Goal: Task Accomplishment & Management: Manage account settings

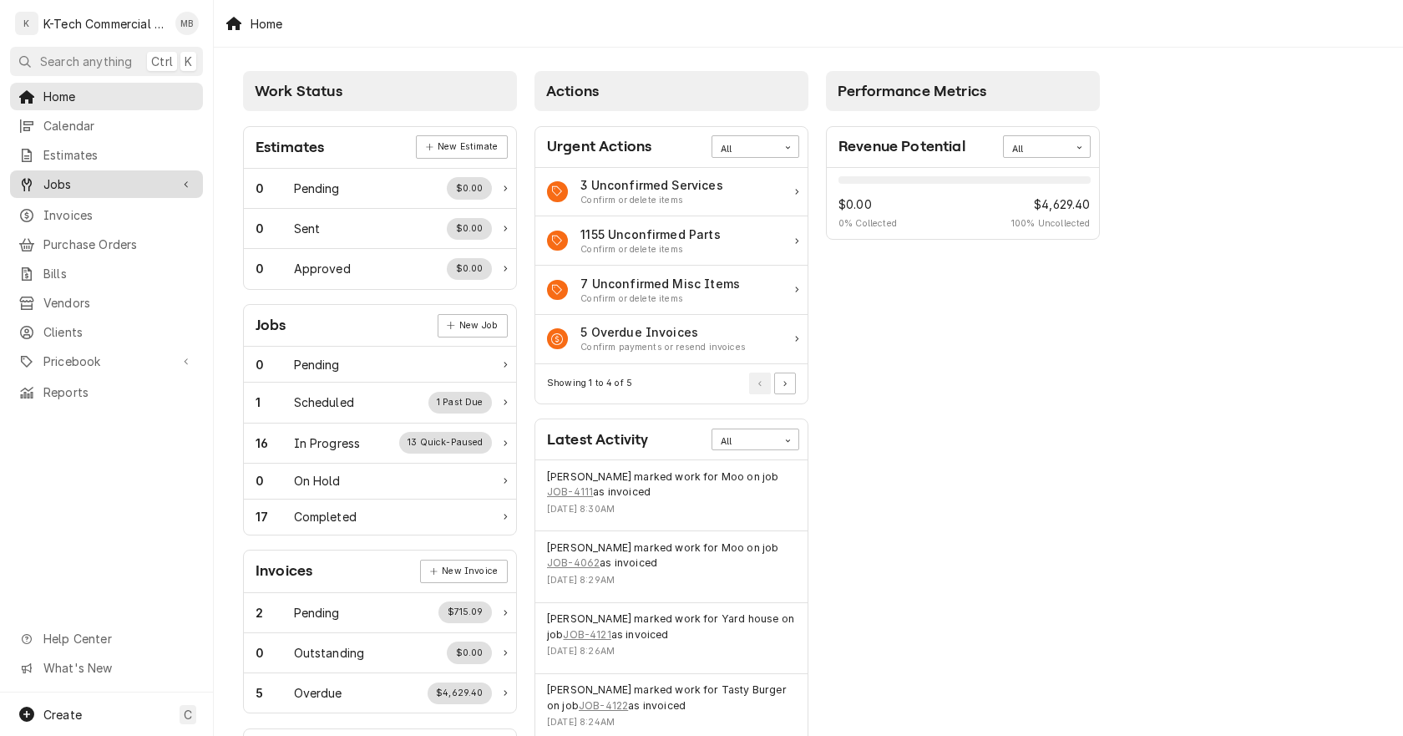
click at [89, 176] on span "Jobs" at bounding box center [106, 184] width 126 height 18
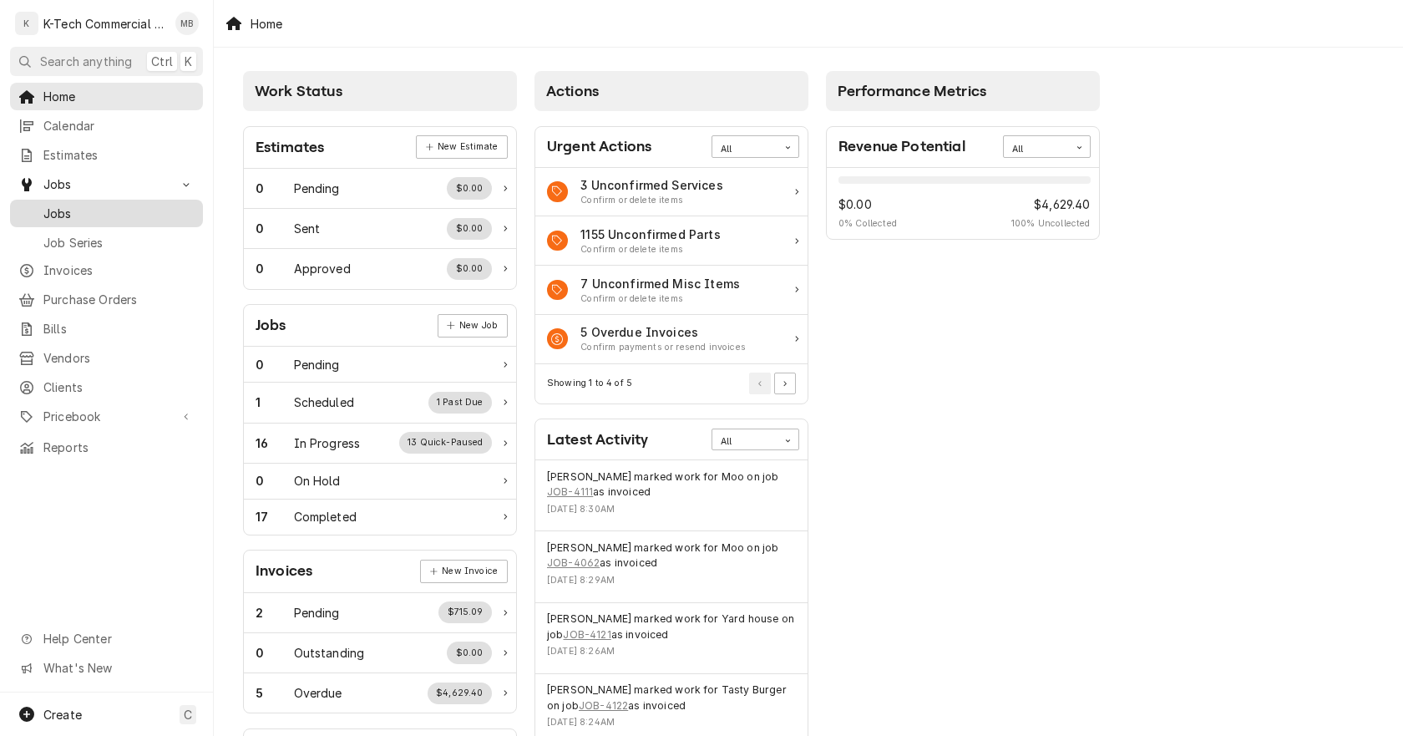
click at [80, 205] on span "Jobs" at bounding box center [118, 214] width 151 height 18
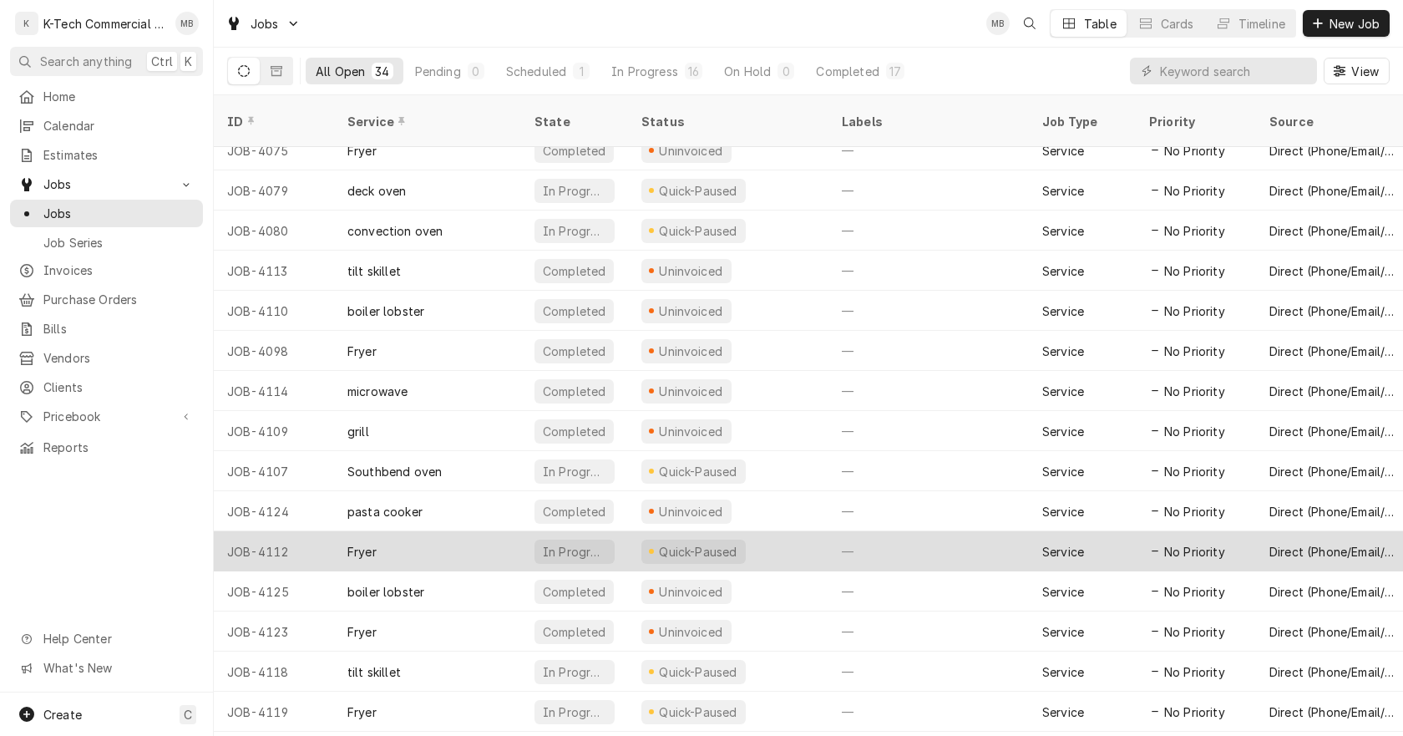
scroll to position [767, 0]
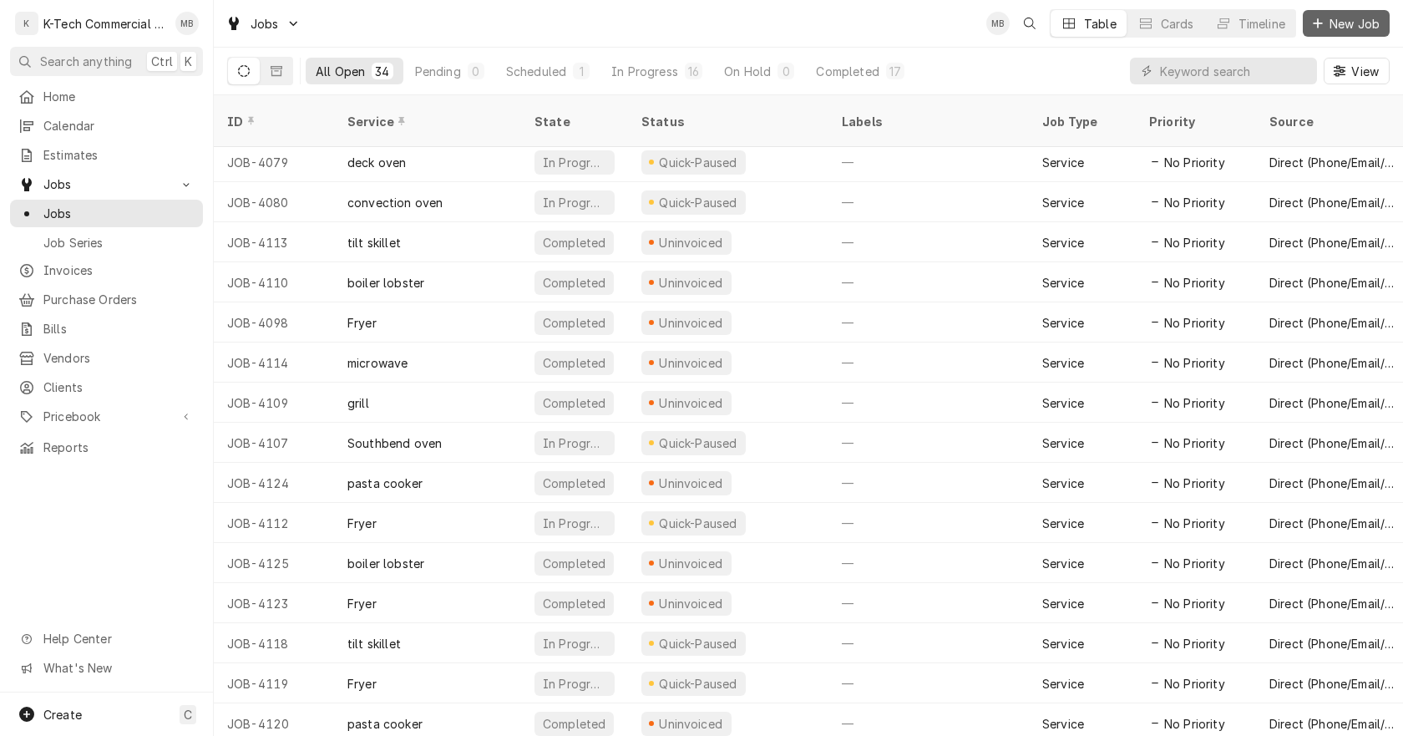
click at [1341, 25] on span "New Job" at bounding box center [1354, 24] width 57 height 18
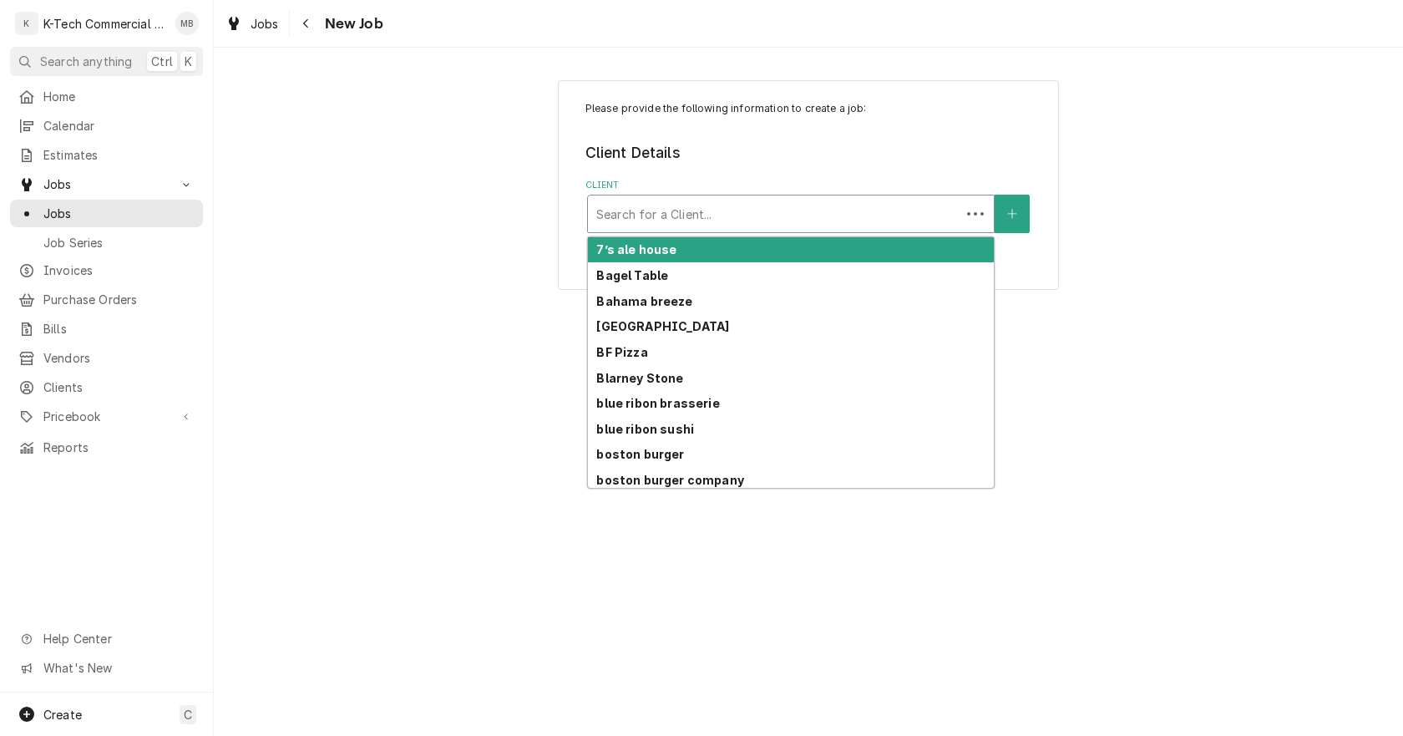
click at [758, 209] on div "Client" at bounding box center [774, 214] width 356 height 30
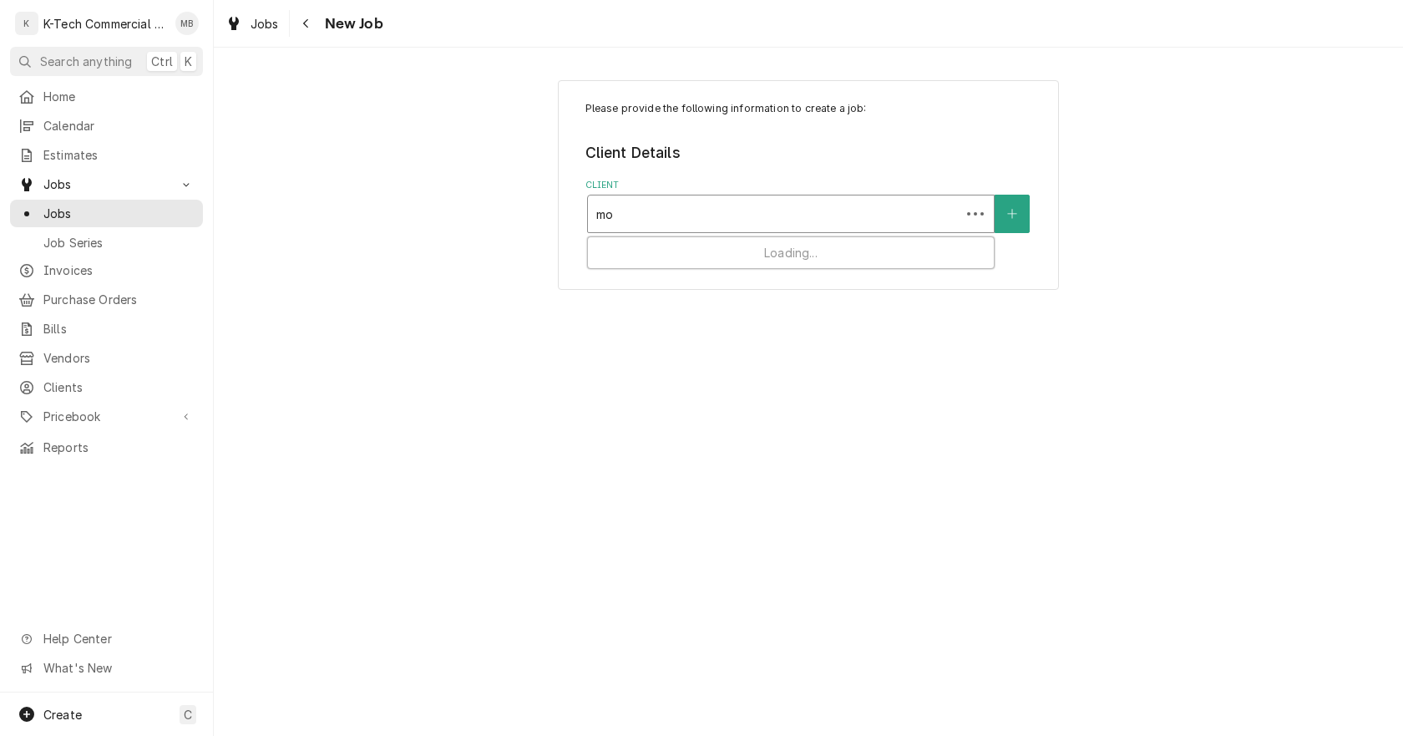
type input "moo"
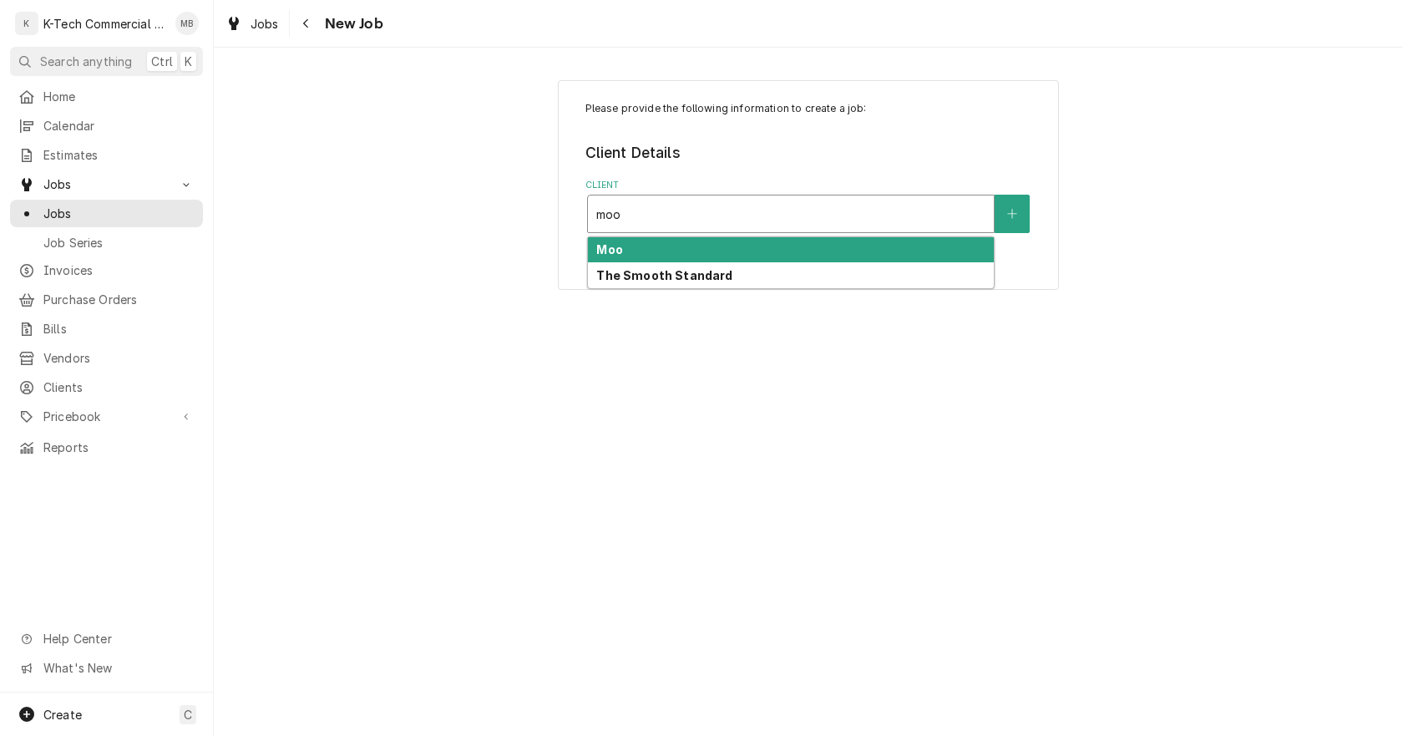
click at [640, 248] on div "Moo" at bounding box center [791, 250] width 406 height 26
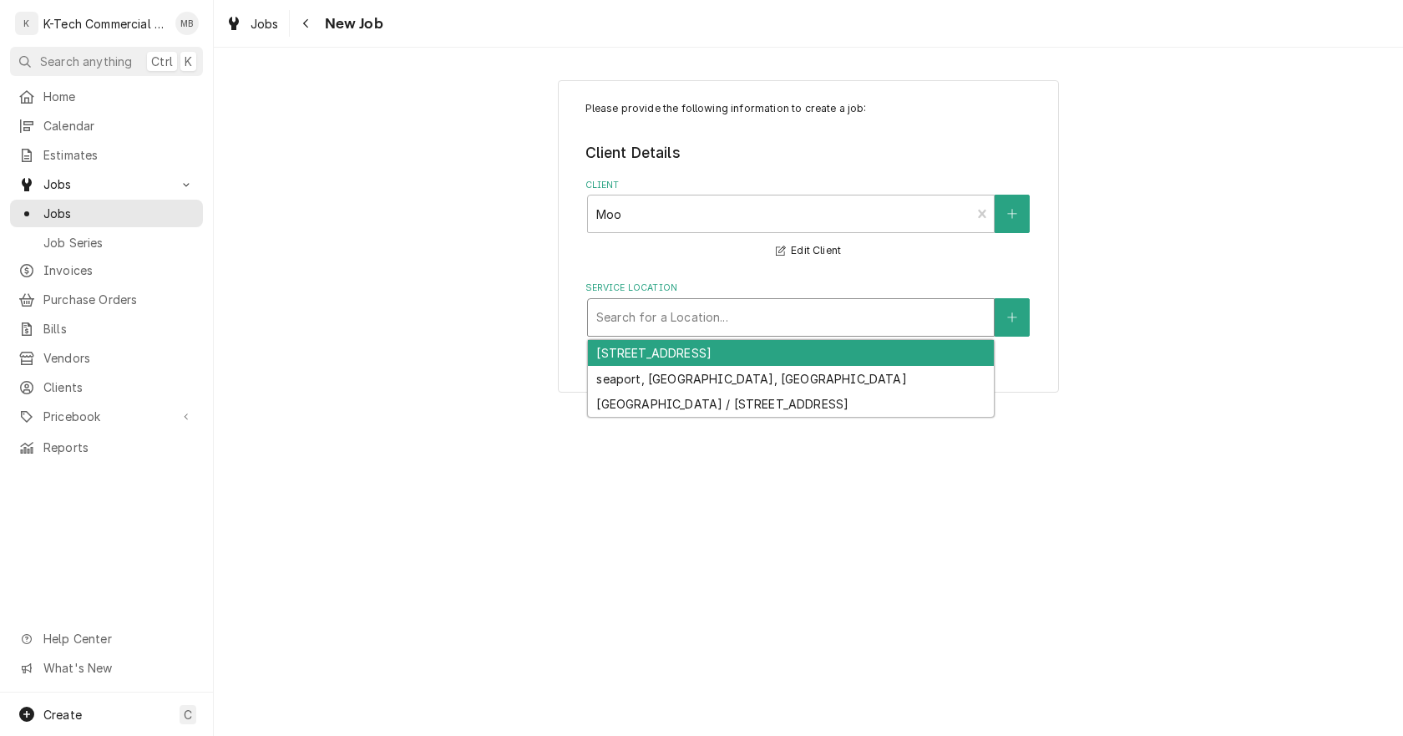
click at [675, 315] on div "Service Location" at bounding box center [790, 317] width 389 height 30
click at [687, 350] on div "[STREET_ADDRESS]" at bounding box center [791, 353] width 406 height 26
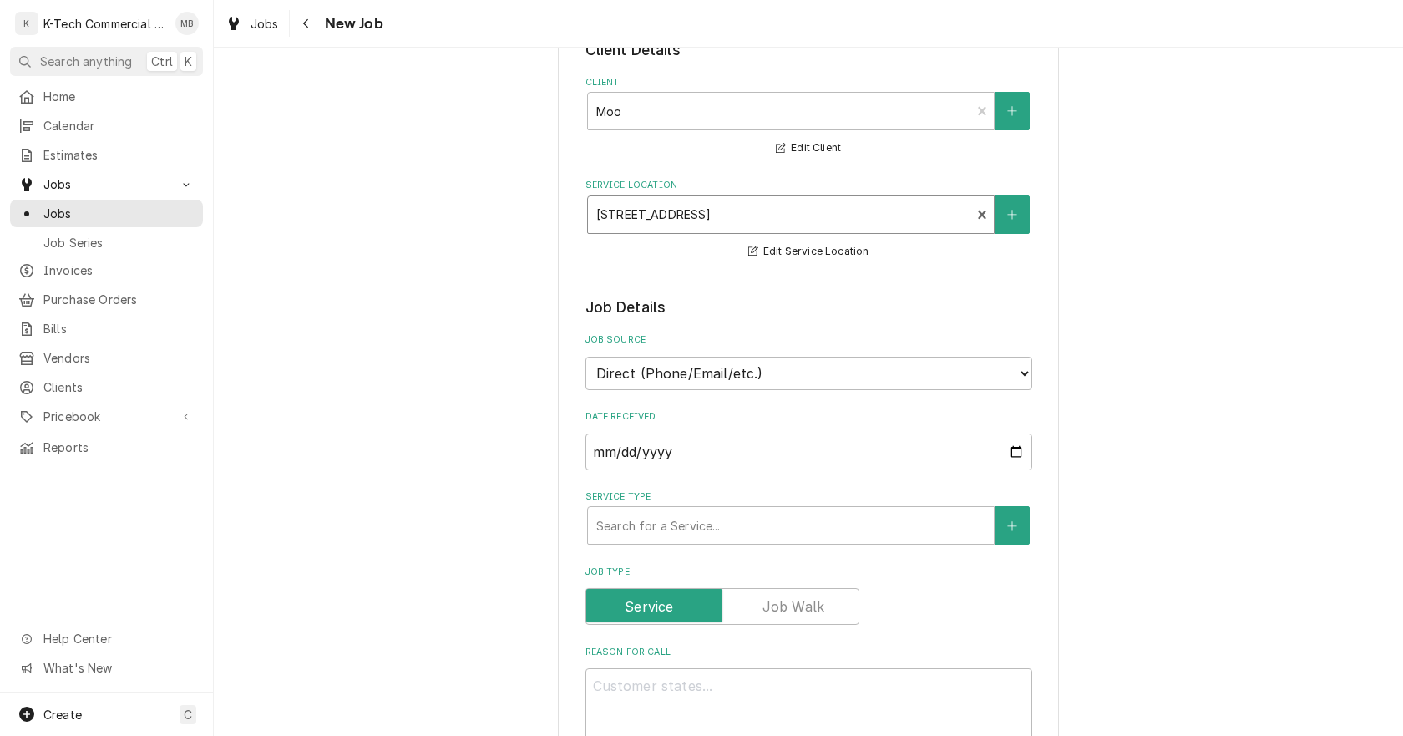
scroll to position [251, 0]
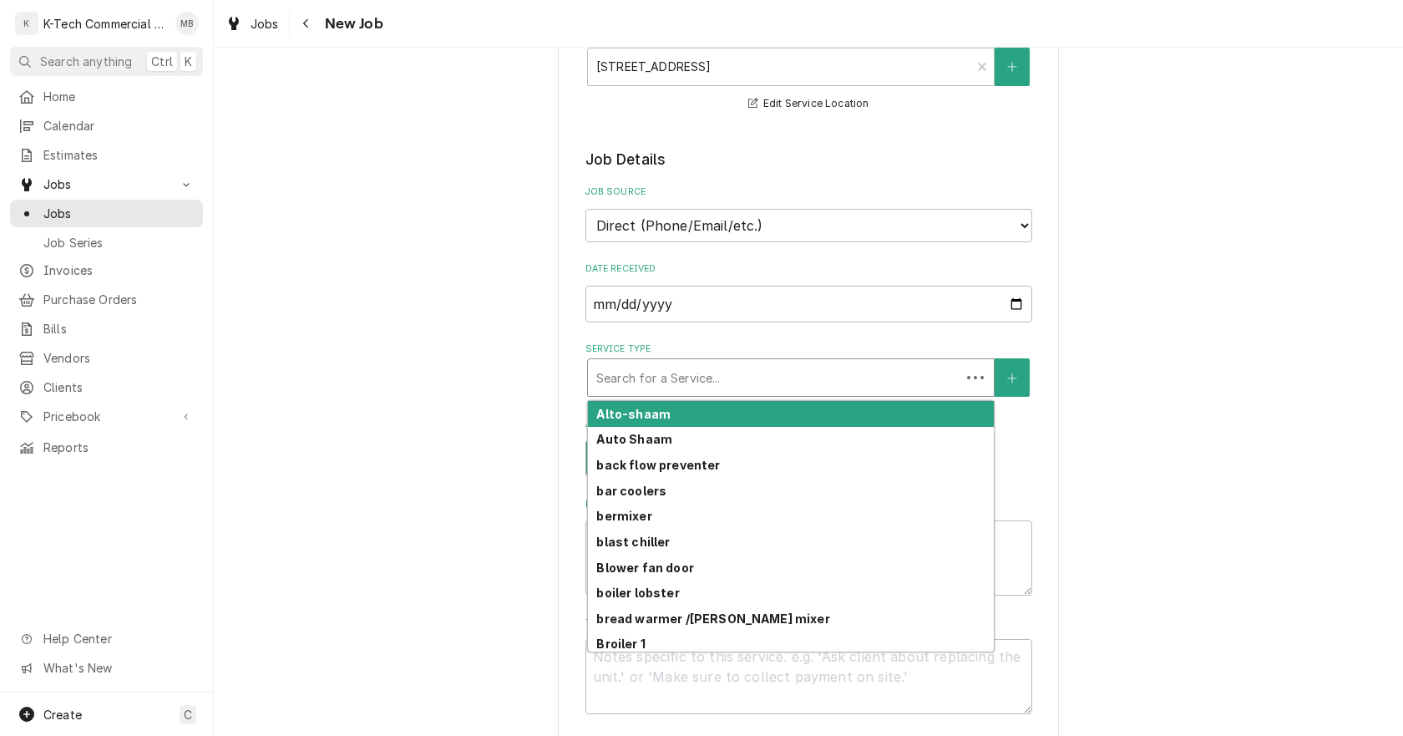
click at [768, 378] on div "Service Type" at bounding box center [774, 378] width 356 height 30
type textarea "x"
type input "c"
type textarea "x"
type input "co"
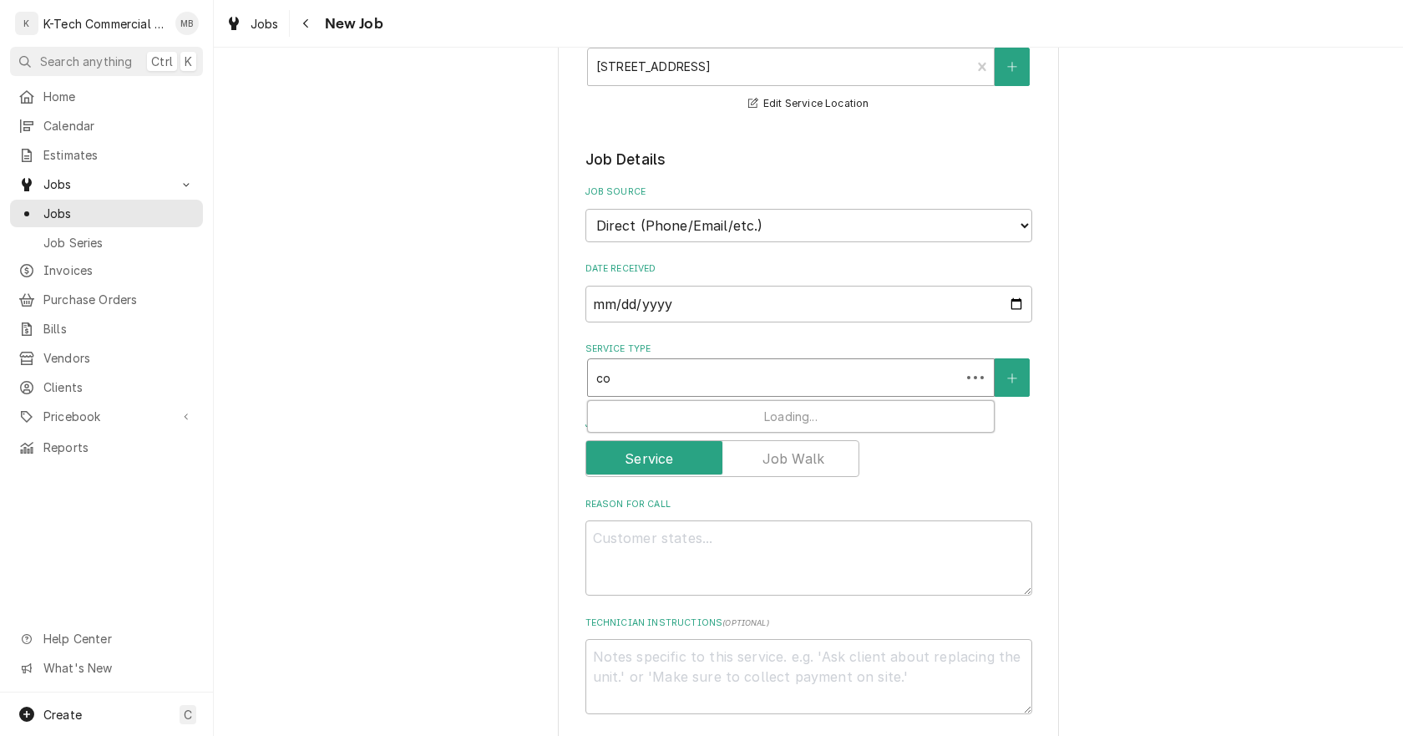
type textarea "x"
type input "con"
type textarea "x"
type input "conv"
type textarea "x"
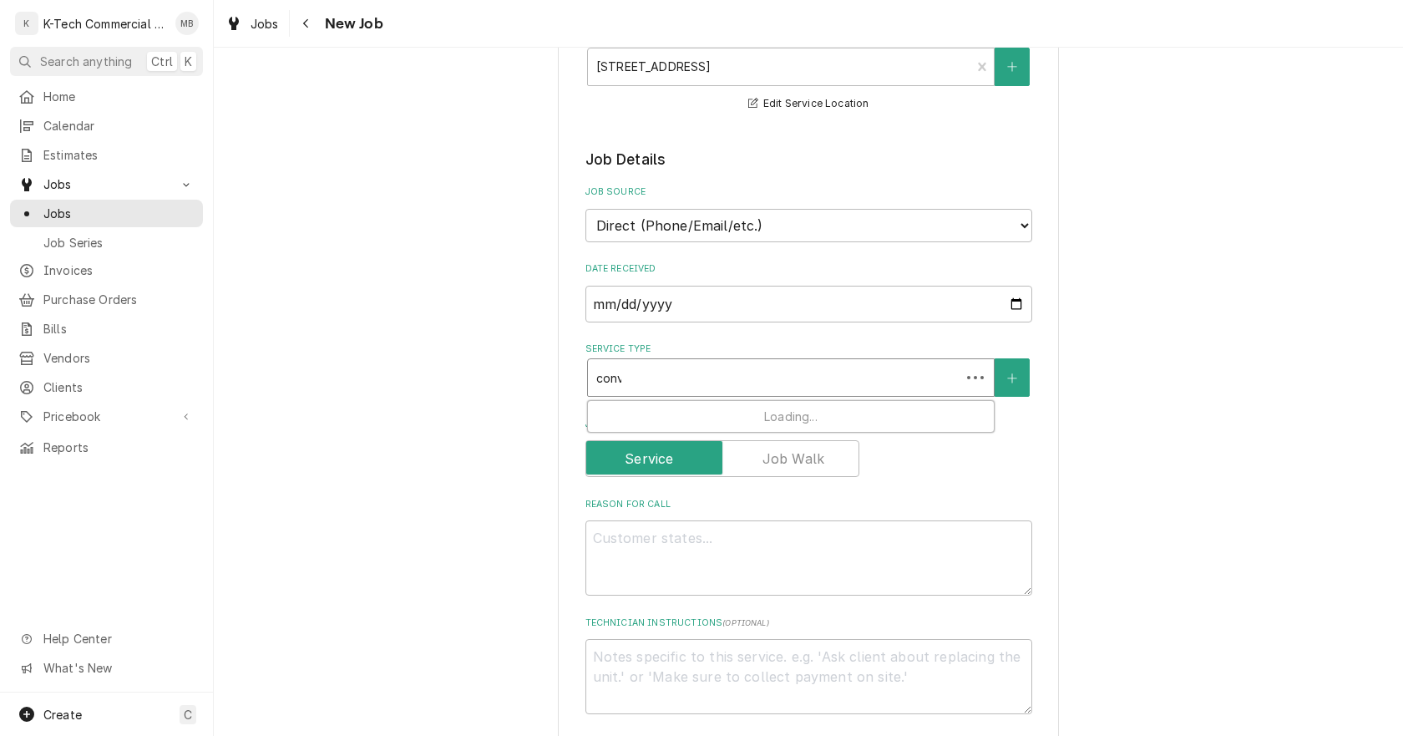
type input "conve"
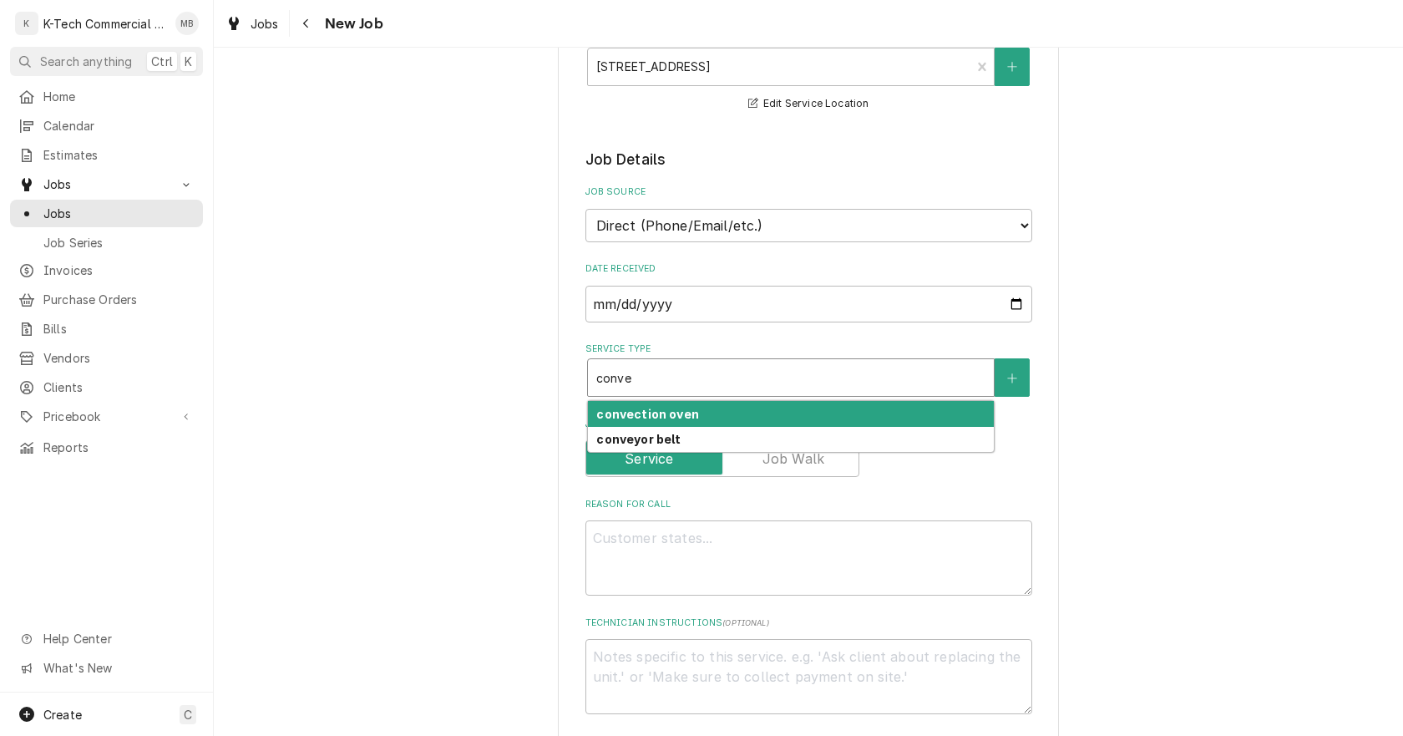
click at [734, 411] on div "convection oven" at bounding box center [791, 414] width 406 height 26
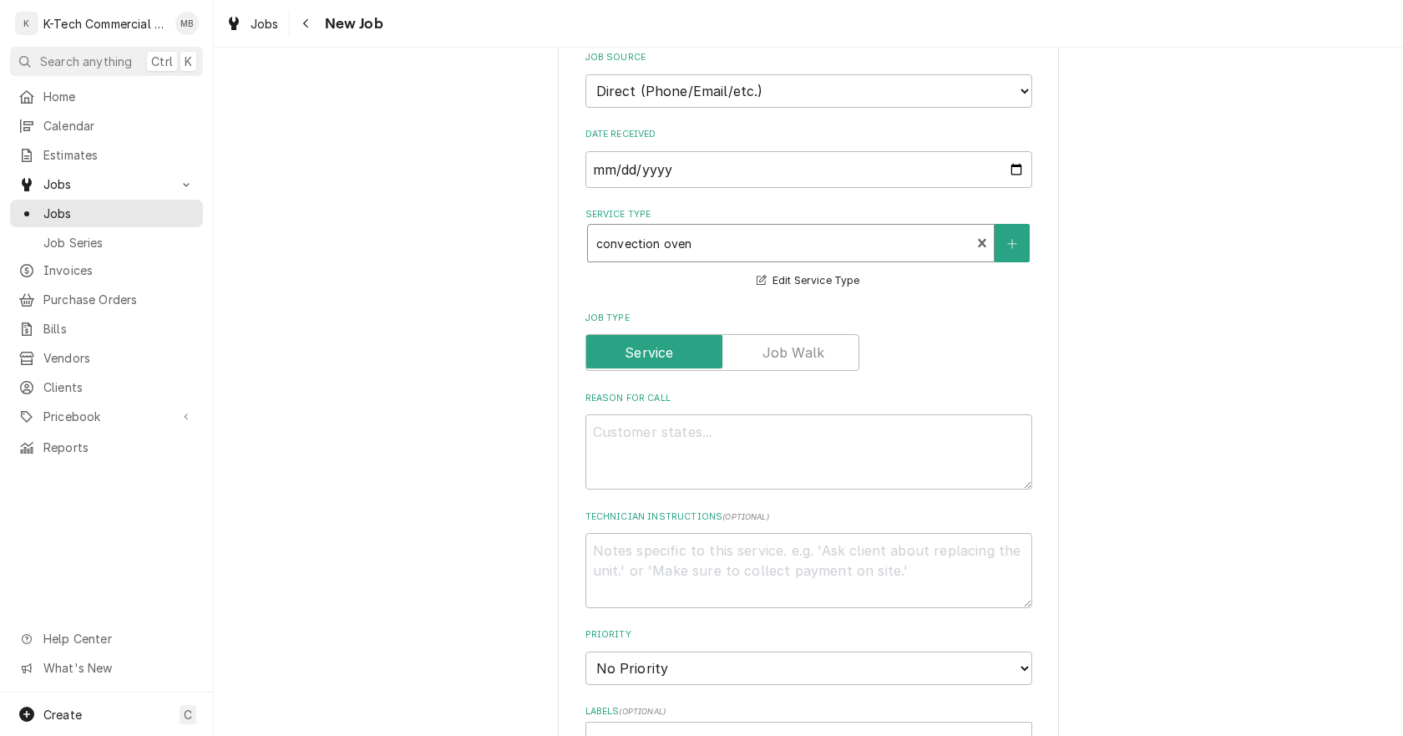
scroll to position [501, 0]
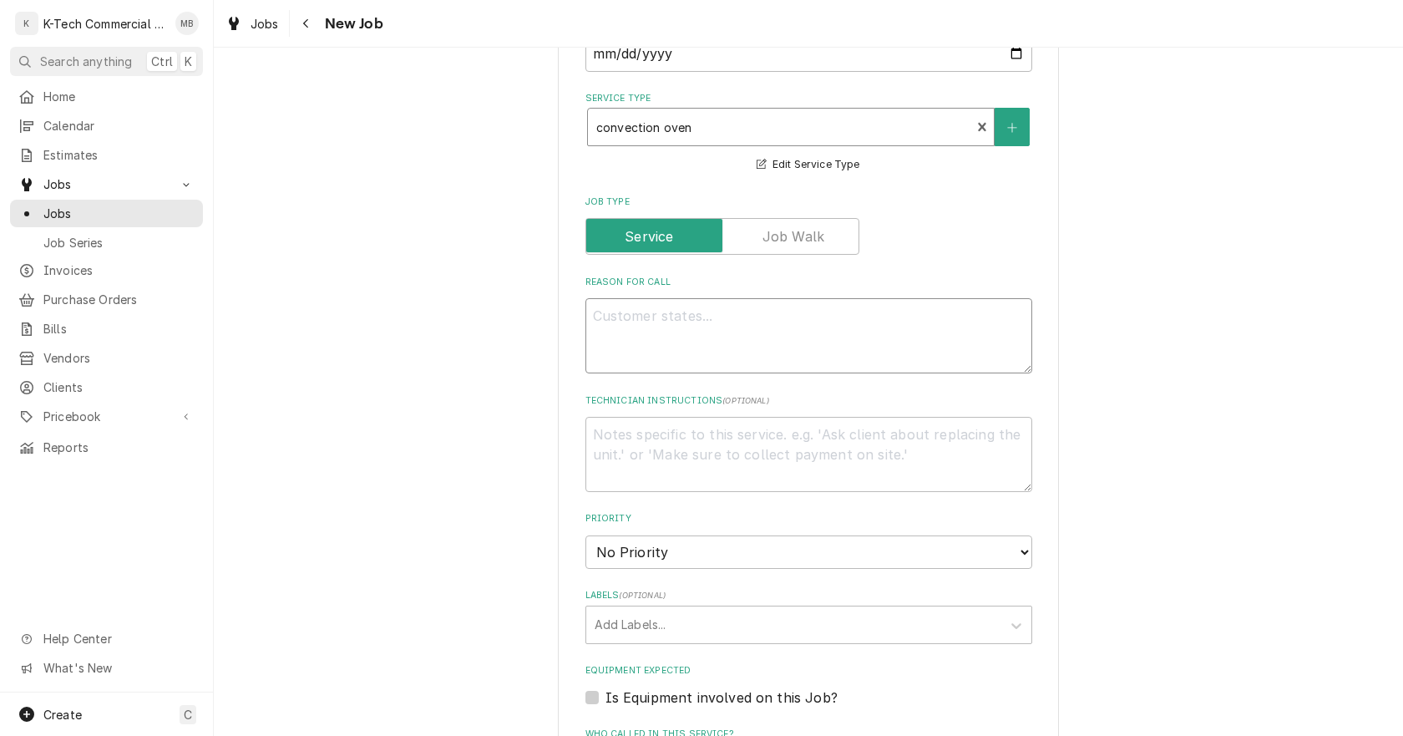
click at [719, 366] on textarea "Reason For Call" at bounding box center [809, 335] width 447 height 75
type textarea "x"
type textarea "C"
type textarea "x"
type textarea "Co"
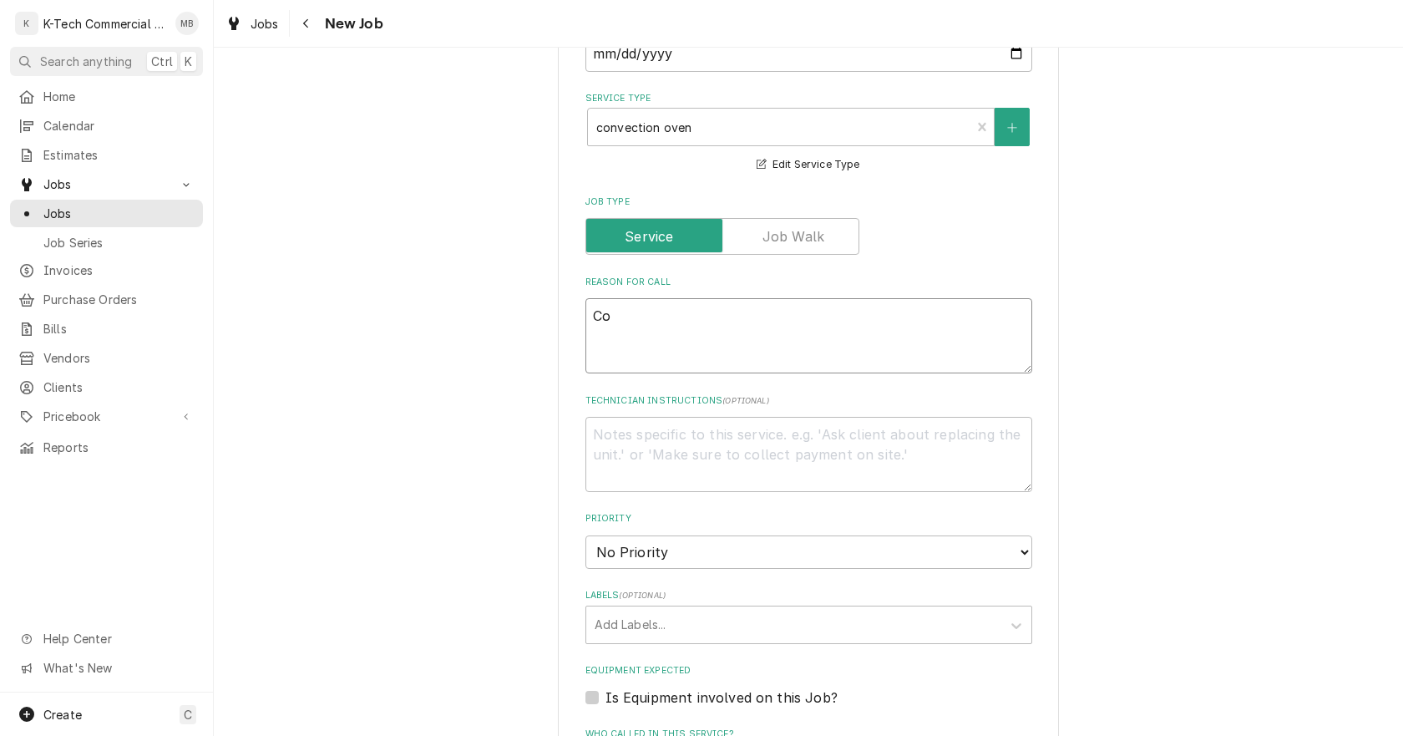
type textarea "x"
type textarea "Con"
type textarea "x"
type textarea "Conv"
type textarea "x"
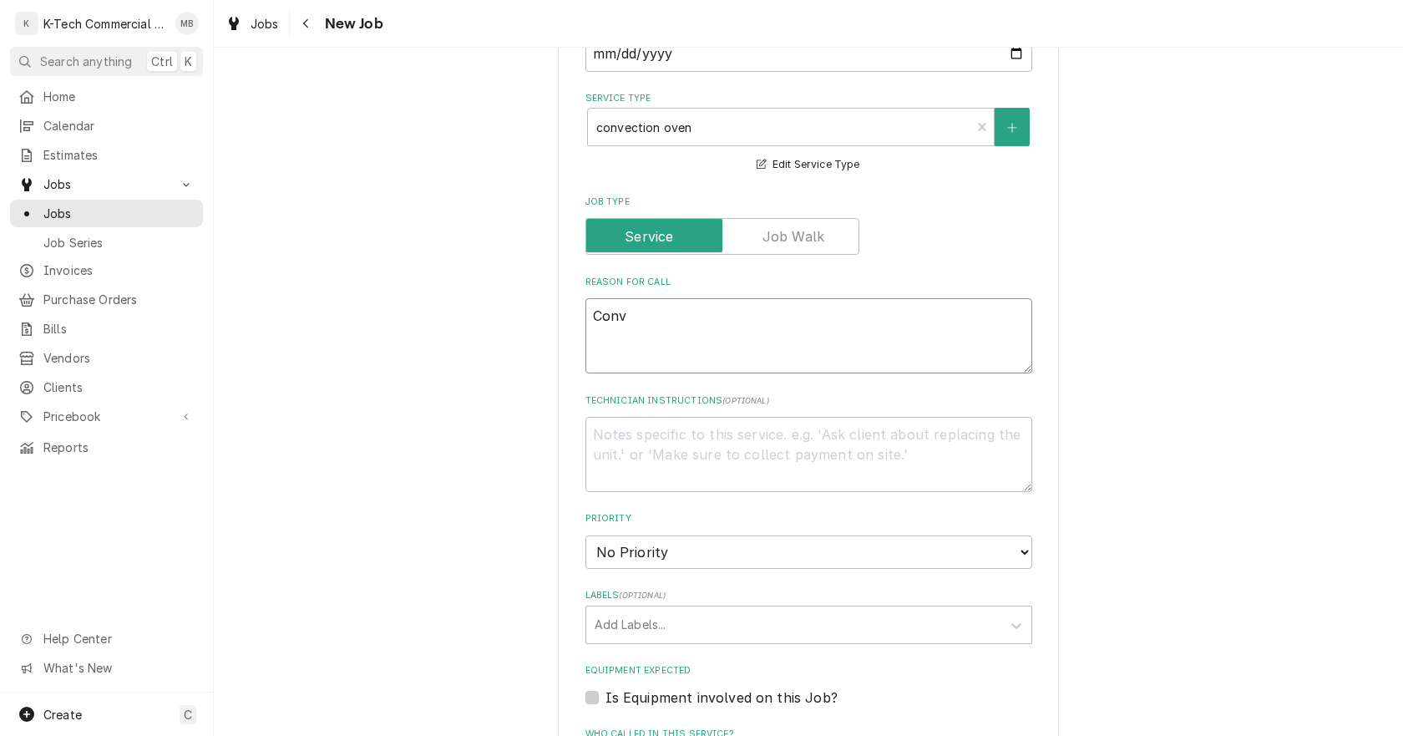
type textarea "Conve"
type textarea "x"
type textarea "Convec"
type textarea "x"
type textarea "Convect"
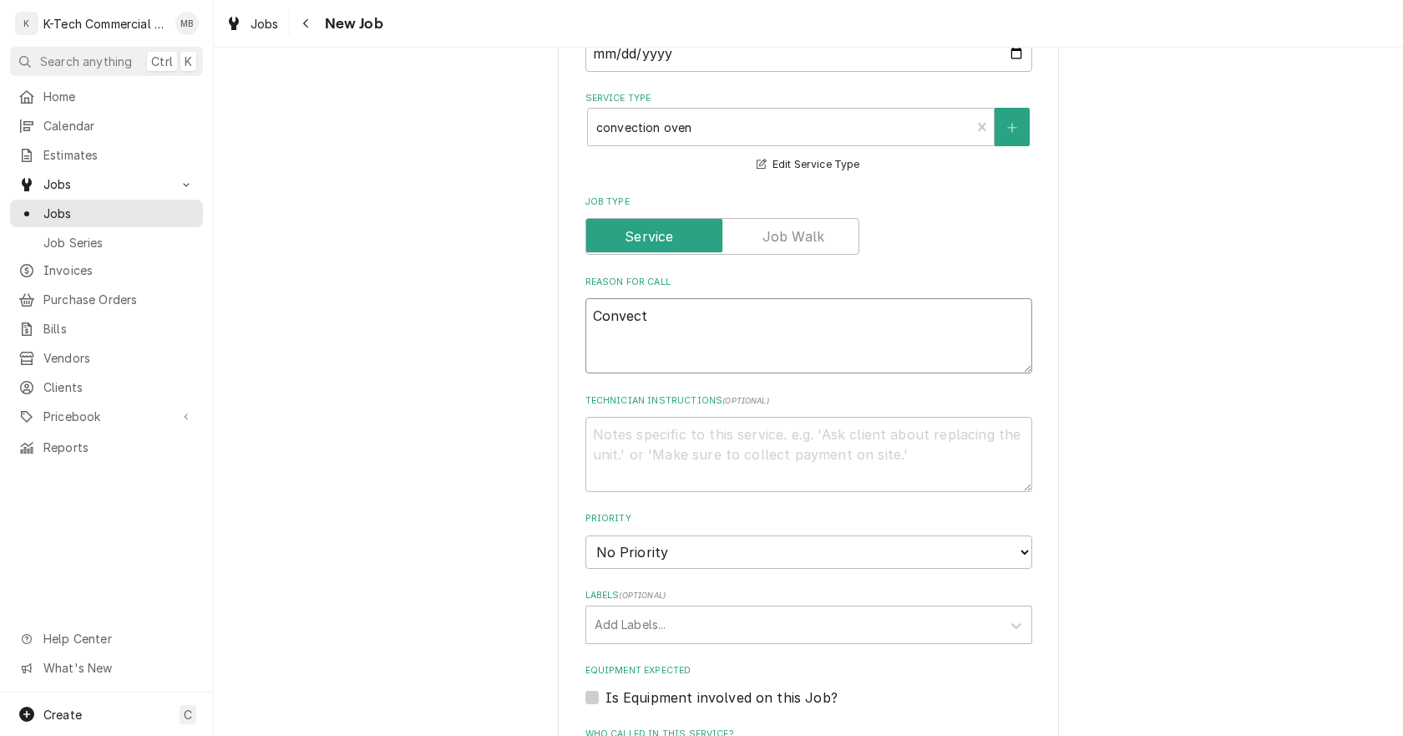
type textarea "x"
type textarea "Convecti"
type textarea "x"
type textarea "Convectio"
type textarea "x"
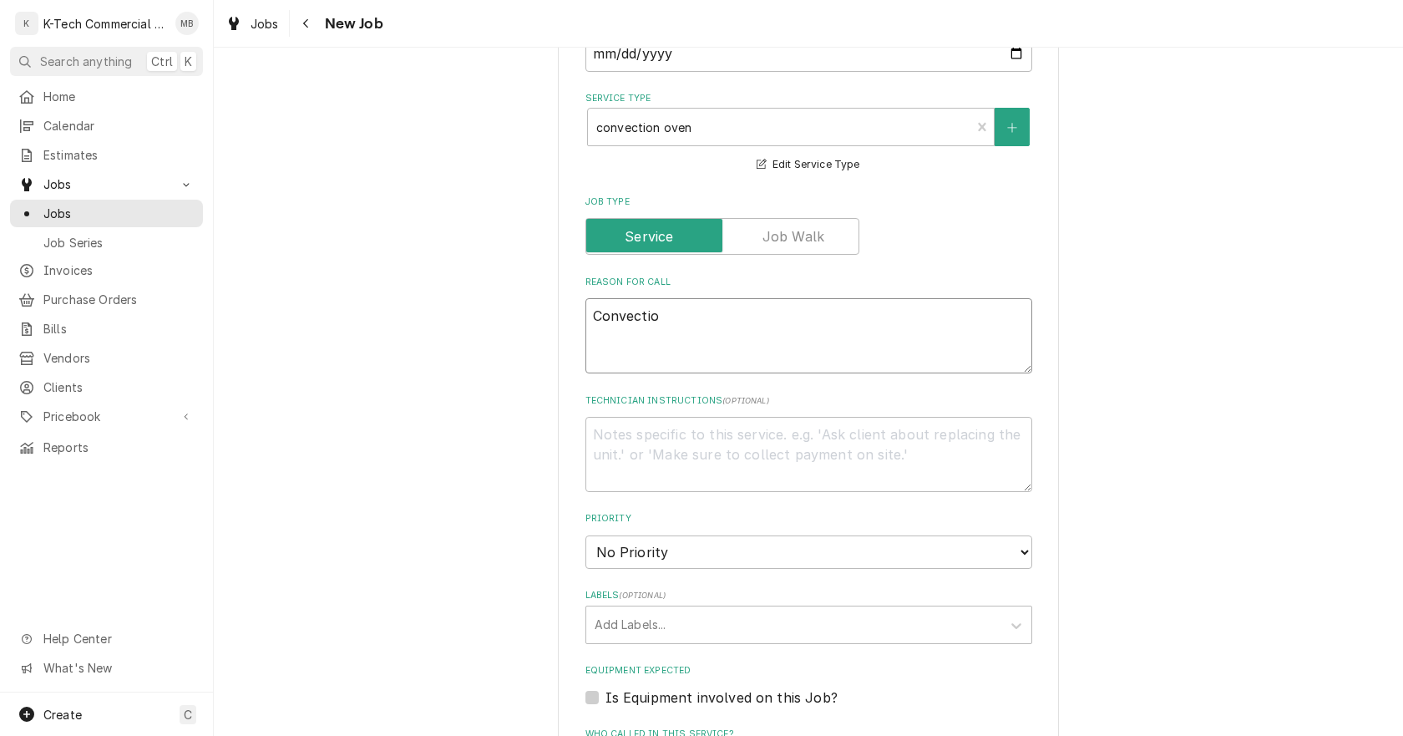
type textarea "Convection"
type textarea "x"
type textarea "Convection"
type textarea "x"
type textarea "Convection o"
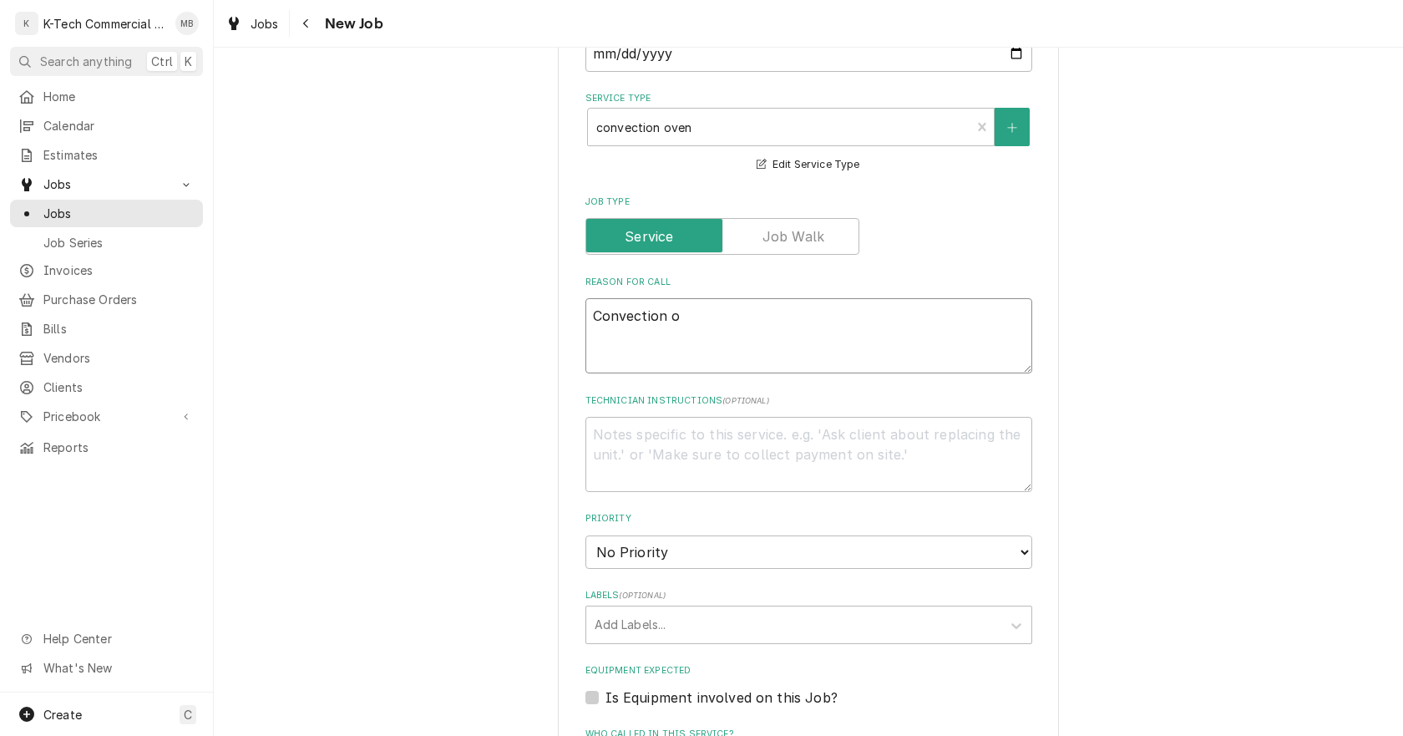
type textarea "x"
type textarea "Convection ov"
type textarea "x"
type textarea "Convection ove"
type textarea "x"
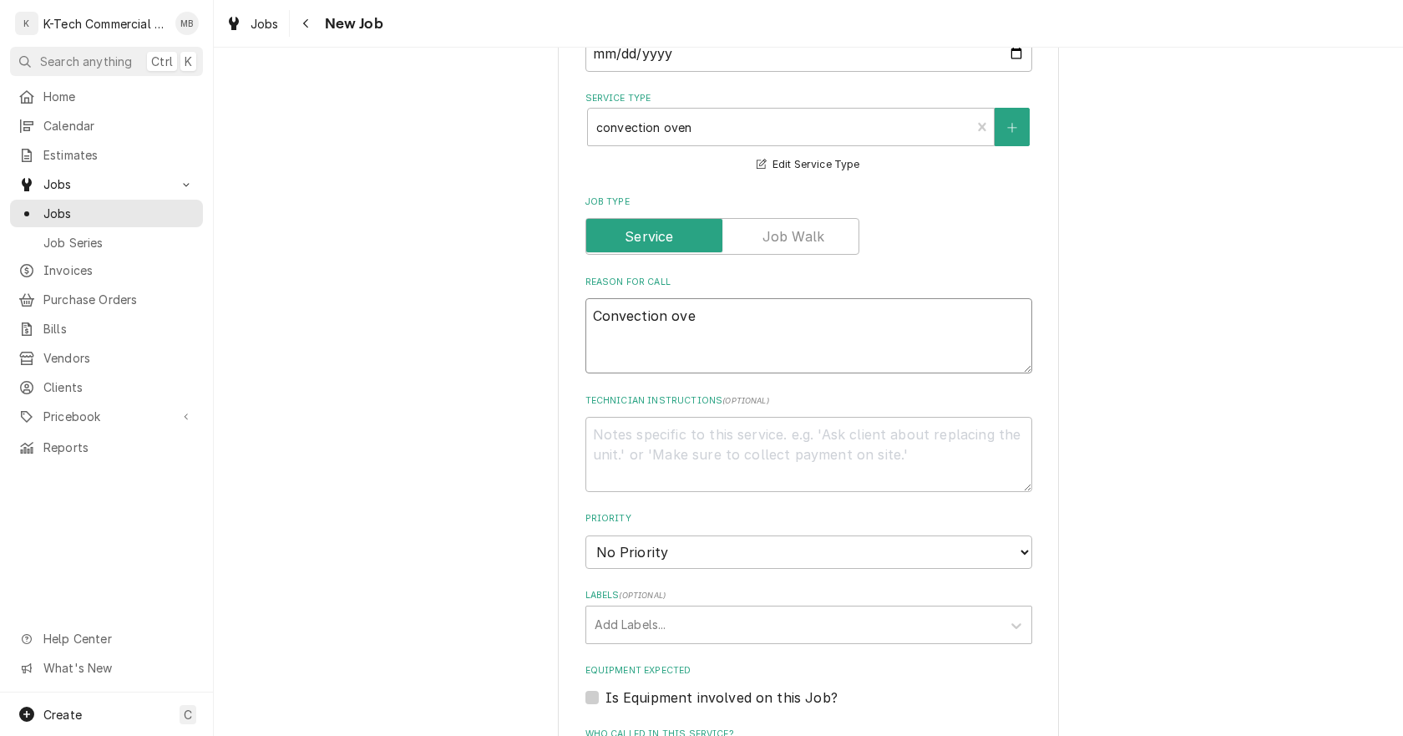
type textarea "Convection oven"
type textarea "x"
type textarea "Convection oven"
type textarea "x"
type textarea "Convection oven i"
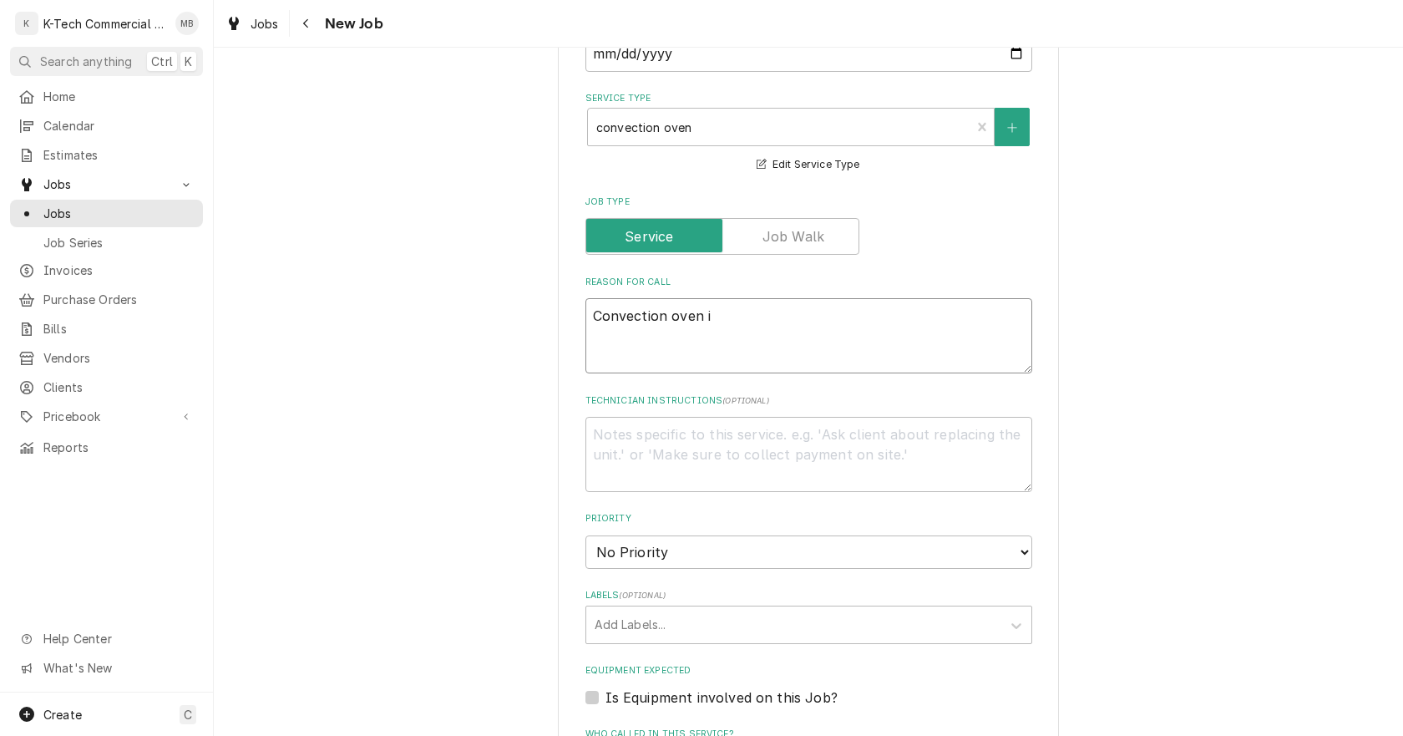
type textarea "x"
type textarea "Convection oven in"
type textarea "x"
type textarea "Convection oven in"
type textarea "x"
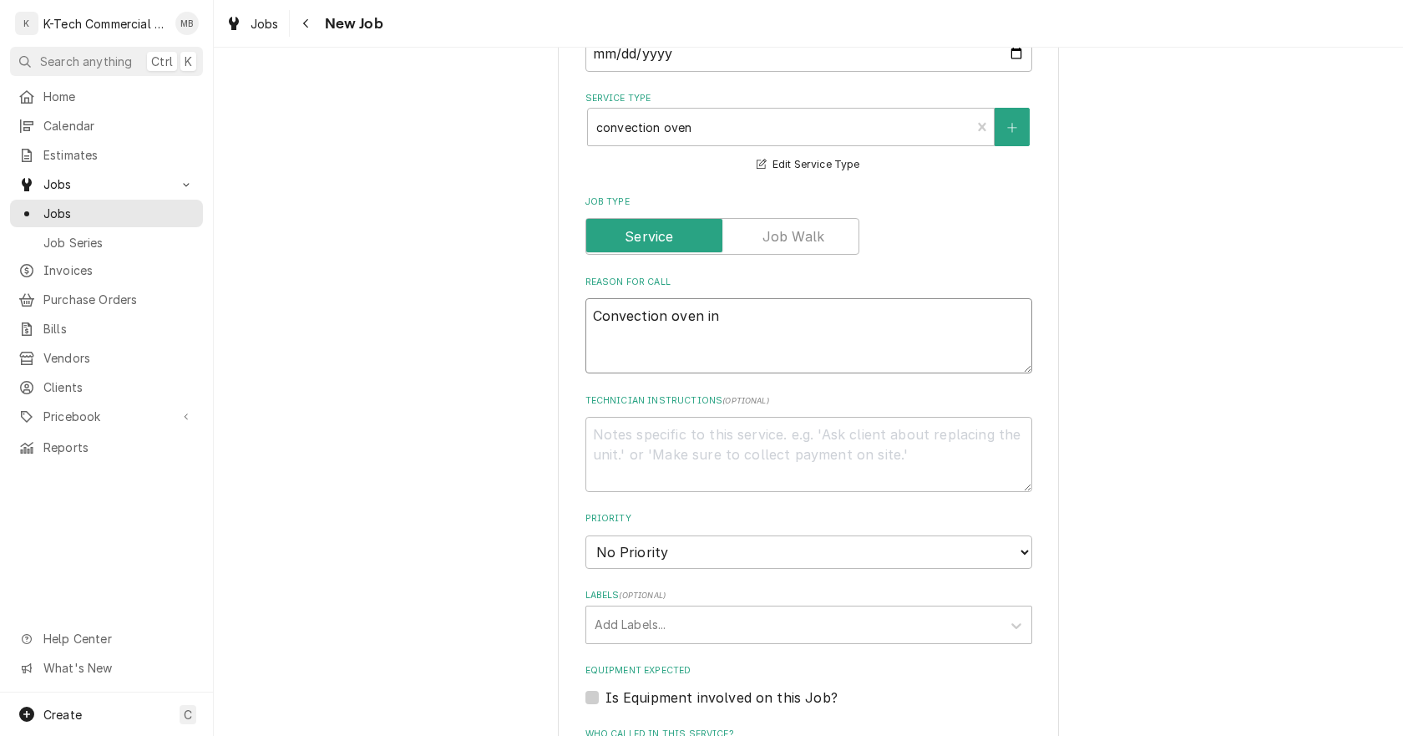
type textarea "Convection oven in t"
type textarea "x"
type textarea "Convection oven in th"
type textarea "x"
type textarea "Convection oven in the"
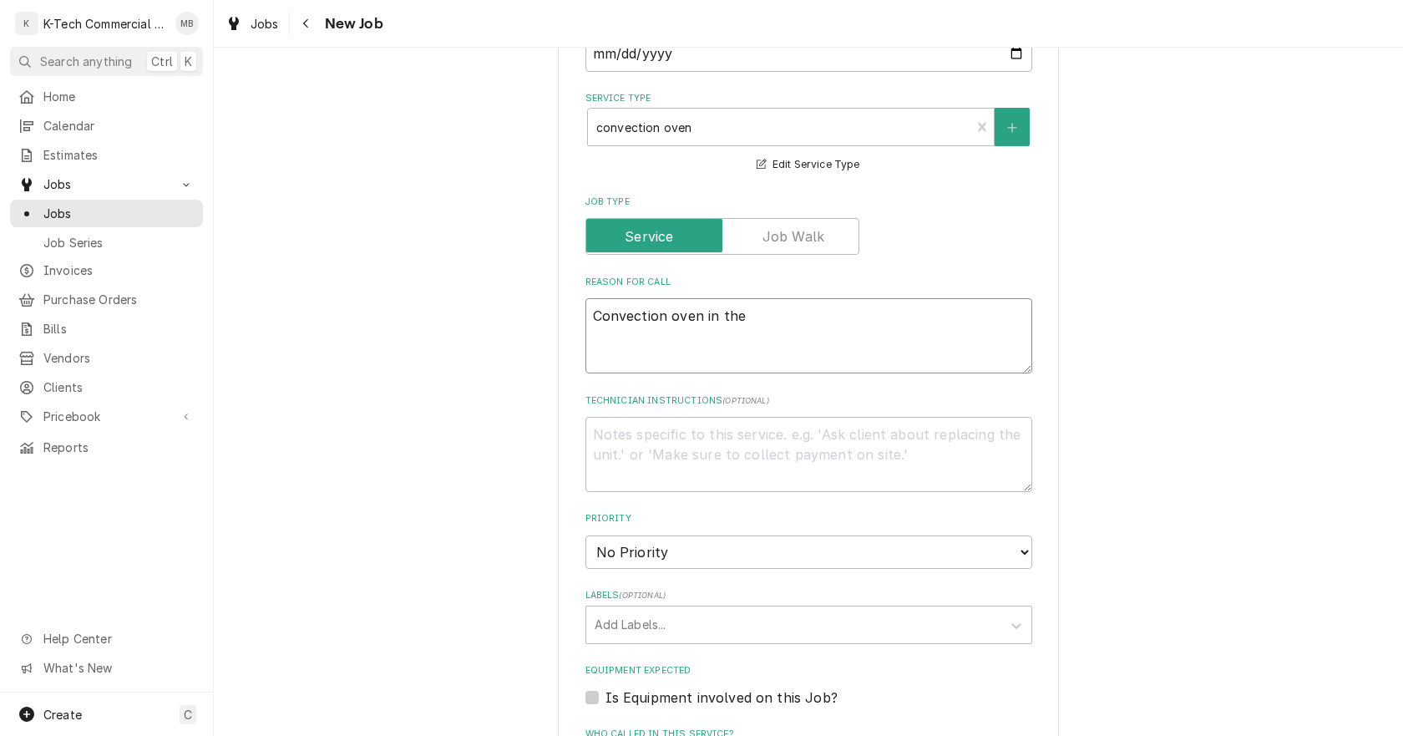
type textarea "x"
type textarea "Convection oven in the"
type textarea "x"
type textarea "Convection oven in the k"
type textarea "x"
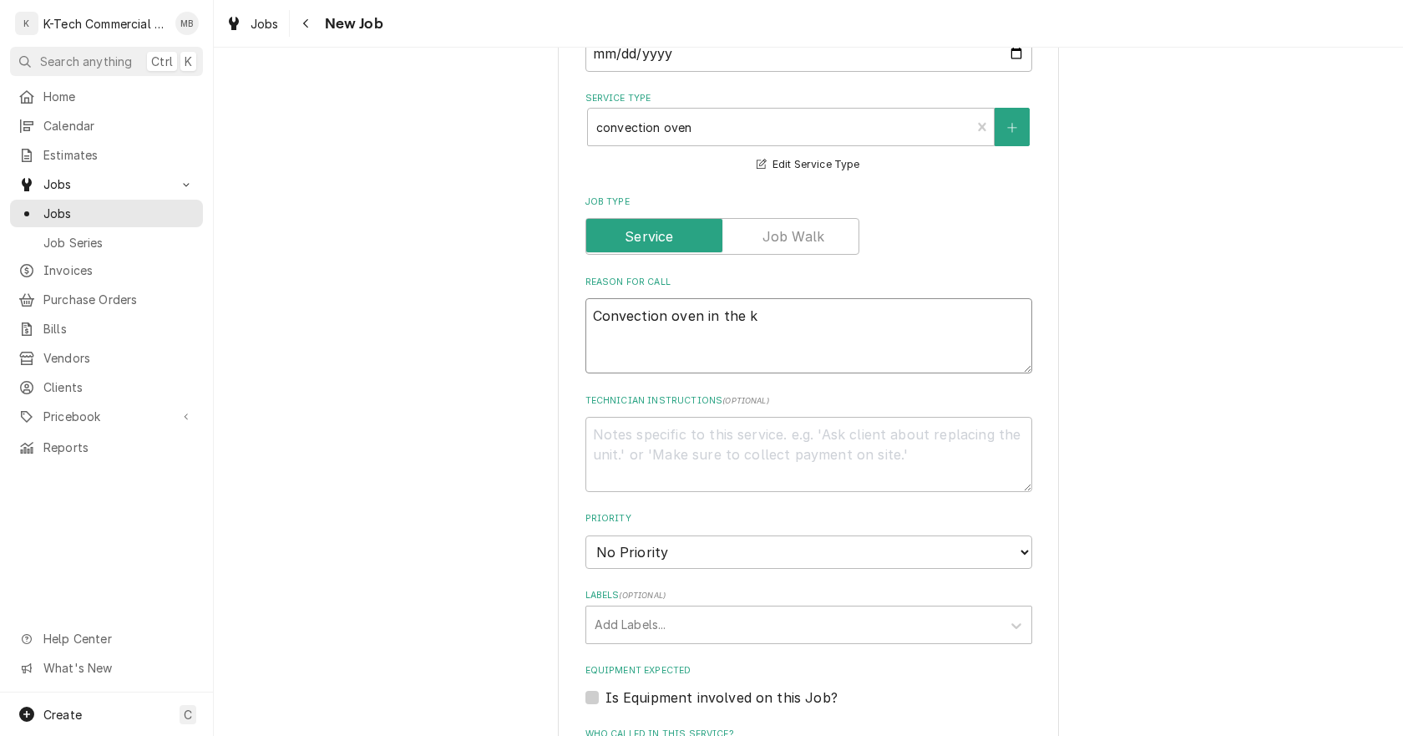
type textarea "Convection oven in the ki"
type textarea "x"
type textarea "Convection oven in the kit"
type textarea "x"
type textarea "Convection oven in the kitc"
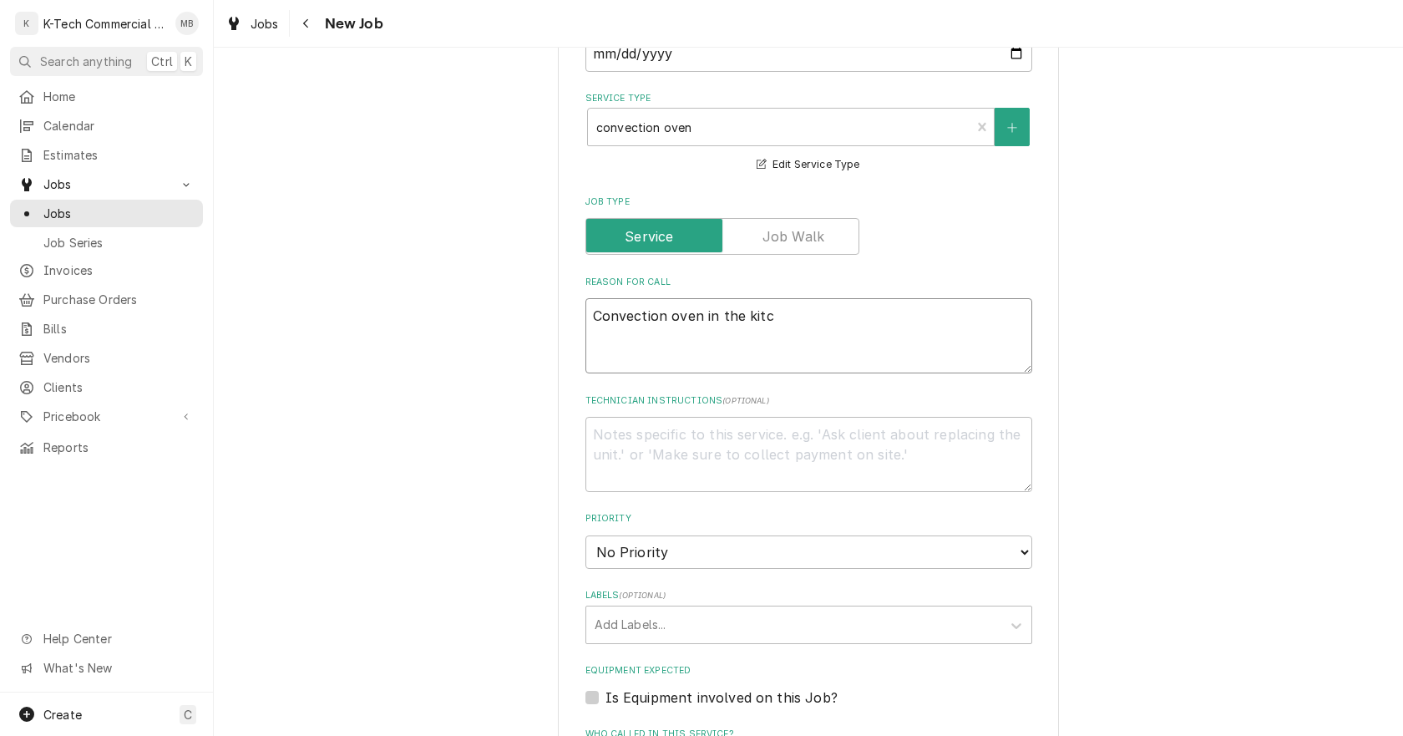
type textarea "x"
type textarea "Convection oven in the kitch"
type textarea "x"
type textarea "Convection oven in the kitche"
type textarea "x"
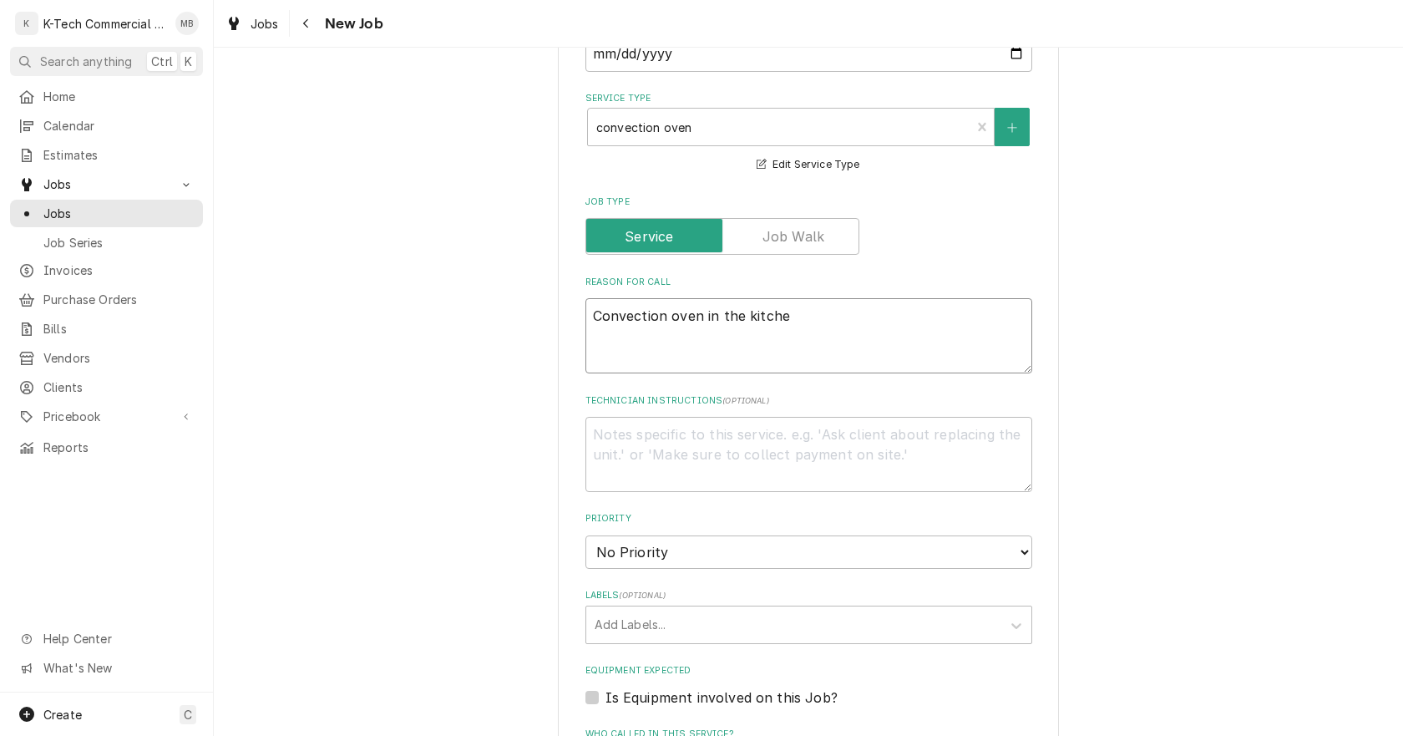
type textarea "Convection oven in the kitchen"
type textarea "x"
type textarea "Convection oven in the kitchen"
type textarea "x"
type textarea "Convection oven in the kitchen n"
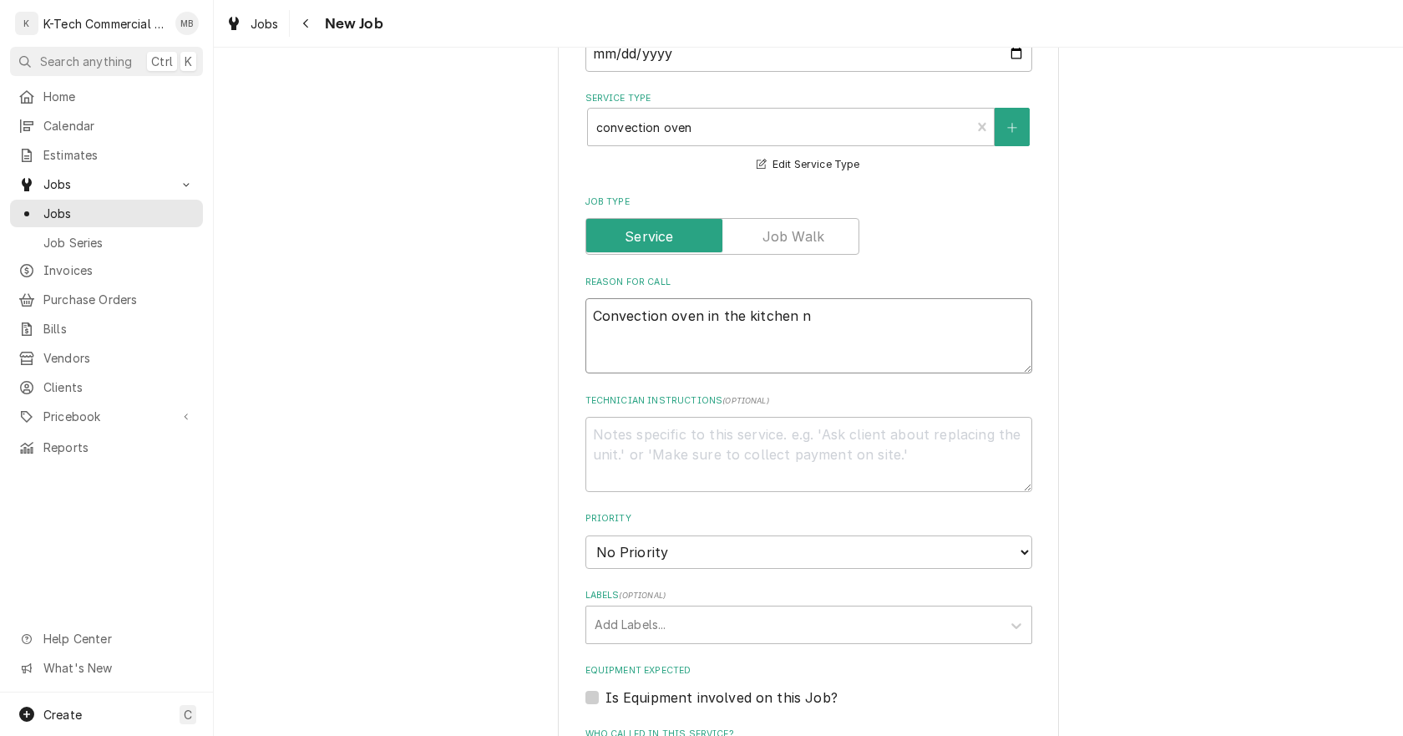
type textarea "x"
type textarea "Convection oven in the kitchen not"
type textarea "x"
type textarea "Convection oven in the kitchen not"
type textarea "x"
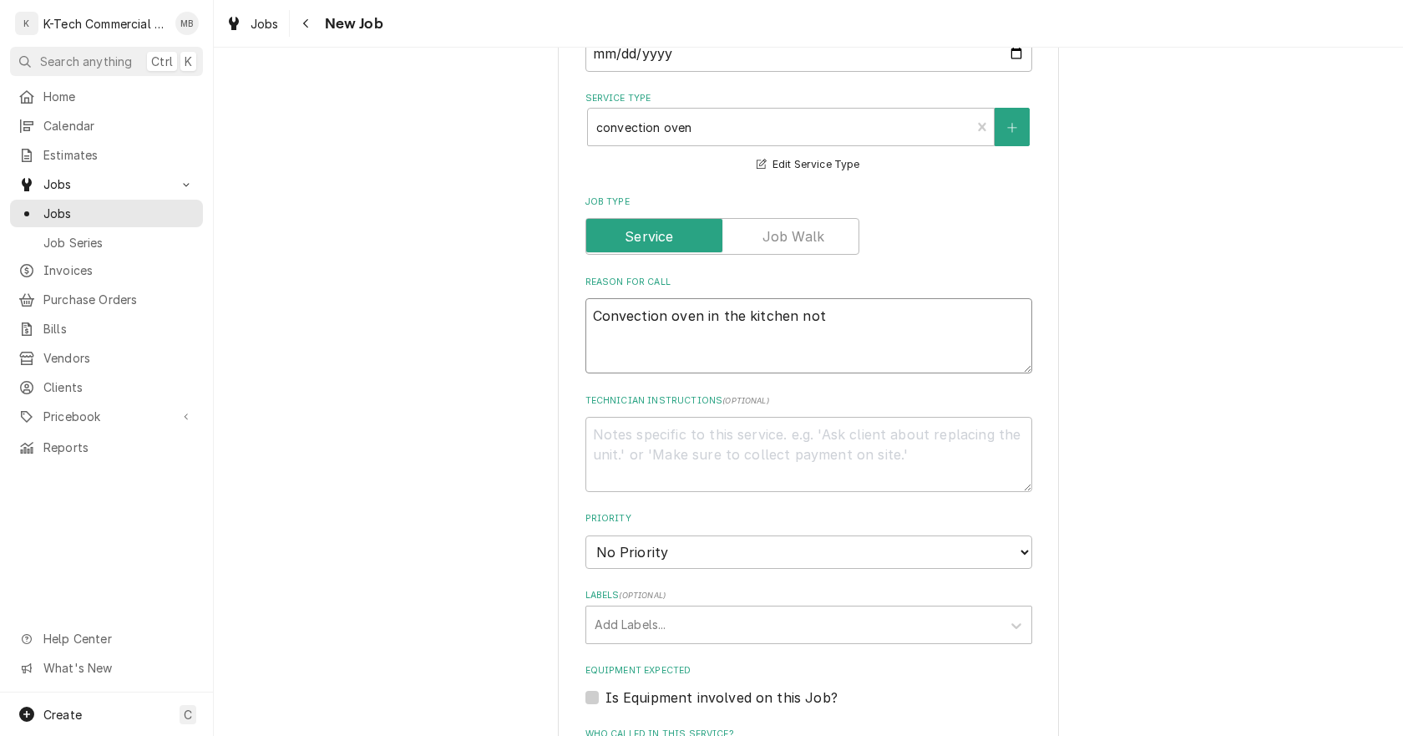
type textarea "Convection oven in the kitchen not w"
type textarea "x"
type textarea "Convection oven in the kitchen not wo"
type textarea "x"
type textarea "Convection oven in the kitchen not wor"
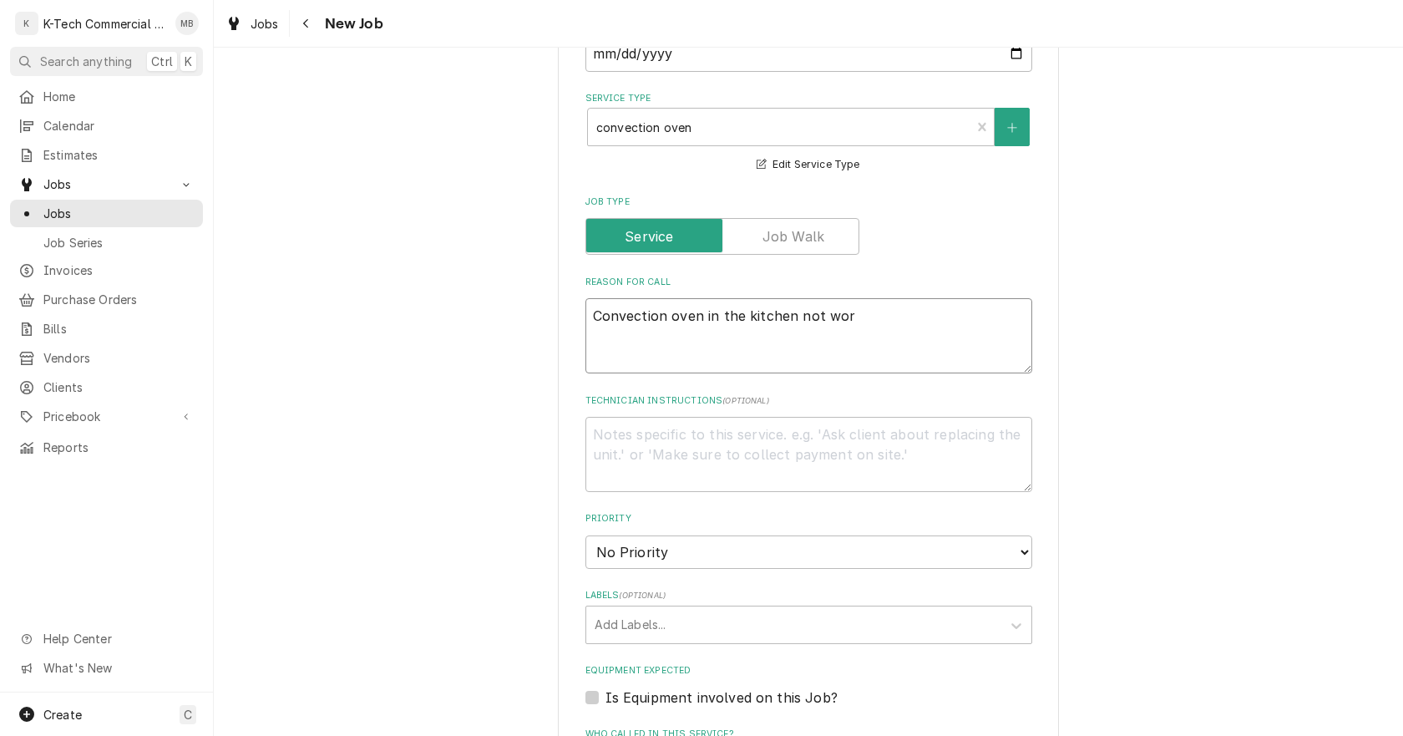
type textarea "x"
type textarea "Convection oven in the kitchen not work"
type textarea "x"
type textarea "Convection oven in the kitchen not worki"
type textarea "x"
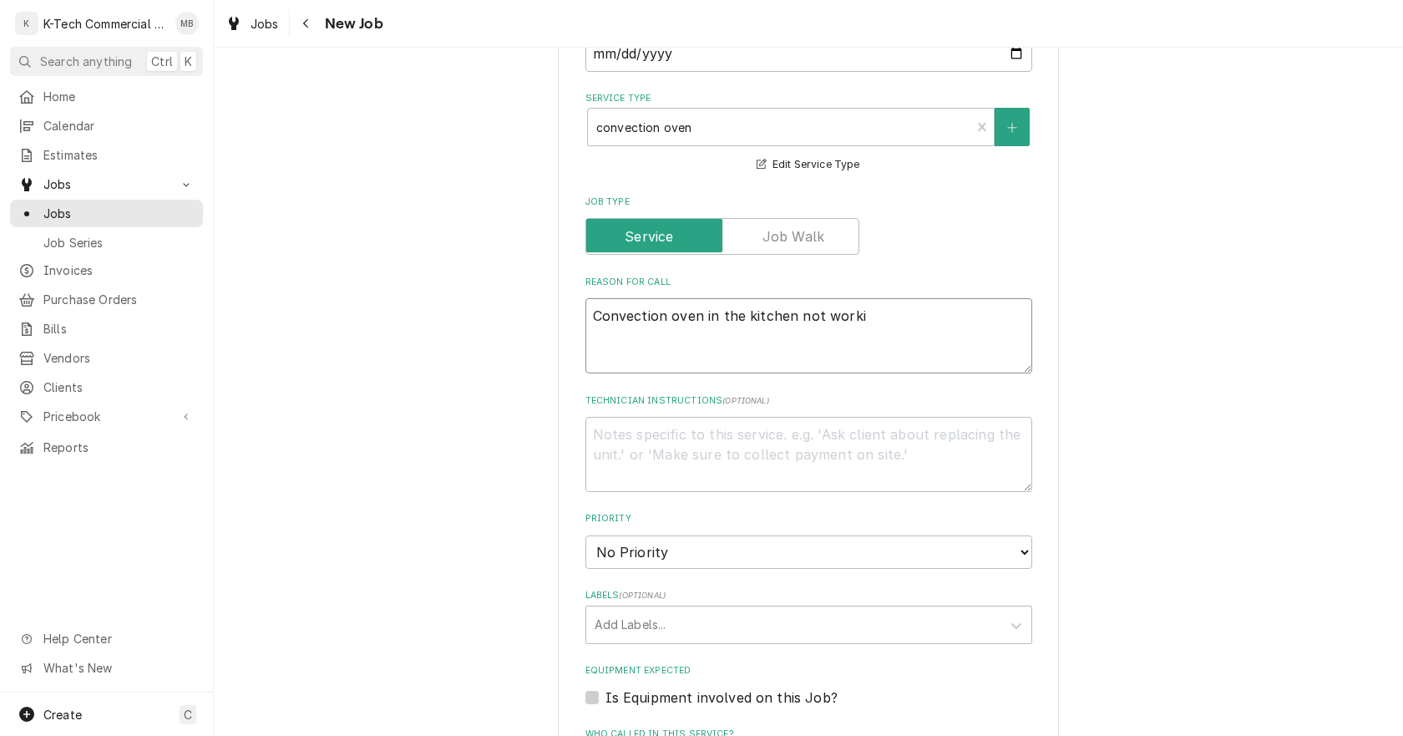
type textarea "Convection oven in the kitchen not workin"
type textarea "x"
type textarea "Convection oven in the kitchen not working"
type textarea "x"
type textarea "Convection oven in the kitchen not working"
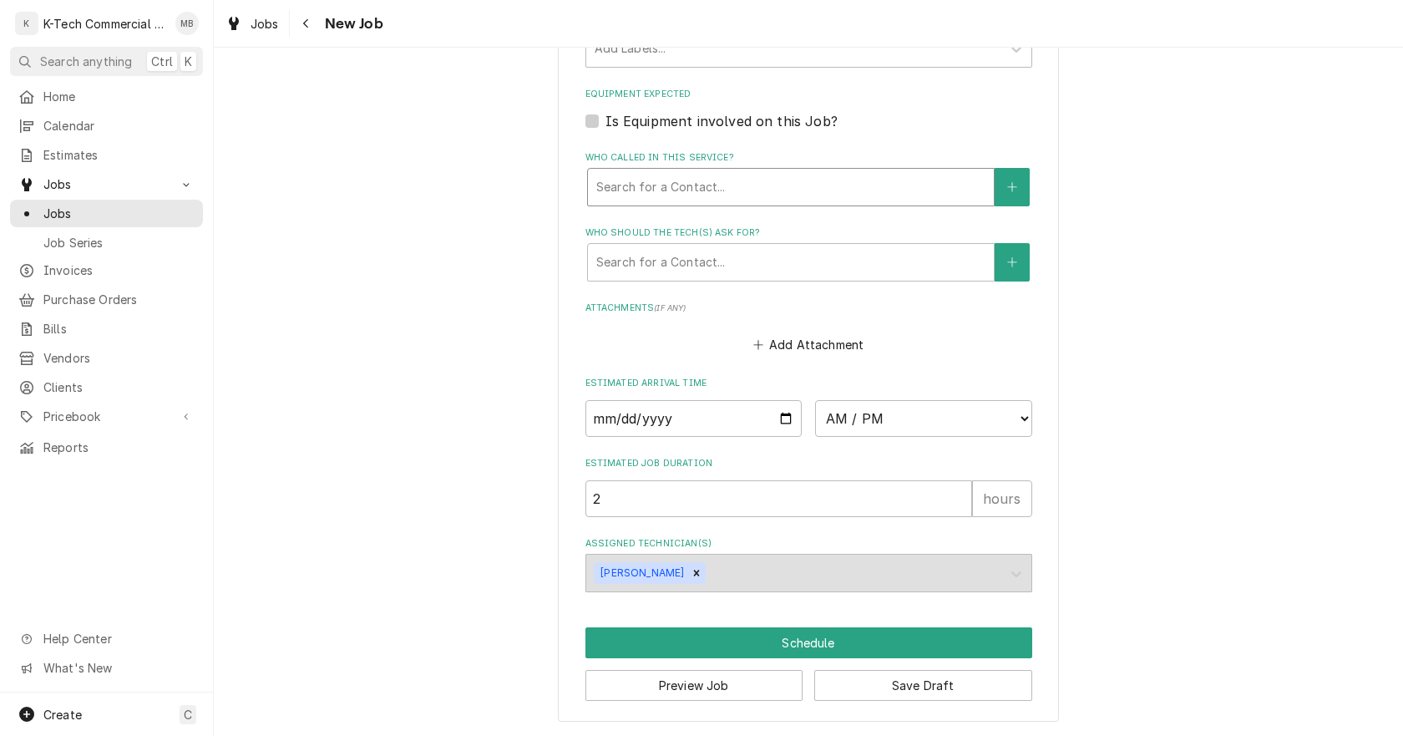
scroll to position [1078, 0]
click at [776, 418] on input "Date" at bounding box center [694, 417] width 217 height 37
type textarea "x"
type input "2025-10-15"
type textarea "x"
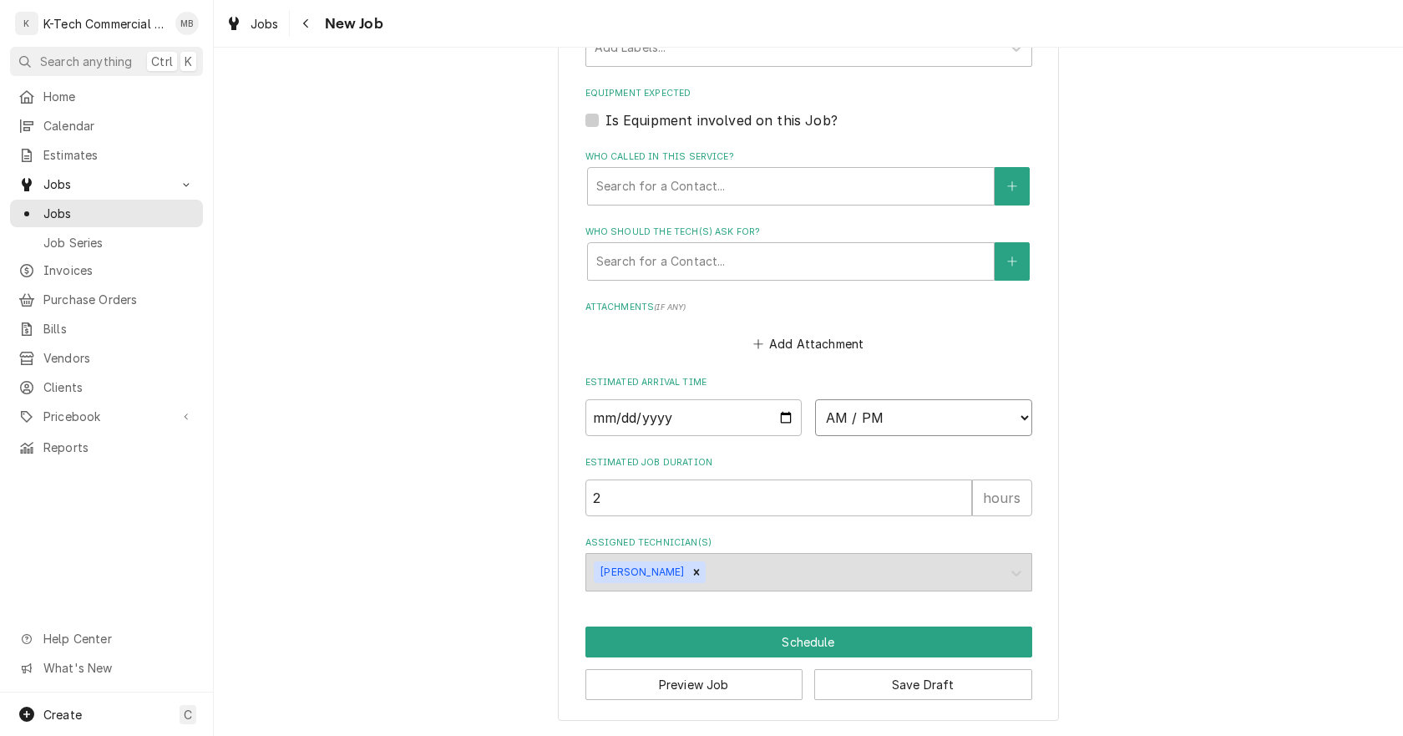
click at [855, 424] on select "AM / PM 6:00 AM 6:15 AM 6:30 AM 6:45 AM 7:00 AM 7:15 AM 7:30 AM 7:45 AM 8:00 AM…" at bounding box center [923, 417] width 217 height 37
select select "11:00:00"
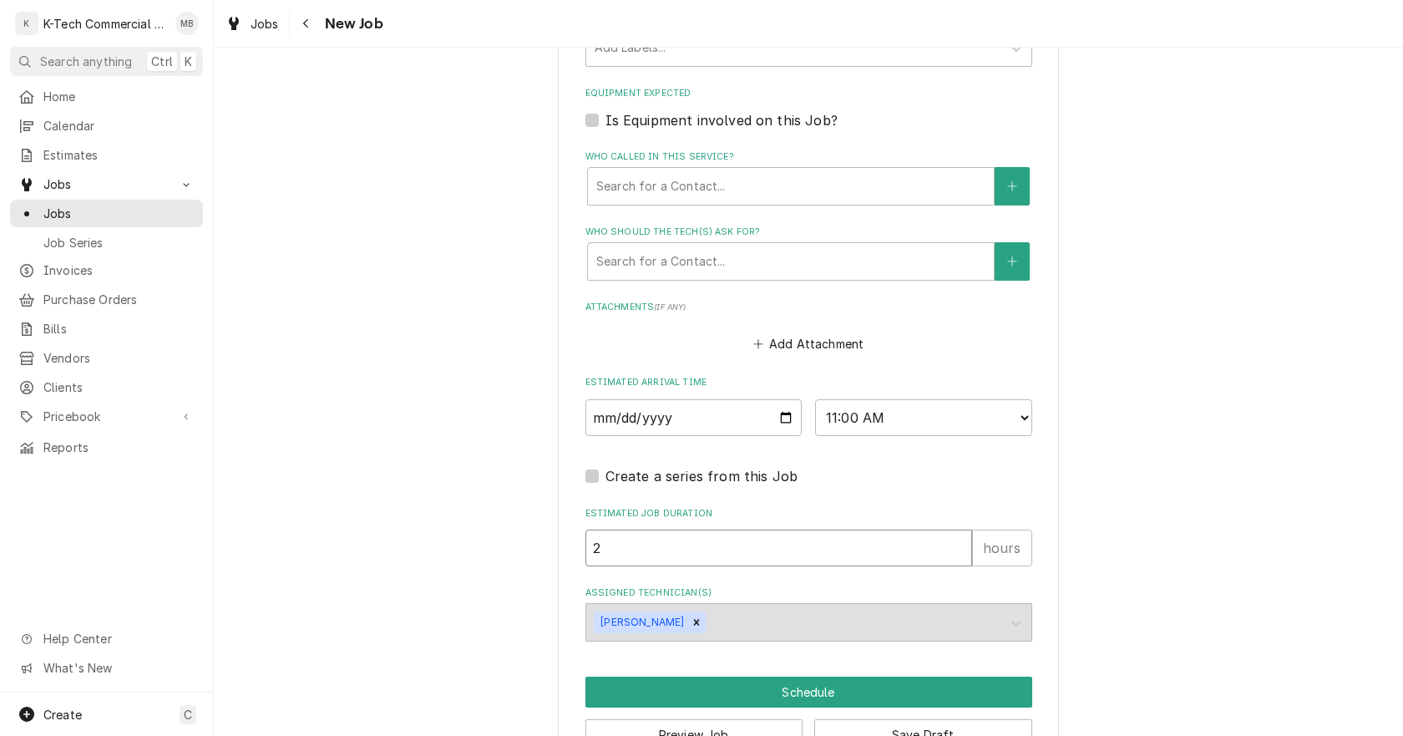
drag, startPoint x: 627, startPoint y: 546, endPoint x: 454, endPoint y: 580, distance: 176.9
type textarea "x"
type input "3"
type textarea "x"
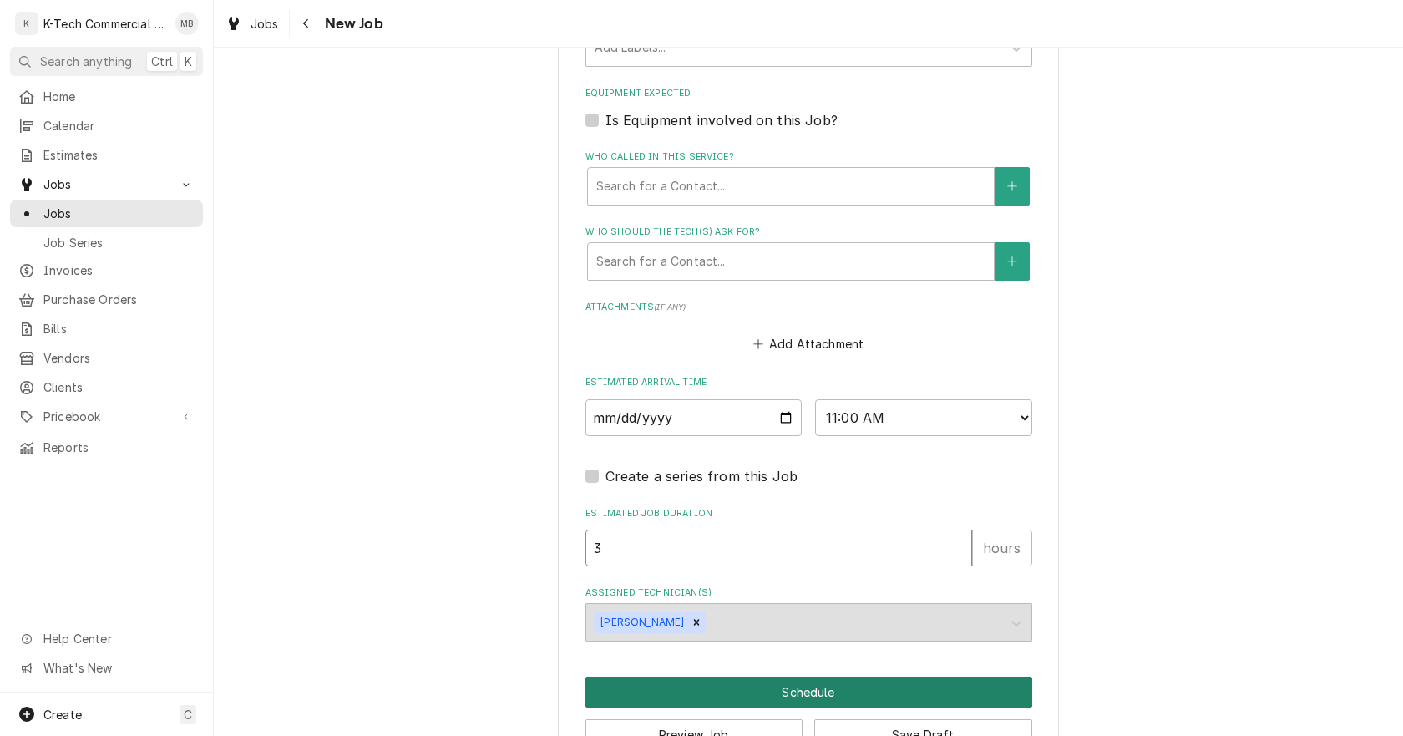
type input "3"
click at [842, 687] on button "Schedule" at bounding box center [809, 692] width 447 height 31
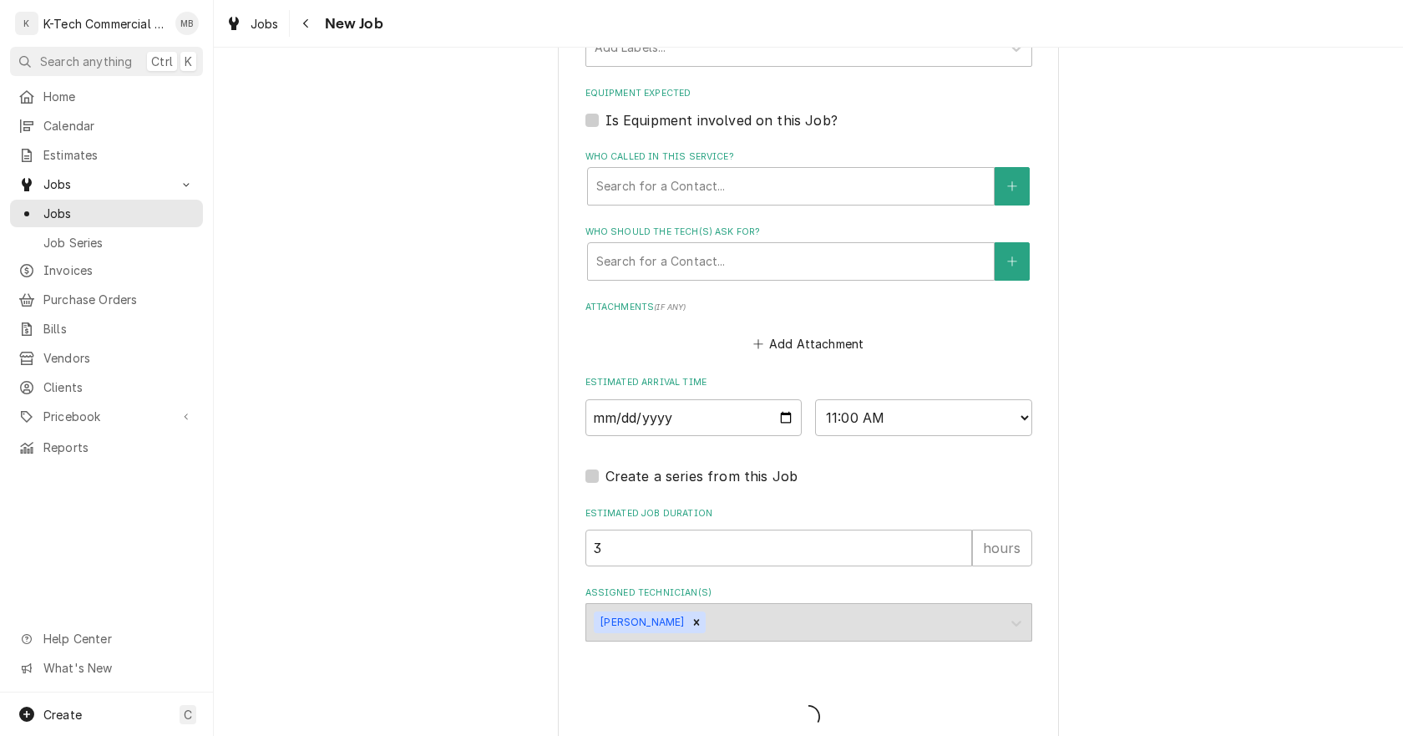
type textarea "x"
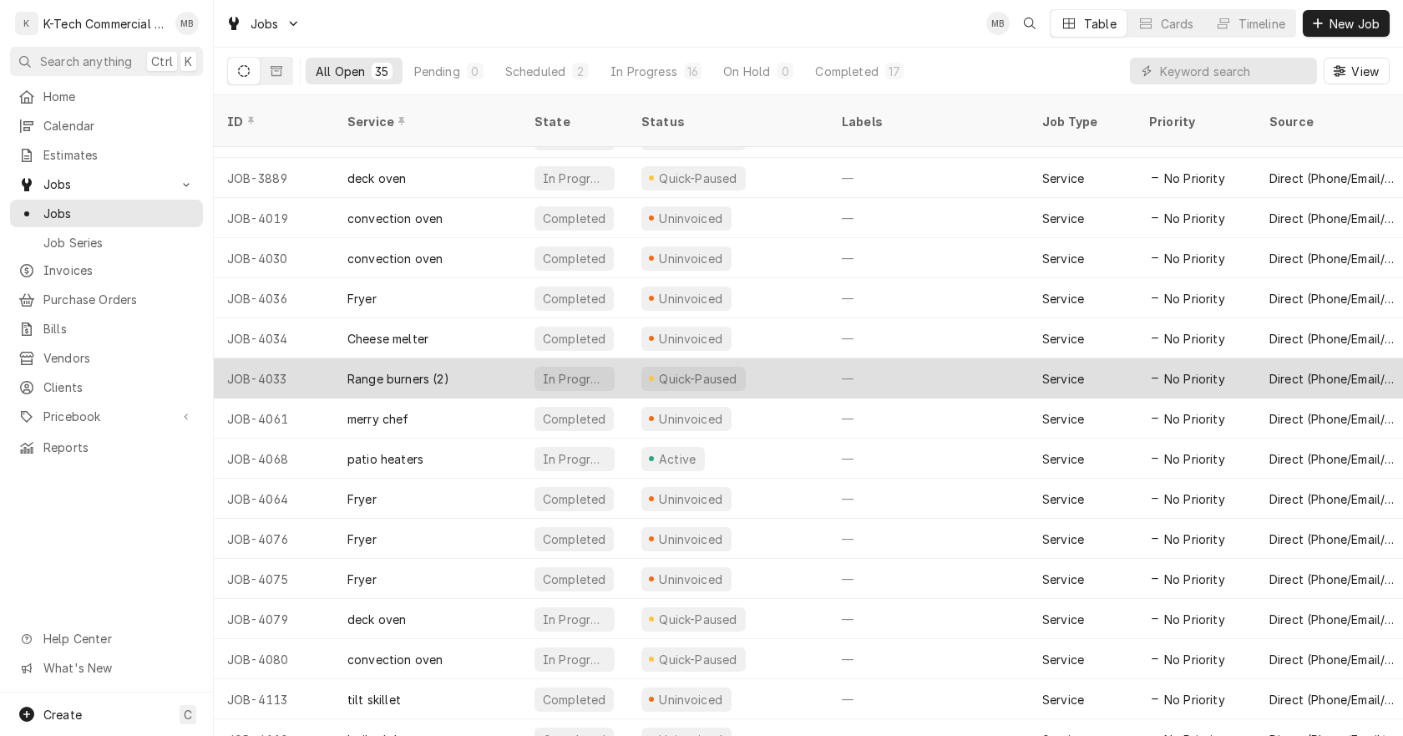
scroll to position [366, 0]
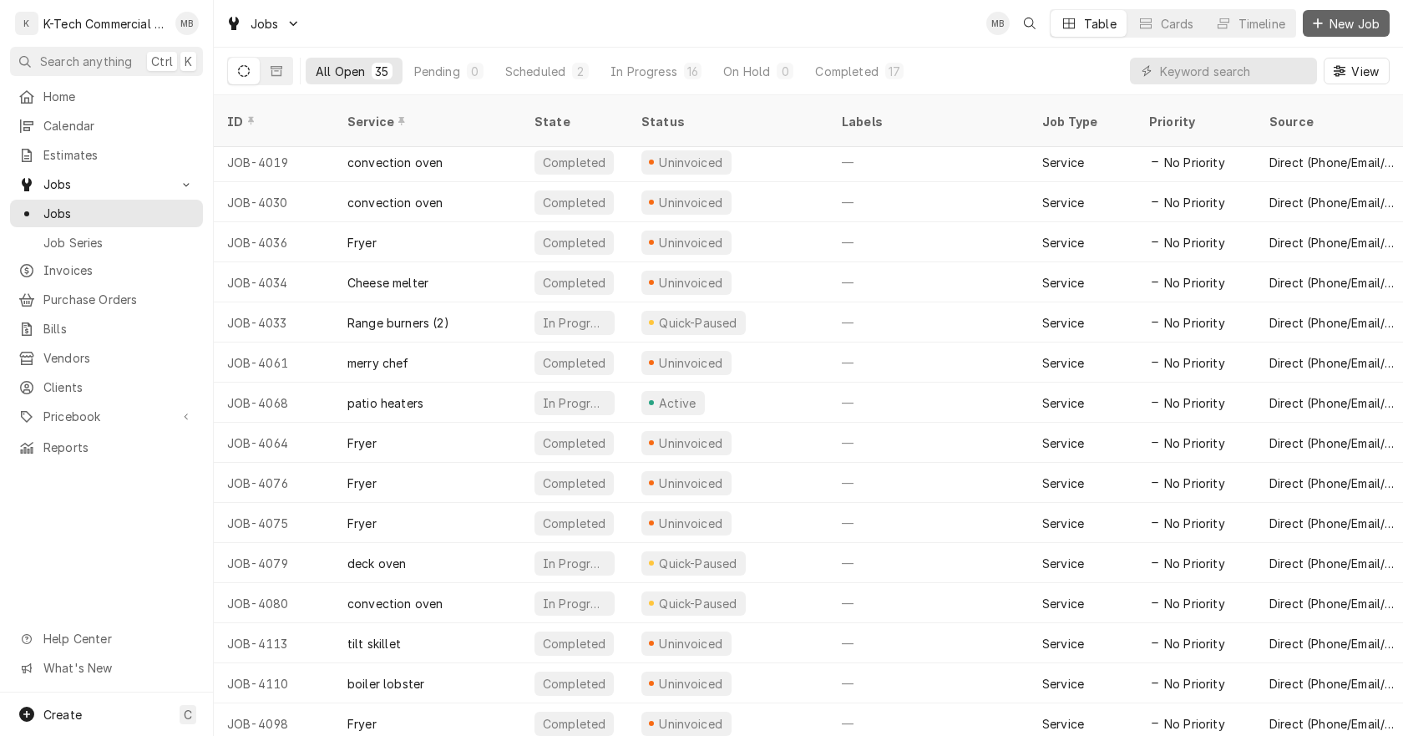
click at [1343, 23] on span "New Job" at bounding box center [1354, 24] width 57 height 18
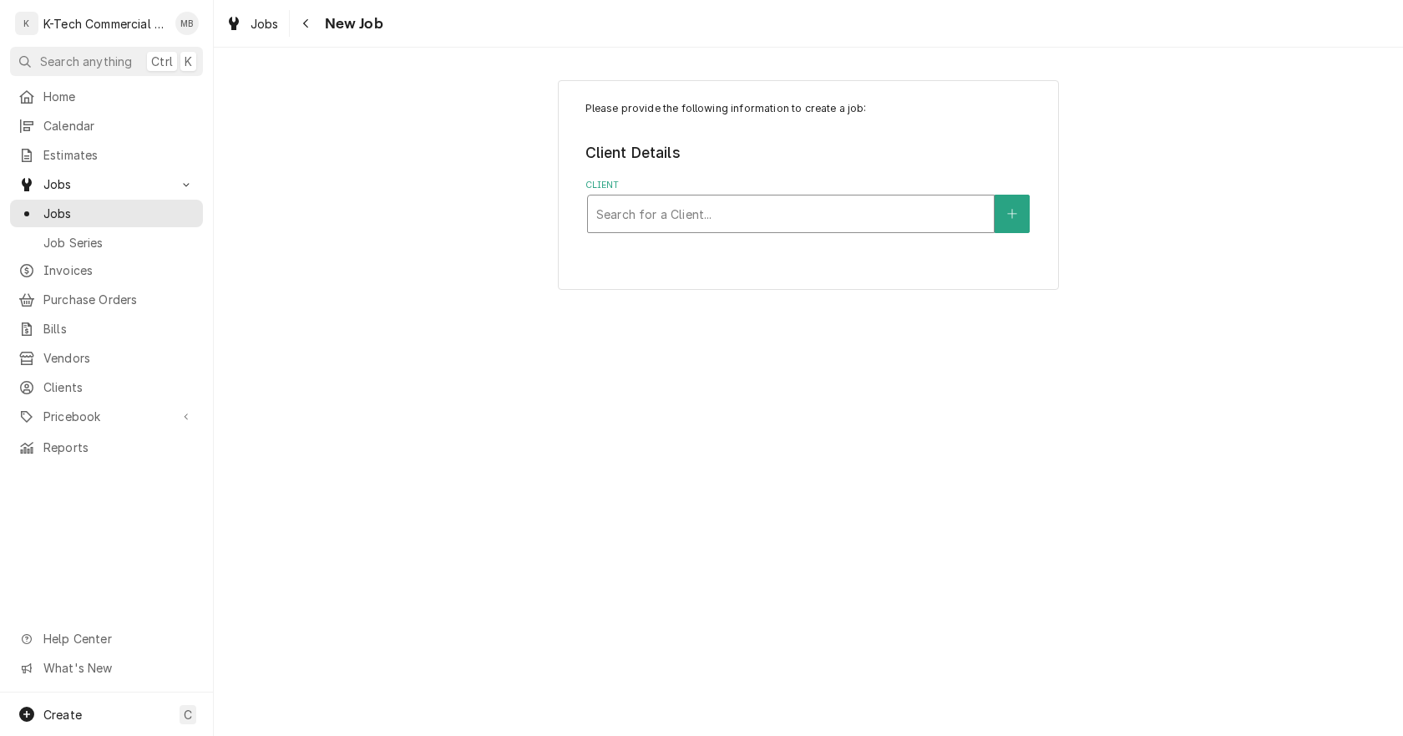
click at [708, 215] on div "Client" at bounding box center [790, 214] width 389 height 30
type input "legal"
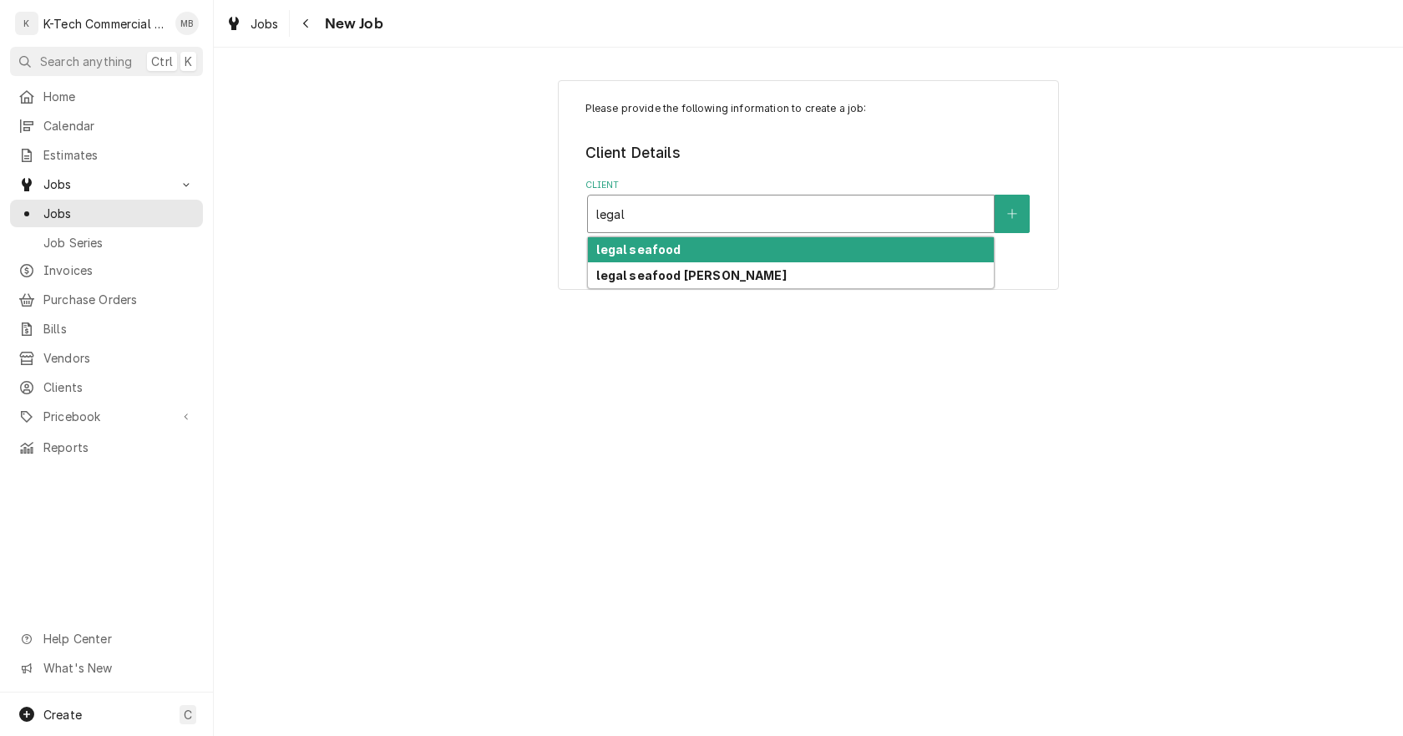
click at [692, 253] on div "legal seafood" at bounding box center [791, 250] width 406 height 26
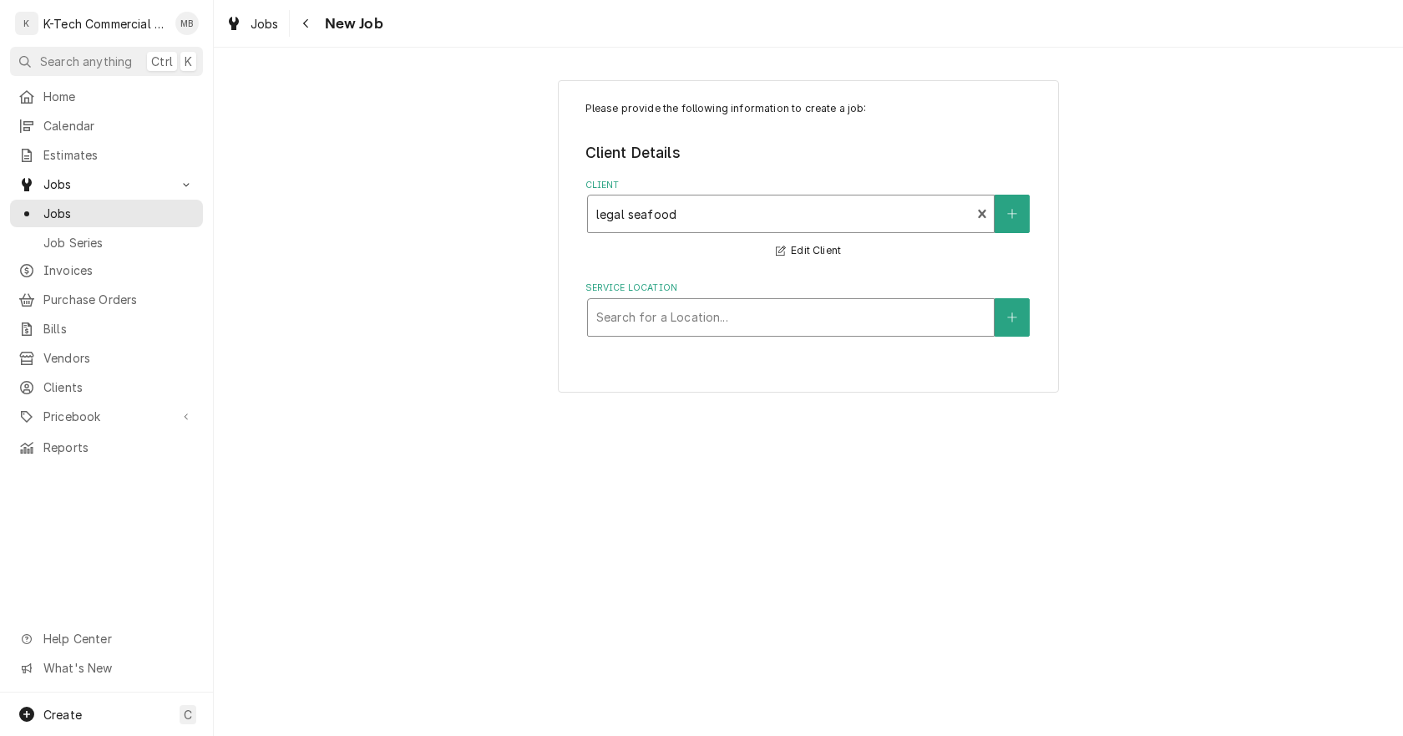
click at [713, 336] on div "Search for a Location..." at bounding box center [791, 317] width 408 height 38
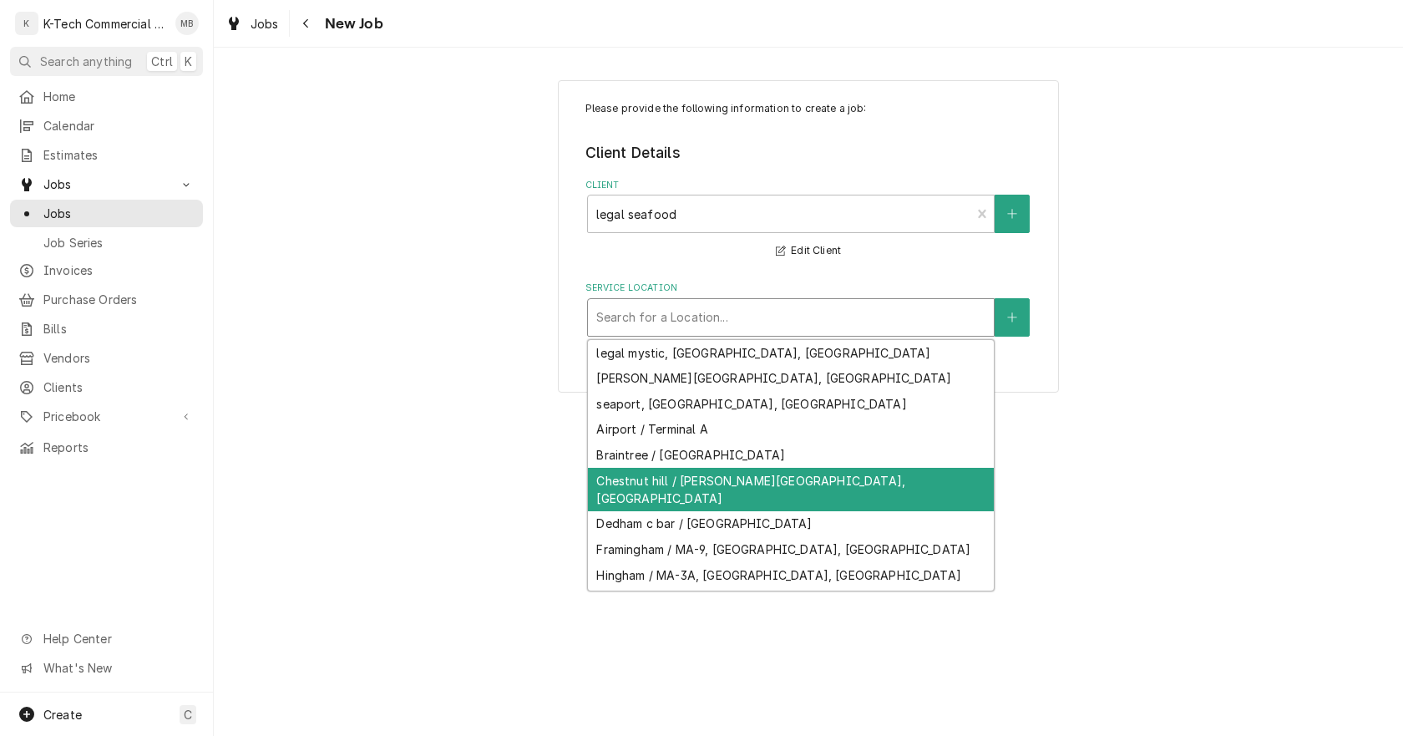
scroll to position [167, 0]
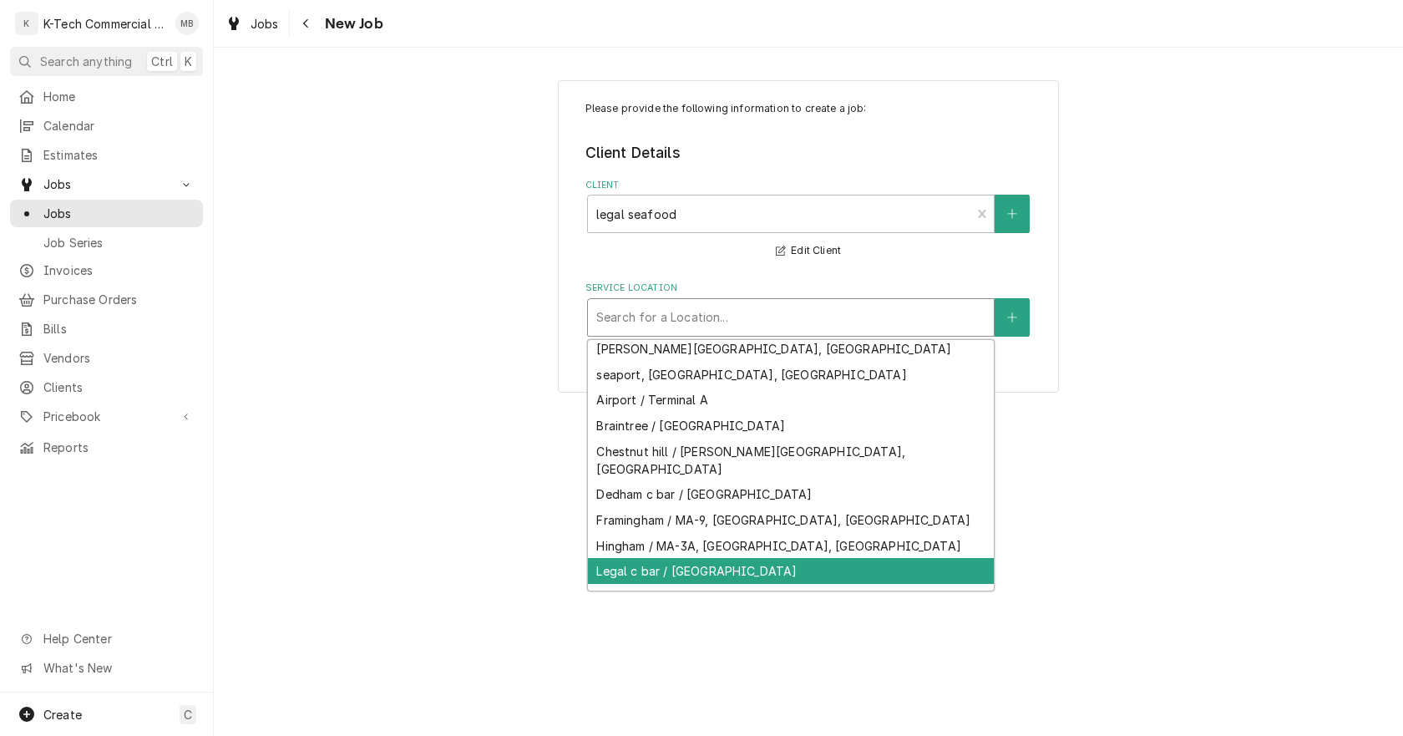
click at [702, 558] on div "Legal c bar / Lynnfield" at bounding box center [791, 571] width 406 height 26
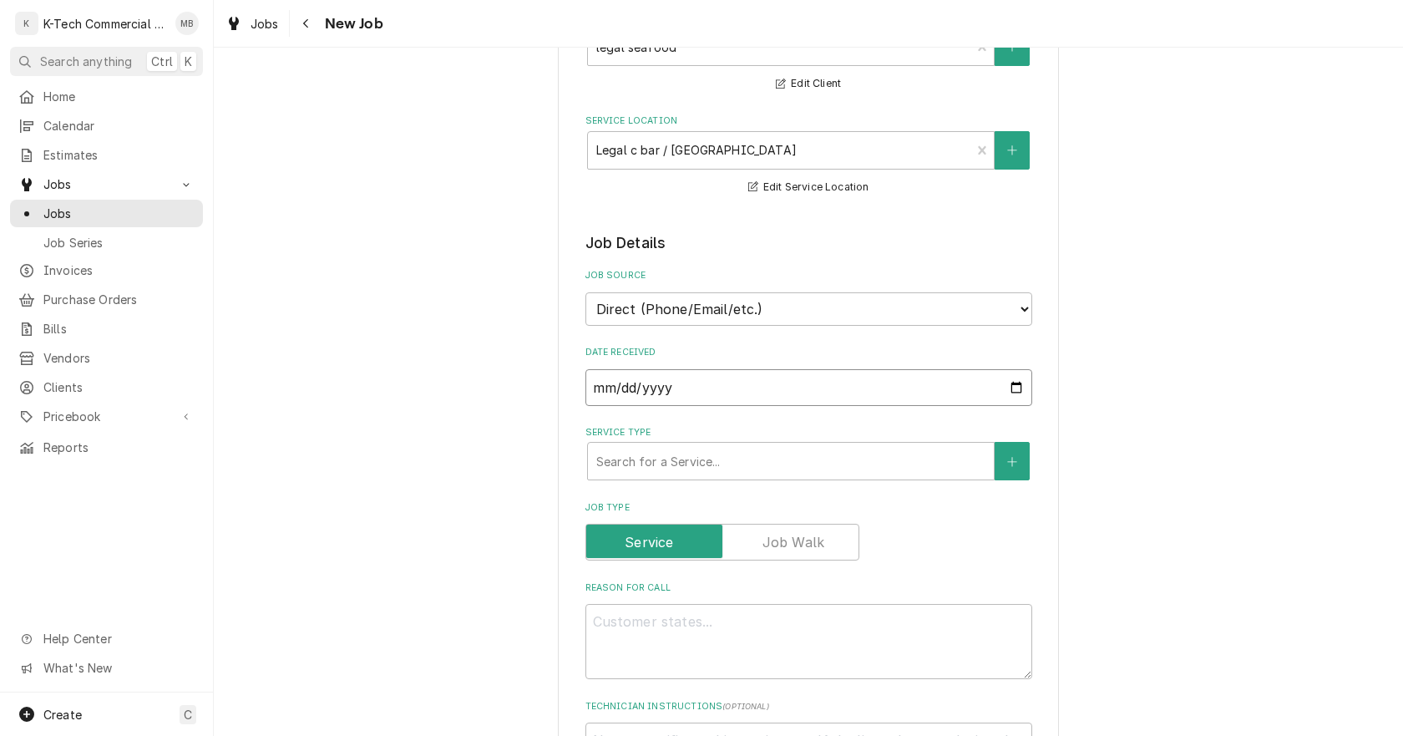
click at [1004, 381] on input "2025-10-15" at bounding box center [809, 387] width 447 height 37
type textarea "x"
type input "2025-10-14"
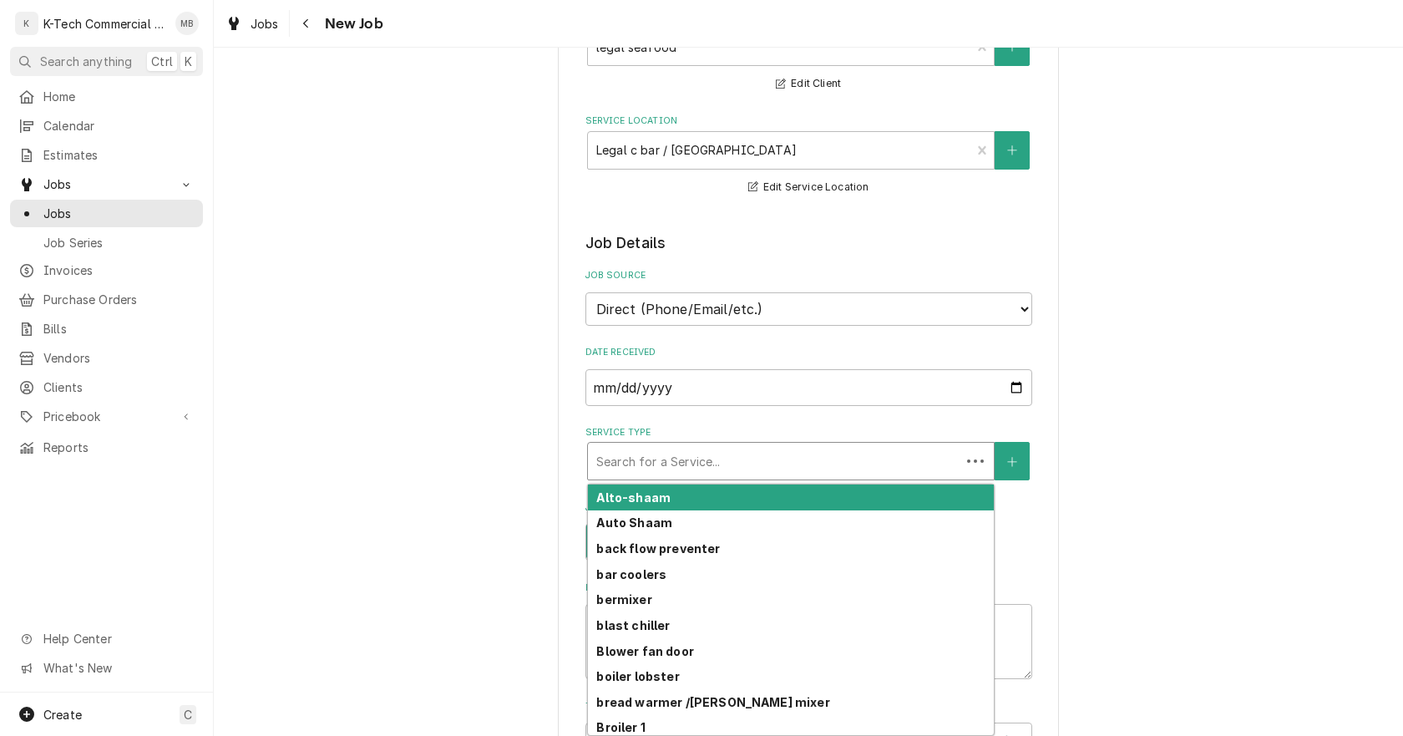
click at [687, 462] on div "Service Type" at bounding box center [774, 461] width 356 height 30
type textarea "x"
type input "l"
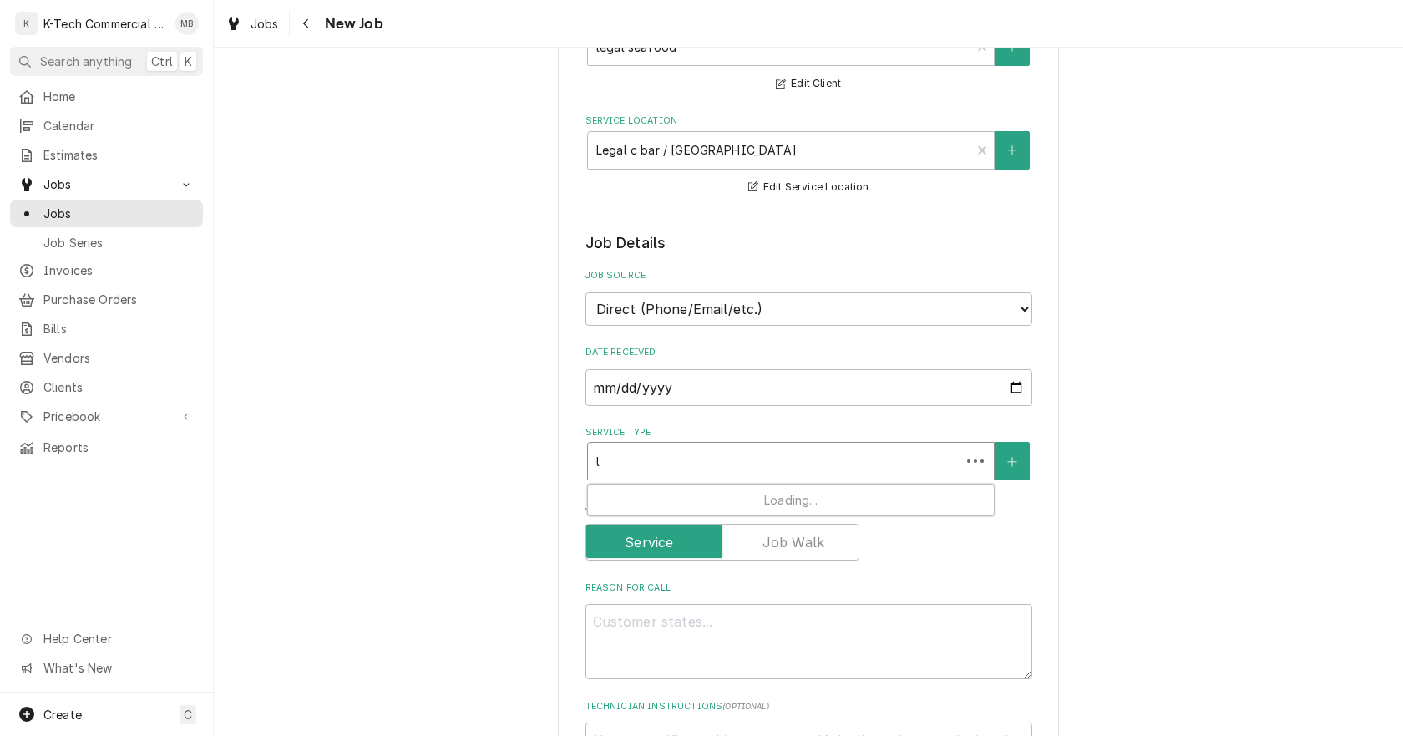
type textarea "x"
type input "lo"
type textarea "x"
type input "lob"
type textarea "x"
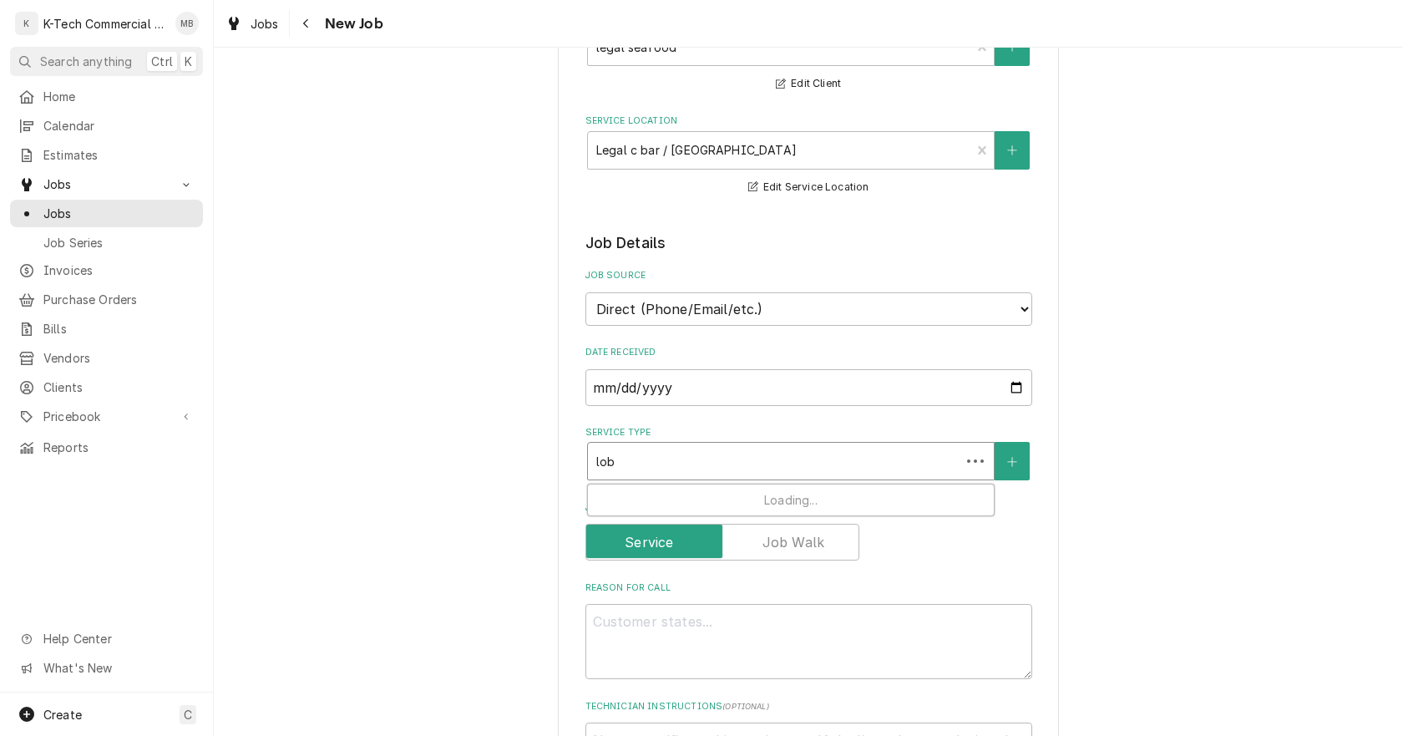
type input "lobs"
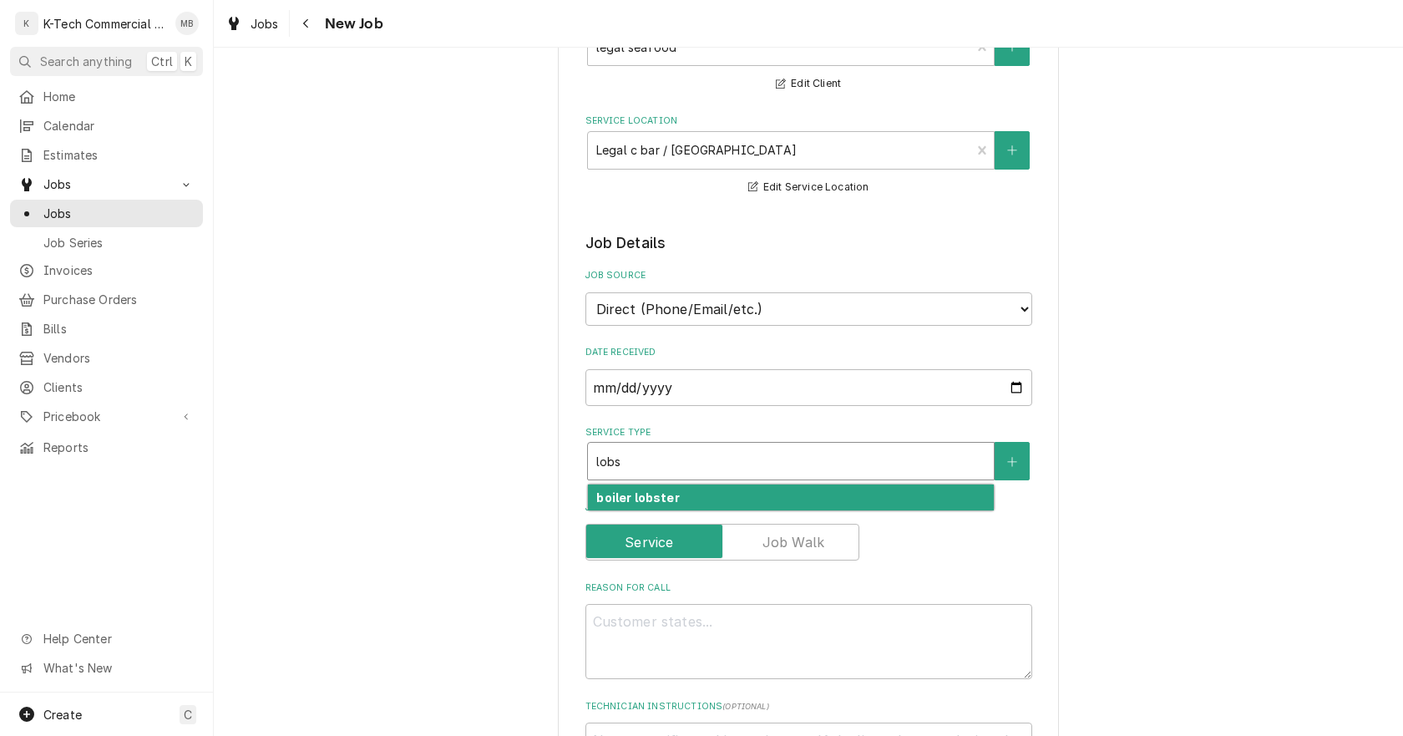
click at [677, 492] on div "boiler lobster" at bounding box center [791, 497] width 406 height 26
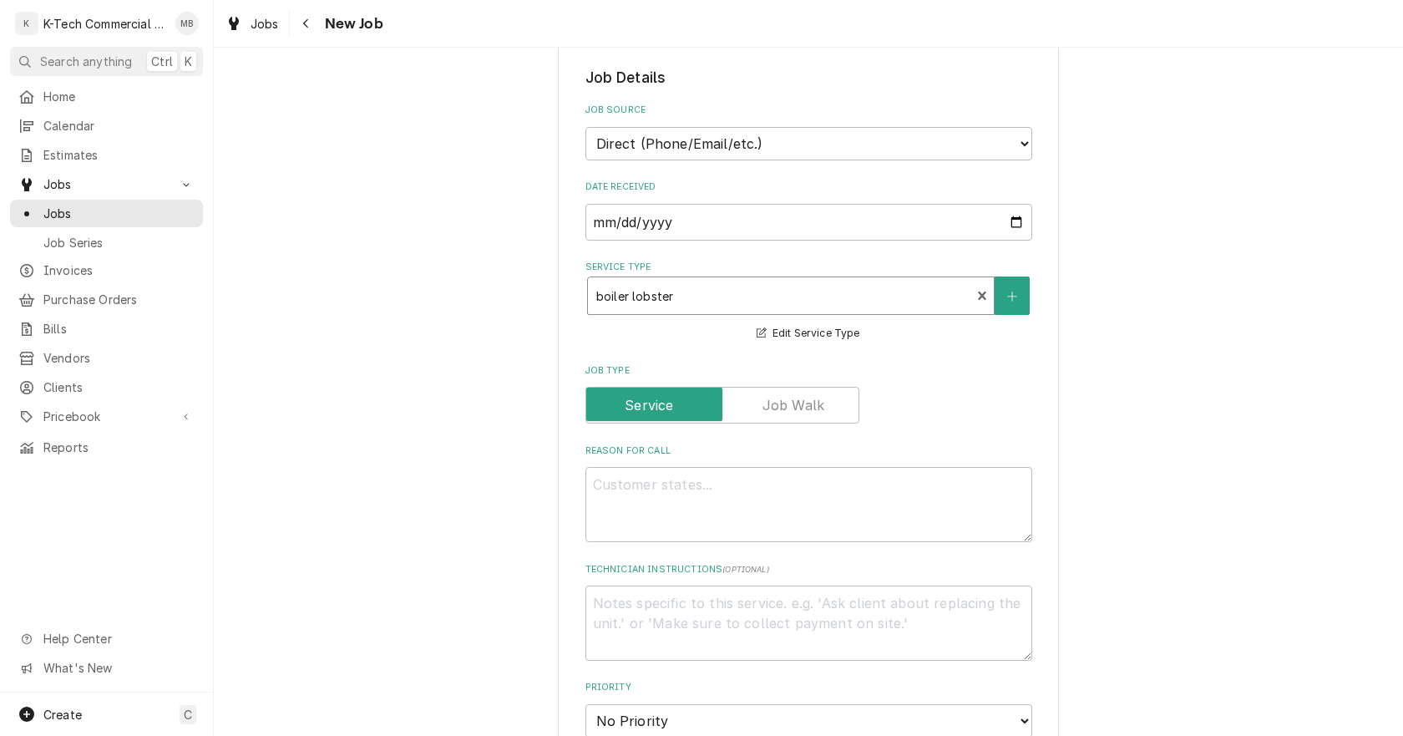
scroll to position [334, 0]
click at [712, 476] on textarea "Reason For Call" at bounding box center [809, 502] width 447 height 75
type textarea "x"
type textarea "L"
type textarea "x"
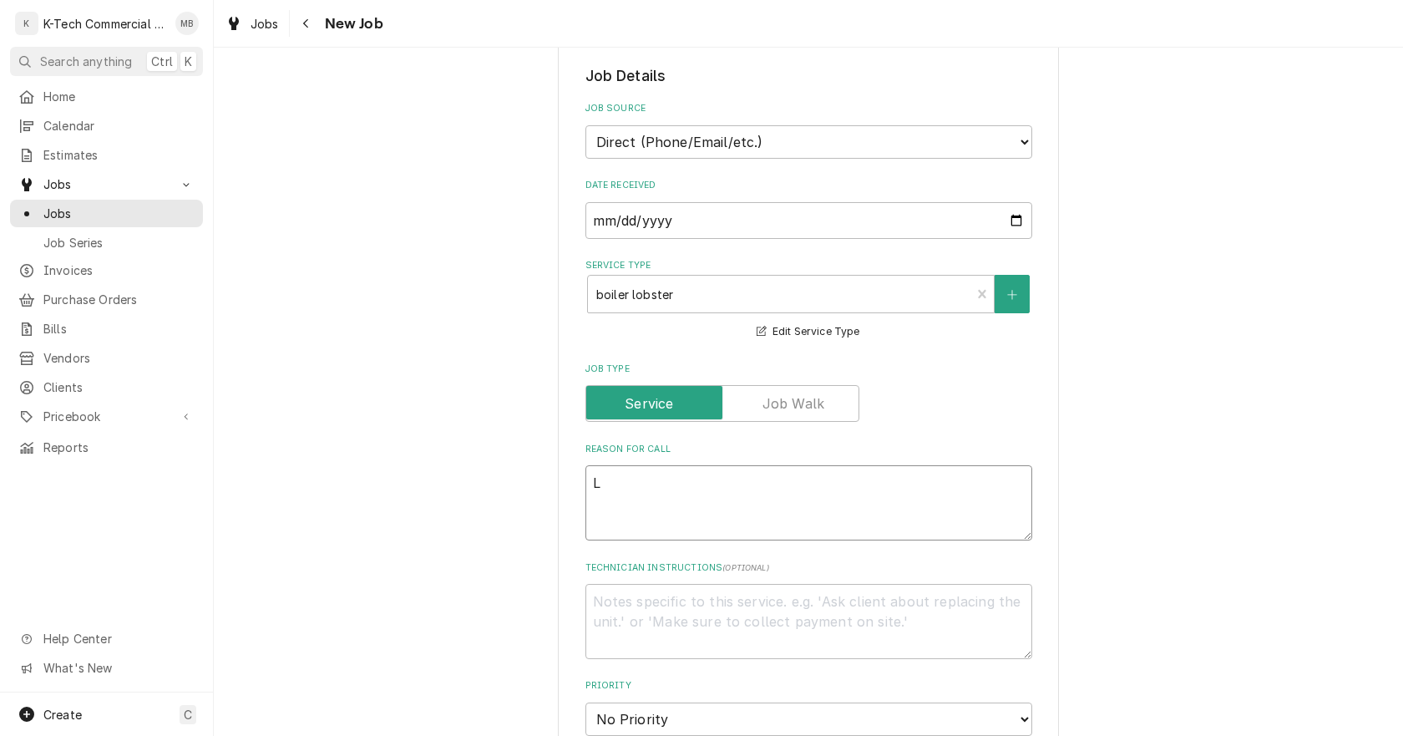
type textarea "Lo"
type textarea "x"
type textarea "Lob"
type textarea "x"
type textarea "Lobs"
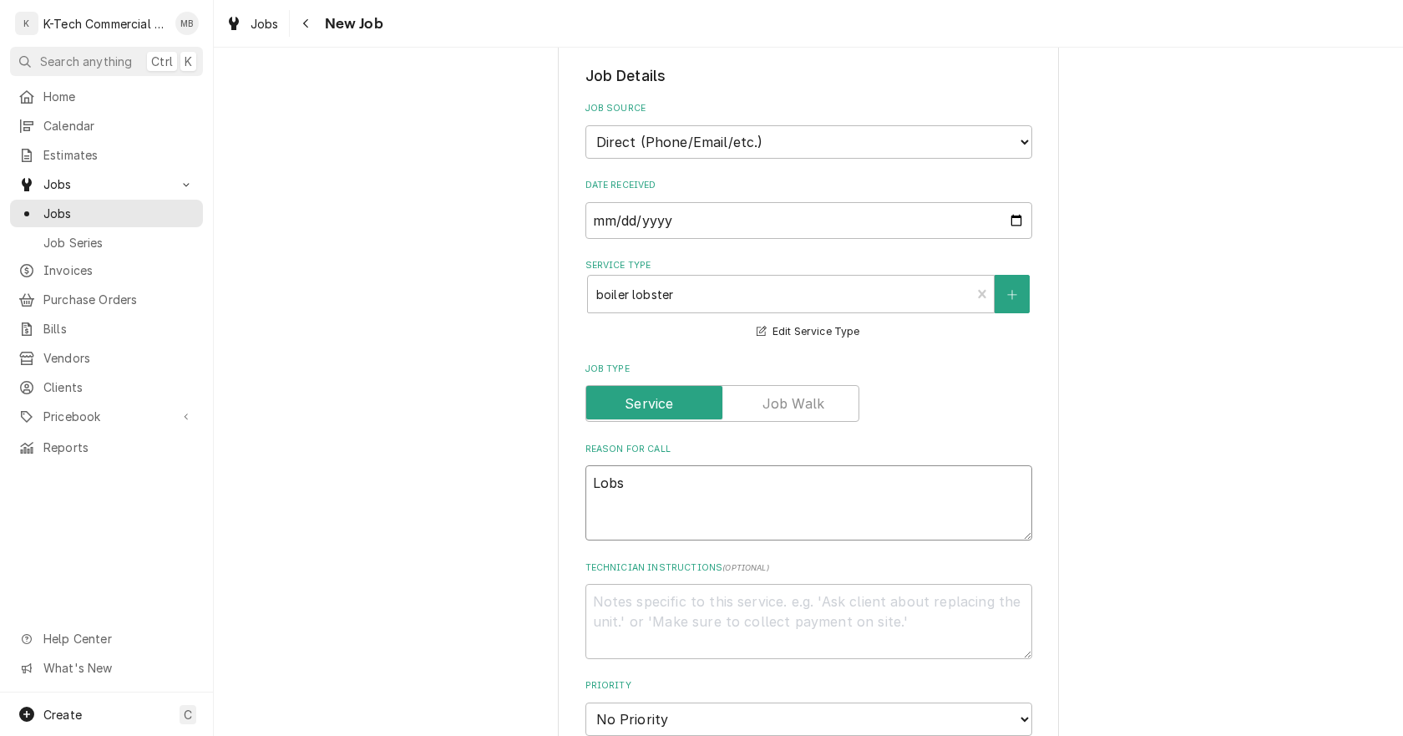
type textarea "x"
type textarea "Lobst"
type textarea "x"
type textarea "Lobste"
type textarea "x"
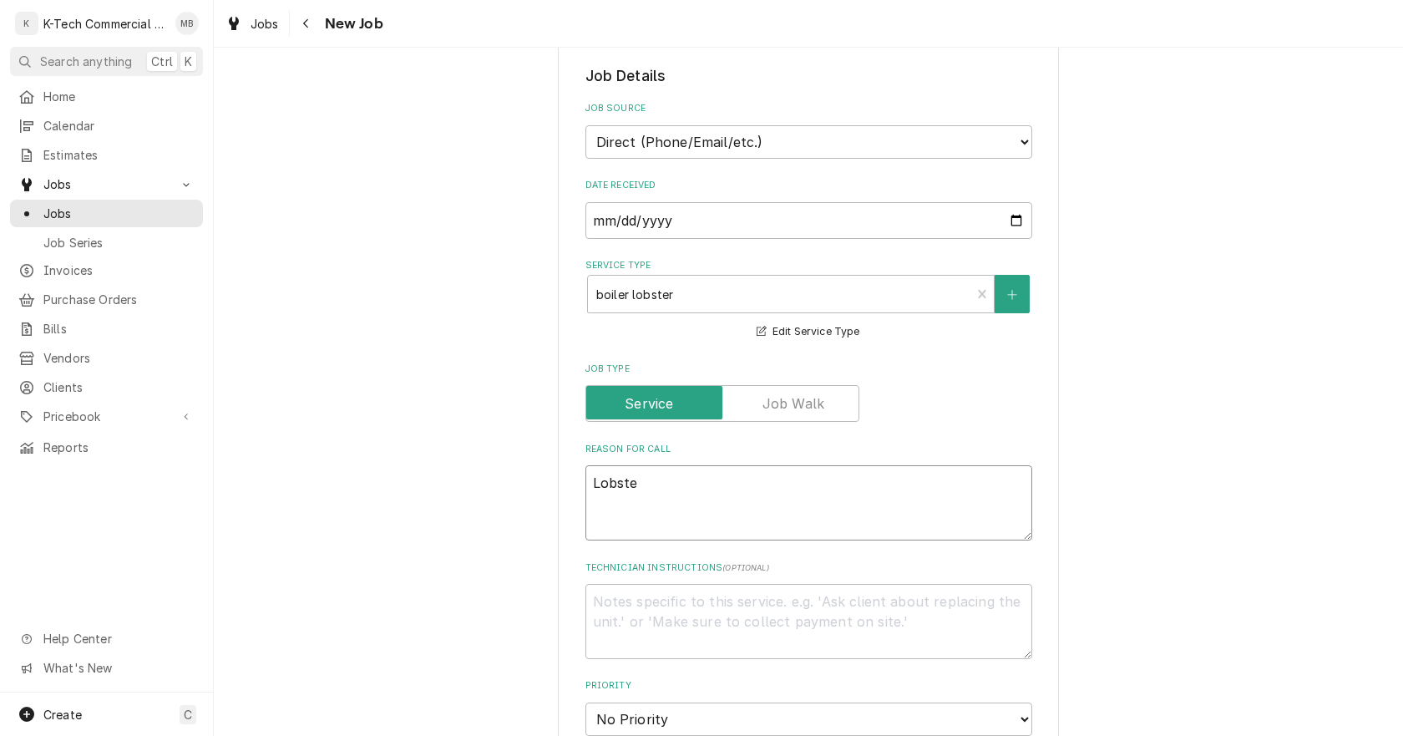
type textarea "Lobster"
type textarea "x"
type textarea "Lobster"
type textarea "x"
type textarea "Lobster b"
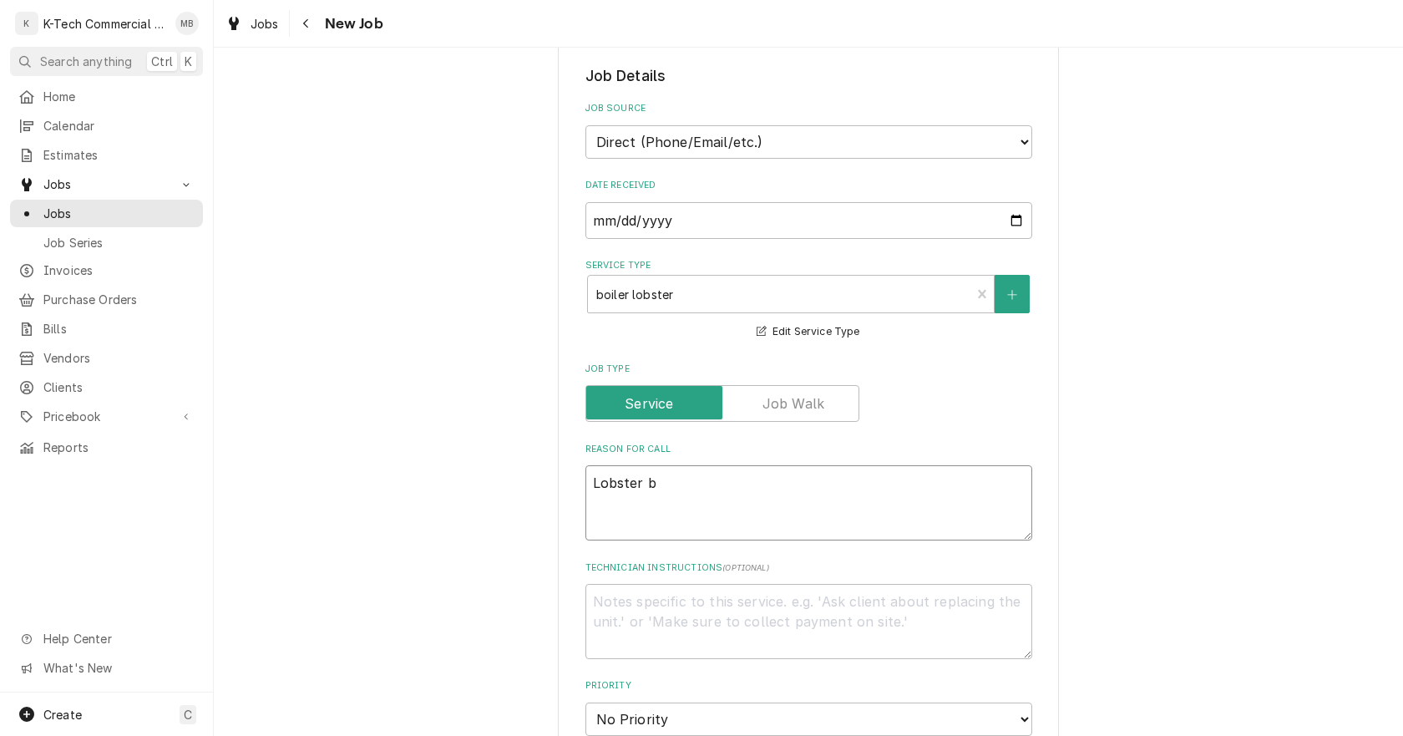
type textarea "x"
type textarea "Lobster bo"
type textarea "x"
type textarea "Lobster boi"
type textarea "x"
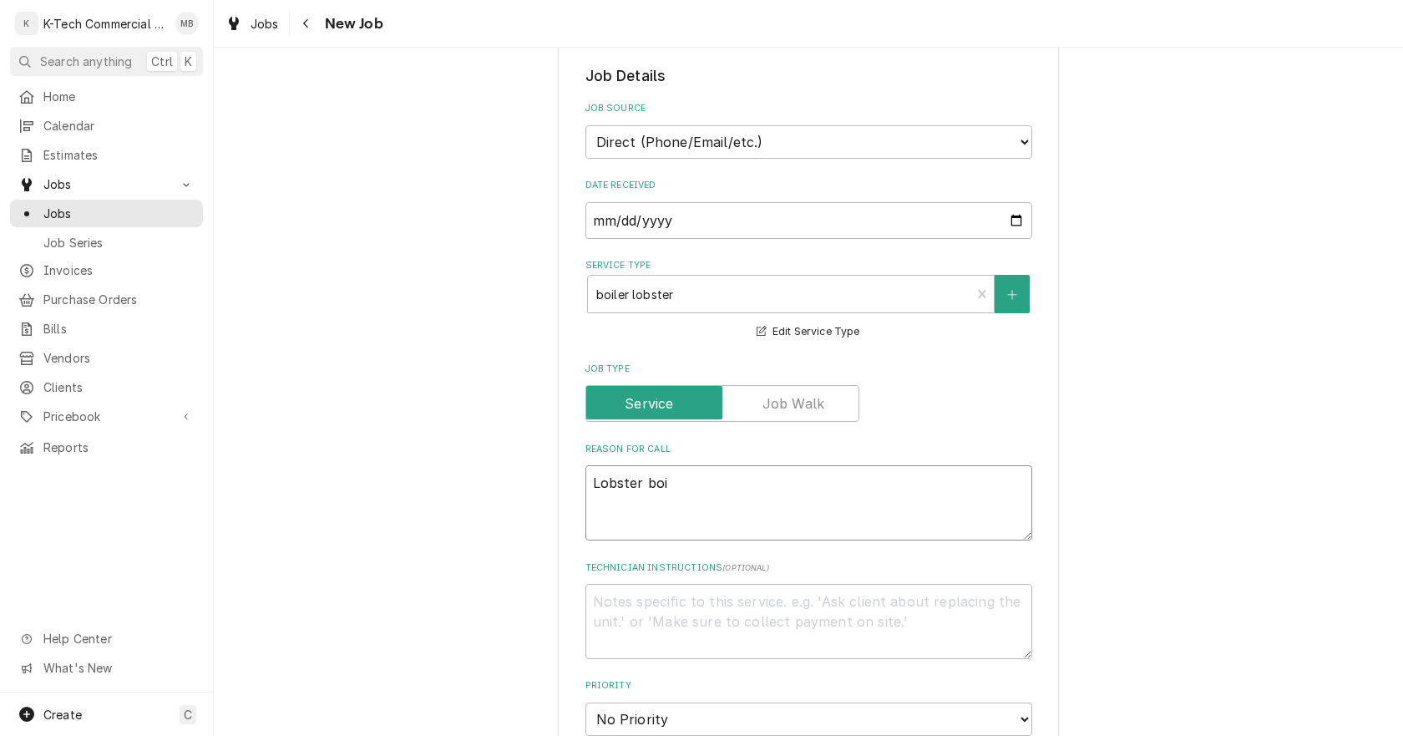
type textarea "Lobster boil"
type textarea "x"
type textarea "Lobster boile"
type textarea "x"
type textarea "Lobster boiler"
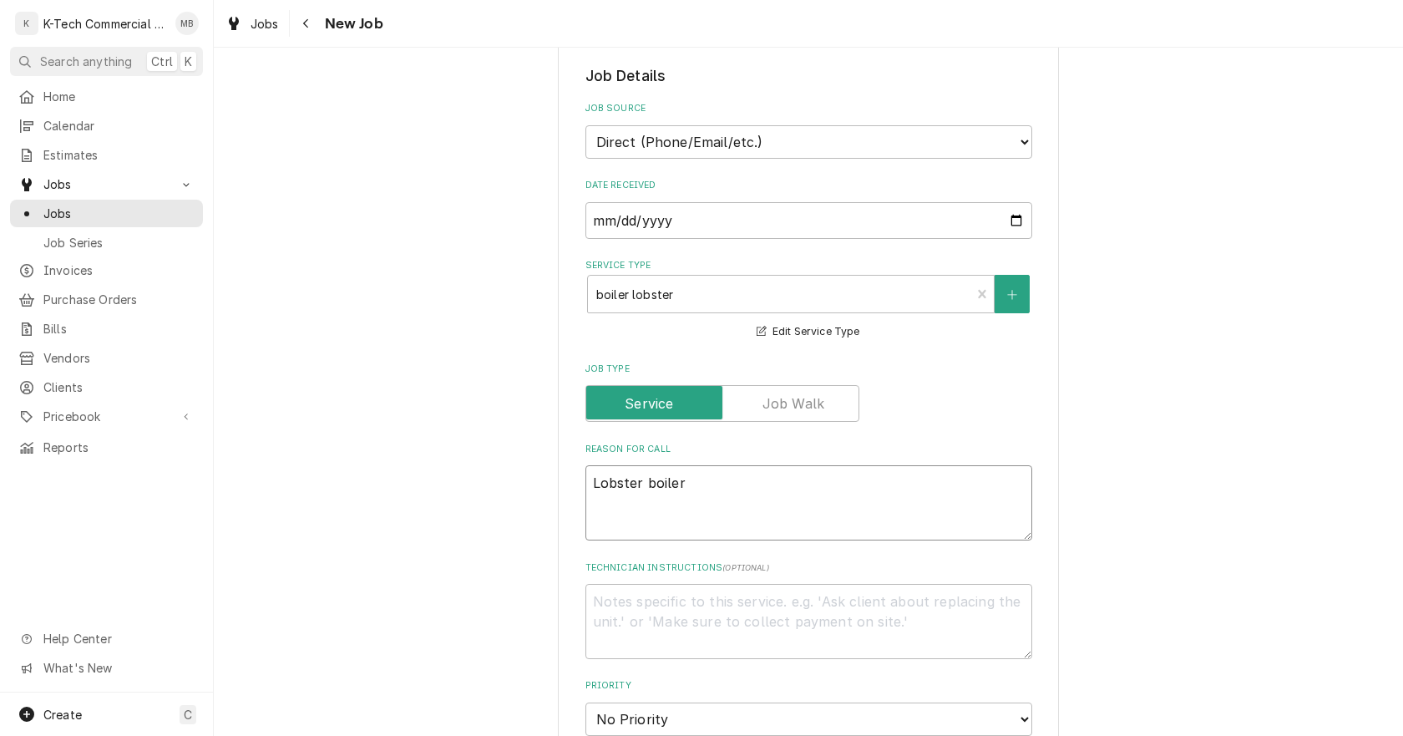
type textarea "x"
type textarea "Lobster boiler"
type textarea "x"
type textarea "Lobster boiler e"
type textarea "x"
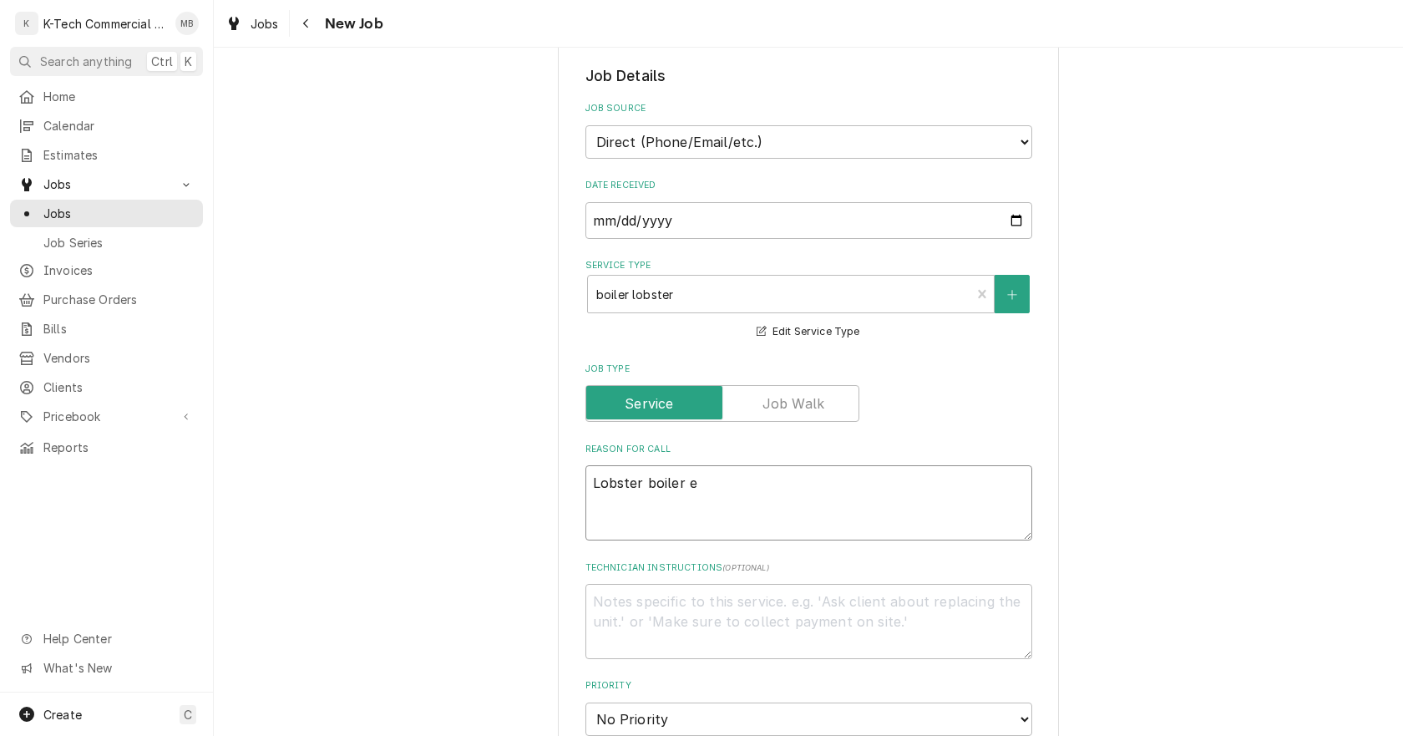
type textarea "Lobster boiler"
type textarea "x"
type textarea "Lobster boiler n"
type textarea "x"
type textarea "Lobster boiler ne"
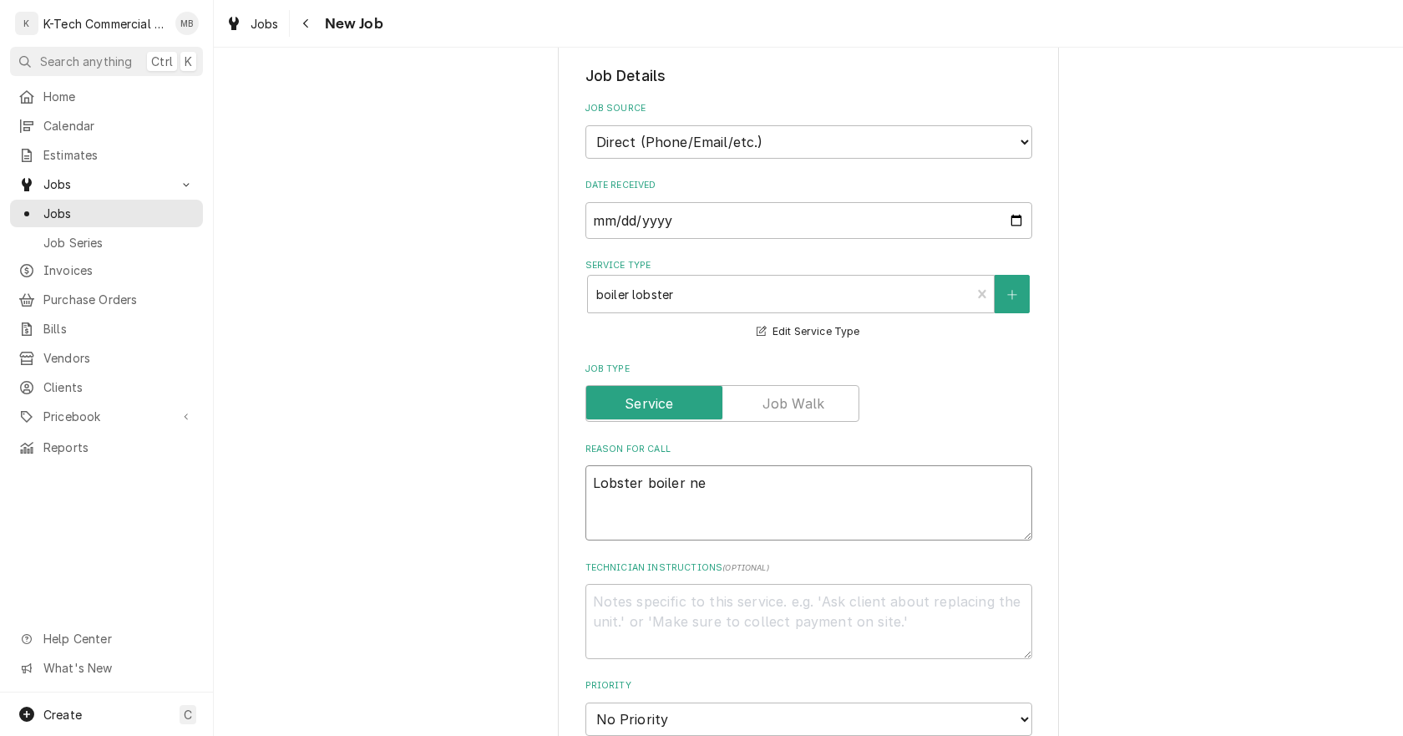
type textarea "x"
type textarea "Lobster boiler nex"
type textarea "x"
type textarea "Lobster boiler next"
type textarea "x"
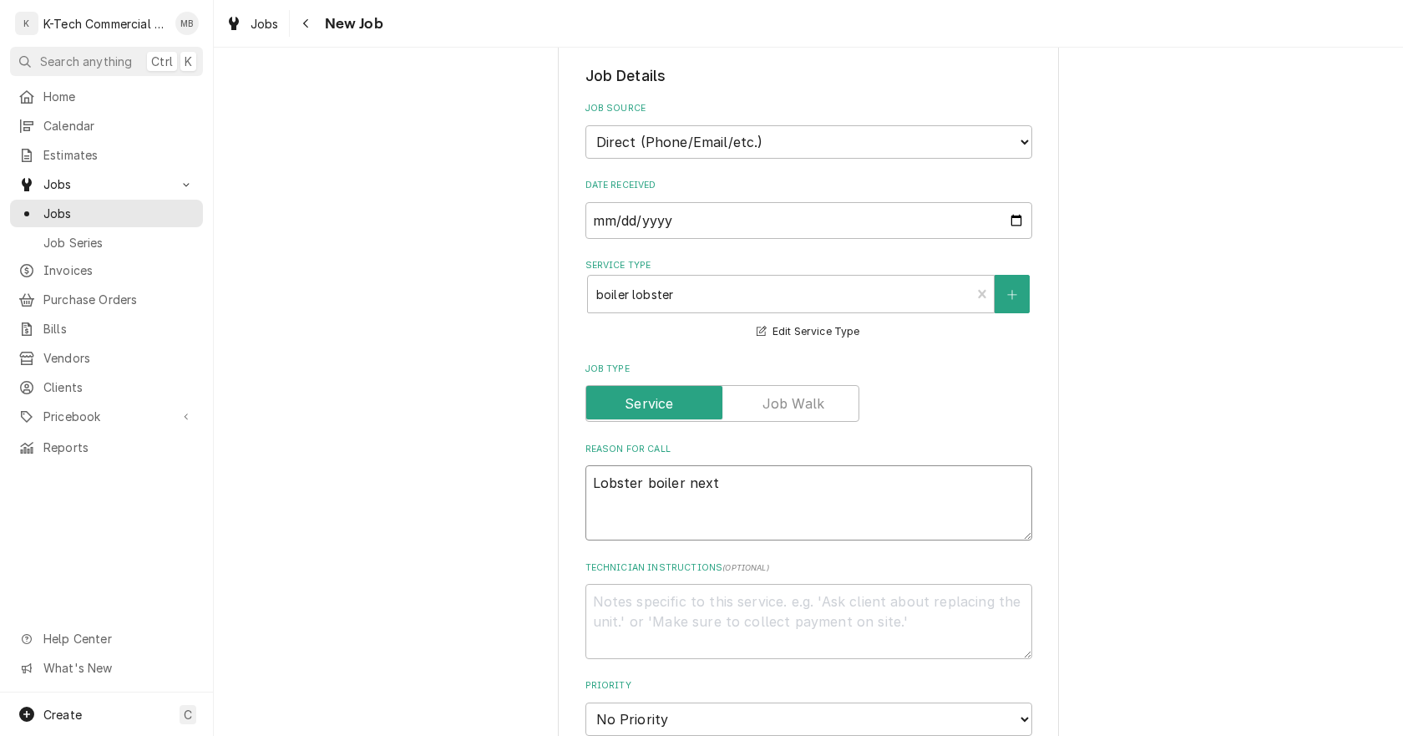
type textarea "Lobster boiler next"
type textarea "x"
type textarea "Lobster boiler next t"
type textarea "x"
type textarea "Lobster boiler next to"
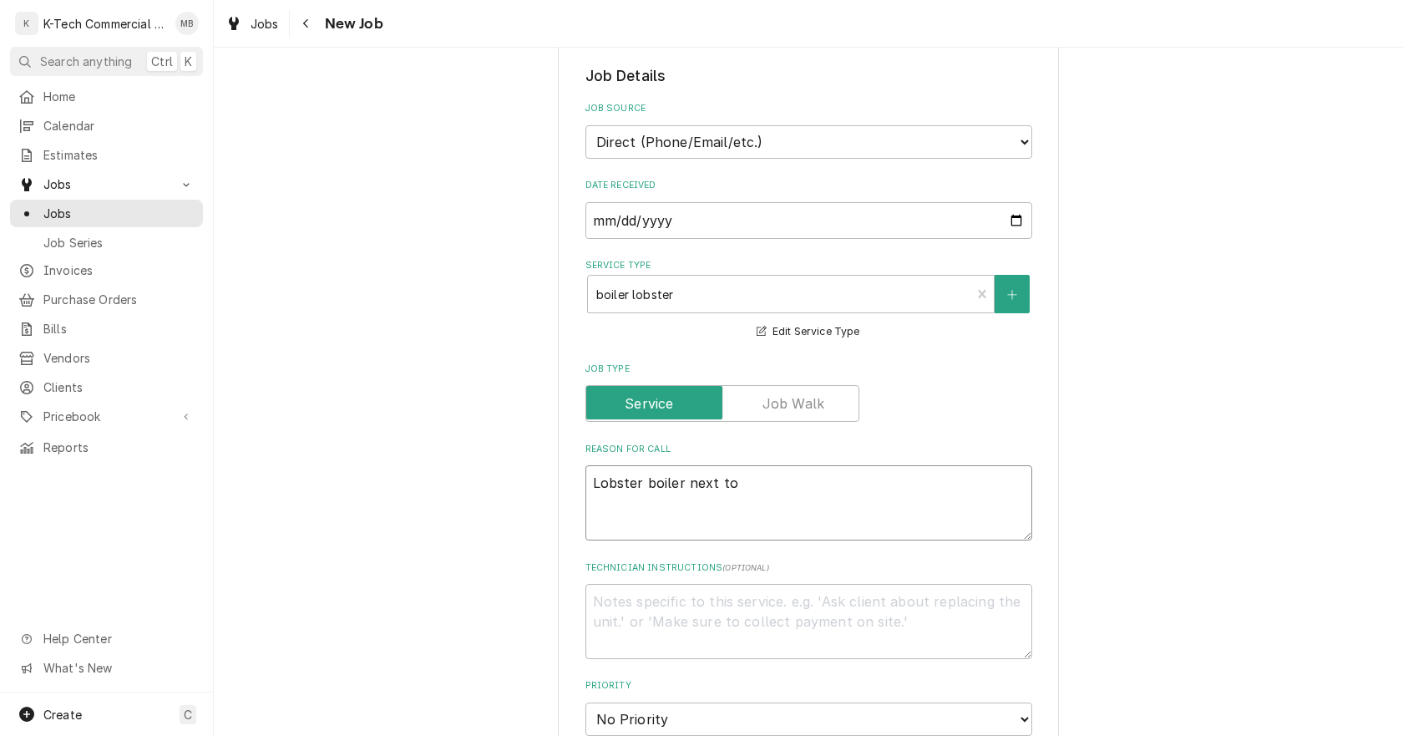
type textarea "x"
type textarea "Lobster boiler next to"
type textarea "x"
type textarea "Lobster boiler next to o"
type textarea "x"
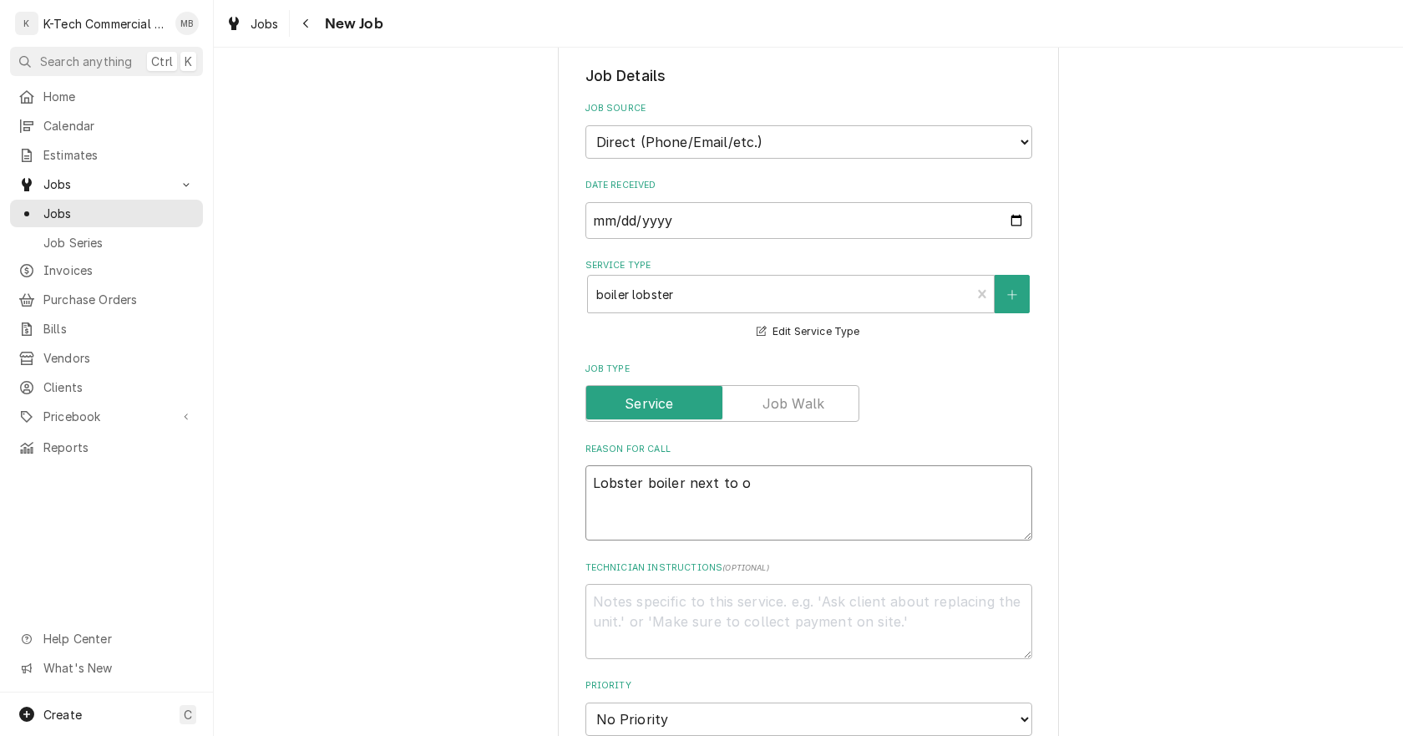
type textarea "Lobster boiler next to ov"
type textarea "x"
type textarea "Lobster boiler next to ove"
type textarea "x"
type textarea "Lobster boiler next to oven"
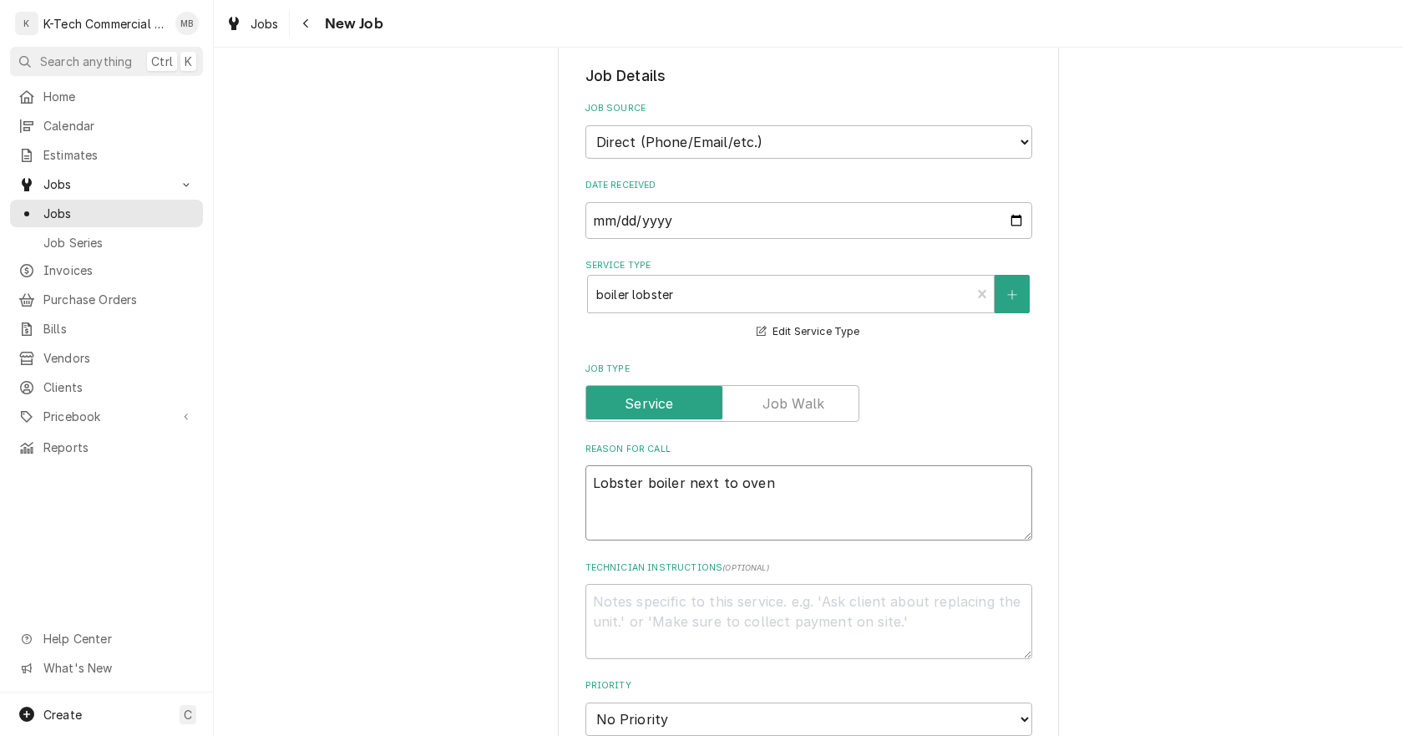
type textarea "x"
type textarea "Lobster boiler next to oven"
type textarea "x"
type textarea "Lobster boiler next to oven n"
type textarea "x"
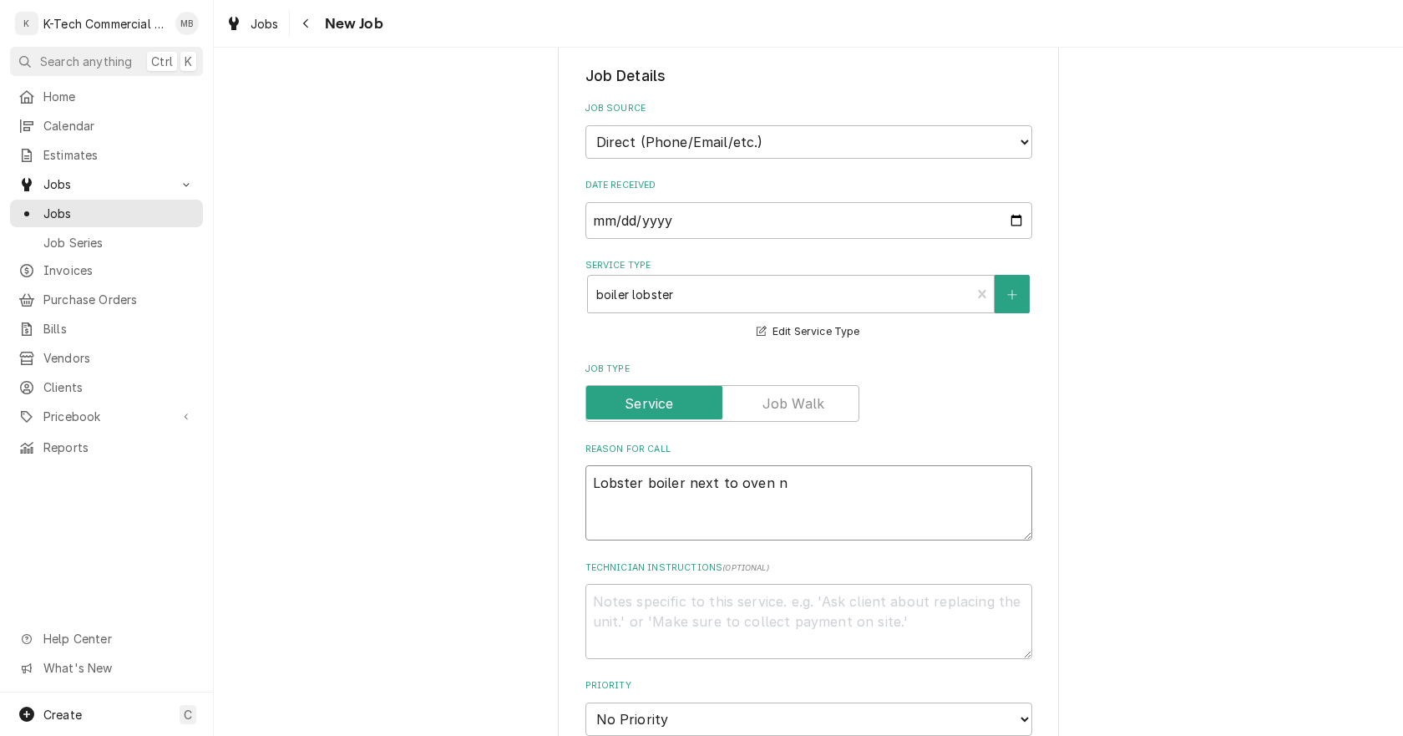
type textarea "Lobster boiler next to oven no"
type textarea "x"
type textarea "Lobster boiler next to oven not"
type textarea "x"
type textarea "Lobster boiler next to oven not"
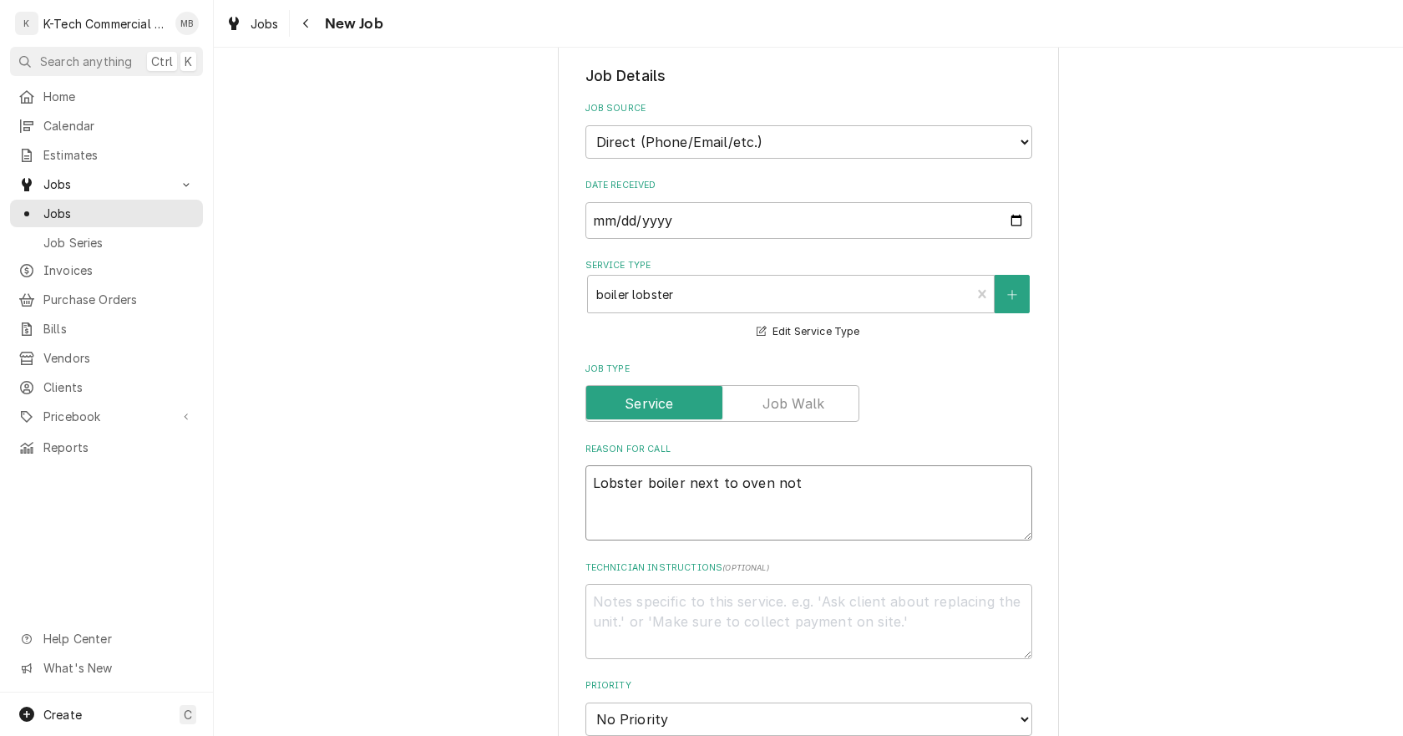
type textarea "x"
type textarea "Lobster boiler next to oven not w"
type textarea "x"
type textarea "Lobster boiler next to oven not wo"
type textarea "x"
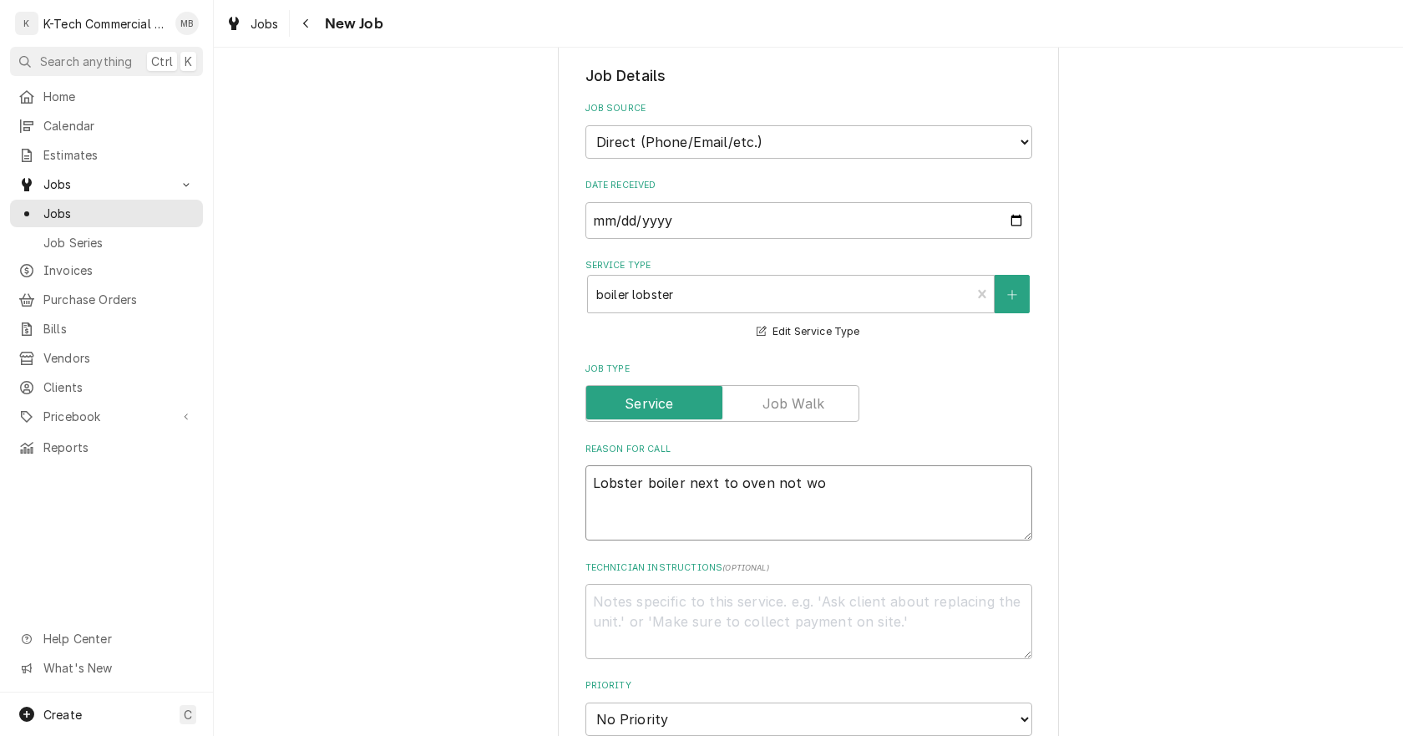
type textarea "Lobster boiler next to oven not wor"
type textarea "x"
type textarea "Lobster boiler next to oven not work"
type textarea "x"
type textarea "Lobster boiler next to oven not worki"
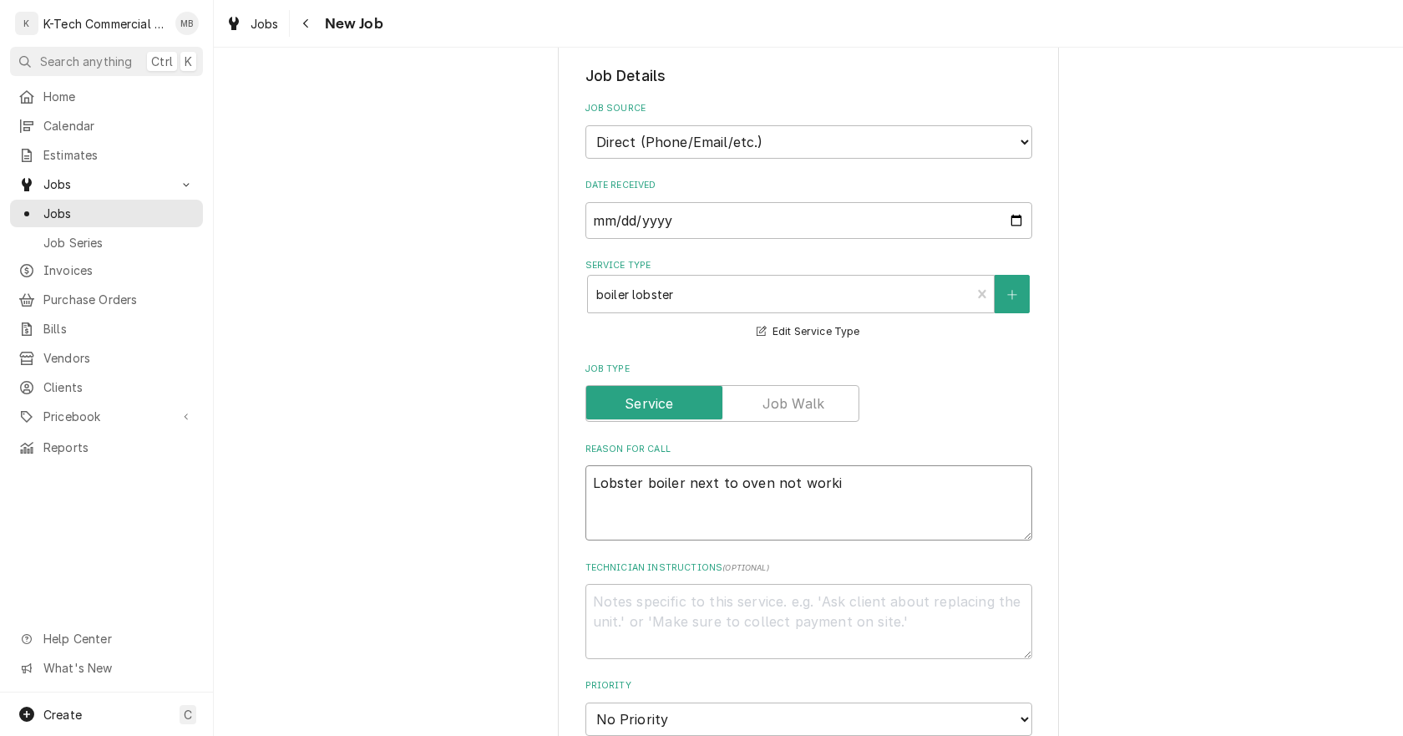
type textarea "x"
type textarea "Lobster boiler next to oven not workin"
type textarea "x"
type textarea "Lobster boiler next to oven not working"
type textarea "x"
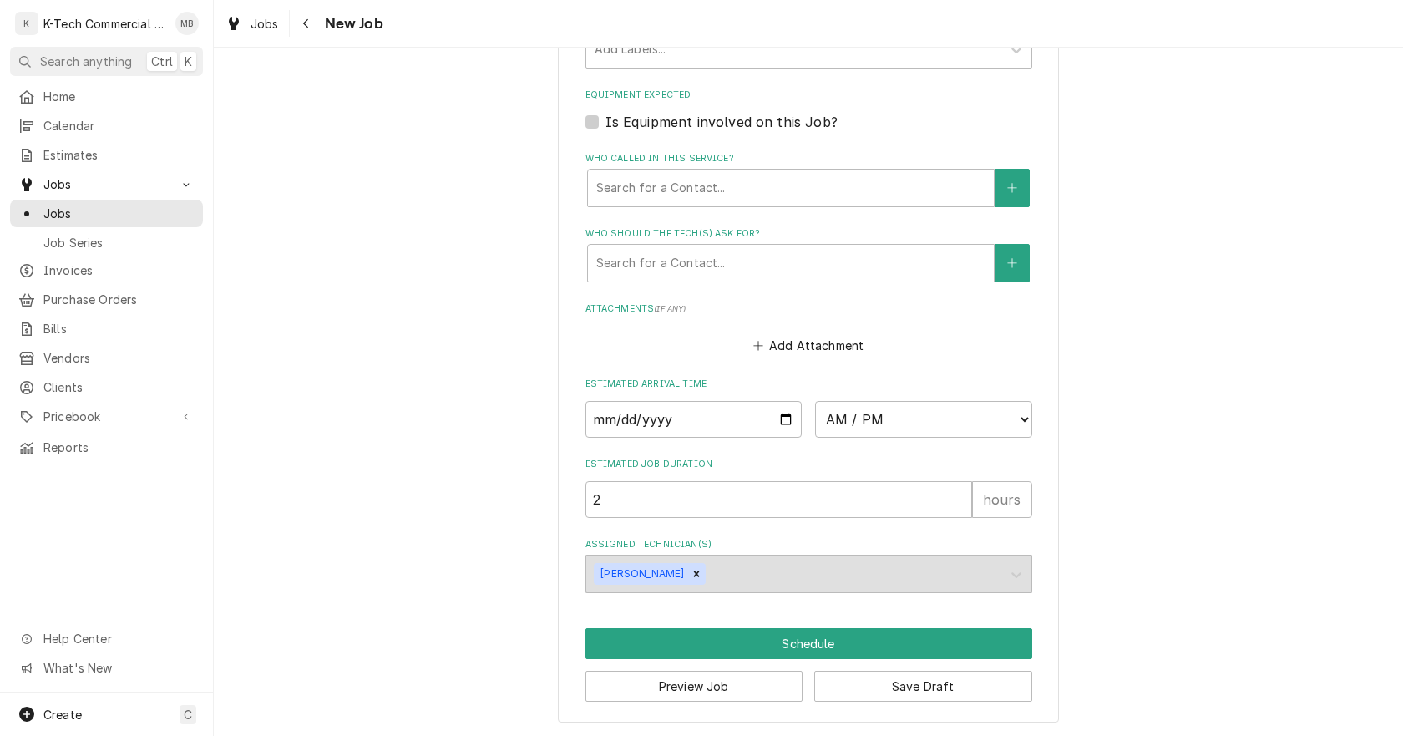
scroll to position [1078, 0]
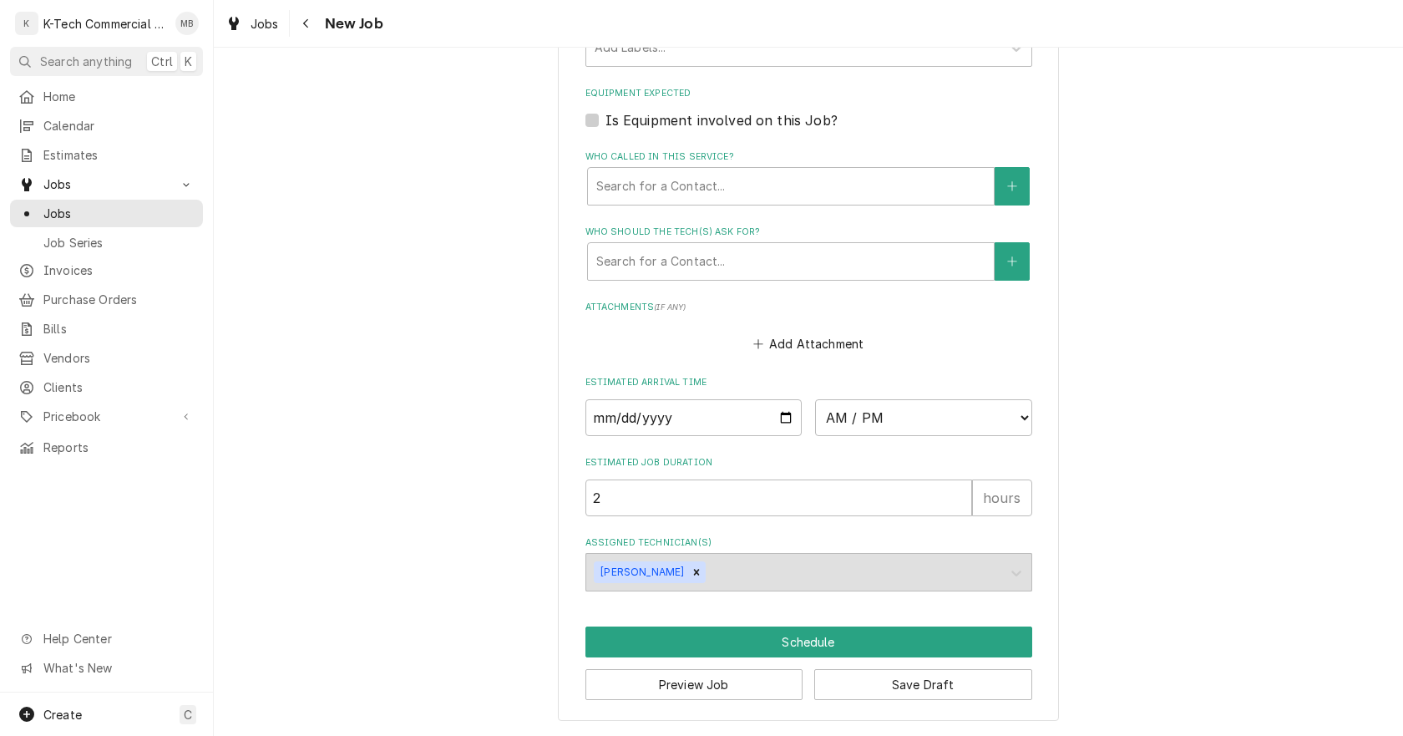
type textarea "Lobster boiler next to oven not working"
click at [776, 414] on input "Date" at bounding box center [694, 417] width 217 height 37
type input "2025-10-14"
type textarea "x"
click at [863, 413] on select "AM / PM 6:00 AM 6:15 AM 6:30 AM 6:45 AM 7:00 AM 7:15 AM 7:30 AM 7:45 AM 8:00 AM…" at bounding box center [923, 417] width 217 height 37
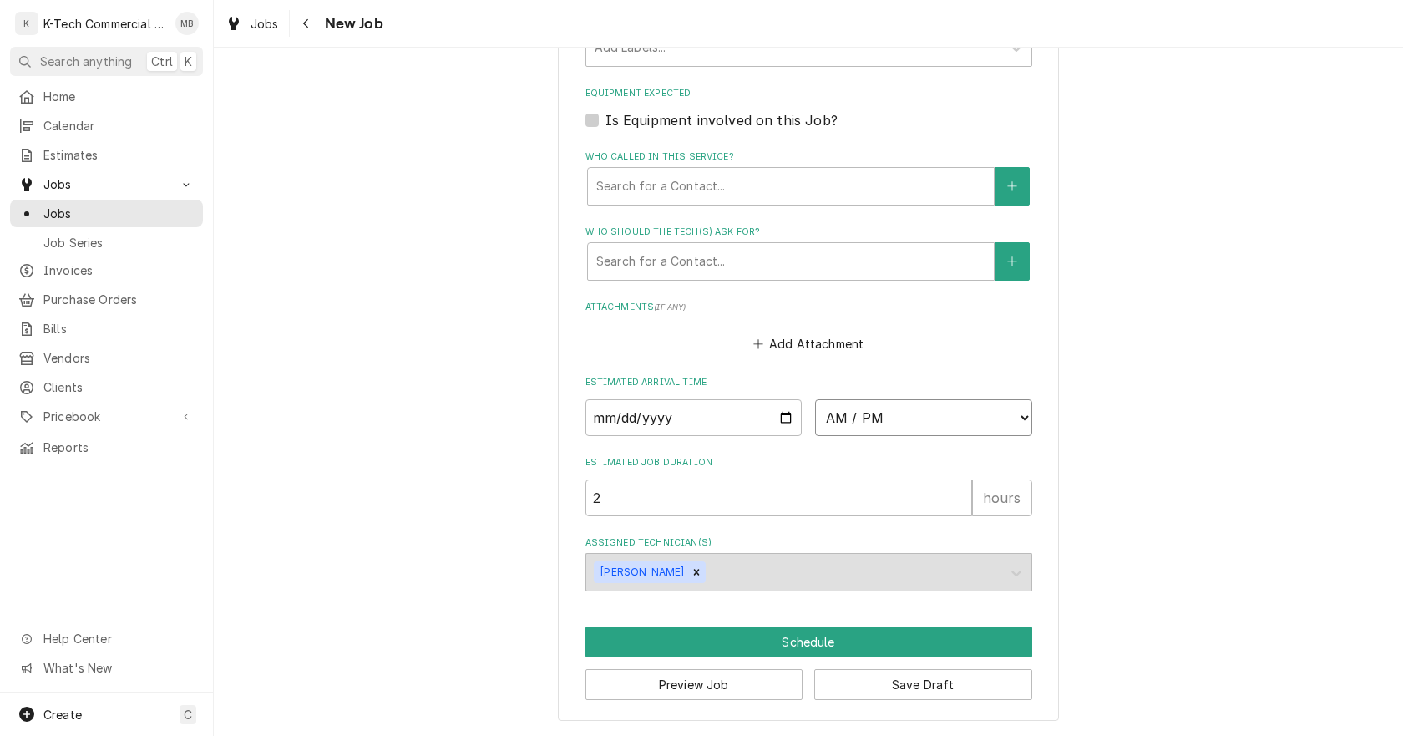
select select "10:30:00"
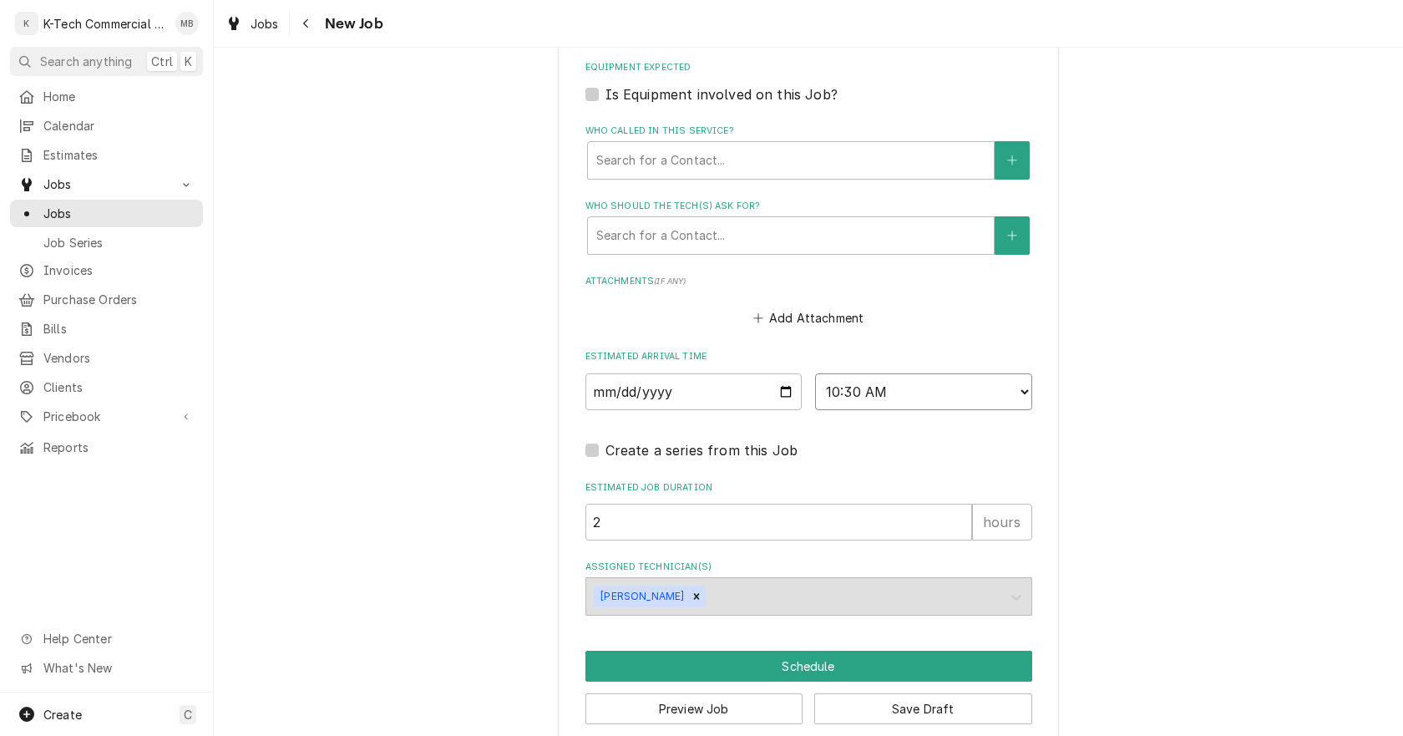
scroll to position [1128, 0]
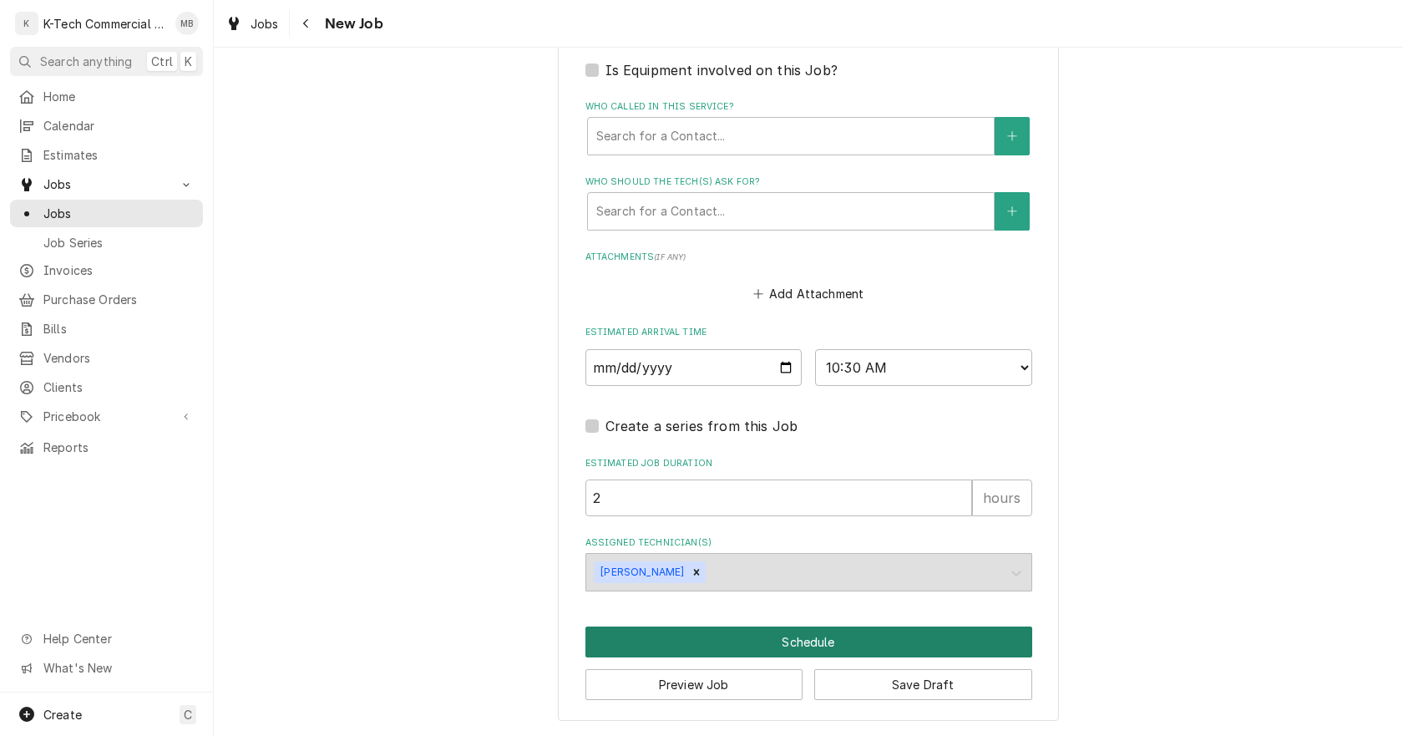
click at [819, 642] on button "Schedule" at bounding box center [809, 641] width 447 height 31
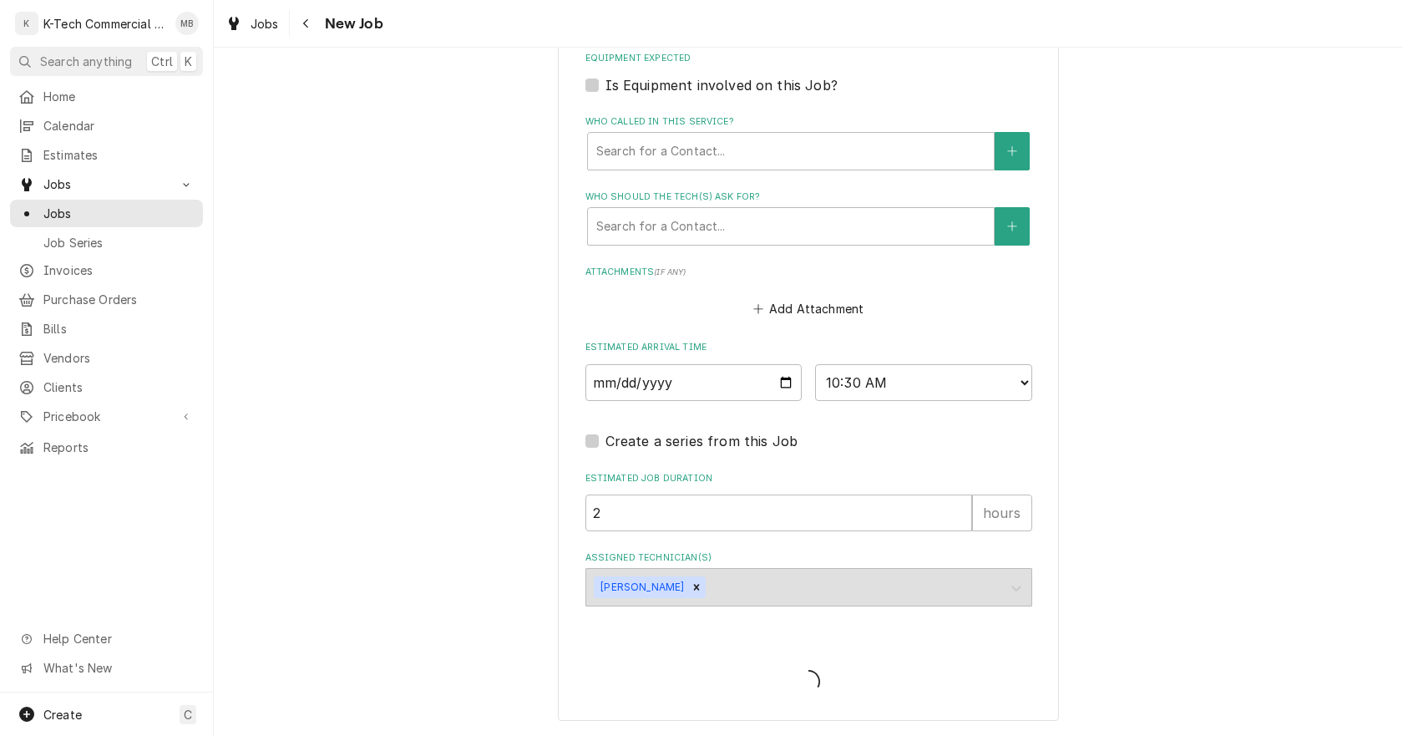
scroll to position [1113, 0]
type textarea "x"
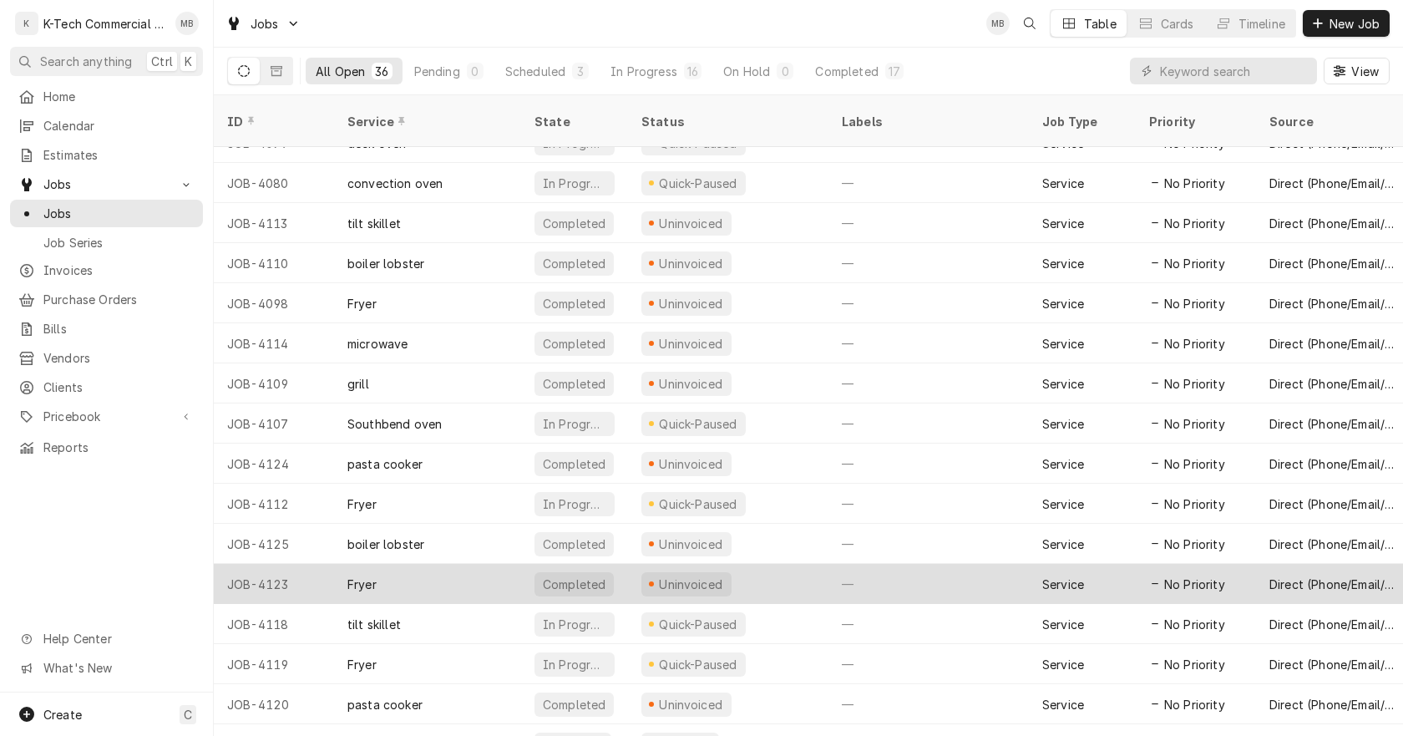
scroll to position [847, 0]
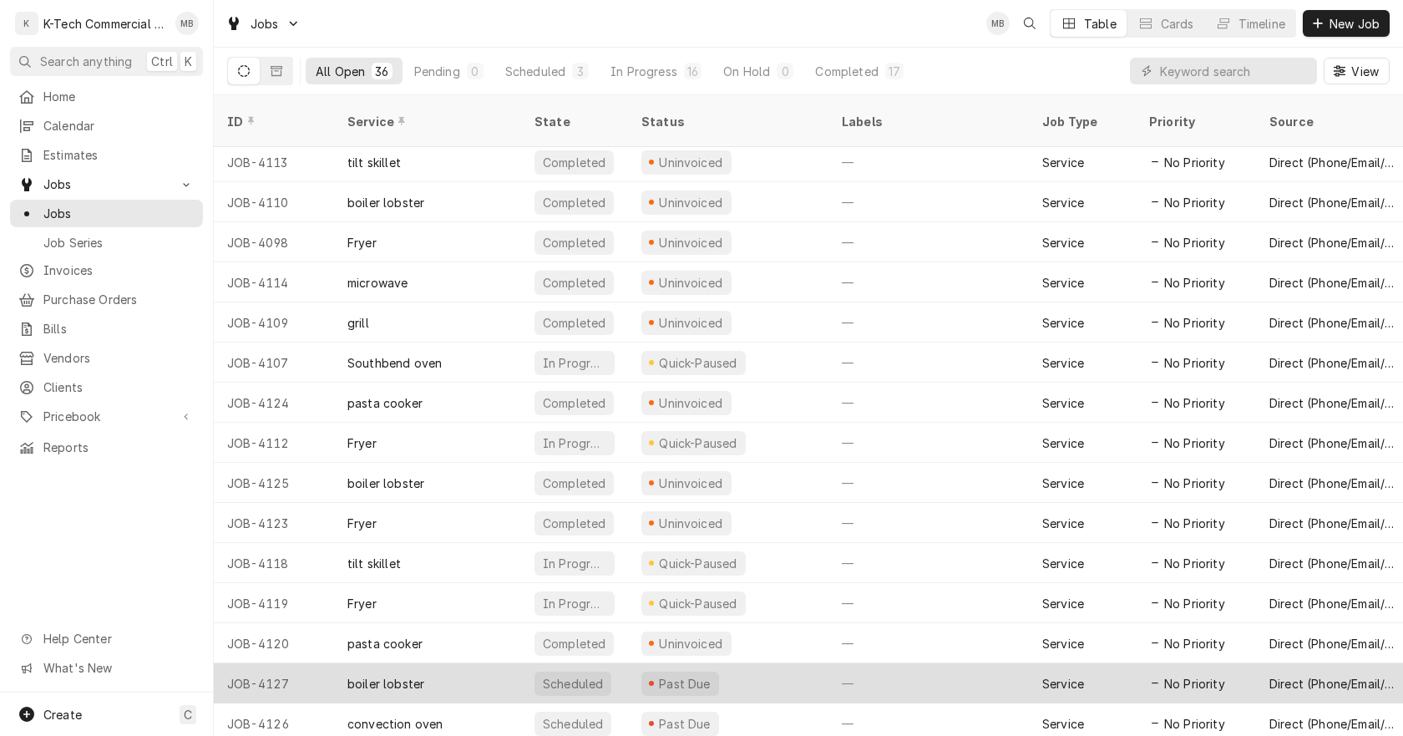
click at [775, 666] on div "Past Due" at bounding box center [728, 683] width 200 height 40
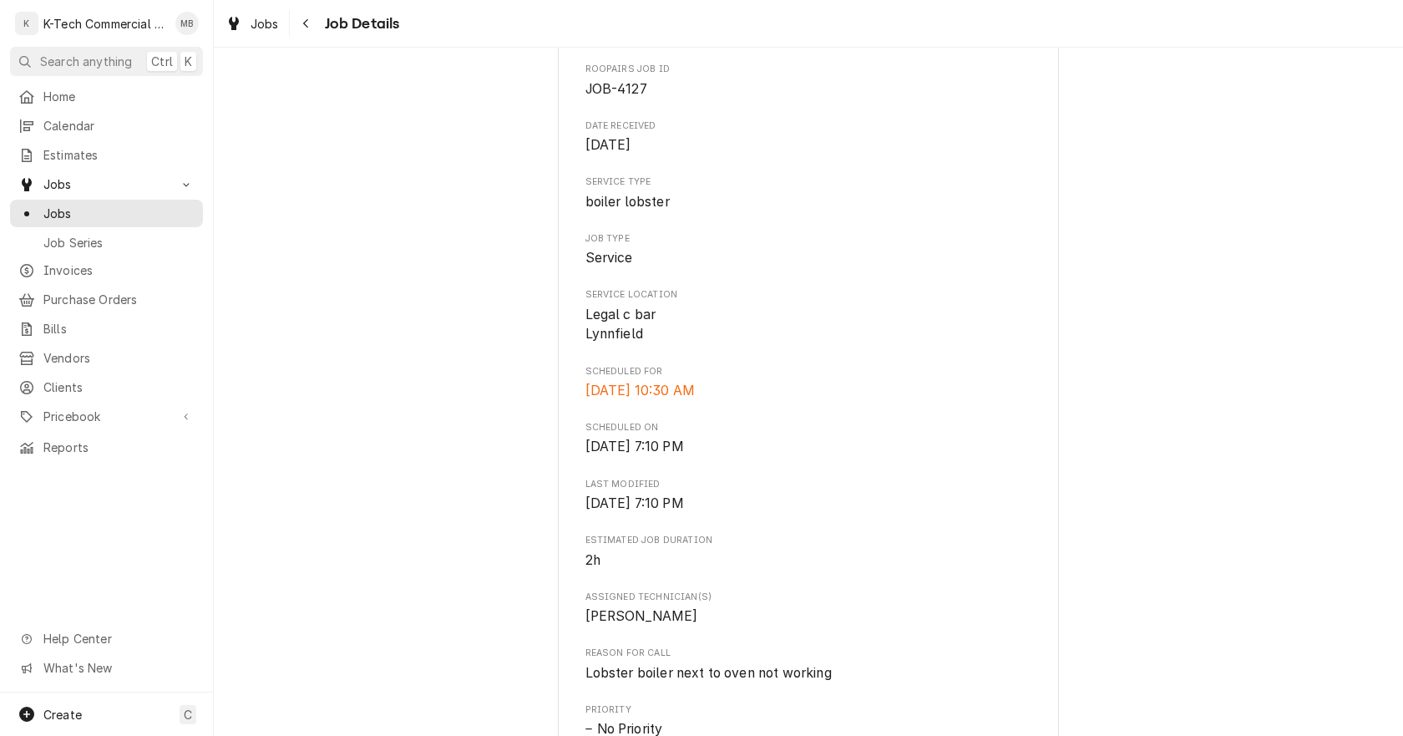
scroll to position [418, 0]
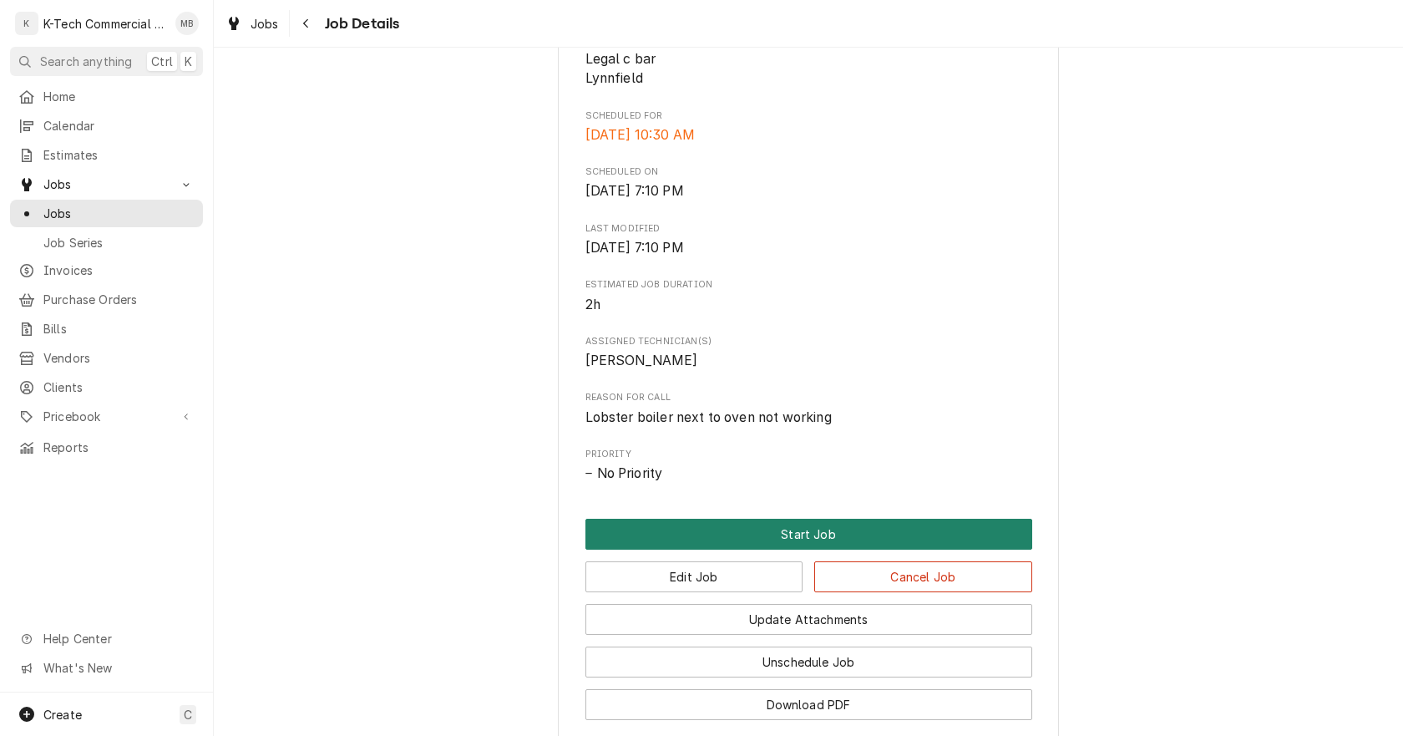
click at [791, 534] on button "Start Job" at bounding box center [809, 534] width 447 height 31
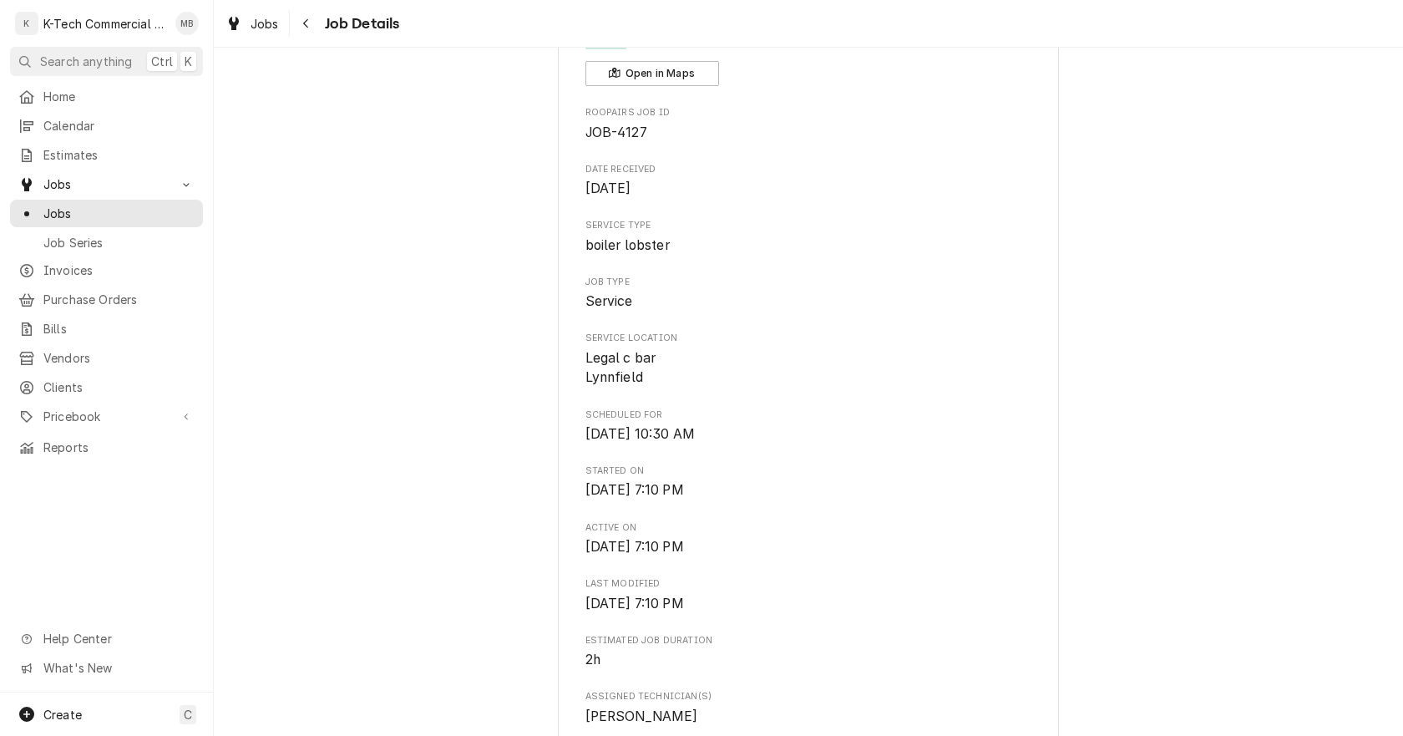
scroll to position [418, 0]
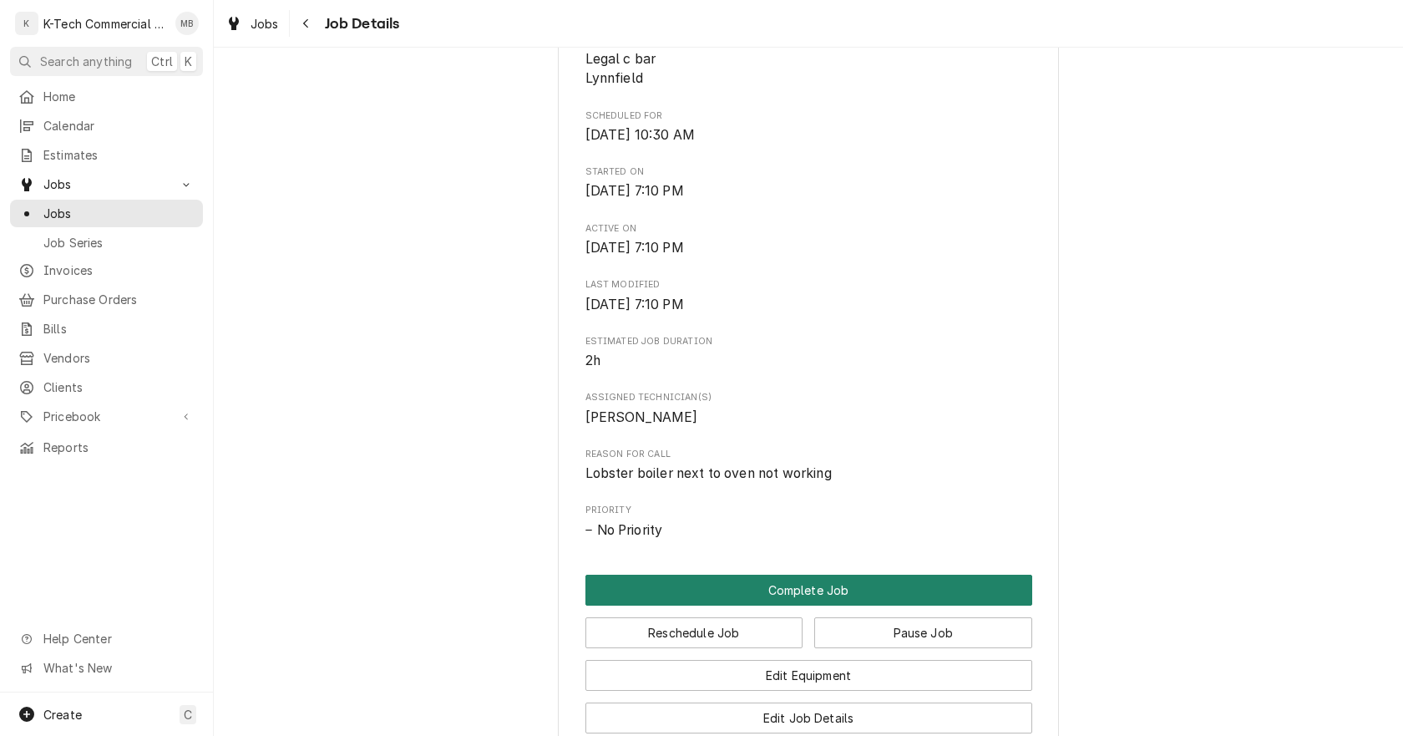
click at [804, 584] on button "Complete Job" at bounding box center [809, 590] width 447 height 31
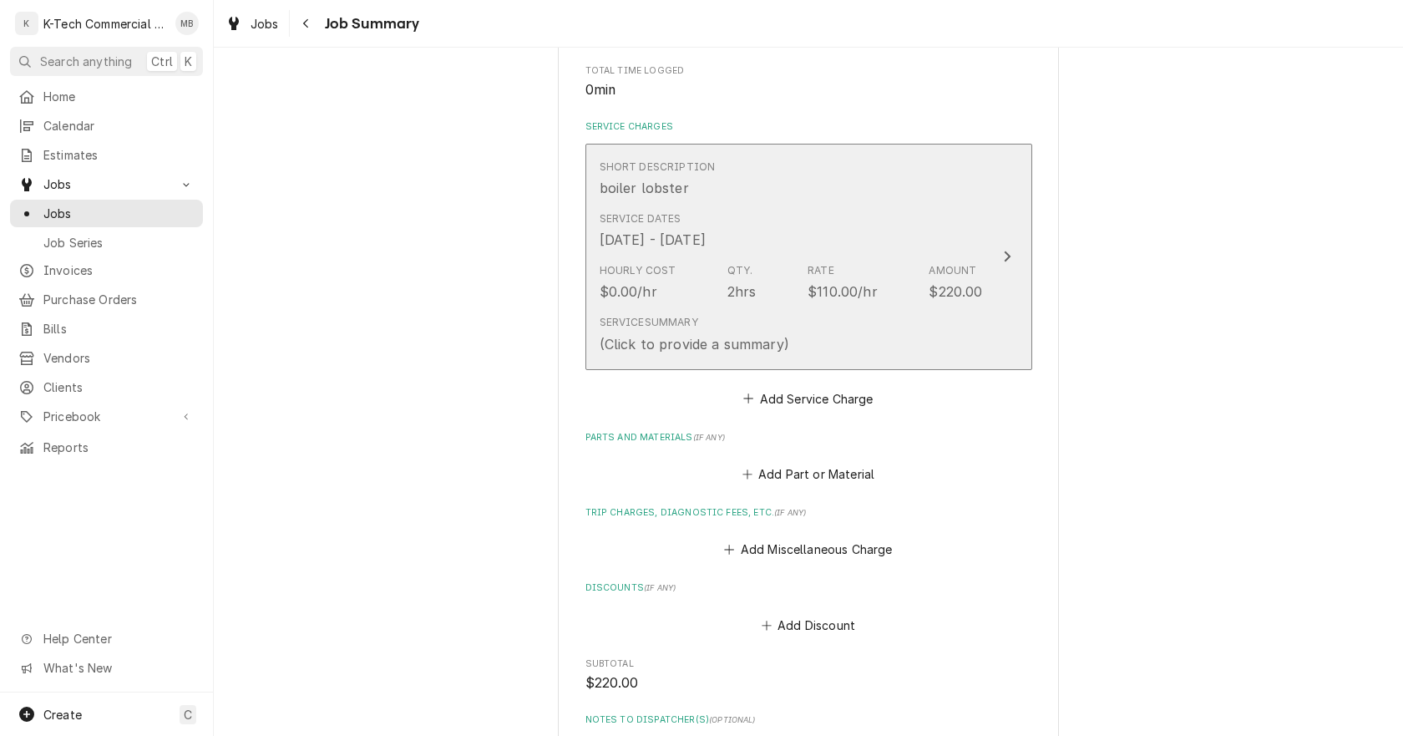
click at [772, 279] on div "Hourly Cost $0.00/hr Qty. 2hrs Rate $110.00/hr Amount $220.00" at bounding box center [791, 282] width 383 height 52
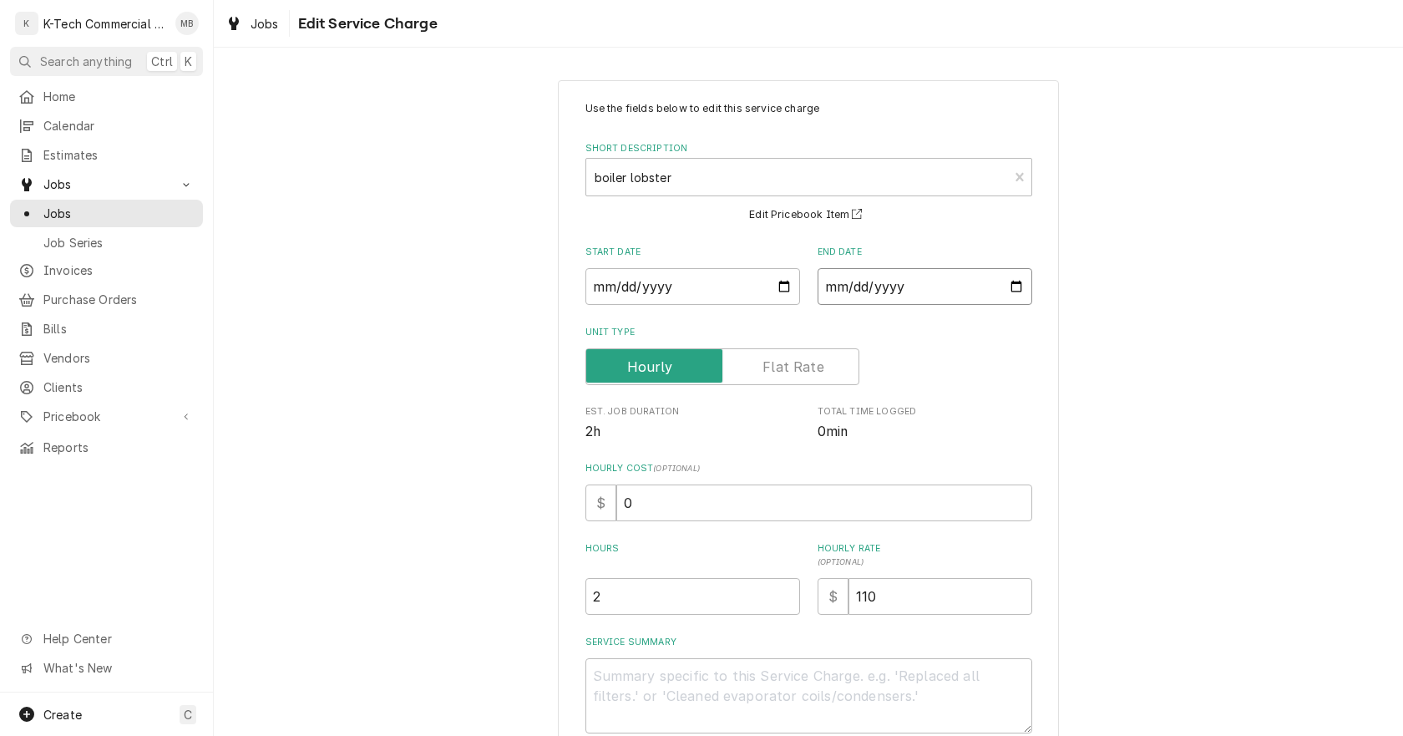
click at [1009, 281] on input "2025-10-15" at bounding box center [925, 286] width 215 height 37
type textarea "x"
type input "2025-10-14"
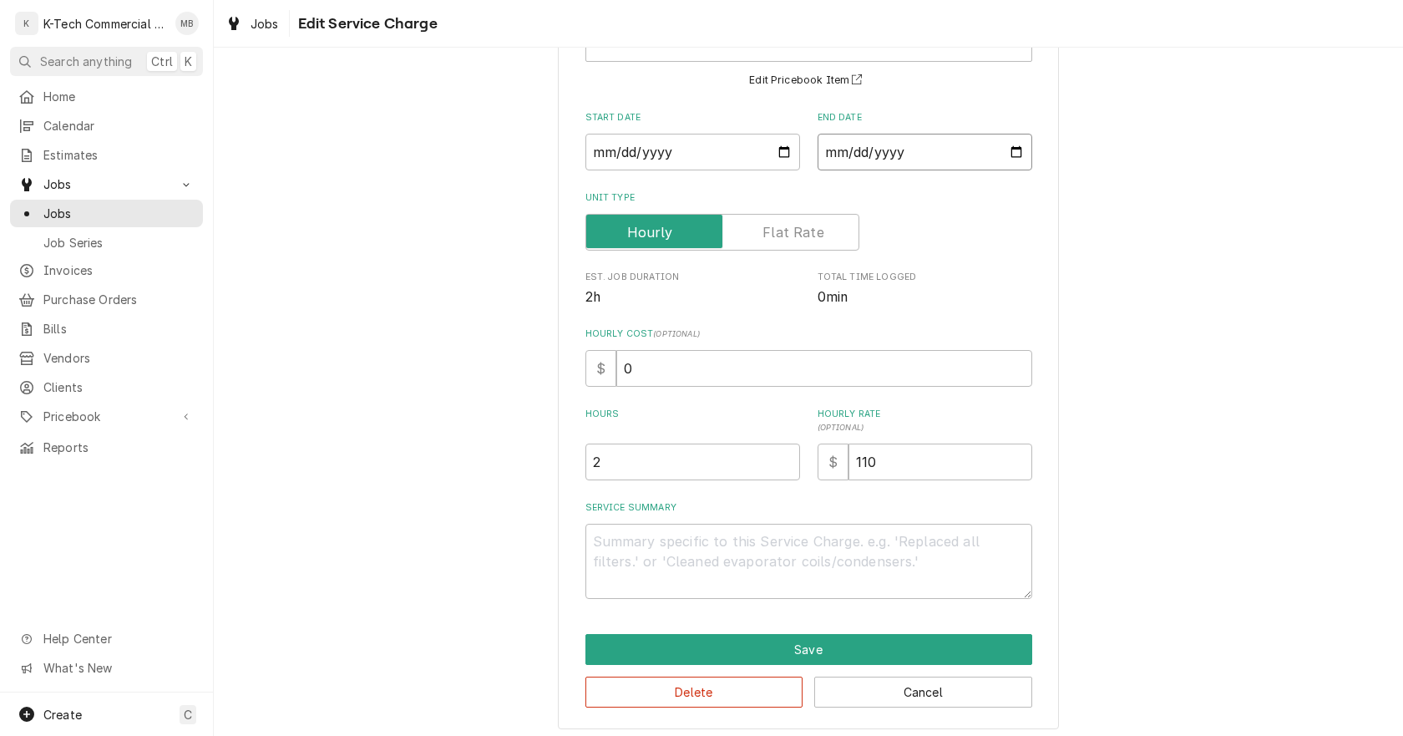
scroll to position [142, 0]
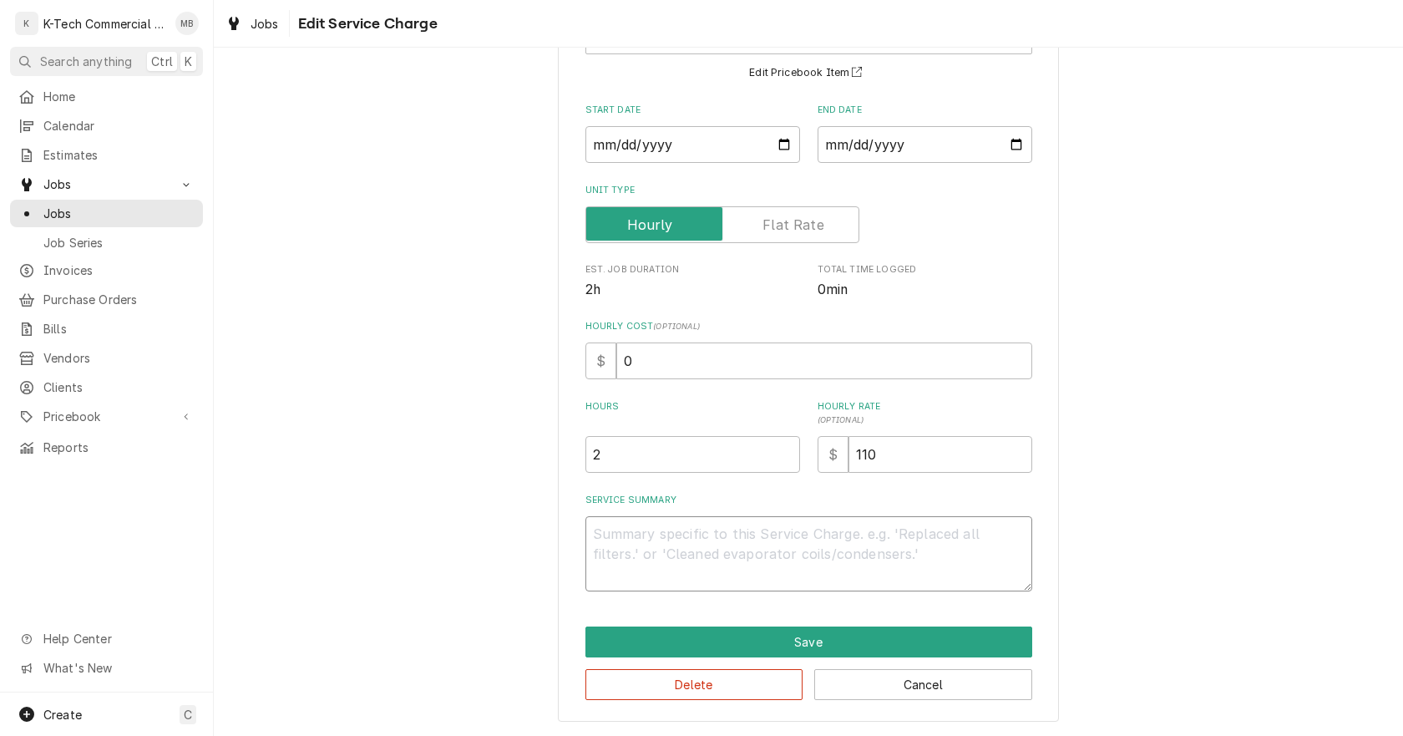
click at [751, 545] on textarea "Service Summary" at bounding box center [809, 553] width 447 height 75
type textarea "x"
type textarea "P"
type textarea "x"
type textarea "Pa"
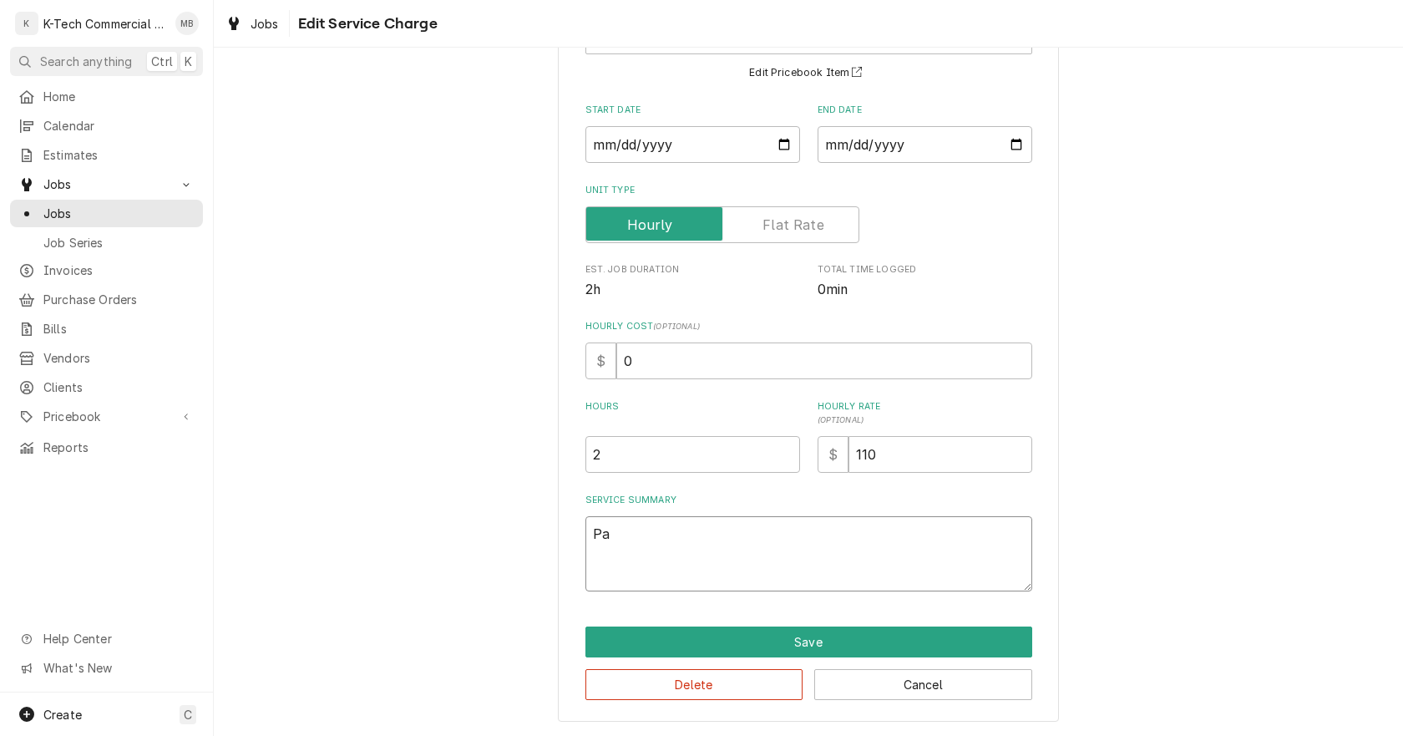
type textarea "x"
type textarea "Pas"
type textarea "x"
type textarea "Past"
type textarea "x"
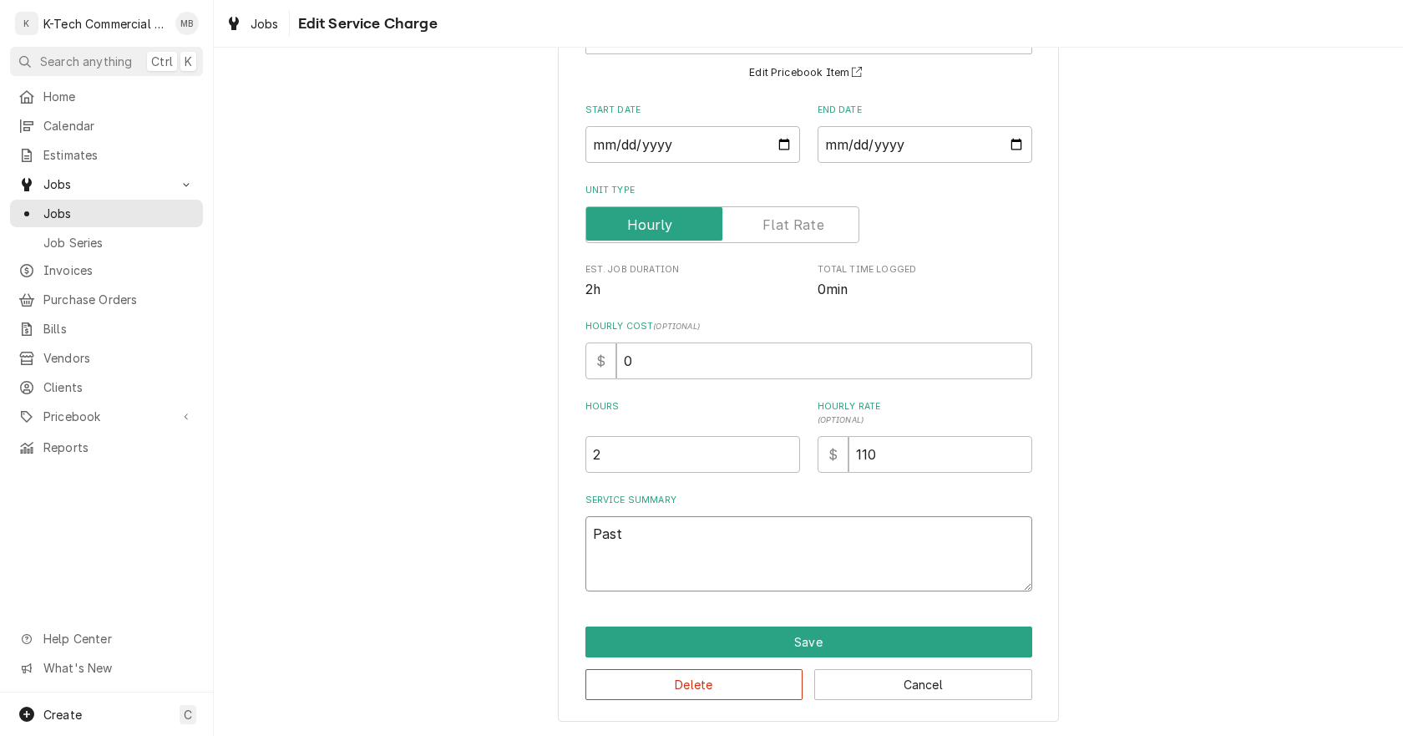
type textarea "Pasta"
type textarea "x"
type textarea "Pasta"
type textarea "x"
type textarea "Pasta b"
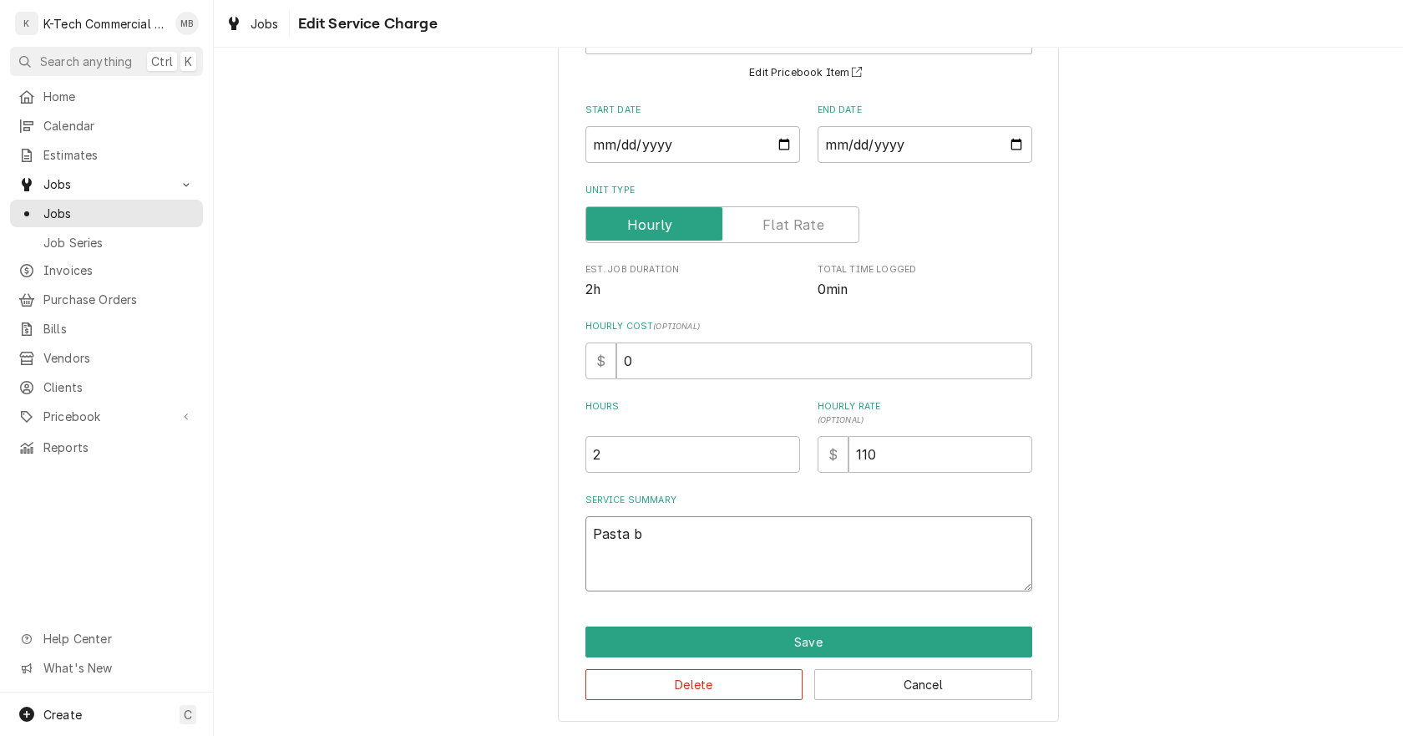
type textarea "x"
type textarea "Pasta bl"
type textarea "x"
type textarea "Pasta b"
type textarea "x"
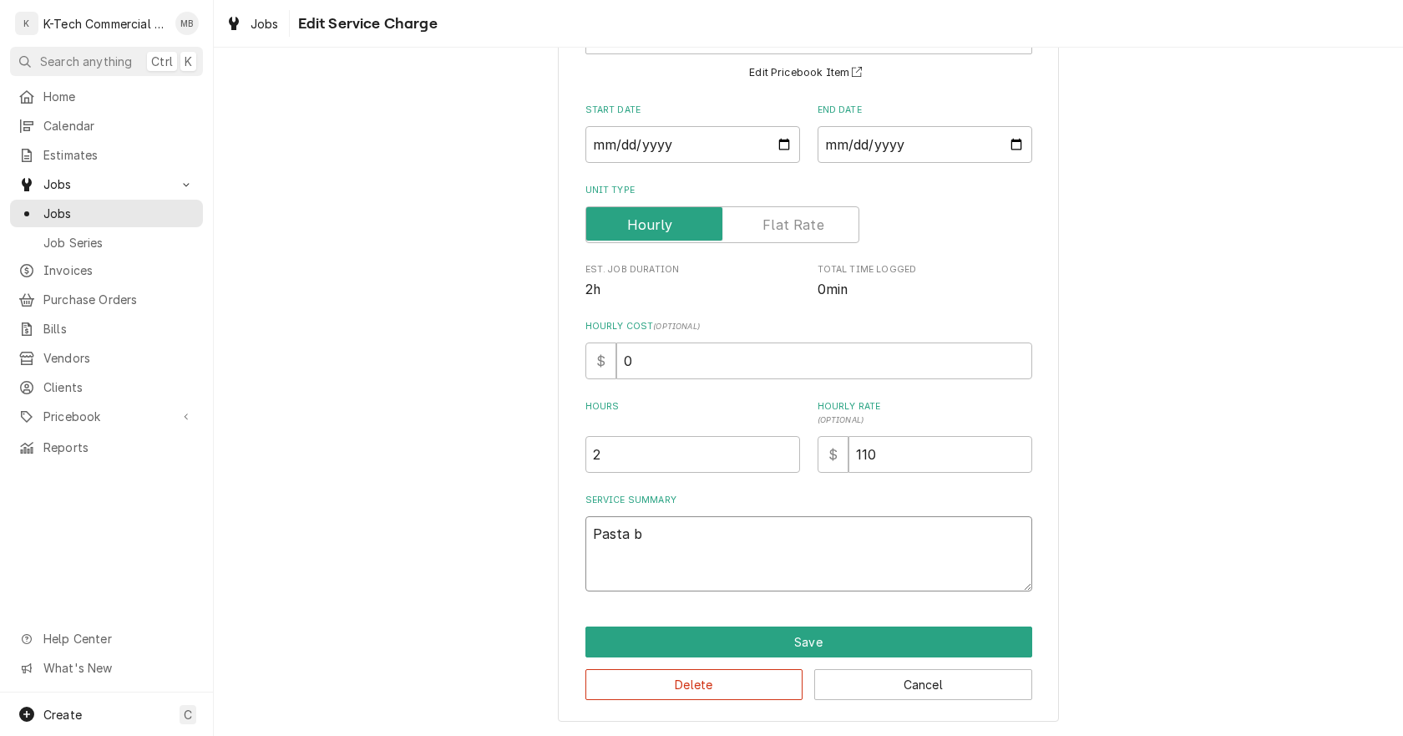
type textarea "Pasta bo"
type textarea "x"
type textarea "Pasta boi"
type textarea "x"
type textarea "Pasta boil"
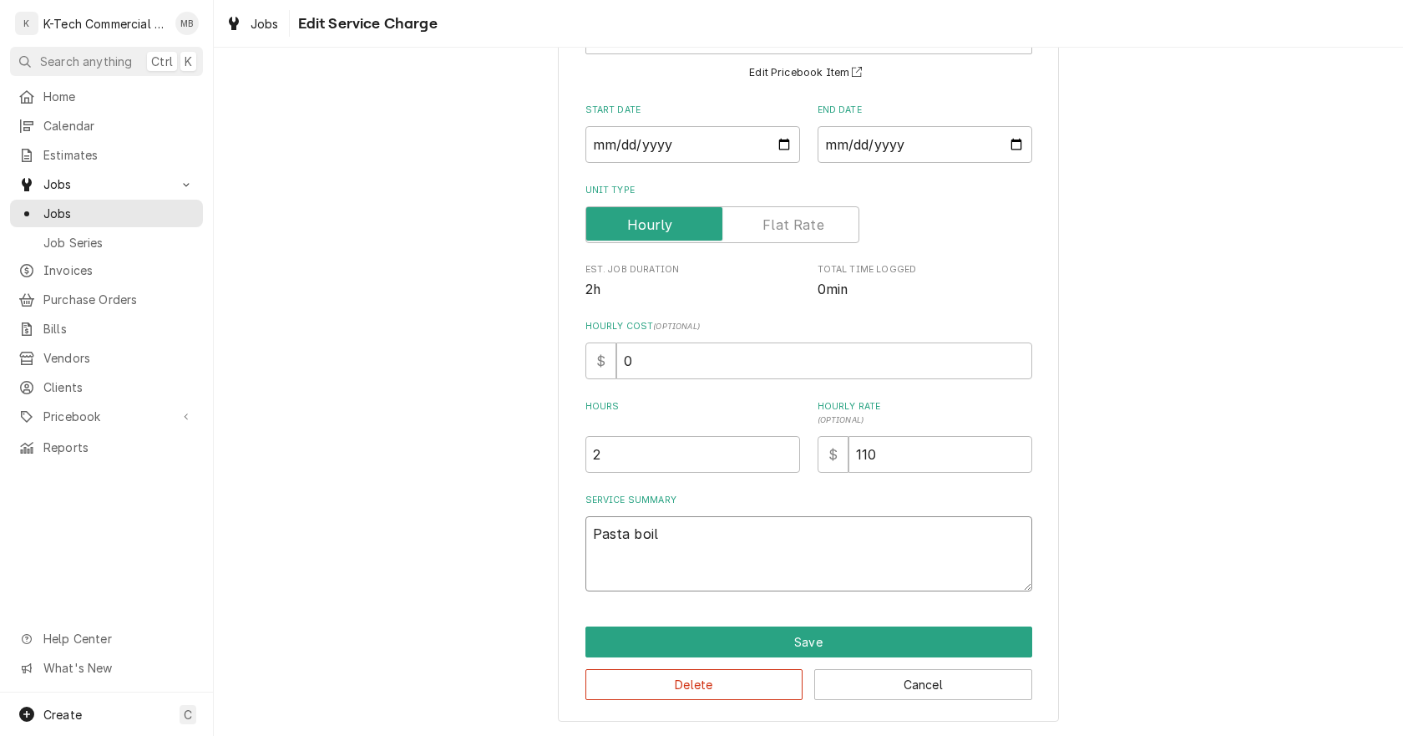
type textarea "x"
type textarea "Pasta boile"
type textarea "x"
type textarea "Pasta boiler"
type textarea "x"
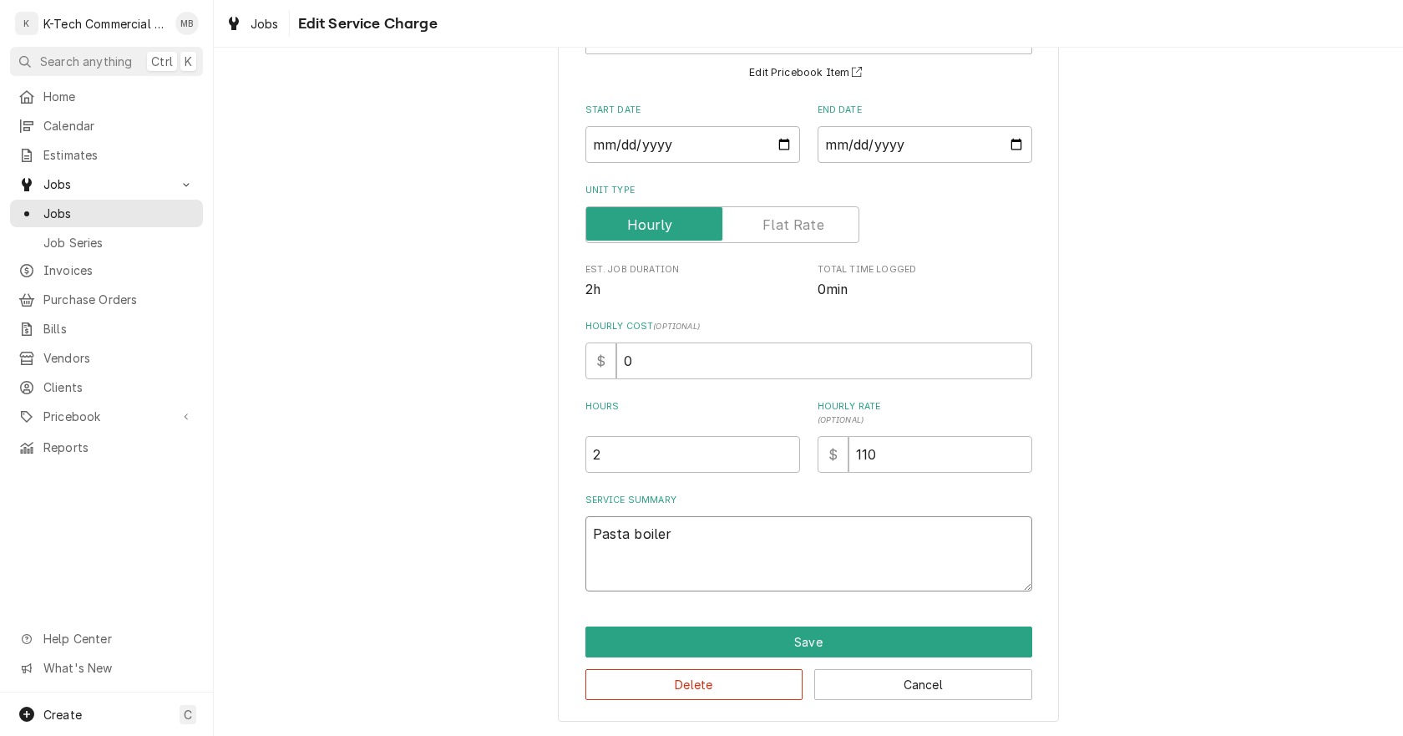
type textarea "Pasta boiler"
type textarea "x"
type textarea "Pasta boiler n"
type textarea "x"
type textarea "Pasta boiler ne"
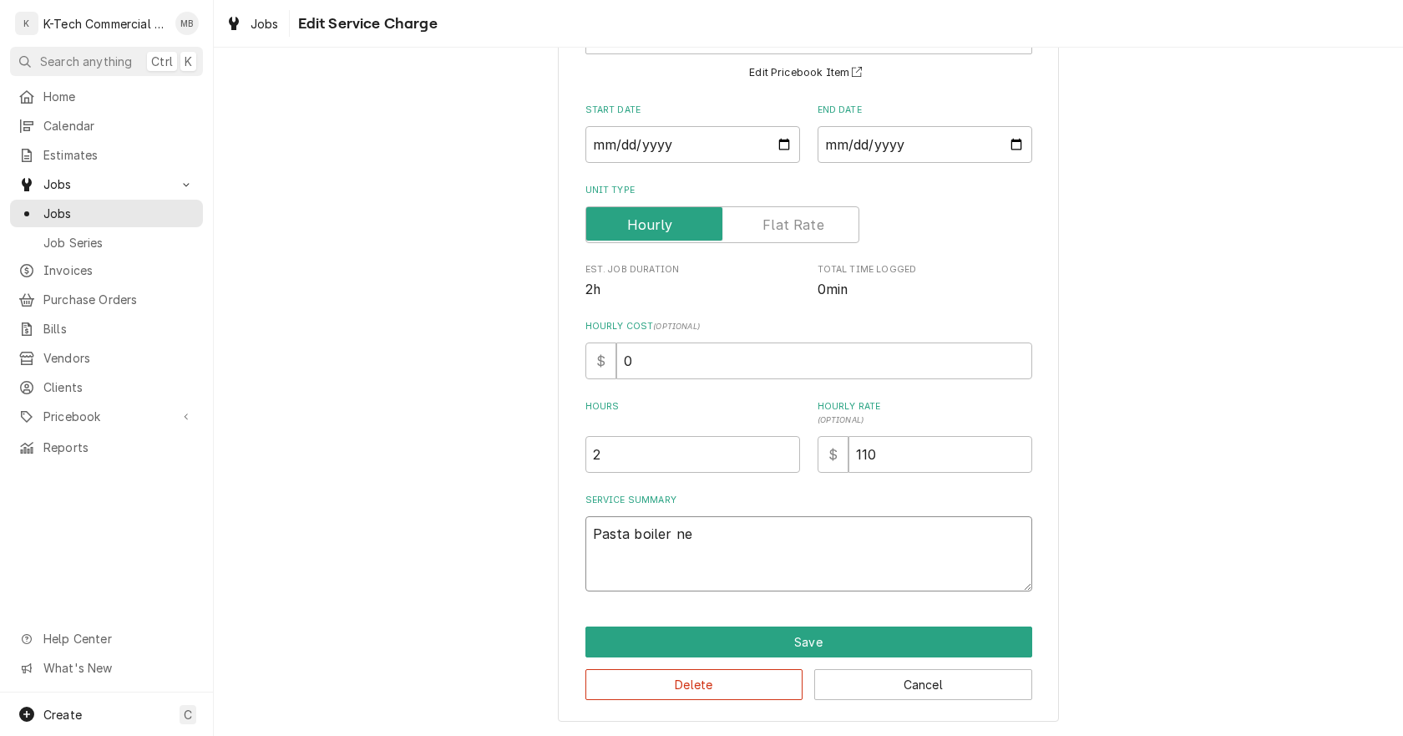
type textarea "x"
type textarea "Pasta boiler n"
type textarea "x"
type textarea "Pasta boiler nx"
type textarea "x"
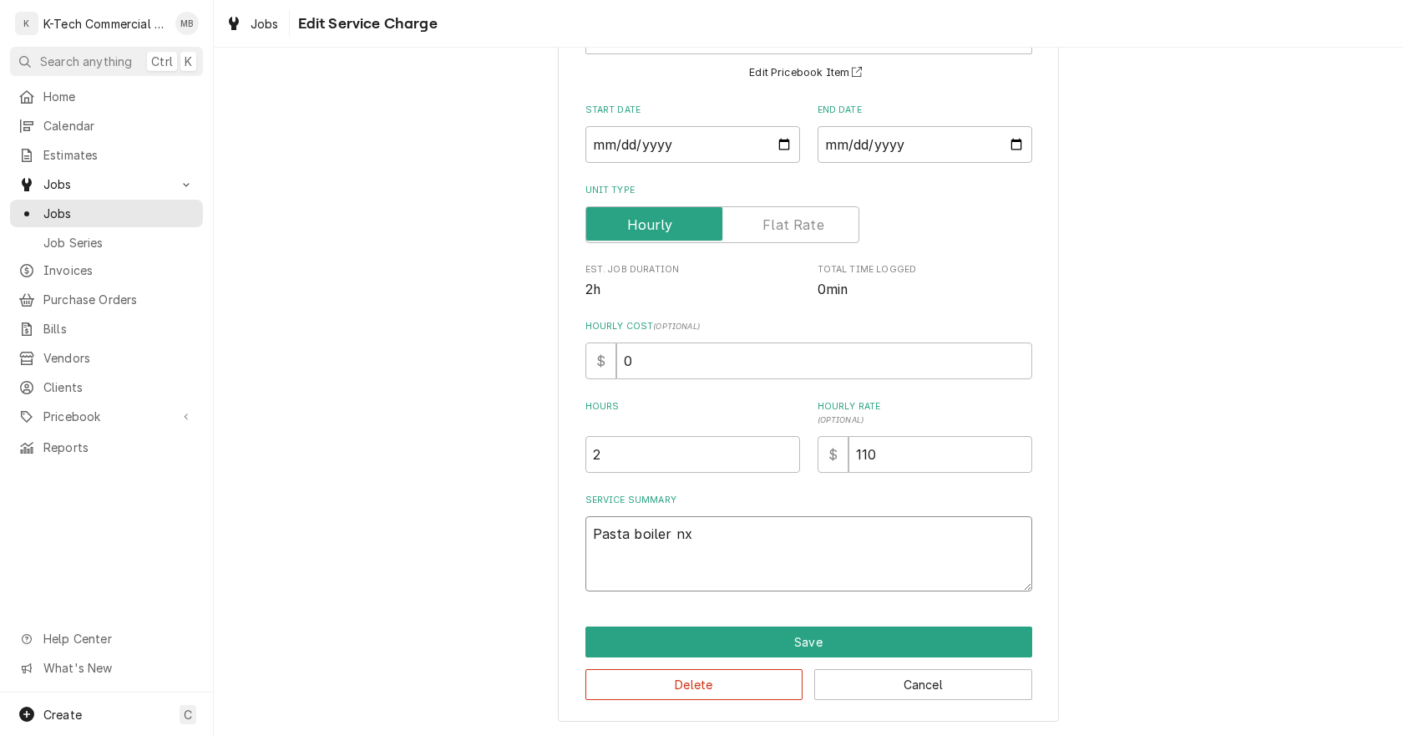
type textarea "Pasta boiler n"
type textarea "x"
type textarea "Pasta boiler ne"
type textarea "x"
type textarea "Pasta boiler nex"
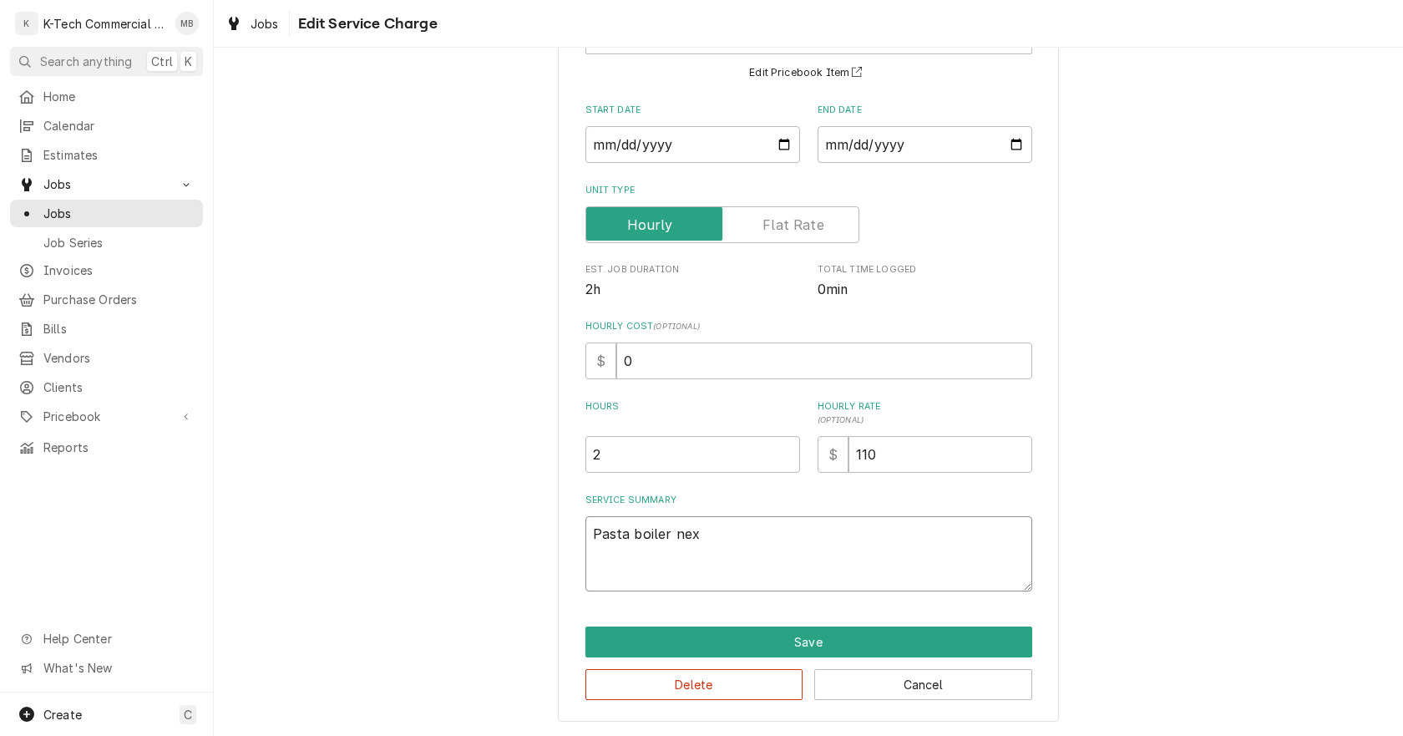
type textarea "x"
type textarea "Pasta boiler next"
type textarea "x"
type textarea "Pasta boiler next"
type textarea "x"
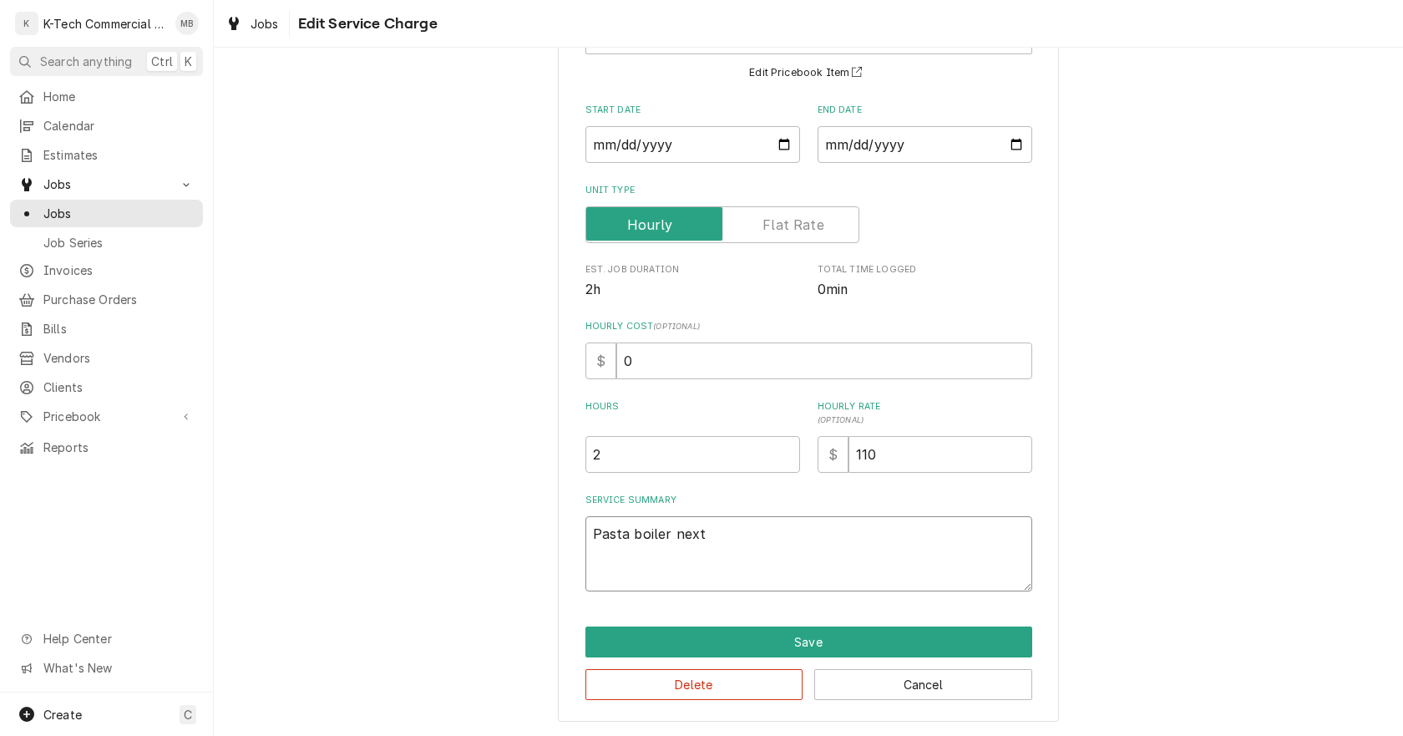
type textarea "Pasta boiler next t"
type textarea "x"
type textarea "Pasta boiler next to"
type textarea "x"
type textarea "Pasta boiler next to"
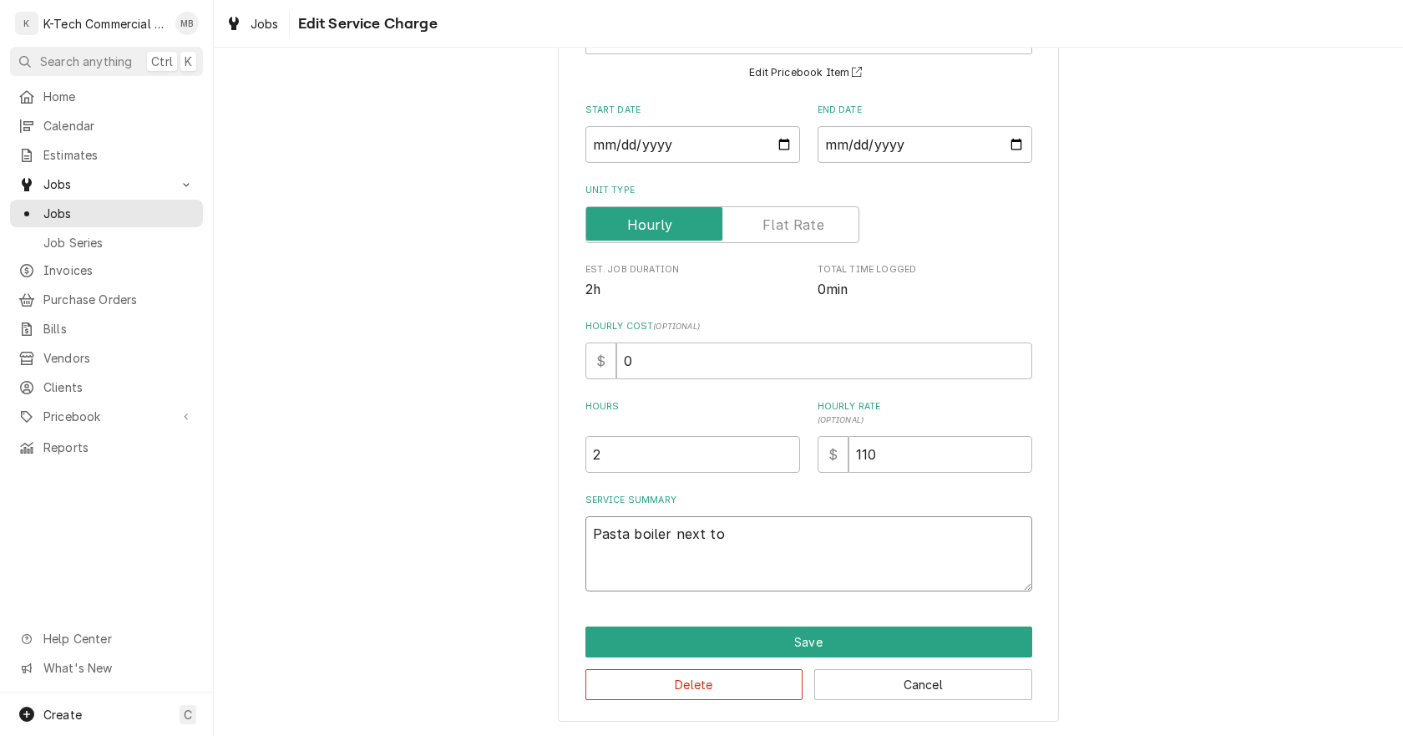
type textarea "x"
type textarea "Pasta boiler next to o"
type textarea "x"
type textarea "Pasta boiler next to ov"
type textarea "x"
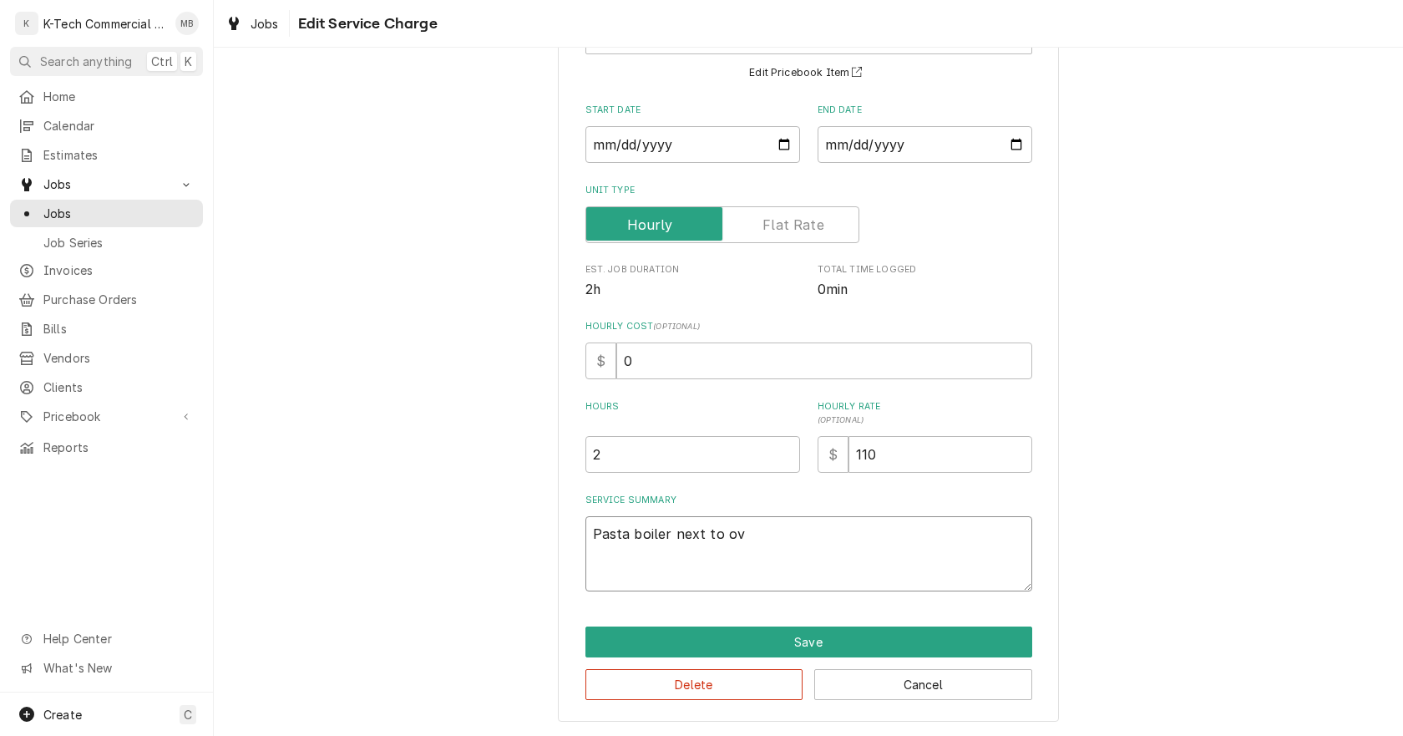
type textarea "Pasta boiler next to ove"
type textarea "x"
type textarea "Pasta boiler next to oven"
type textarea "x"
type textarea "Pasta boiler next to oven"
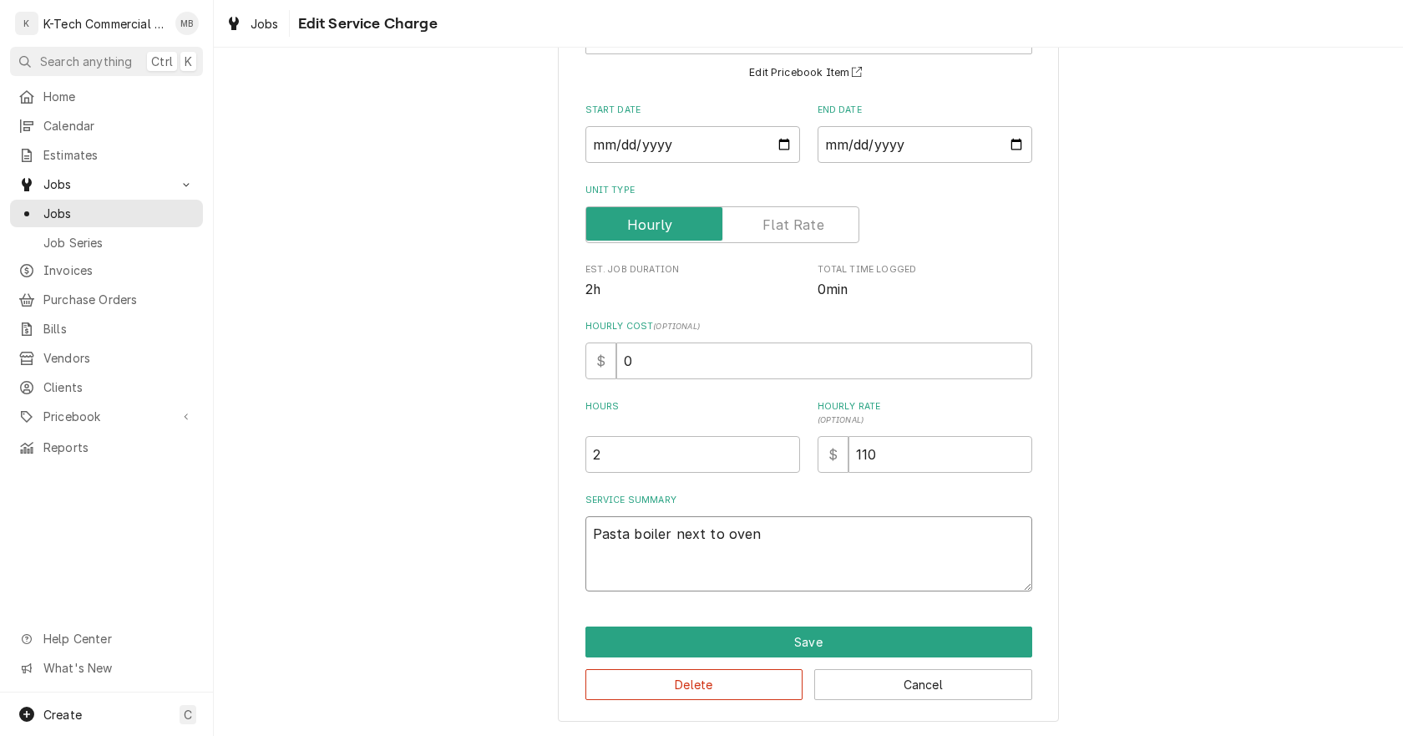
type textarea "x"
type textarea "Pasta boiler next to oven w"
type textarea "x"
type textarea "Pasta boiler next to oven wa"
type textarea "x"
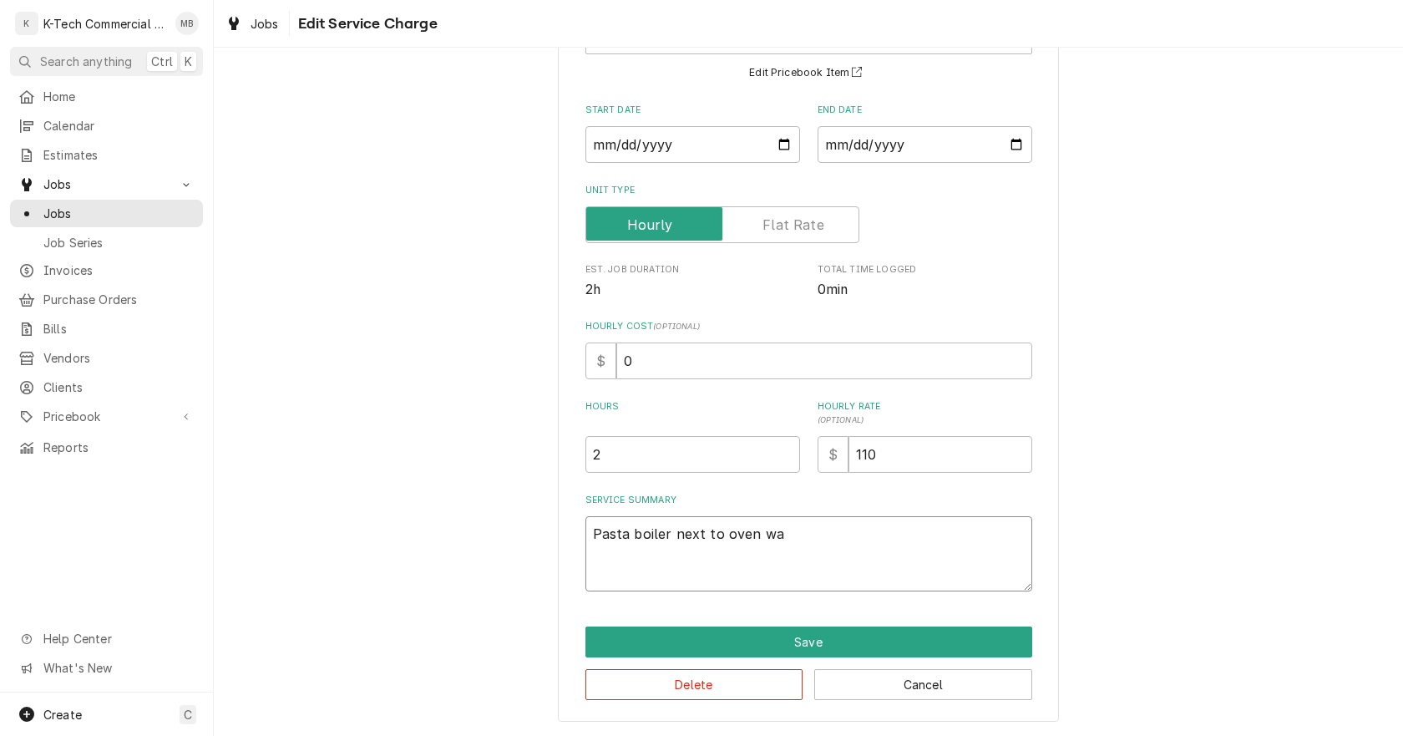
type textarea "Pasta boiler next to oven was"
type textarea "x"
type textarea "Pasta boiler next to oven was"
type textarea "x"
type textarea "Pasta boiler next to oven was n"
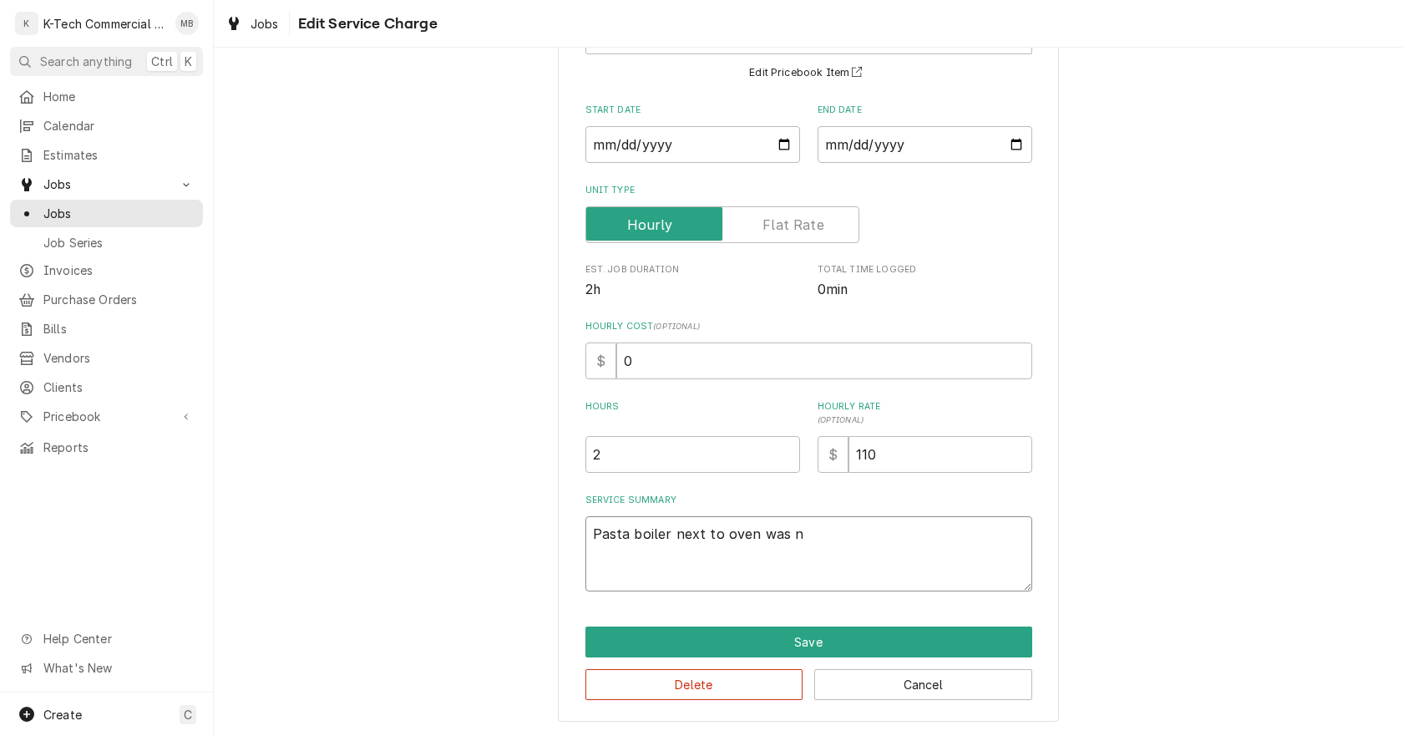
type textarea "x"
type textarea "Pasta boiler next to oven was no"
type textarea "x"
type textarea "Pasta boiler next to oven was not"
type textarea "x"
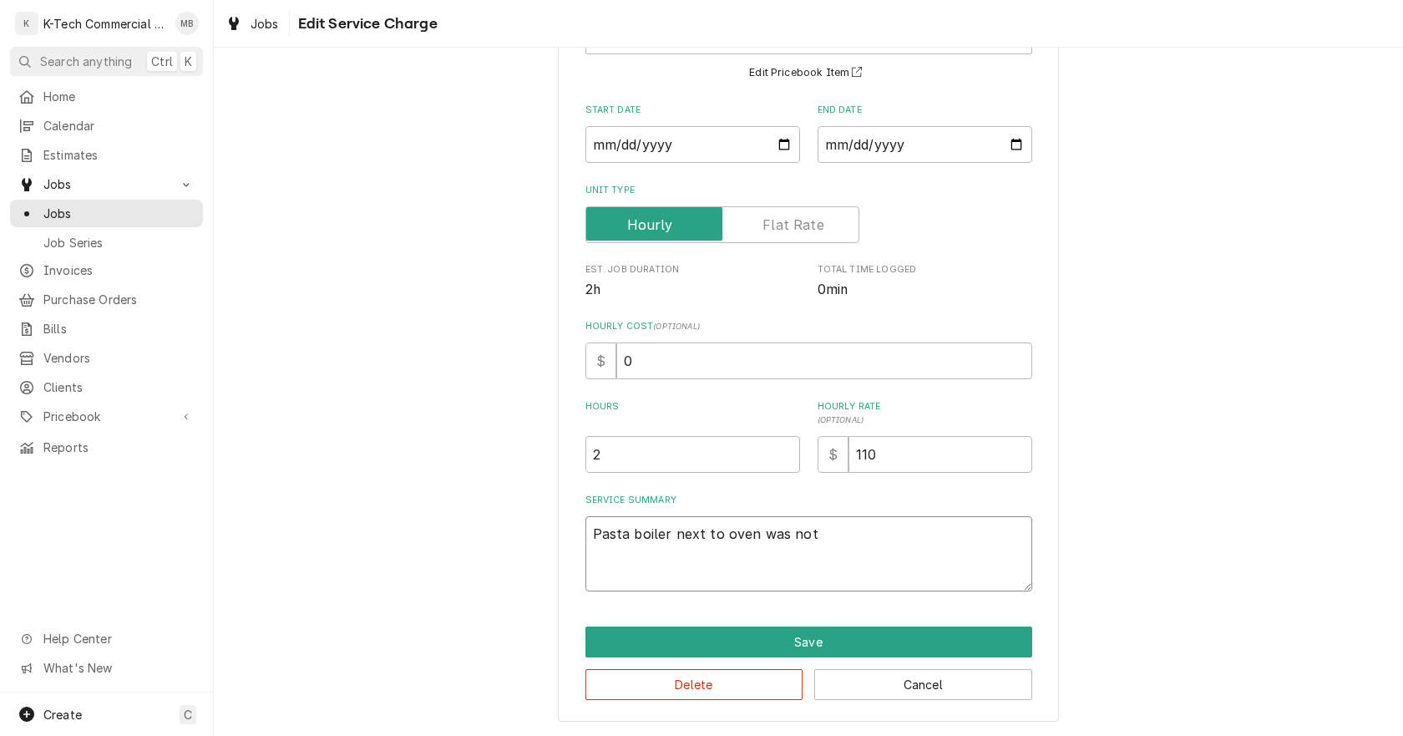
type textarea "Pasta boiler next to oven was not"
type textarea "x"
type textarea "Pasta boiler next to oven was not w"
type textarea "x"
type textarea "Pasta boiler next to oven was not wo"
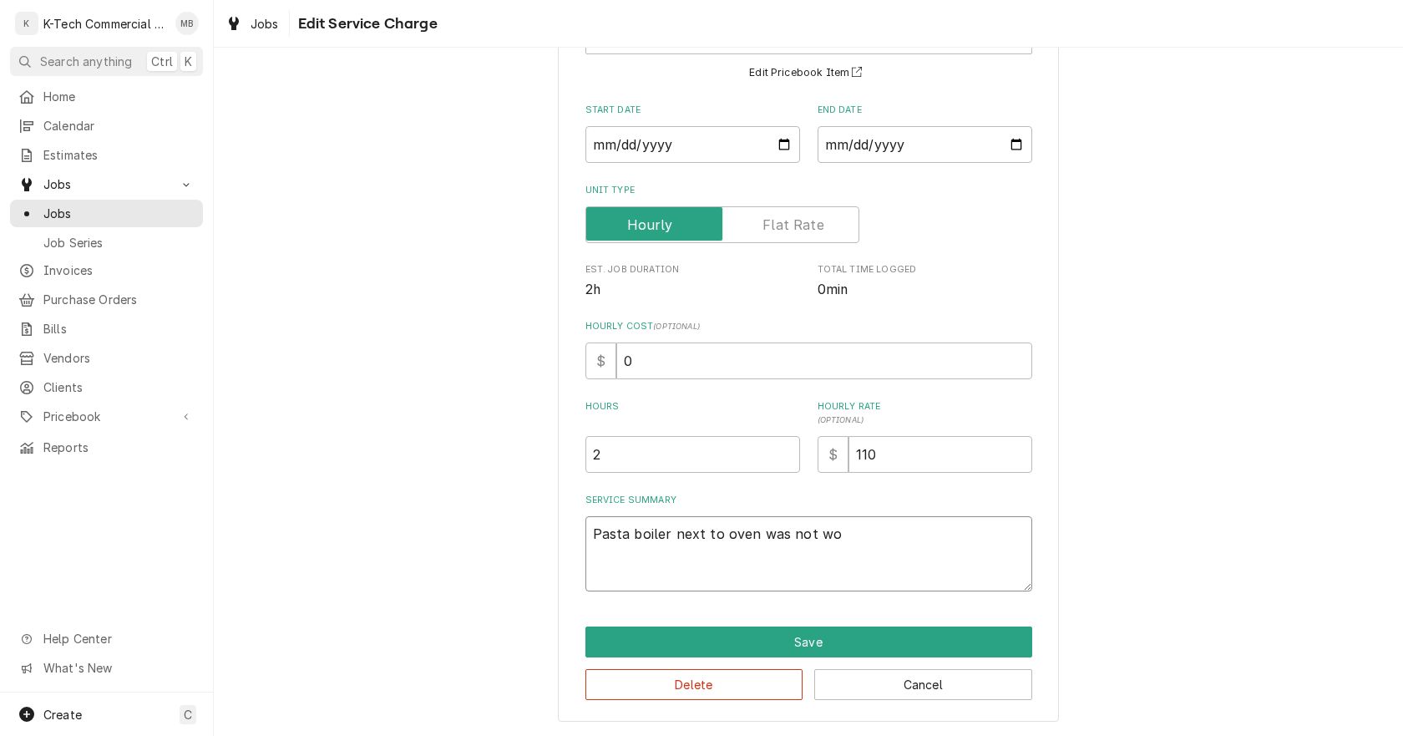
type textarea "x"
type textarea "Pasta boiler next to oven was not wor"
type textarea "x"
type textarea "Pasta boiler next to oven was not work"
type textarea "x"
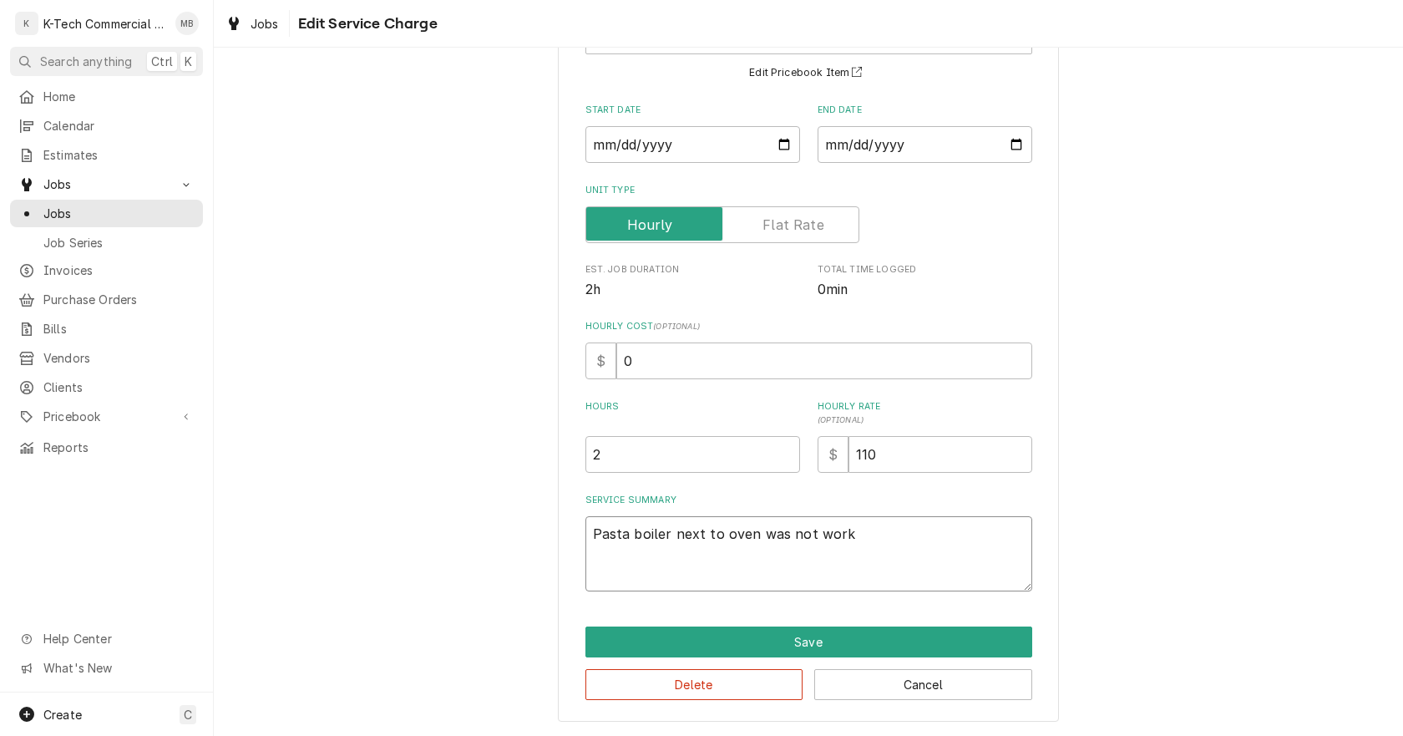
type textarea "Pasta boiler next to oven was not worki"
type textarea "x"
type textarea "Pasta boiler next to oven was not workin"
type textarea "x"
type textarea "Pasta boiler next to oven was not working"
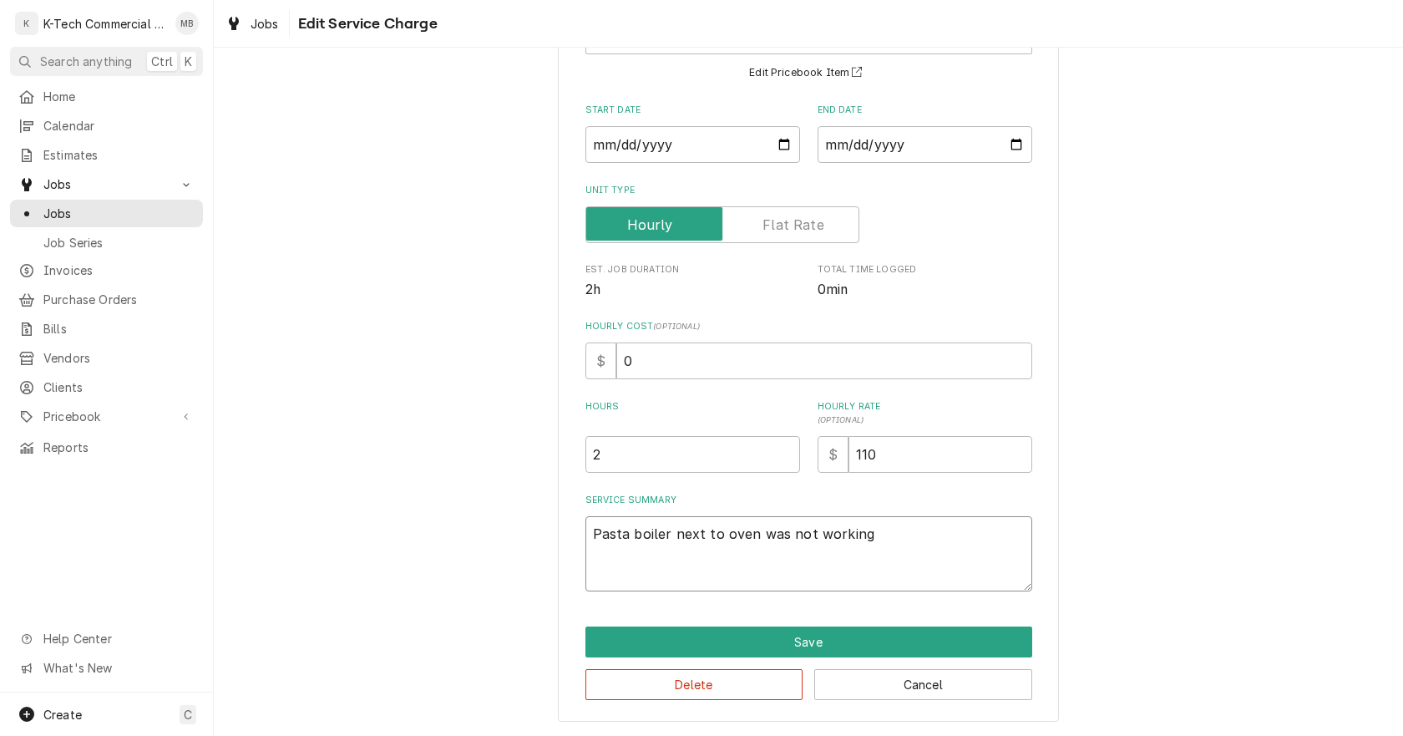
type textarea "x"
type textarea "Pasta boiler next to oven was not working,"
type textarea "x"
type textarea "Pasta boiler next to oven was not working,"
type textarea "x"
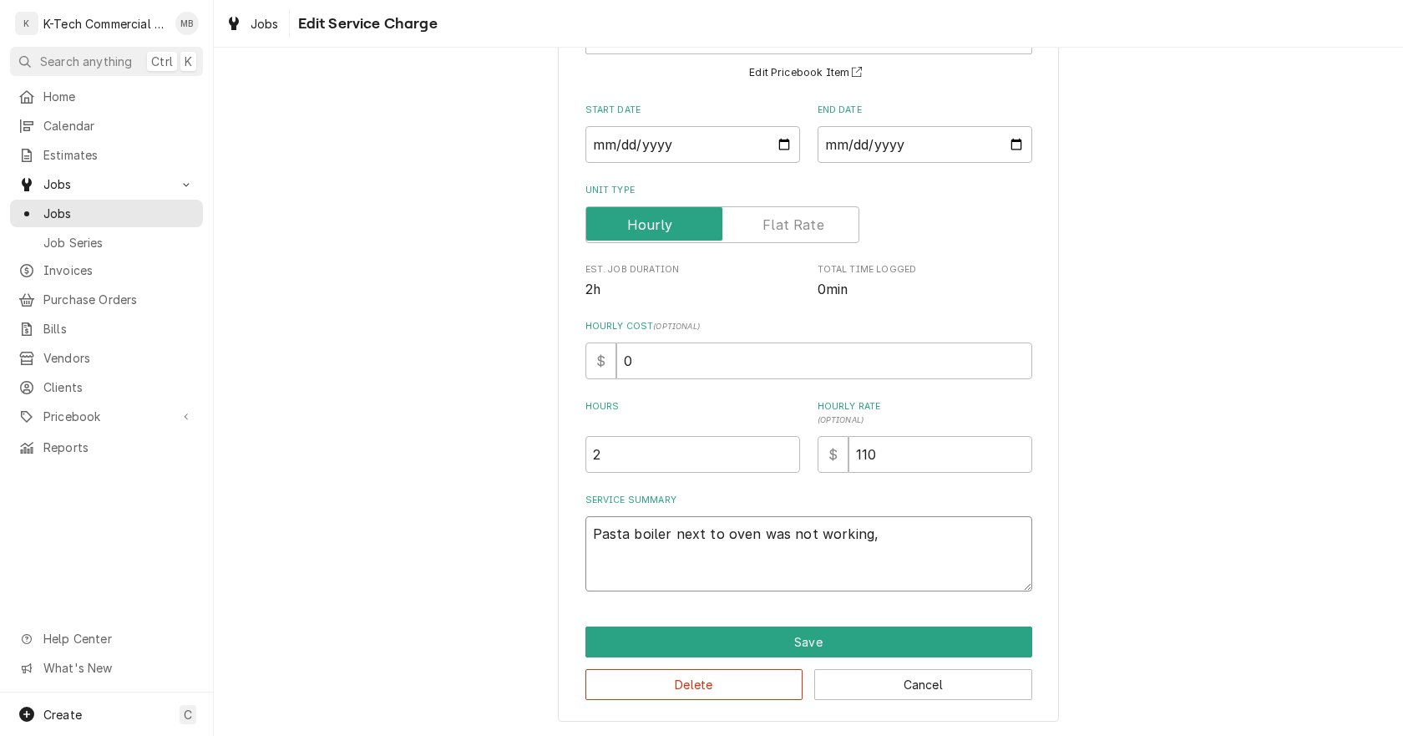
type textarea "Pasta boiler next to oven was not working, i"
type textarea "x"
type textarea "Pasta boiler next to oven was not working, in"
type textarea "x"
type textarea "Pasta boiler next to oven was not working, ins"
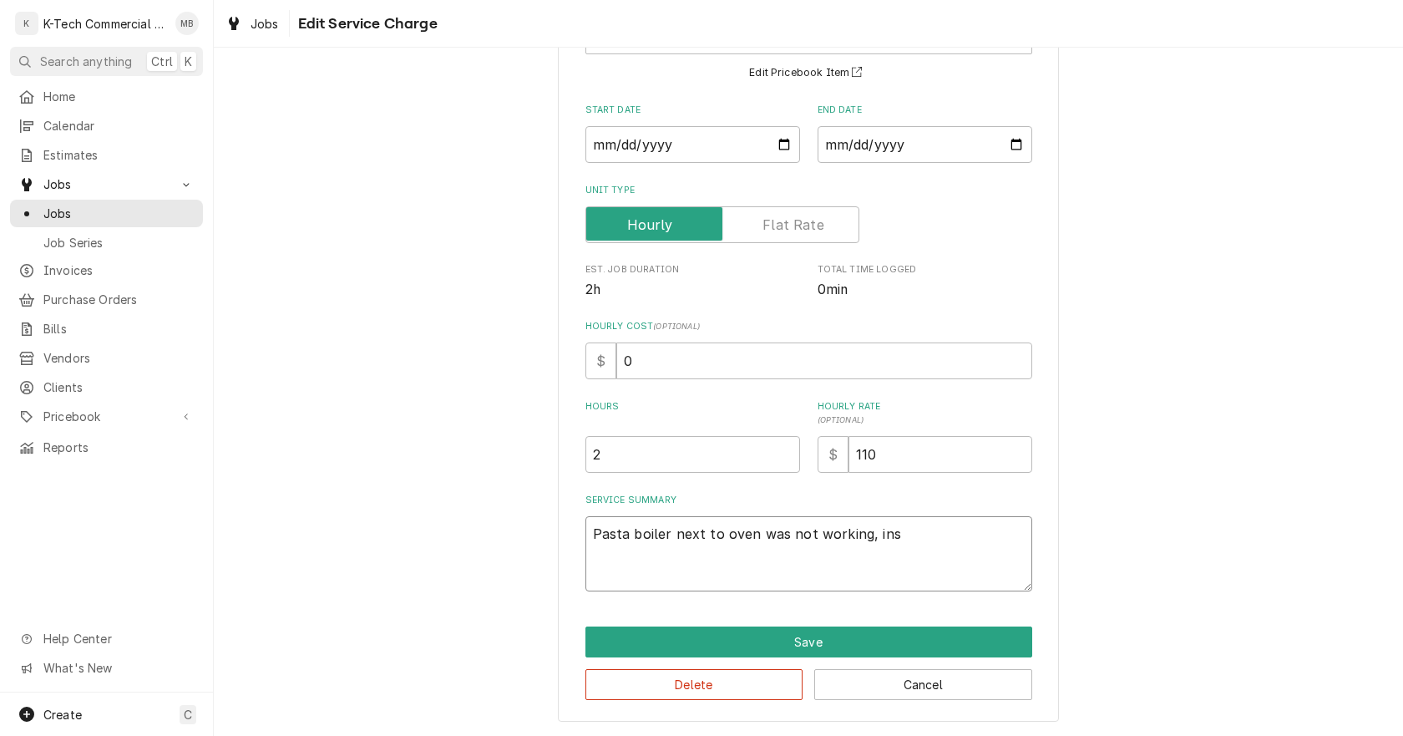
type textarea "x"
type textarea "Pasta boiler next to oven was not working, insp"
type textarea "x"
type textarea "Pasta boiler next to oven was not working, inspe"
type textarea "x"
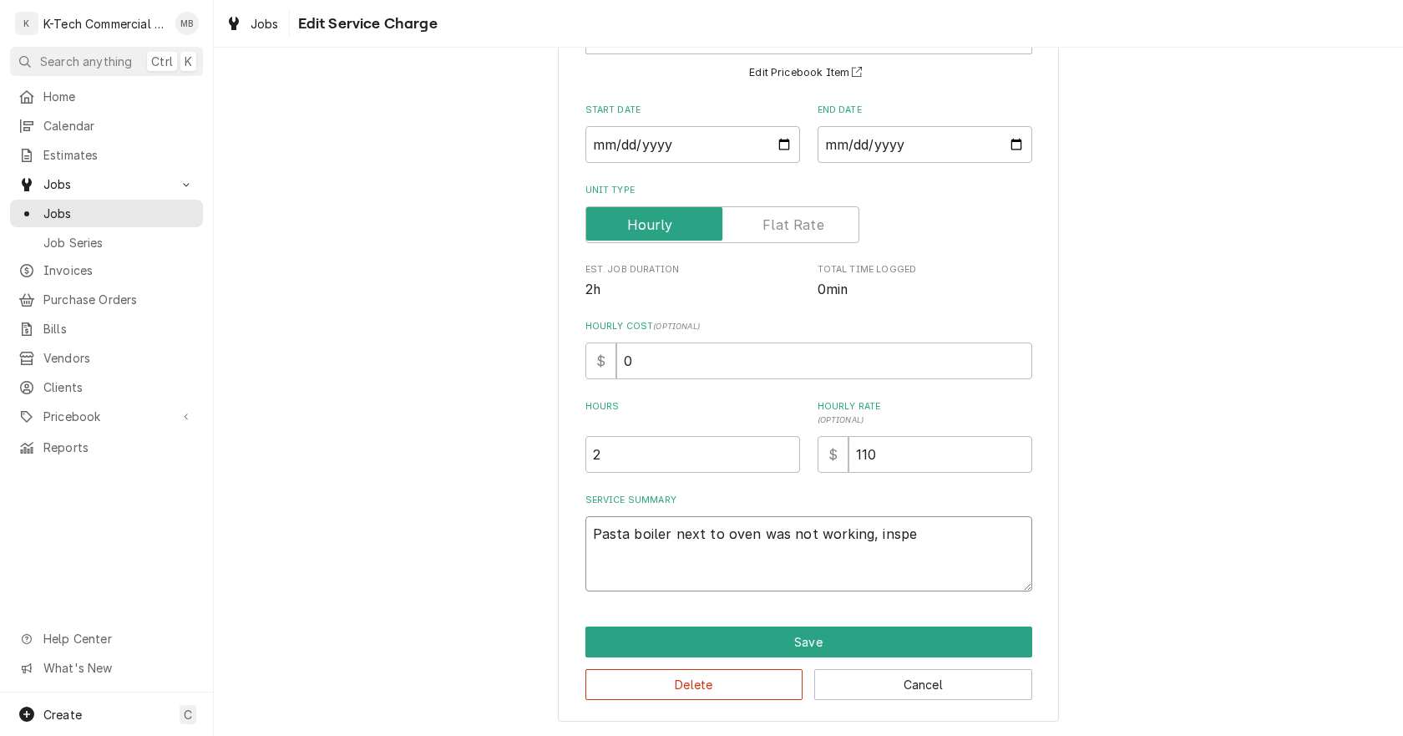
type textarea "Pasta boiler next to oven was not working, inspec"
type textarea "x"
type textarea "Pasta boiler next to oven was not working, inspect"
type textarea "x"
type textarea "Pasta boiler next to oven was not working, inspect"
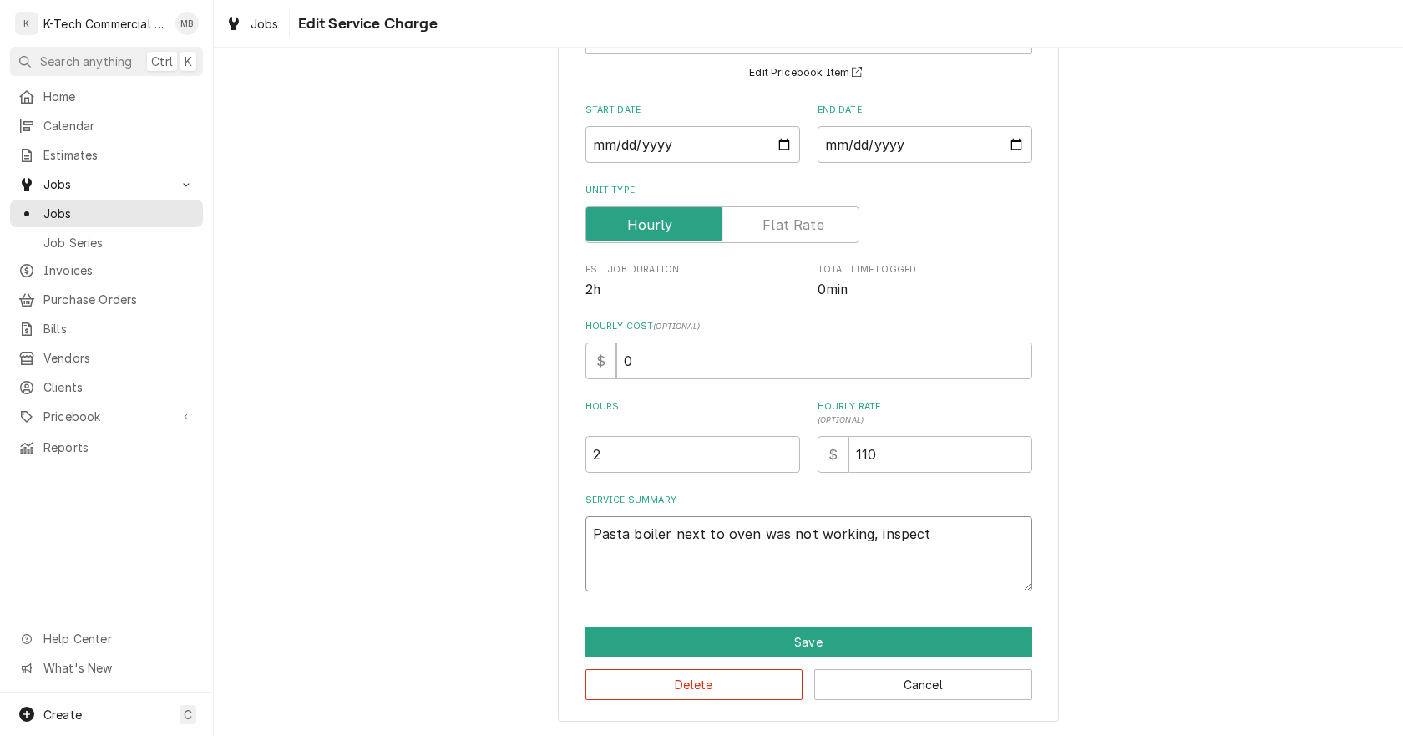
type textarea "x"
type textarea "Pasta boiler next to oven was not working, inspect t"
type textarea "x"
type textarea "Pasta boiler next to oven was not working, inspect th"
type textarea "x"
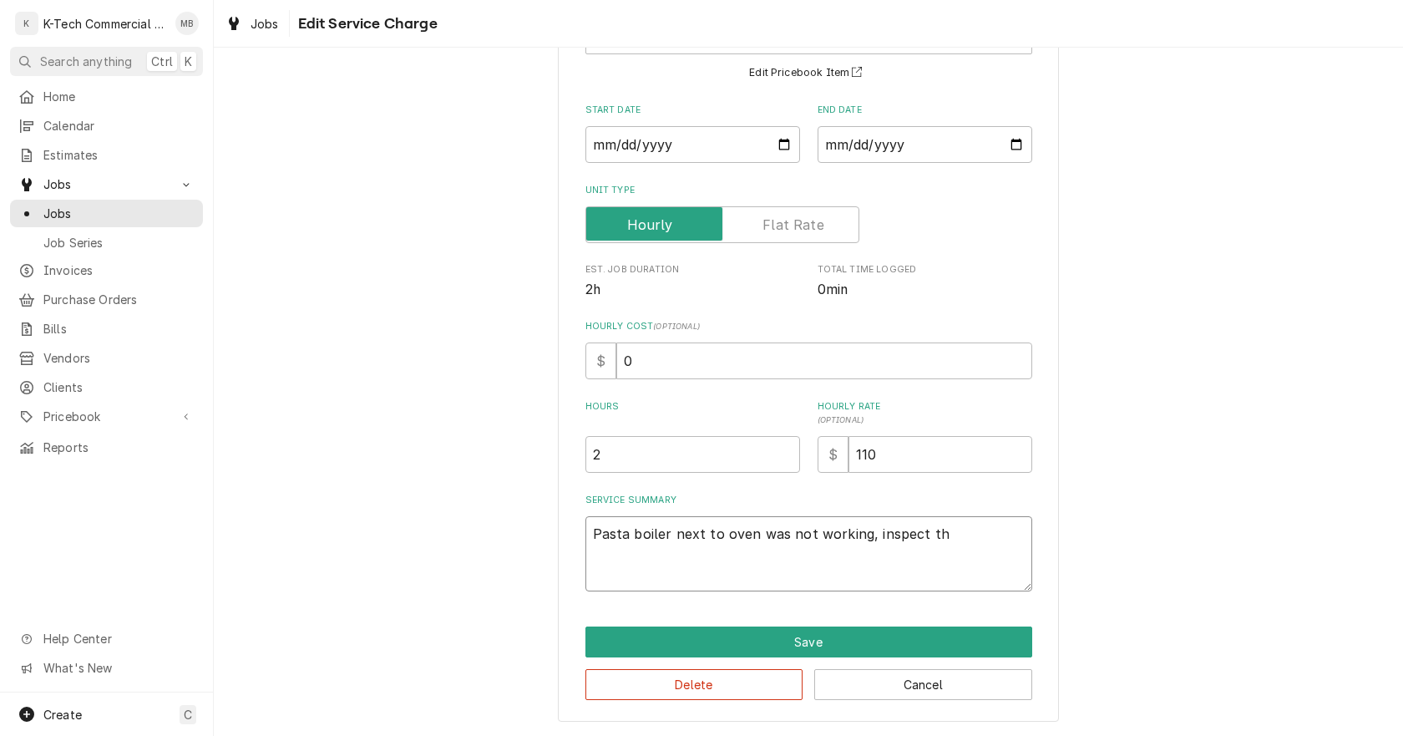
type textarea "Pasta boiler next to oven was not working, inspect the"
type textarea "x"
type textarea "Pasta boiler next to oven was not working, inspect the"
type textarea "x"
type textarea "Pasta boiler next to oven was not working, inspect the u"
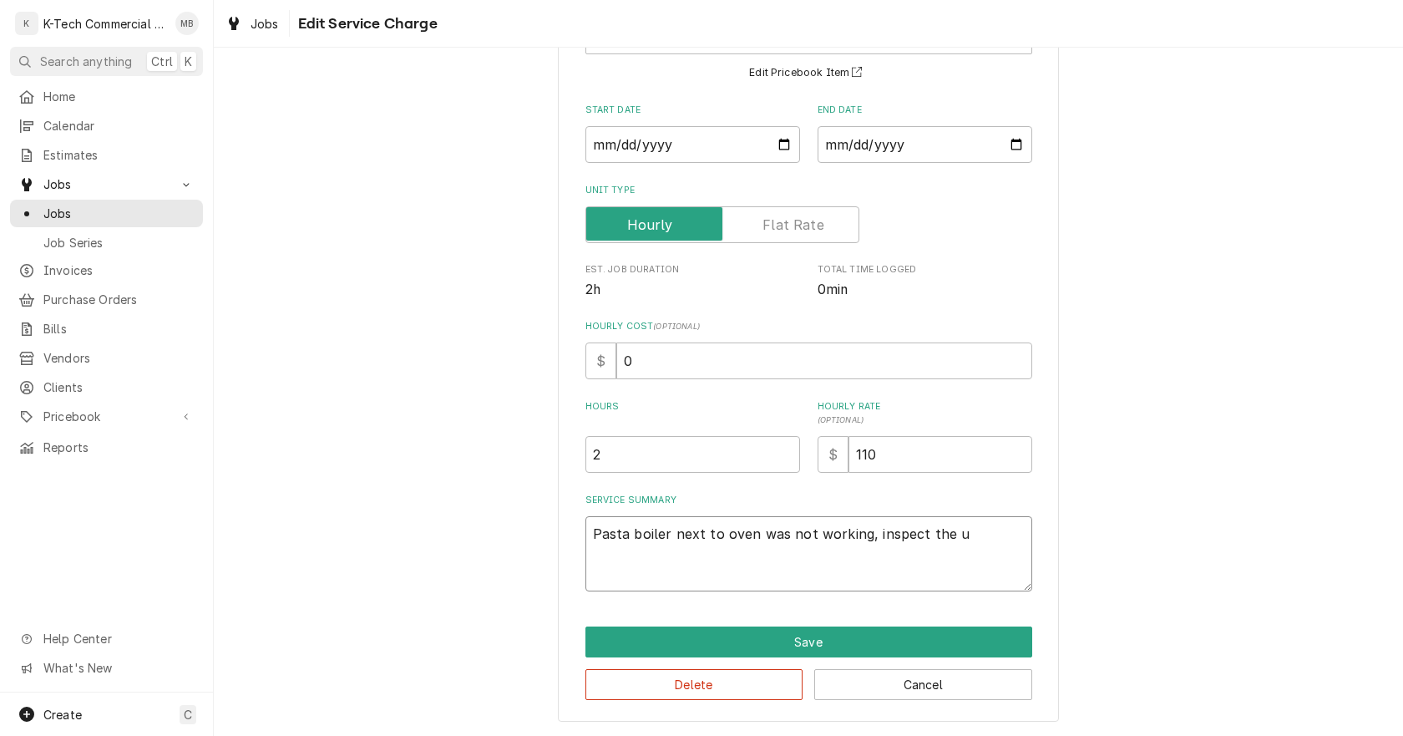
type textarea "x"
type textarea "Pasta boiler next to oven was not working, inspect the un"
type textarea "x"
type textarea "Pasta boiler next to oven was not working, inspect the uni"
type textarea "x"
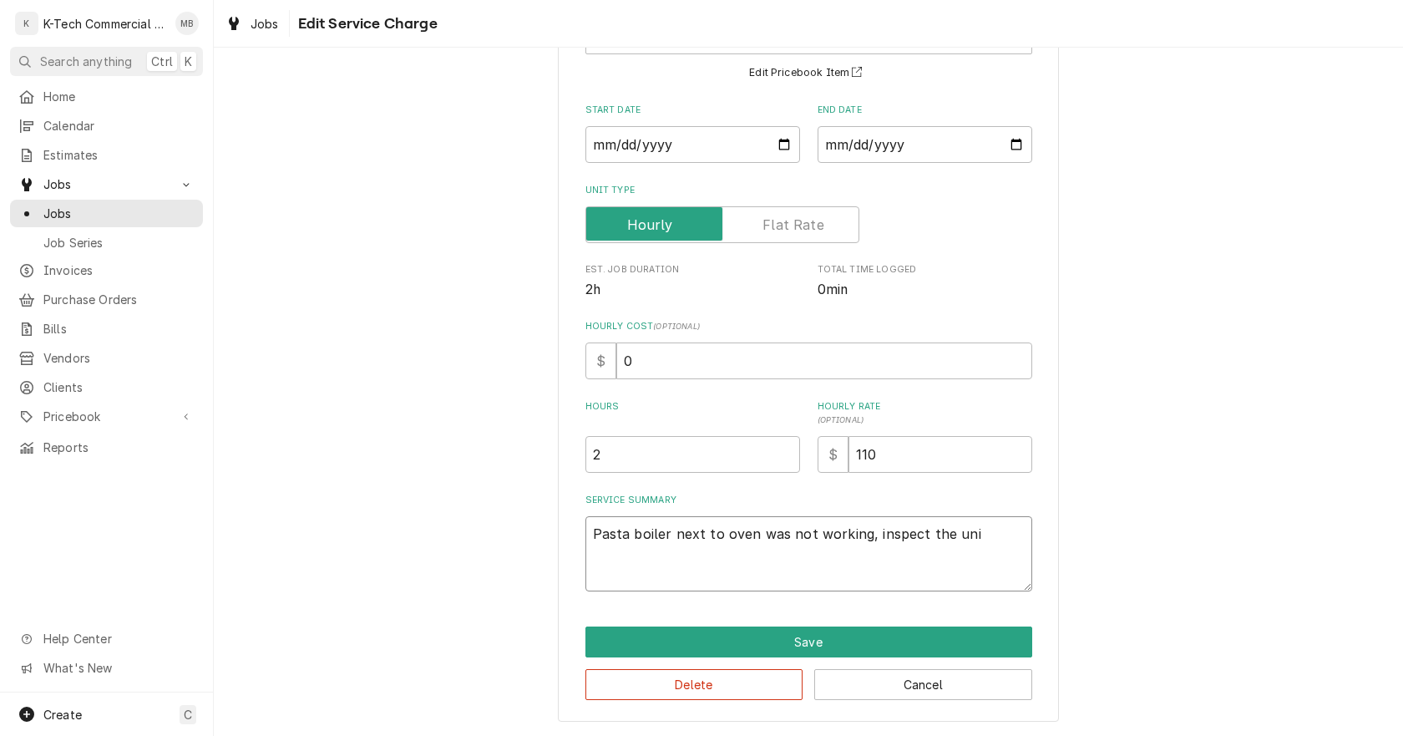
type textarea "Pasta boiler next to oven was not working, inspect the unit"
type textarea "x"
type textarea "Pasta boiler next to oven was not working, inspect the unit"
type textarea "x"
type textarea "Pasta boiler next to oven was not working, inspect the unit a"
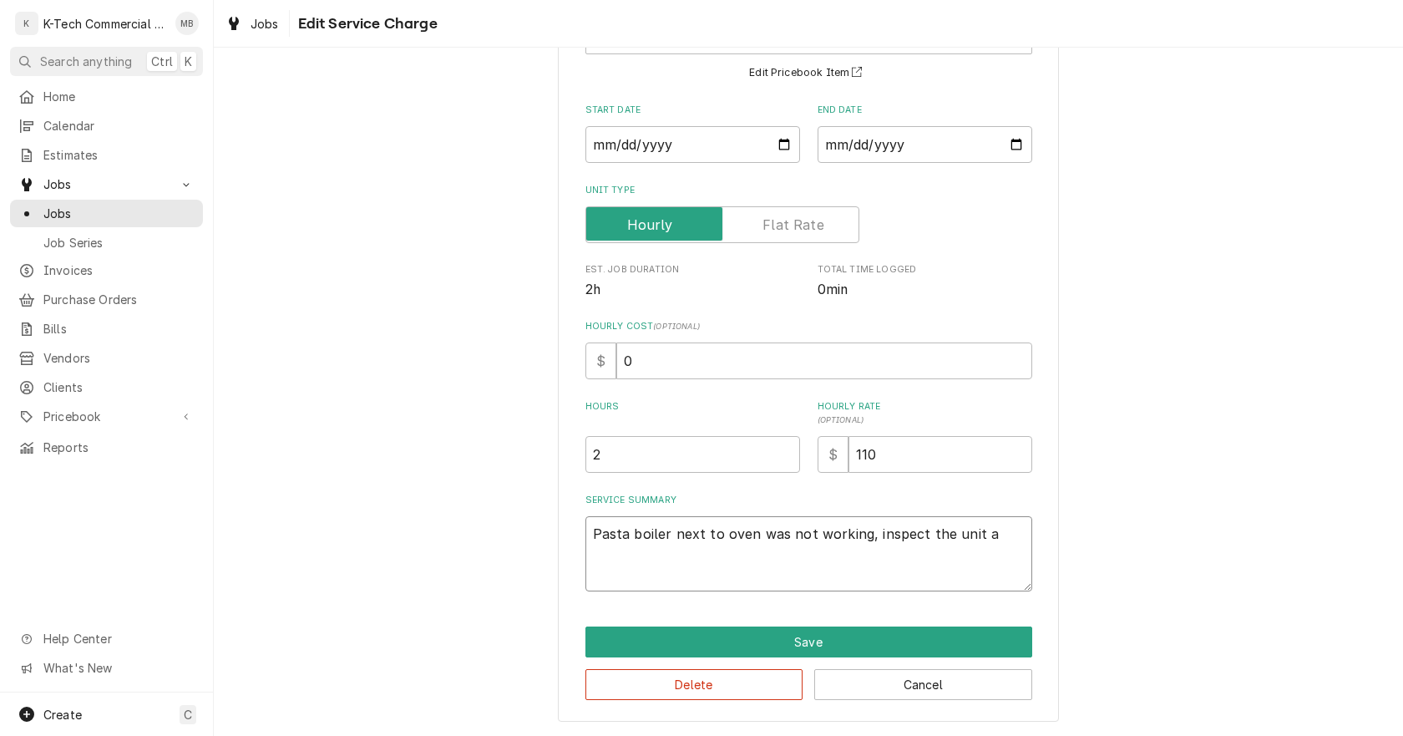
type textarea "x"
type textarea "Pasta boiler next to oven was not working, inspect the unit an"
type textarea "x"
type textarea "Pasta boiler next to oven was not working, inspect the unit and"
type textarea "x"
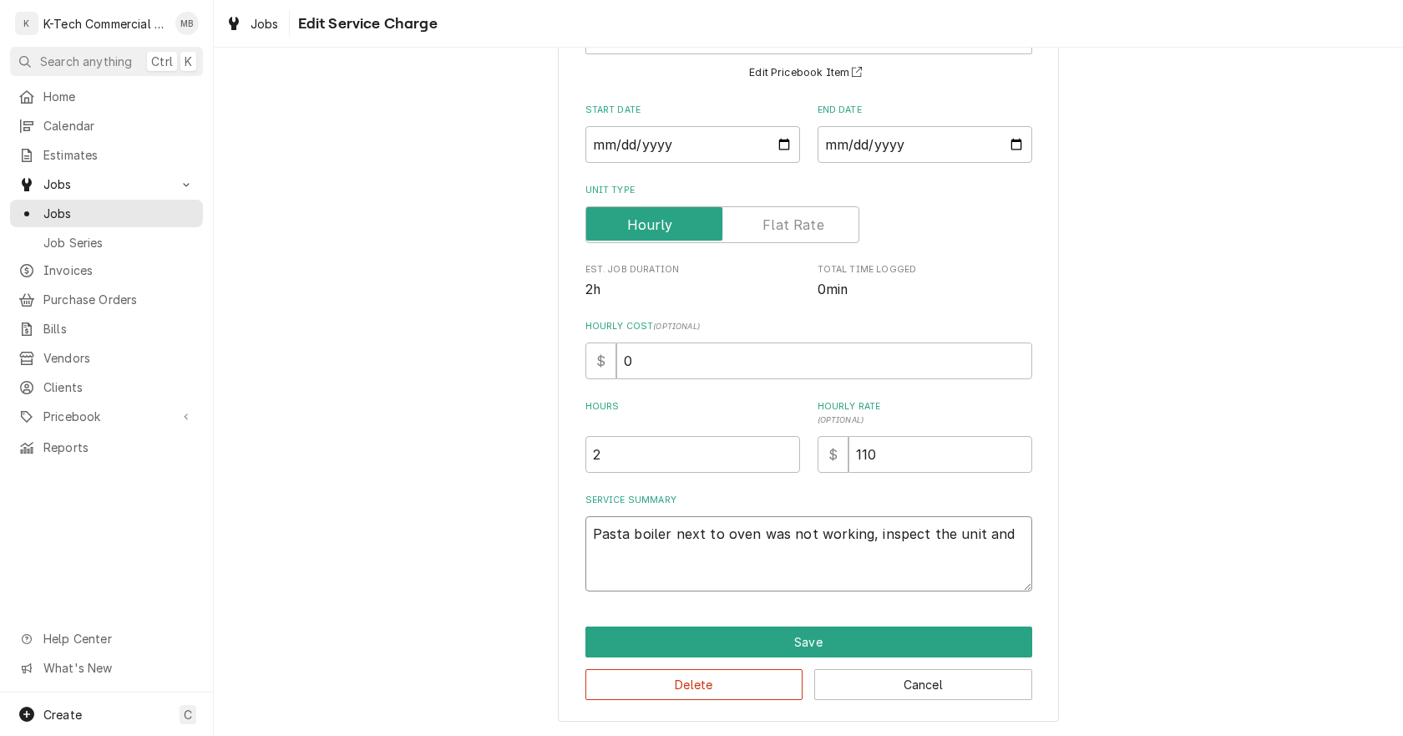
type textarea "Pasta boiler next to oven was not working, inspect the unit and"
type textarea "x"
type textarea "Pasta boiler next to oven was not working, inspect the unit and f"
type textarea "x"
type textarea "Pasta boiler next to oven was not working, inspect the unit and fo"
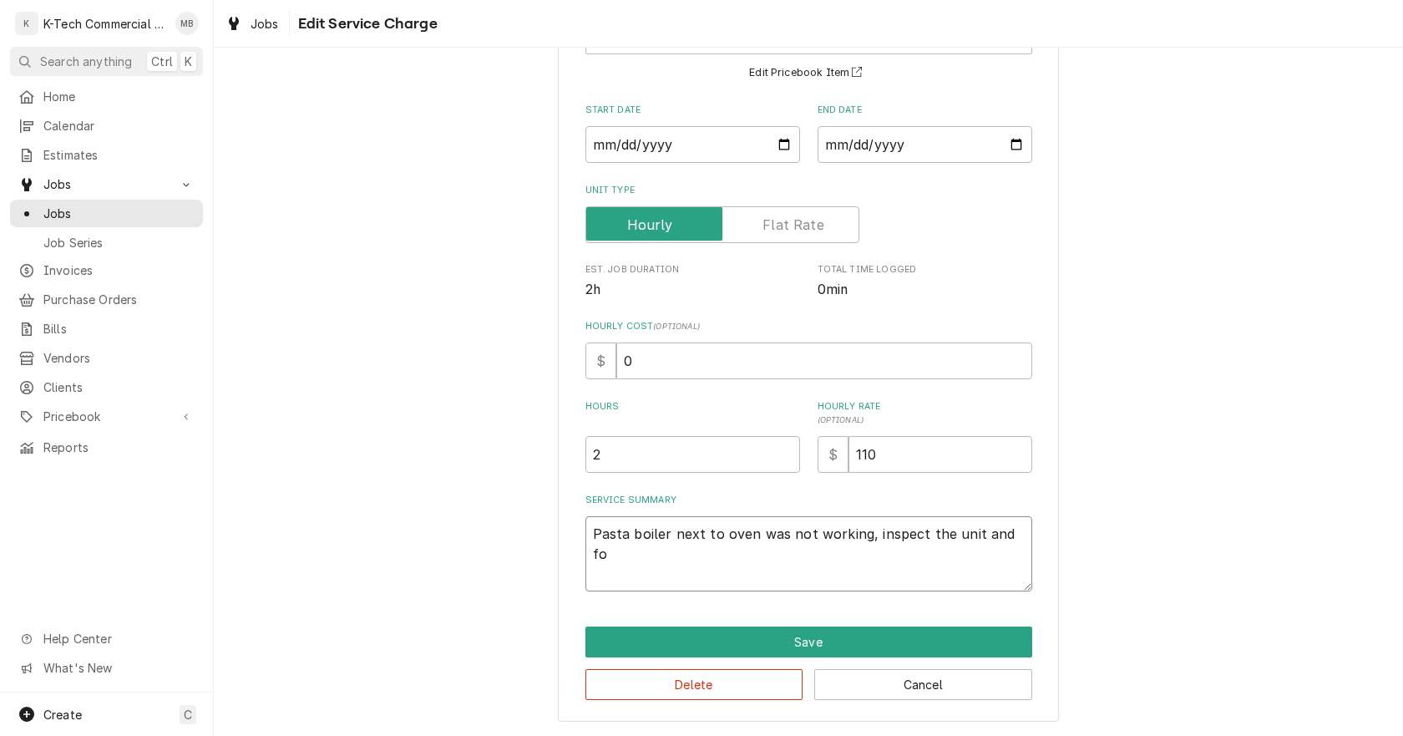
type textarea "x"
type textarea "Pasta boiler next to oven was not working, inspect the unit and fou"
type textarea "x"
type textarea "Pasta boiler next to oven was not working, inspect the unit and foun"
type textarea "x"
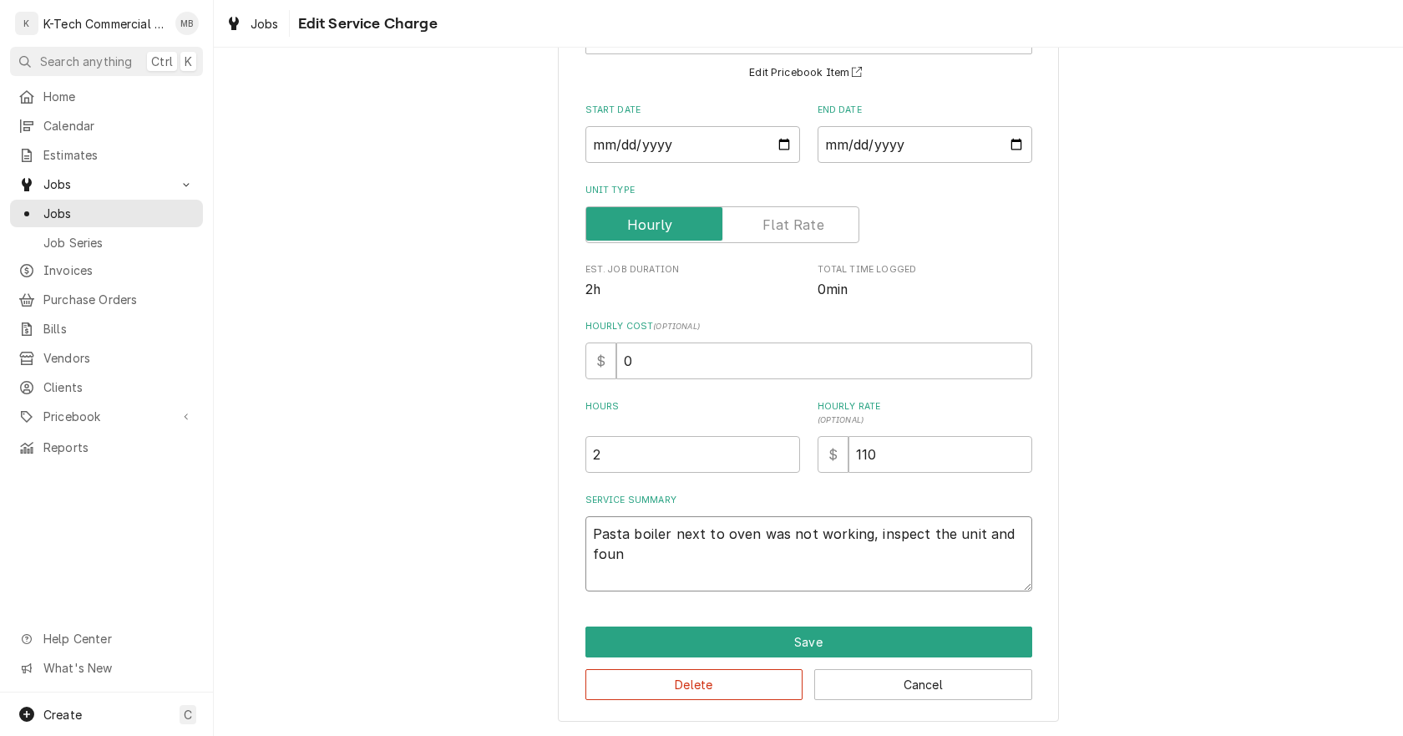
type textarea "Pasta boiler next to oven was not working, inspect the unit and found"
type textarea "x"
type textarea "Pasta boiler next to oven was not working, inspect the unit and found"
type textarea "x"
type textarea "Pasta boiler next to oven was not working, inspect the unit and found t"
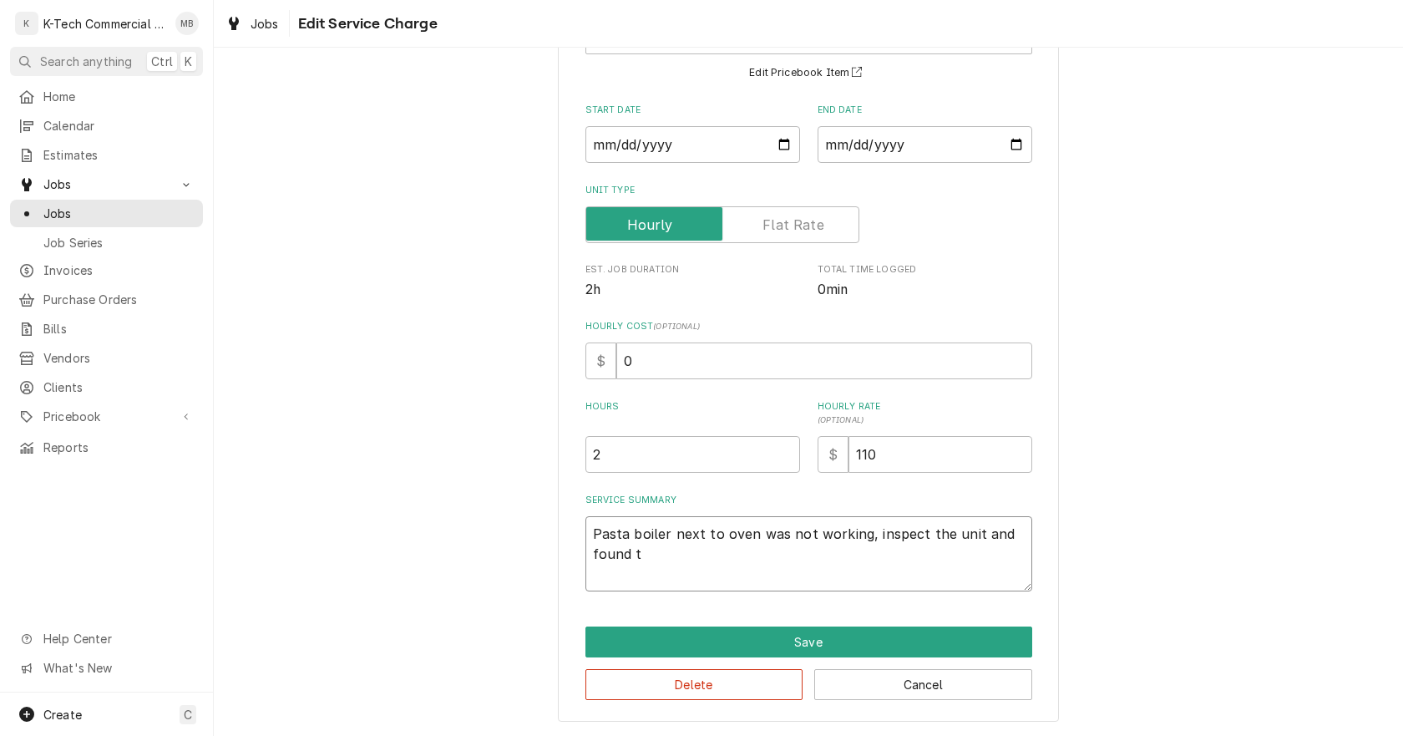
type textarea "x"
type textarea "Pasta boiler next to oven was not working, inspect the unit and found te"
type textarea "x"
type textarea "Pasta boiler next to oven was not working, inspect the unit and found ter"
type textarea "x"
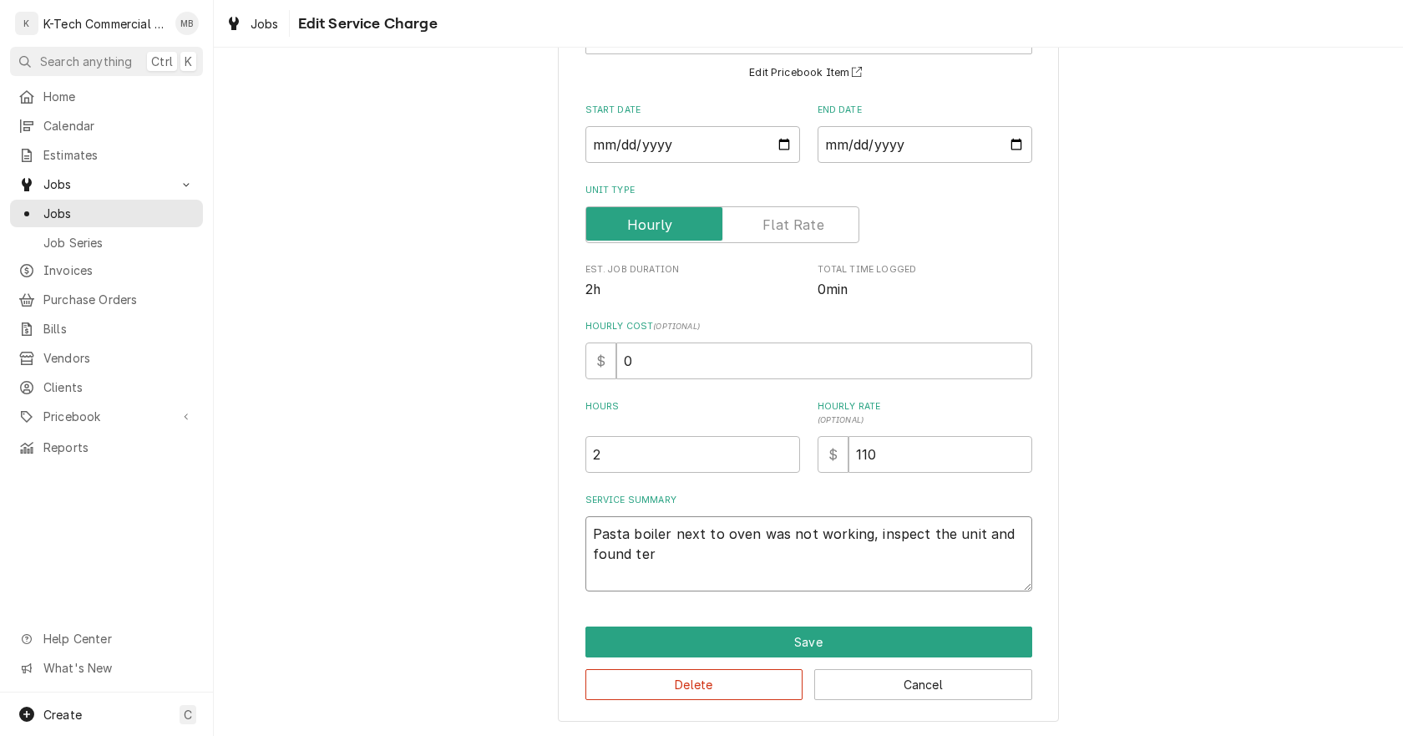
type textarea "Pasta boiler next to oven was not working, inspect the unit and found te"
type textarea "x"
type textarea "Pasta boiler next to oven was not working, inspect the unit and found t"
type textarea "x"
type textarea "Pasta boiler next to oven was not working, inspect the unit and found th"
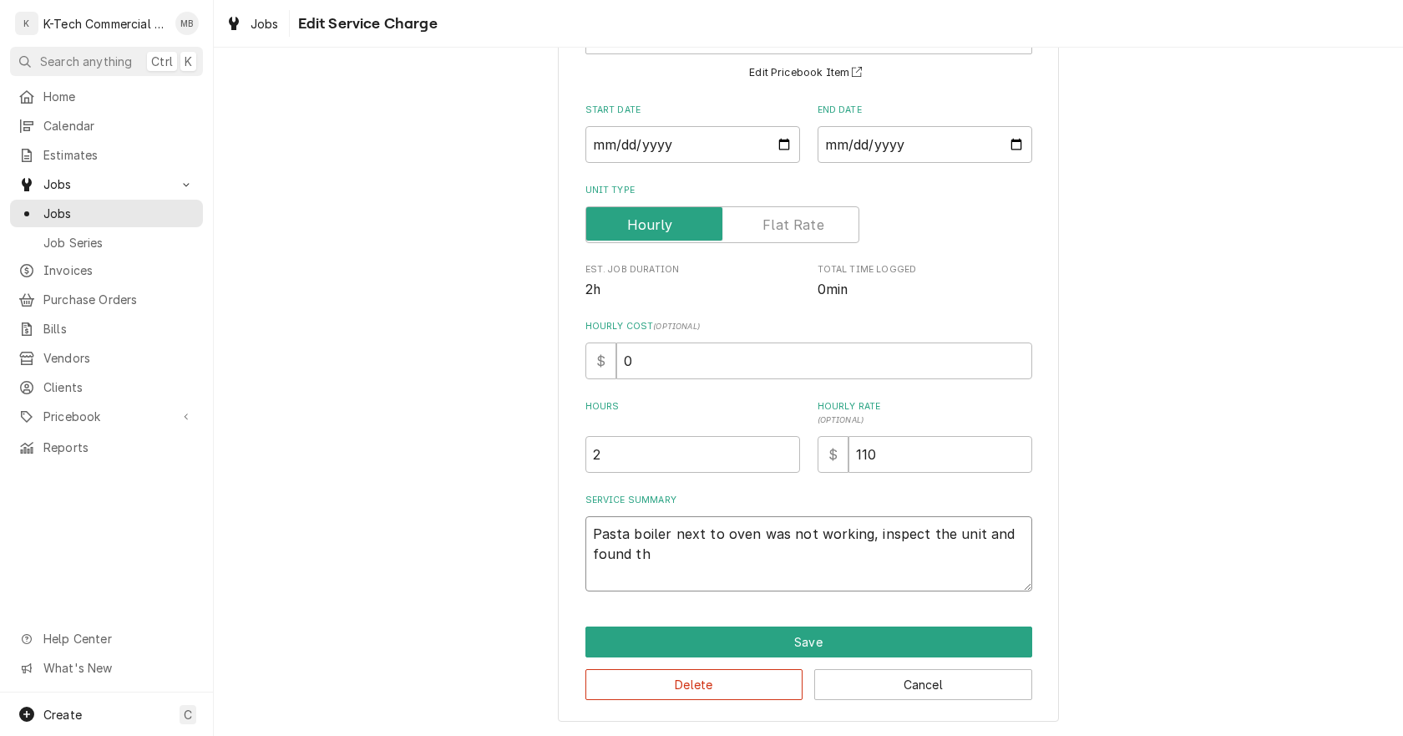
type textarea "x"
type textarea "Pasta boiler next to oven was not working, inspect the unit and found the"
type textarea "x"
type textarea "Pasta boiler next to oven was not working, inspect the unit and found ther"
type textarea "x"
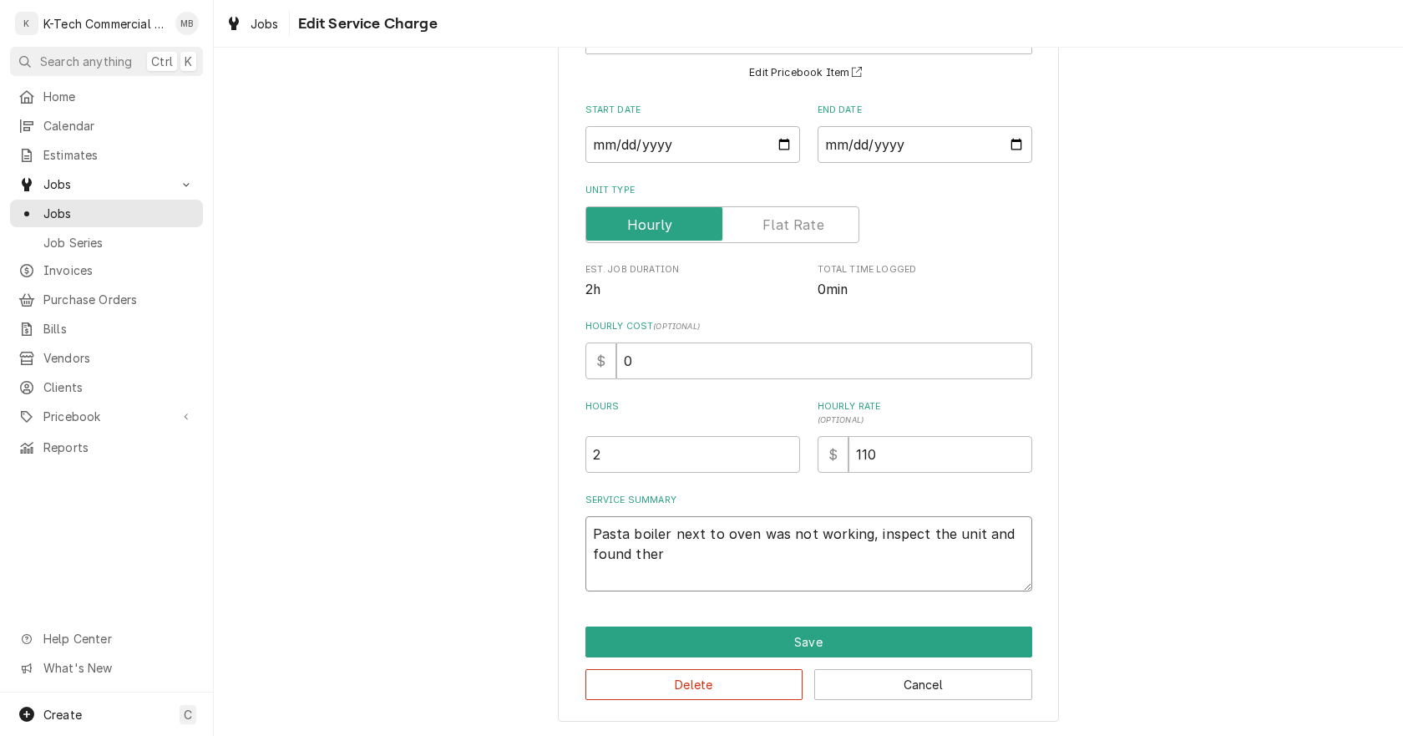
type textarea "Pasta boiler next to oven was not working, inspect the unit and found therm"
type textarea "x"
type textarea "Pasta boiler next to oven was not working, inspect the unit and found thermo"
type textarea "x"
type textarea "Pasta boiler next to oven was not working, inspect the unit and found thermop"
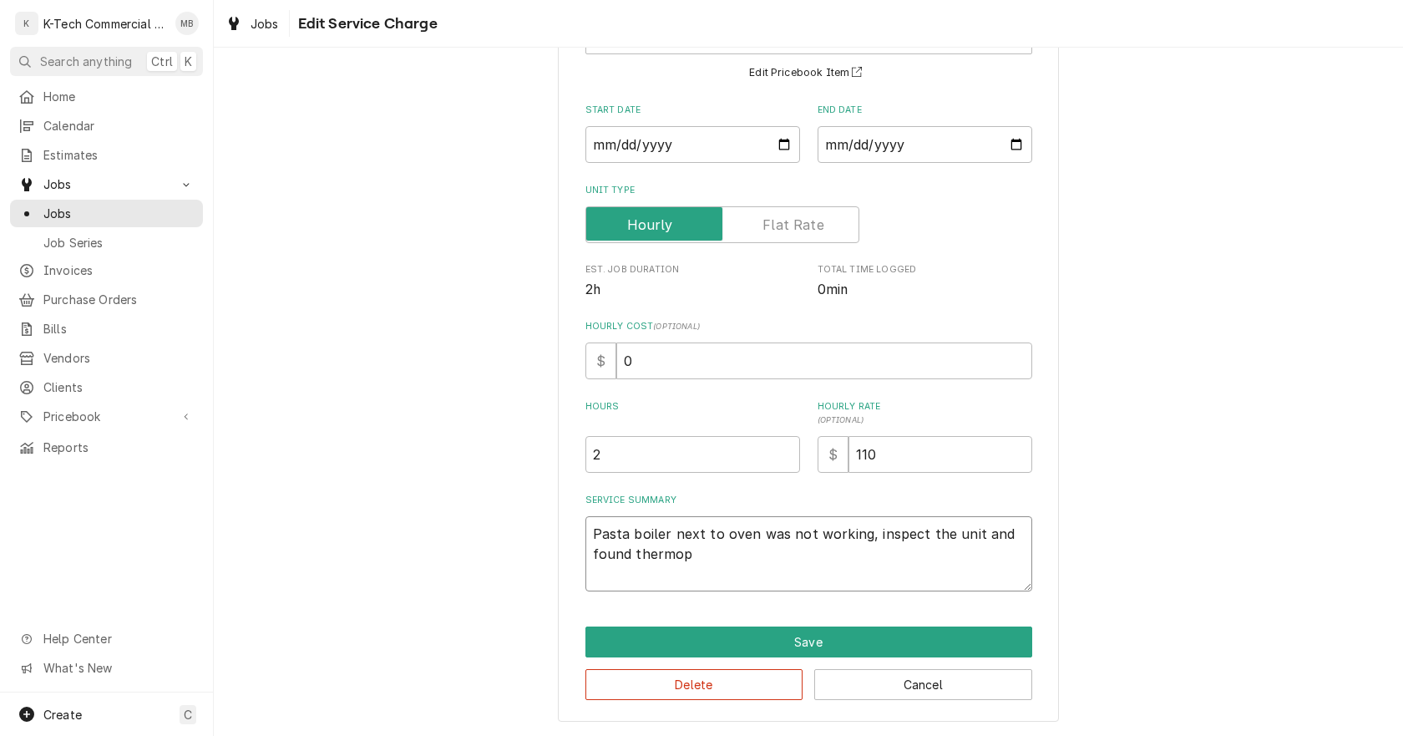
type textarea "x"
type textarea "Pasta boiler next to oven was not working, inspect the unit and found thermopi"
type textarea "x"
type textarea "Pasta boiler next to oven was not working, inspect the unit and found thermopil"
type textarea "x"
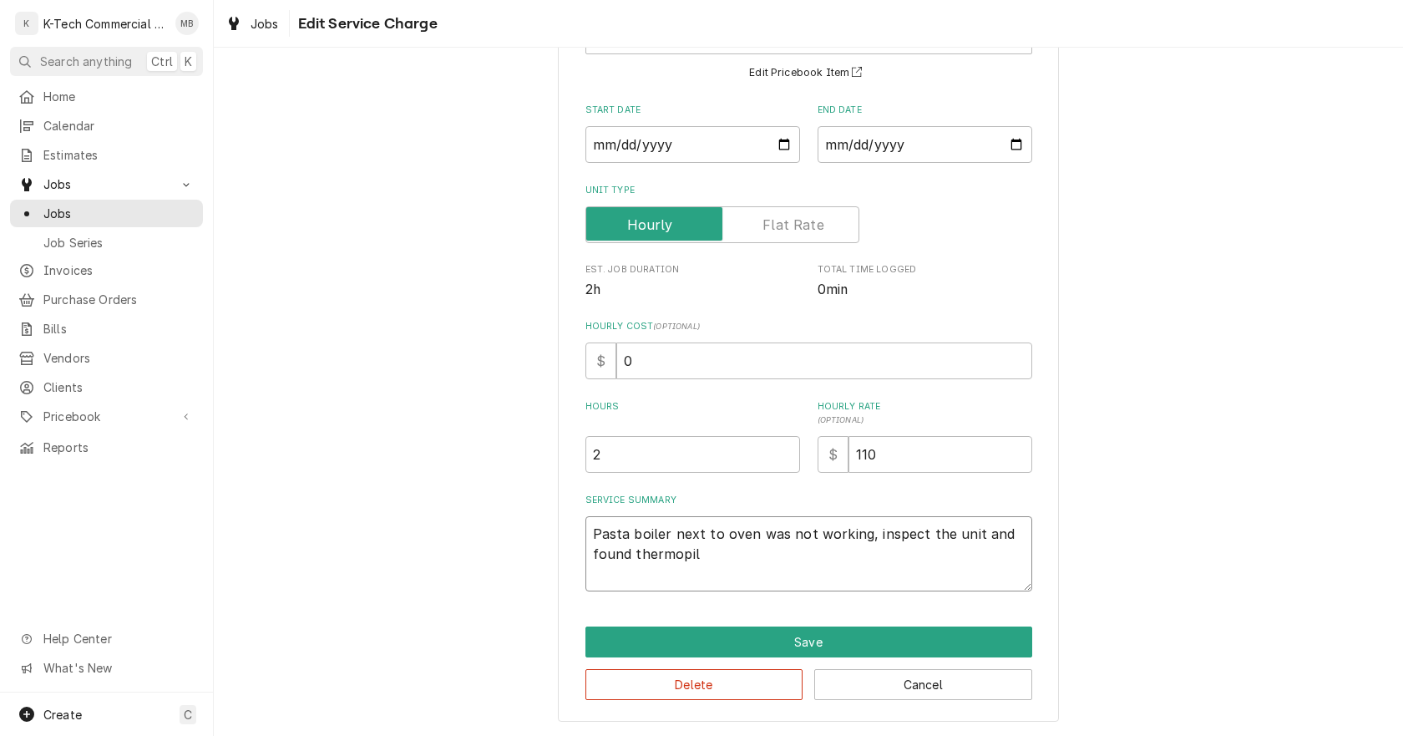
type textarea "Pasta boiler next to oven was not working, inspect the unit and found thermopile"
type textarea "x"
type textarea "Pasta boiler next to oven was not working, inspect the unit and found thermopile"
type textarea "x"
type textarea "Pasta boiler next to oven was not working, inspect the unit and found thermopil…"
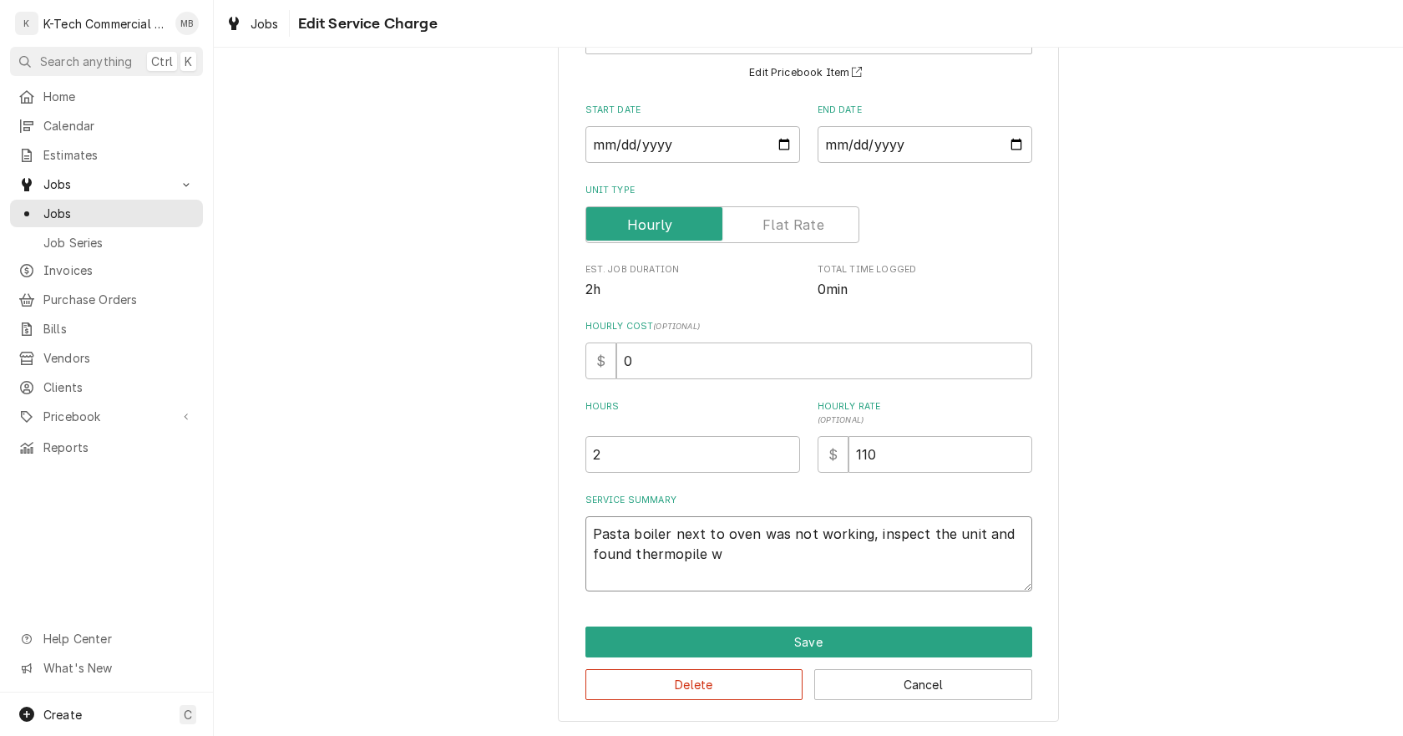
type textarea "x"
type textarea "Pasta boiler next to oven was not working, inspect the unit and found thermopil…"
type textarea "x"
type textarea "Pasta boiler next to oven was not working, inspect the unit and found thermopil…"
type textarea "x"
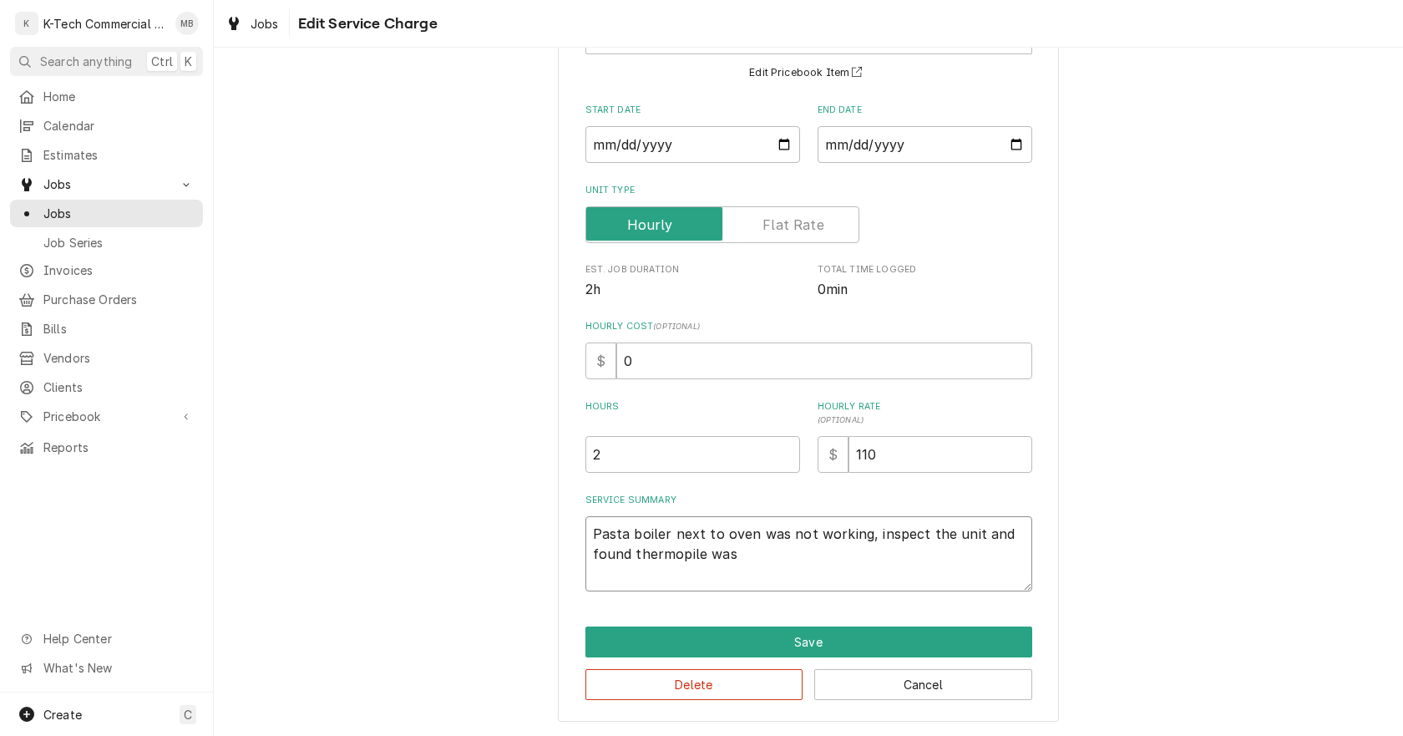
type textarea "Pasta boiler next to oven was not working, inspect the unit and found thermopil…"
type textarea "x"
type textarea "Pasta boiler next to oven was not working, inspect the unit and found thermopil…"
type textarea "x"
type textarea "Pasta boiler next to oven was not working, inspect the unit and found thermopil…"
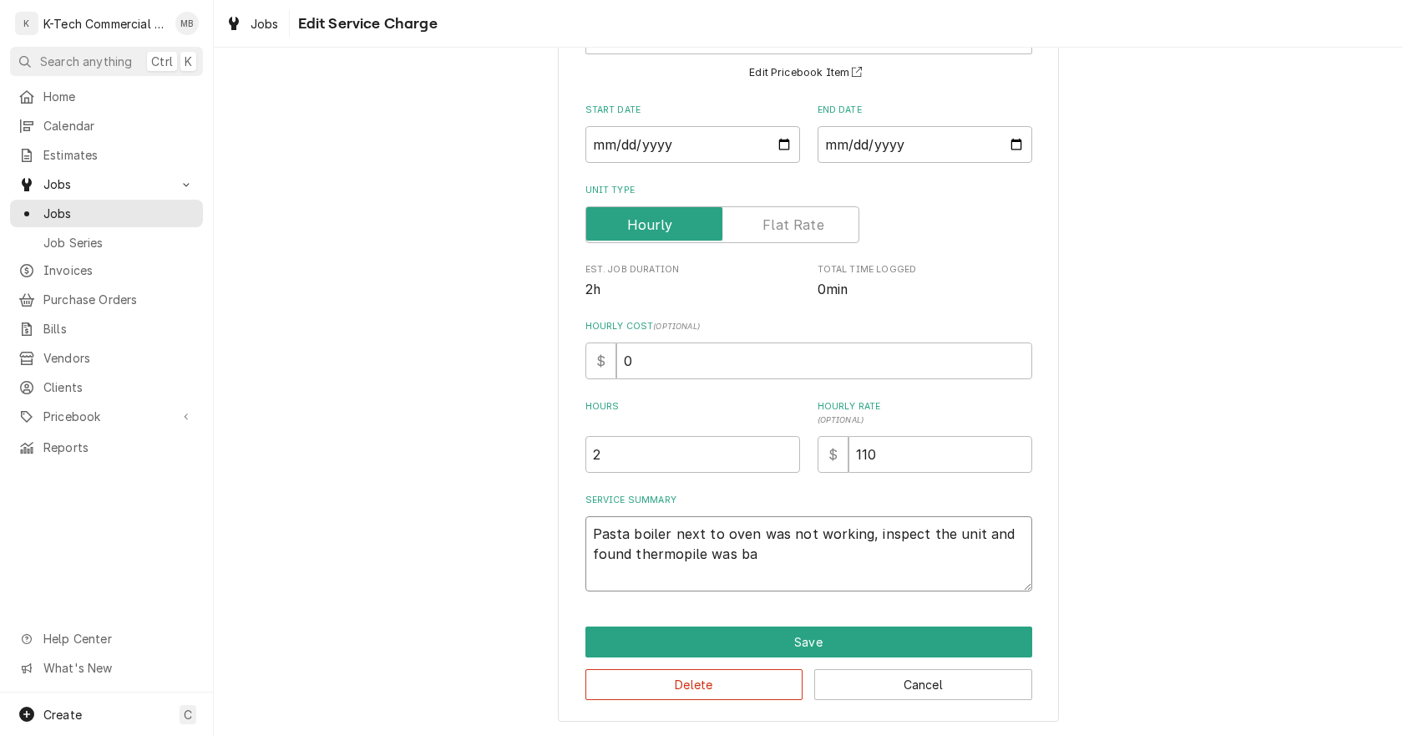
type textarea "x"
type textarea "Pasta boiler next to oven was not working, inspect the unit and found thermopil…"
type textarea "x"
type textarea "Pasta boiler next to oven was not working, inspect the unit and found thermopil…"
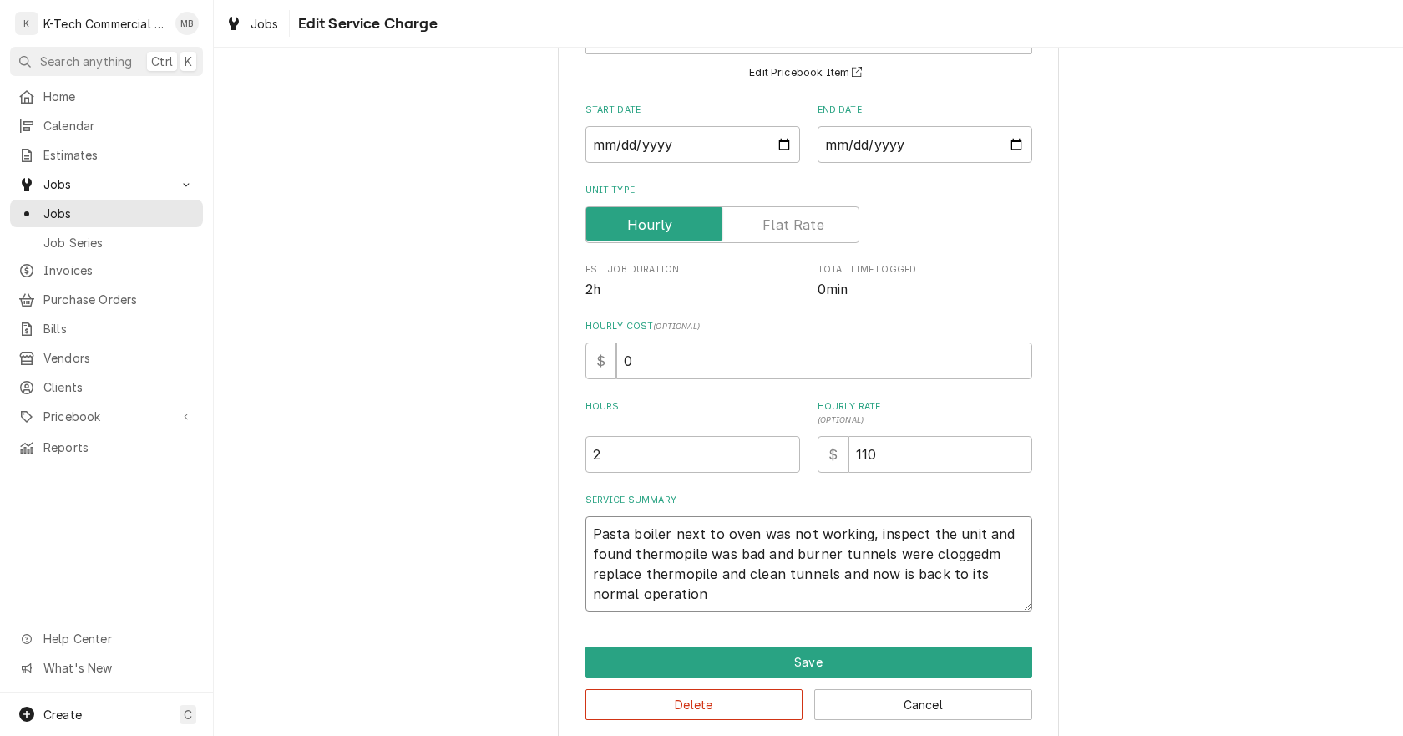
click at [981, 557] on textarea "Pasta boiler next to oven was not working, inspect the unit and found thermopil…" at bounding box center [809, 563] width 447 height 95
click at [857, 654] on button "Save" at bounding box center [809, 662] width 447 height 31
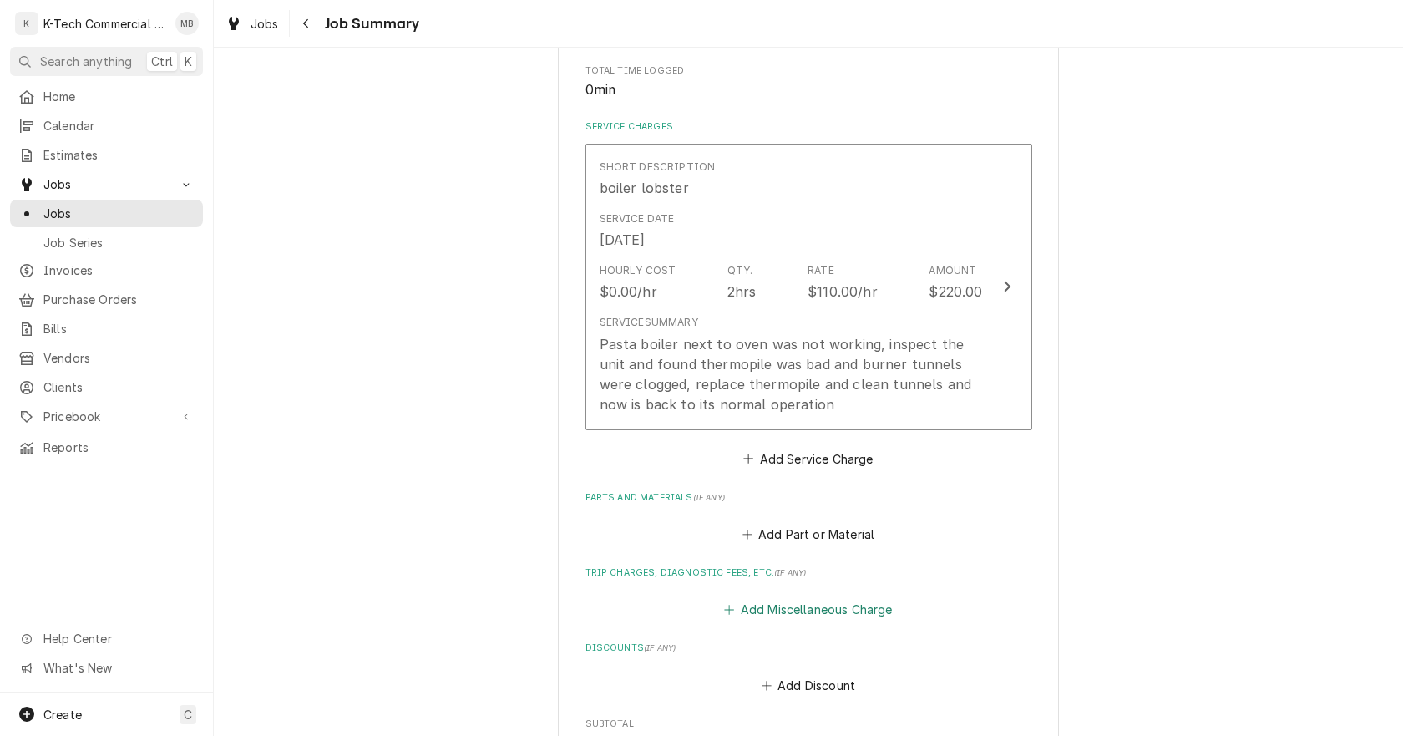
scroll to position [418, 0]
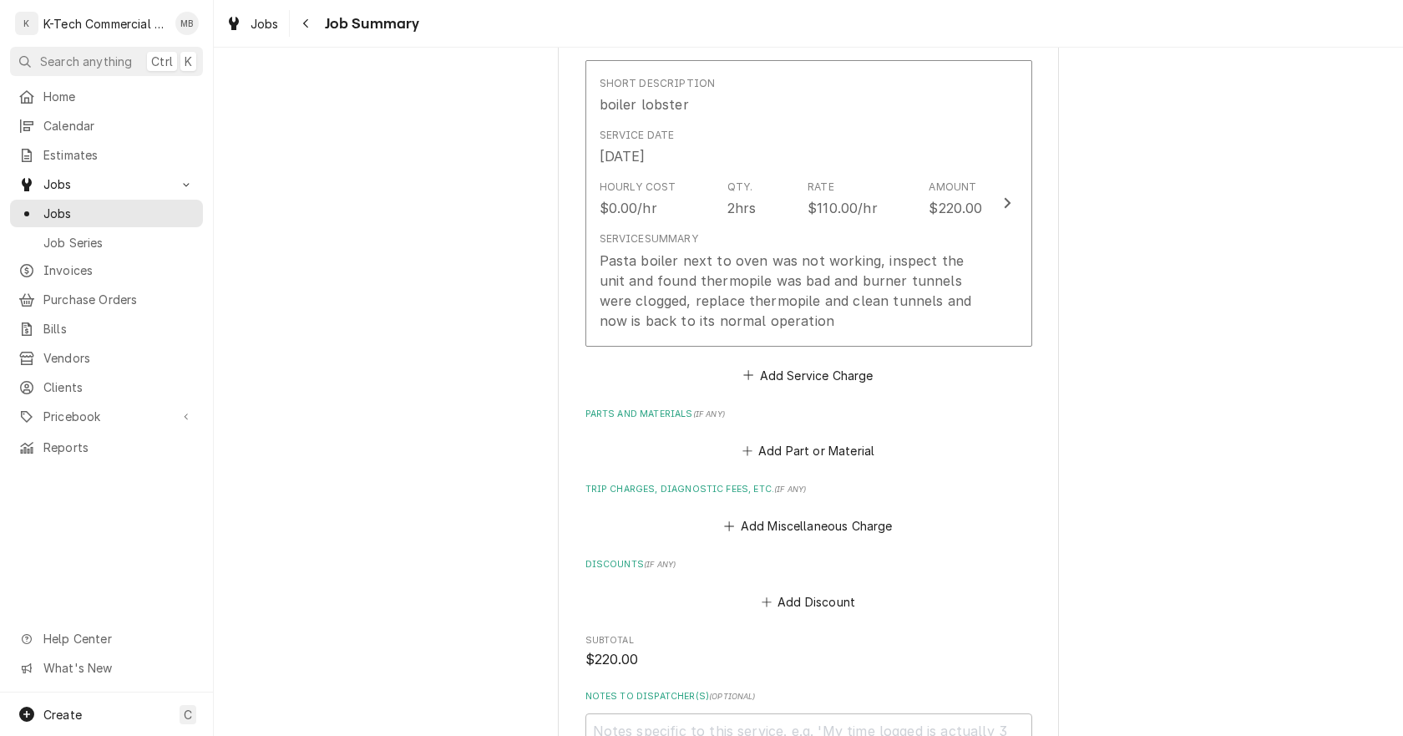
click at [799, 438] on div "Add Part or Material" at bounding box center [809, 446] width 447 height 33
click at [804, 457] on button "Add Part or Material" at bounding box center [808, 450] width 138 height 23
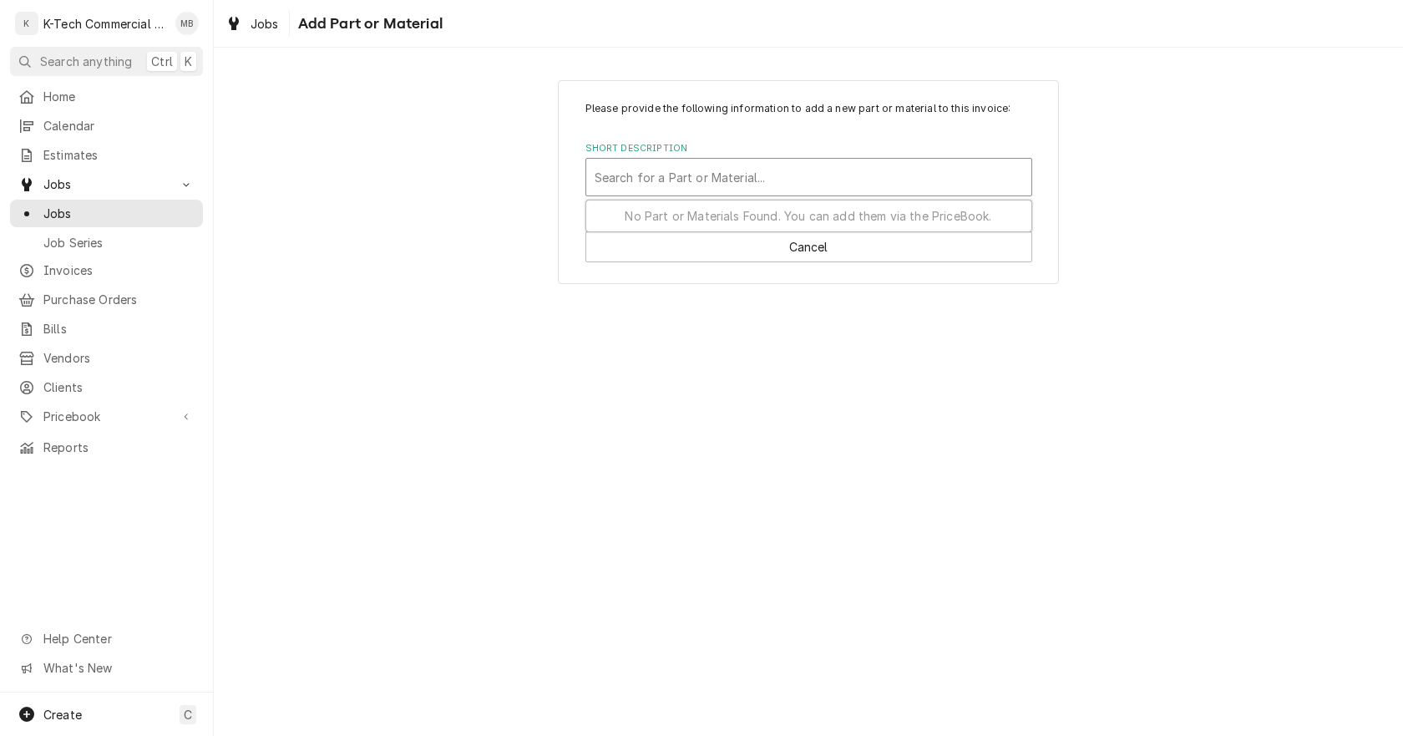
drag, startPoint x: 692, startPoint y: 160, endPoint x: 690, endPoint y: 170, distance: 10.3
click at [692, 163] on div "Search for a Part or Material..." at bounding box center [808, 177] width 445 height 37
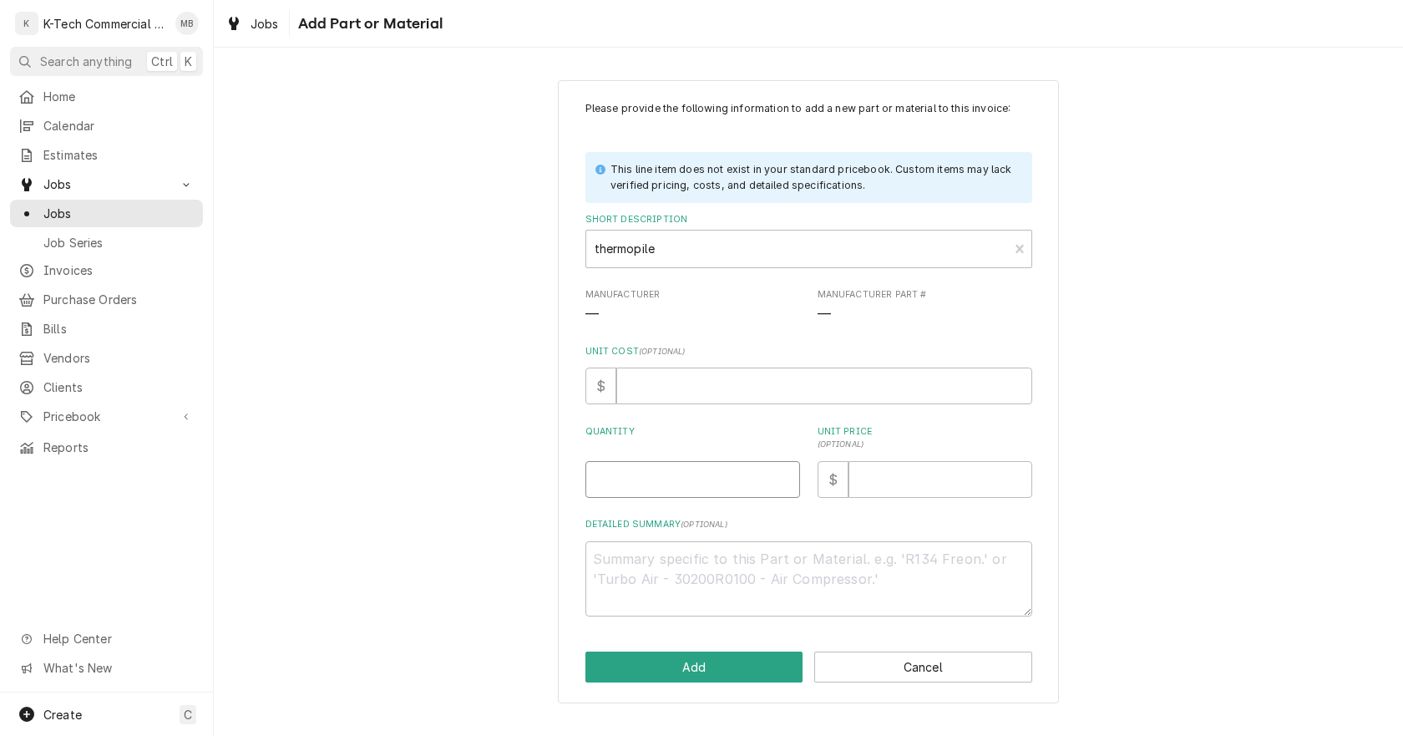
click at [668, 466] on input "Quantity" at bounding box center [693, 479] width 215 height 37
click at [926, 462] on input "Unit Price ( optional )" at bounding box center [941, 479] width 184 height 37
click at [733, 668] on button "Add" at bounding box center [695, 667] width 218 height 31
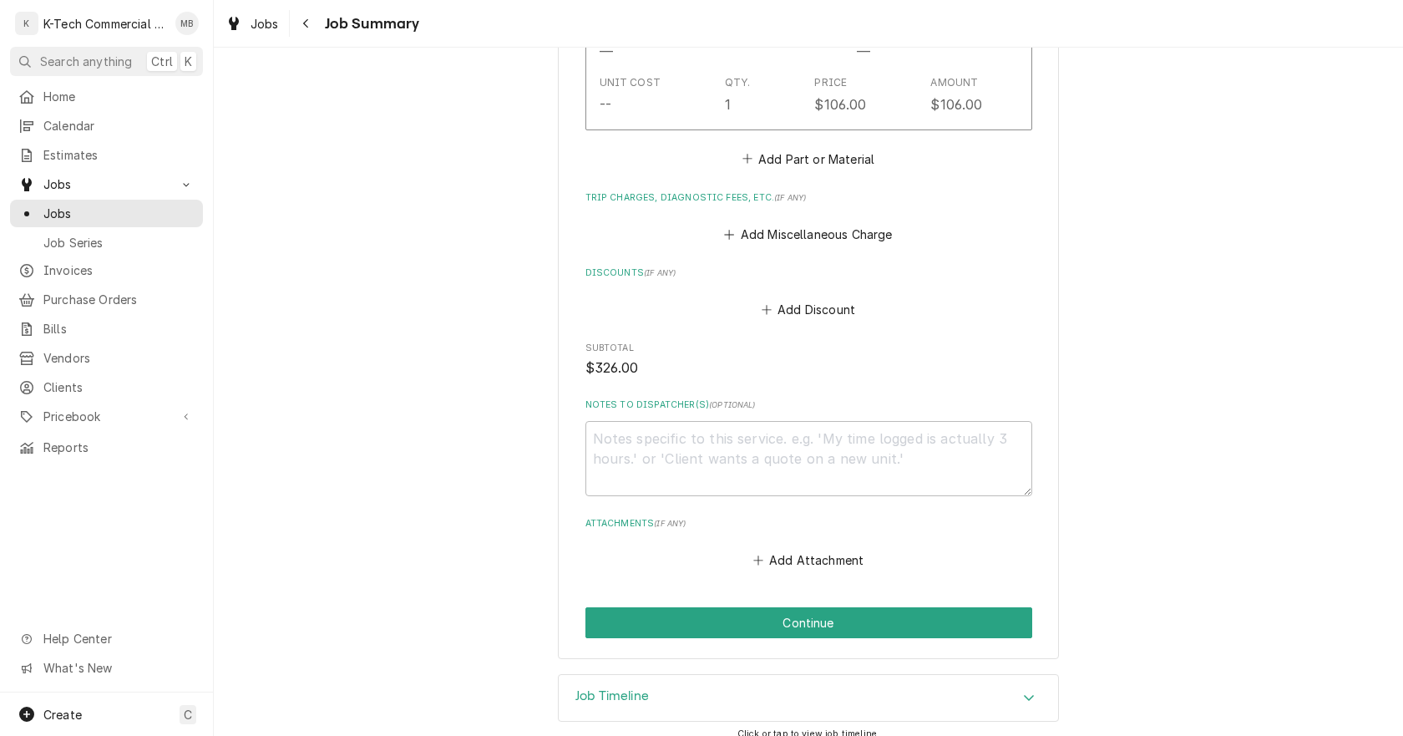
scroll to position [1002, 0]
click at [708, 459] on textarea "Notes to Dispatcher(s) ( optional )" at bounding box center [809, 457] width 447 height 75
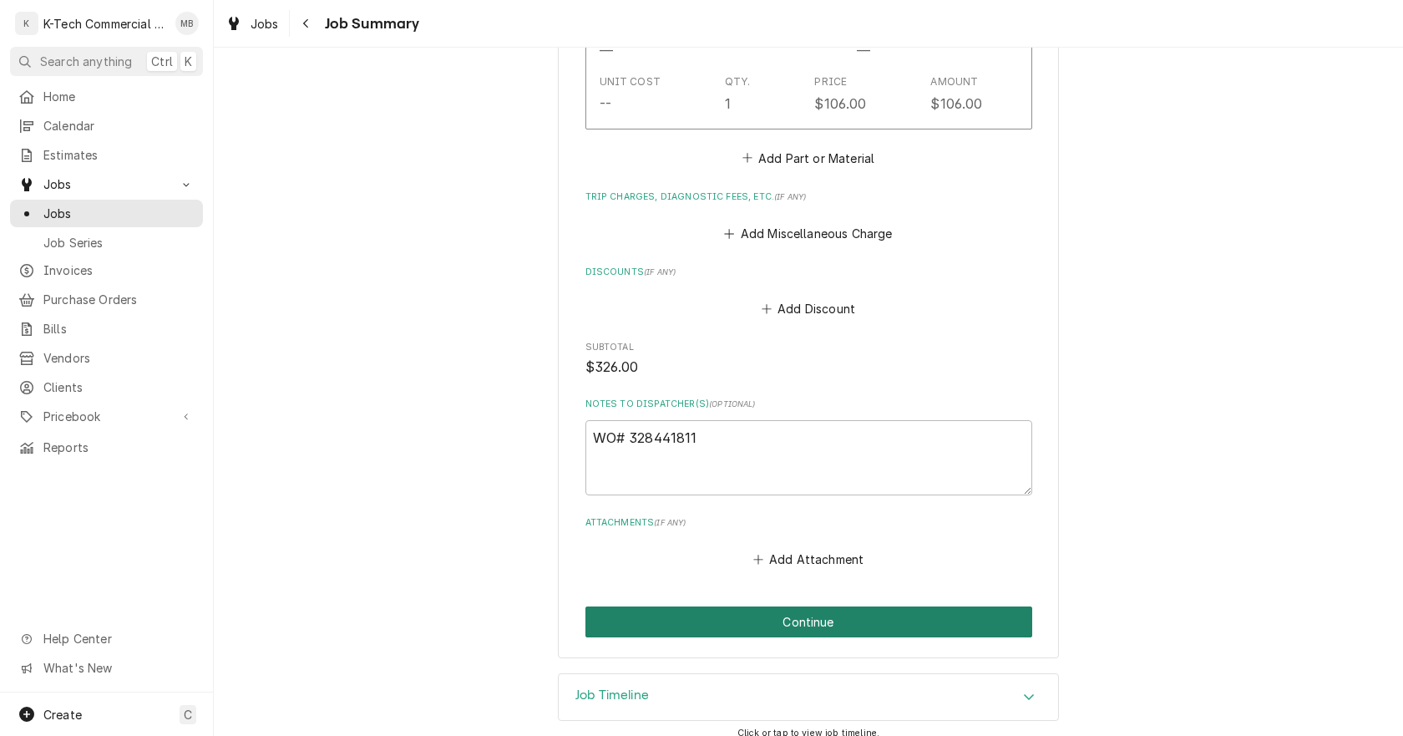
click at [779, 622] on button "Continue" at bounding box center [809, 621] width 447 height 31
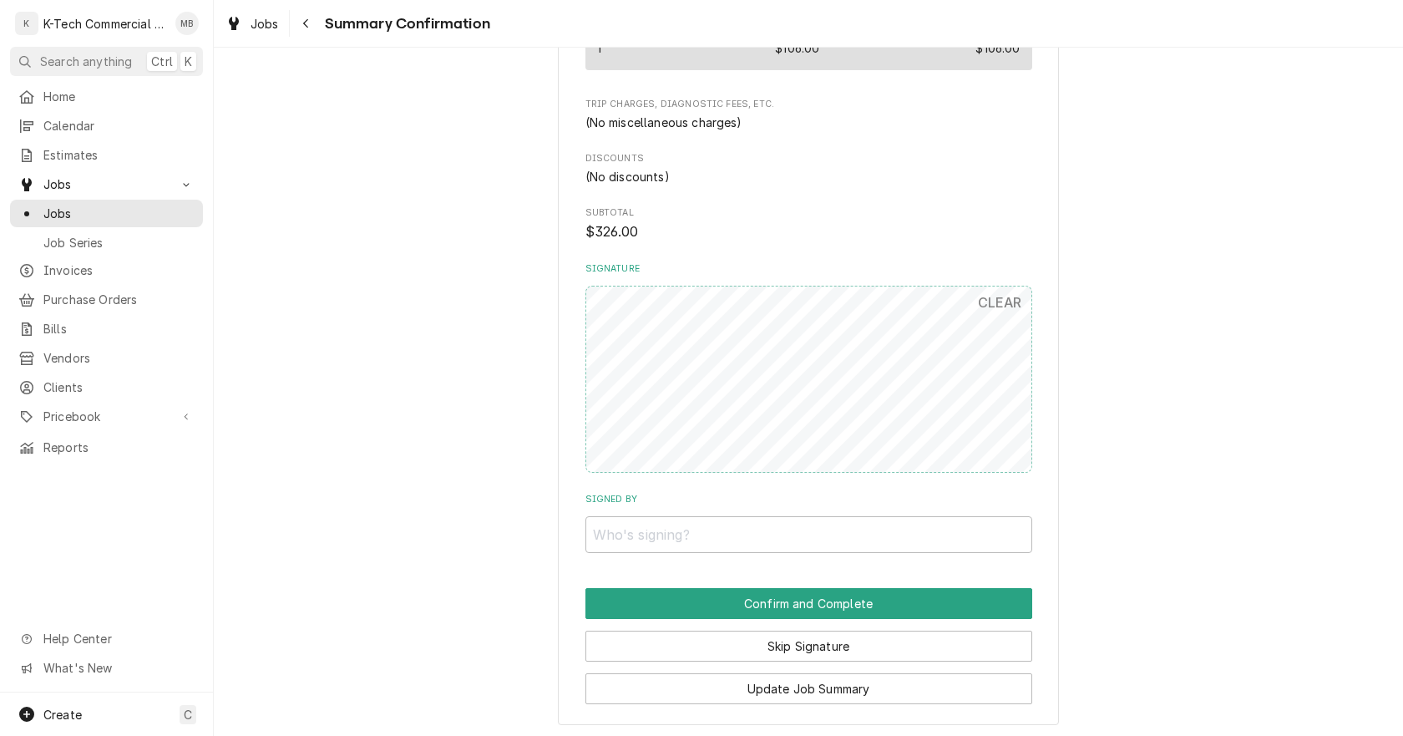
scroll to position [981, 0]
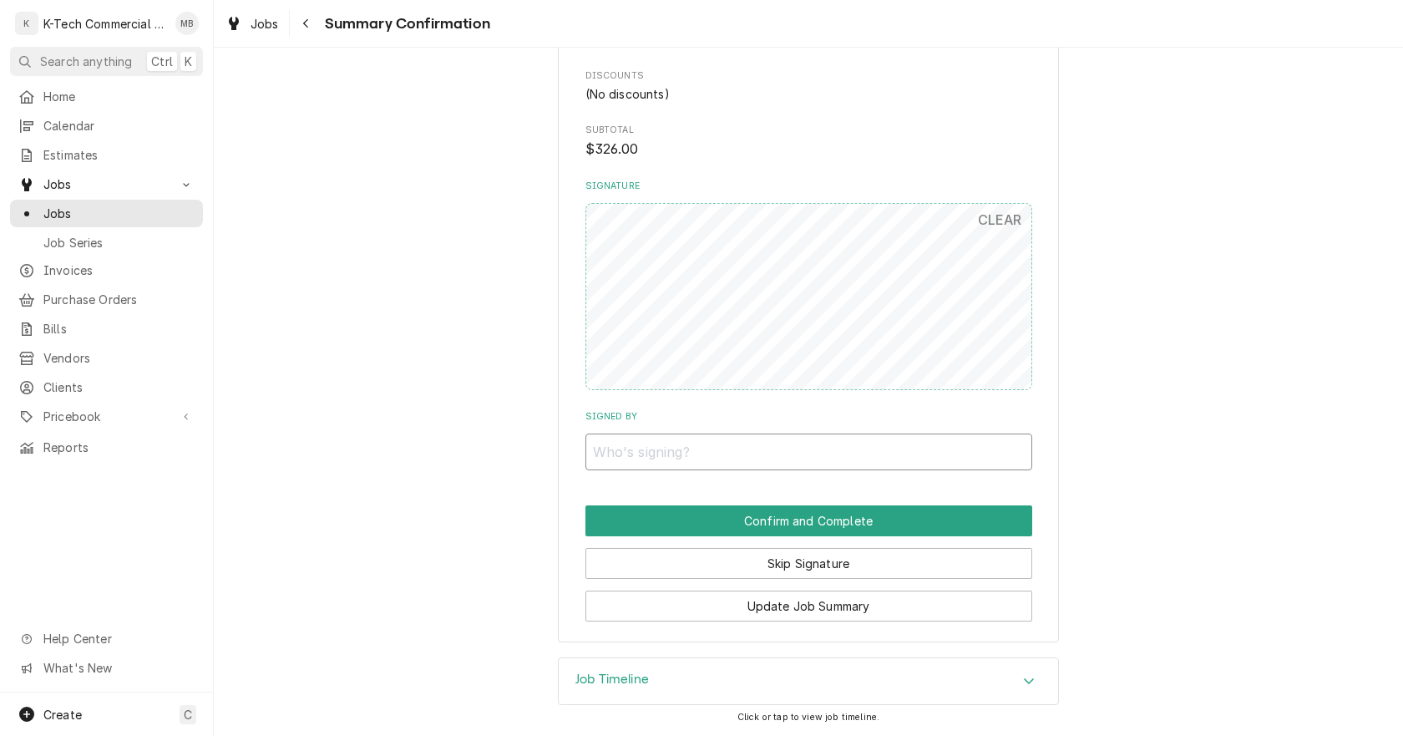
click at [770, 459] on input "Signed By" at bounding box center [809, 452] width 447 height 37
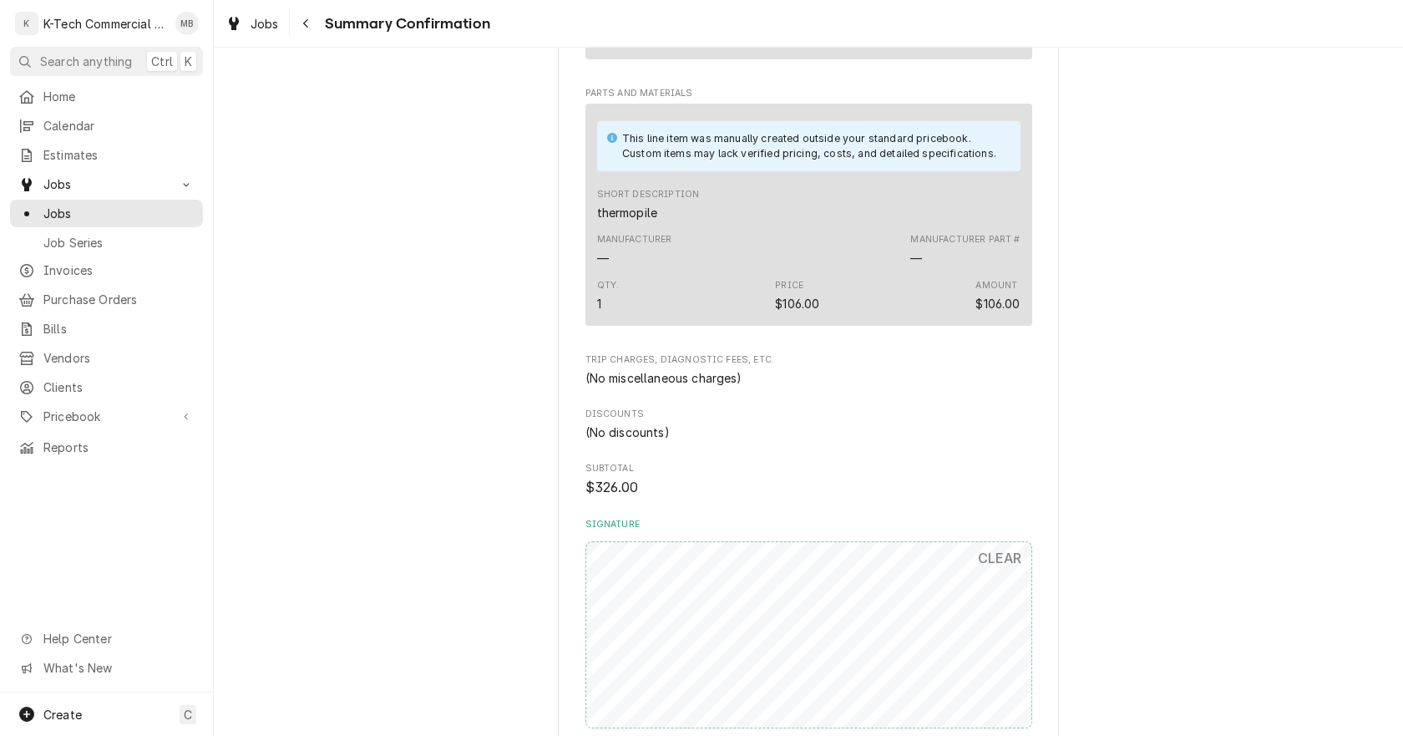
scroll to position [814, 0]
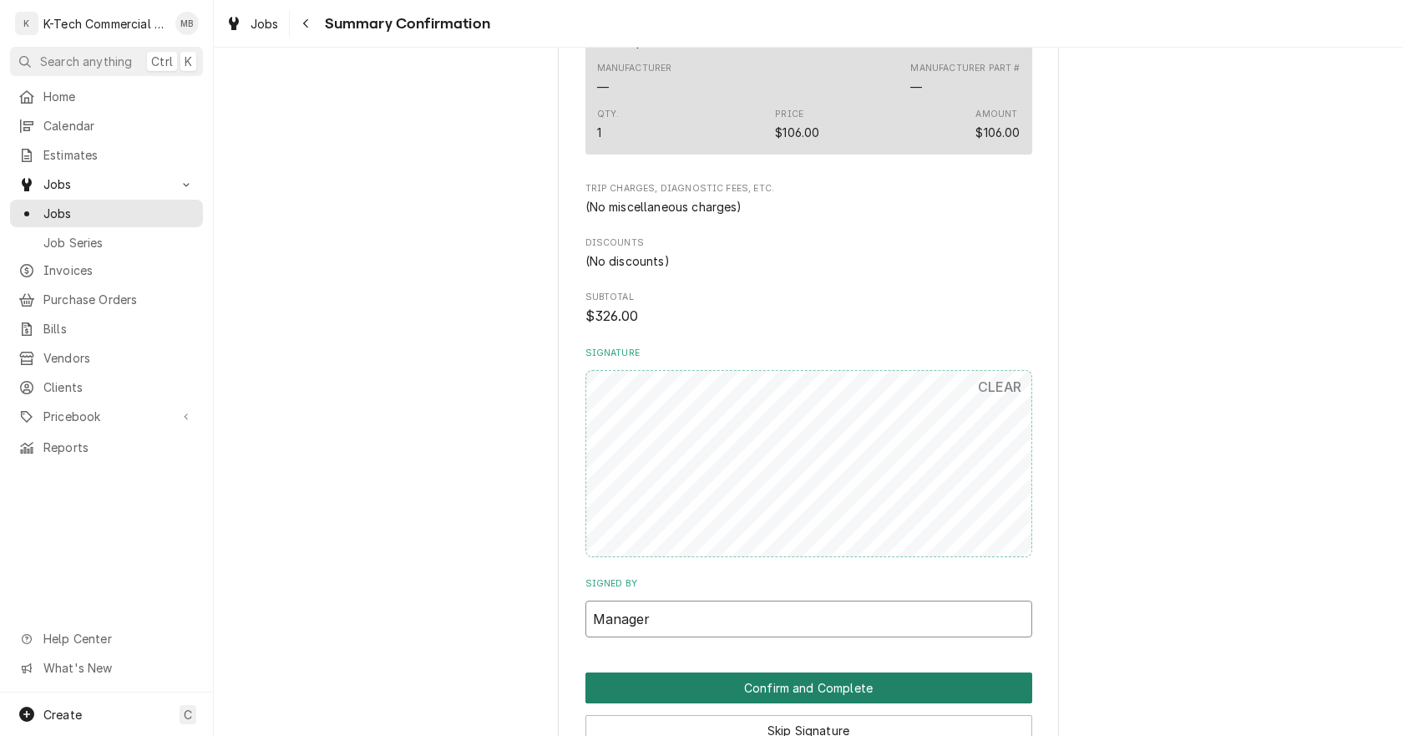
type input "Manager"
click at [799, 682] on button "Confirm and Complete" at bounding box center [809, 687] width 447 height 31
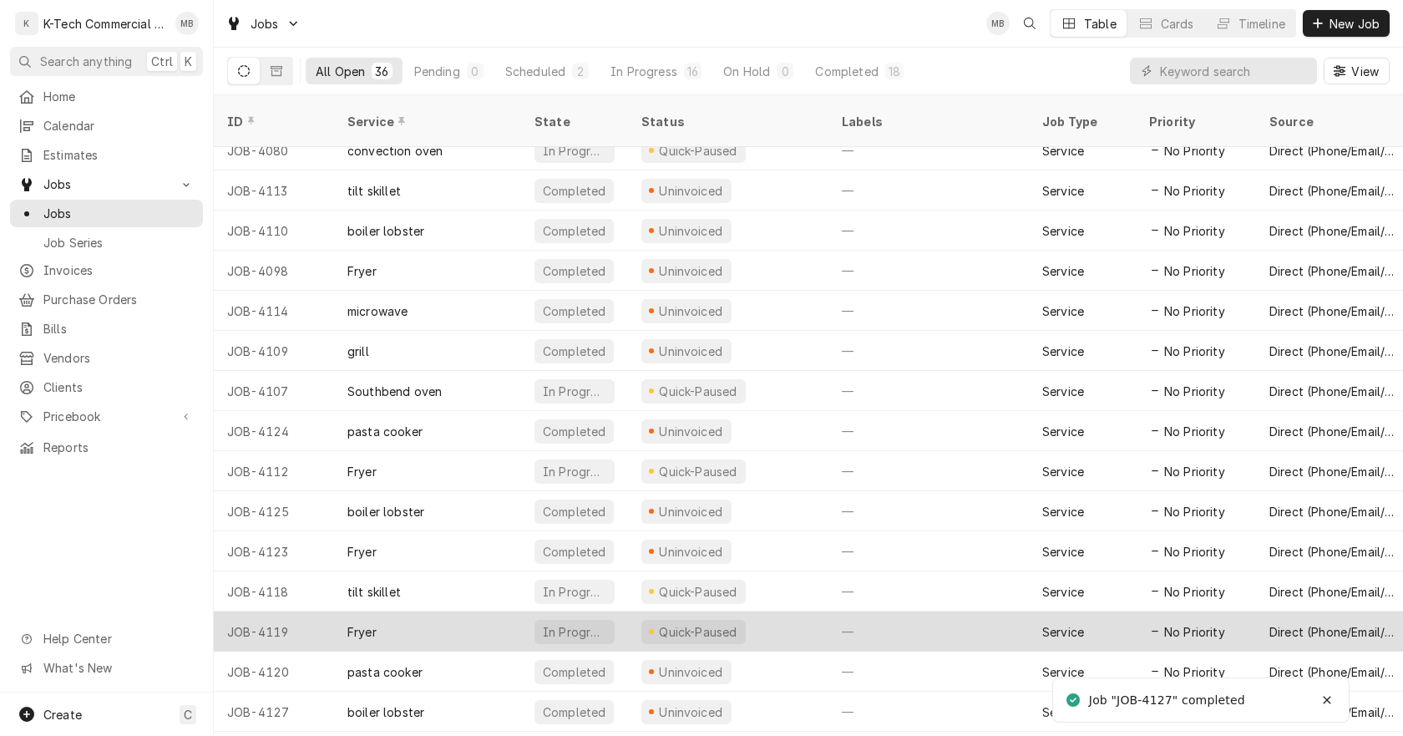
scroll to position [847, 0]
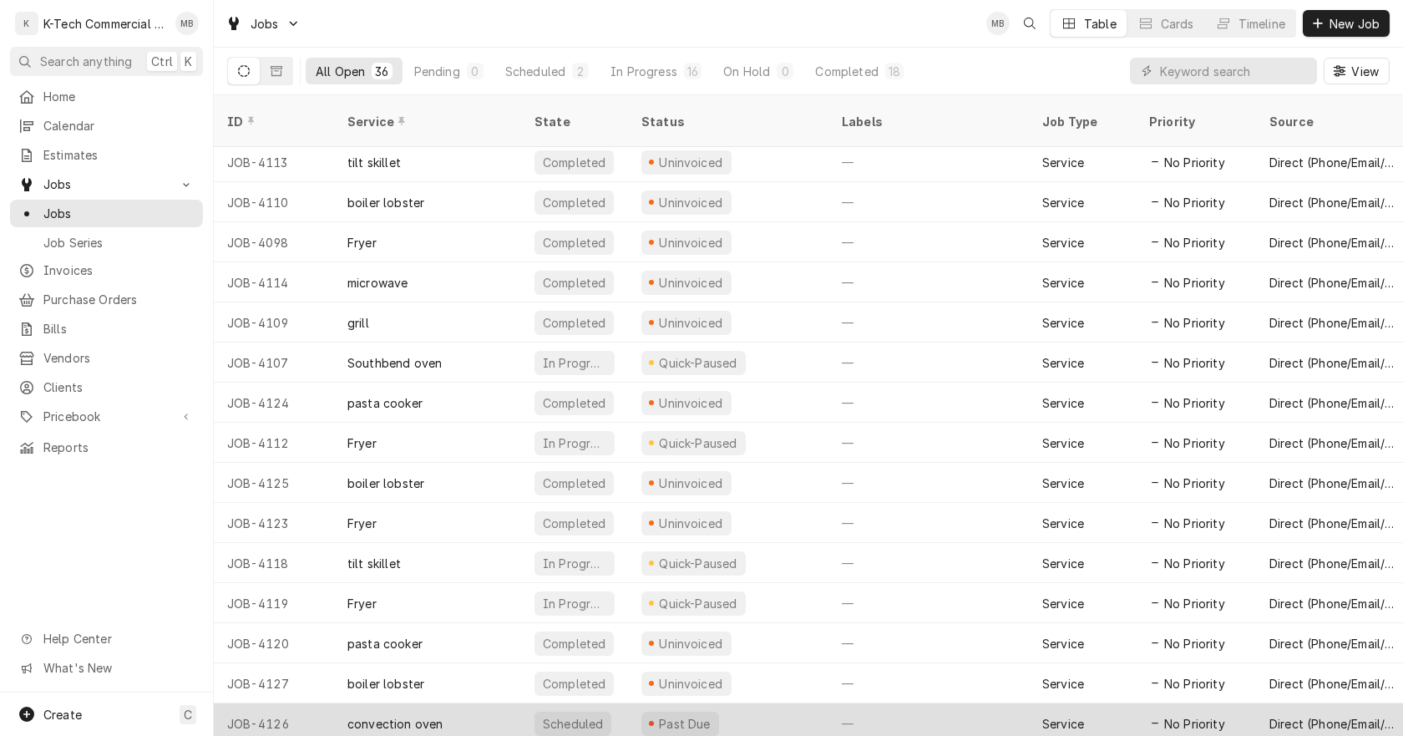
click at [759, 704] on div "Past Due" at bounding box center [728, 723] width 200 height 40
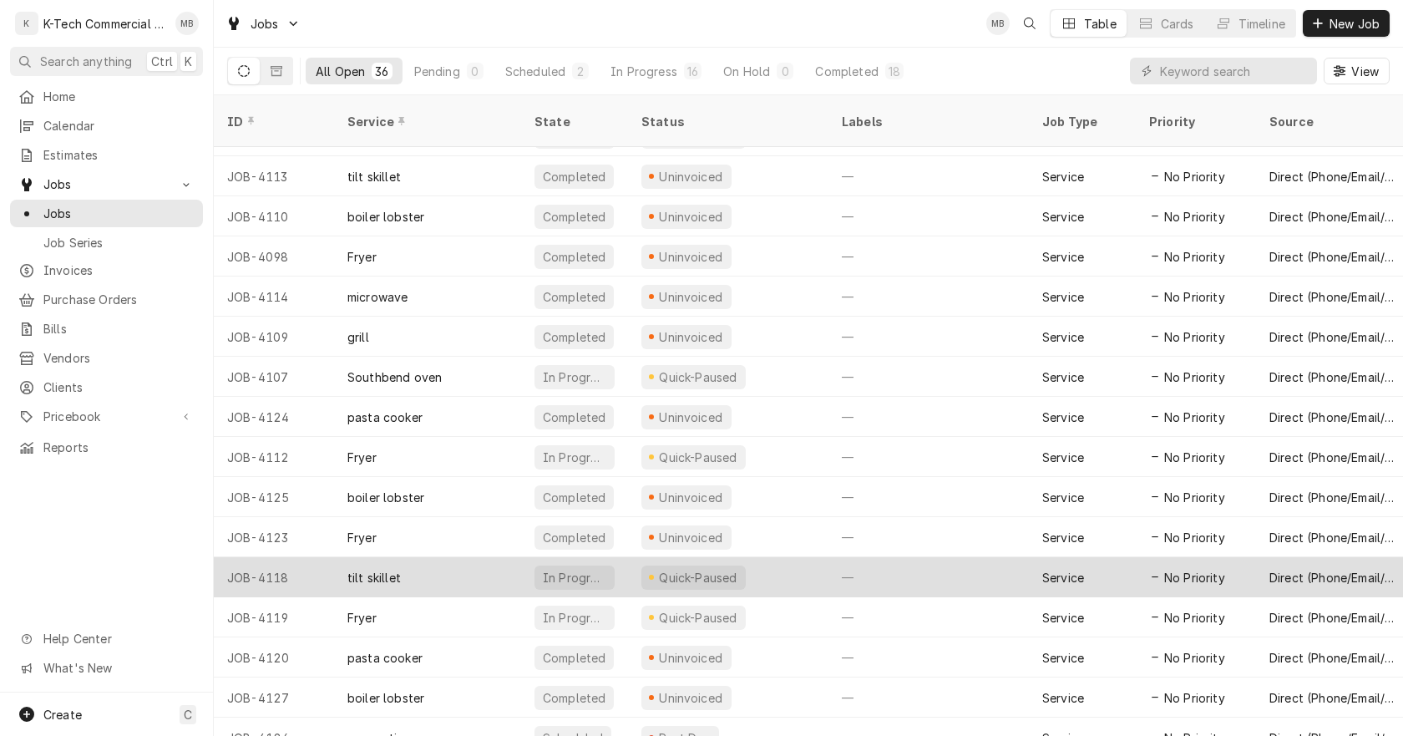
scroll to position [847, 0]
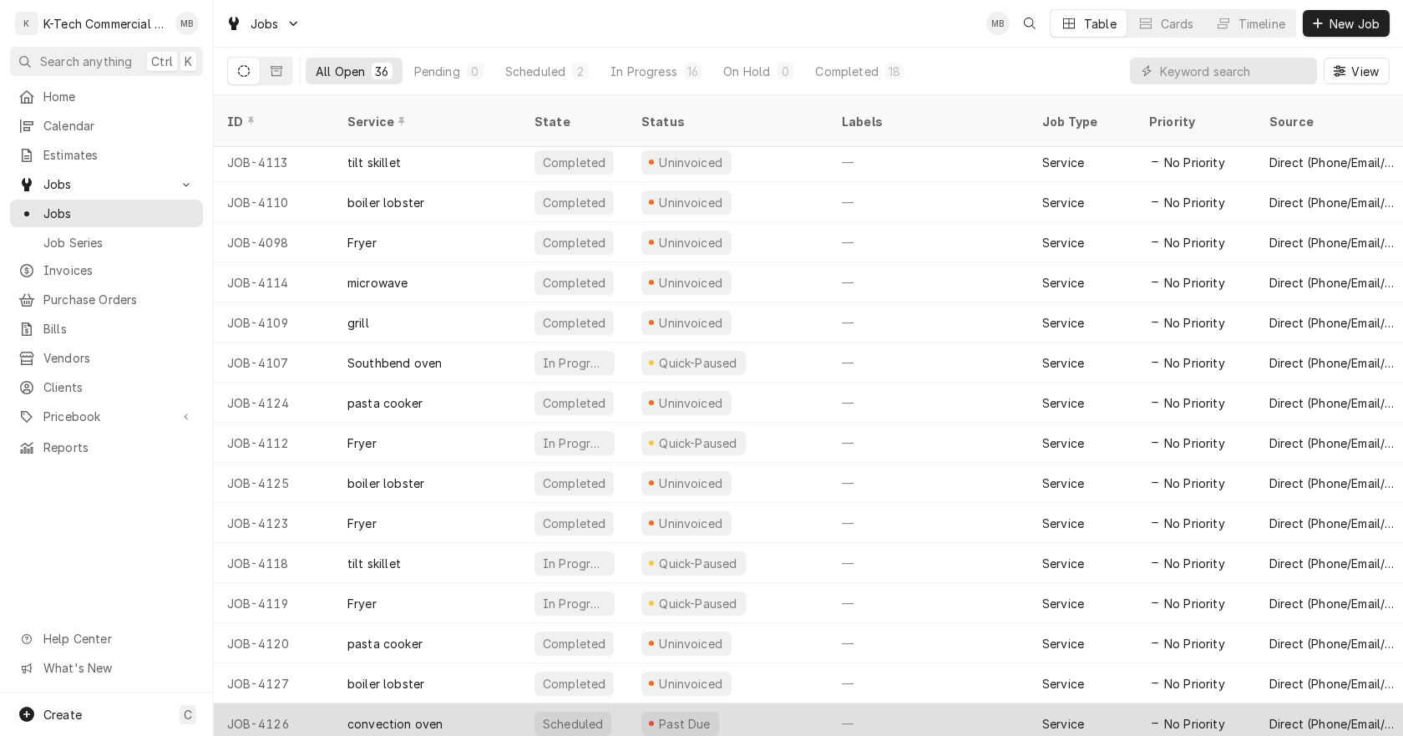
click at [757, 703] on div "Past Due" at bounding box center [728, 723] width 200 height 40
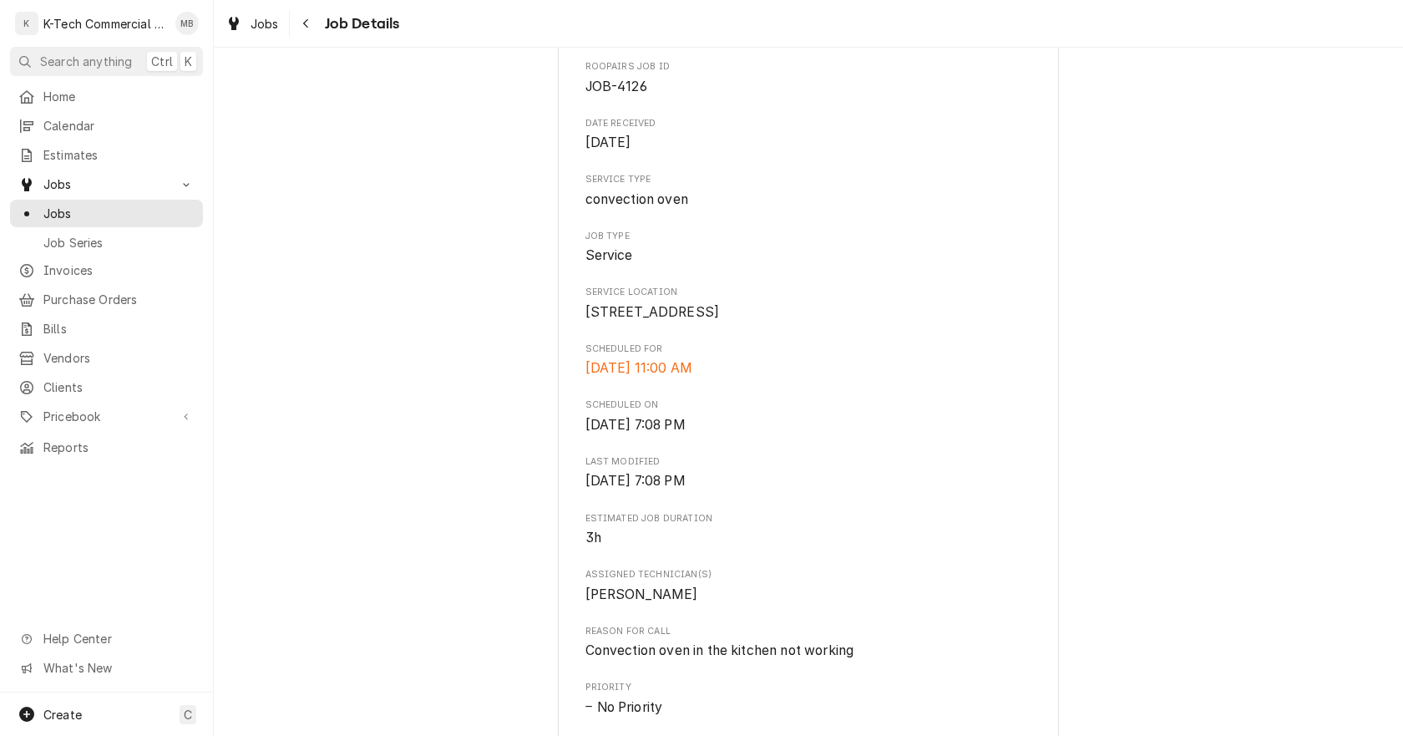
scroll to position [418, 0]
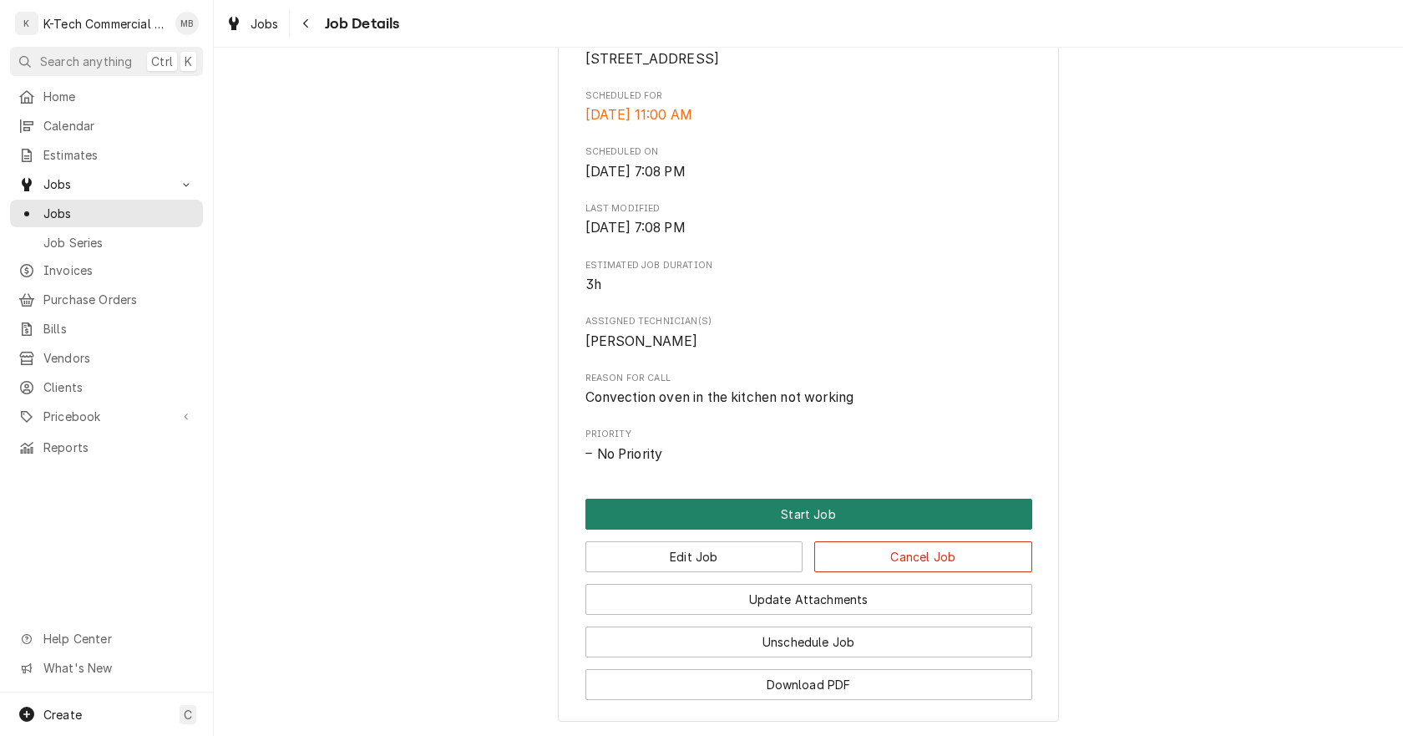
click at [779, 525] on button "Start Job" at bounding box center [809, 514] width 447 height 31
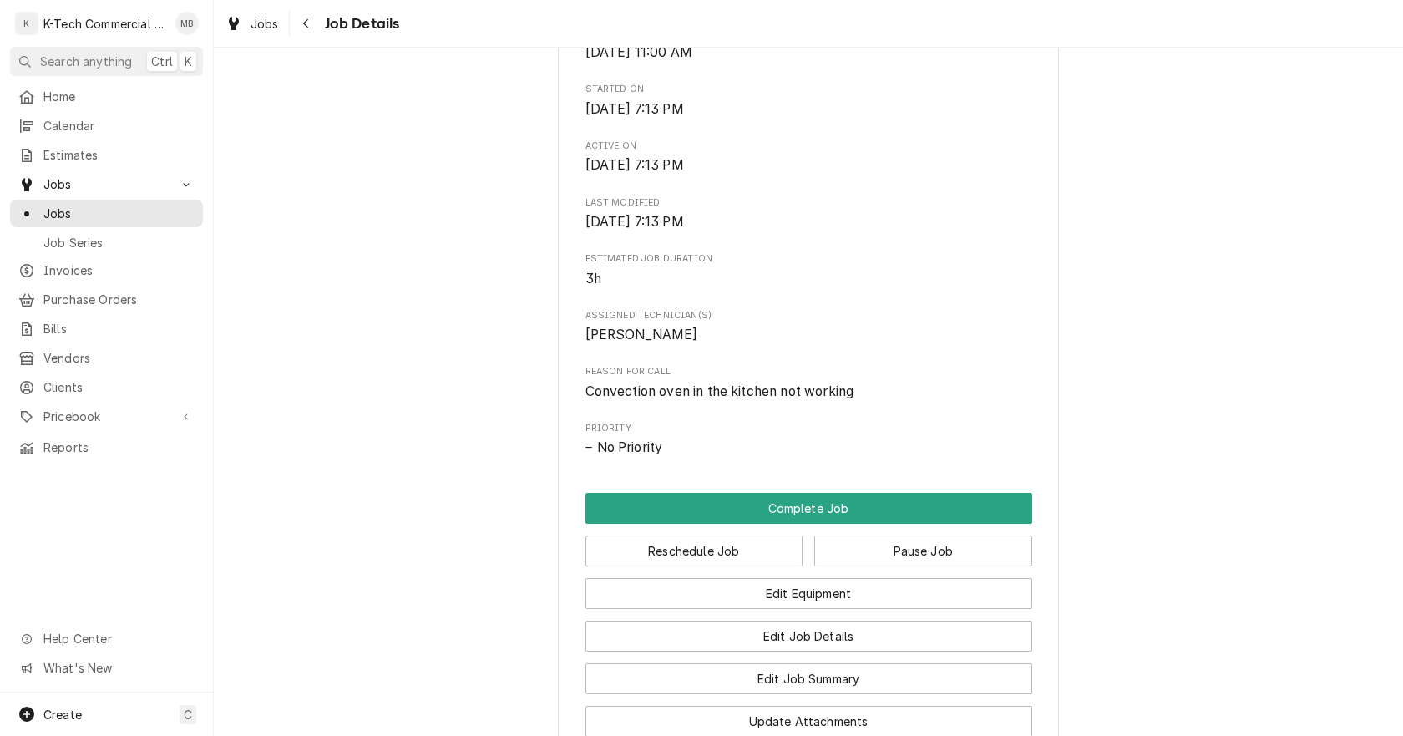
scroll to position [501, 0]
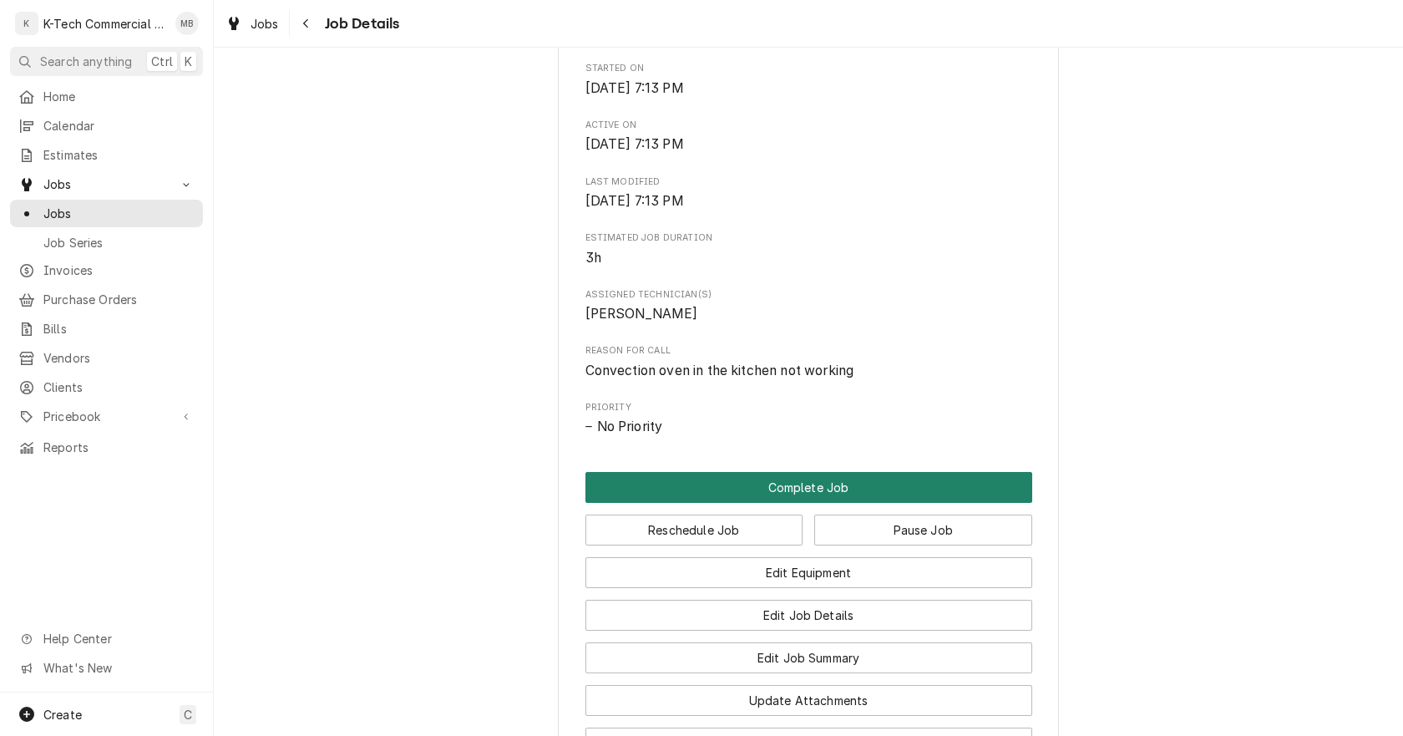
click at [798, 503] on button "Complete Job" at bounding box center [809, 487] width 447 height 31
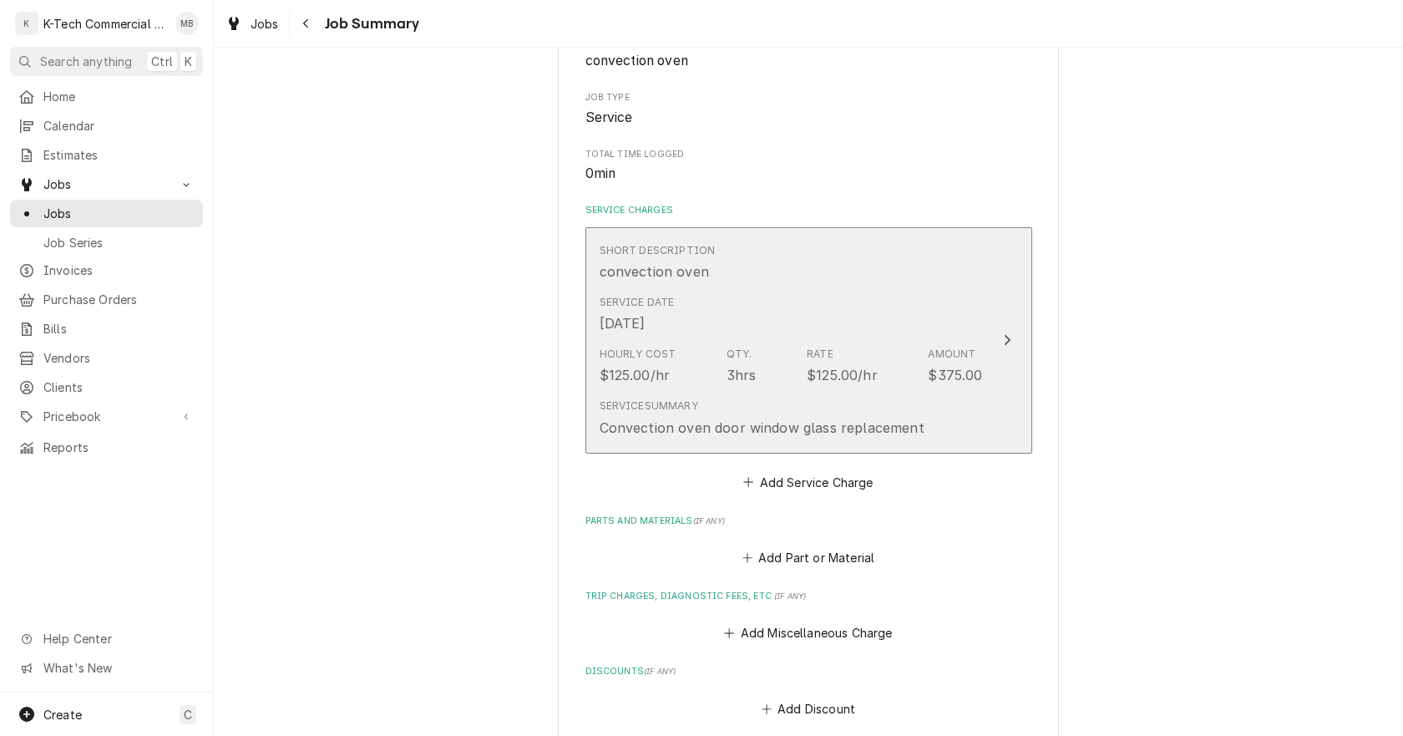
click at [775, 366] on div "Hourly Cost $125.00/hr Qty. 3hrs Rate $125.00/hr Amount $375.00" at bounding box center [791, 366] width 383 height 52
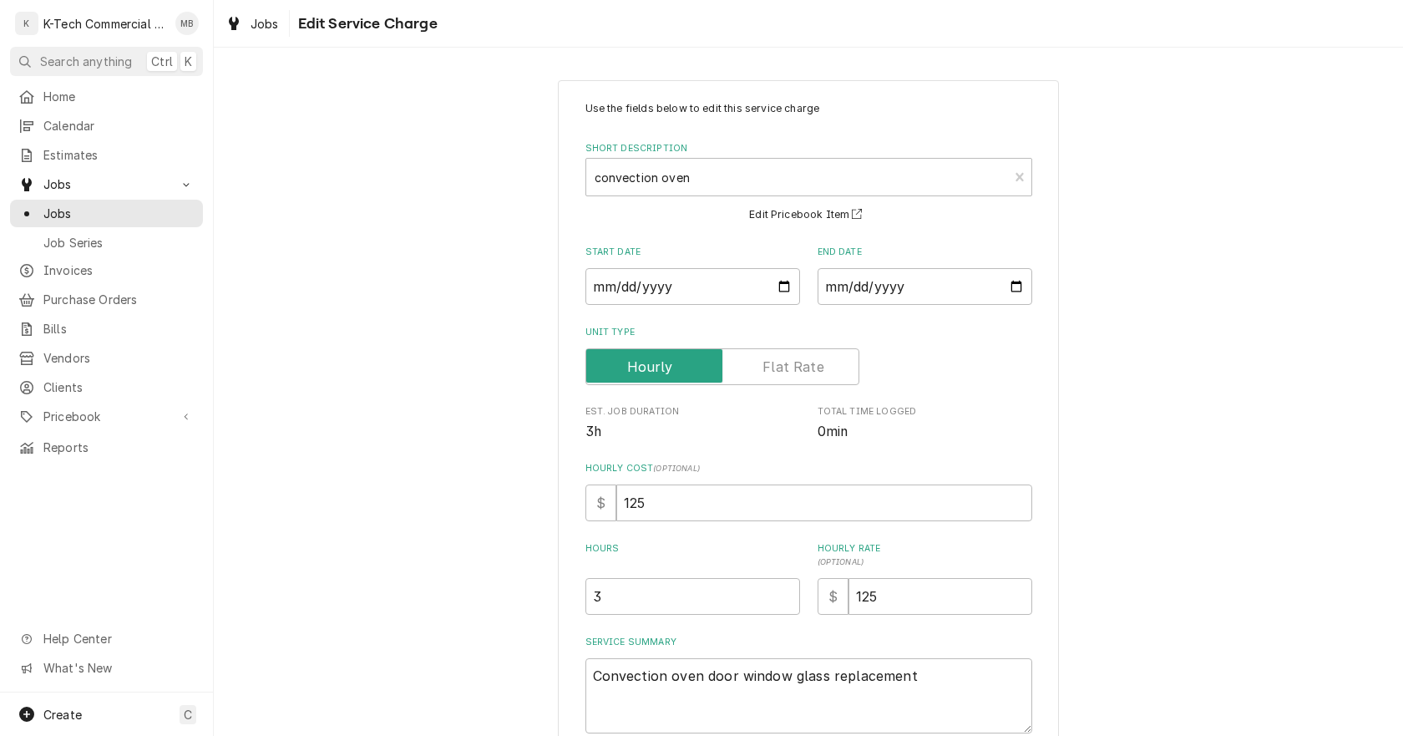
scroll to position [142, 0]
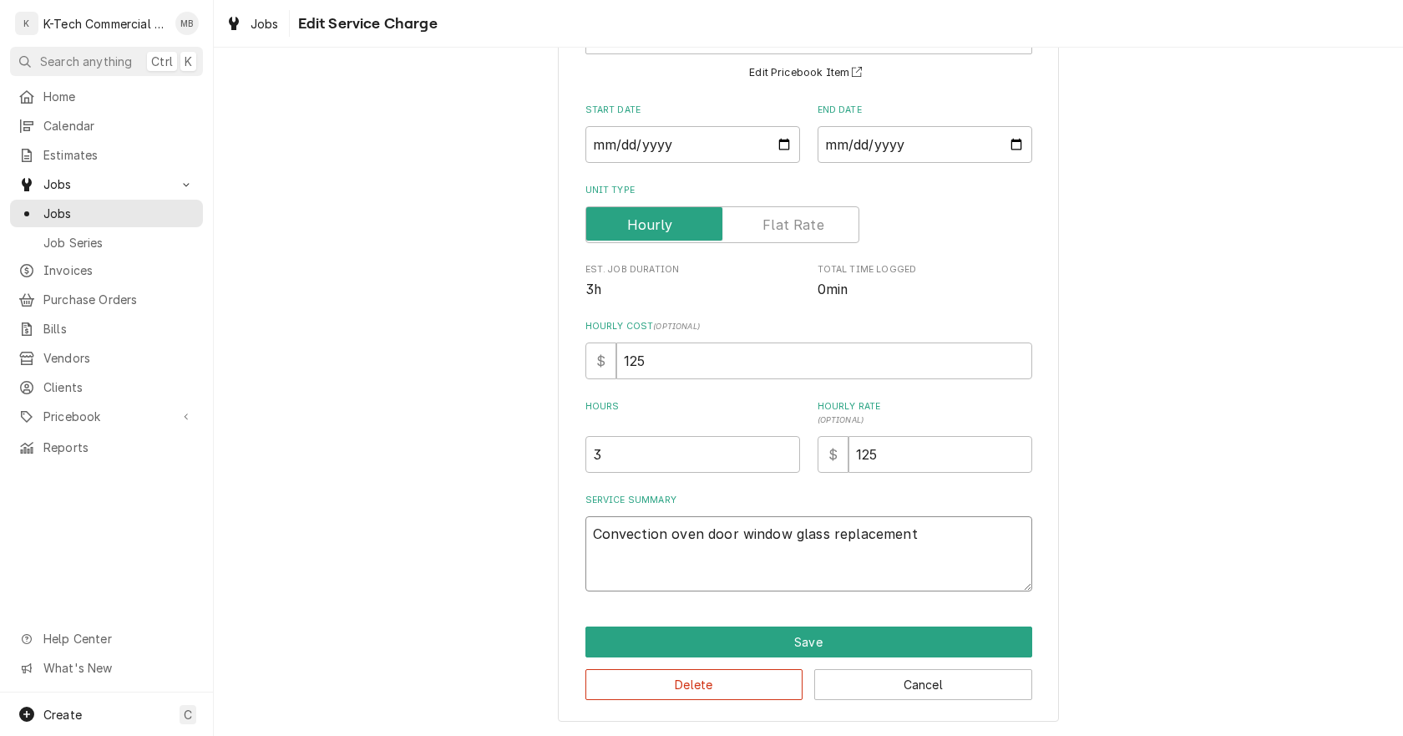
drag, startPoint x: 951, startPoint y: 530, endPoint x: 480, endPoint y: 565, distance: 472.4
click at [480, 565] on div "Use the fields below to edit this service charge Short Description convection o…" at bounding box center [808, 329] width 1189 height 813
type textarea "x"
type textarea "C"
type textarea "x"
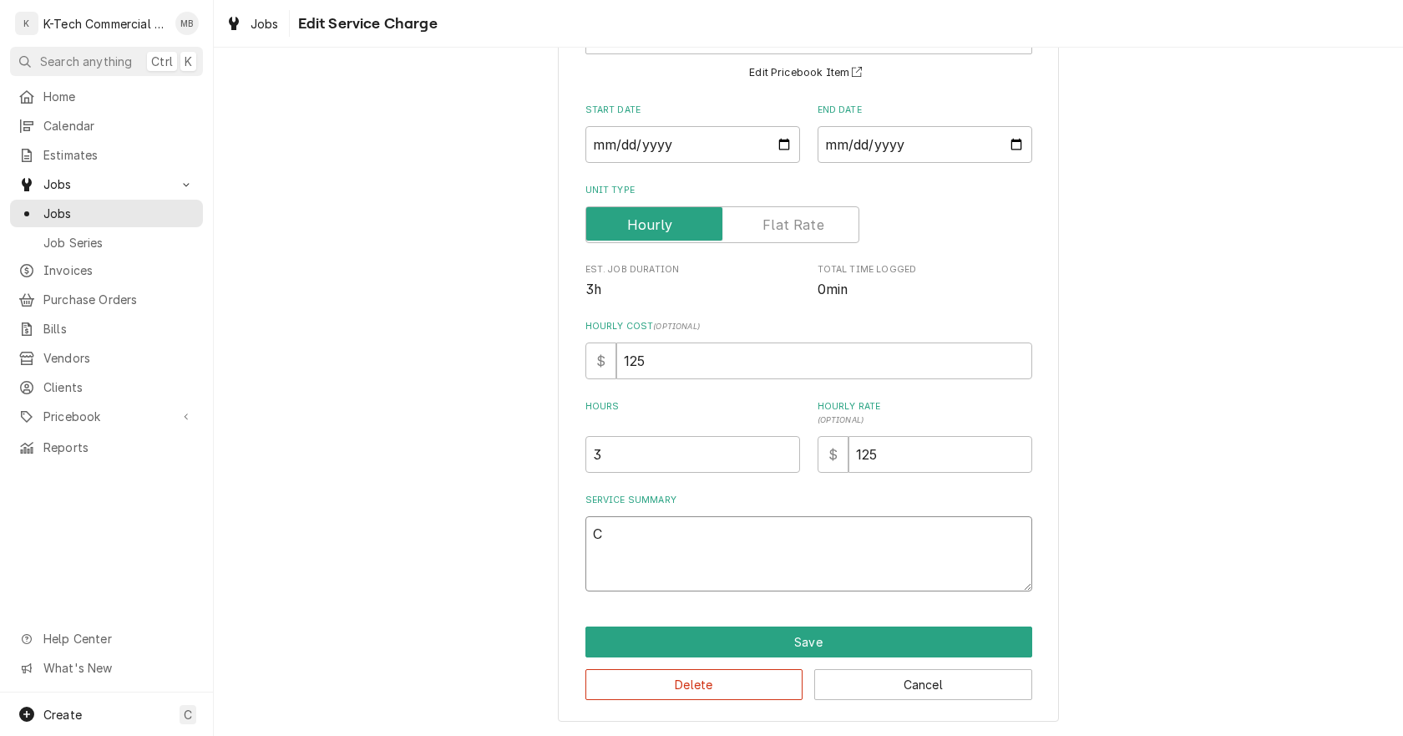
type textarea "Co"
type textarea "x"
type textarea "Con"
type textarea "x"
type textarea "Conv"
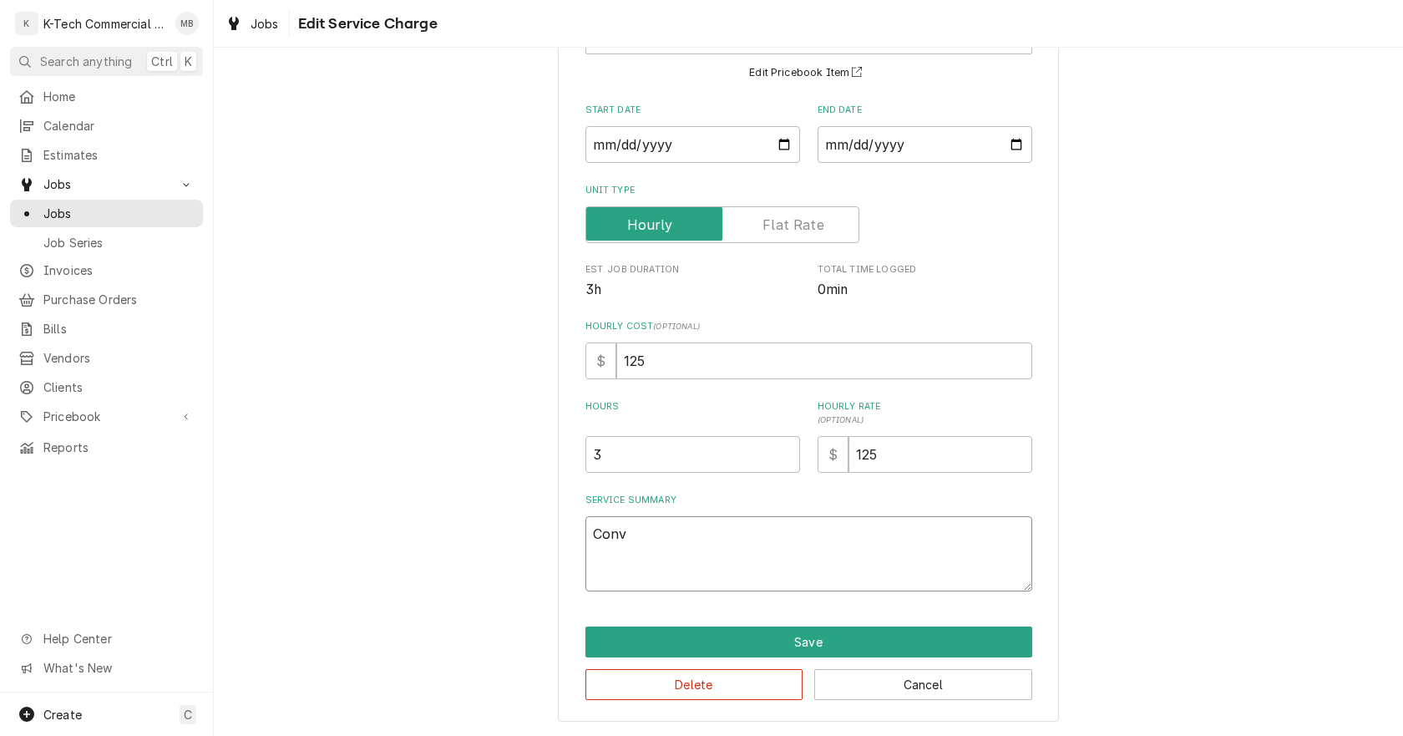
type textarea "x"
type textarea "Conve"
type textarea "x"
type textarea "Convec"
type textarea "x"
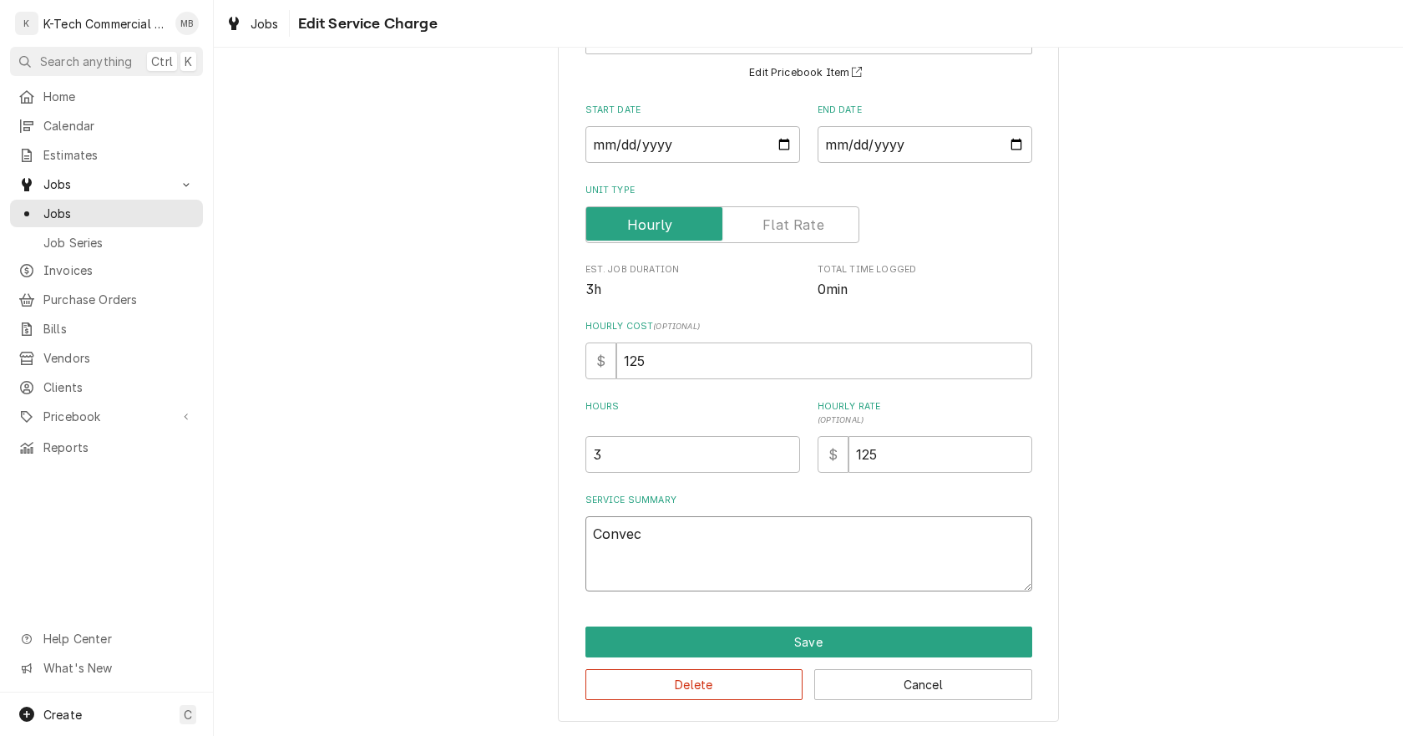
type textarea "Convect"
type textarea "x"
type textarea "Convecti"
type textarea "x"
type textarea "Convectio"
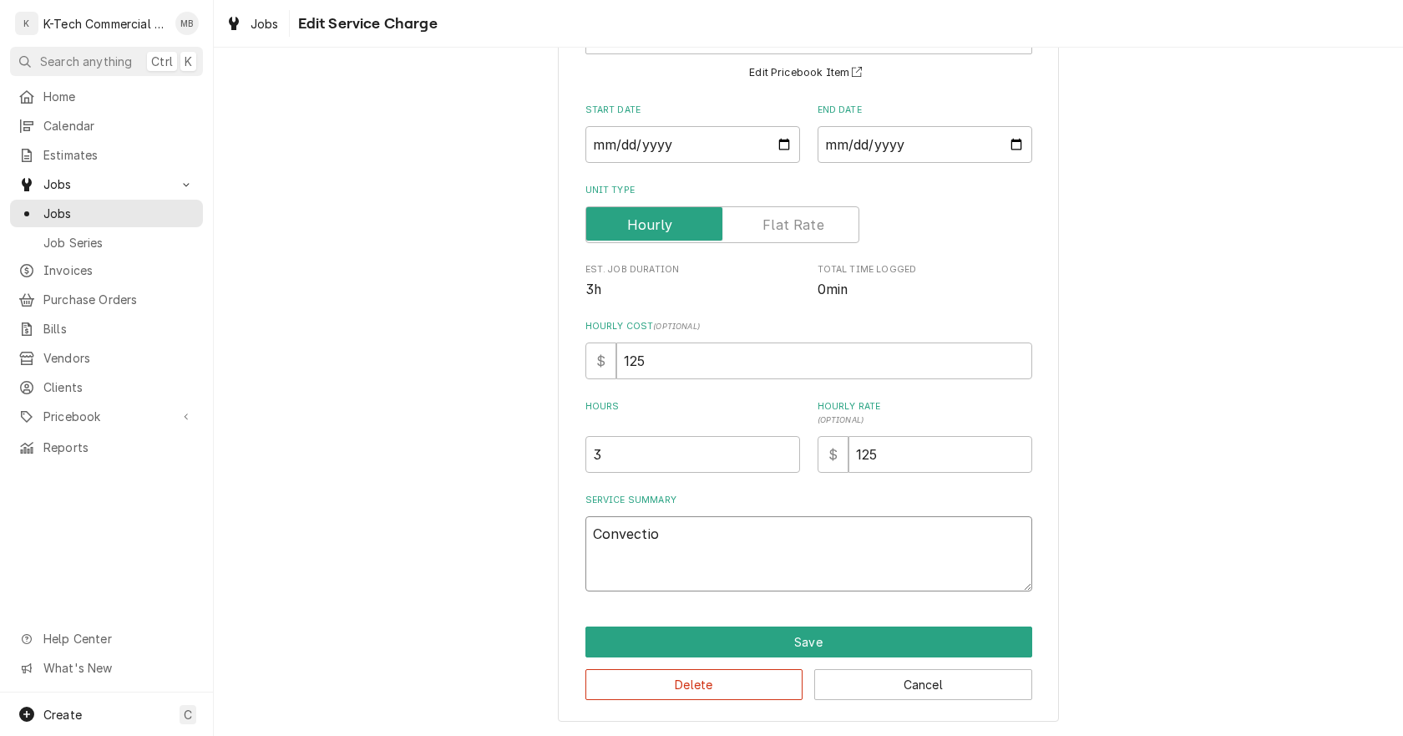
type textarea "x"
type textarea "Convection"
type textarea "x"
type textarea "Convection"
type textarea "x"
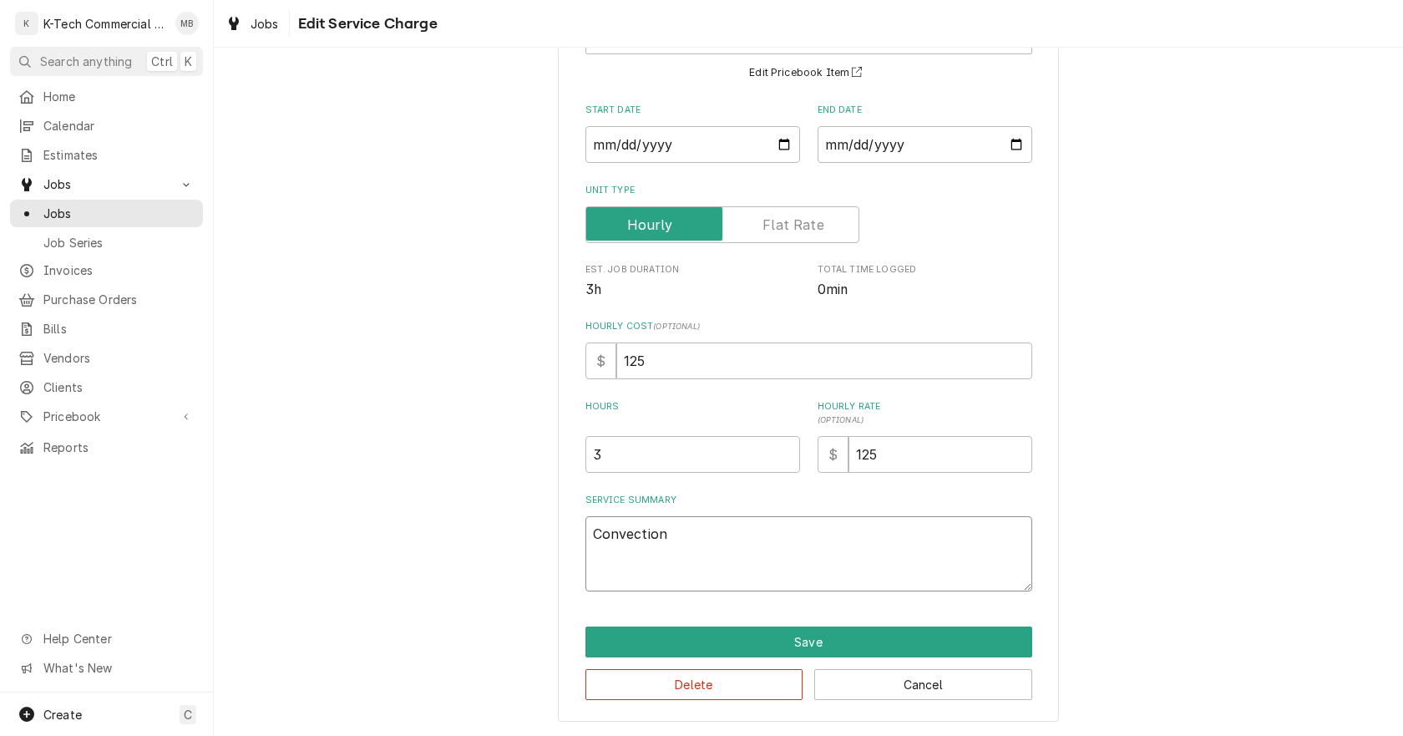
type textarea "Convection o"
type textarea "x"
type textarea "Convection ov"
type textarea "x"
type textarea "Convection ove"
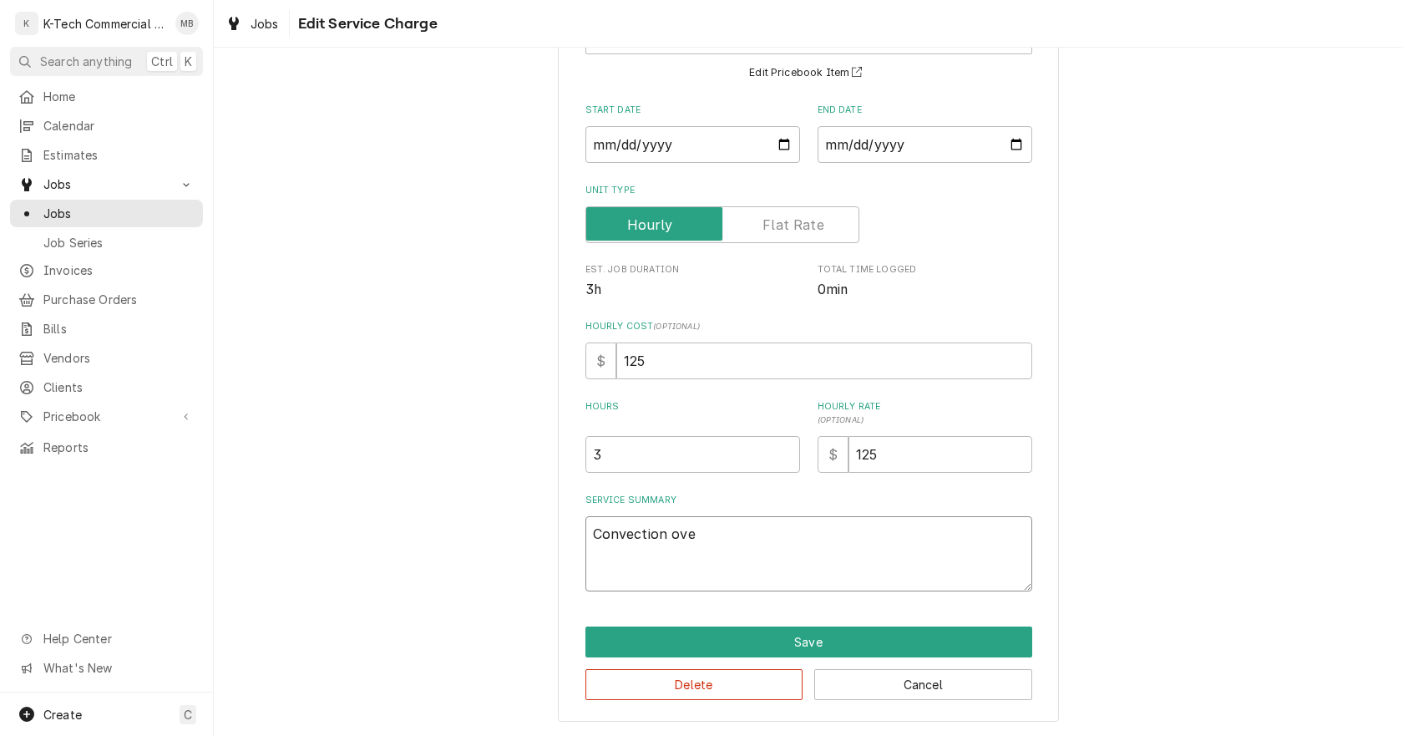
type textarea "x"
type textarea "Convection oven"
type textarea "x"
type textarea "Convection oven"
type textarea "x"
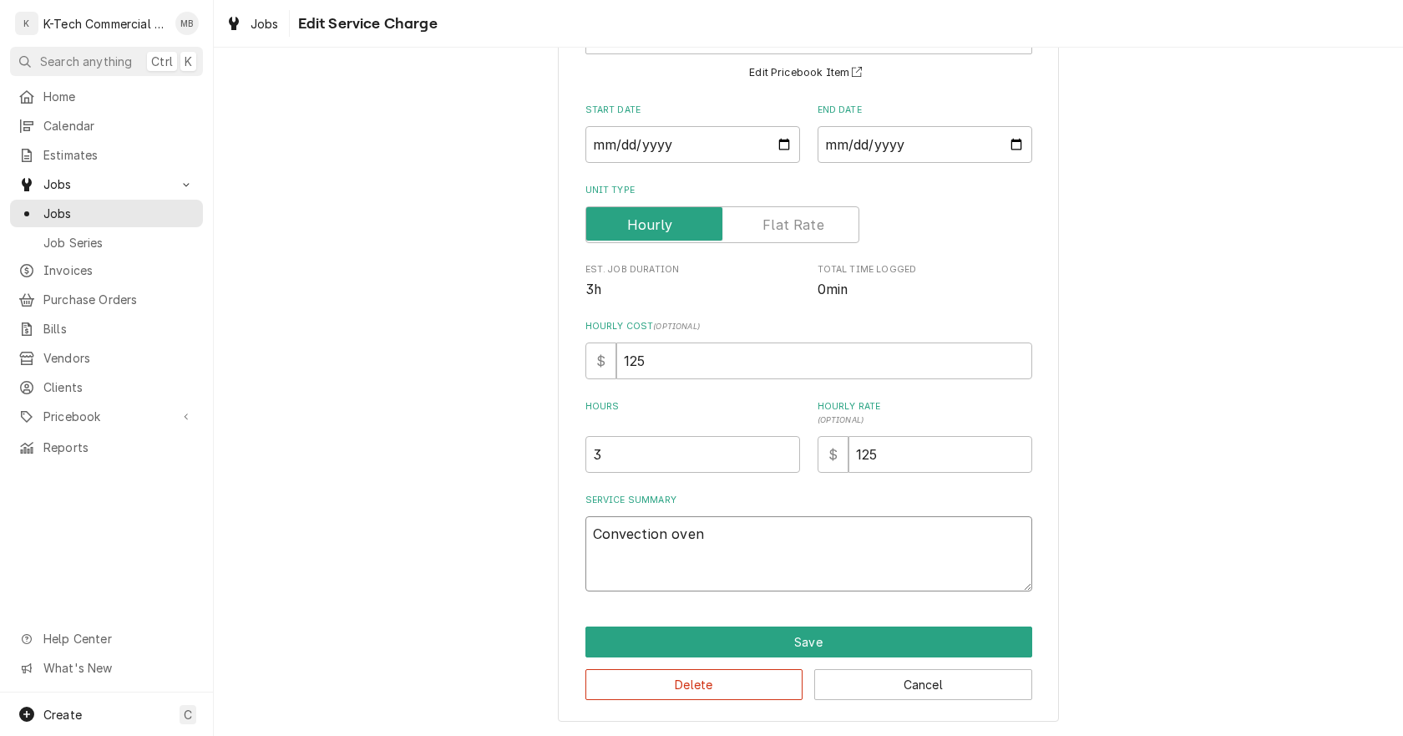
type textarea "Convection oven o"
type textarea "x"
type textarea "Convection oven on"
type textarea "x"
type textarea "Convection oven on"
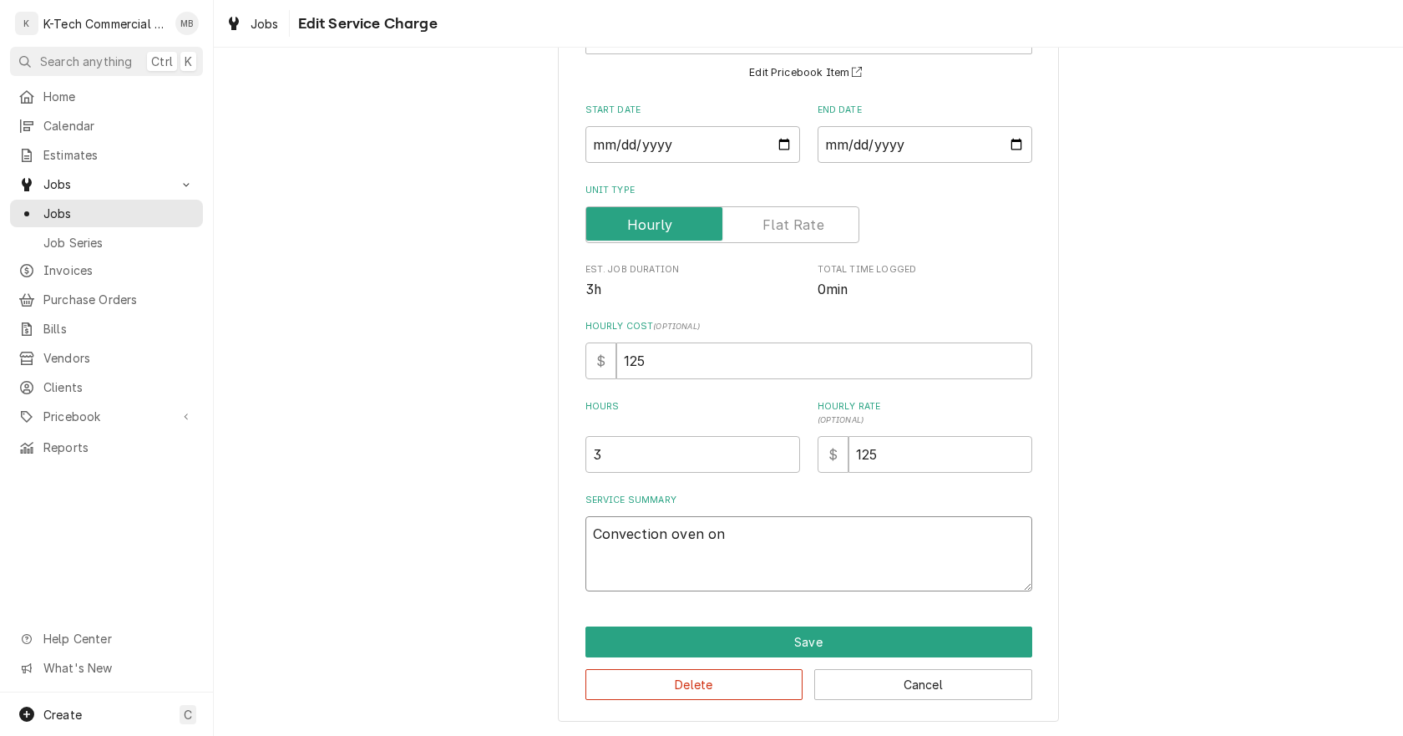
type textarea "x"
type textarea "Convection oven on t"
type textarea "x"
type textarea "Convection oven on th"
type textarea "x"
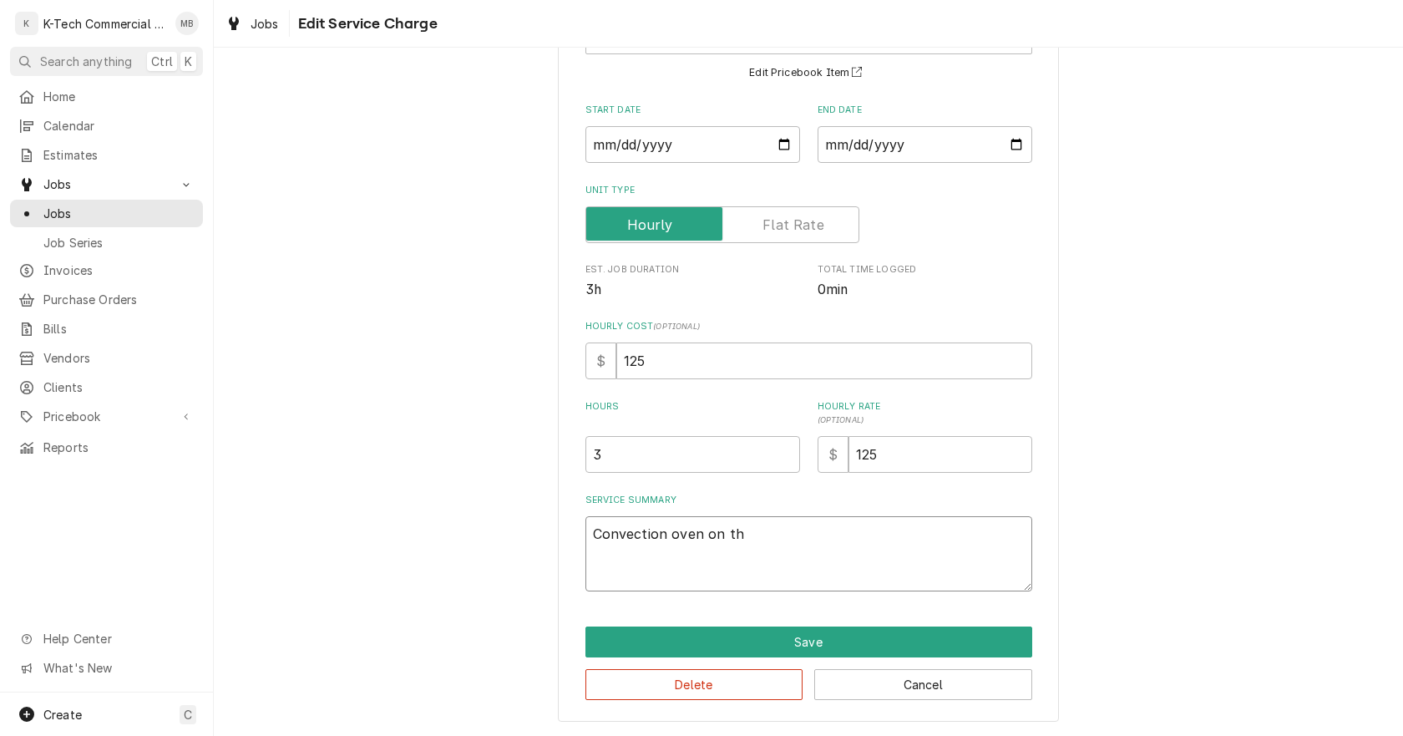
type textarea "Convection oven on the"
type textarea "x"
type textarea "Convection oven on the"
type textarea "x"
type textarea "Convection oven on the l"
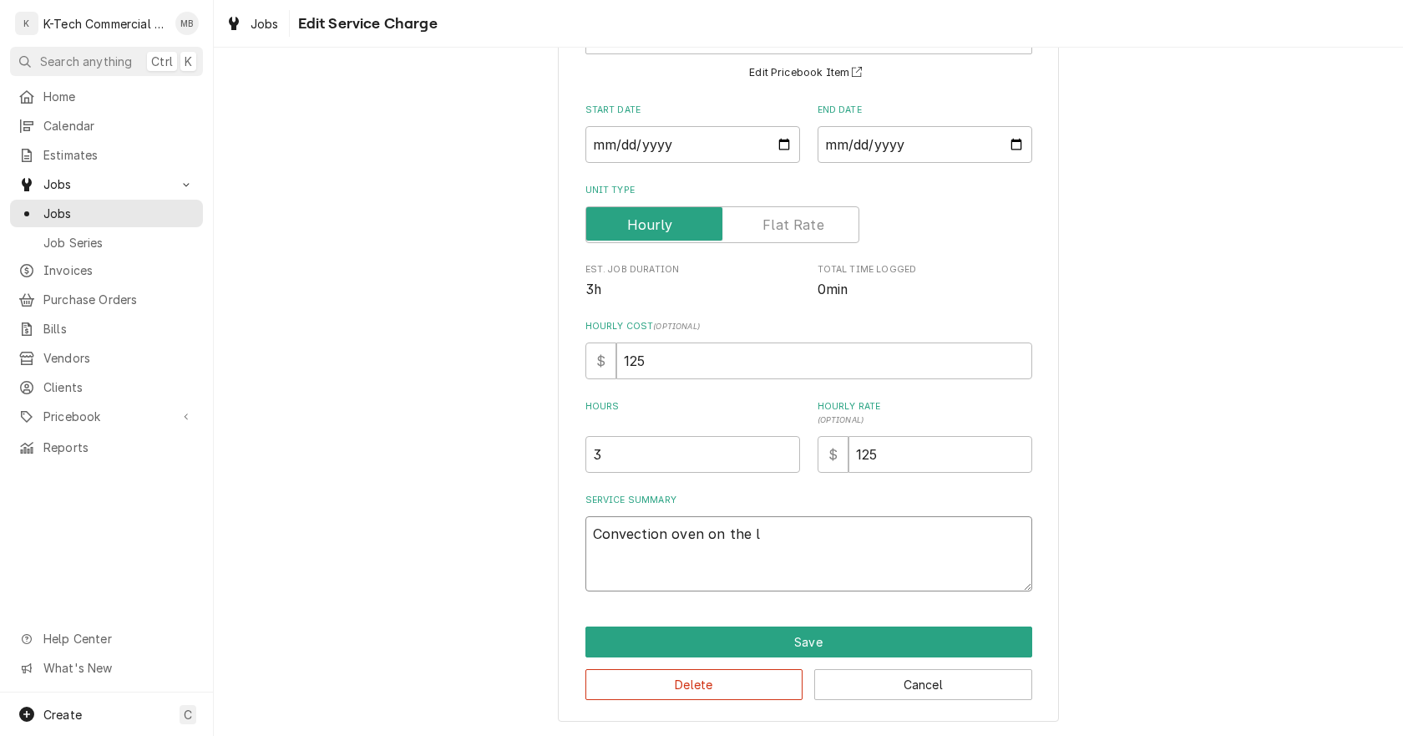
type textarea "x"
type textarea "Convection oven on the li"
type textarea "x"
type textarea "Convection oven on the lin"
type textarea "x"
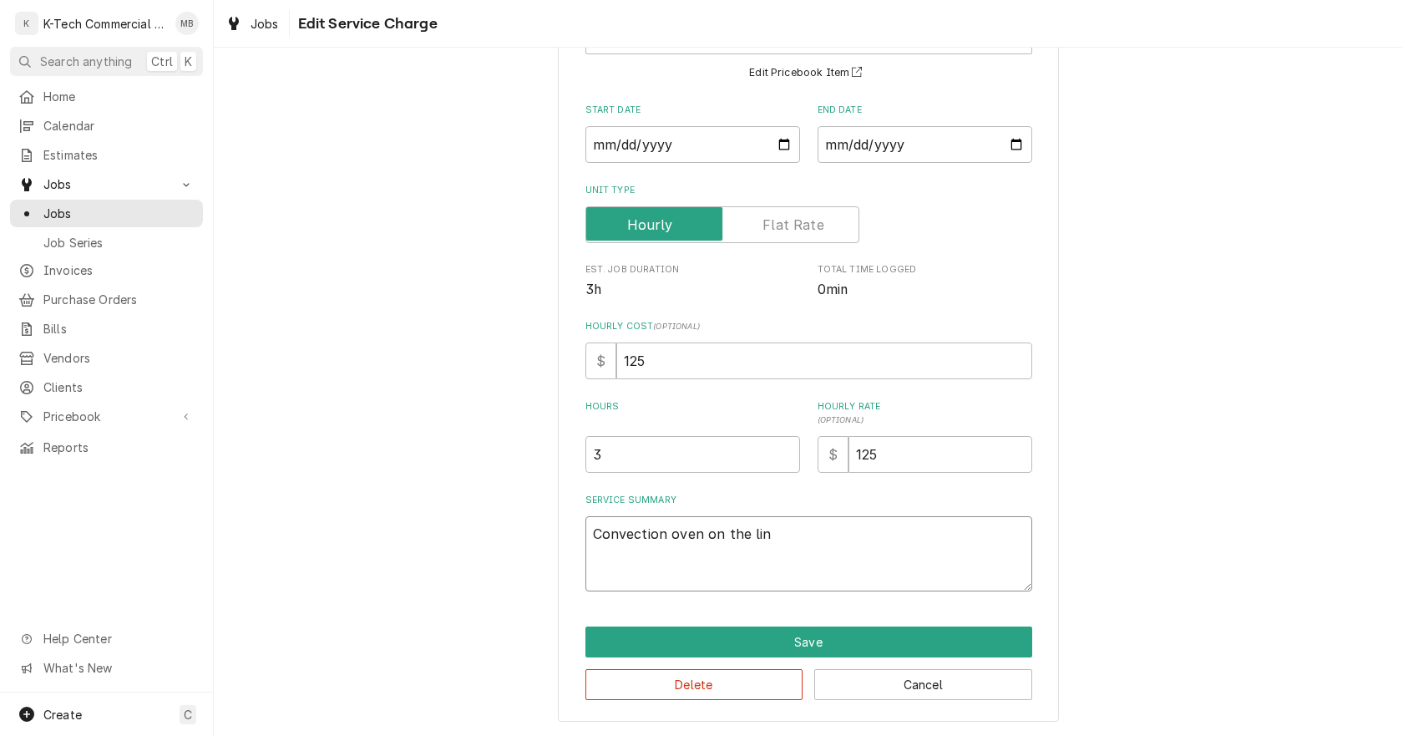
type textarea "Convection oven on the line"
type textarea "x"
type textarea "Convection oven on the line"
type textarea "x"
type textarea "Convection oven on the line w"
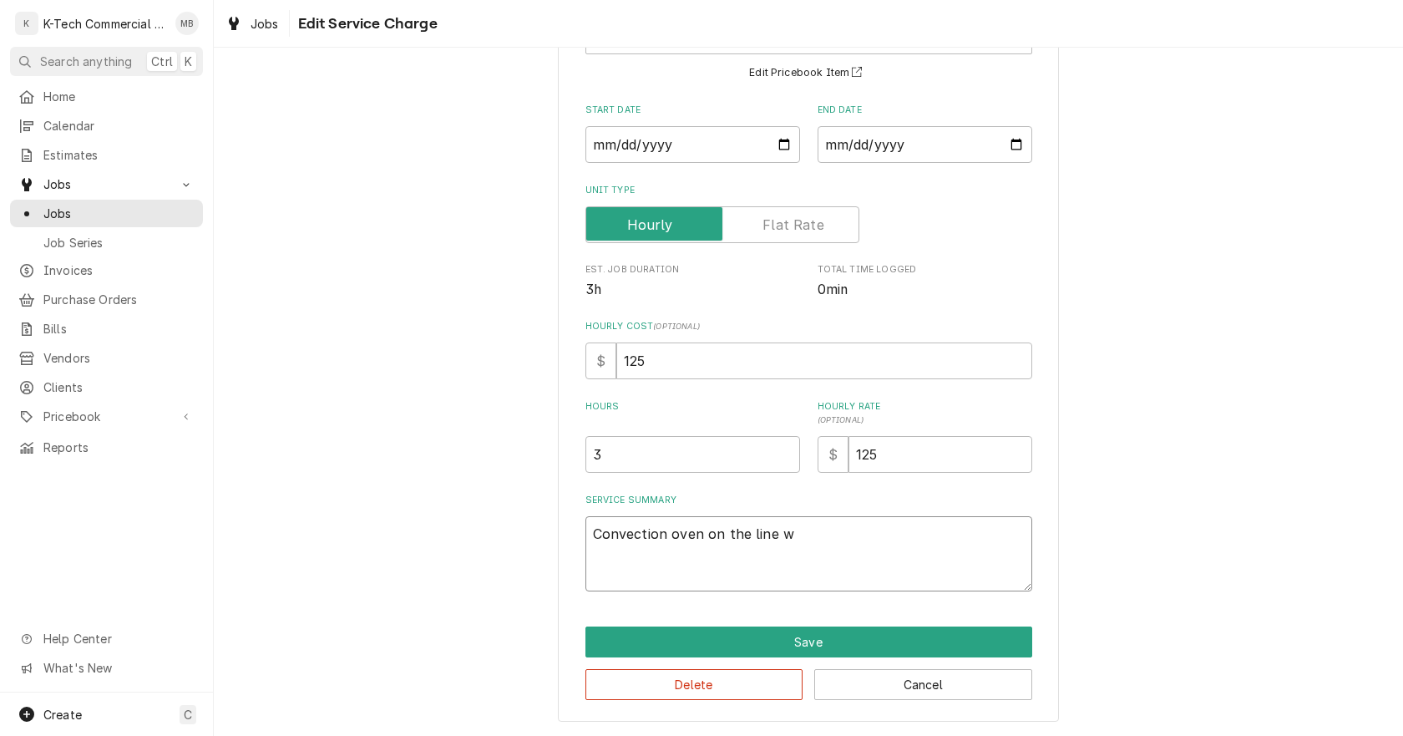
type textarea "x"
type textarea "Convection oven on the line wa"
type textarea "x"
type textarea "Convection oven on the line was"
type textarea "x"
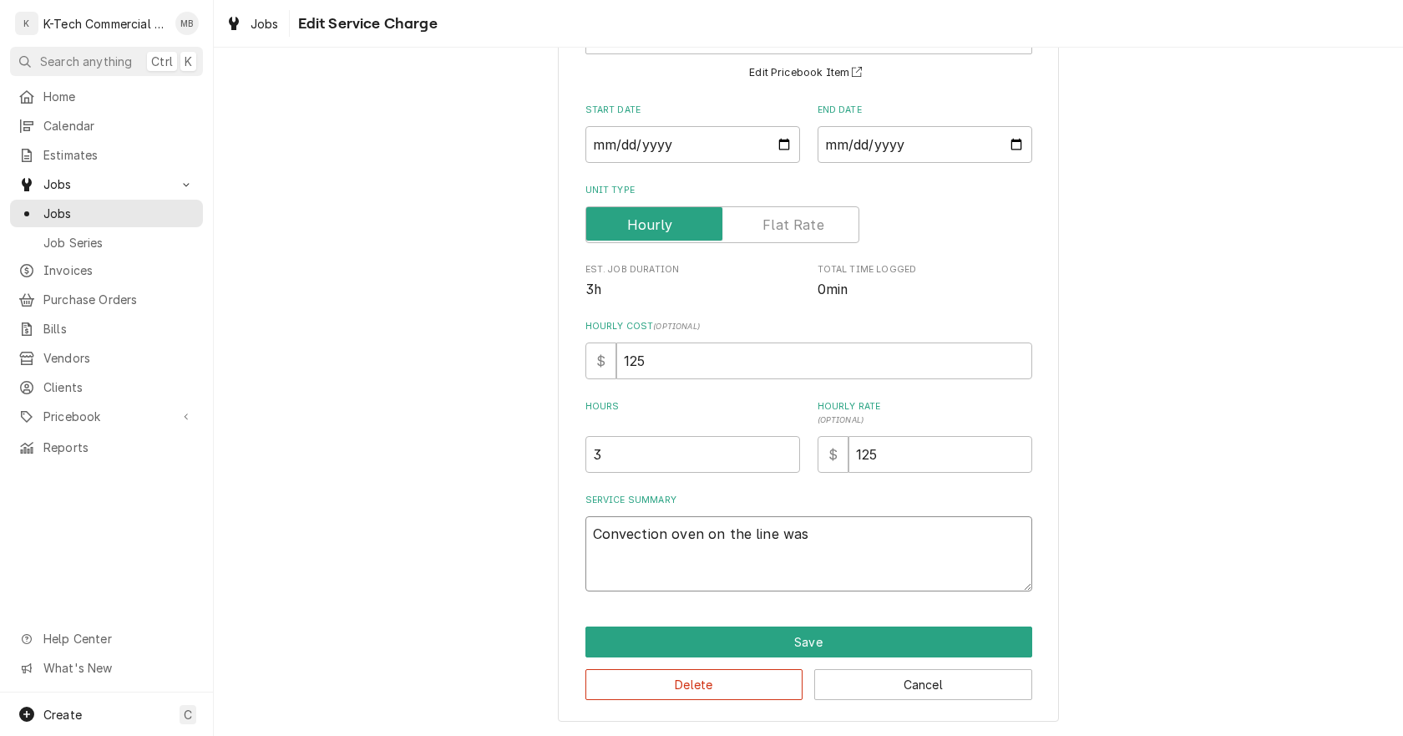
type textarea "Convection oven on the line was"
type textarea "x"
type textarea "Convection oven on the line was n"
type textarea "x"
type textarea "Convection oven on the line was no"
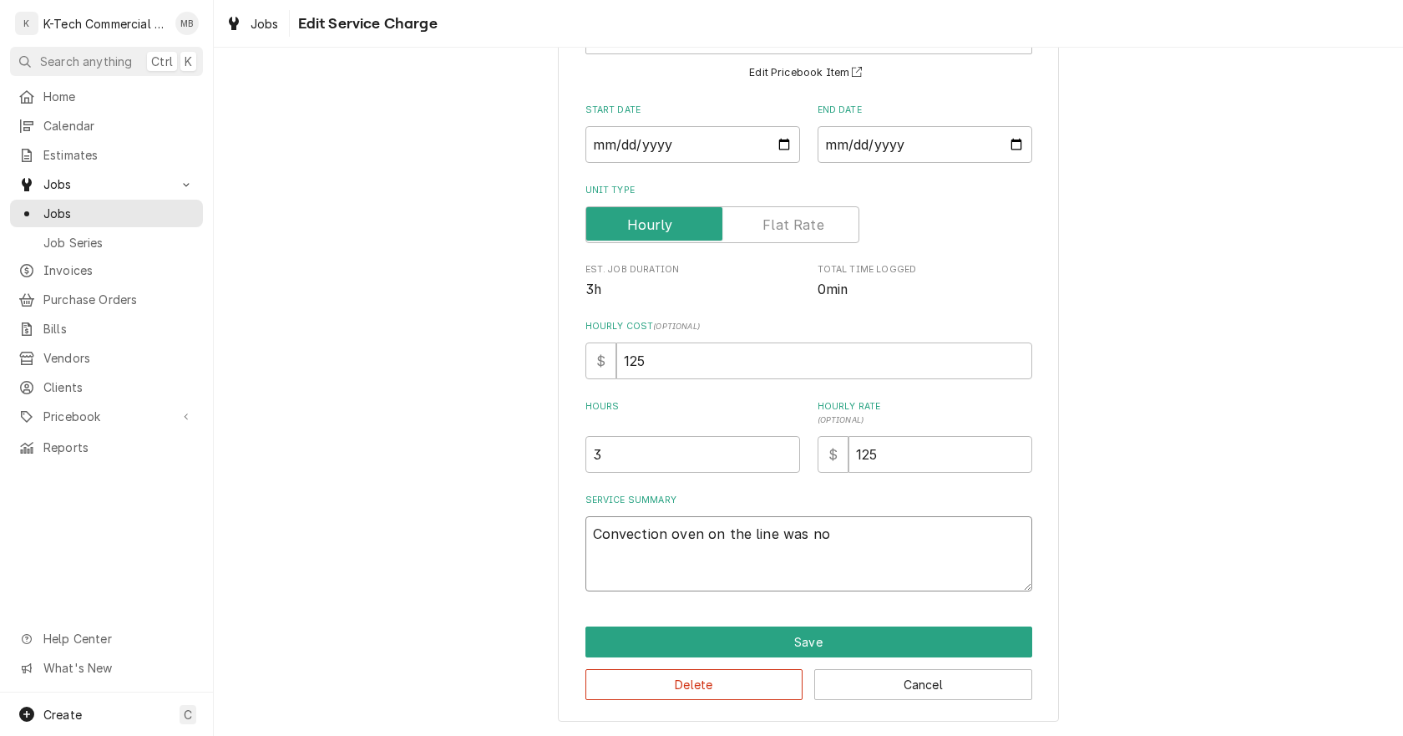
type textarea "x"
type textarea "Convection oven on the line was not"
type textarea "x"
type textarea "Convection oven on the line was not"
type textarea "x"
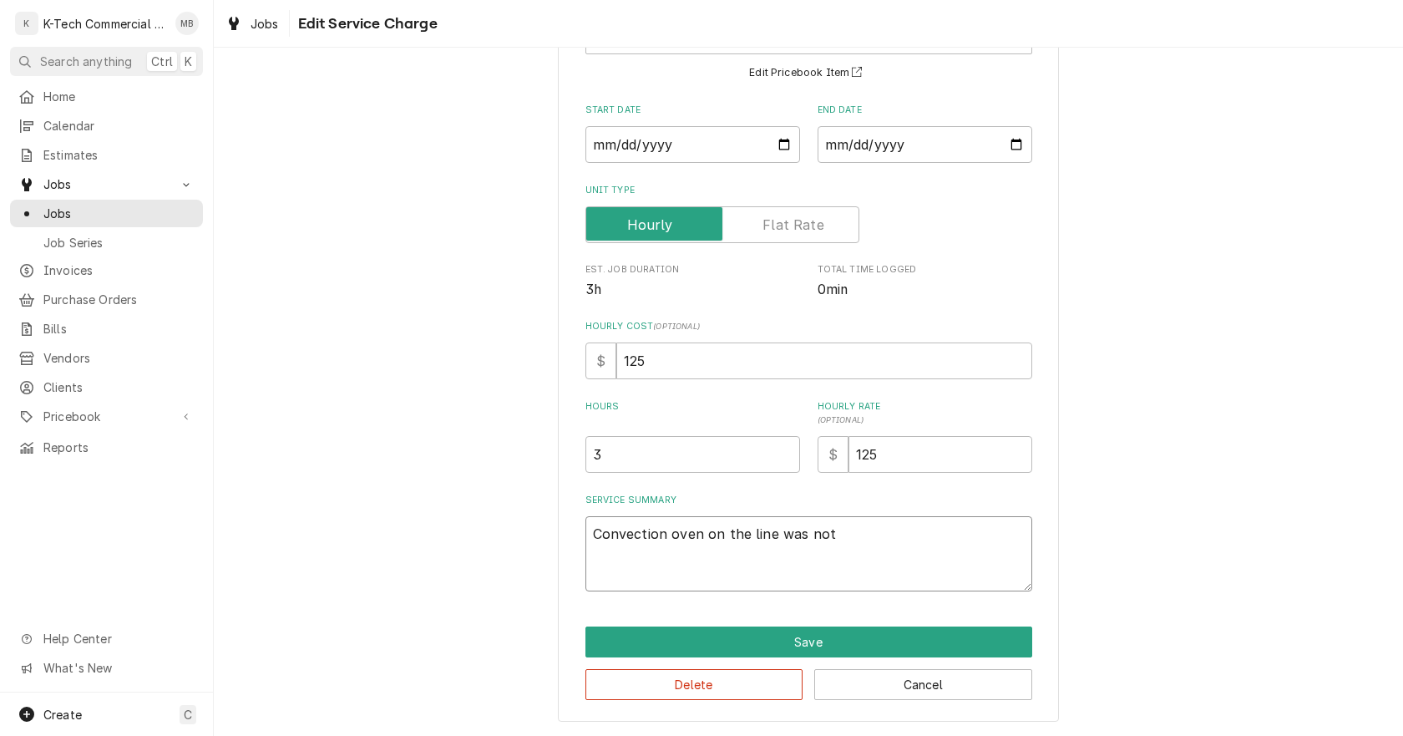
type textarea "Convection oven on the line was not w"
type textarea "x"
type textarea "Convection oven on the line was not wo"
type textarea "x"
type textarea "Convection oven on the line was not wor"
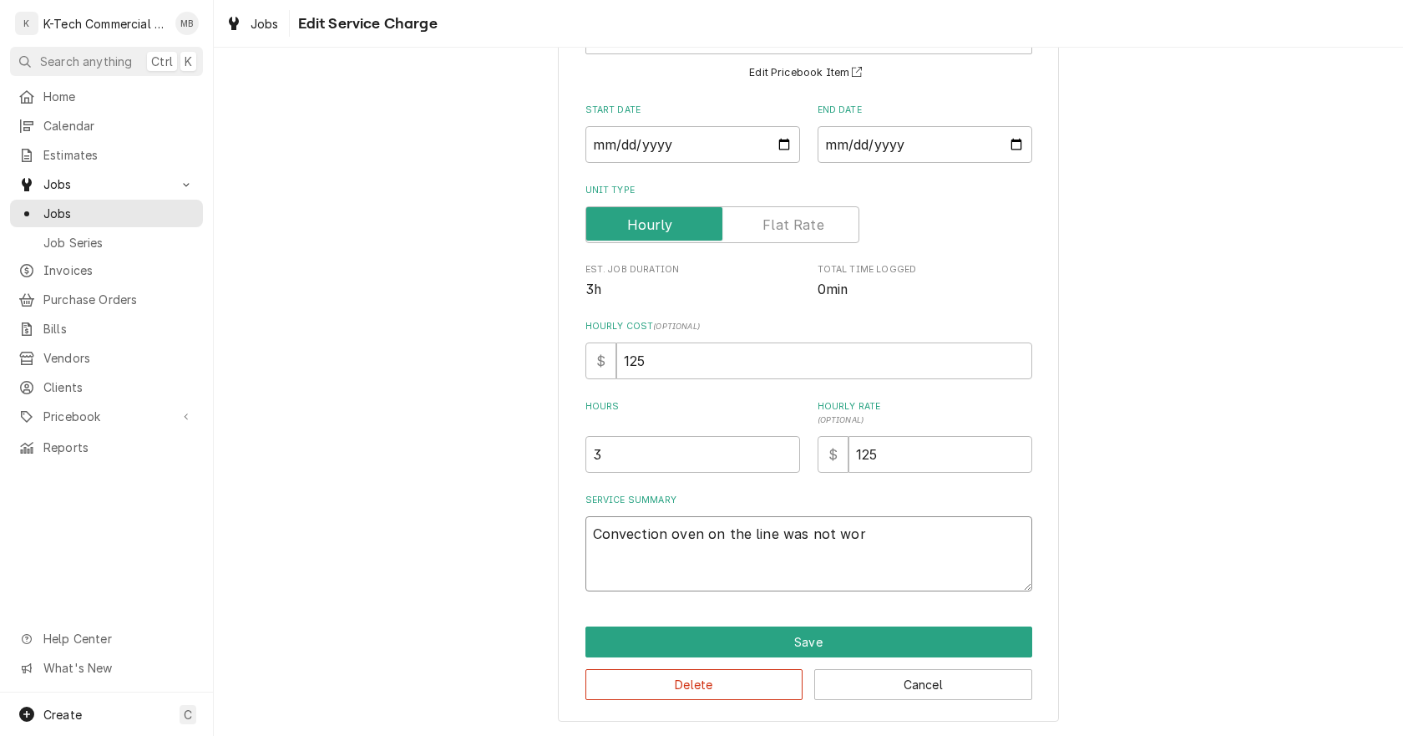
type textarea "x"
type textarea "Convection oven on the line was not work"
type textarea "x"
type textarea "Convection oven on the line was not worki"
type textarea "x"
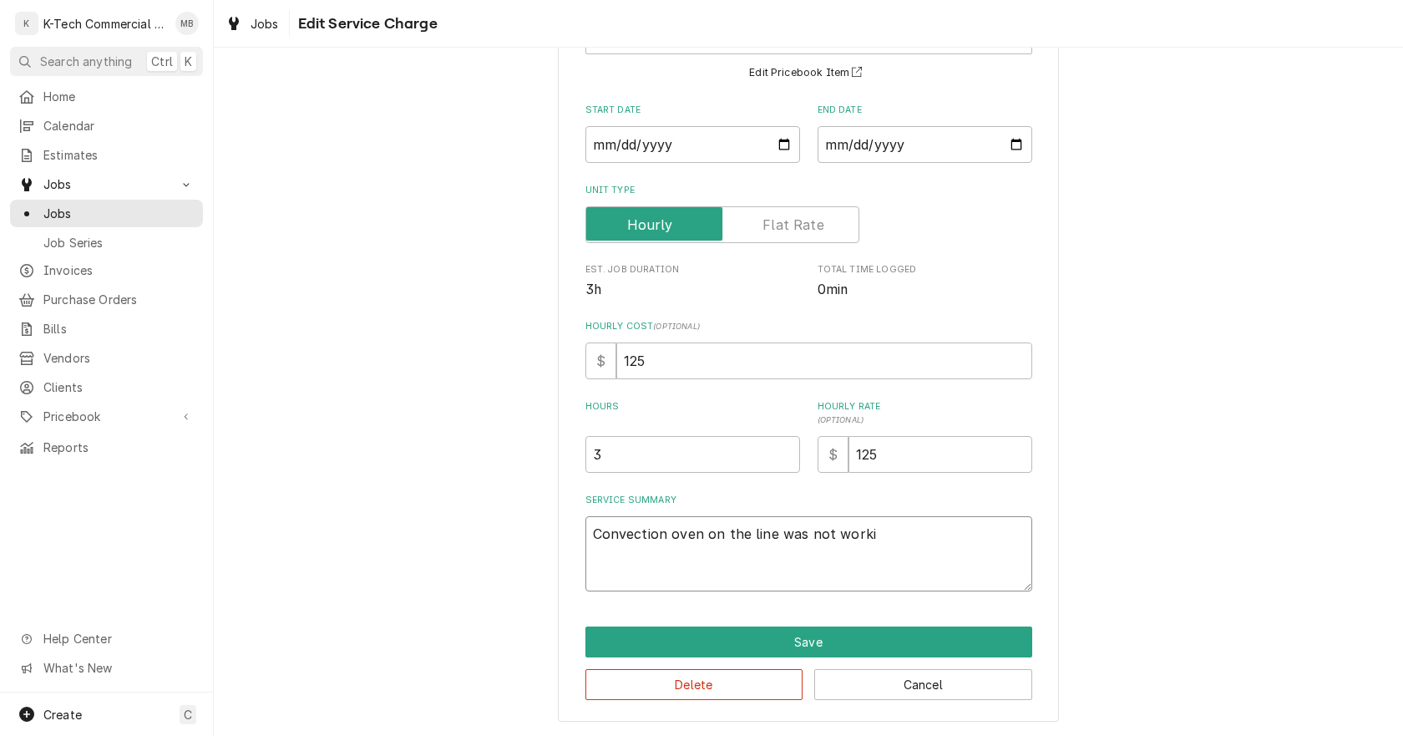
type textarea "Convection oven on the line was not workin"
type textarea "x"
type textarea "Convection oven on the line was not working"
type textarea "x"
type textarea "Convection oven on the line was not working,"
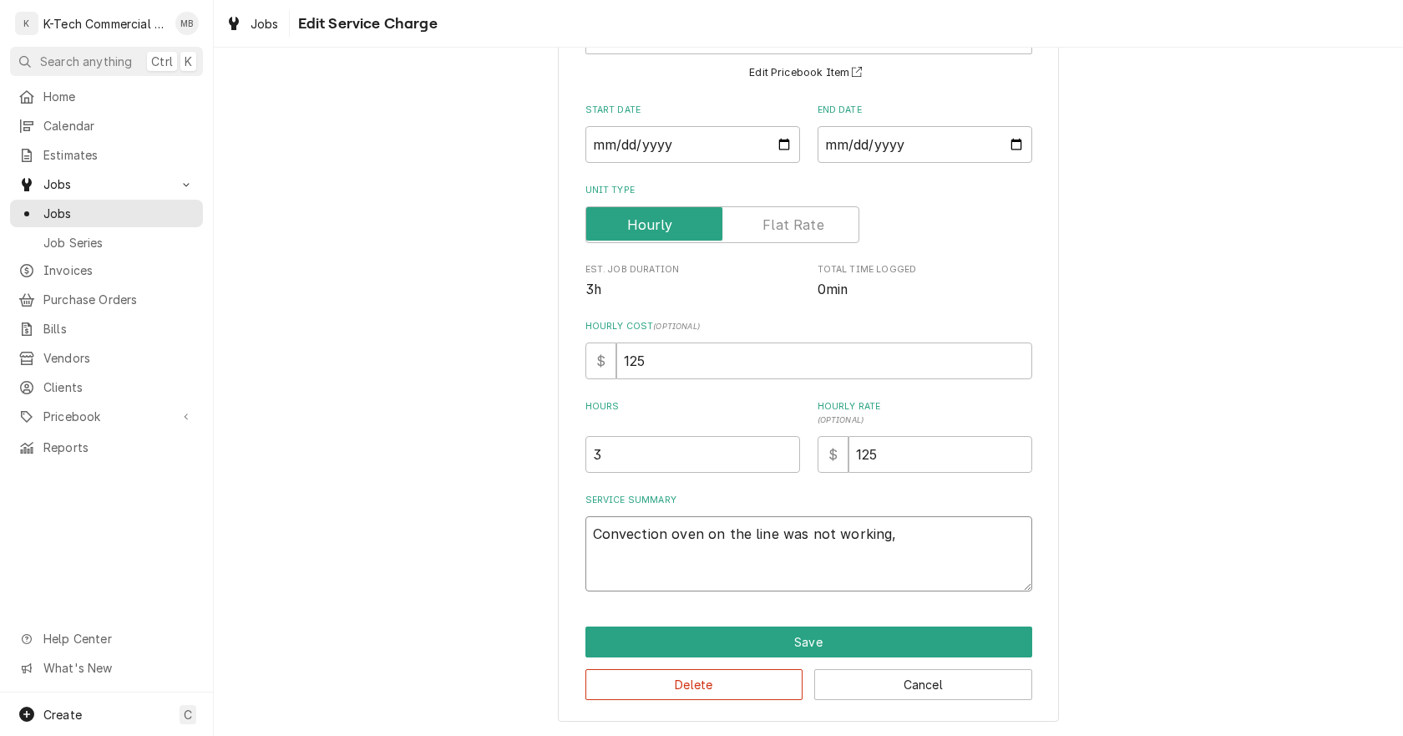
type textarea "x"
type textarea "Convection oven on the line was not working,"
type textarea "x"
type textarea "Convection oven on the line was not working, i"
type textarea "x"
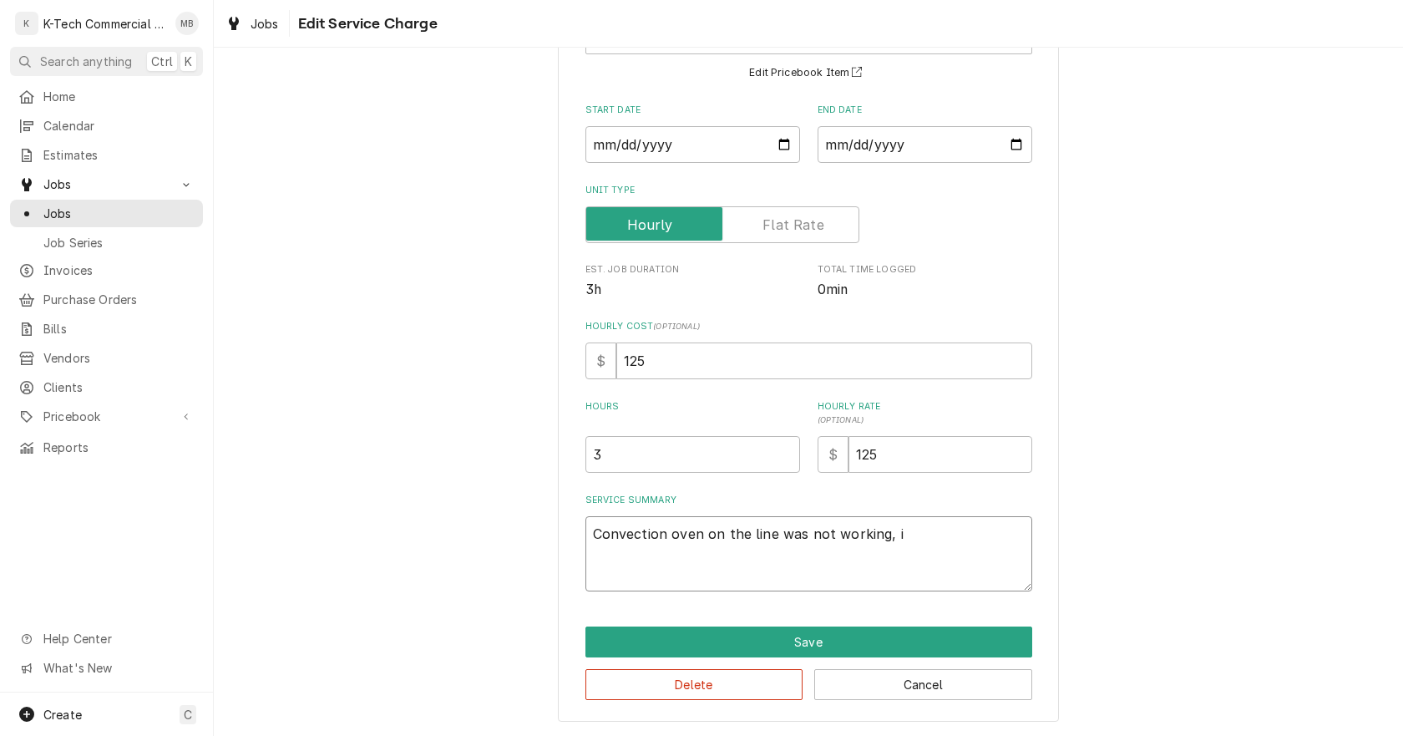
type textarea "Convection oven on the line was not working, in"
type textarea "x"
type textarea "Convection oven on the line was not working, ins"
type textarea "x"
type textarea "Convection oven on the line was not working, insp"
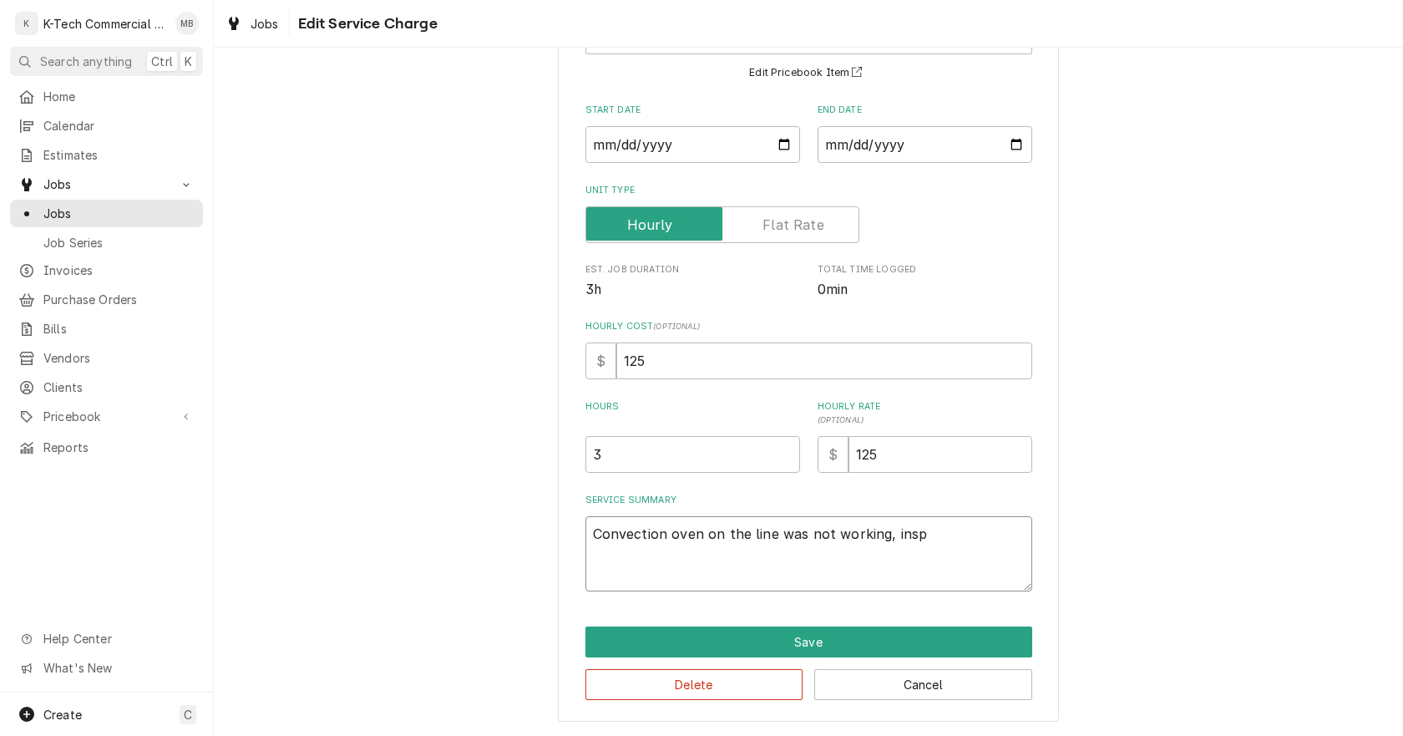
type textarea "x"
type textarea "Convection oven on the line was not working, inspe"
type textarea "x"
type textarea "Convection oven on the line was not working, inspec"
type textarea "x"
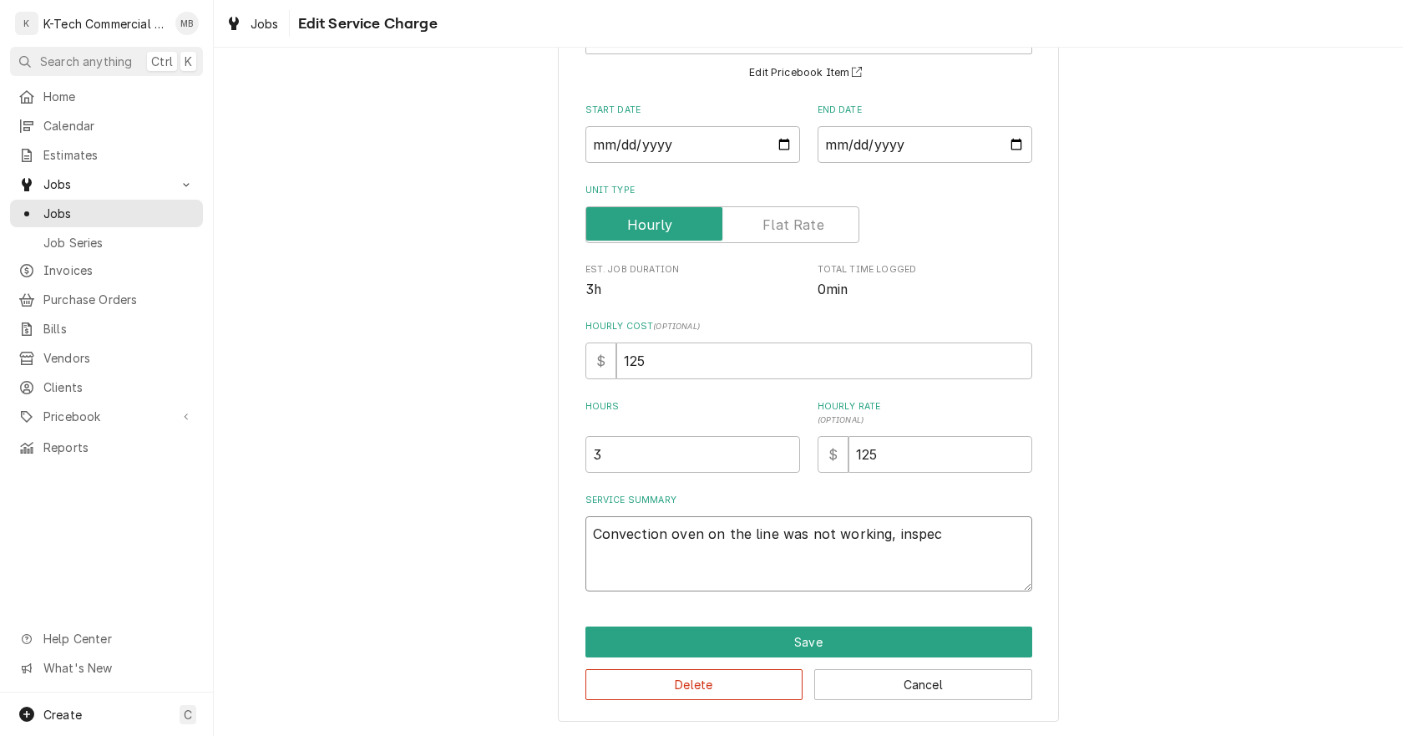
type textarea "Convection oven on the line was not working, inspect"
type textarea "x"
type textarea "Convection oven on the line was not working, inspect"
type textarea "x"
type textarea "Convection oven on the line was not working, inspect t"
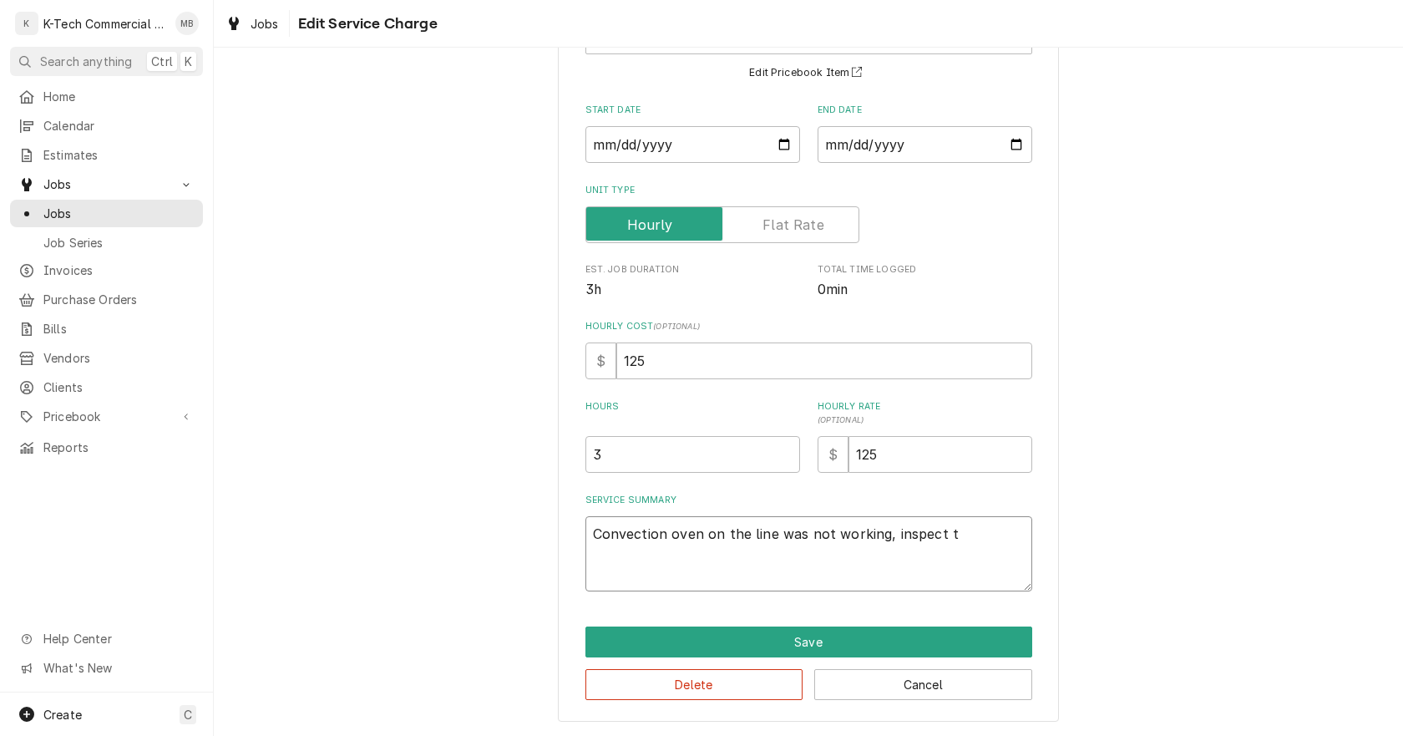
type textarea "x"
type textarea "Convection oven on the line was not working, inspect th"
type textarea "x"
type textarea "Convection oven on the line was not working, inspect the"
type textarea "x"
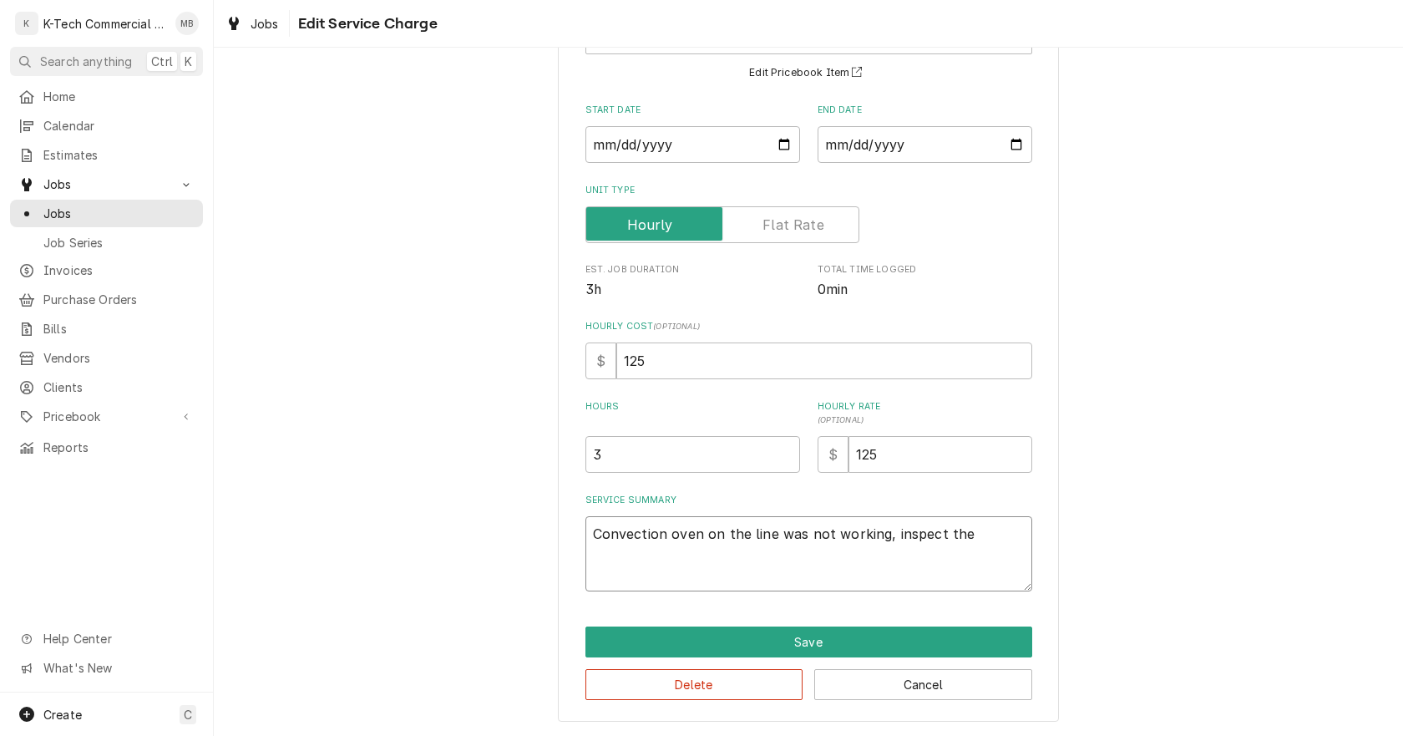
type textarea "Convection oven on the line was not working, inspect the"
type textarea "x"
type textarea "Convection oven on the line was not working, inspect the u"
type textarea "x"
type textarea "Convection oven on the line was not working, inspect the un"
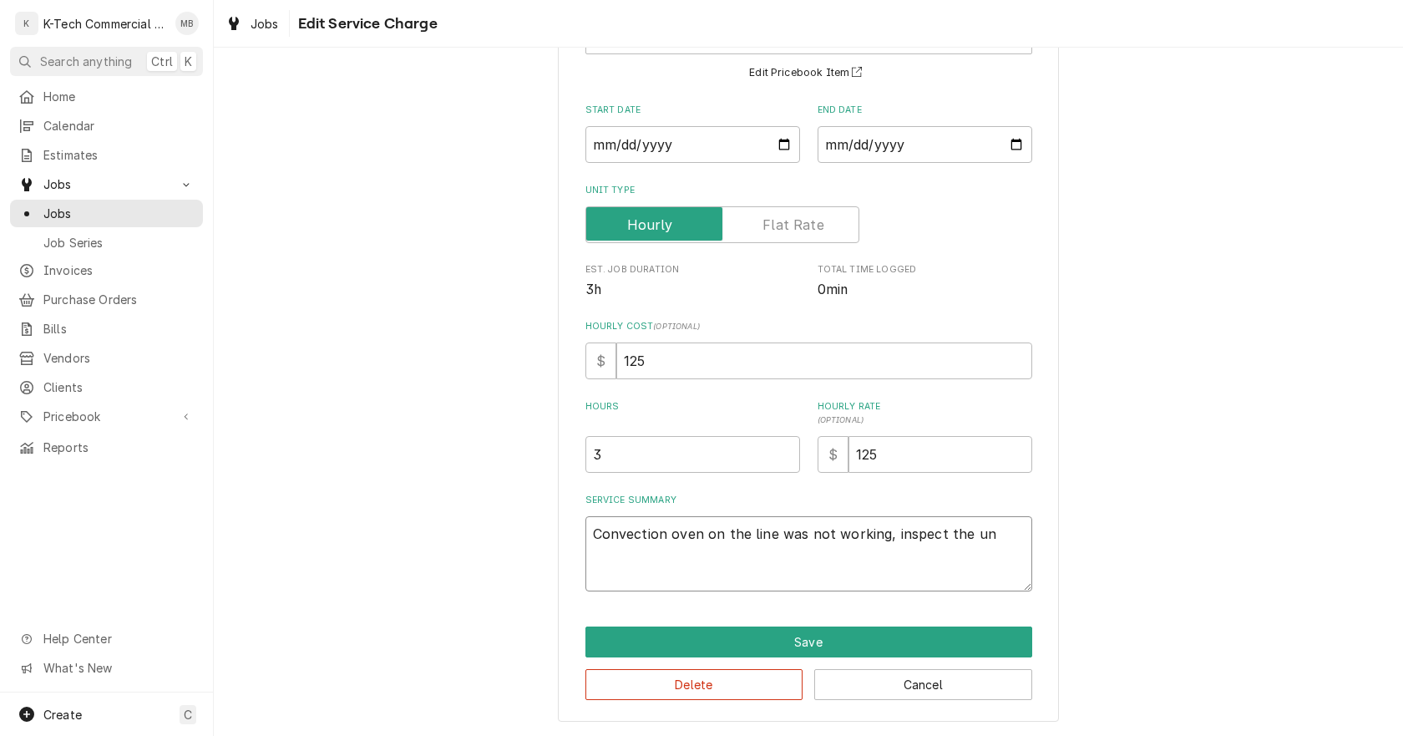
type textarea "x"
type textarea "Convection oven on the line was not working, inspect the uni"
type textarea "x"
type textarea "Convection oven on the line was not working, inspect the unit"
type textarea "x"
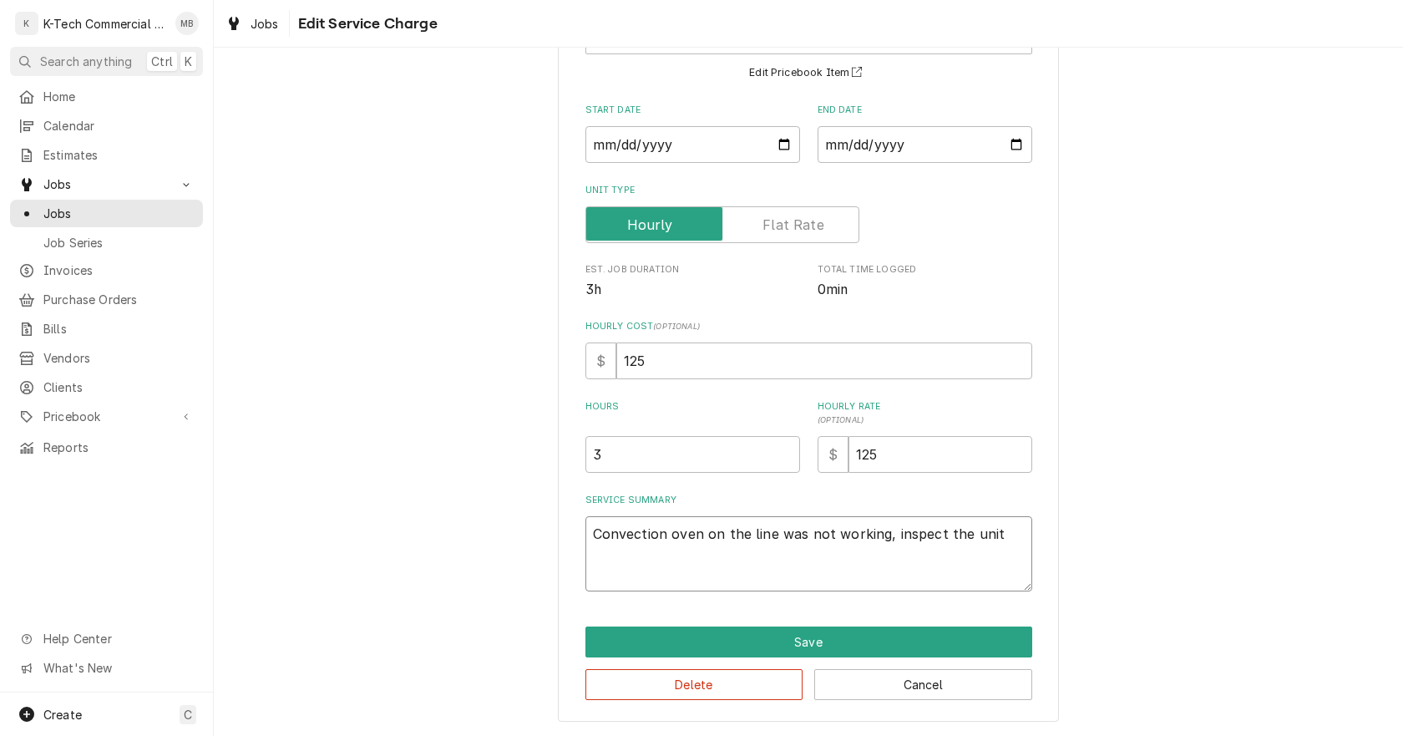
type textarea "Convection oven on the line was not working, inspect the unit"
type textarea "x"
type textarea "Convection oven on the line was not working, inspect the unit a"
type textarea "x"
type textarea "Convection oven on the line was not working, inspect the unit an"
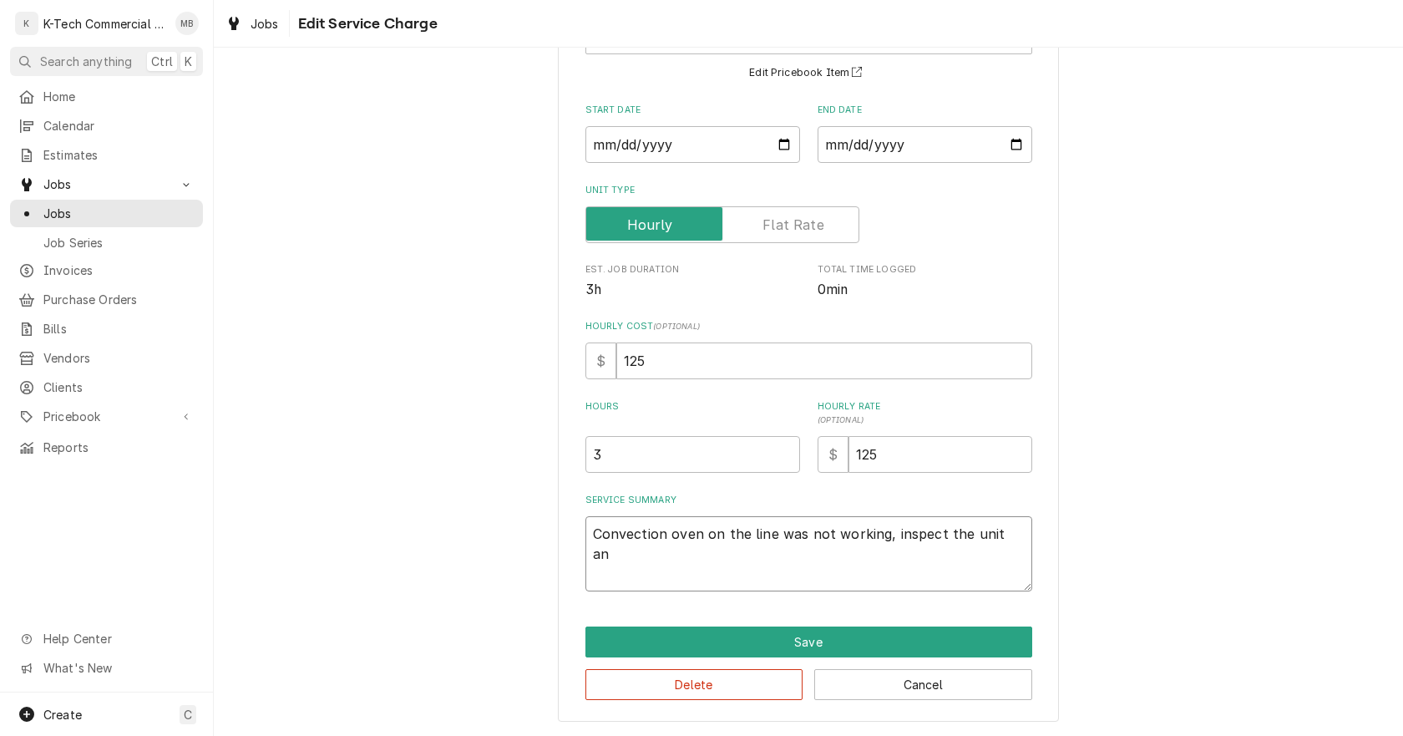
type textarea "x"
type textarea "Convection oven on the line was not working, inspect the unit and"
type textarea "x"
type textarea "Convection oven on the line was not working, inspect the unit and"
type textarea "x"
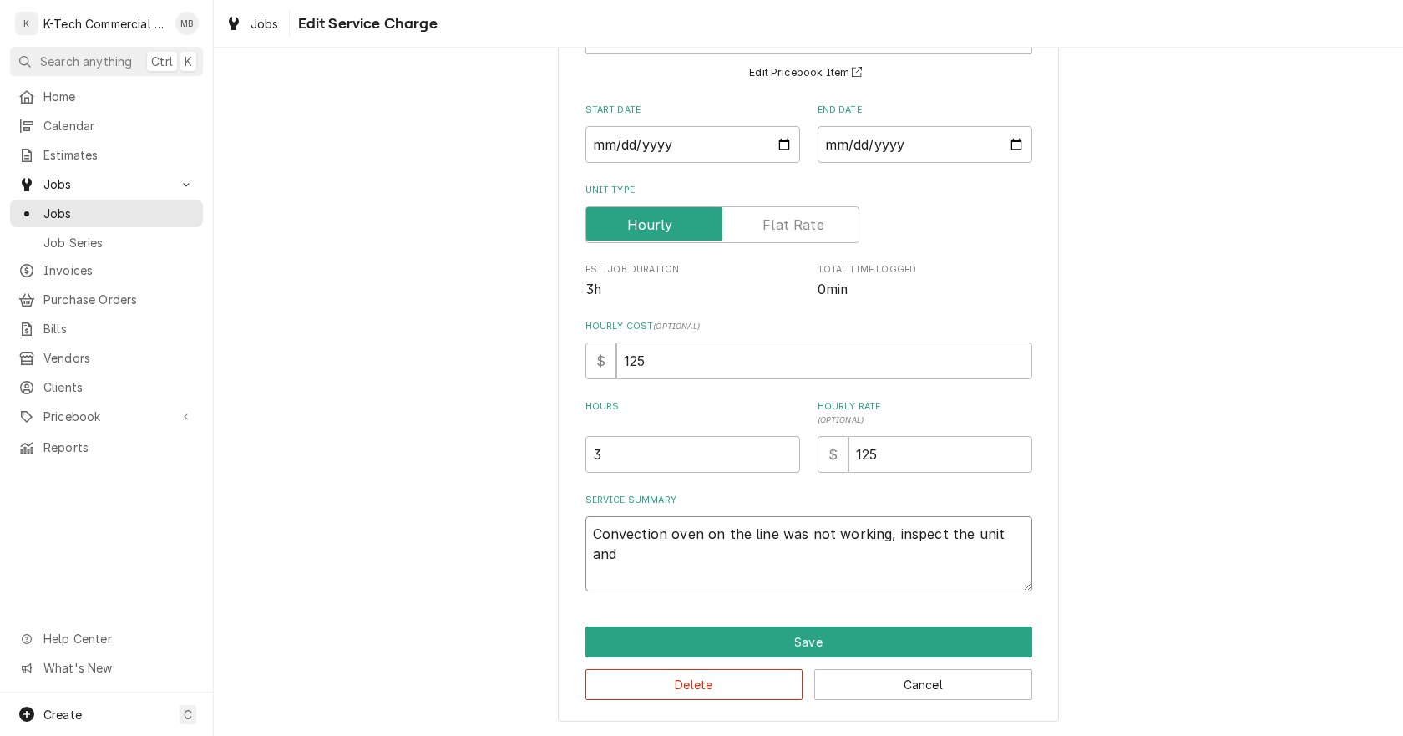
type textarea "Convection oven on the line was not working, inspect the unit and f"
type textarea "x"
type textarea "Convection oven on the line was not working, inspect the unit and fd"
type textarea "x"
type textarea "Convection oven on the line was not working, inspect the unit and fdo"
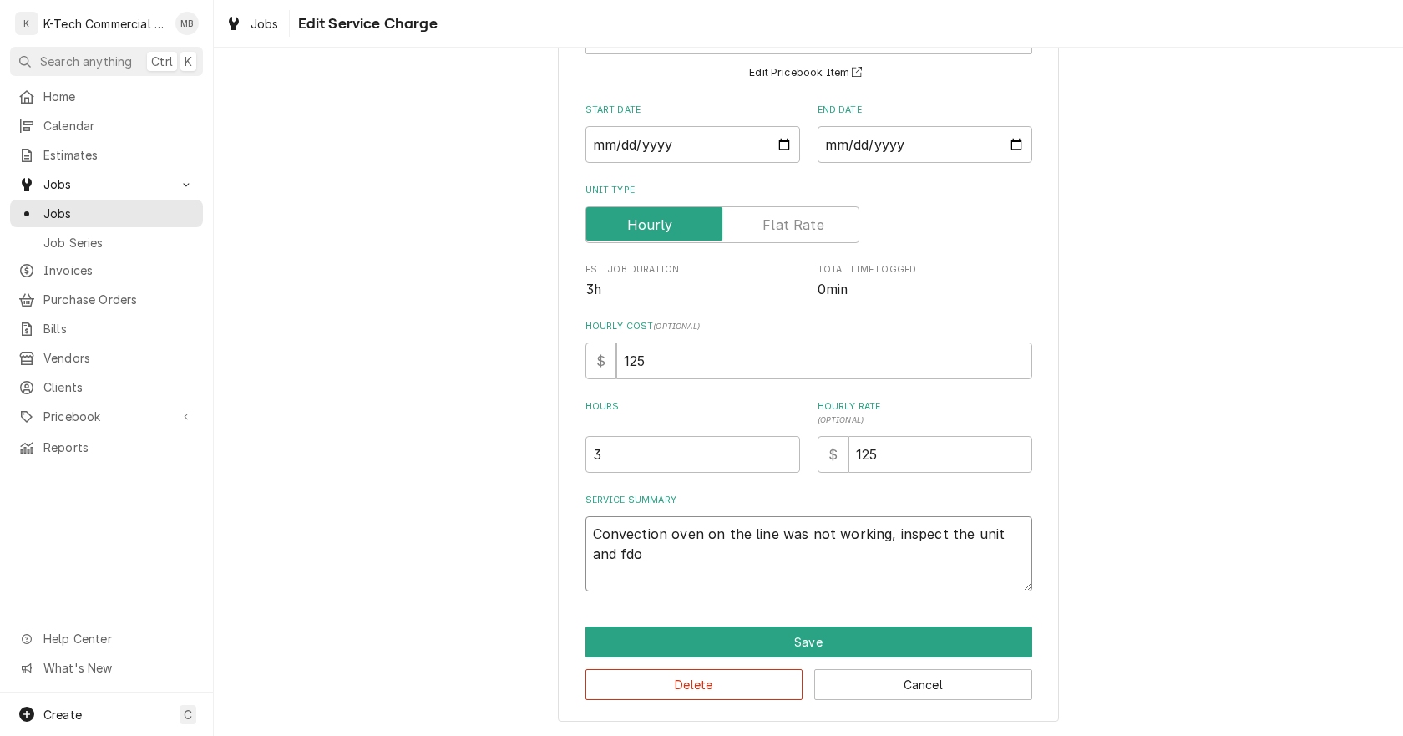
type textarea "x"
type textarea "Convection oven on the line was not working, inspect the unit and fdou"
type textarea "x"
type textarea "Convection oven on the line was not working, inspect the unit and fdo"
type textarea "x"
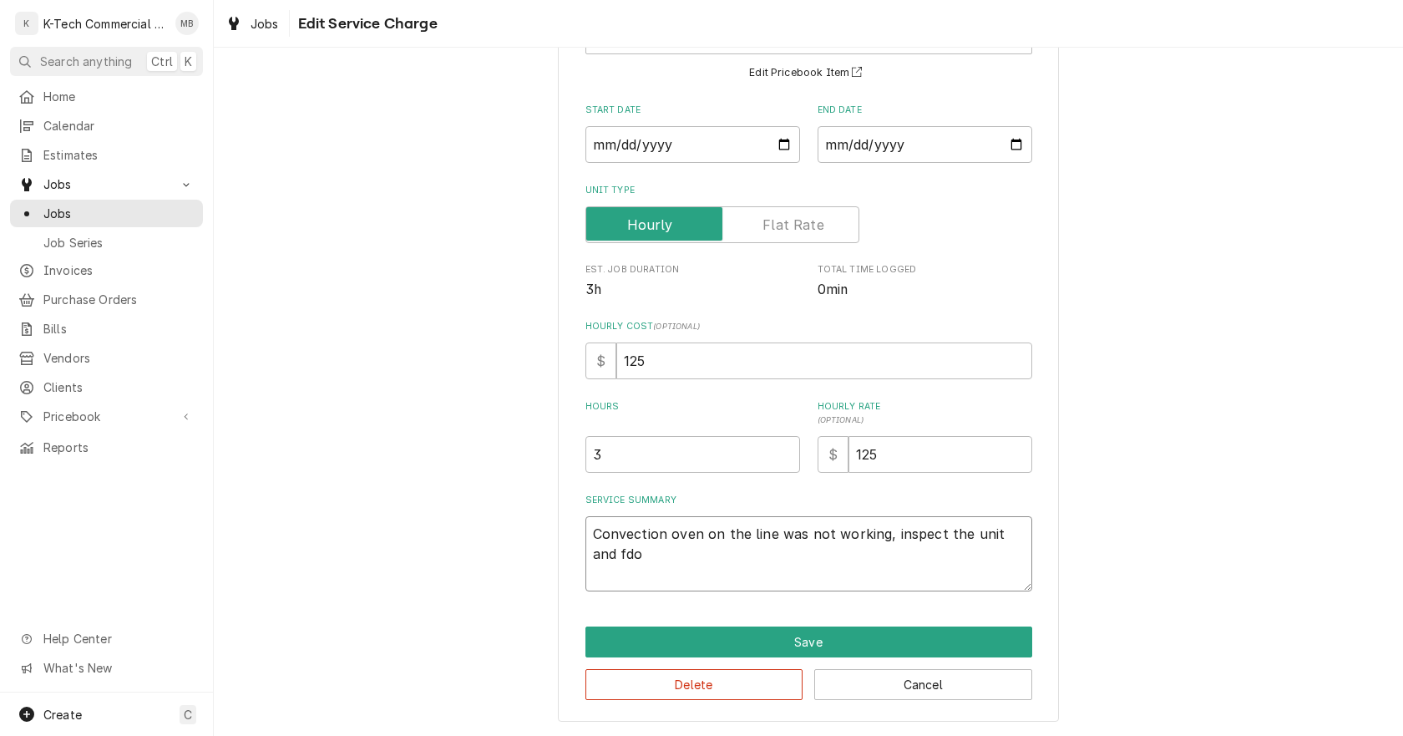
type textarea "Convection oven on the line was not working, inspect the unit and fd"
type textarea "x"
type textarea "Convection oven on the line was not working, inspect the unit and f"
type textarea "x"
type textarea "Convection oven on the line was not working, inspect the unit and fo"
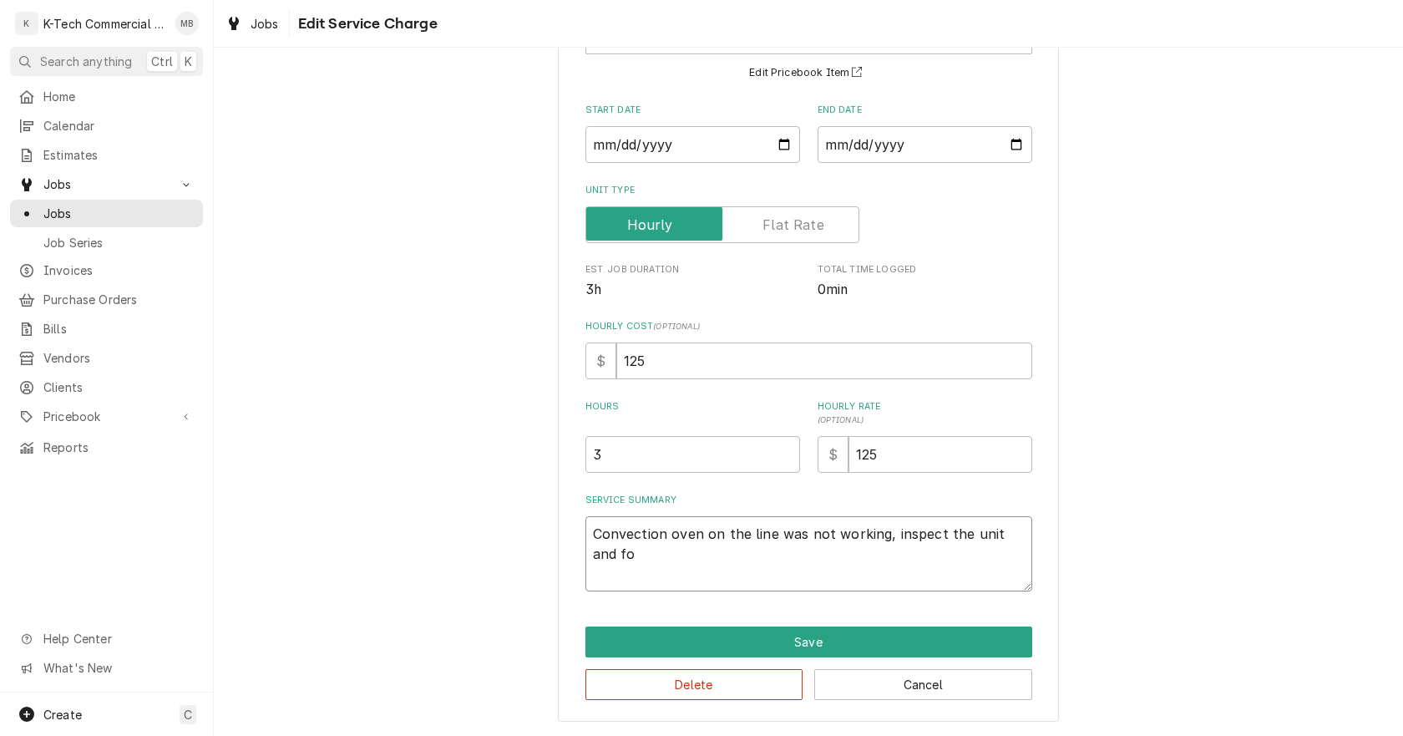
type textarea "x"
type textarea "Convection oven on the line was not working, inspect the unit and fou"
type textarea "x"
type textarea "Convection oven on the line was not working, inspect the unit and foun"
type textarea "x"
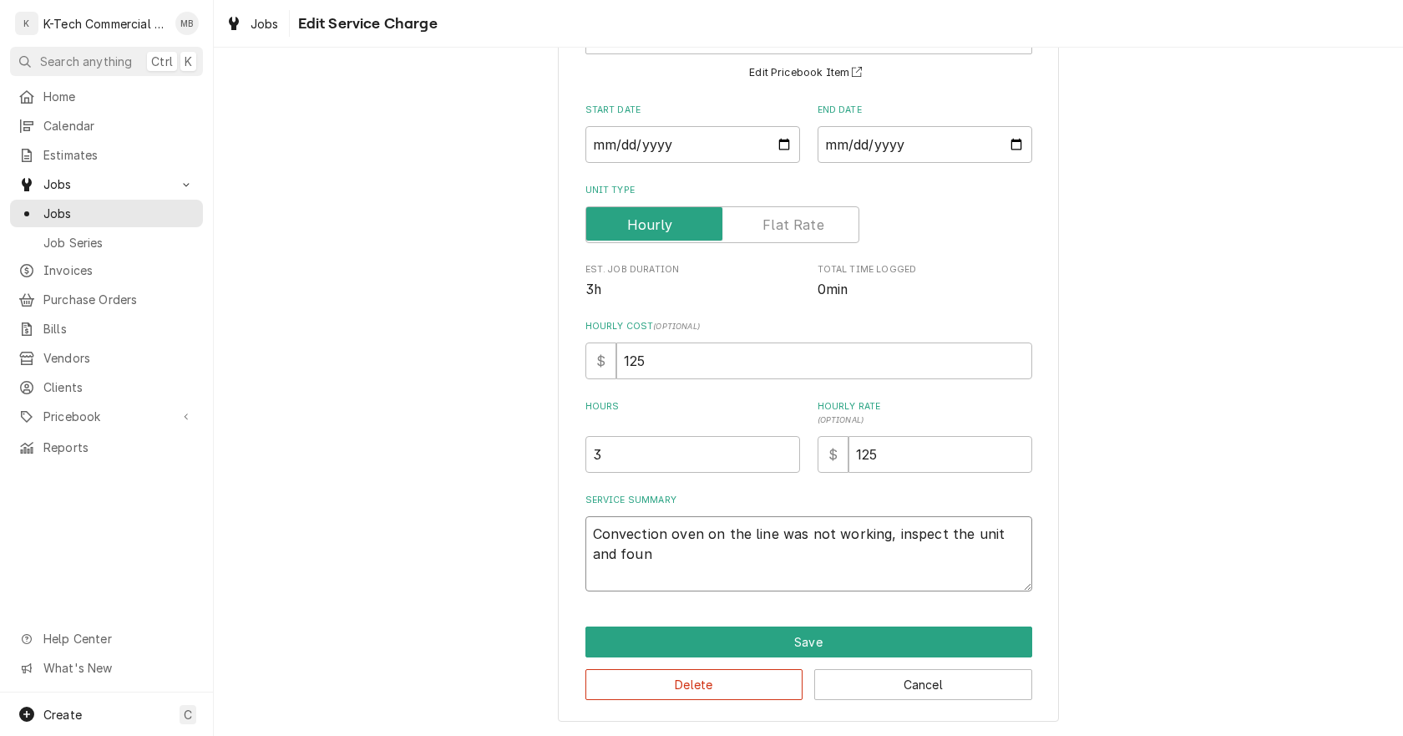
type textarea "Convection oven on the line was not working, inspect the unit and found"
type textarea "x"
type textarea "Convection oven on the line was not working, inspect the unit and found"
type textarea "x"
type textarea "Convection oven on the line was not working, inspect the unit and found b"
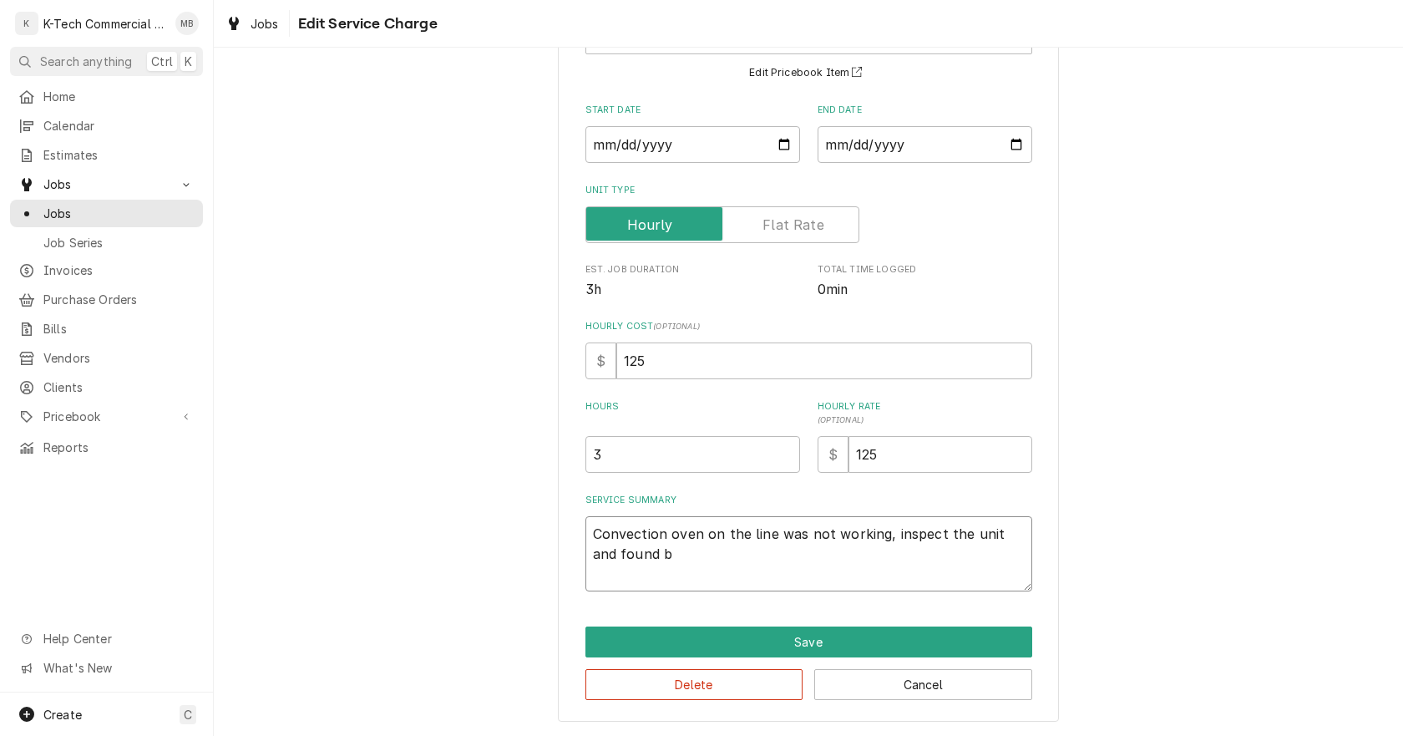
type textarea "x"
type textarea "Convection oven on the line was not working, inspect the unit and found bu"
type textarea "x"
type textarea "Convection oven on the line was not working, inspect the unit and found bur"
type textarea "x"
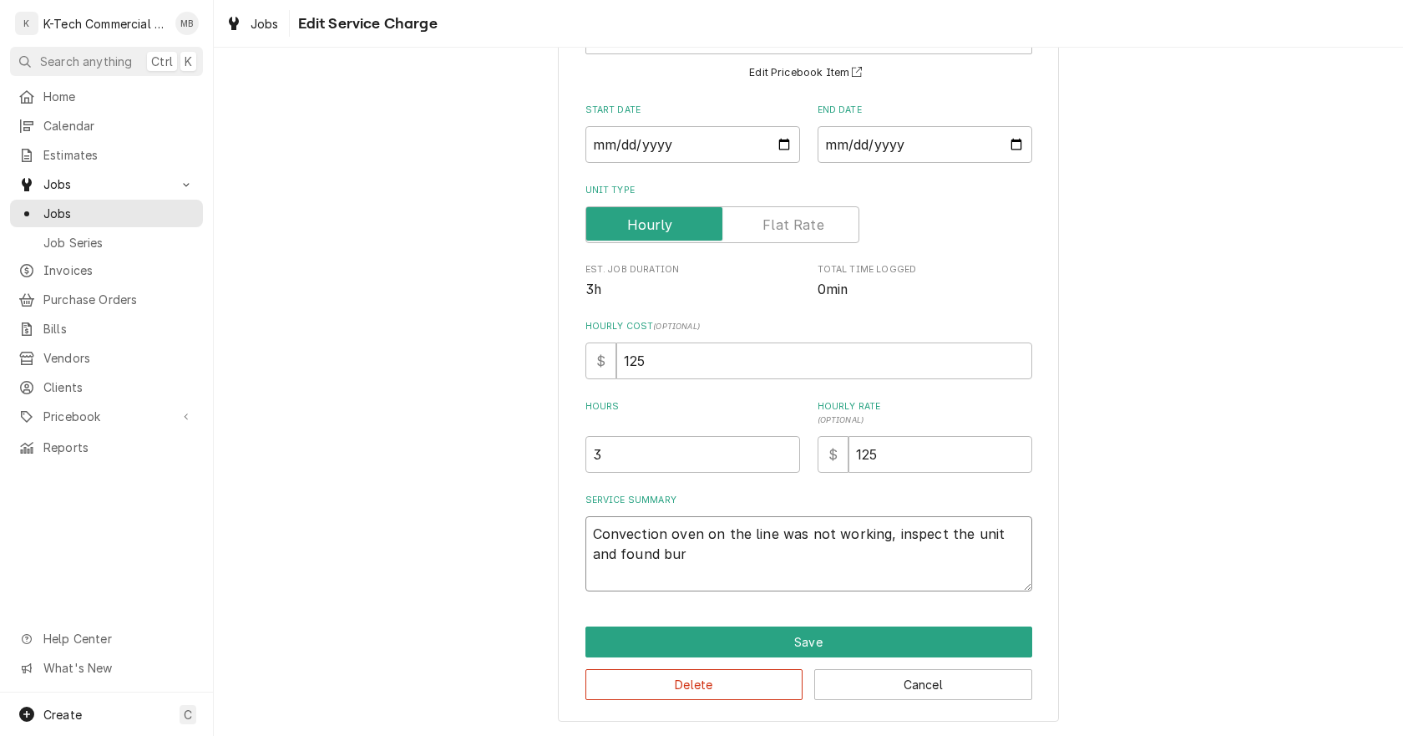
type textarea "Convection oven on the line was not working, inspect the unit and found burn"
type textarea "x"
type textarea "Convection oven on the line was not working, inspect the unit and found burn"
type textarea "x"
type textarea "Convection oven on the line was not working, inspect the unit and found burn o"
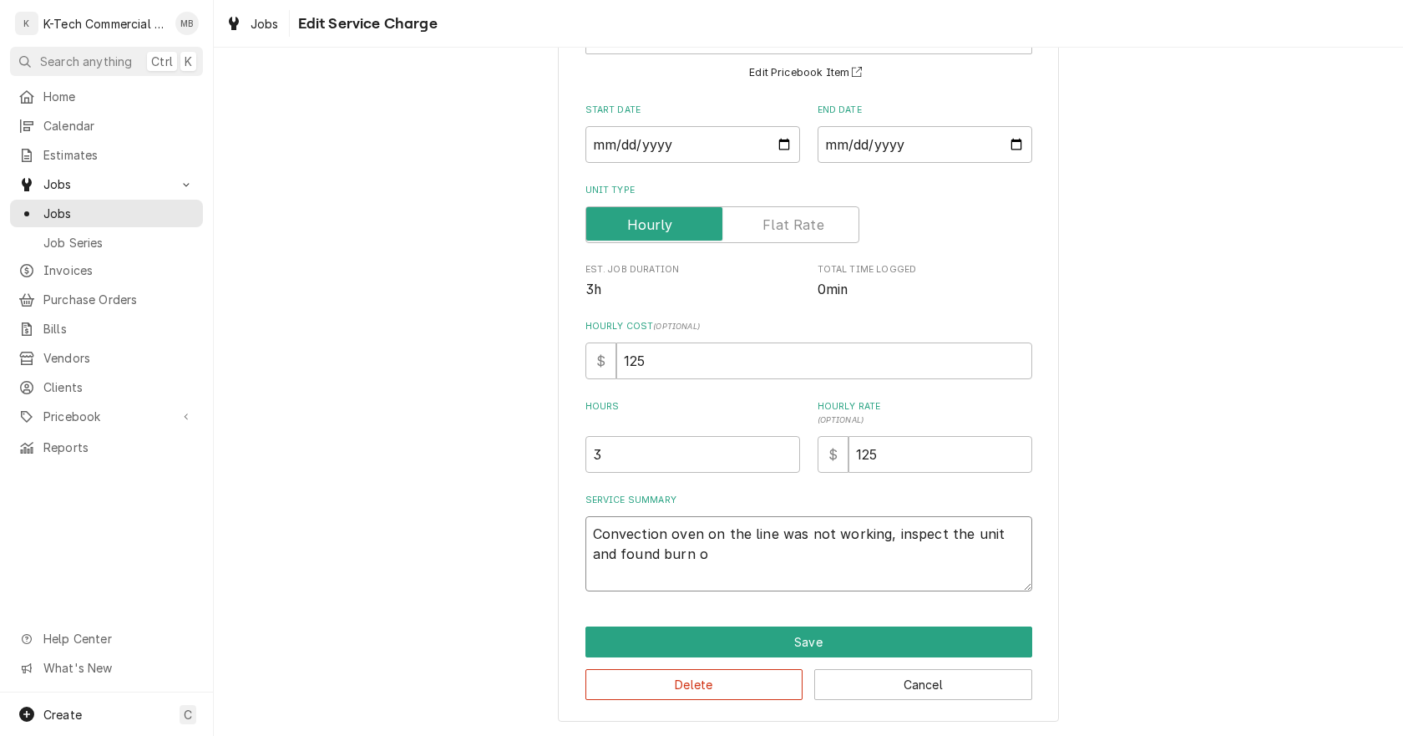
type textarea "x"
type textarea "Convection oven on the line was not working, inspect the unit and found burn ou"
type textarea "x"
type textarea "Convection oven on the line was not working, inspect the unit and found burn out"
type textarea "x"
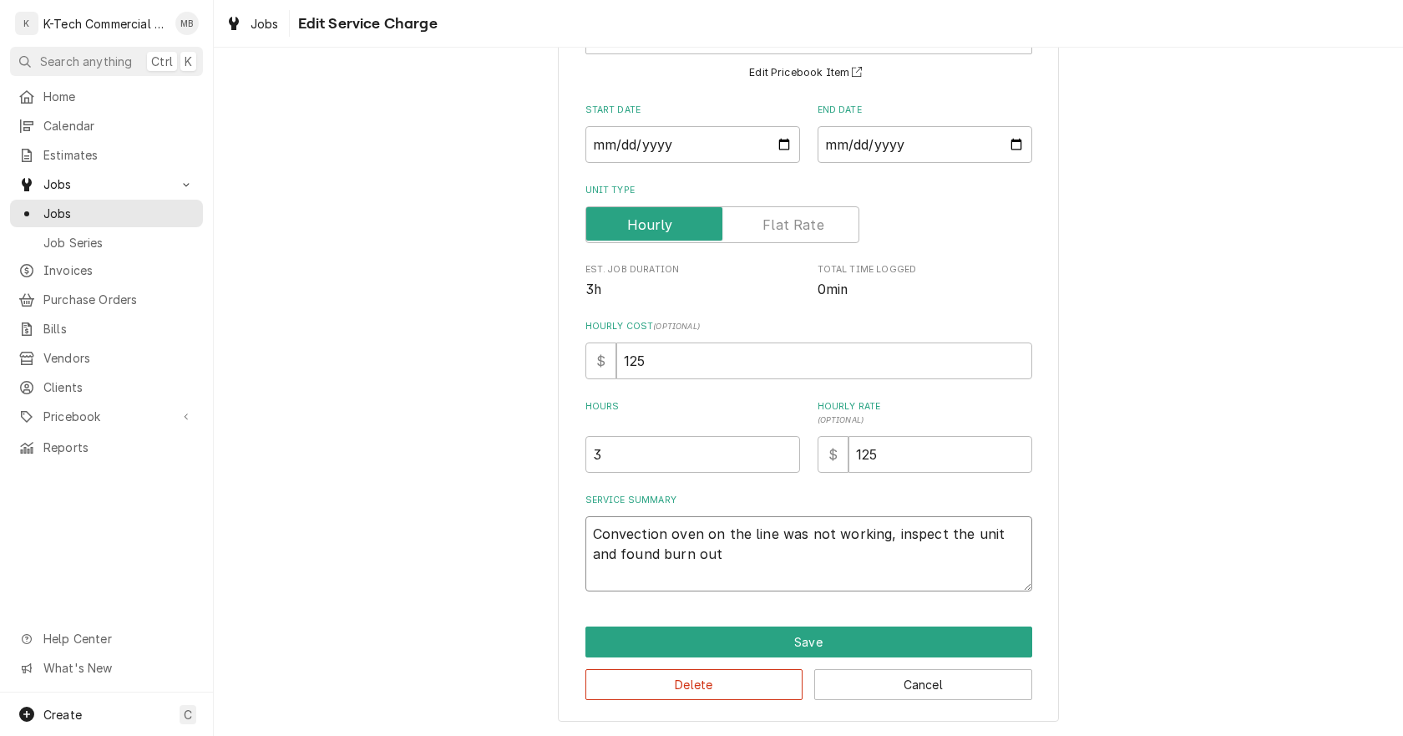
type textarea "Convection oven on the line was not working, inspect the unit and found burn out"
type textarea "x"
type textarea "Convection oven on the line was not working, inspect the unit and found burn ou…"
type textarea "x"
type textarea "Convection oven on the line was not working, inspect the unit and found burn ou…"
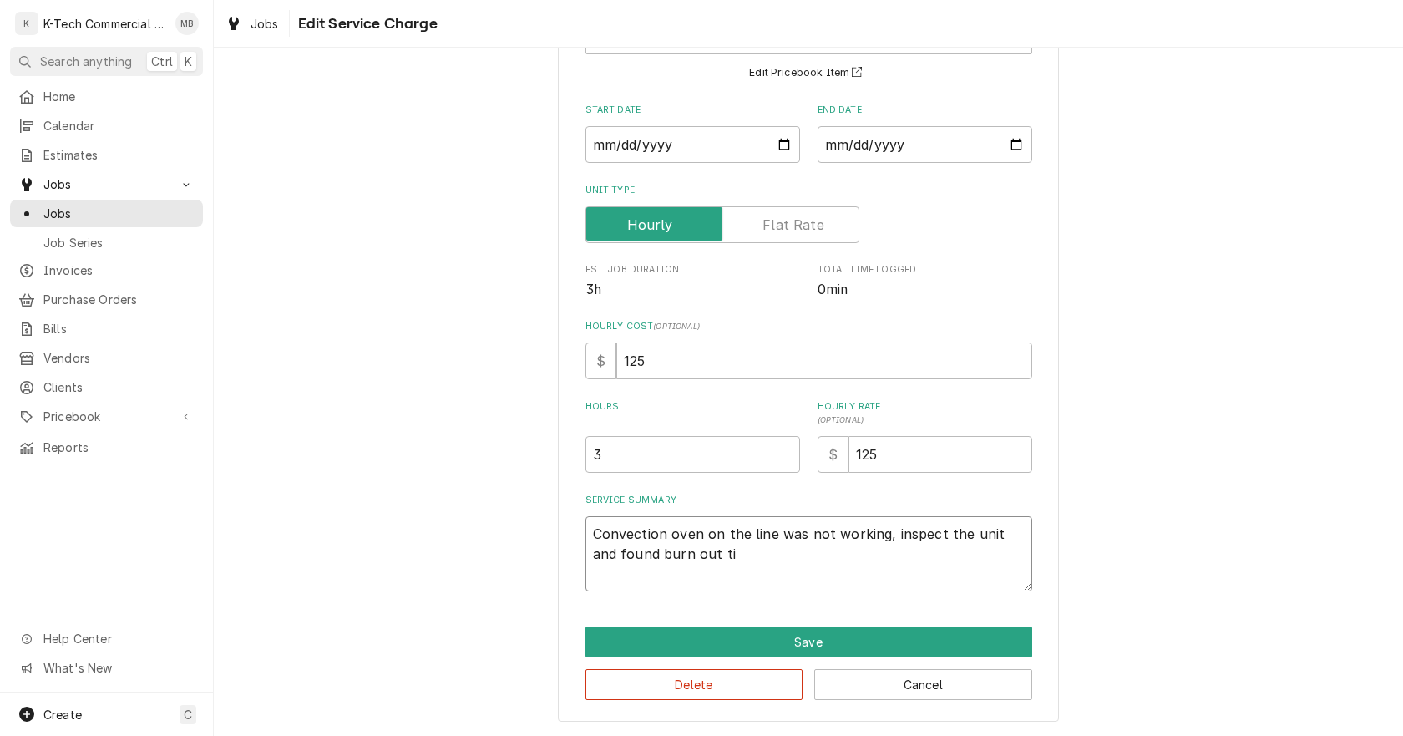
type textarea "x"
type textarea "Convection oven on the line was not working, inspect the unit and found burn ou…"
type textarea "x"
type textarea "Convection oven on the line was not working, inspect the unit and found burn ou…"
type textarea "x"
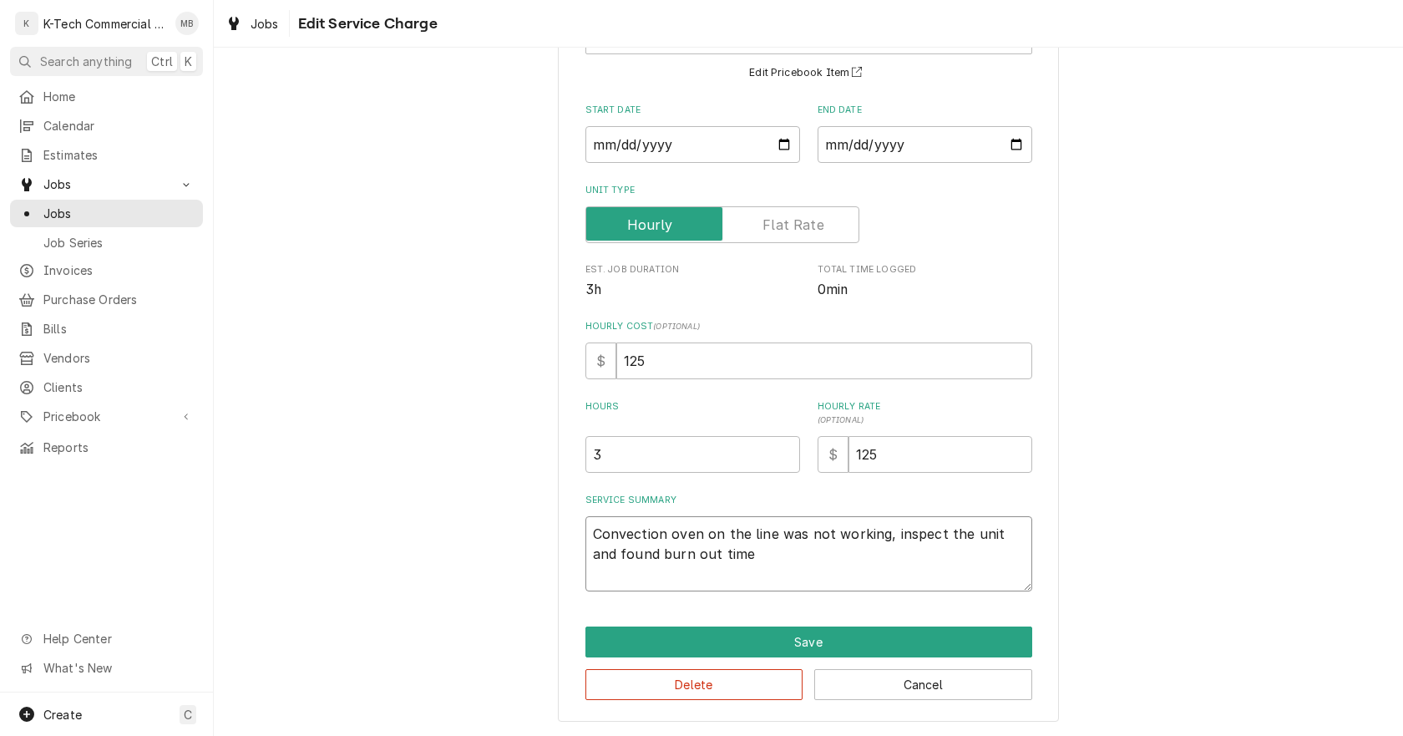
type textarea "Convection oven on the line was not working, inspect the unit and found burn ou…"
type textarea "x"
type textarea "Convection oven on the line was not working, inspect the unit and found burn ou…"
type textarea "x"
type textarea "Convection oven on the line was not working, inspect the unit and found burn ou…"
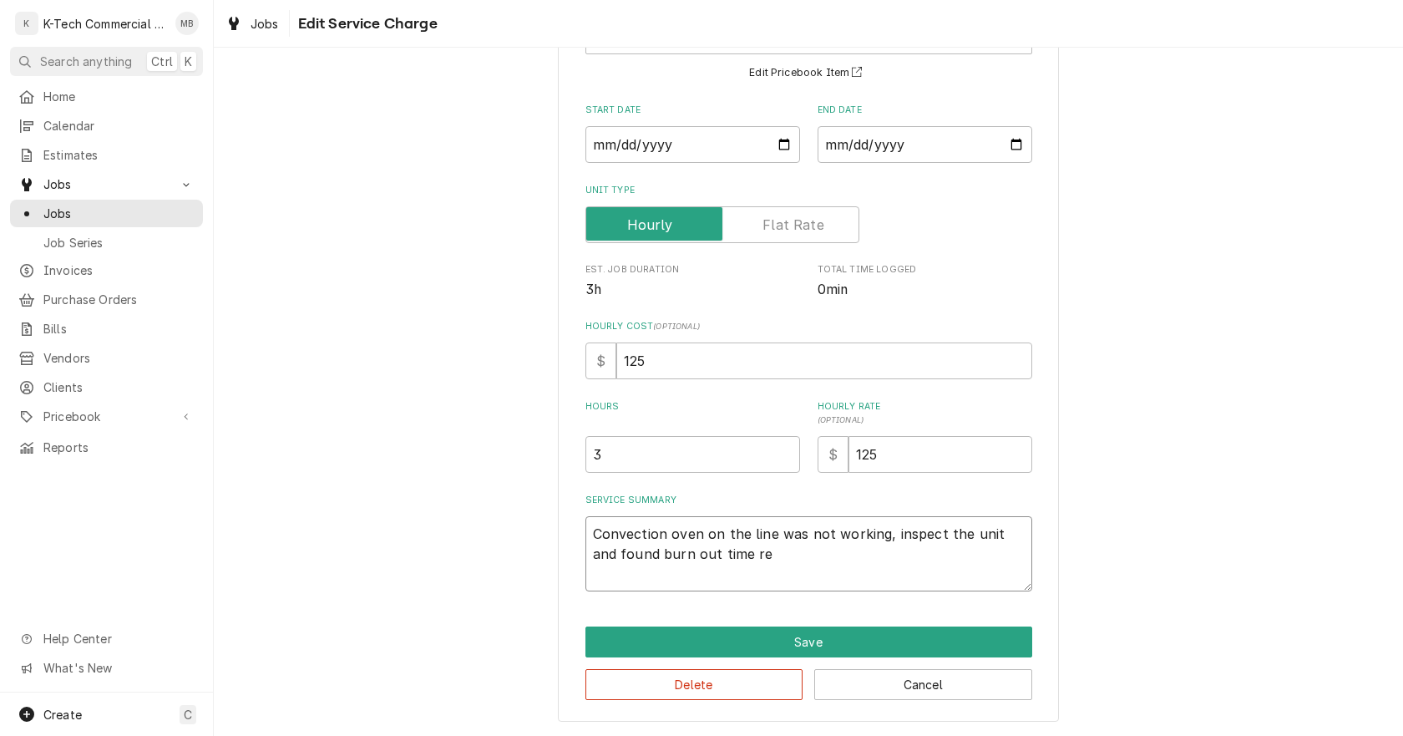
type textarea "x"
type textarea "Convection oven on the line was not working, inspect the unit and found burn ou…"
type textarea "x"
type textarea "Convection oven on the line was not working, inspect the unit and found burn ou…"
type textarea "x"
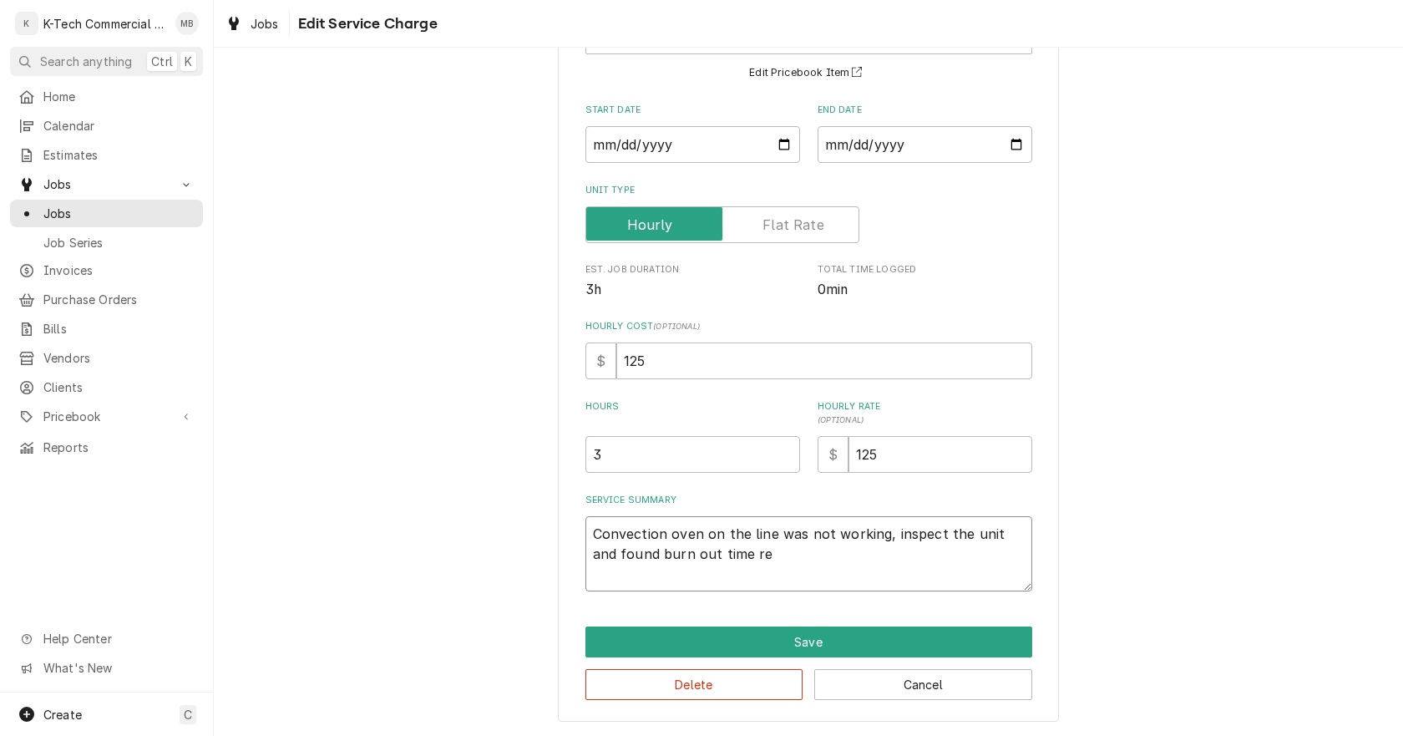
type textarea "Convection oven on the line was not working, inspect the unit and found burn ou…"
type textarea "x"
type textarea "Convection oven on the line was not working, inspect the unit and found burn ou…"
type textarea "x"
type textarea "Convection oven on the line was not working, inspect the unit and found burn ou…"
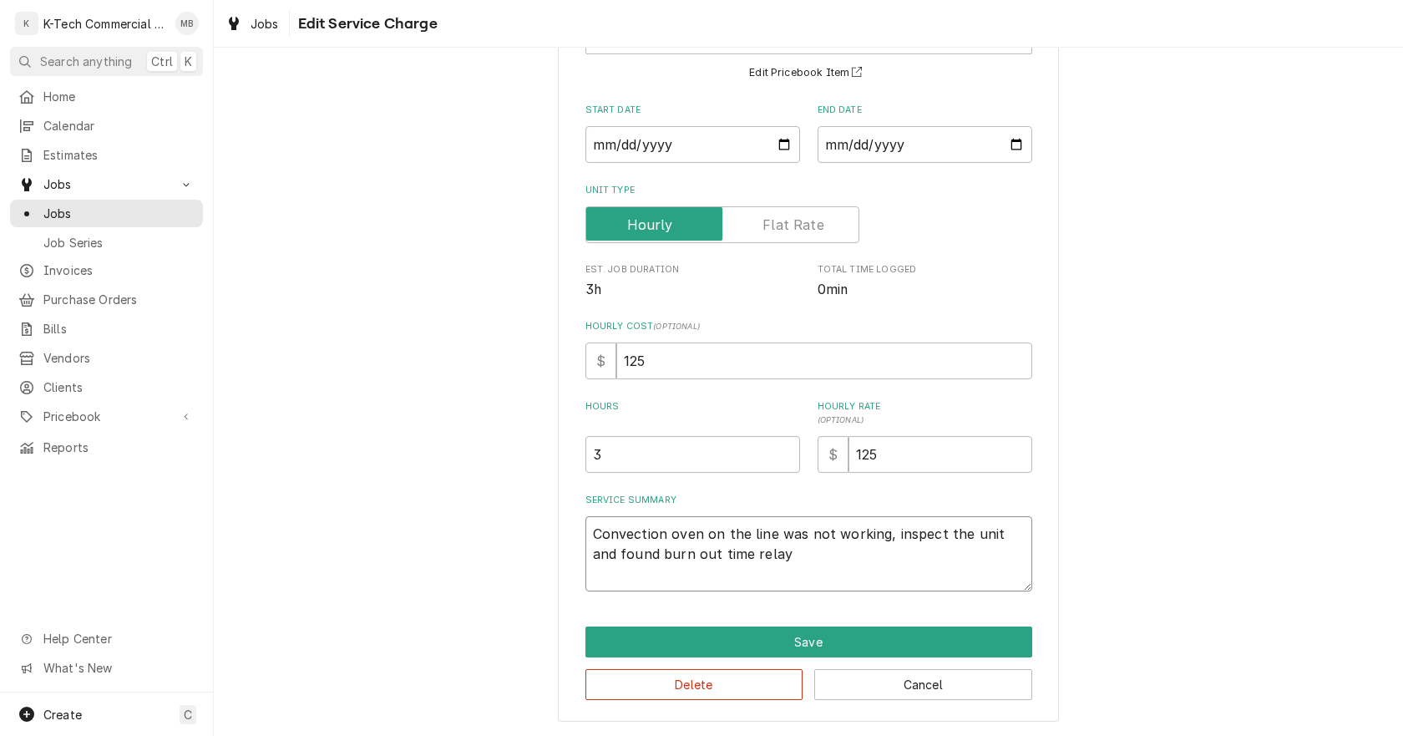
type textarea "x"
type textarea "Convection oven on the line was not working, inspect the unit and found burn ou…"
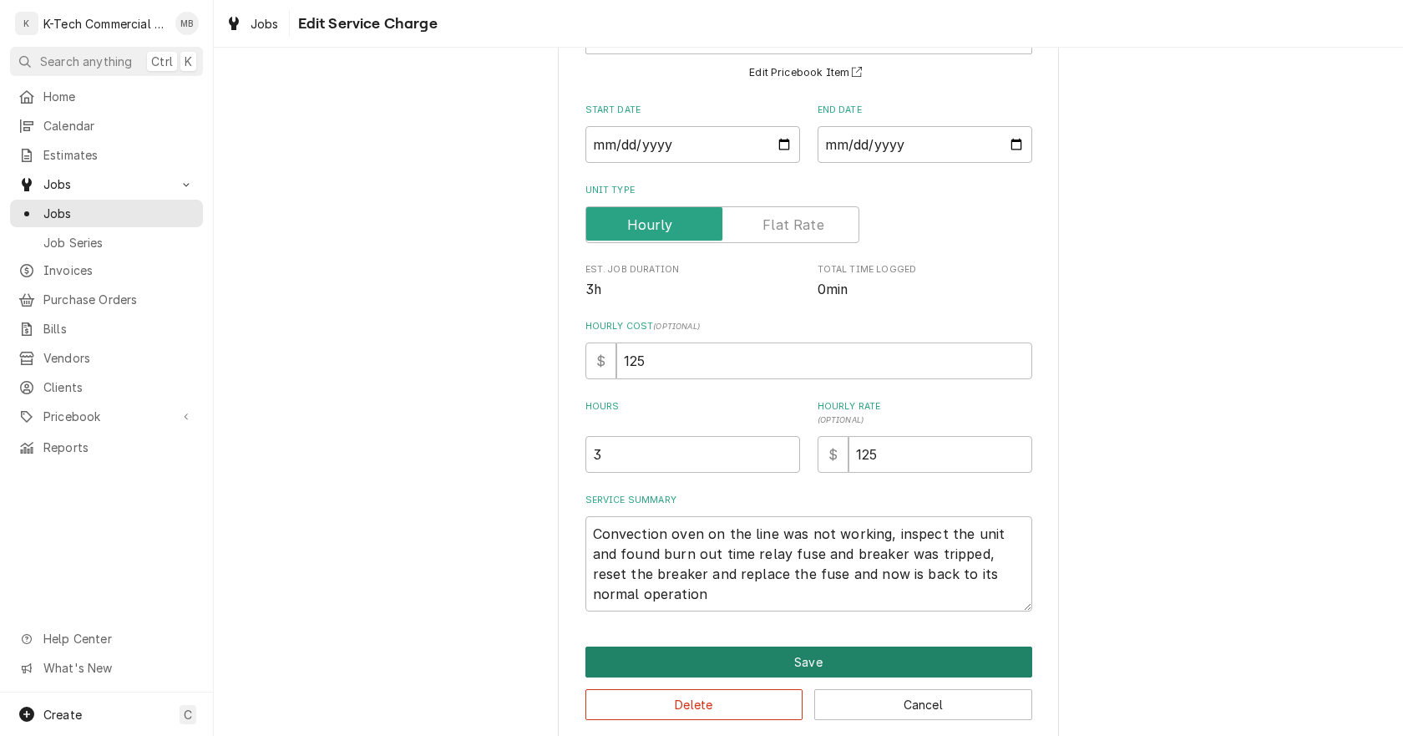
click at [795, 657] on button "Save" at bounding box center [809, 662] width 447 height 31
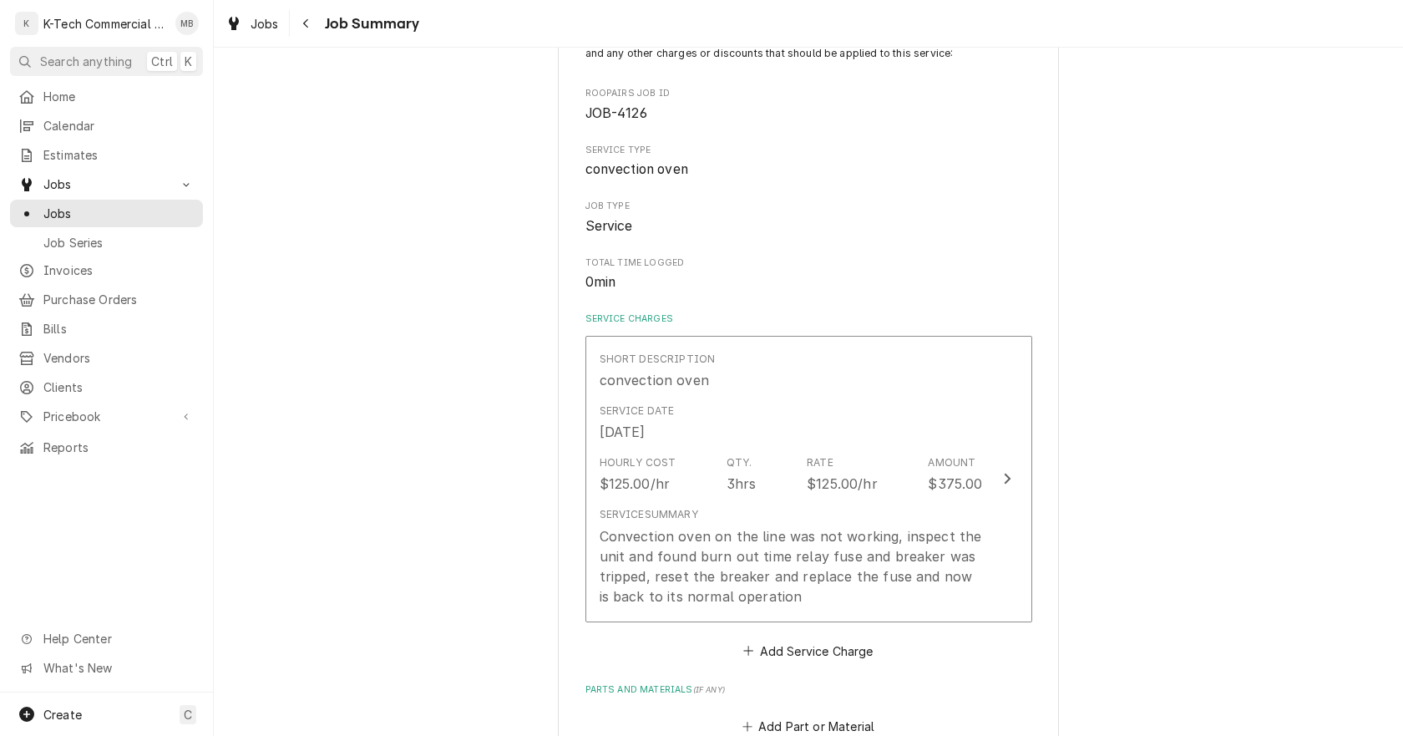
scroll to position [251, 0]
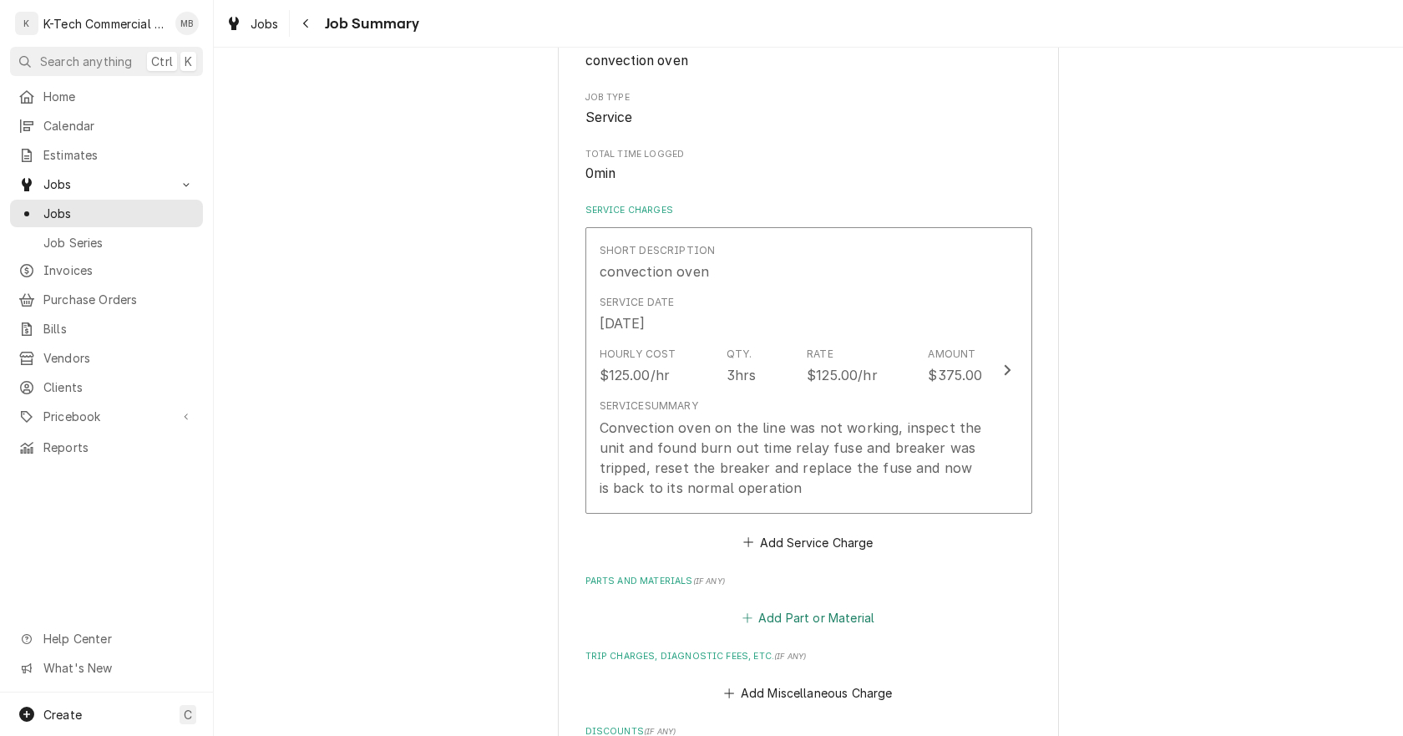
click at [814, 627] on button "Add Part or Material" at bounding box center [808, 617] width 138 height 23
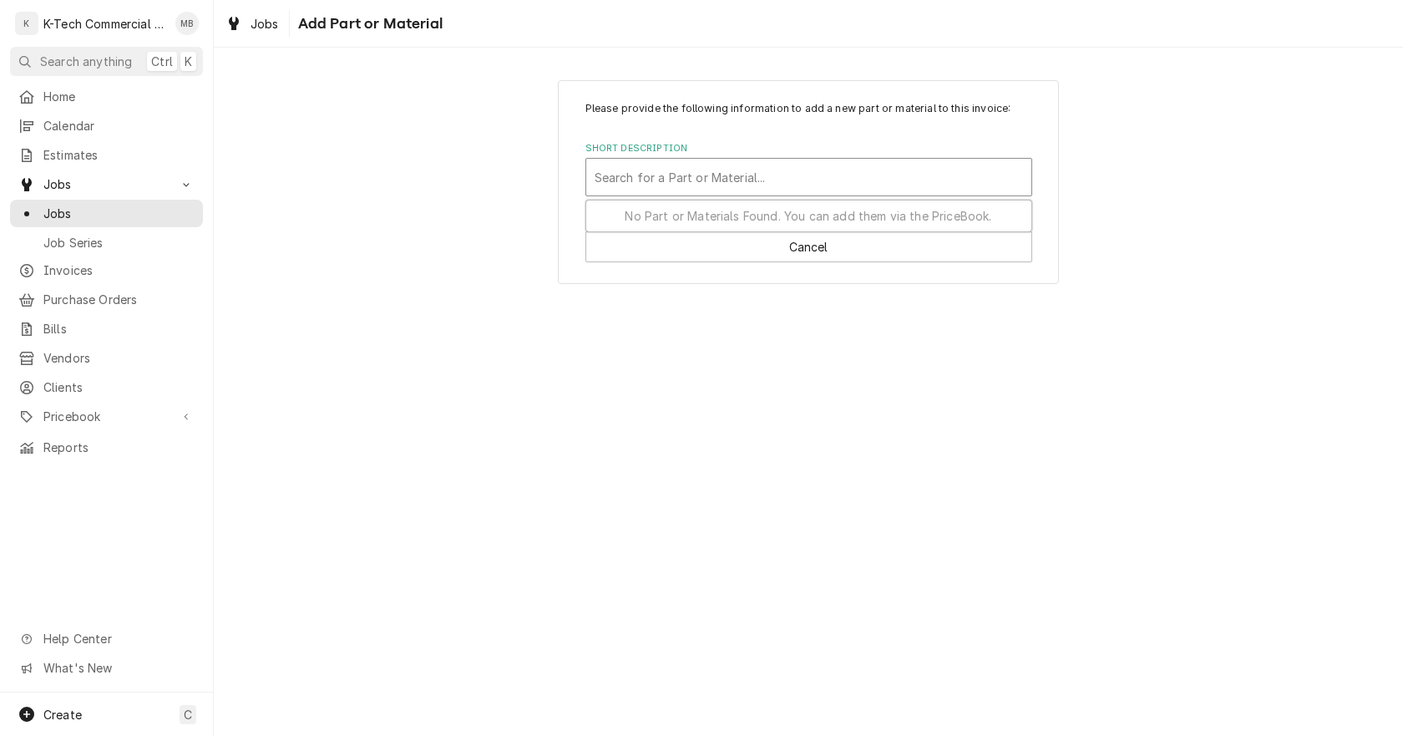
click at [723, 170] on div "Short Description" at bounding box center [809, 177] width 429 height 30
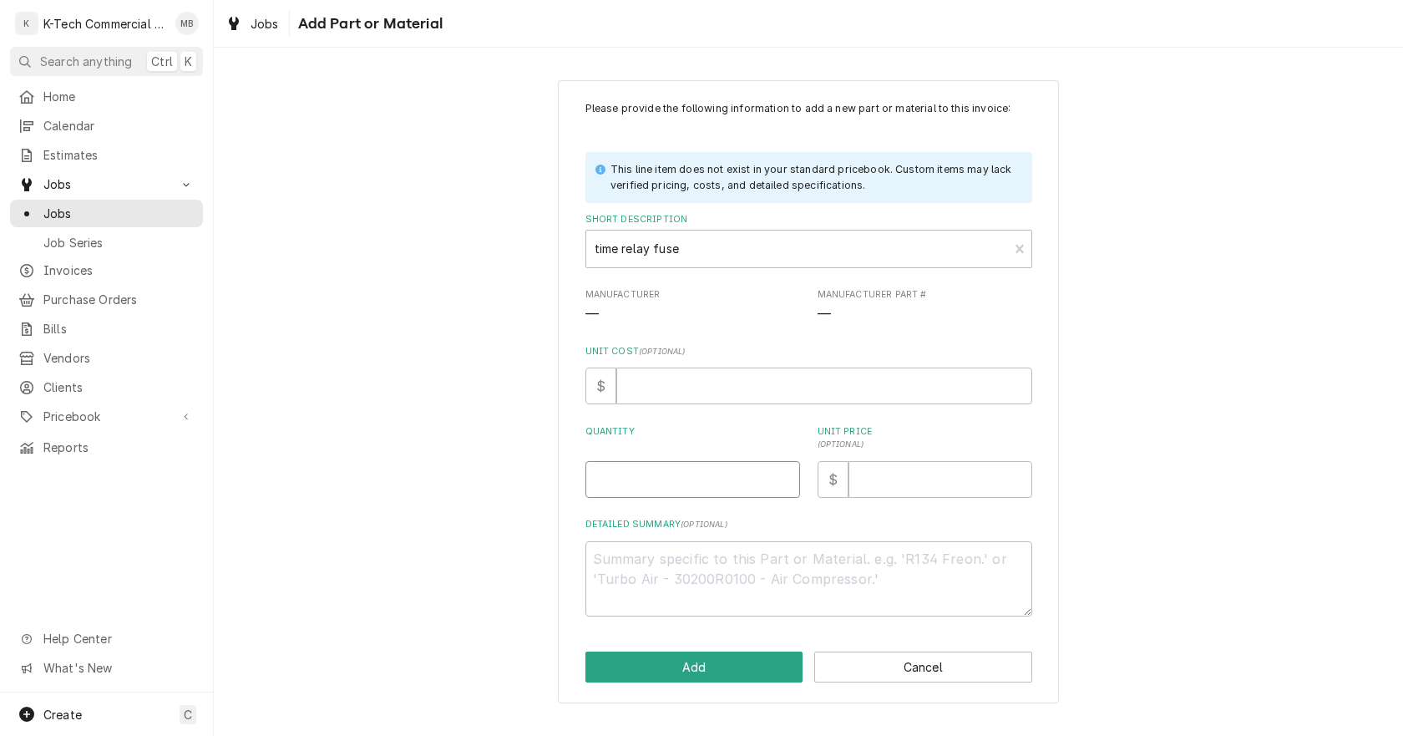
click at [646, 478] on input "Quantity" at bounding box center [693, 479] width 215 height 37
click at [941, 491] on input "Unit Price ( optional )" at bounding box center [941, 479] width 184 height 37
click at [677, 667] on button "Add" at bounding box center [695, 667] width 218 height 31
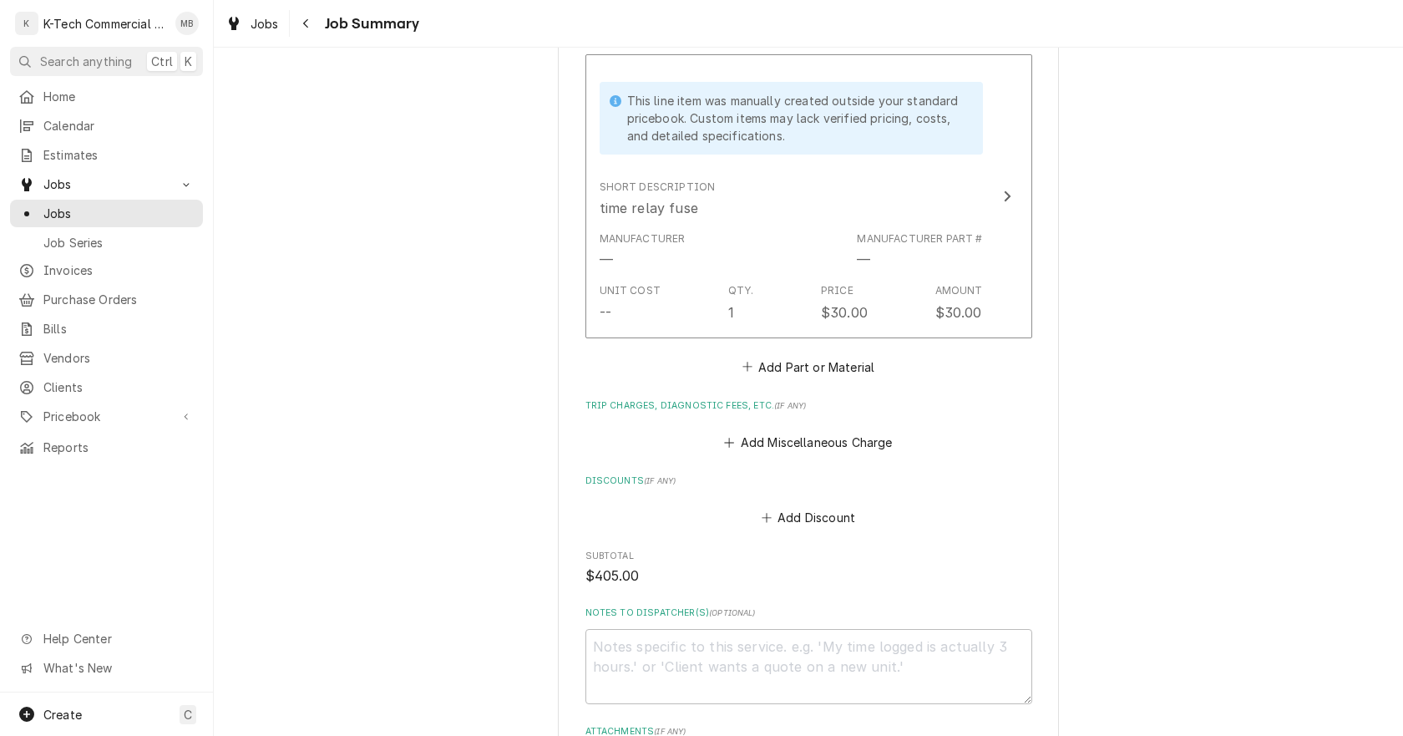
scroll to position [1002, 0]
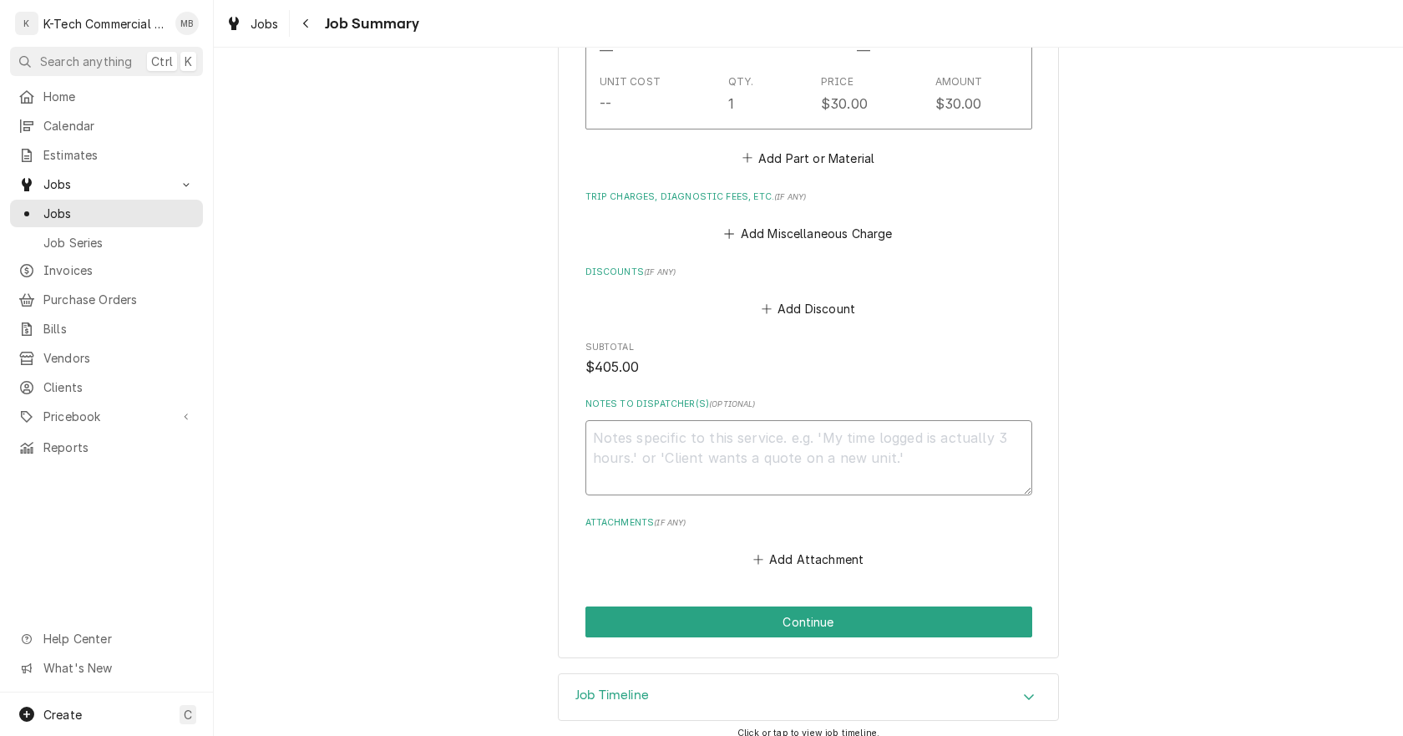
click at [715, 457] on textarea "Notes to Dispatcher(s) ( optional )" at bounding box center [809, 457] width 447 height 75
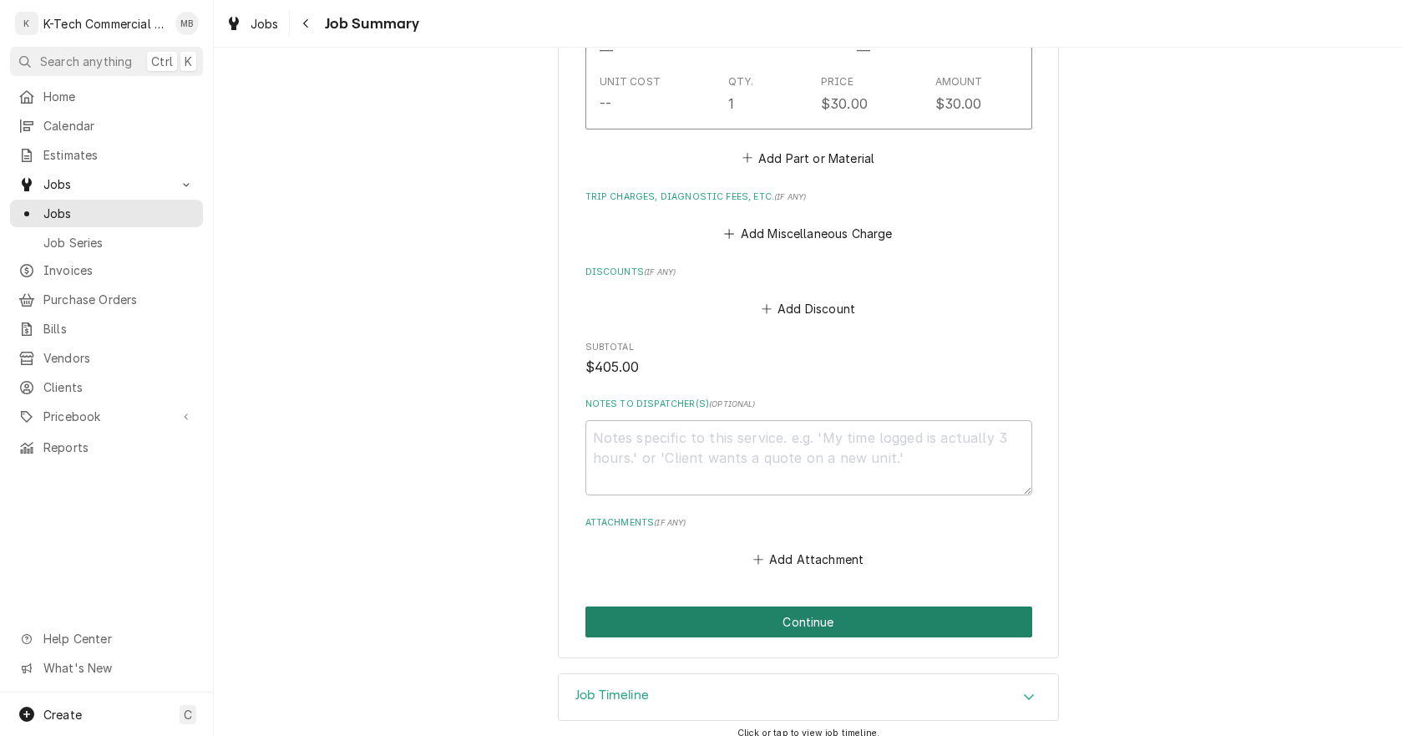
click at [819, 626] on button "Continue" at bounding box center [809, 621] width 447 height 31
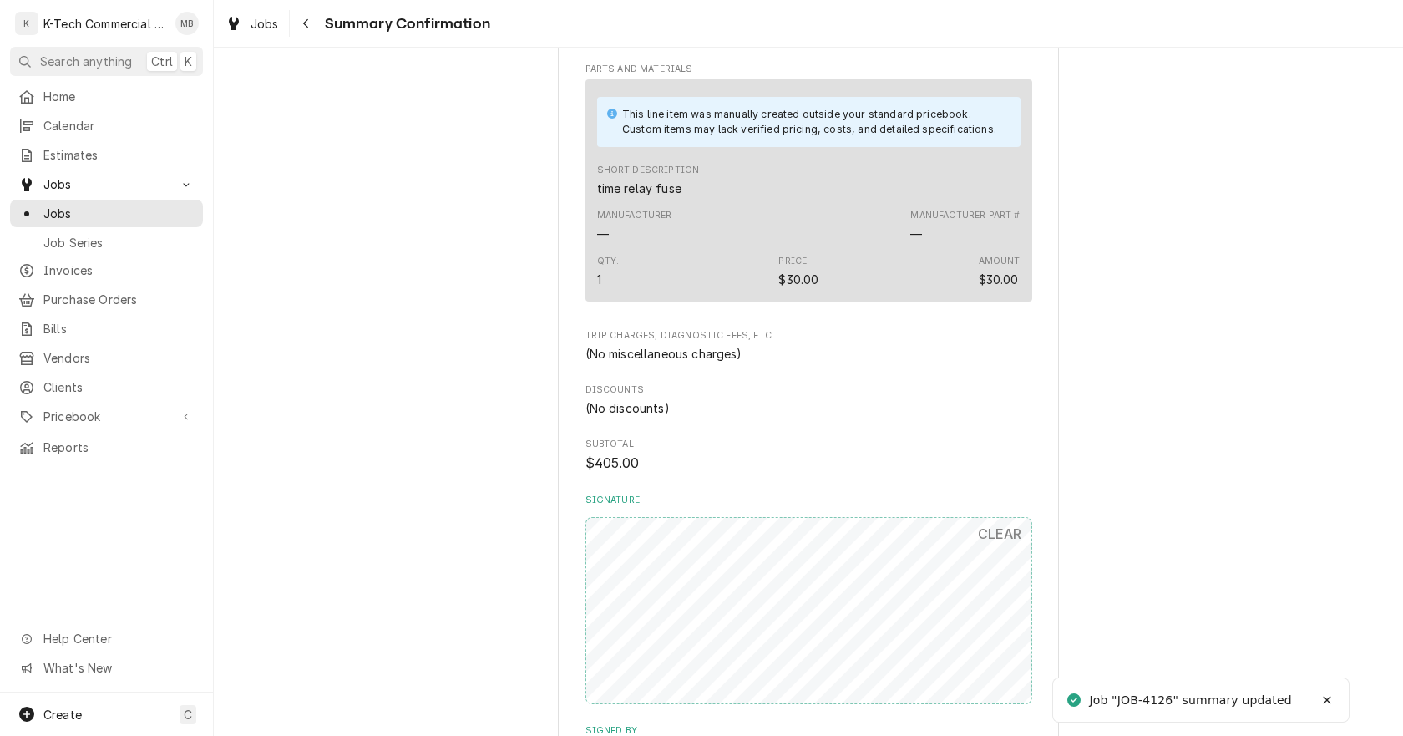
scroll to position [919, 0]
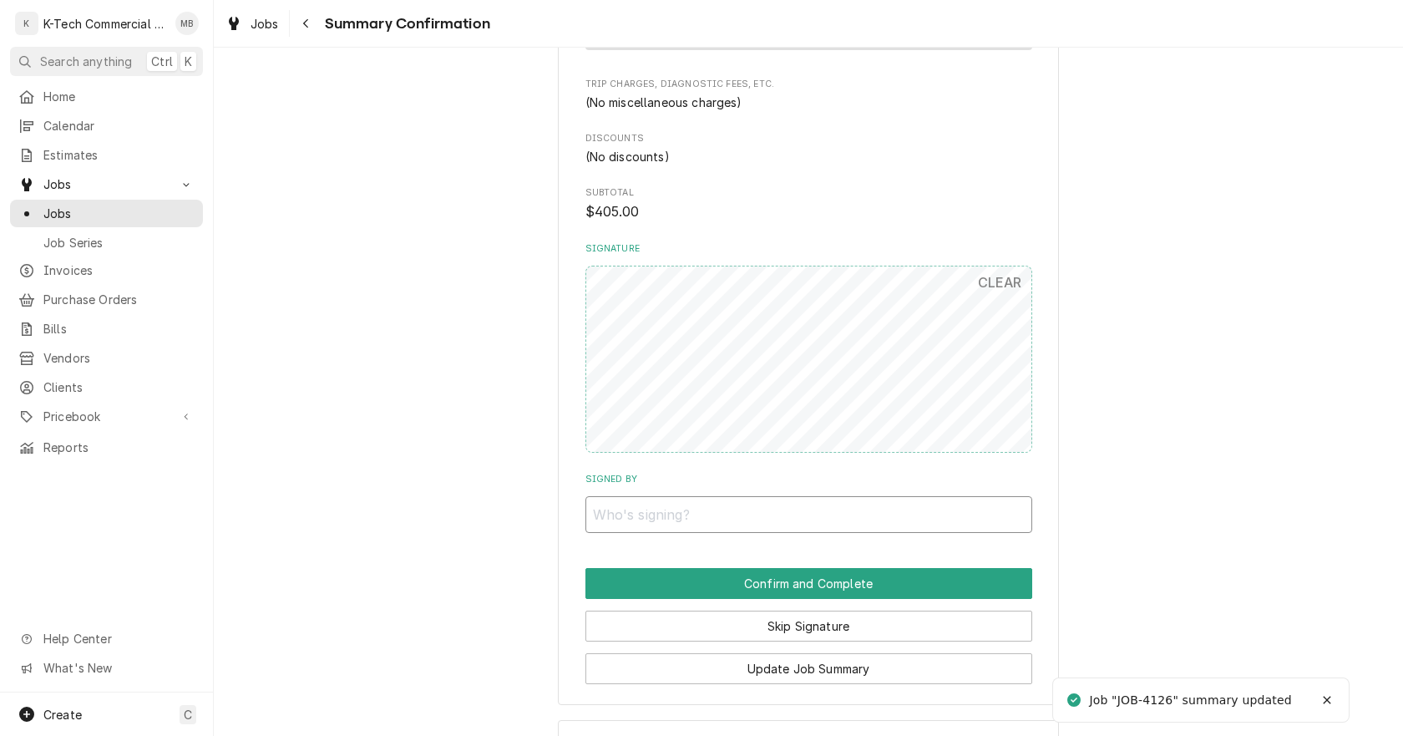
click at [814, 515] on input "Signed By" at bounding box center [809, 514] width 447 height 37
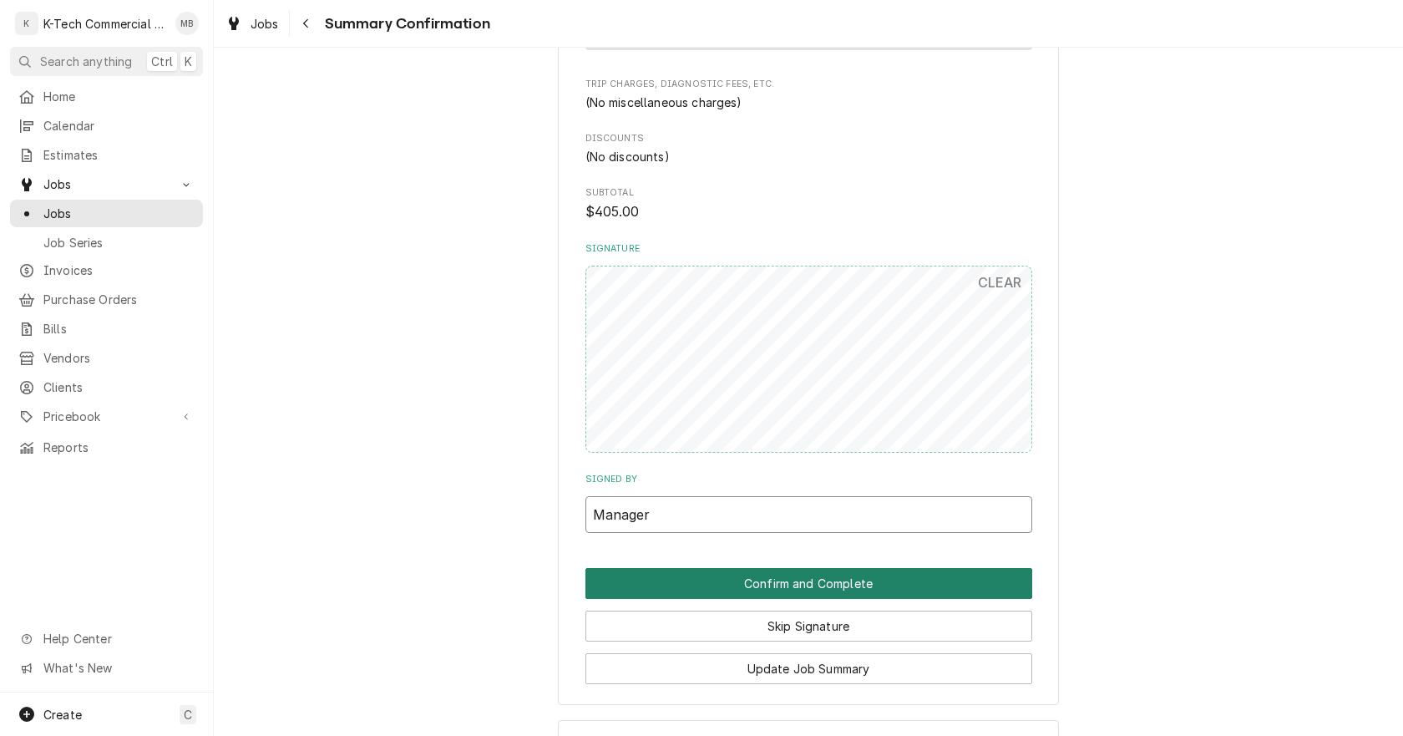
type input "Manager"
click at [820, 578] on button "Confirm and Complete" at bounding box center [809, 583] width 447 height 31
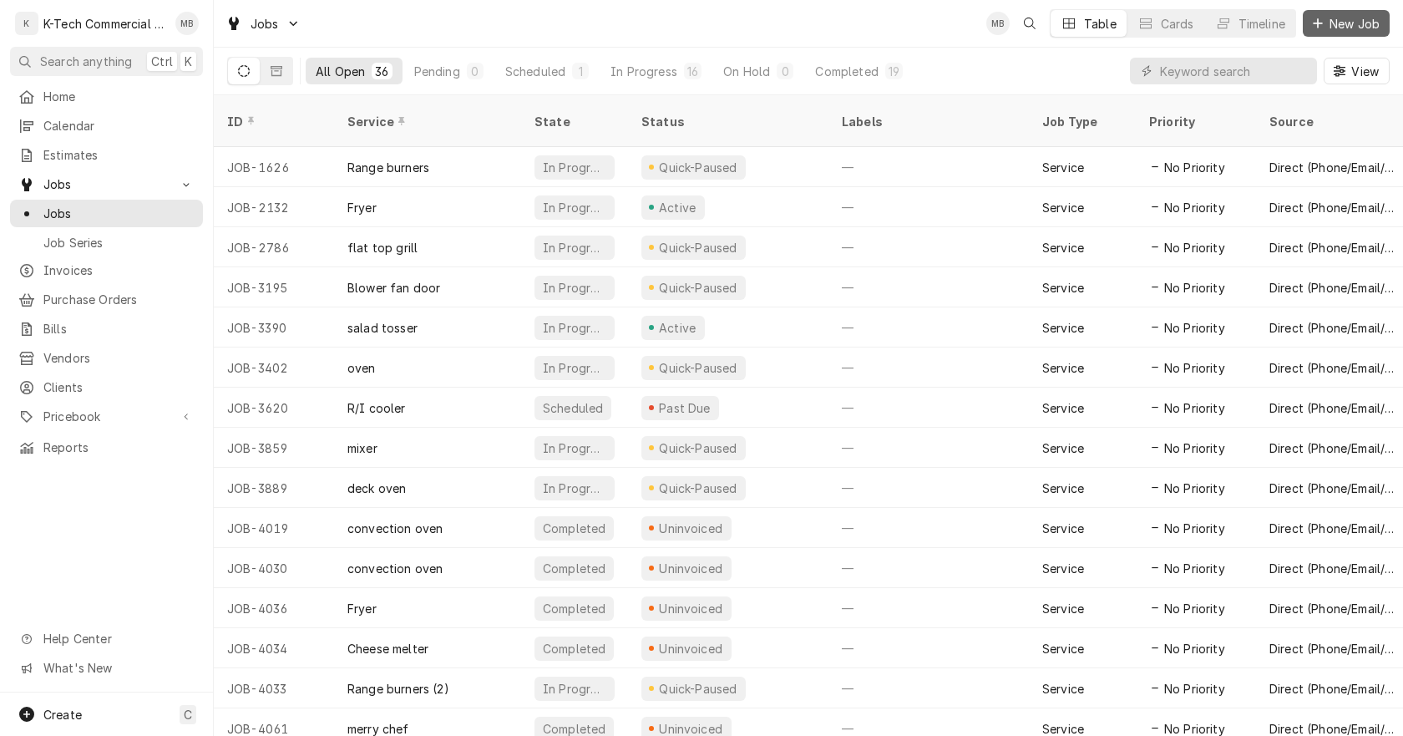
click at [1344, 22] on span "New Job" at bounding box center [1354, 24] width 57 height 18
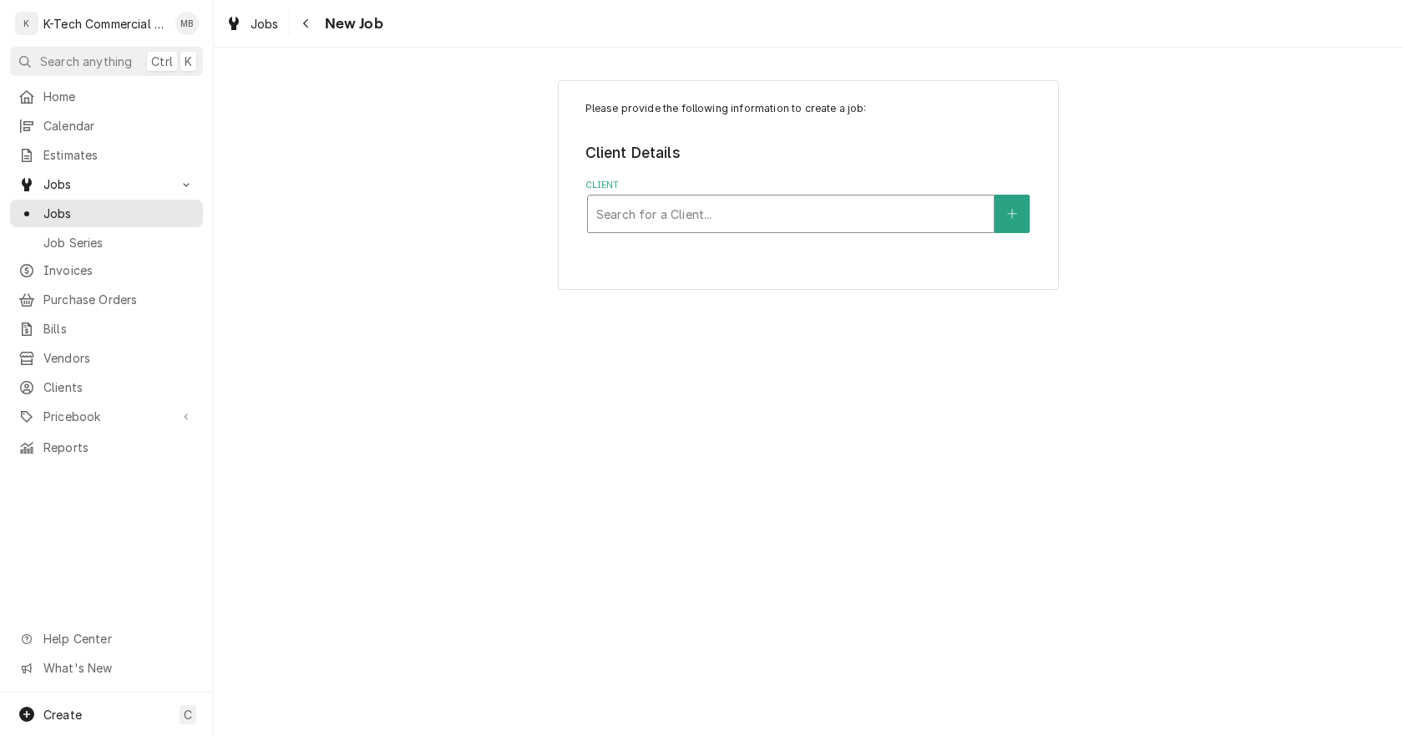
click at [784, 212] on div "Client" at bounding box center [790, 214] width 389 height 30
type input "legal"
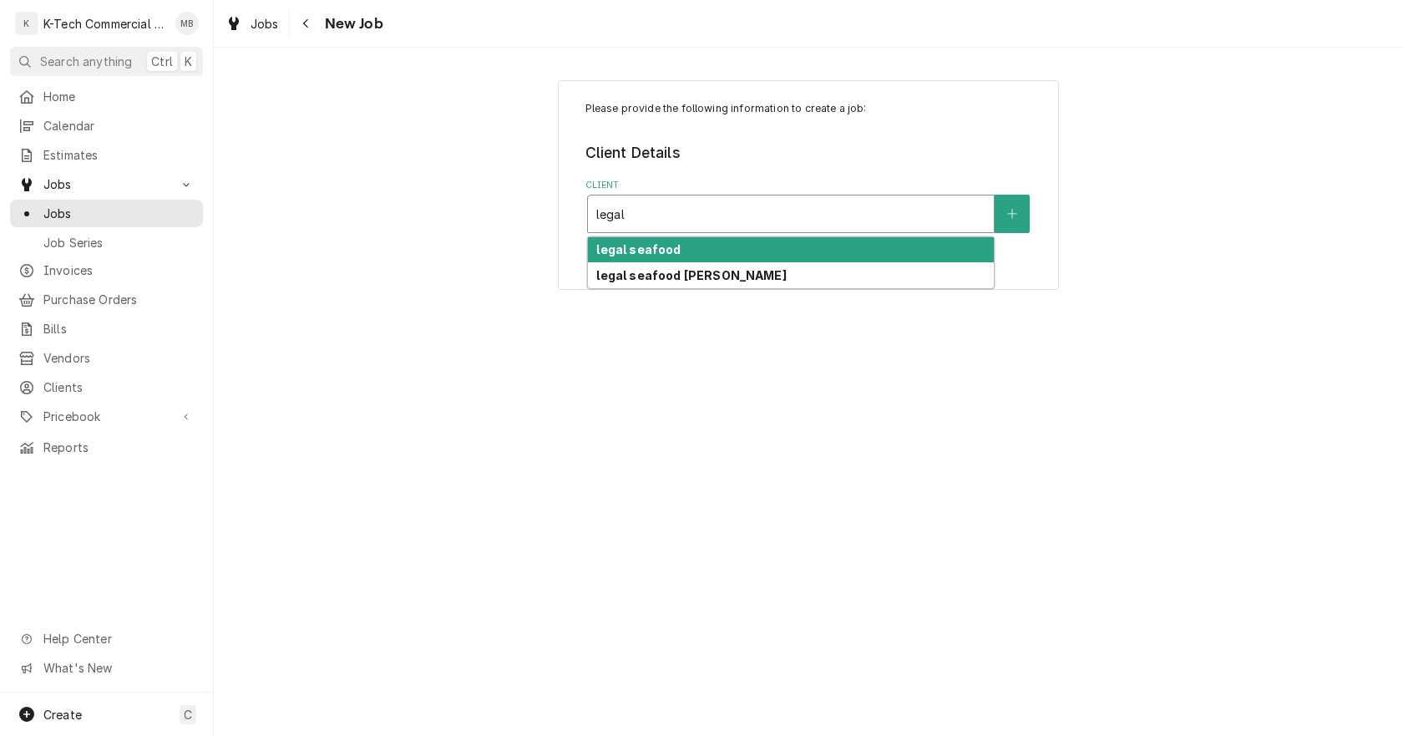
click at [727, 247] on div "legal seafood" at bounding box center [791, 250] width 406 height 26
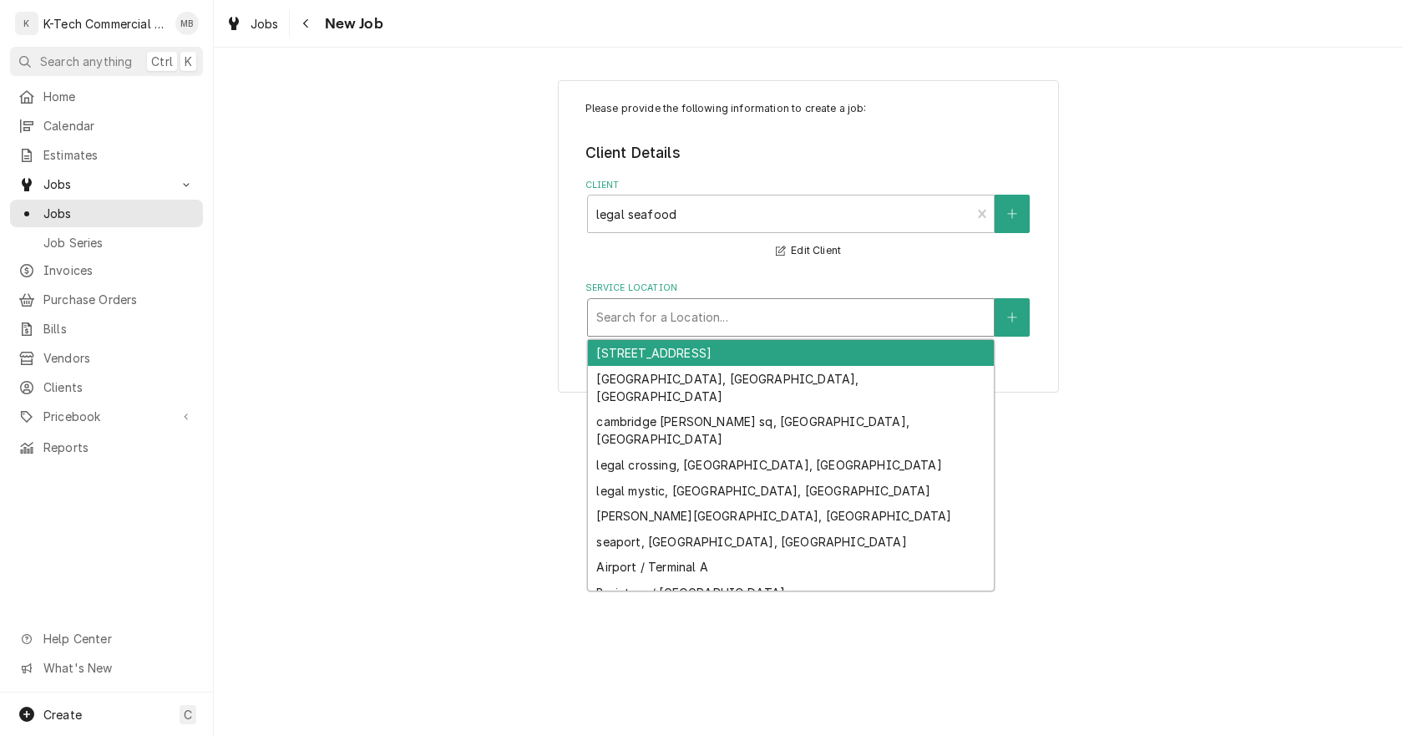
click at [728, 310] on div "Service Location" at bounding box center [790, 317] width 389 height 30
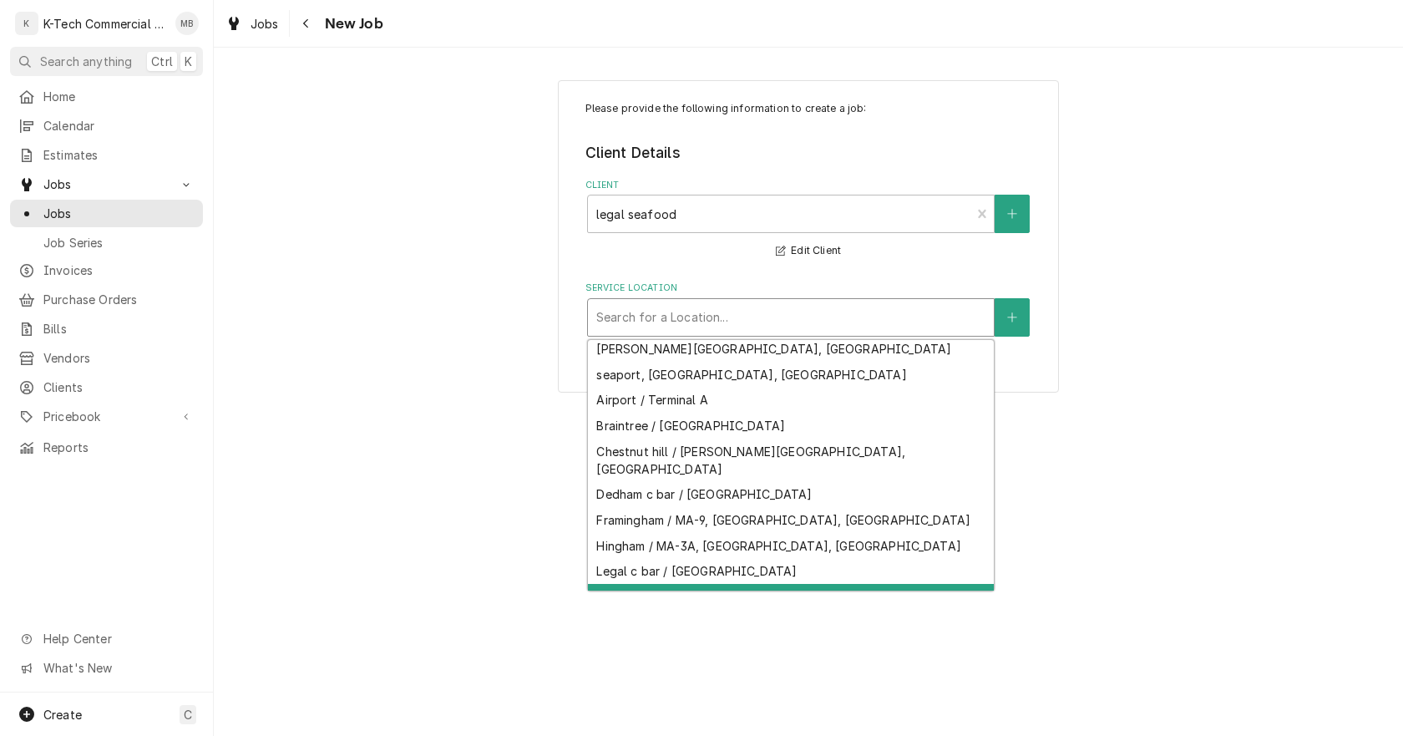
scroll to position [236, 0]
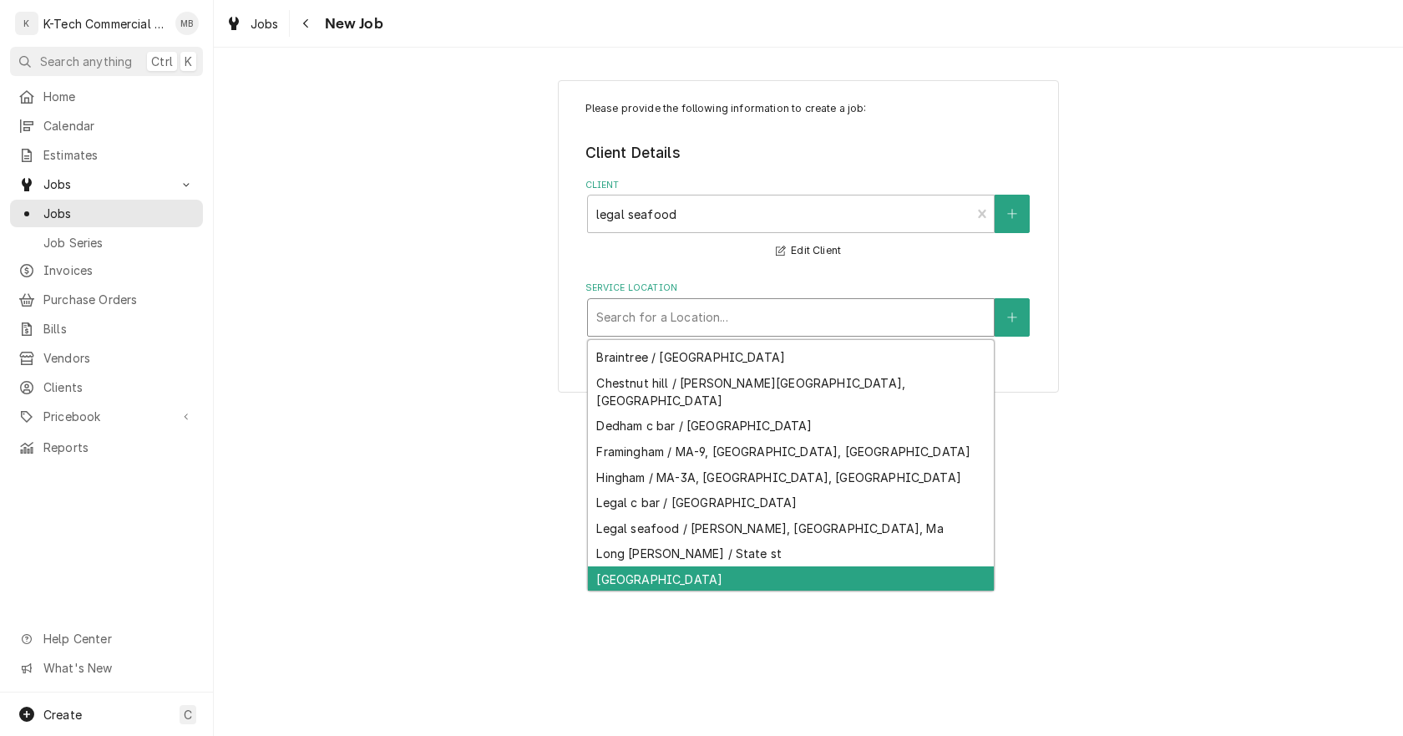
click at [743, 566] on div "Park plaza / Park Plaza, Boston, MA 02116" at bounding box center [791, 579] width 406 height 26
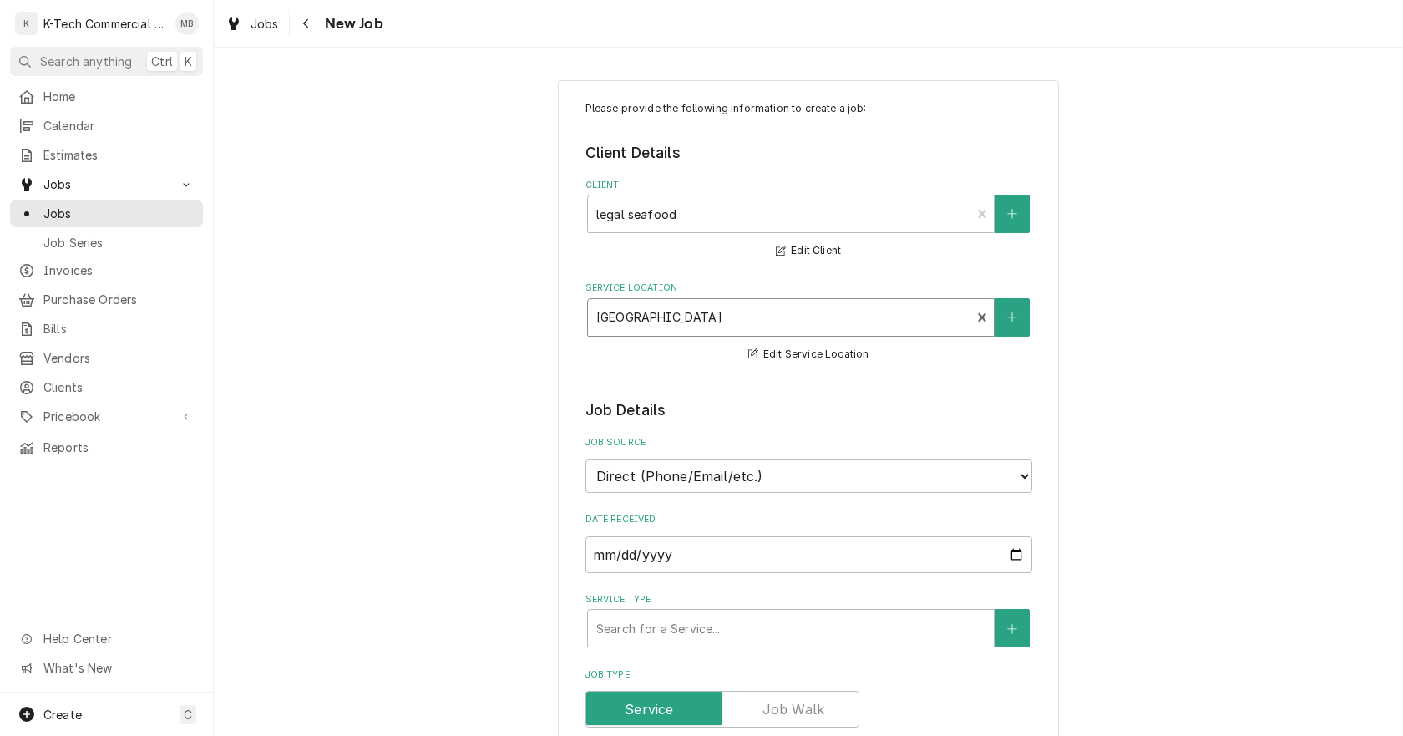
scroll to position [251, 0]
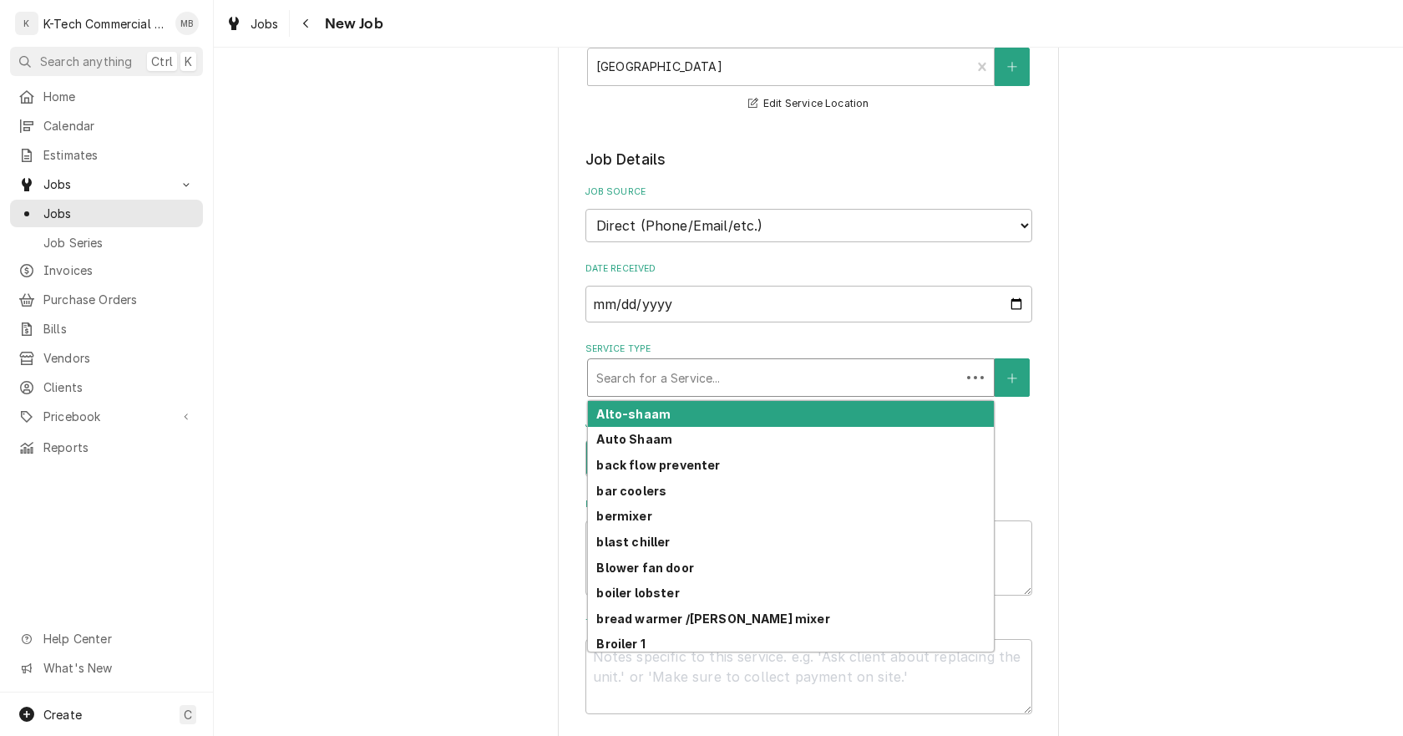
click at [794, 372] on div "Service Type" at bounding box center [774, 378] width 356 height 30
type textarea "x"
type input "c"
type textarea "x"
type input "co"
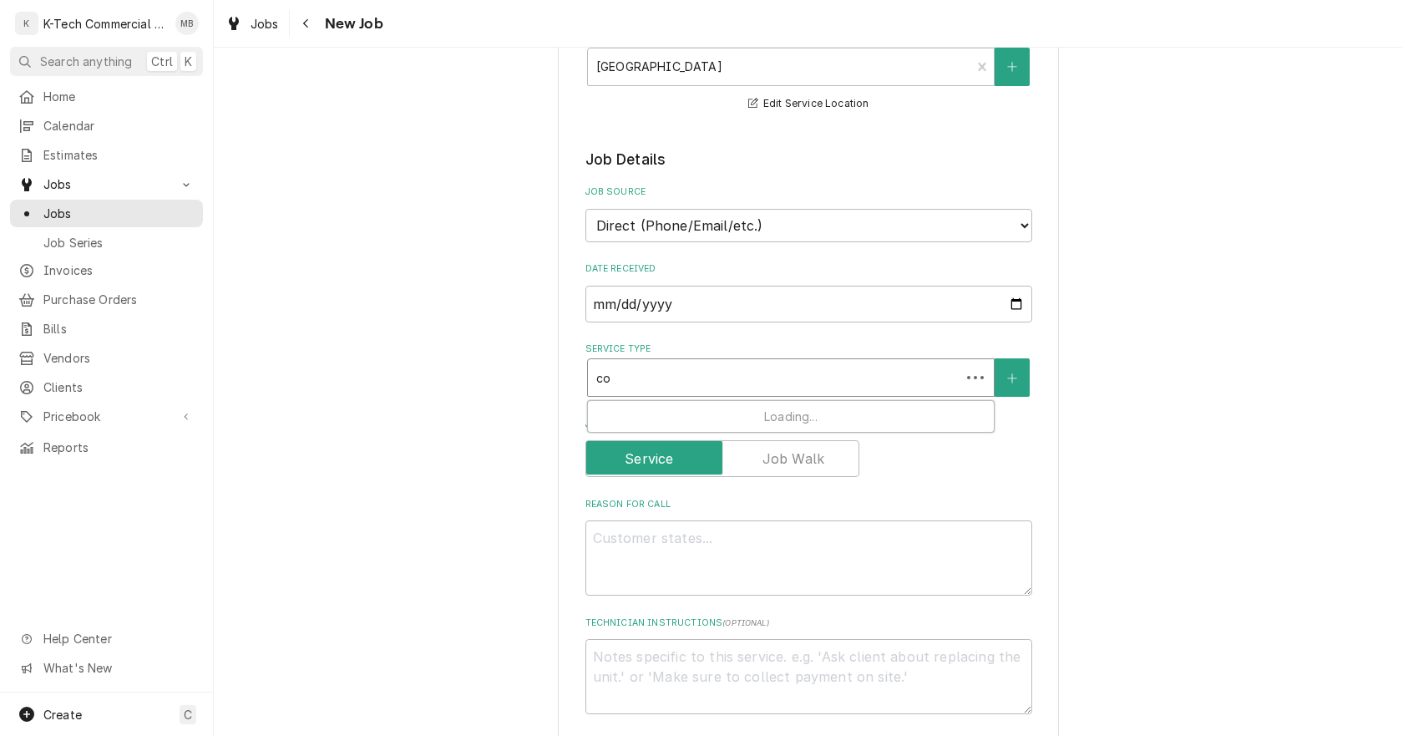
type textarea "x"
type input "con"
type textarea "x"
type input "conv"
type textarea "x"
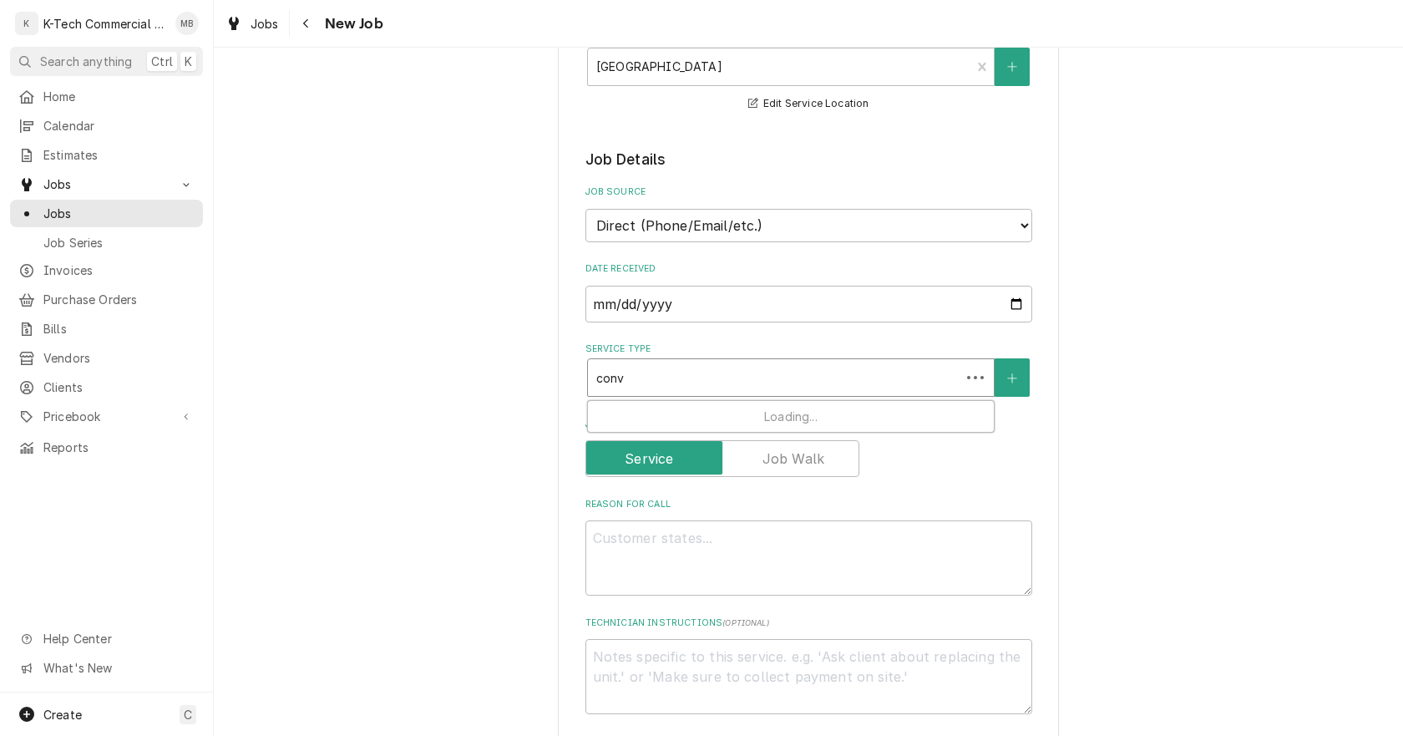
type input "conve"
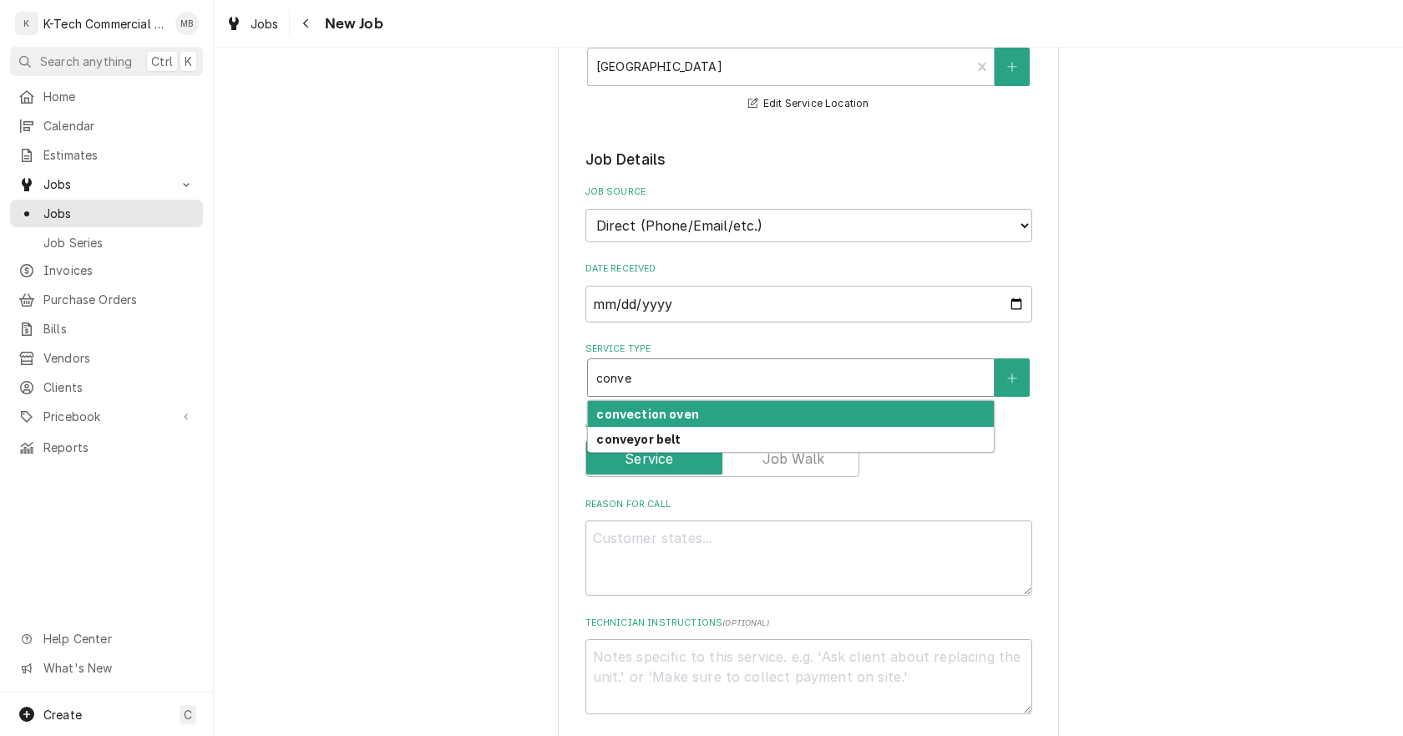
click at [753, 415] on div "convection oven" at bounding box center [791, 414] width 406 height 26
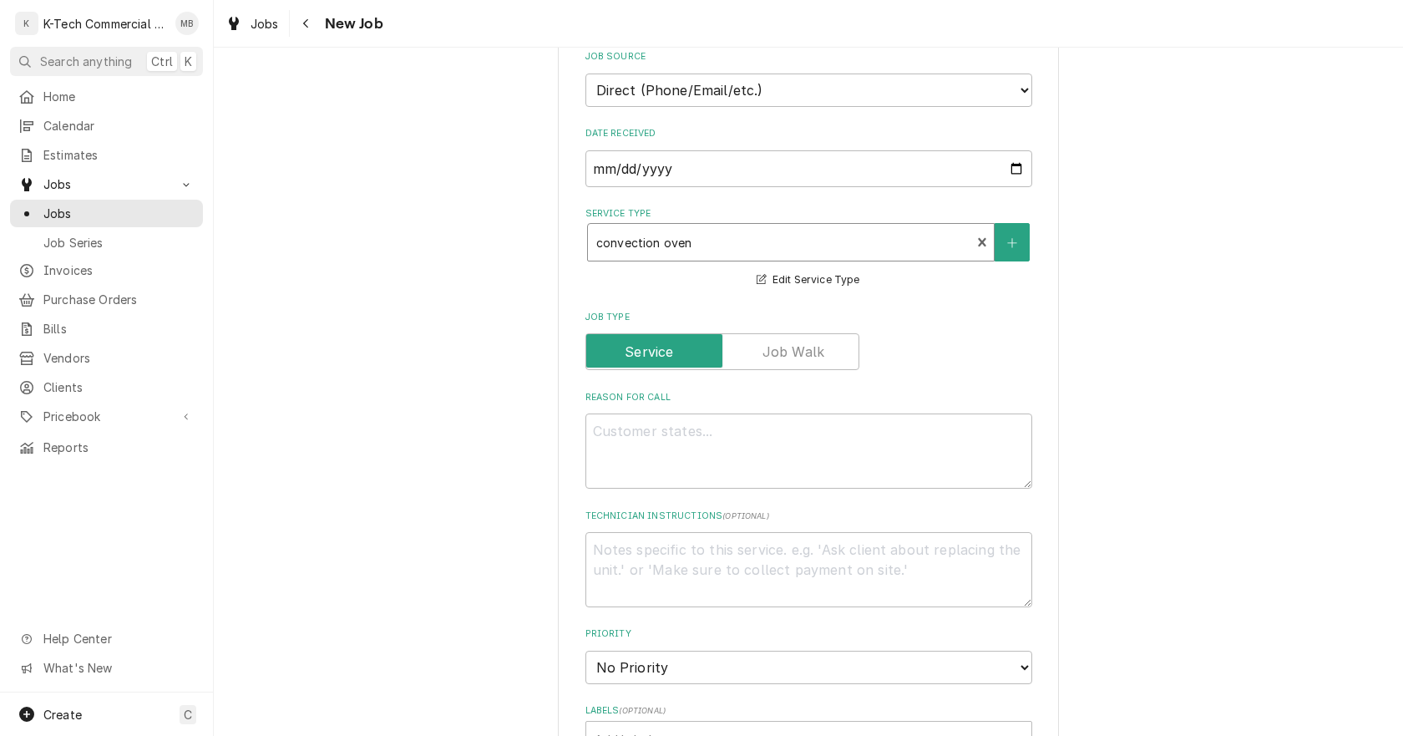
scroll to position [585, 0]
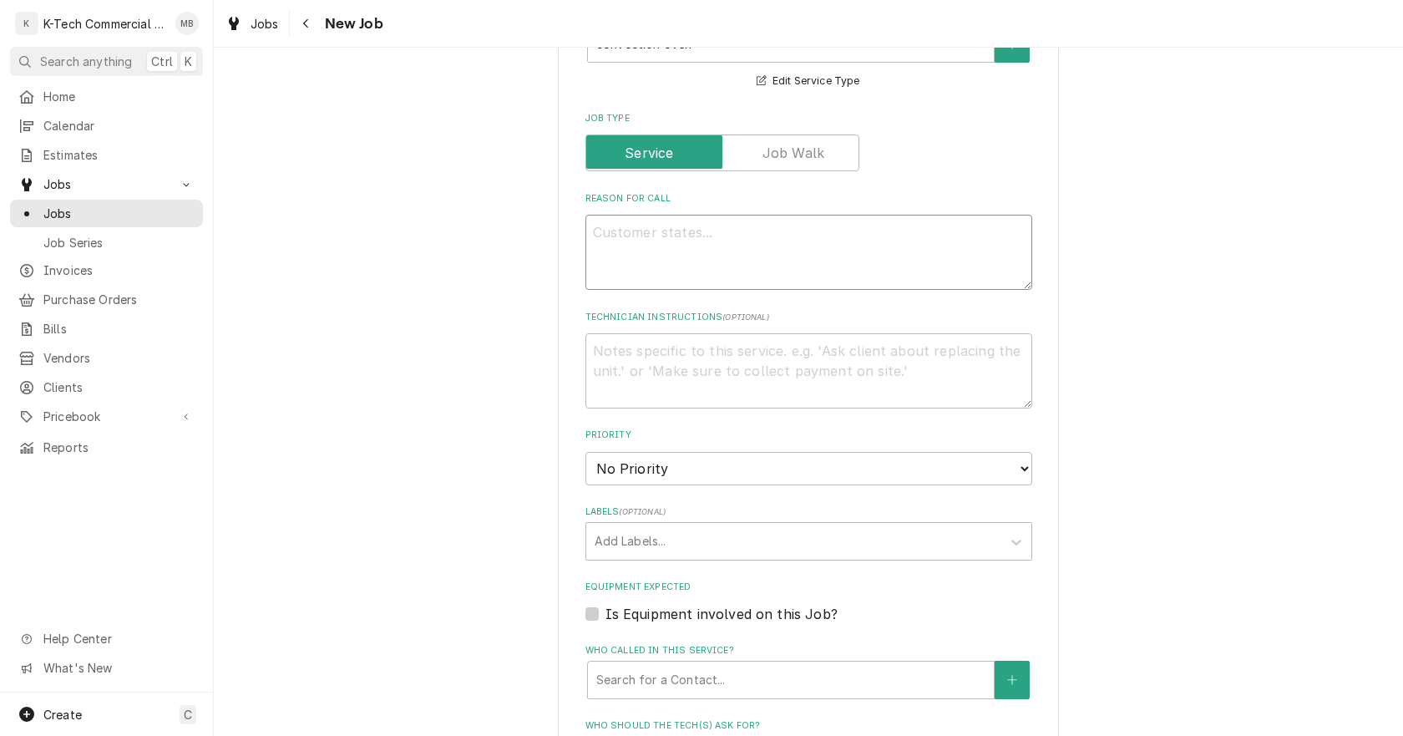
click at [752, 259] on textarea "Reason For Call" at bounding box center [809, 252] width 447 height 75
type textarea "x"
type textarea "B"
type textarea "x"
type textarea "Bo"
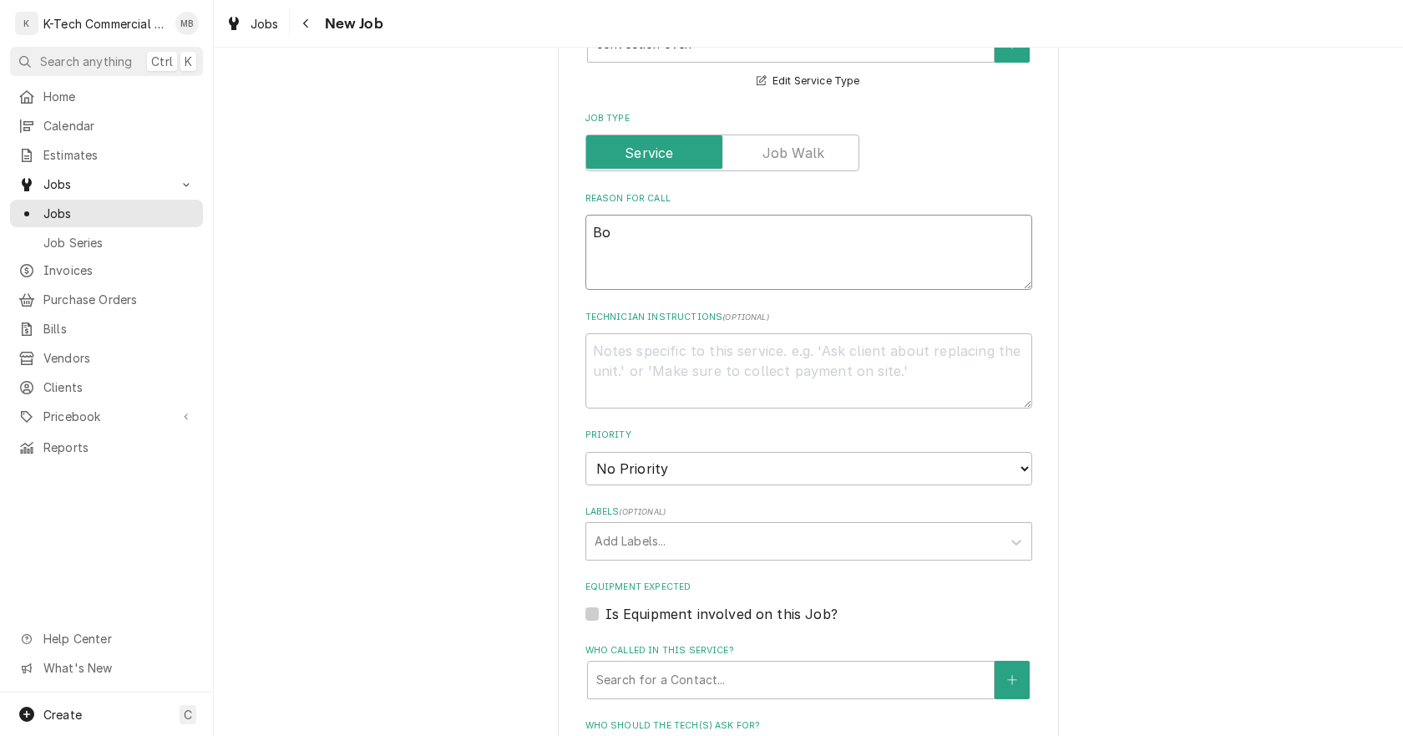
type textarea "x"
type textarea "Bot"
type textarea "x"
type textarea "Bott"
type textarea "x"
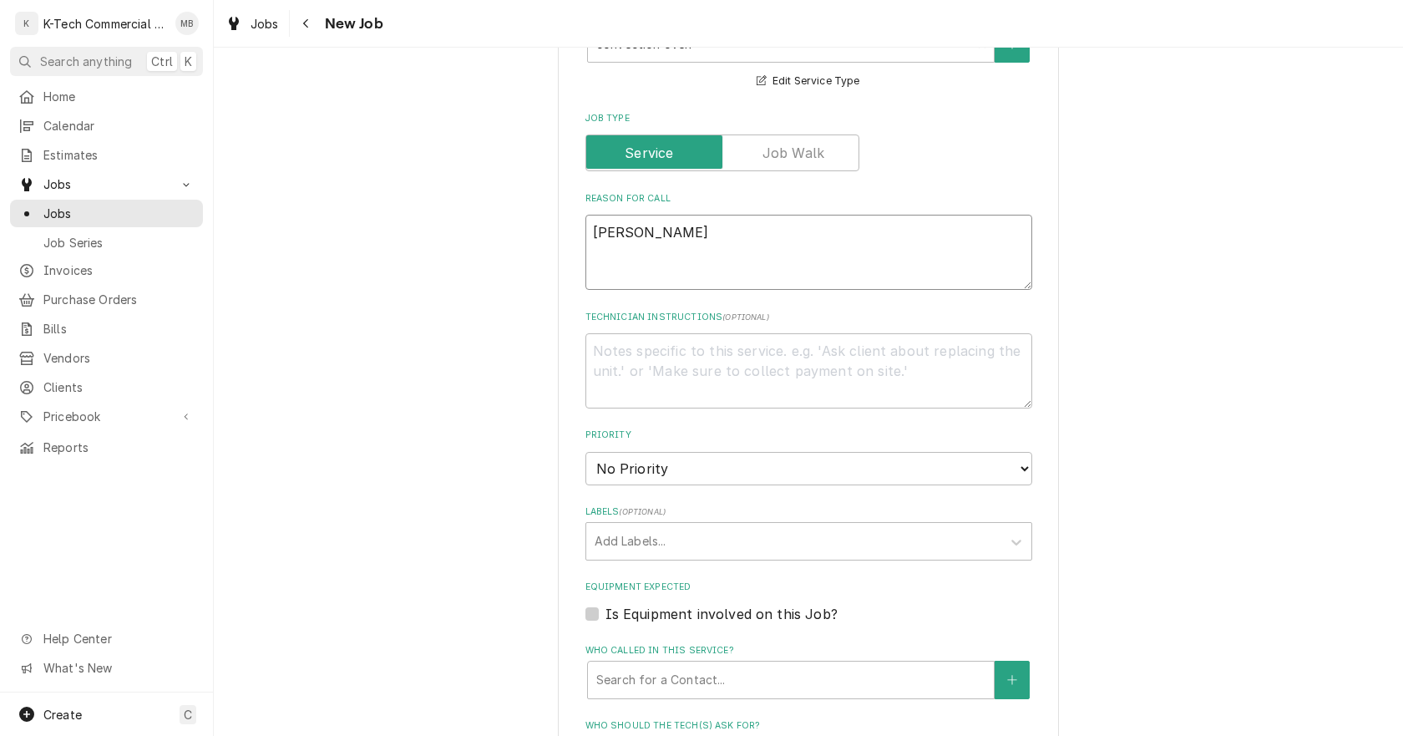
type textarea "Botto"
type textarea "x"
type textarea "Bottom"
type textarea "x"
type textarea "Bottom"
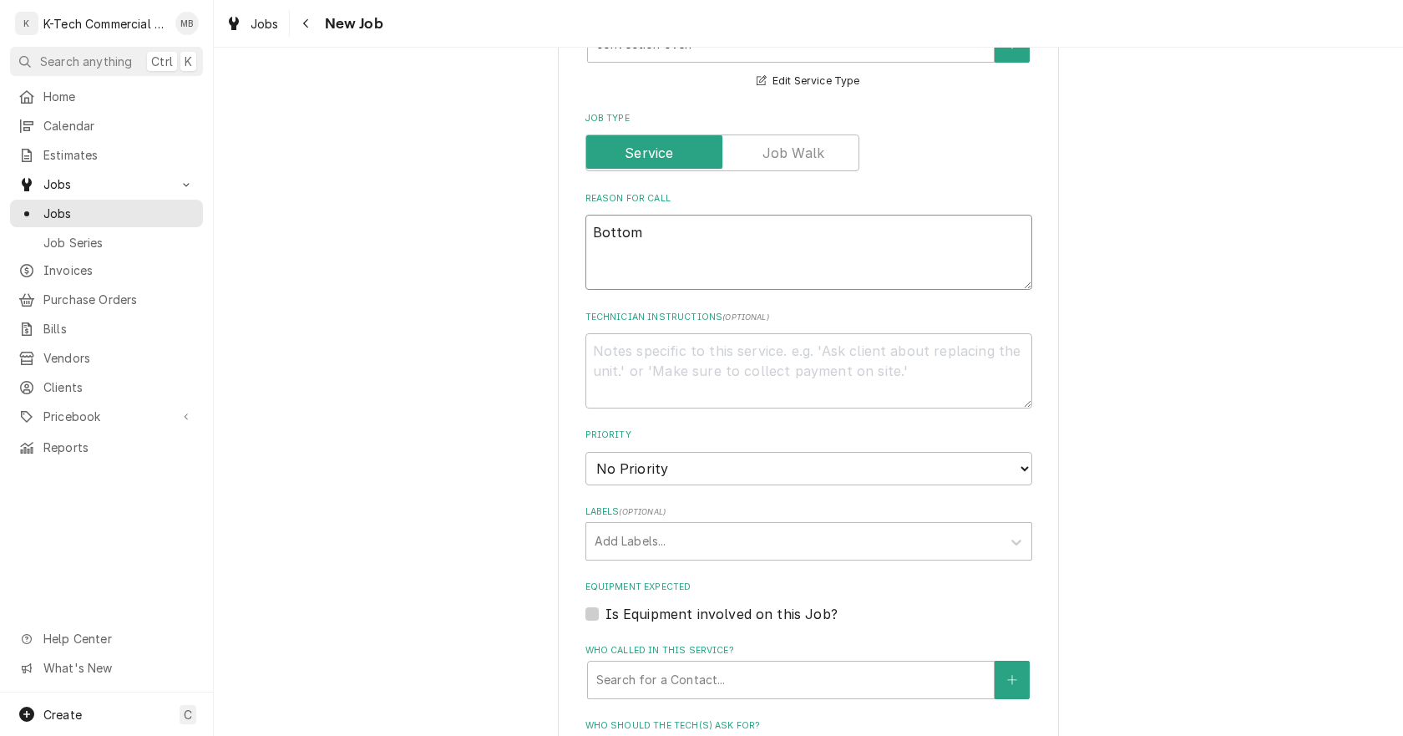
type textarea "x"
type textarea "Bottom o"
type textarea "x"
type textarea "Bottom ov"
type textarea "x"
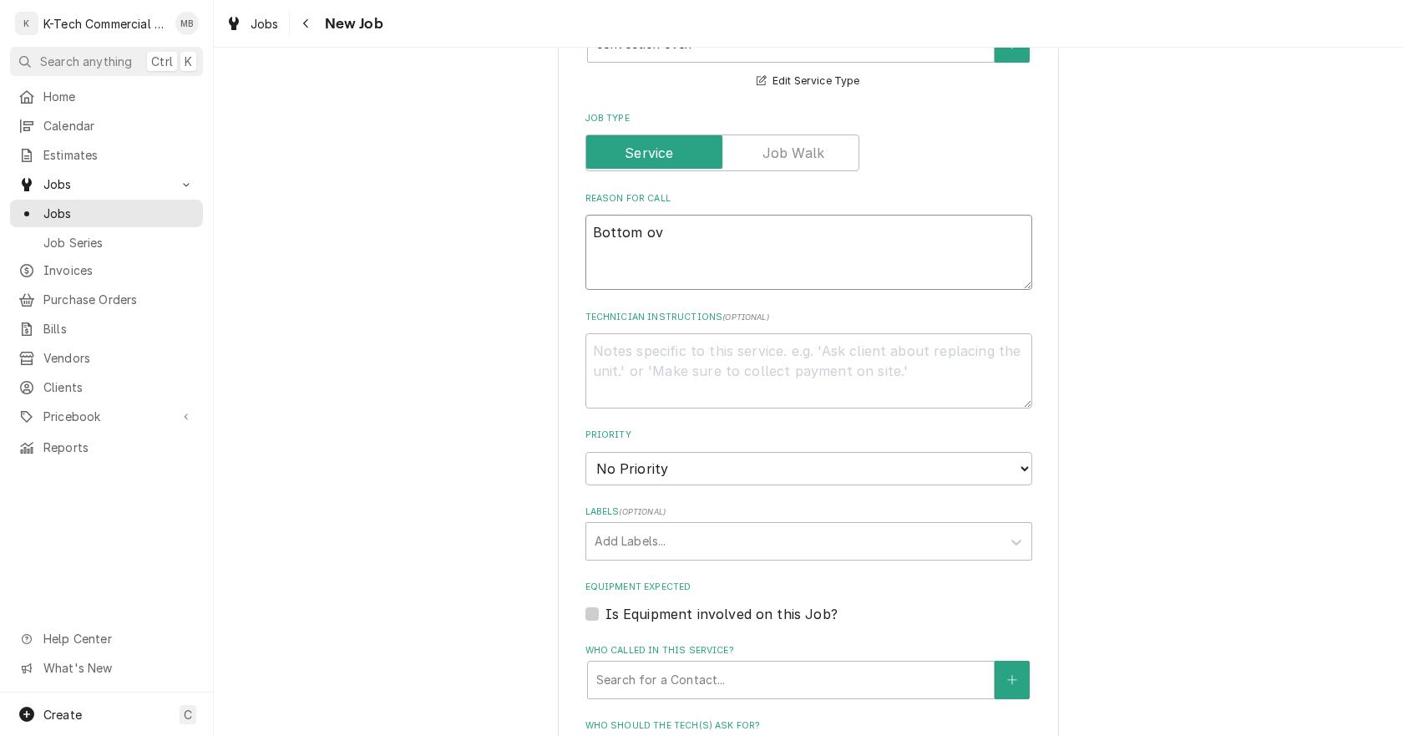
type textarea "Bottom ove"
type textarea "x"
type textarea "Bottom oven"
type textarea "x"
type textarea "Bottom oven"
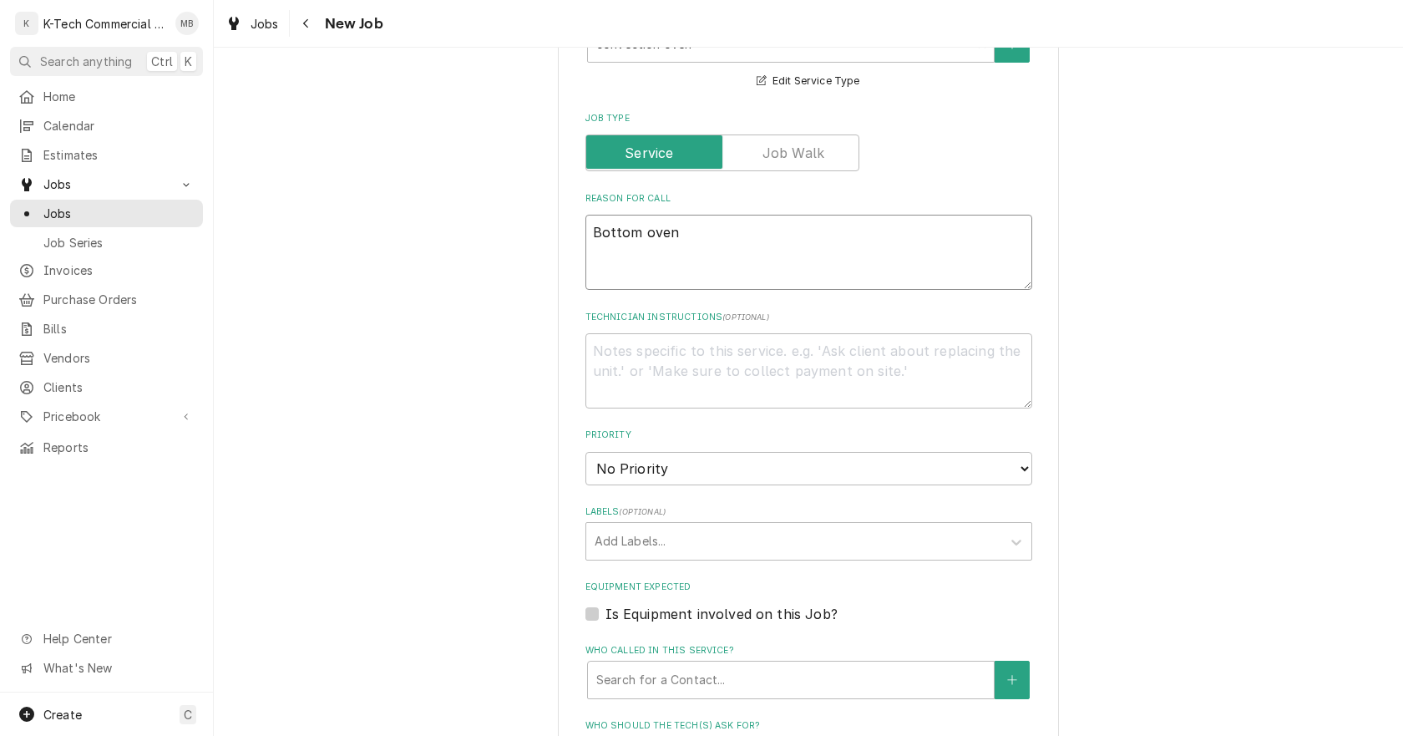
type textarea "x"
type textarea "Bottom oven n"
type textarea "x"
type textarea "Bottom oven no"
type textarea "x"
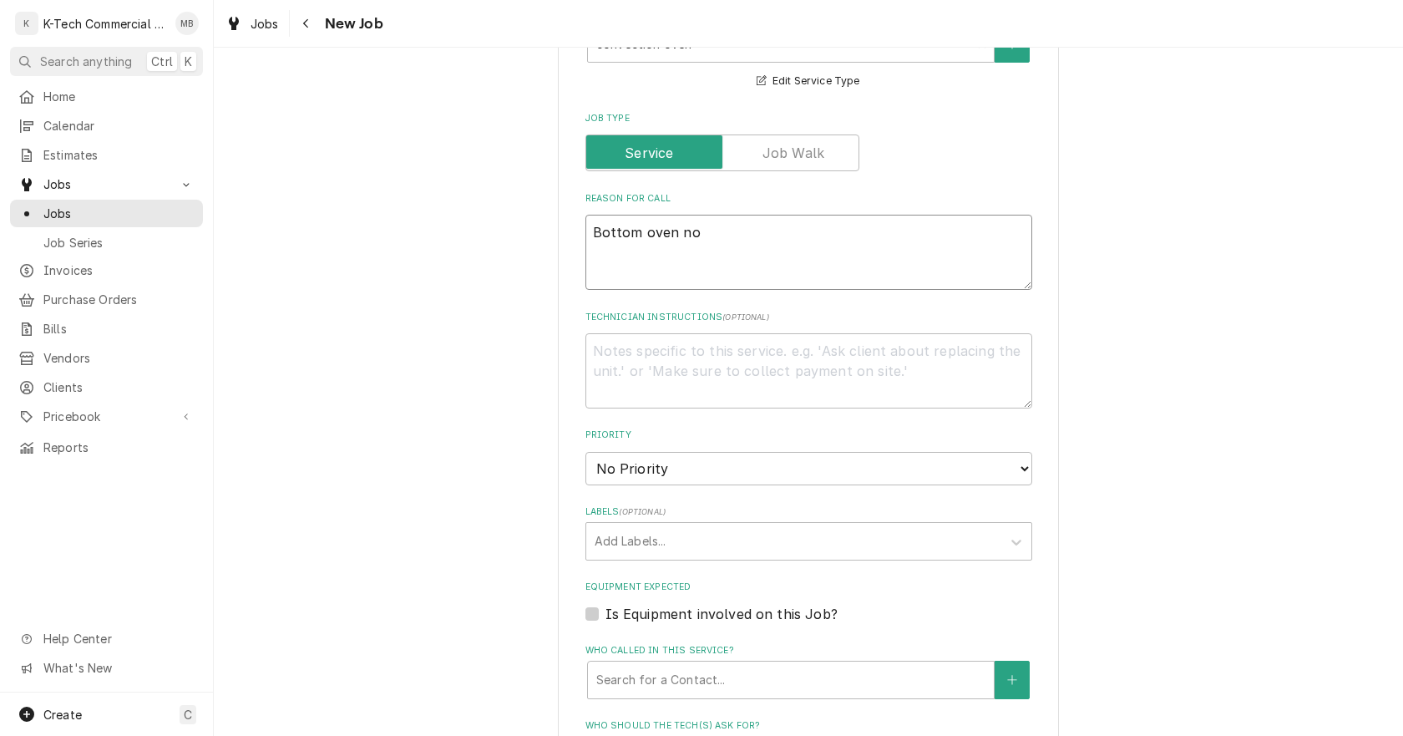
type textarea "Bottom oven not"
type textarea "x"
type textarea "Bottom oven not"
type textarea "x"
type textarea "Bottom oven not h"
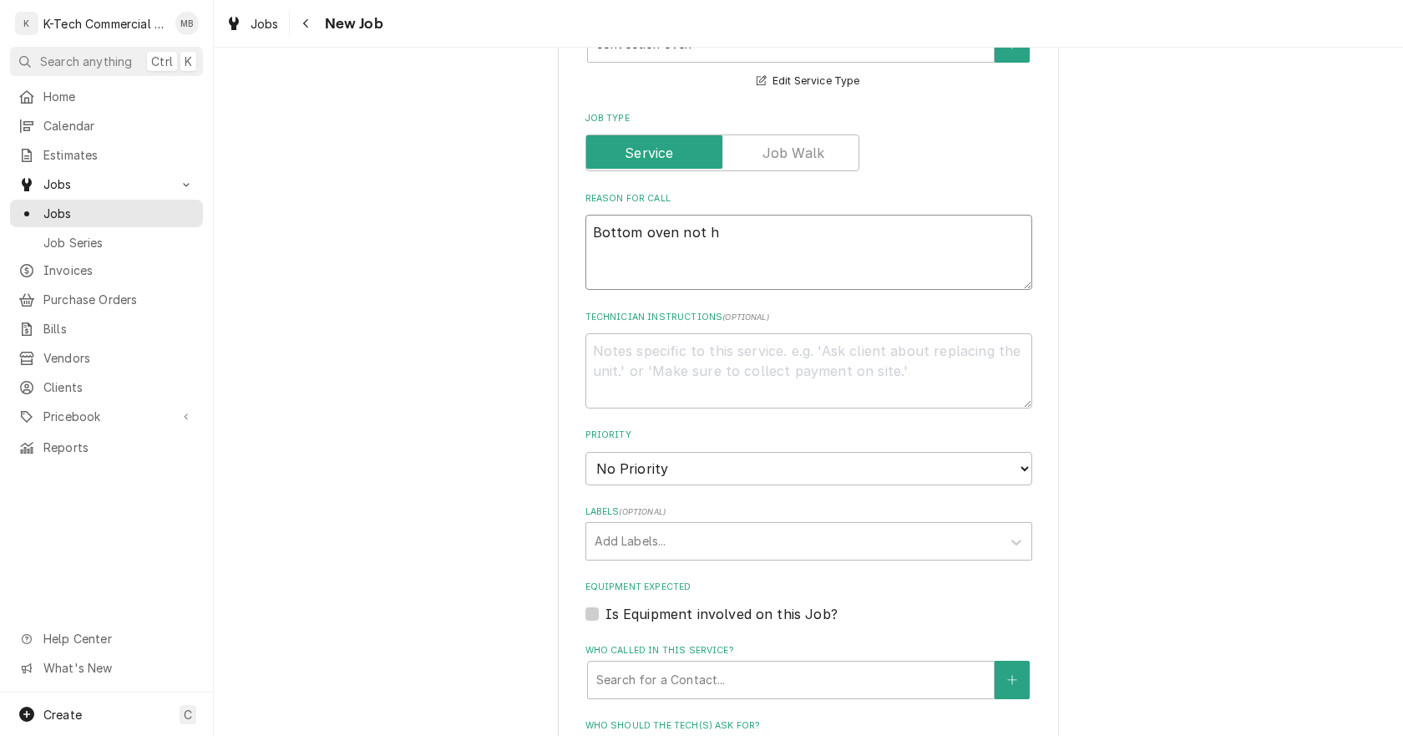
type textarea "x"
type textarea "Bottom oven not he"
type textarea "x"
type textarea "Bottom oven not hea"
type textarea "x"
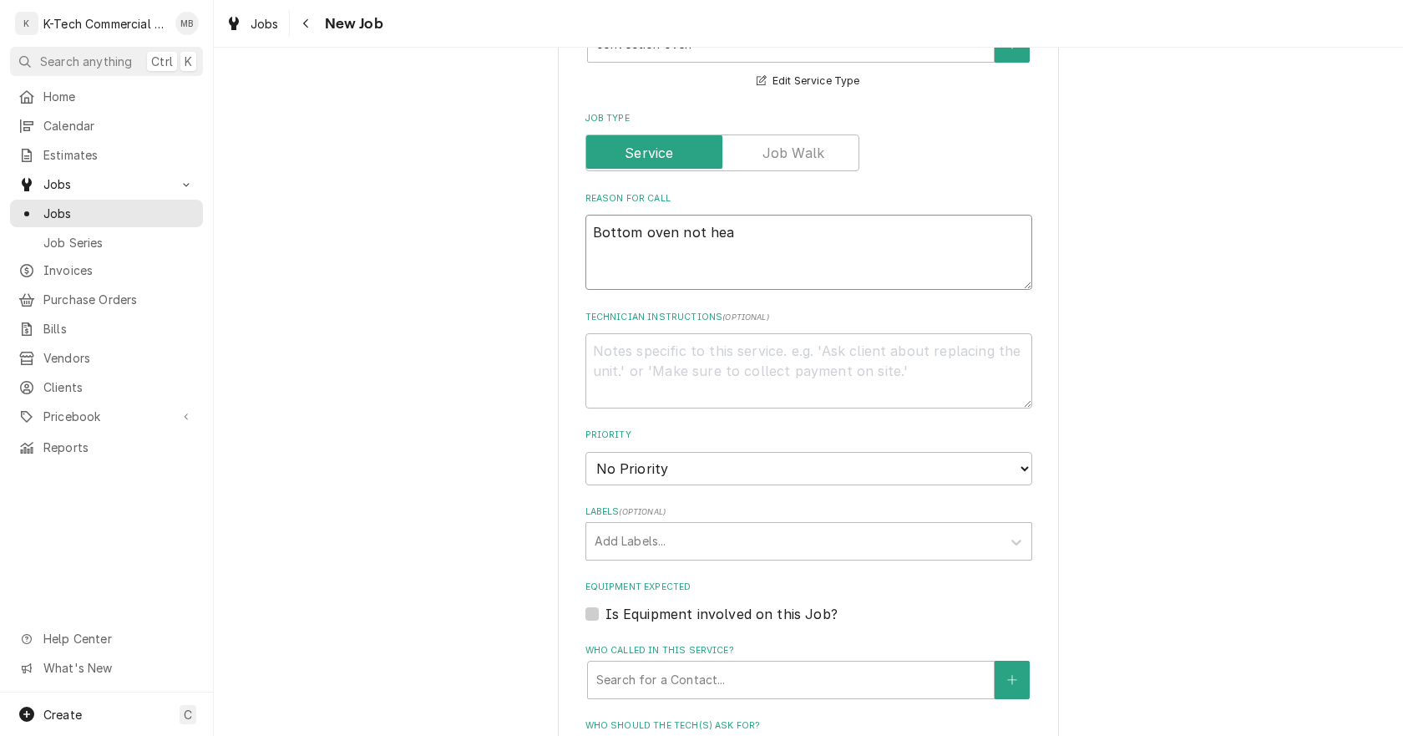
type textarea "Bottom oven not heat"
type textarea "x"
type textarea "Bottom oven not heati"
type textarea "x"
type textarea "Bottom oven not heatin"
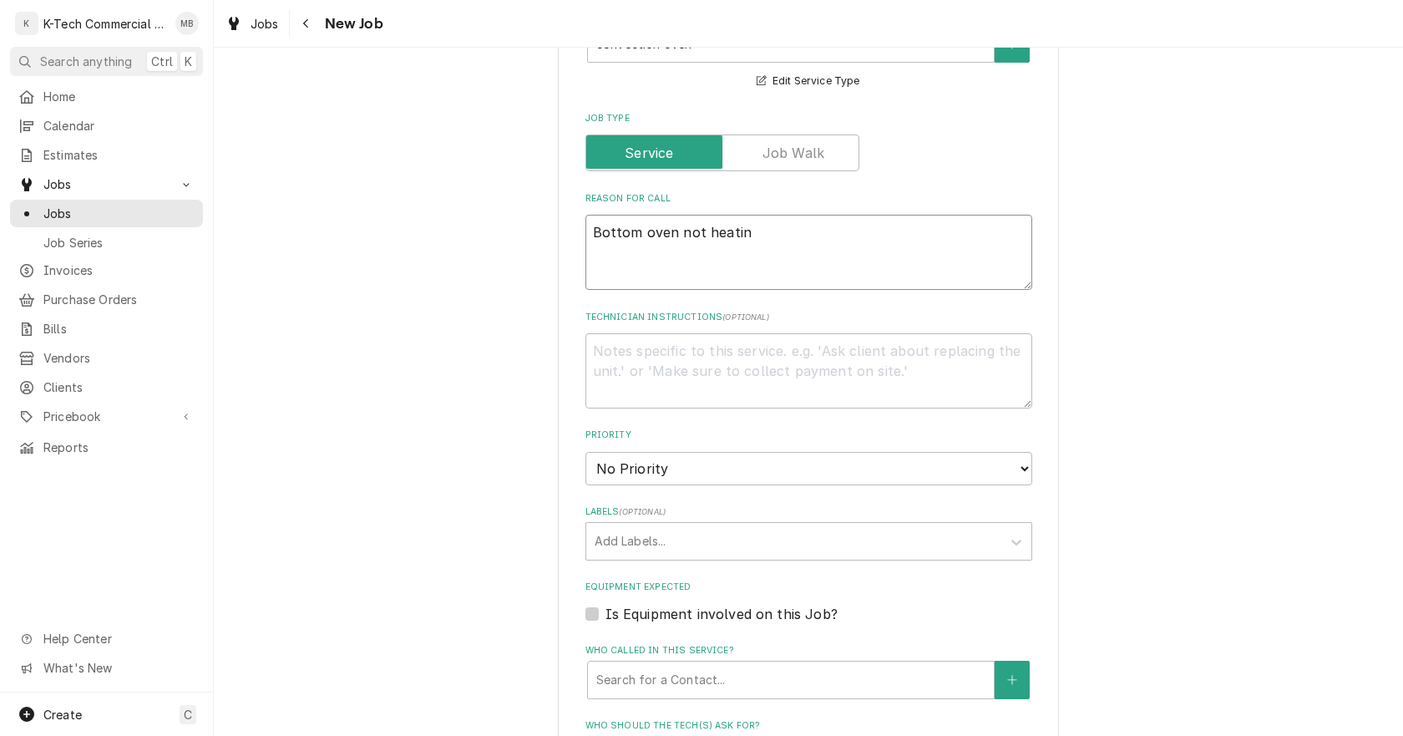
type textarea "x"
type textarea "Bottom oven not heating"
type textarea "x"
type textarea "Bottom oven not heating"
type textarea "x"
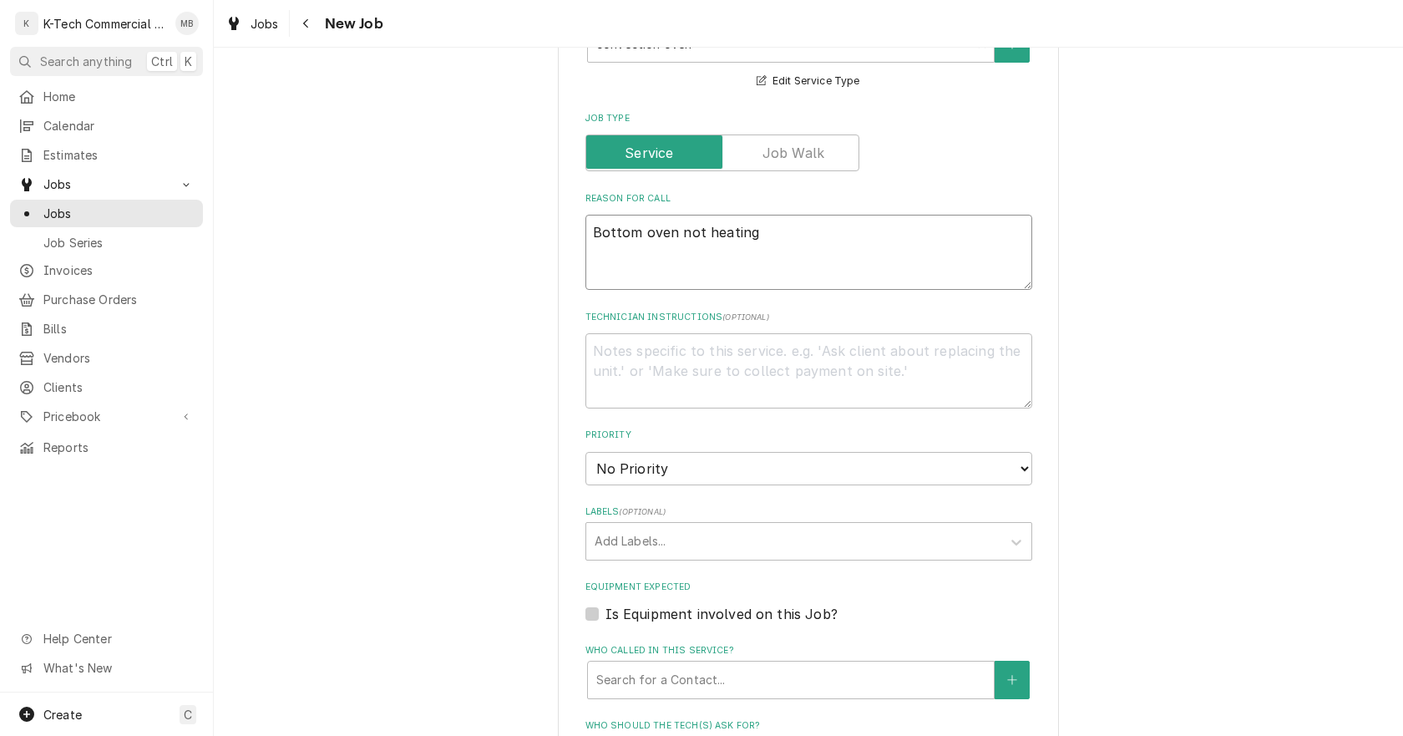
type textarea "Bottom oven not heating u"
type textarea "x"
type textarea "Bottom oven not heating uy"
type textarea "x"
type textarea "Bottom oven not heating u"
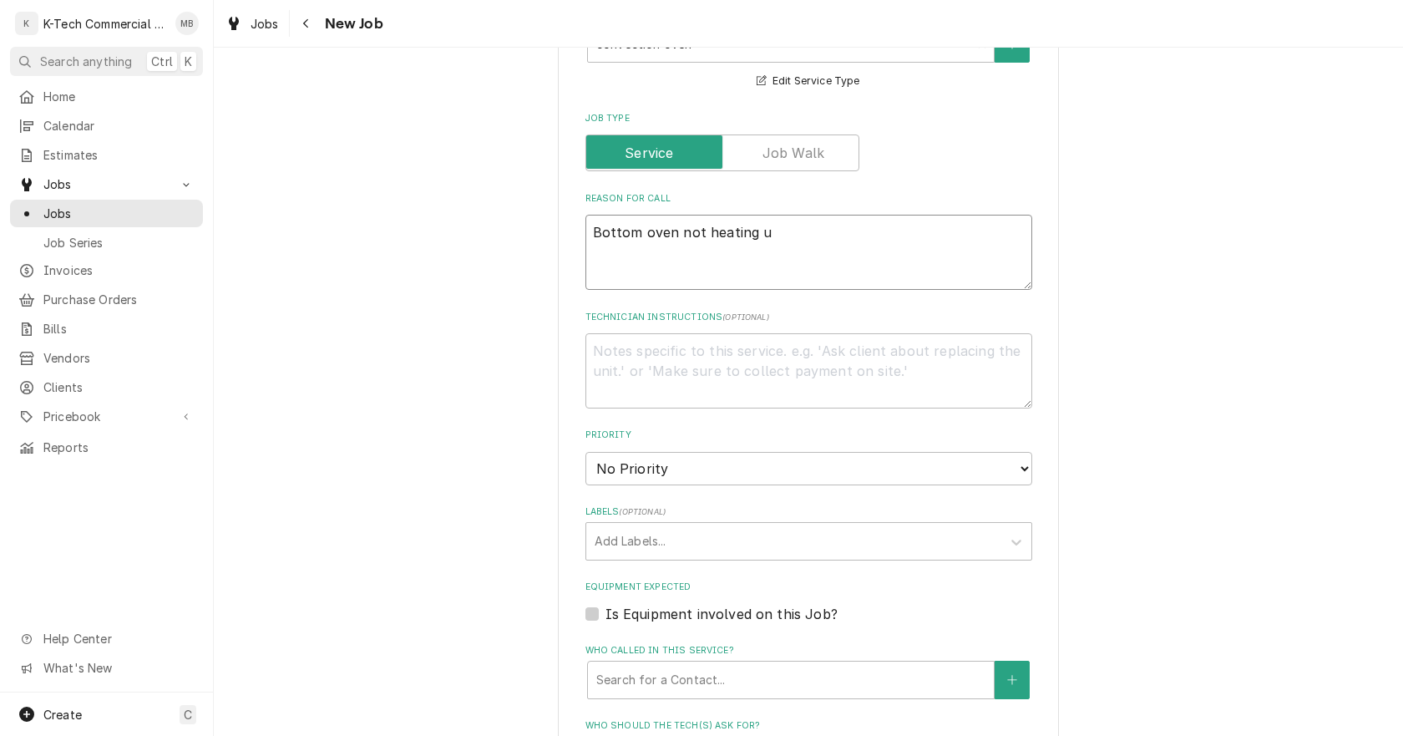
type textarea "x"
type textarea "Bottom oven not heating up"
type textarea "x"
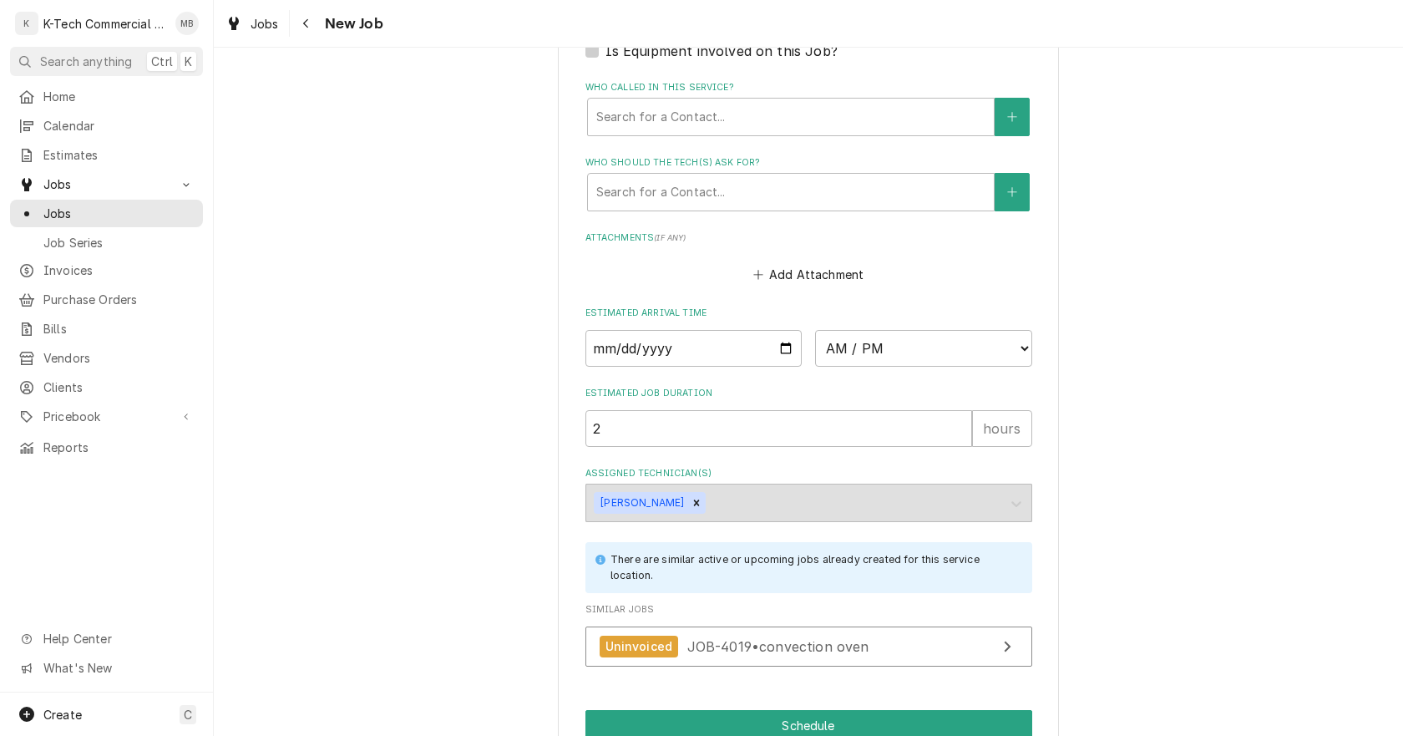
scroll to position [1231, 0]
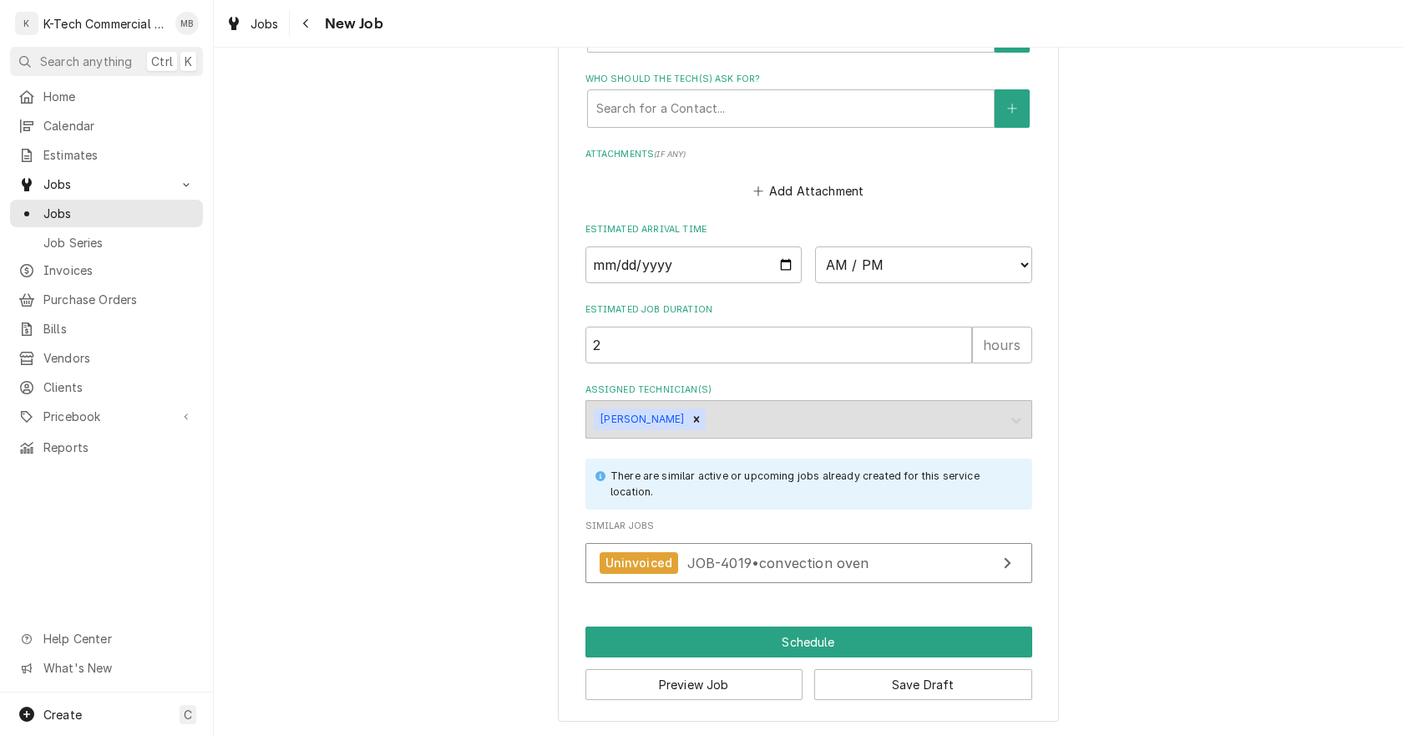
type textarea "Bottom oven not heating up"
click at [779, 265] on input "Date" at bounding box center [694, 264] width 217 height 37
type textarea "x"
type input "[DATE]"
type textarea "x"
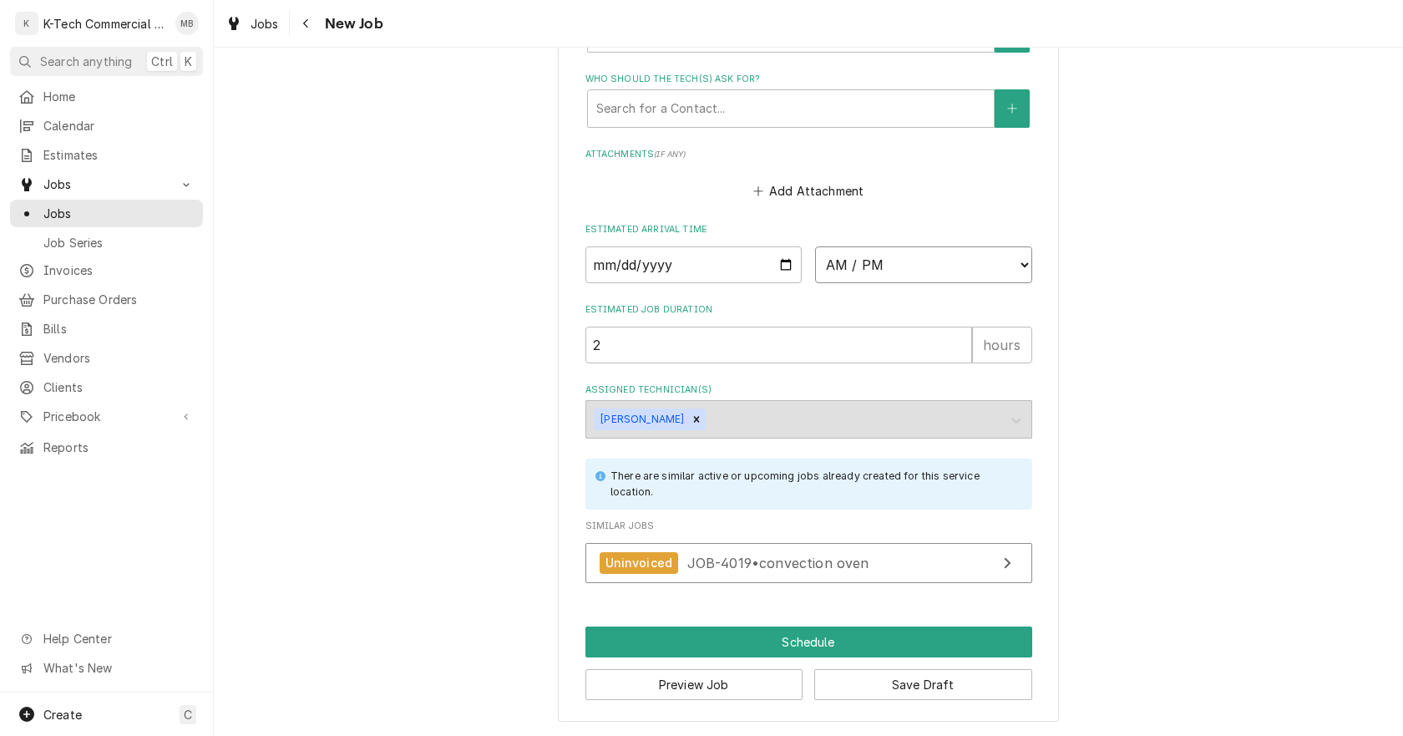
click at [909, 262] on select "AM / PM 6:00 AM 6:15 AM 6:30 AM 6:45 AM 7:00 AM 7:15 AM 7:30 AM 7:45 AM 8:00 AM…" at bounding box center [923, 264] width 217 height 37
select select "08:30:00"
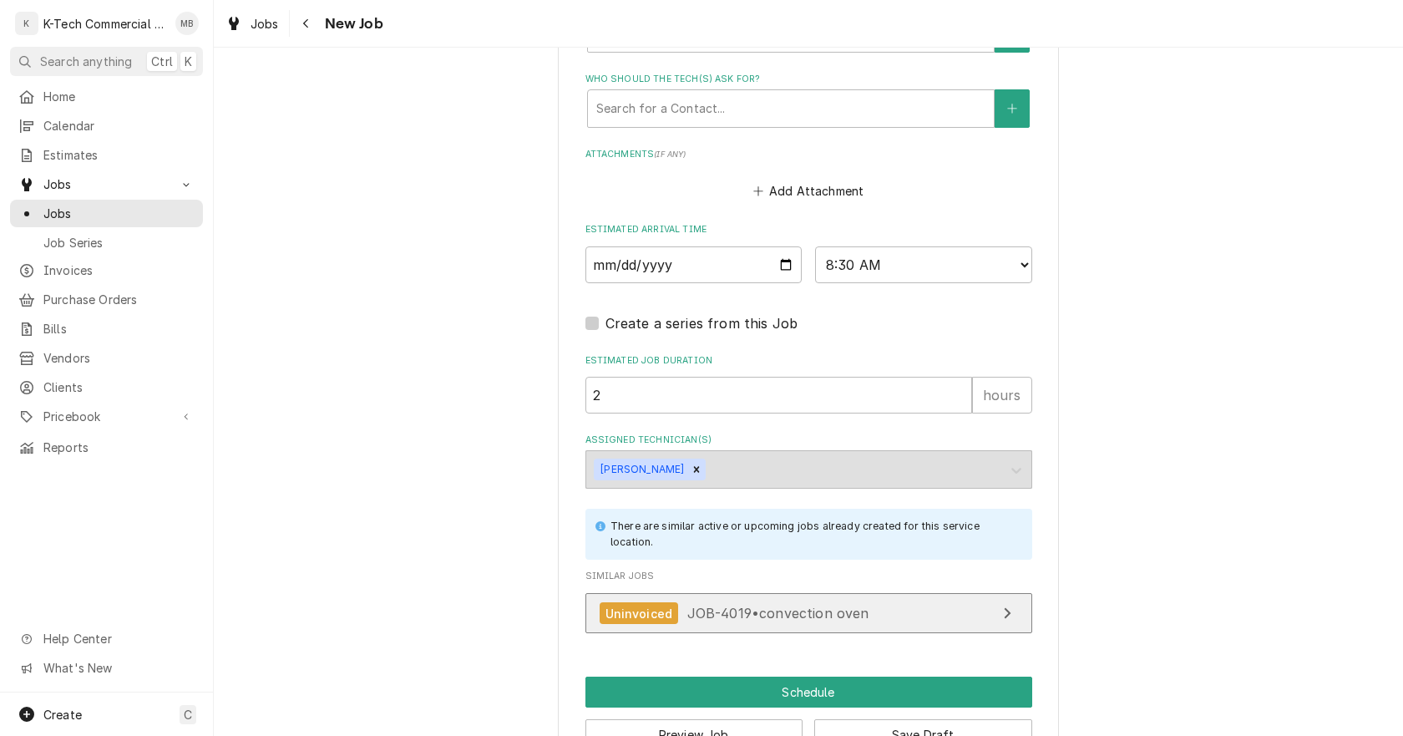
click at [811, 611] on span "JOB-4019 • convection oven" at bounding box center [778, 613] width 182 height 17
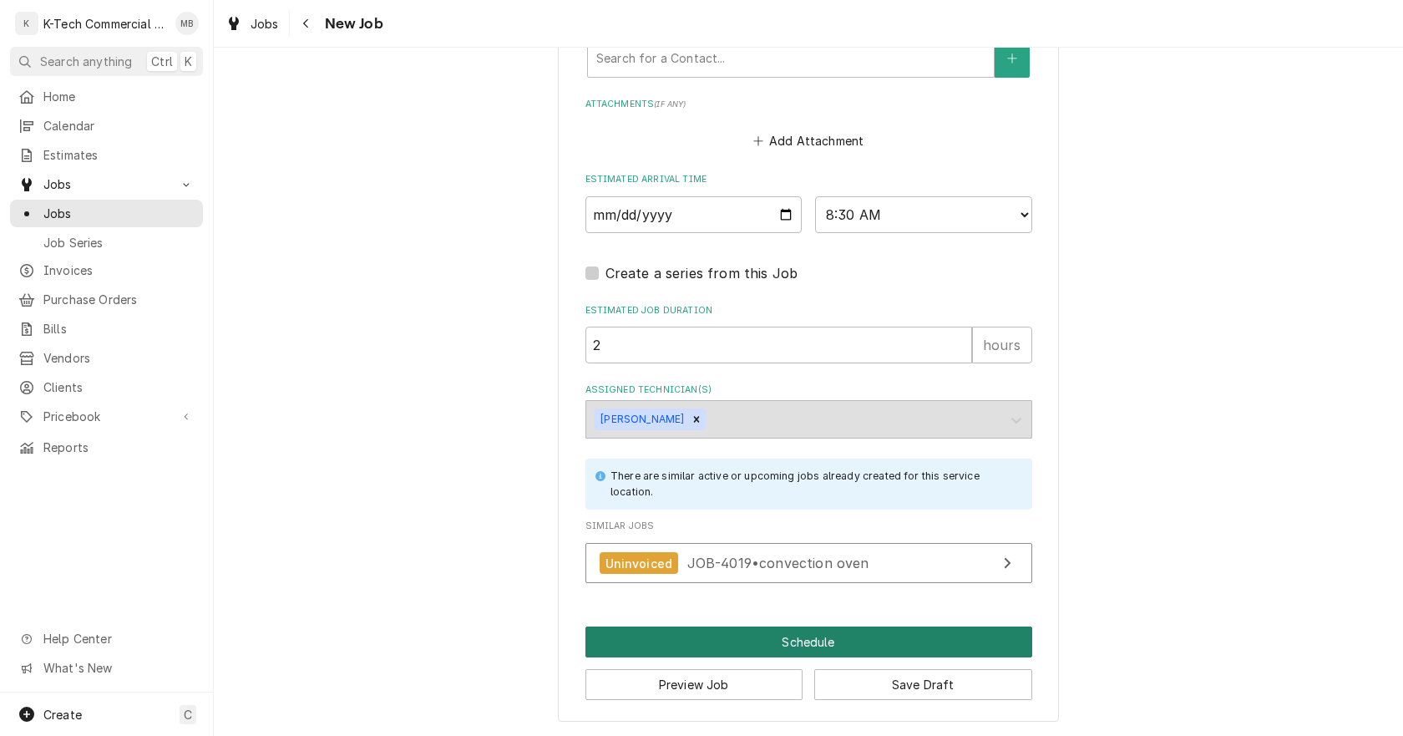
click at [815, 638] on button "Schedule" at bounding box center [809, 641] width 447 height 31
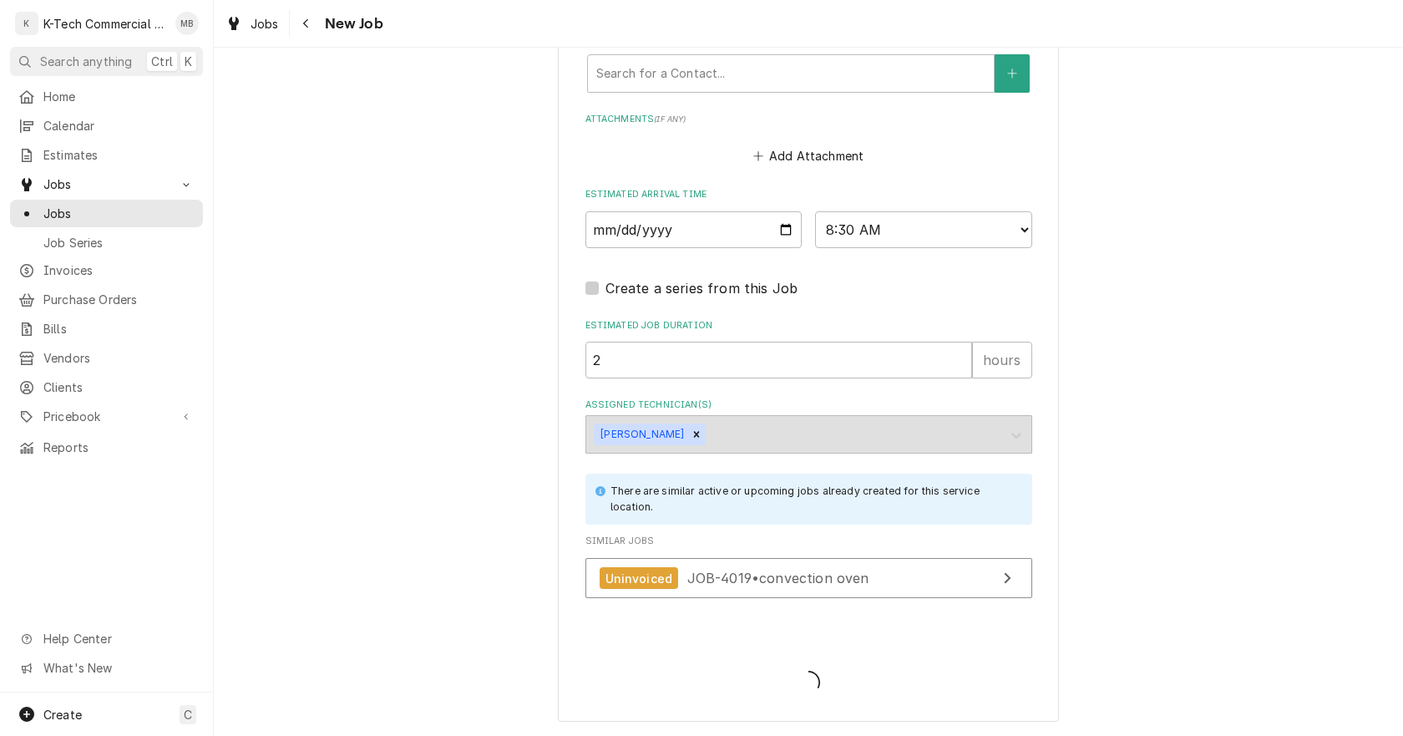
type textarea "x"
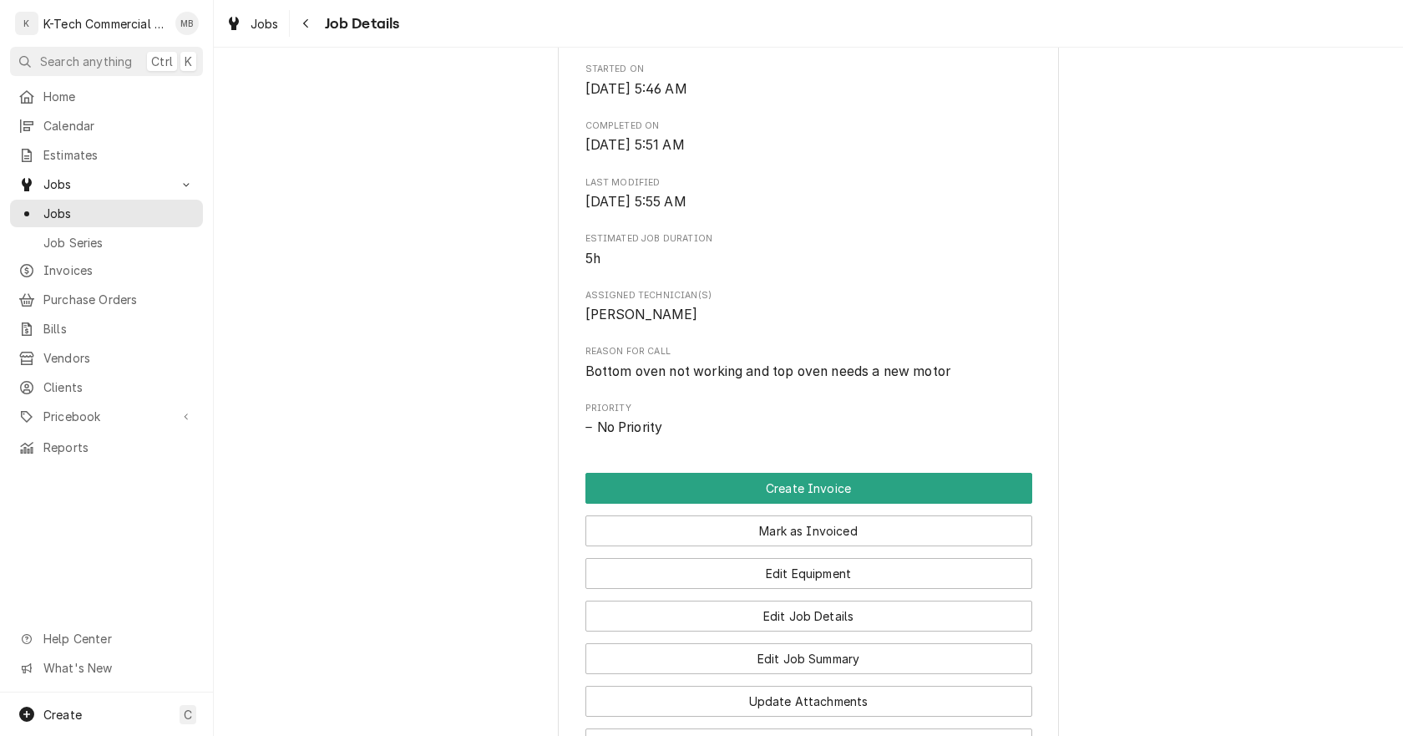
scroll to position [501, 0]
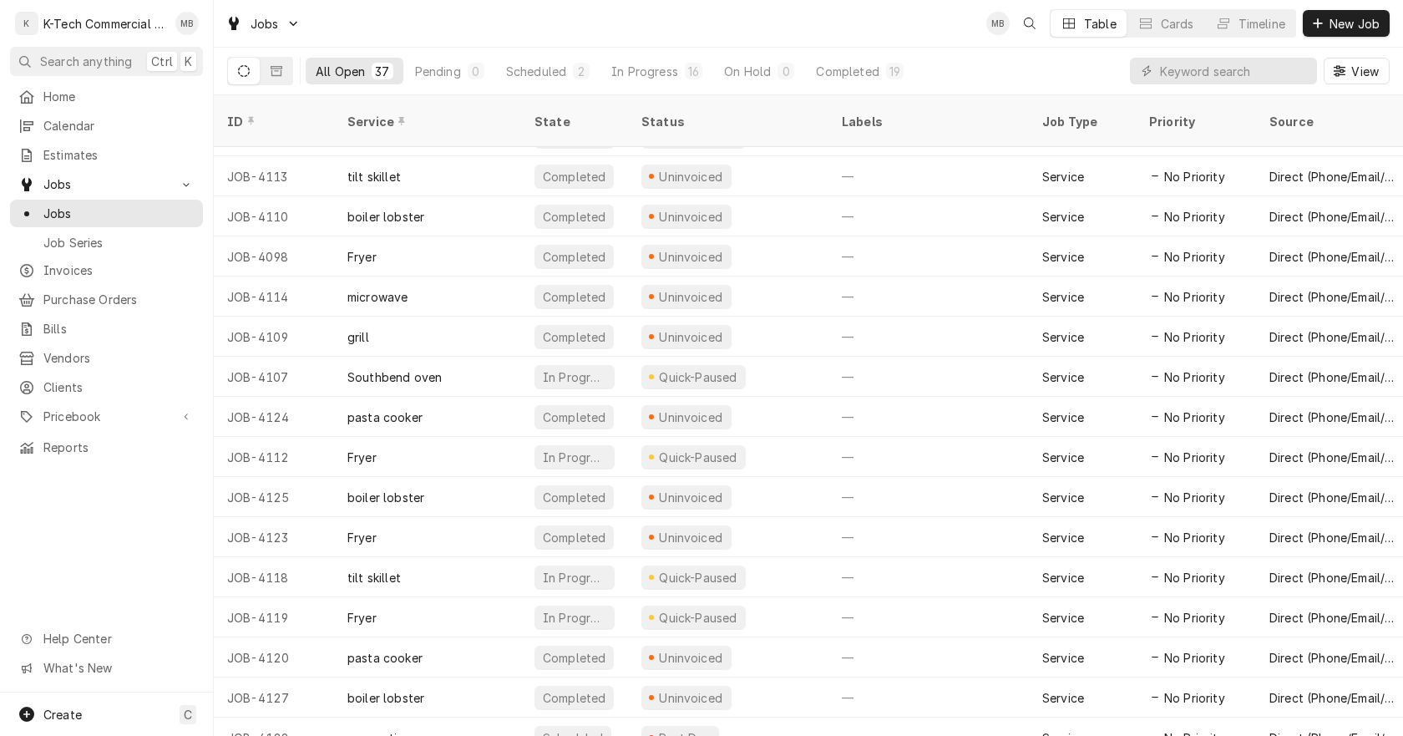
scroll to position [887, 0]
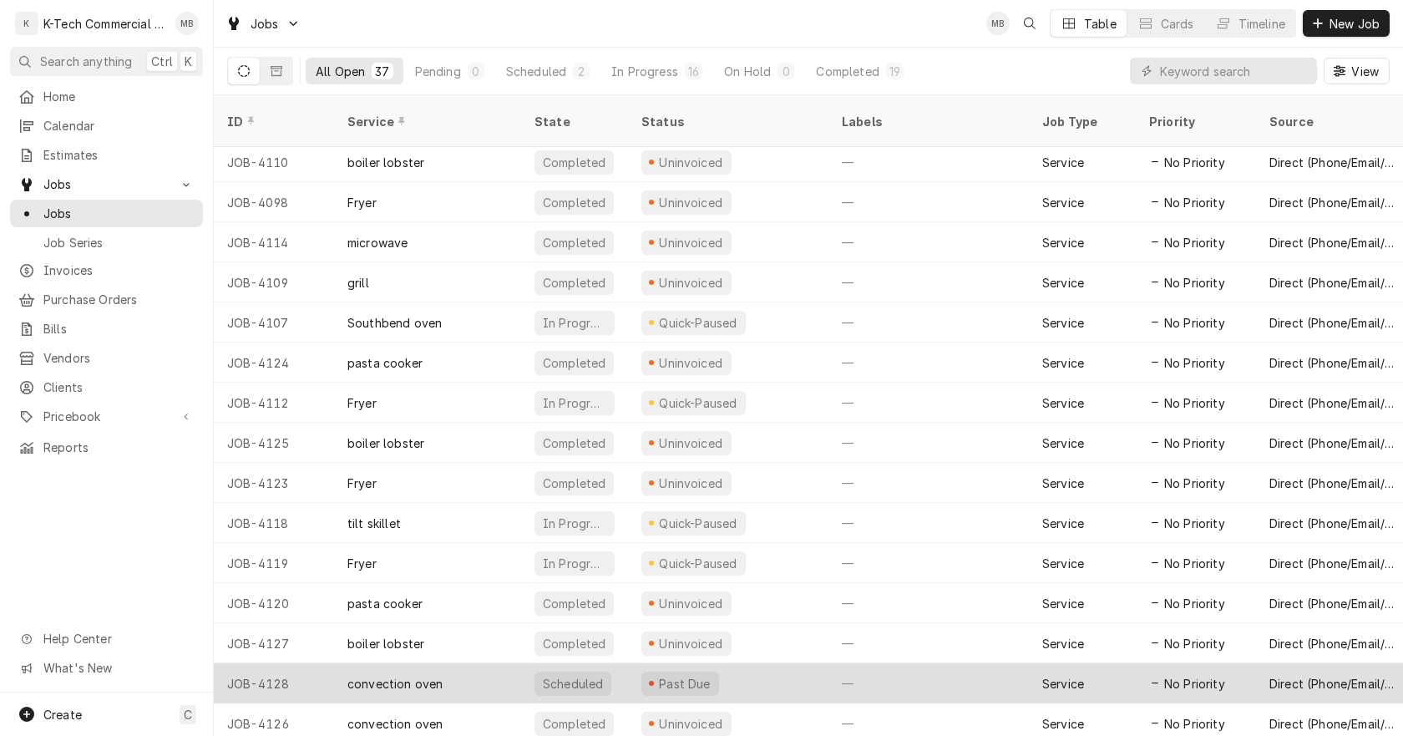
click at [746, 666] on div "Past Due" at bounding box center [728, 683] width 200 height 40
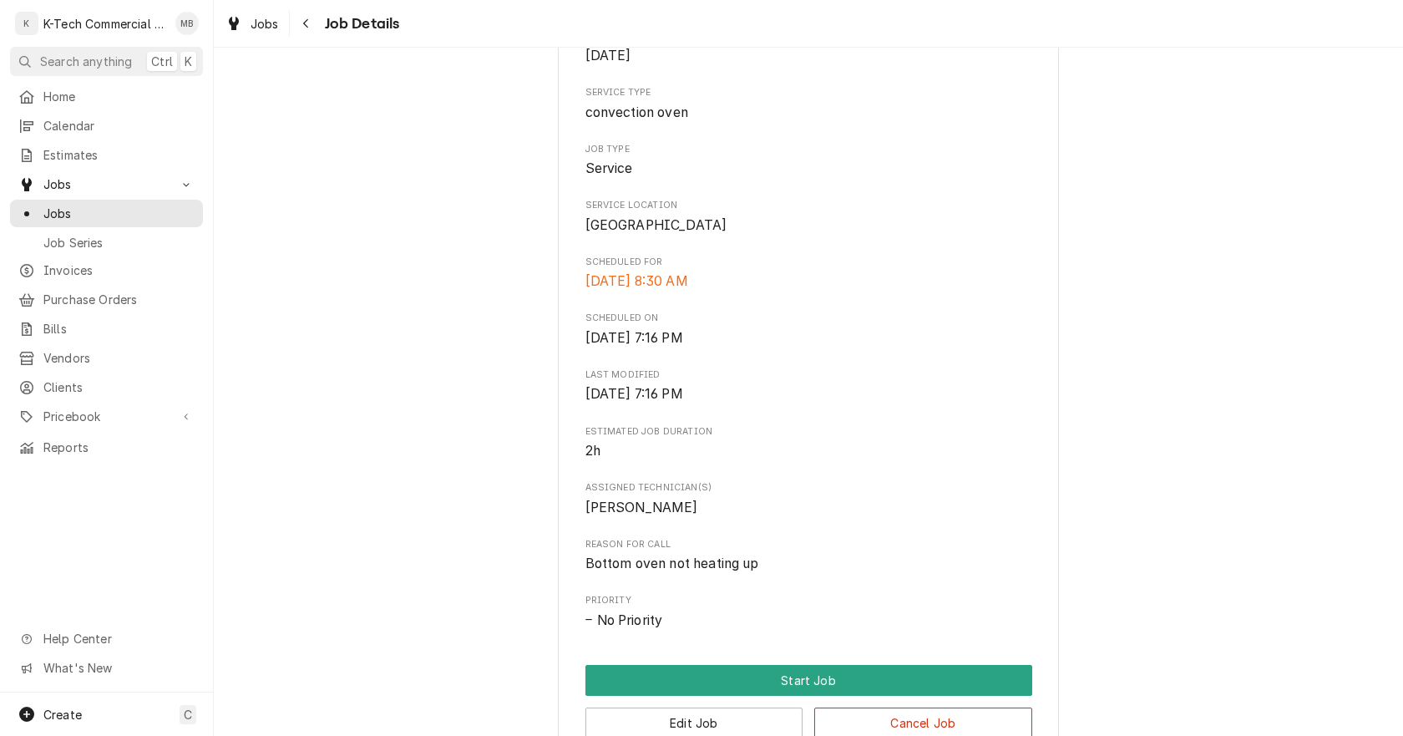
scroll to position [418, 0]
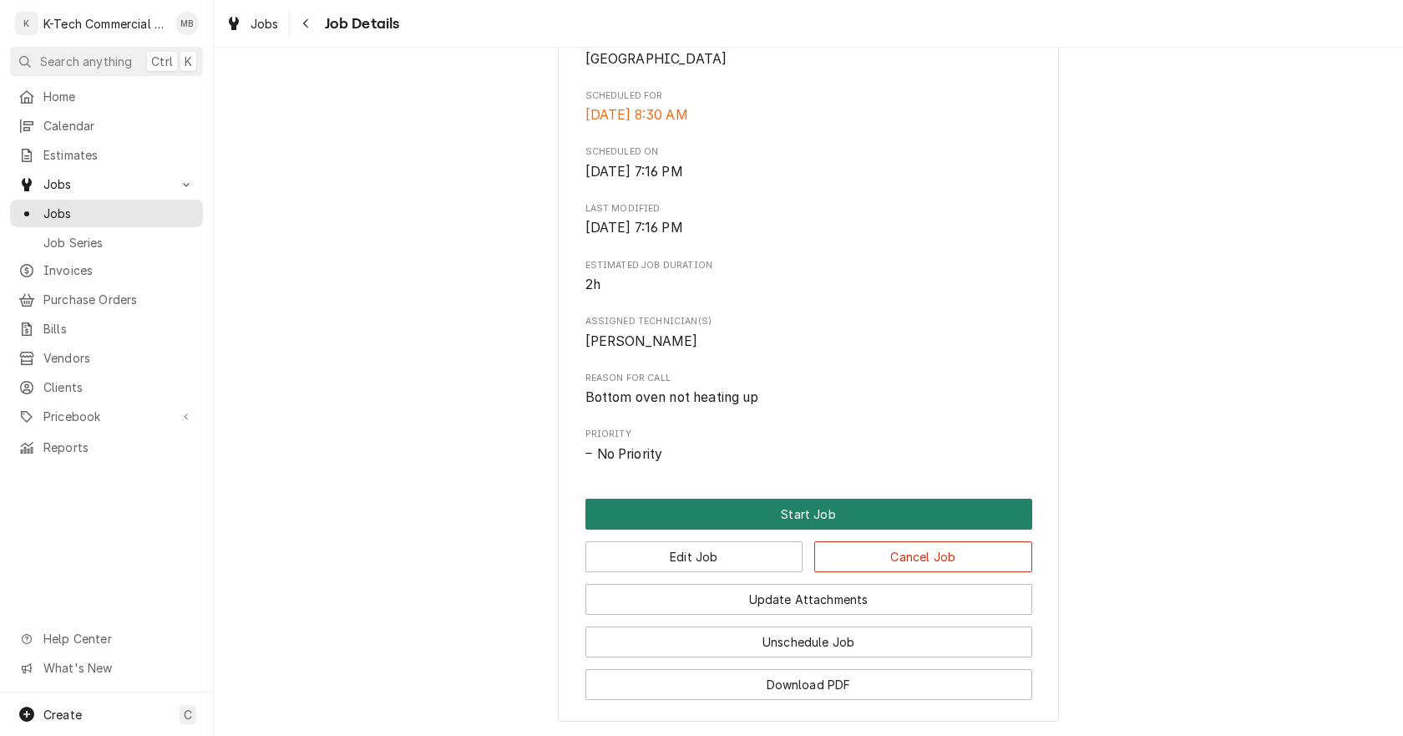
click at [797, 530] on button "Start Job" at bounding box center [809, 514] width 447 height 31
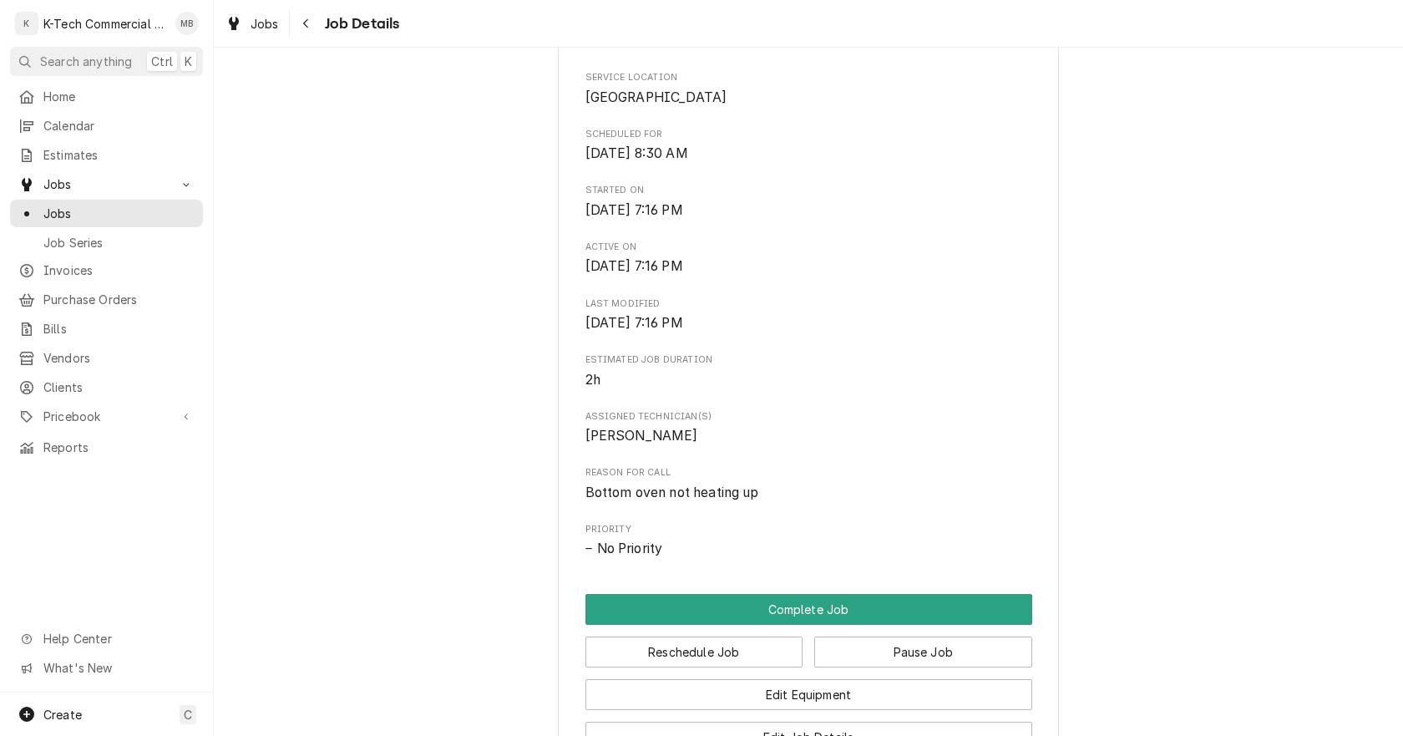
scroll to position [752, 0]
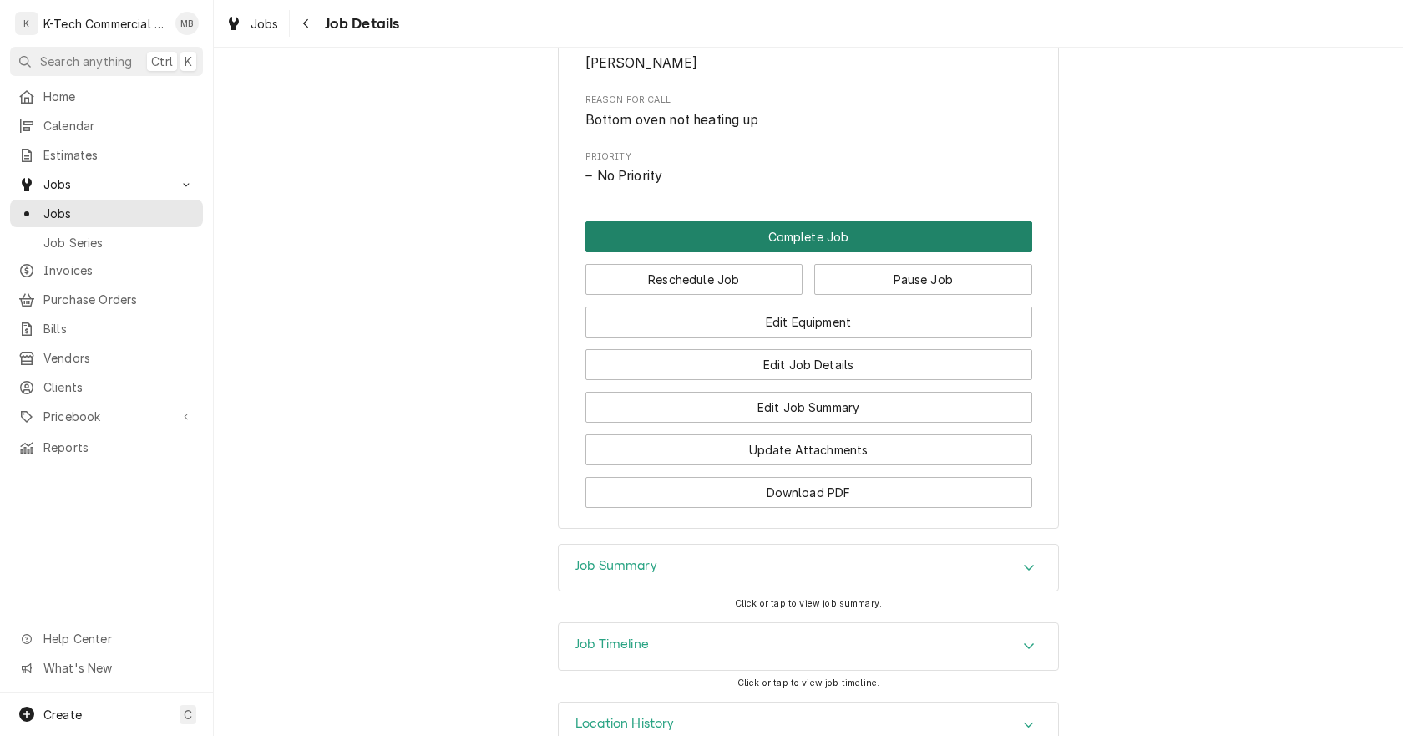
click at [779, 252] on button "Complete Job" at bounding box center [809, 236] width 447 height 31
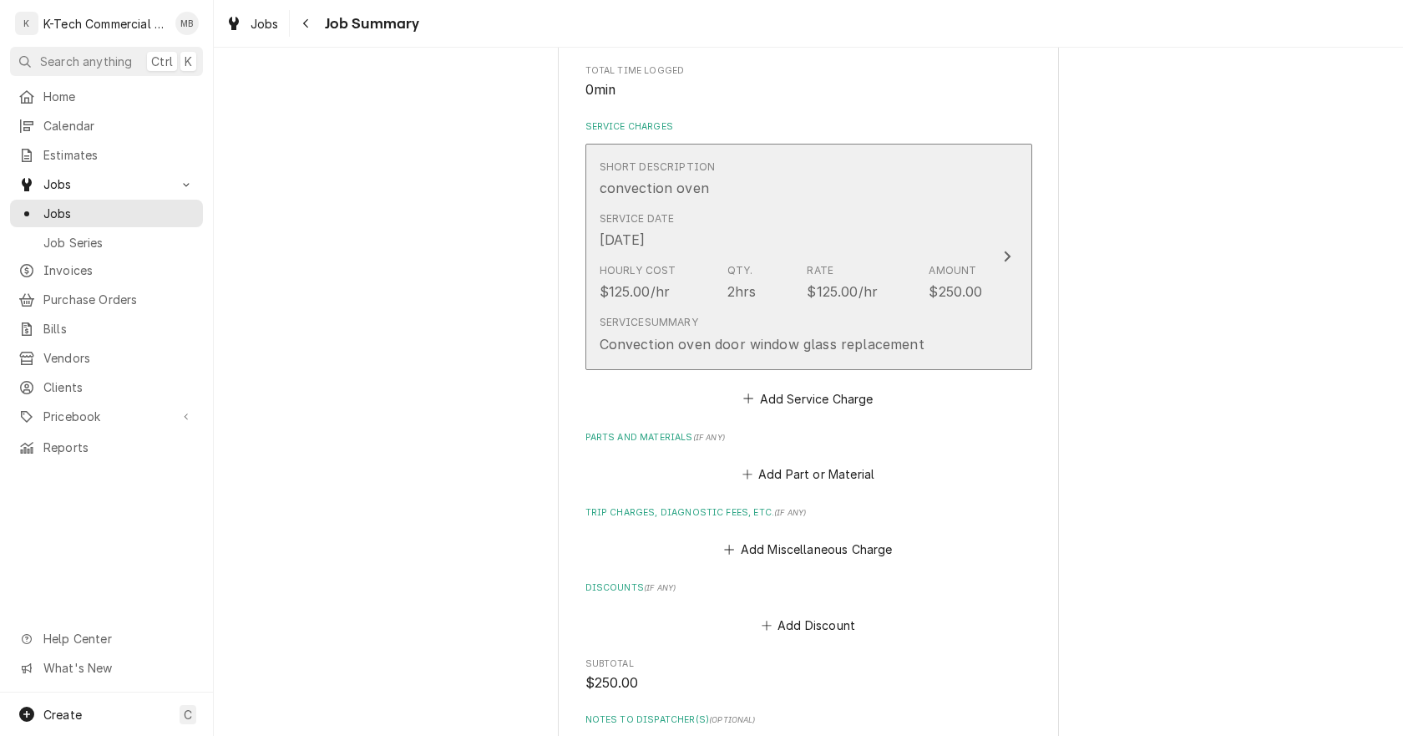
click at [779, 268] on div "Hourly Cost $125.00/hr Qty. 2hrs Rate $125.00/hr Amount $250.00" at bounding box center [791, 282] width 383 height 52
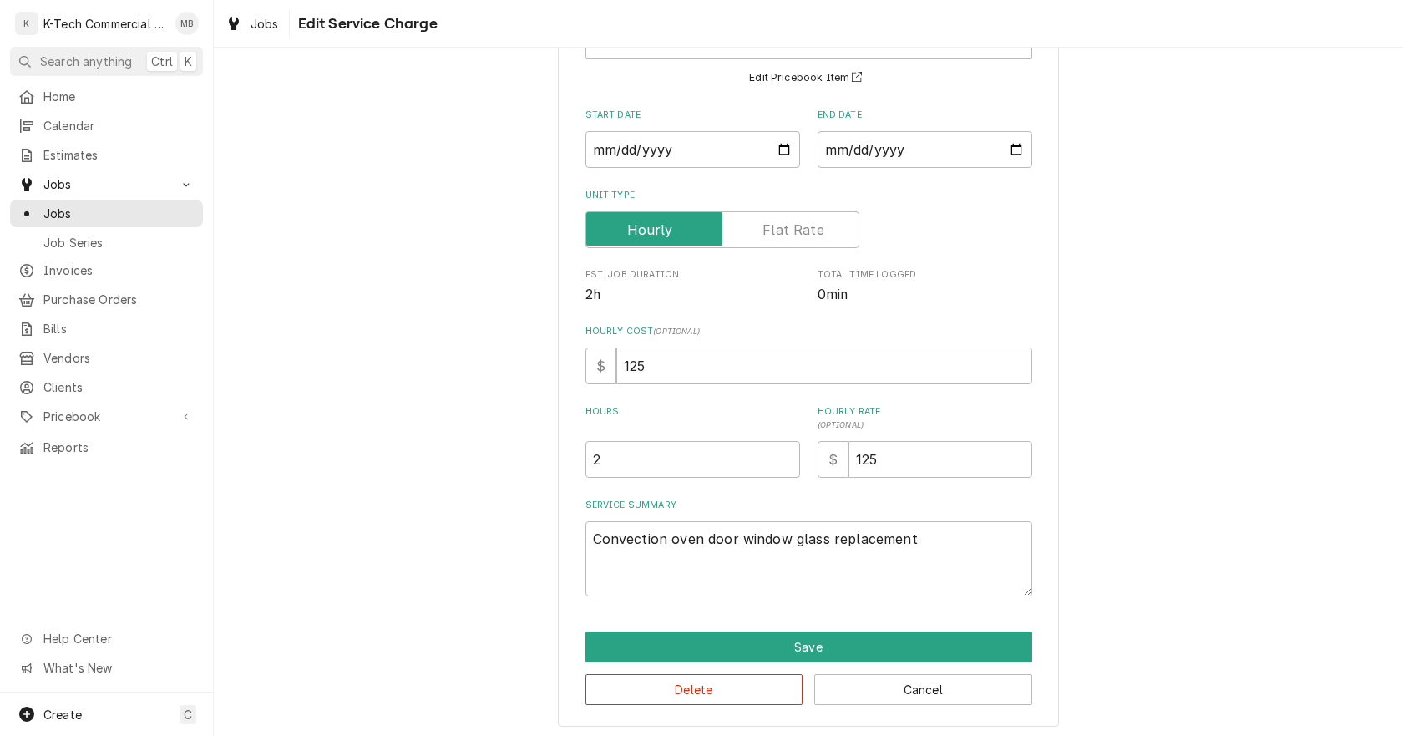
scroll to position [142, 0]
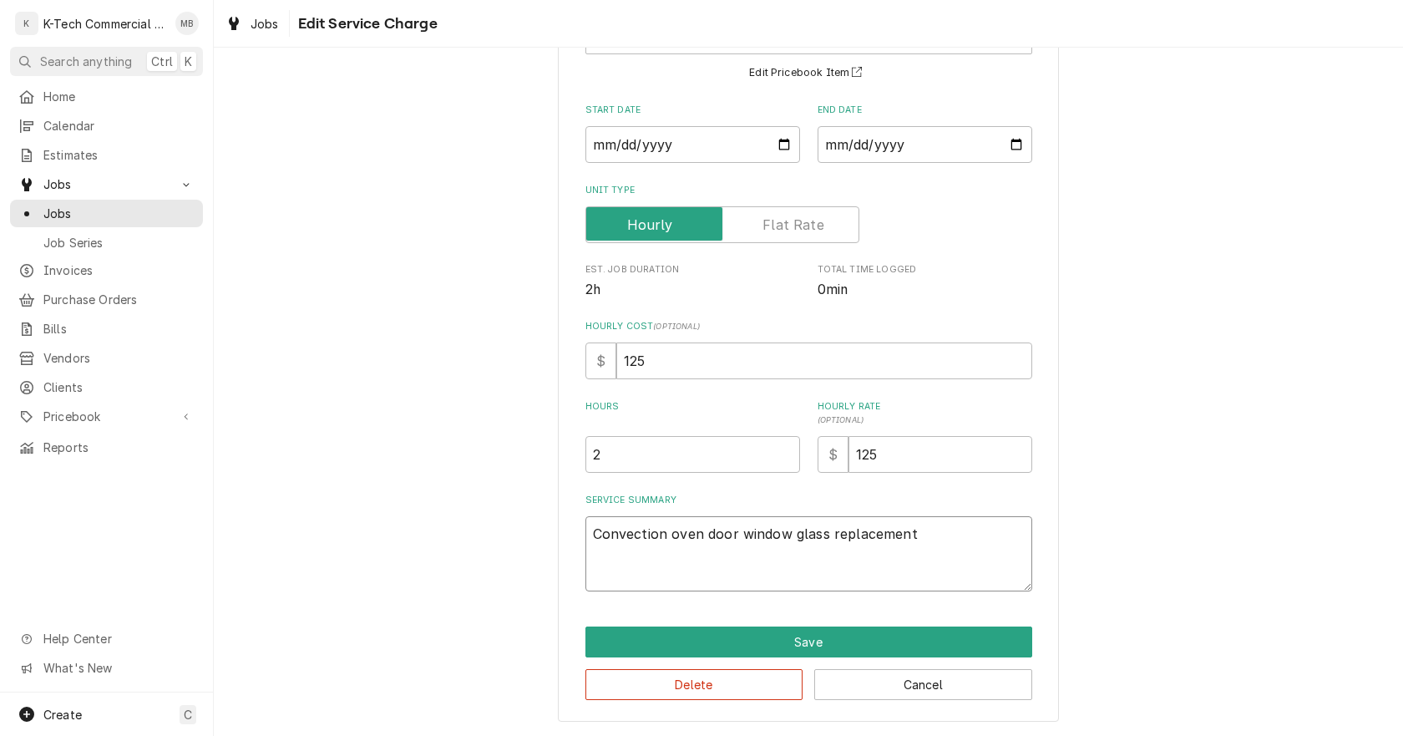
drag, startPoint x: 630, startPoint y: 572, endPoint x: 585, endPoint y: 573, distance: 45.1
click at [586, 573] on textarea "Convection oven door window glass replacement" at bounding box center [809, 553] width 447 height 75
type textarea "x"
type textarea "B"
type textarea "x"
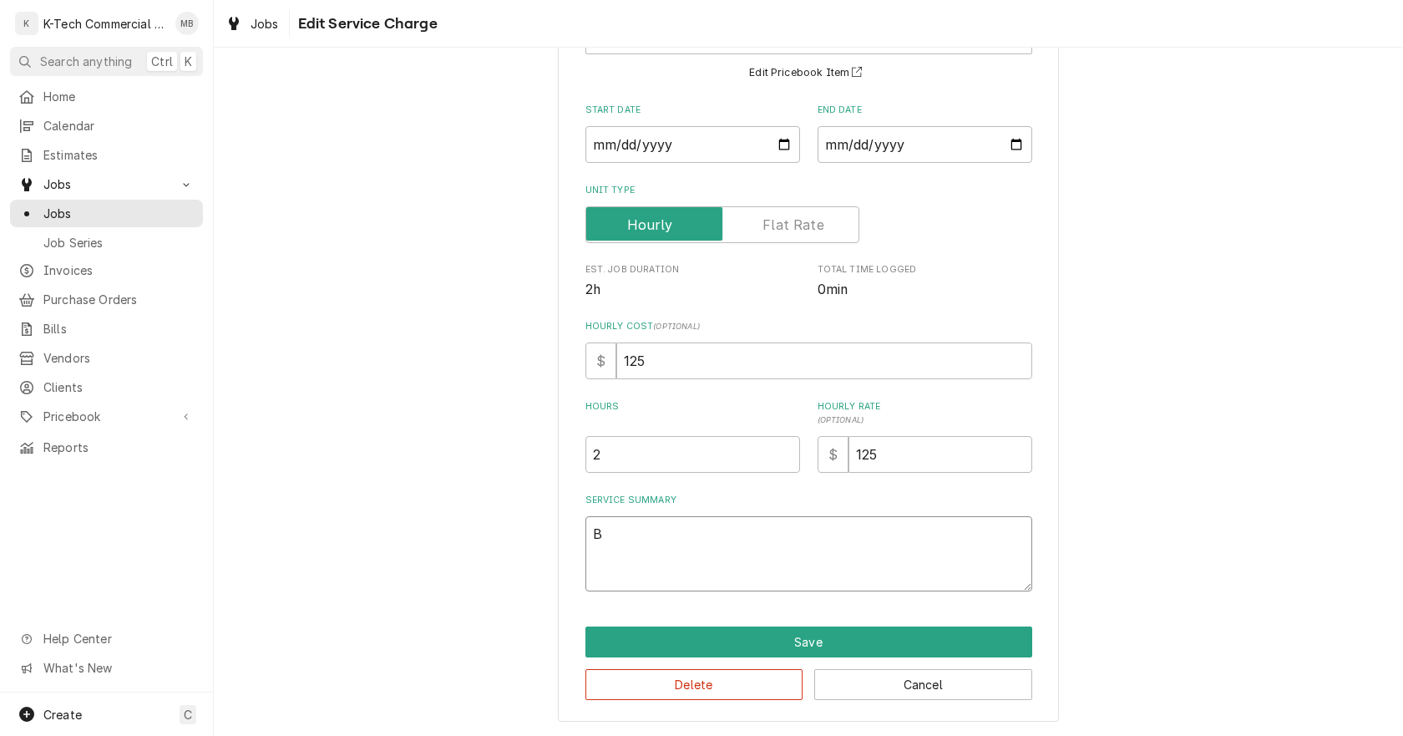
type textarea "Bo"
type textarea "x"
type textarea "Bot"
type textarea "x"
type textarea "[PERSON_NAME]"
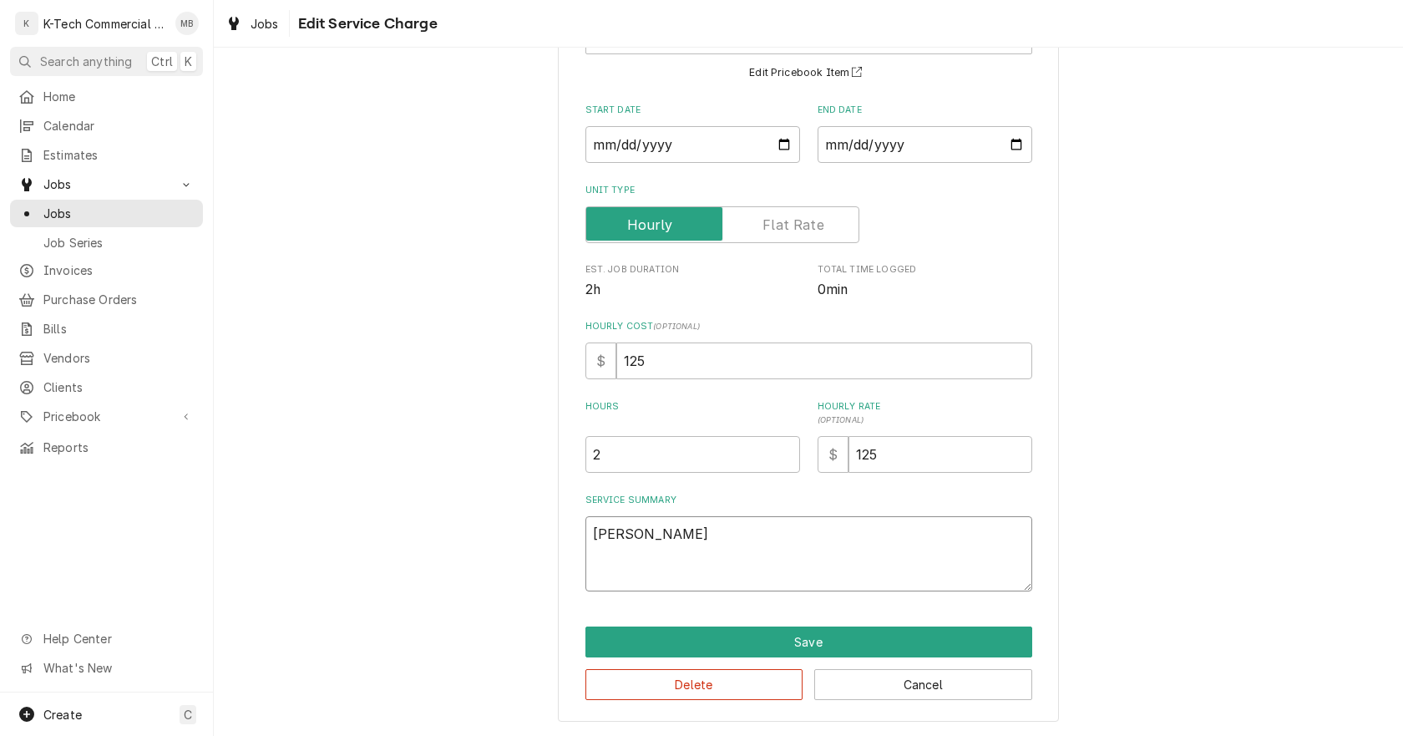
type textarea "x"
type textarea "[PERSON_NAME]"
type textarea "x"
type textarea "Bottom"
type textarea "x"
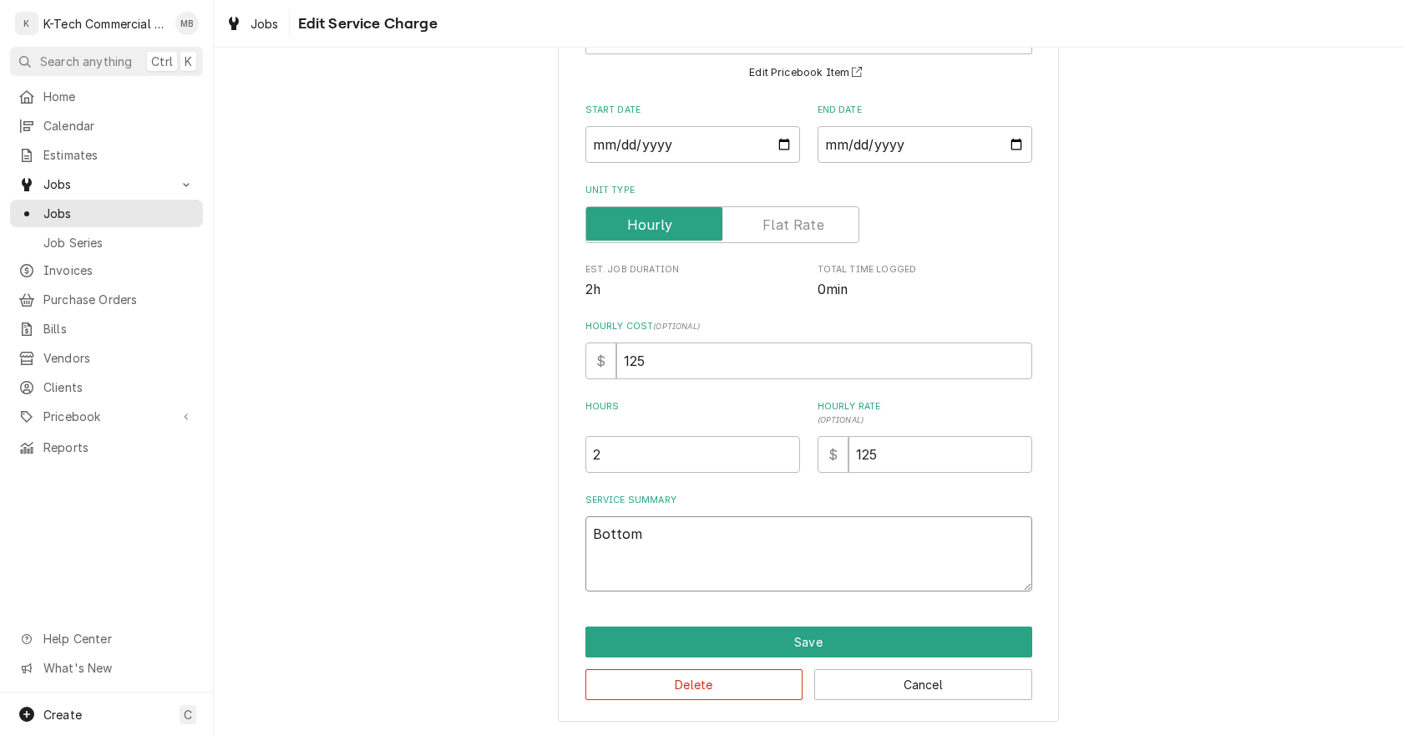
type textarea "Bottom"
type textarea "x"
type textarea "Bottom c"
type textarea "x"
type textarea "Bottom co"
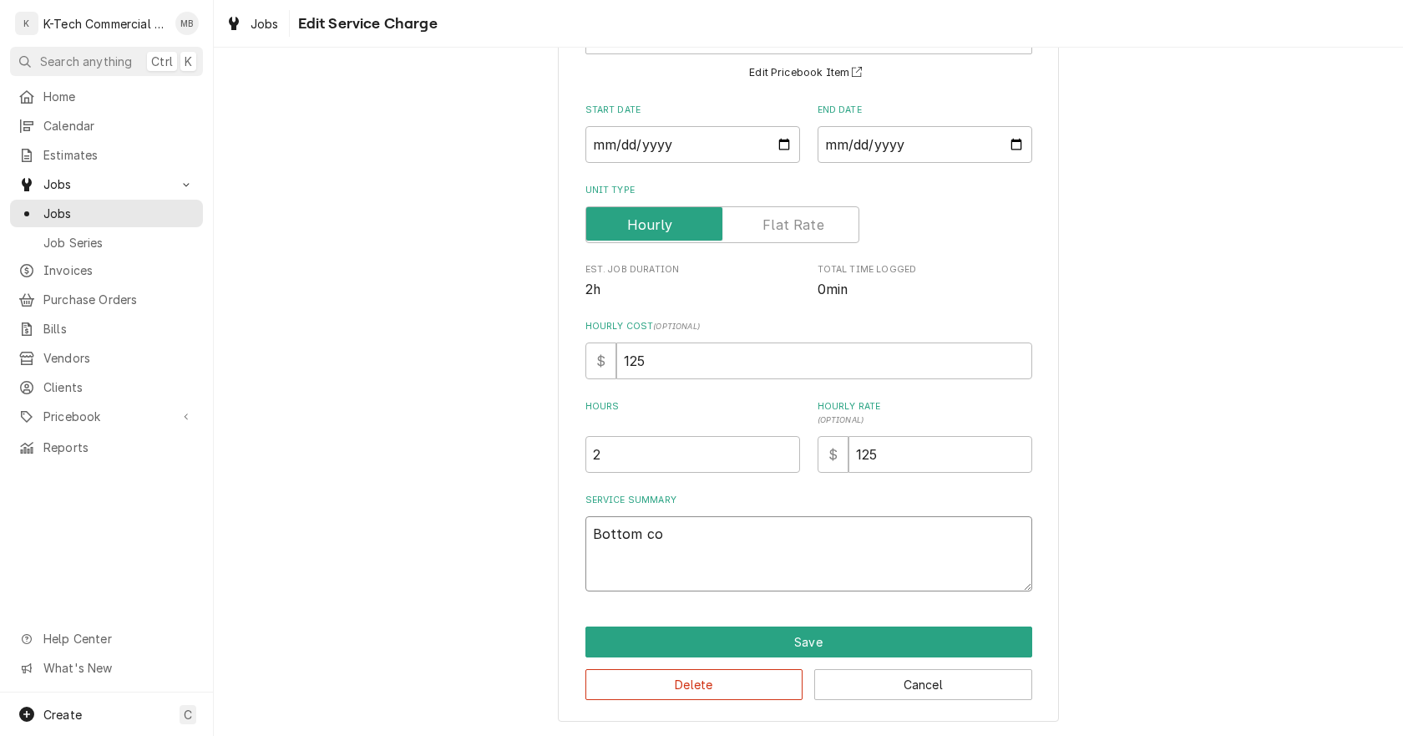
type textarea "x"
type textarea "Bottom com"
type textarea "x"
type textarea "Bottom comv"
type textarea "x"
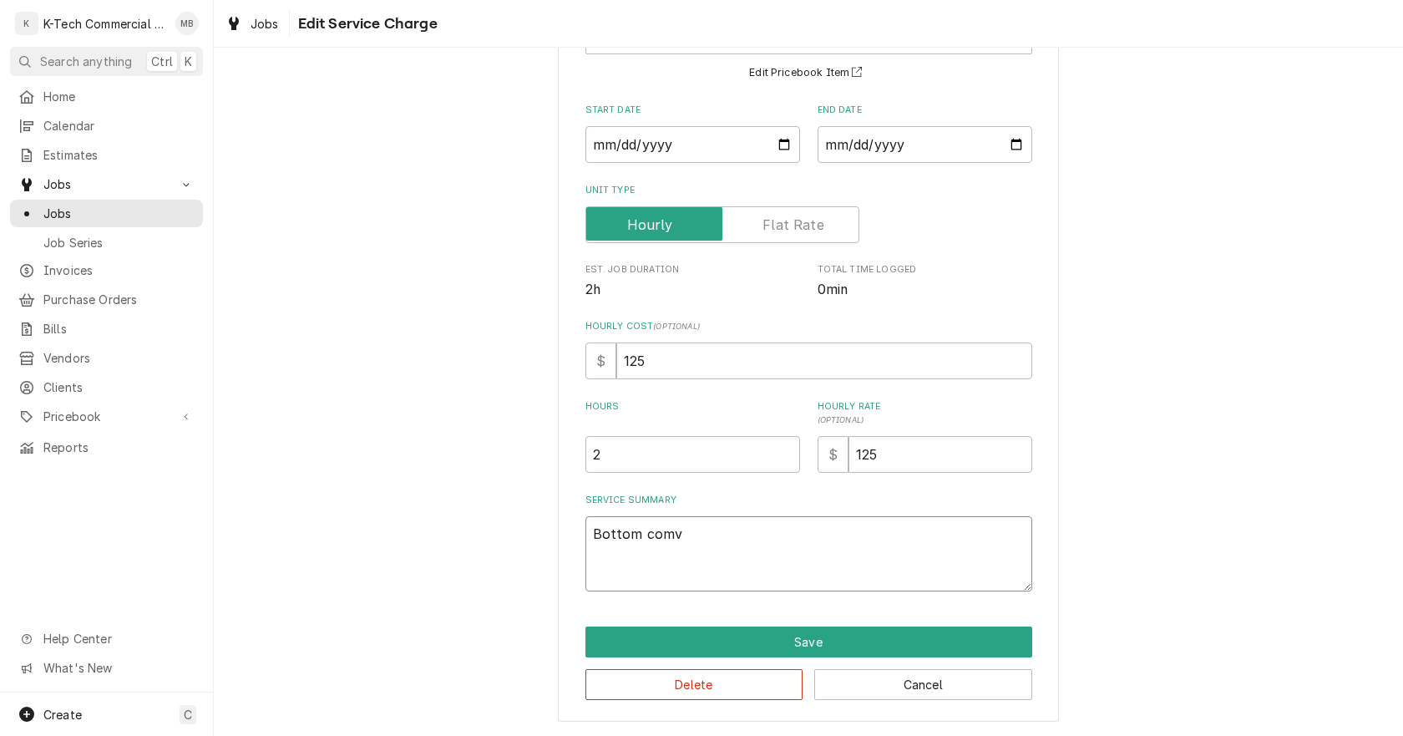
type textarea "Bottom com"
type textarea "x"
type textarea "Bottom co"
type textarea "x"
type textarea "Bottom con"
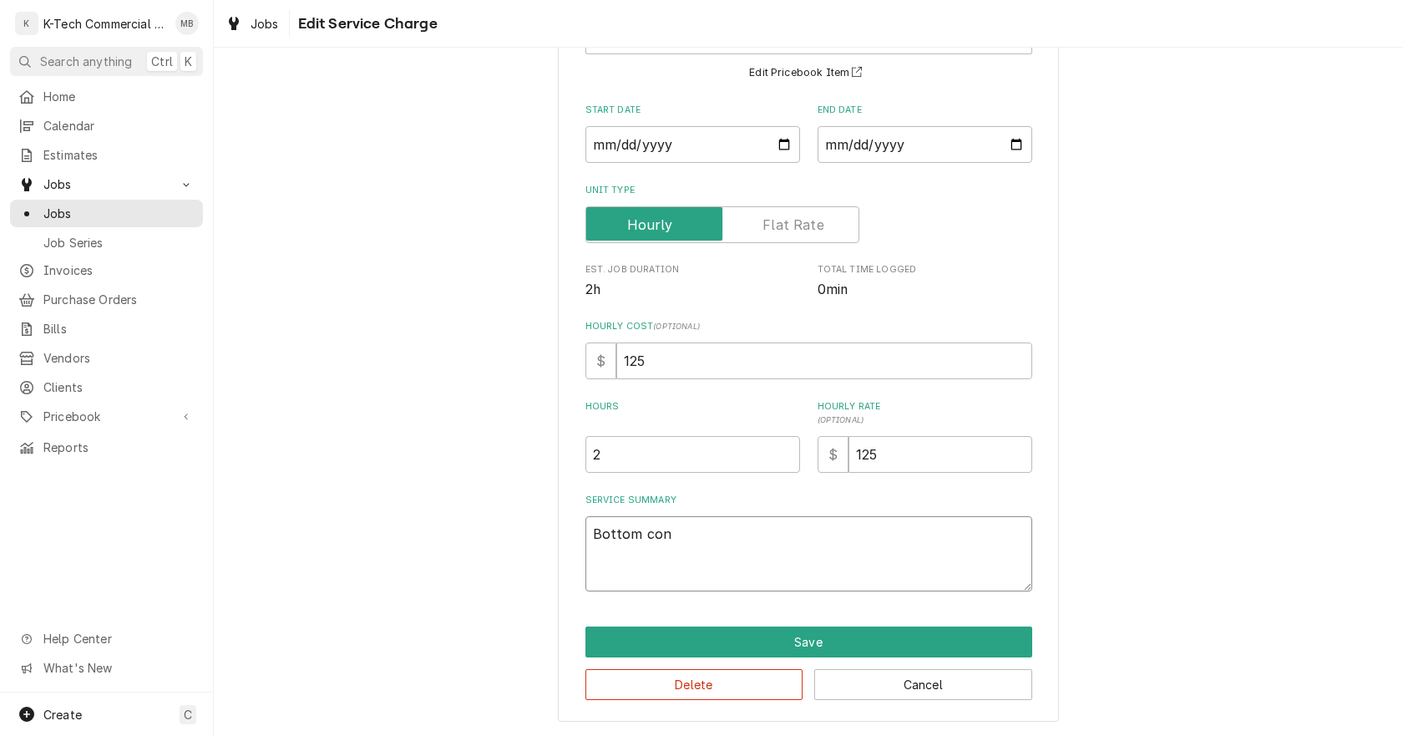
type textarea "x"
type textarea "Bottom conc"
type textarea "x"
type textarea "Bottom con"
type textarea "x"
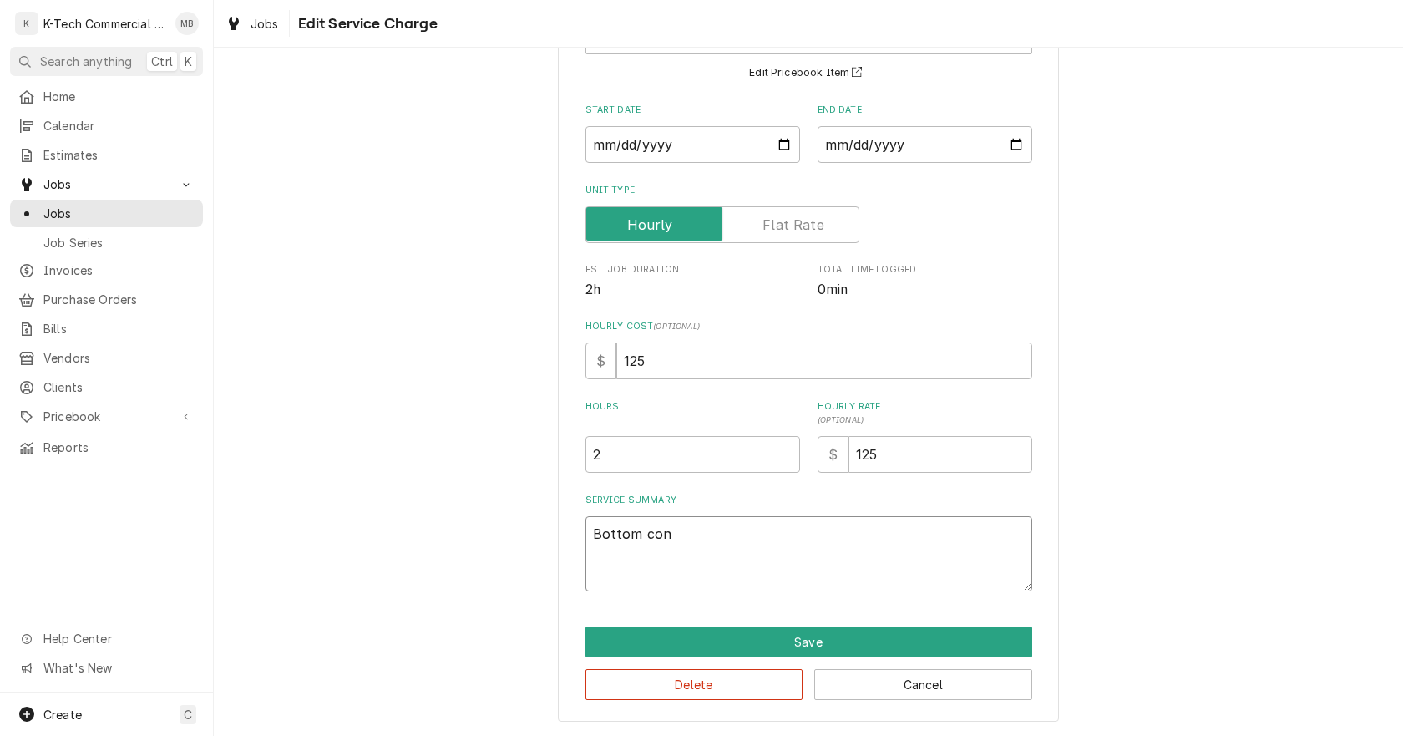
type textarea "Bottom conv"
type textarea "x"
type textarea "Bottom conve"
type textarea "x"
type textarea "Bottom convec"
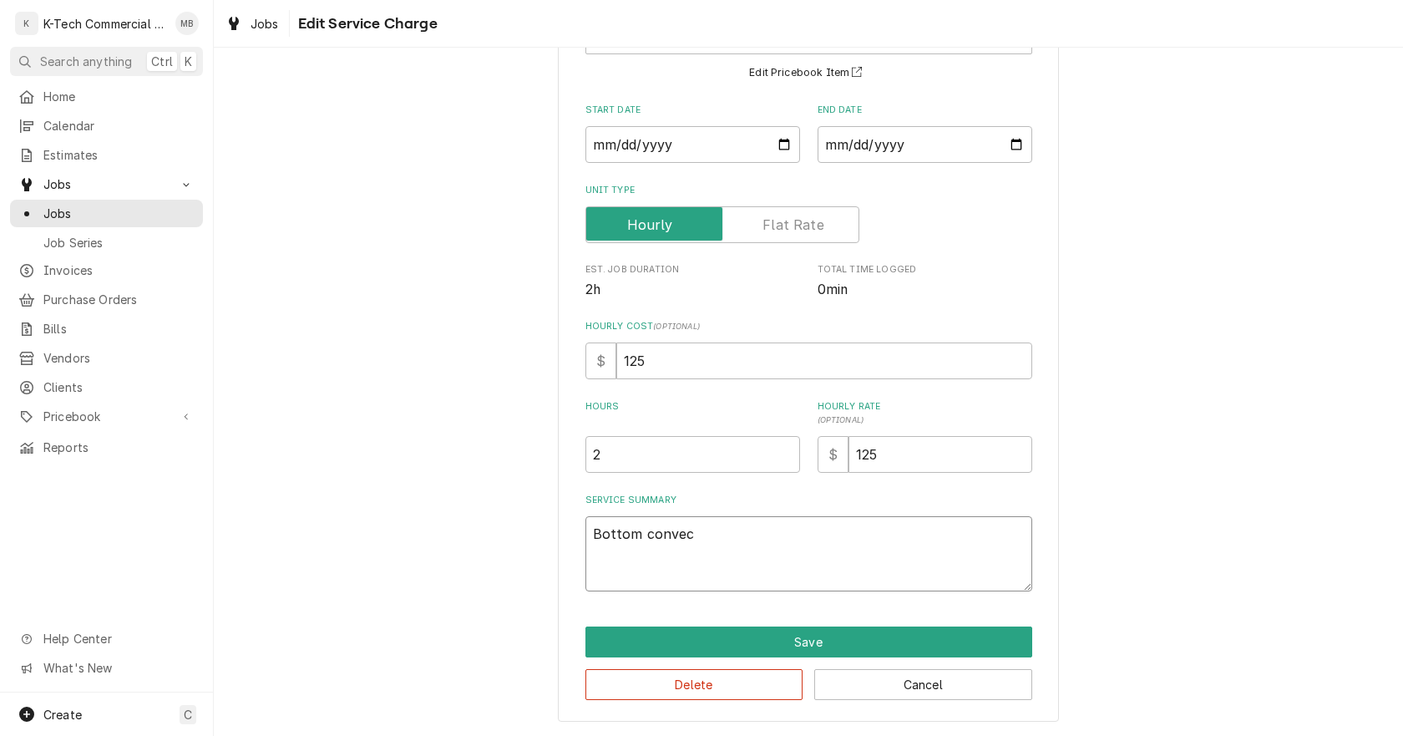
type textarea "x"
type textarea "Bottom convect"
type textarea "x"
type textarea "Bottom convecti"
type textarea "x"
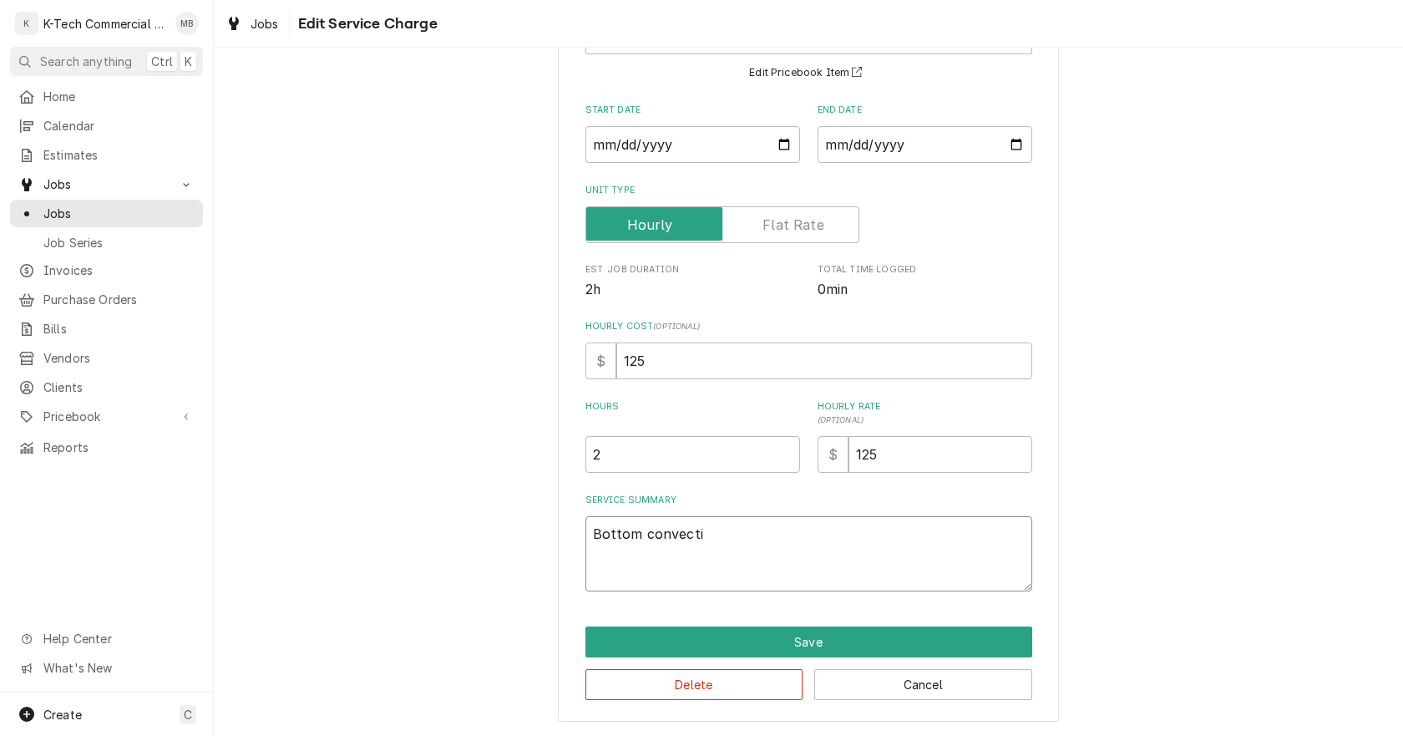
type textarea "Bottom convectio"
type textarea "x"
type textarea "Bottom convection"
type textarea "x"
type textarea "Bottom convection"
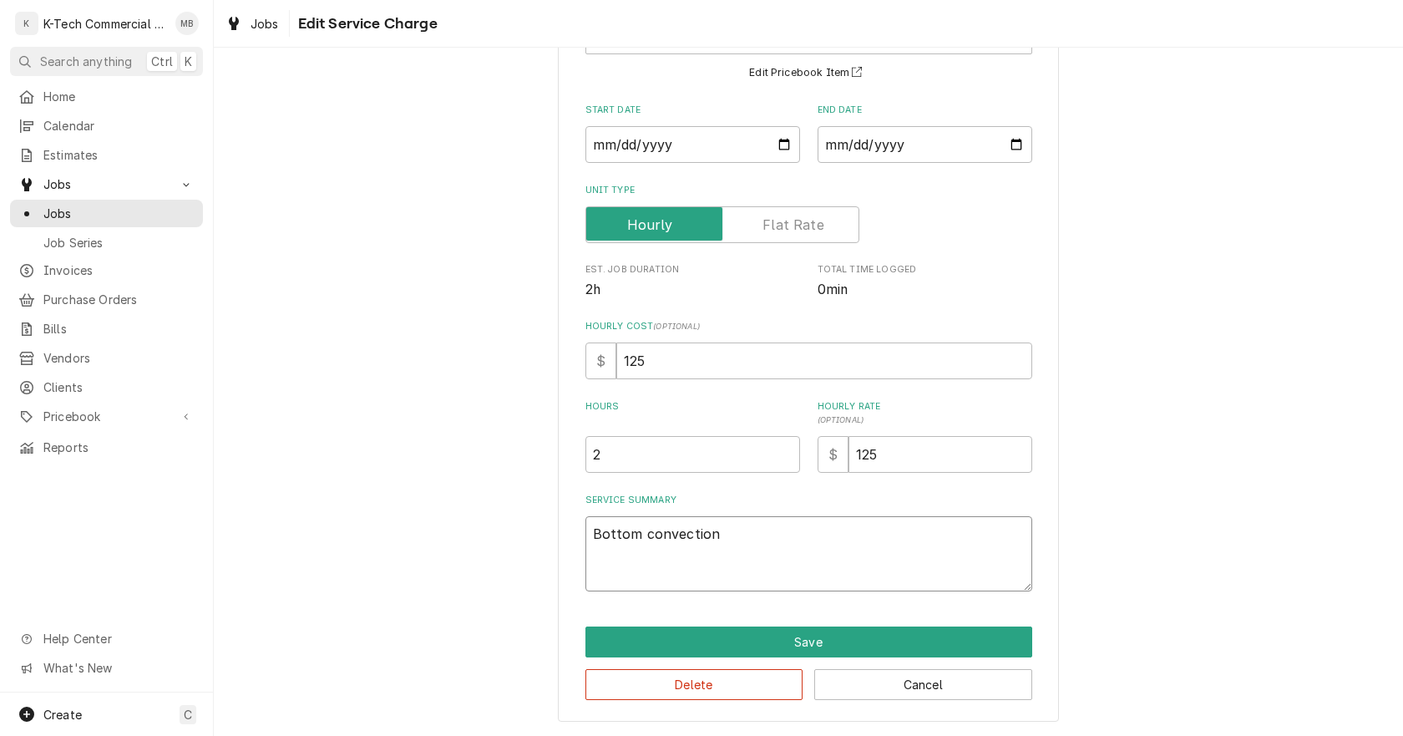
type textarea "x"
type textarea "Bottom convection o"
type textarea "x"
type textarea "Bottom convection ov"
type textarea "x"
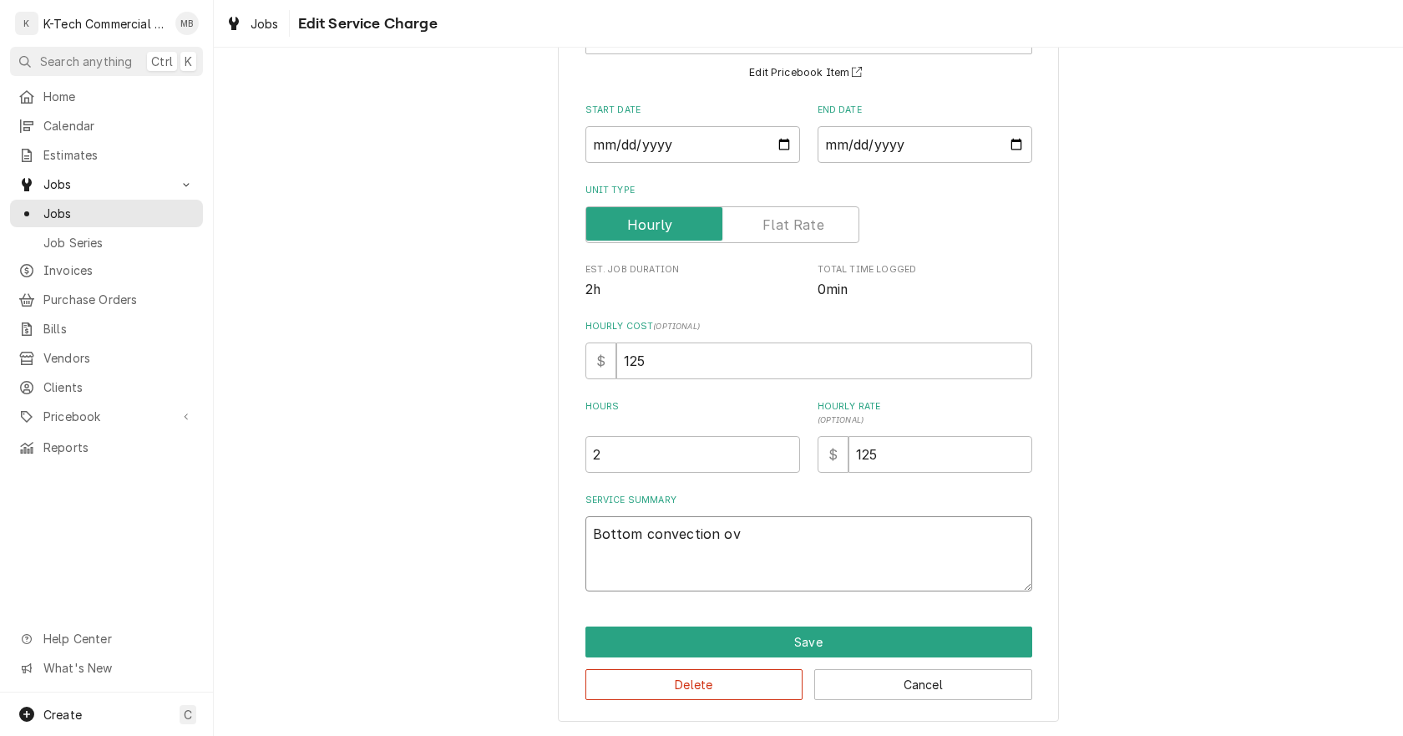
type textarea "Bottom convection ove"
type textarea "x"
type textarea "Bottom convection oven"
type textarea "x"
type textarea "Bottom convection oven"
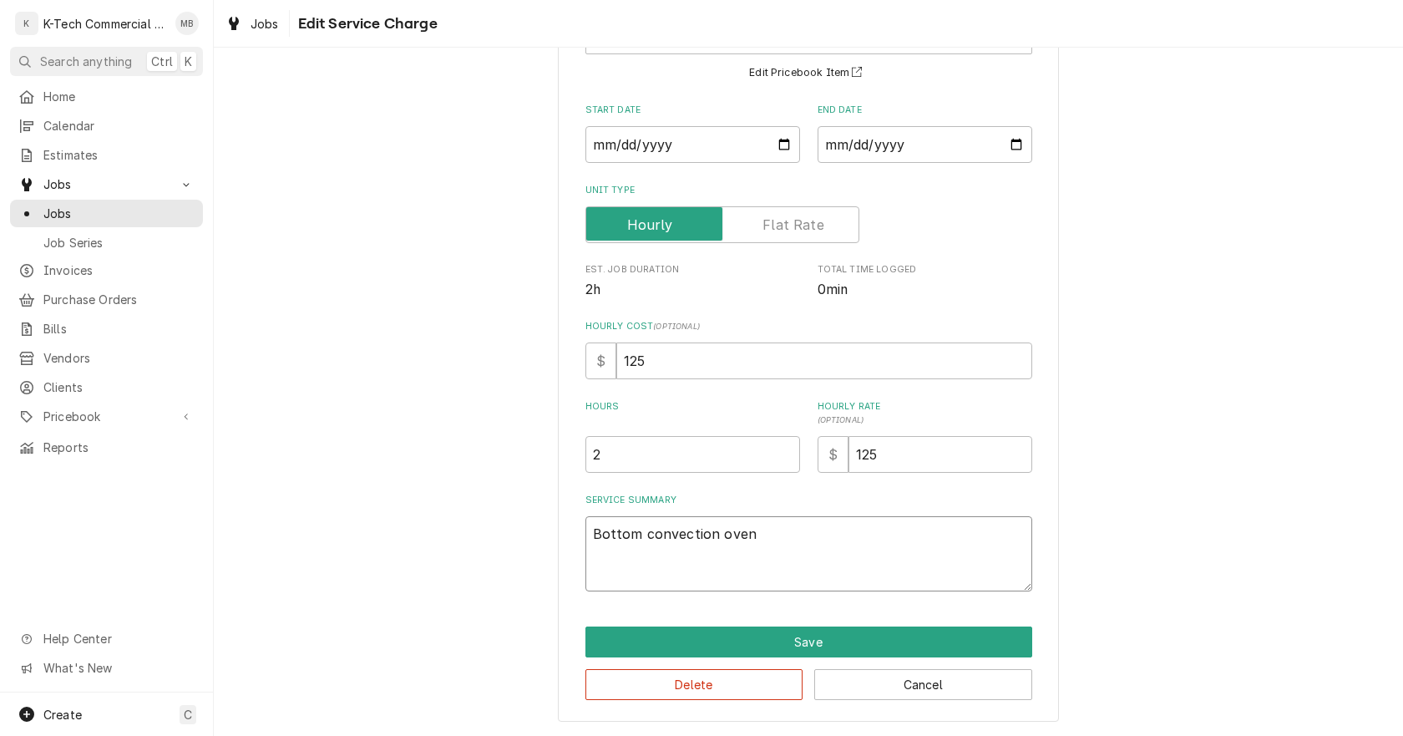
type textarea "x"
type textarea "Bottom convection oven w"
type textarea "x"
type textarea "Bottom convection oven wa"
type textarea "x"
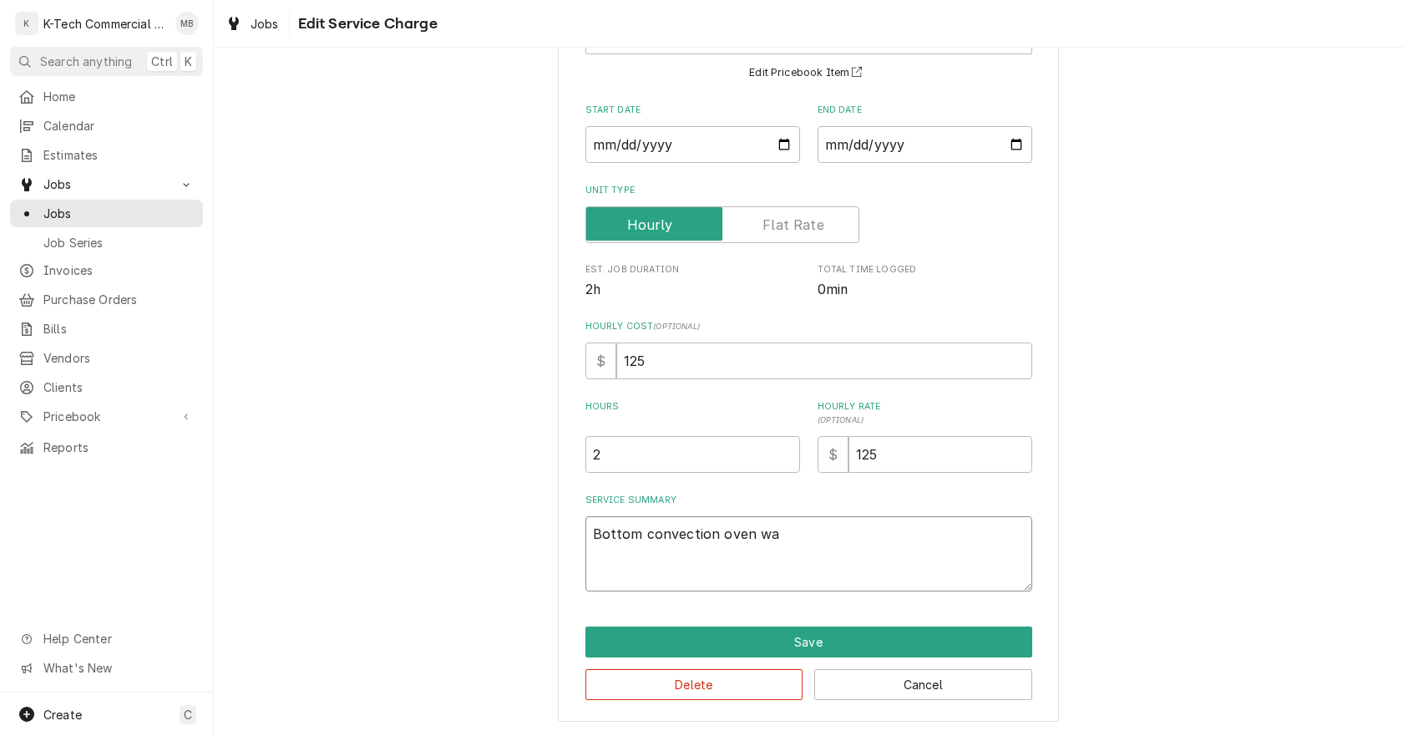
type textarea "Bottom convection oven was"
type textarea "x"
type textarea "Bottom convection oven was"
type textarea "x"
type textarea "Bottom convection oven was n"
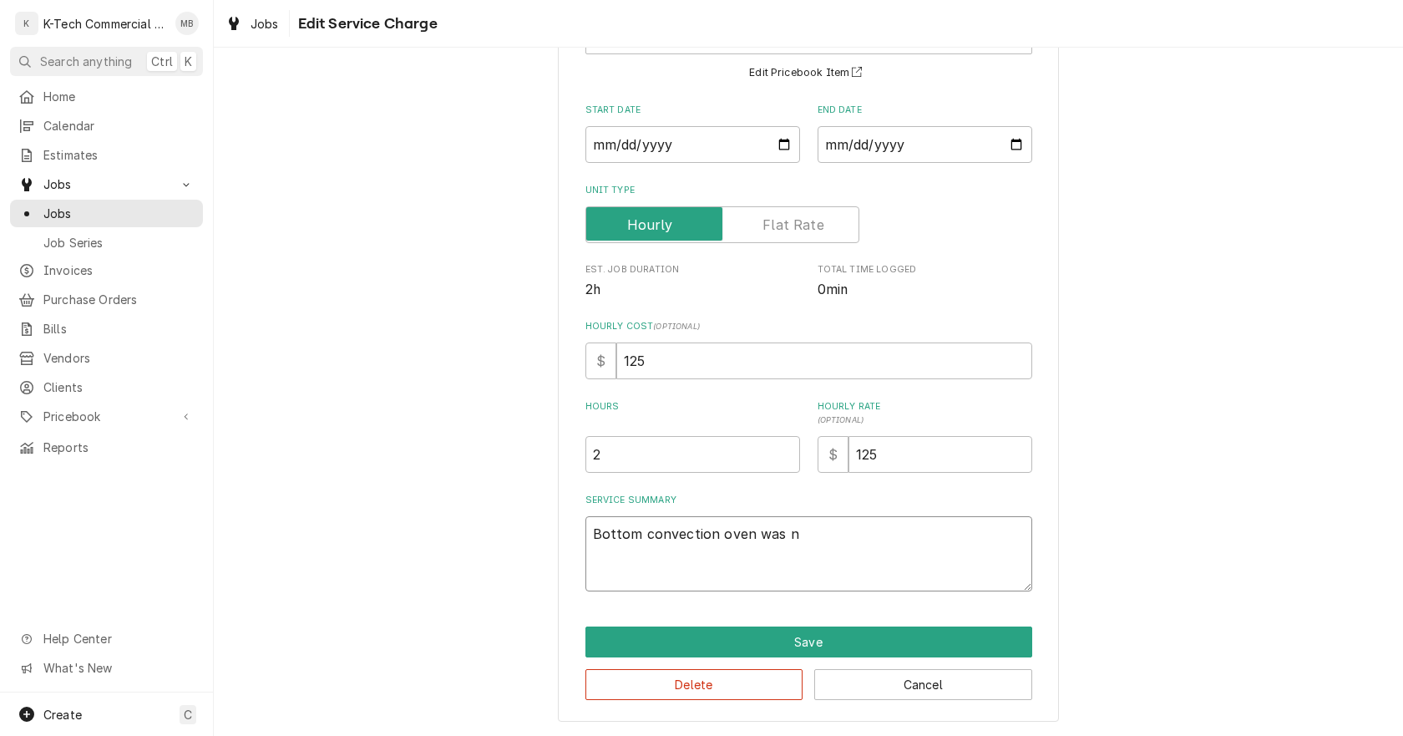
type textarea "x"
type textarea "Bottom convection oven was no"
type textarea "x"
type textarea "Bottom convection oven was not"
type textarea "x"
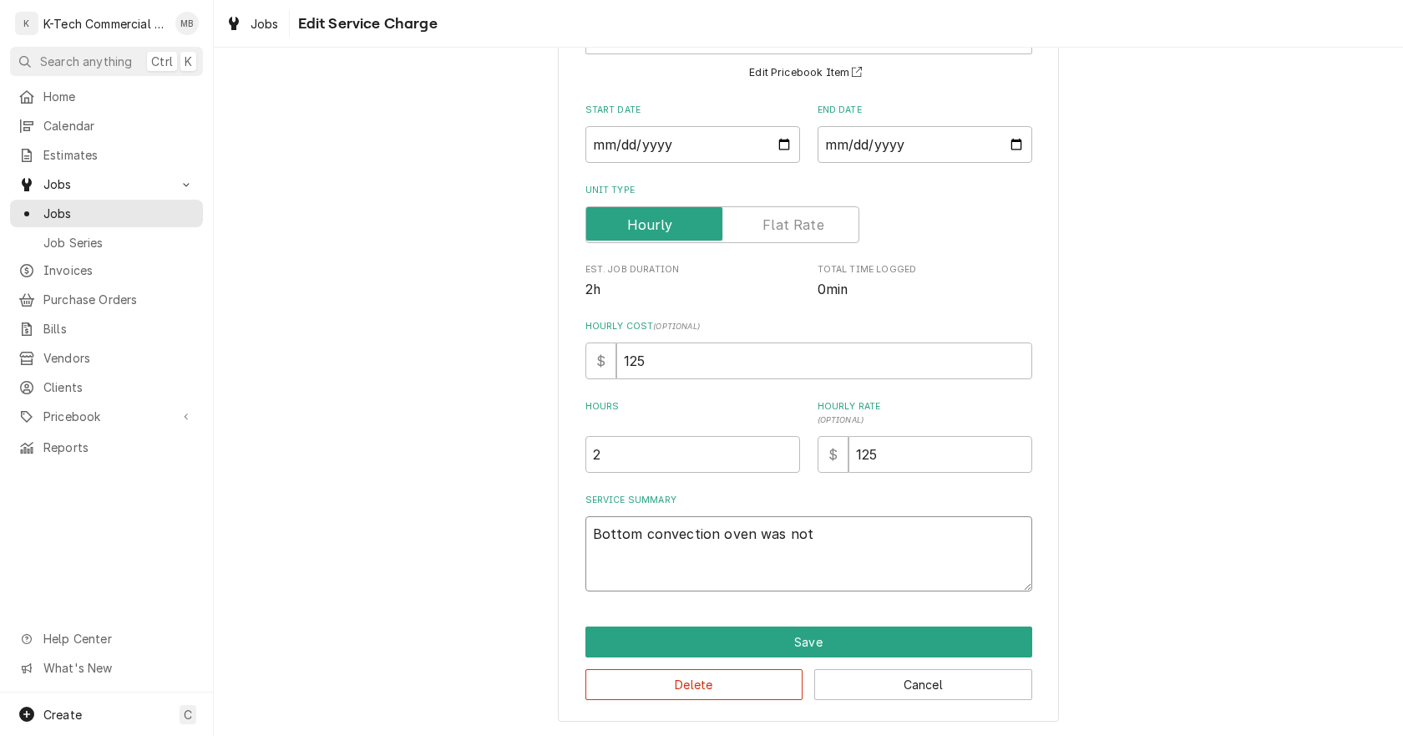
type textarea "Bottom convection oven was not"
type textarea "x"
type textarea "Bottom convection oven was not h"
type textarea "x"
type textarea "Bottom convection oven was not he"
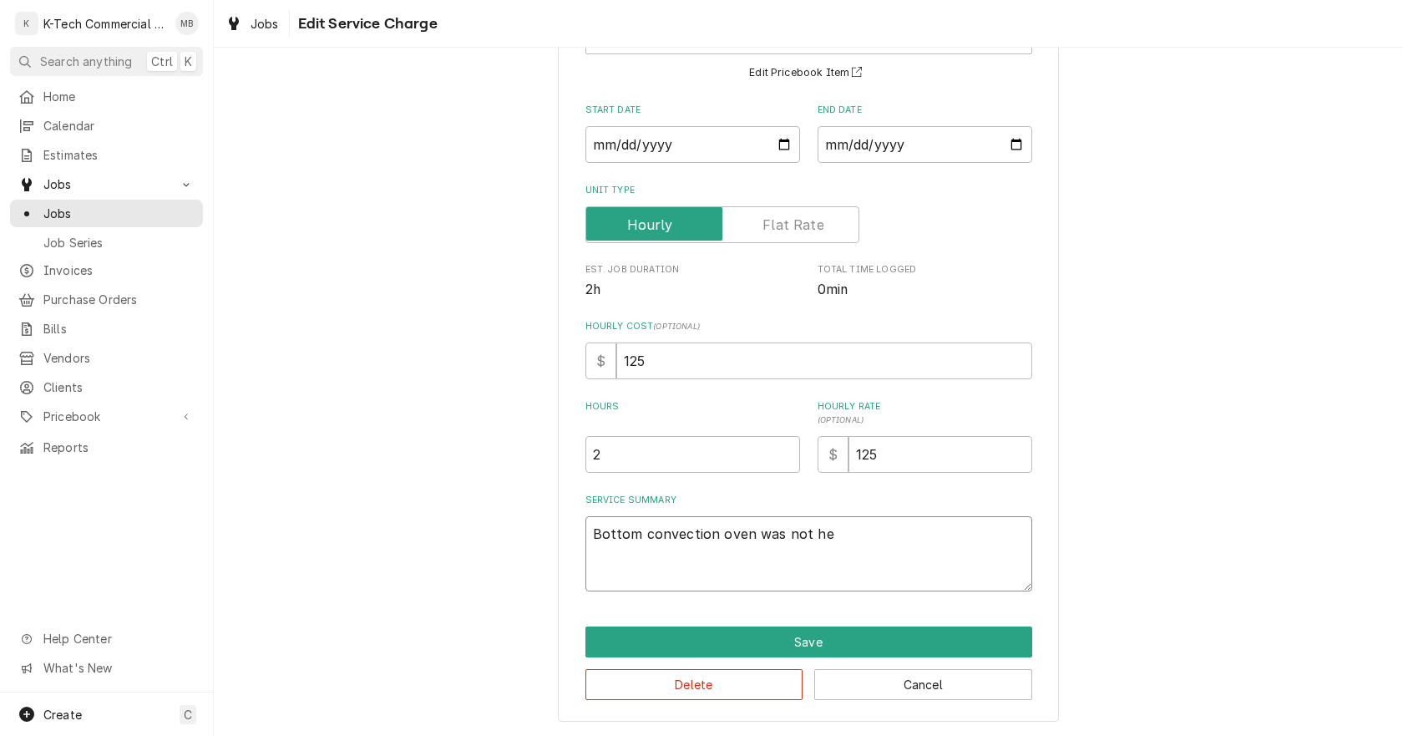
type textarea "x"
type textarea "Bottom convection oven was not hea"
type textarea "x"
type textarea "Bottom convection oven was not heat"
type textarea "x"
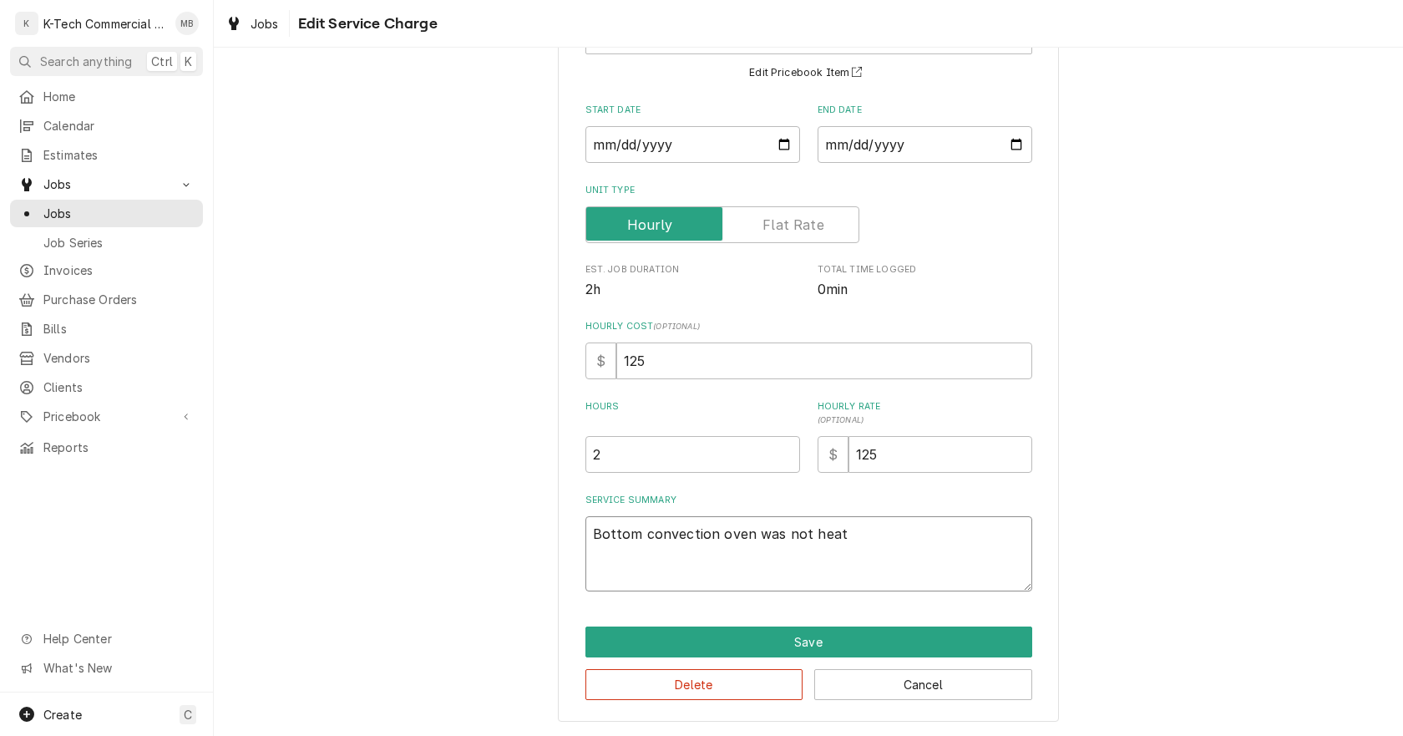
type textarea "Bottom convection oven was not heati"
type textarea "x"
type textarea "Bottom convection oven was not heatin"
type textarea "x"
type textarea "Bottom convection oven was not heating"
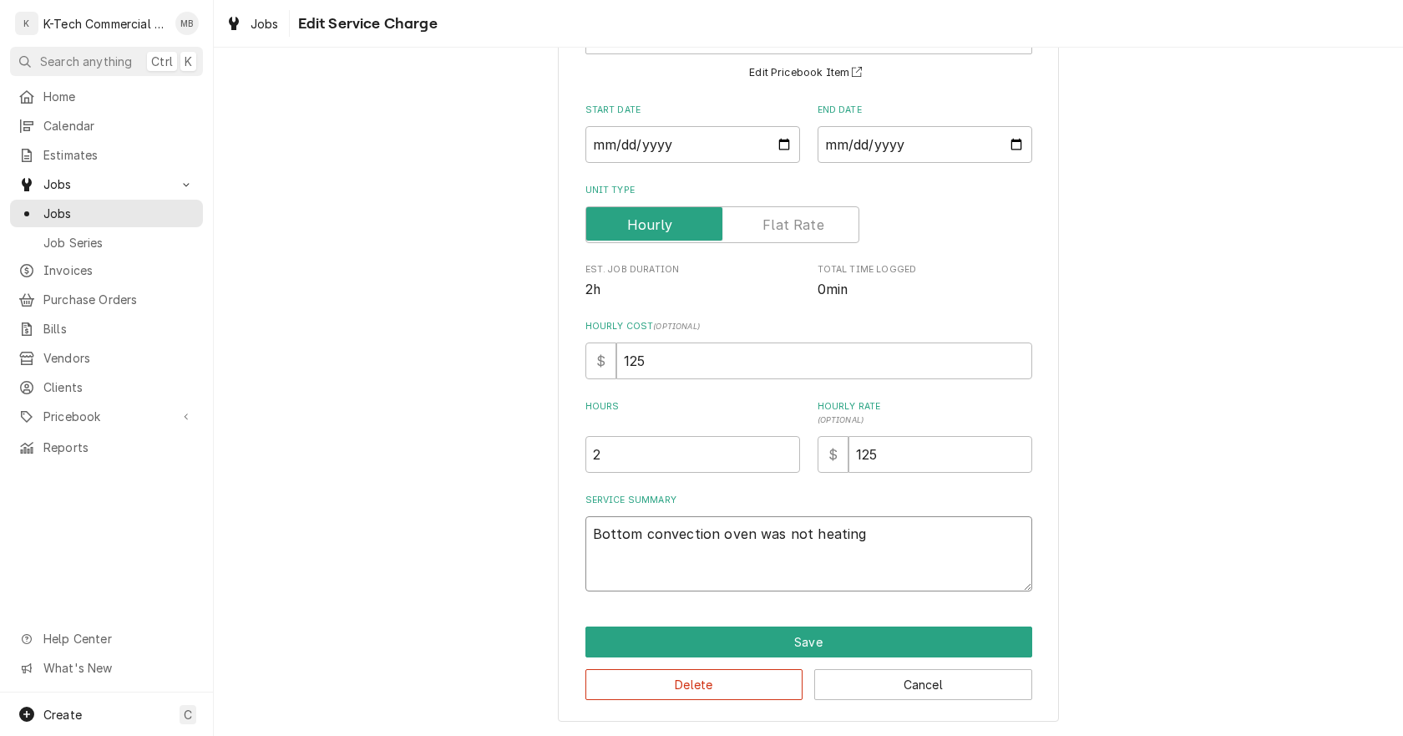
type textarea "x"
type textarea "Bottom convection oven was not heating"
type textarea "x"
type textarea "Bottom convection oven was not heating u"
type textarea "x"
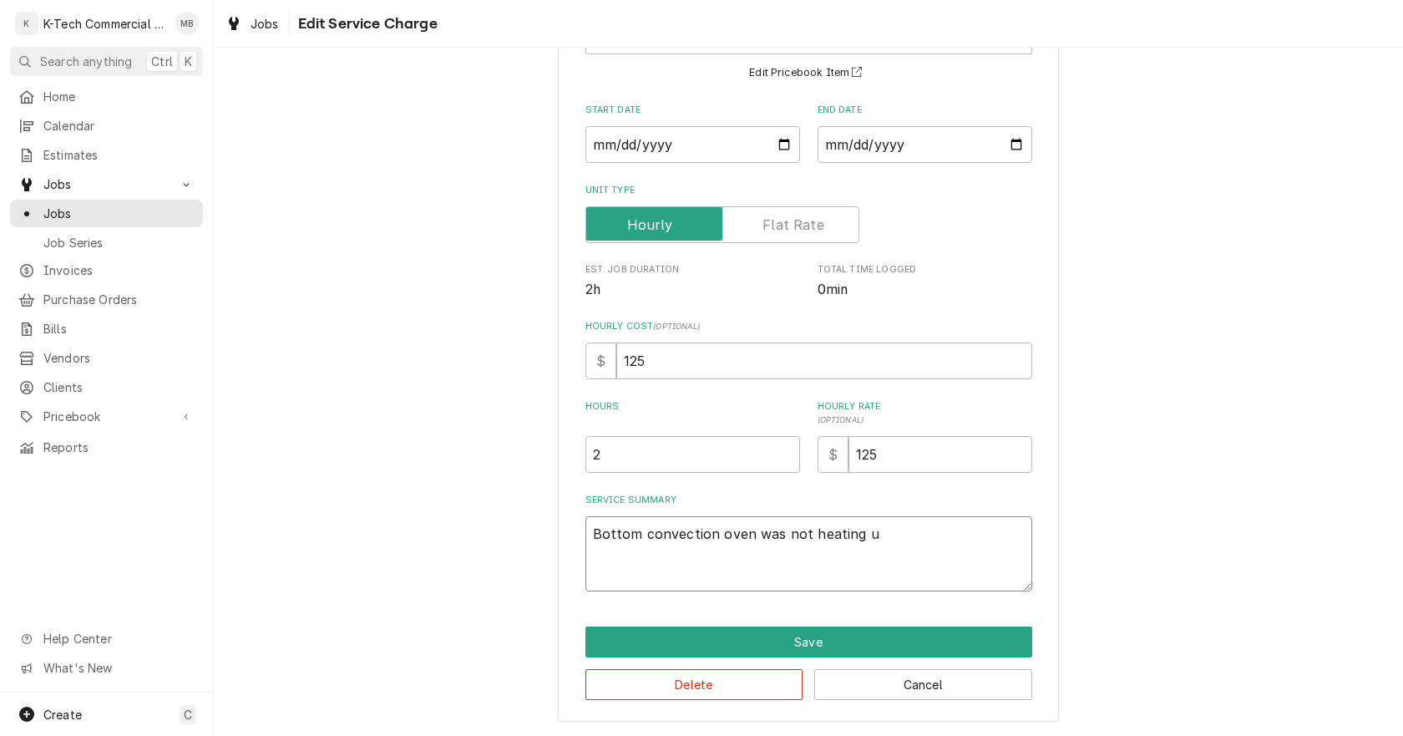
type textarea "Bottom convection oven was not heating up"
type textarea "x"
type textarea "Bottom convection oven was not heating up,"
type textarea "x"
type textarea "Bottom convection oven was not heating up,"
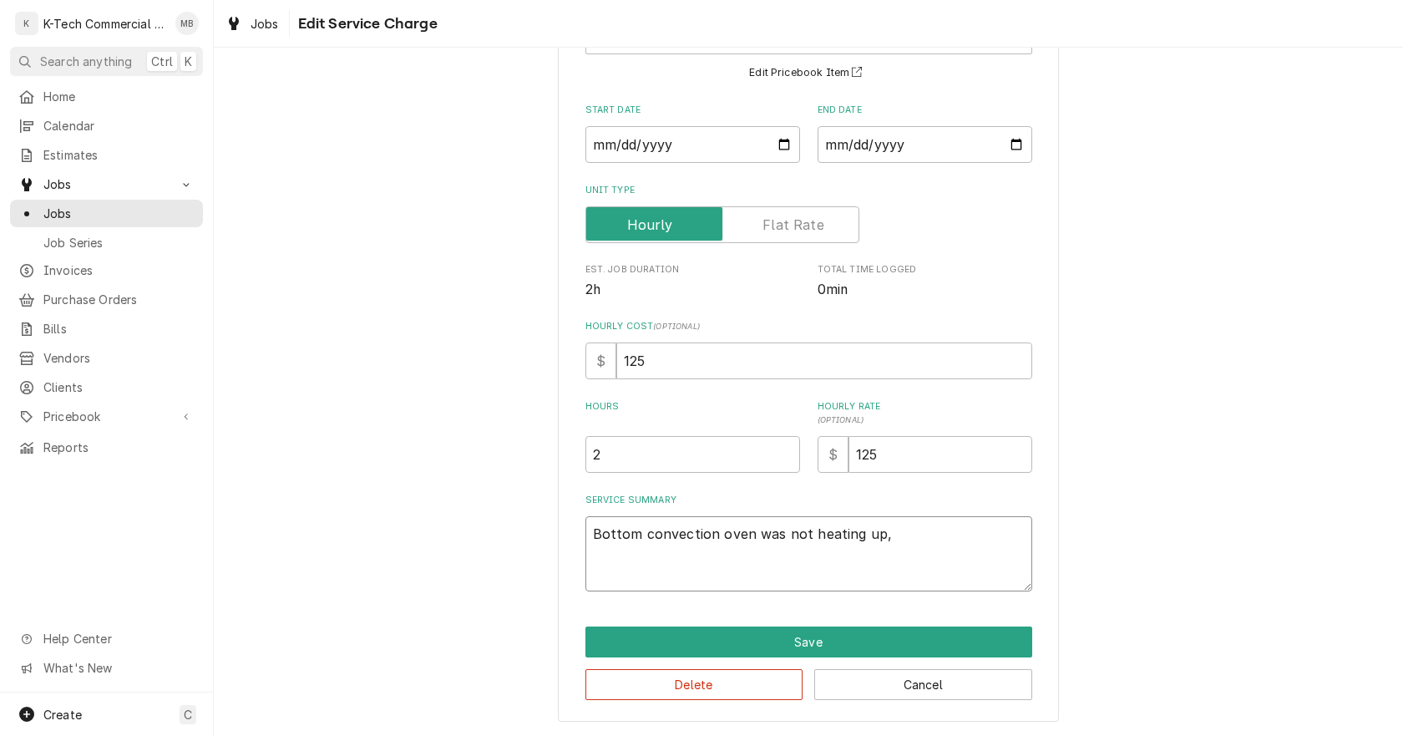
type textarea "x"
type textarea "Bottom convection oven was not heating up, r"
type textarea "x"
type textarea "Bottom convection oven was not heating up,"
type textarea "x"
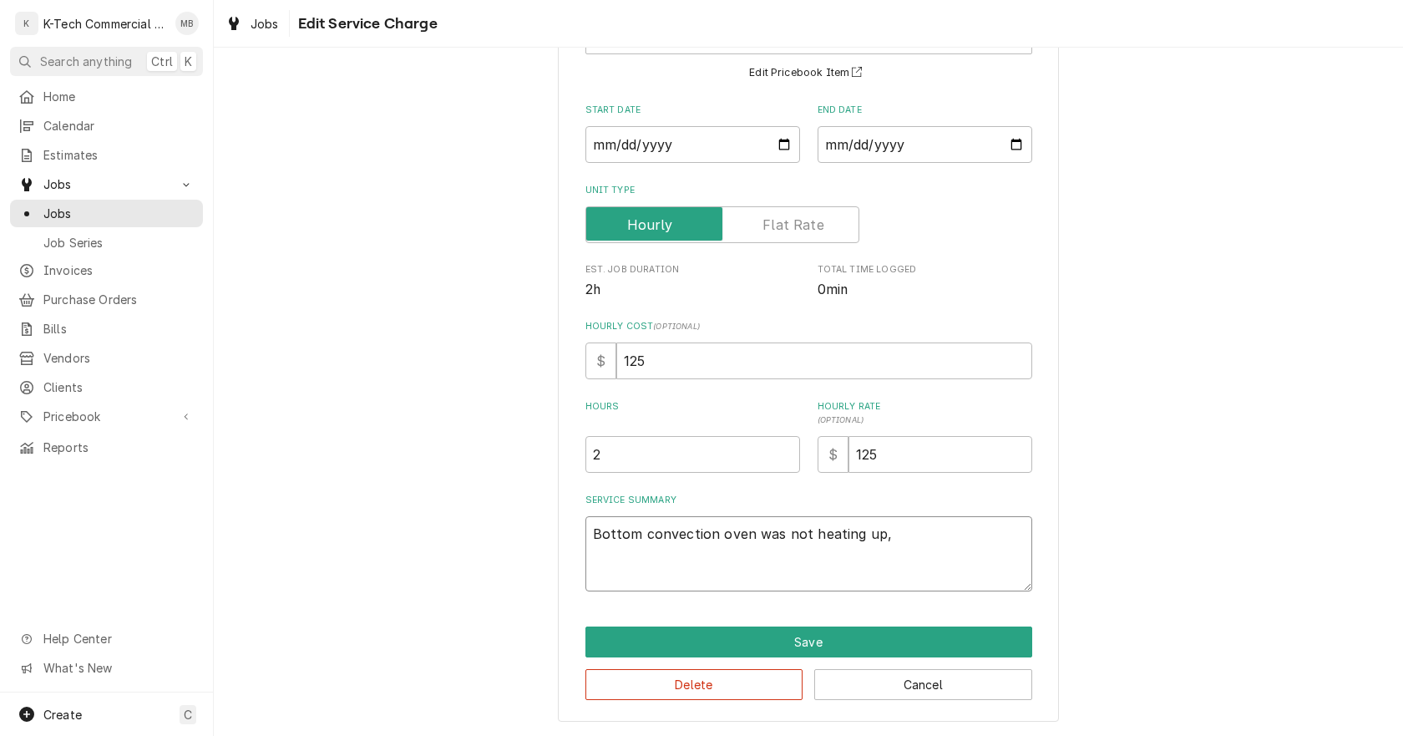
type textarea "Bottom convection oven was not heating up, i"
type textarea "x"
type textarea "Bottom convection oven was not heating up, in"
type textarea "x"
type textarea "Bottom convection oven was not heating up, ins"
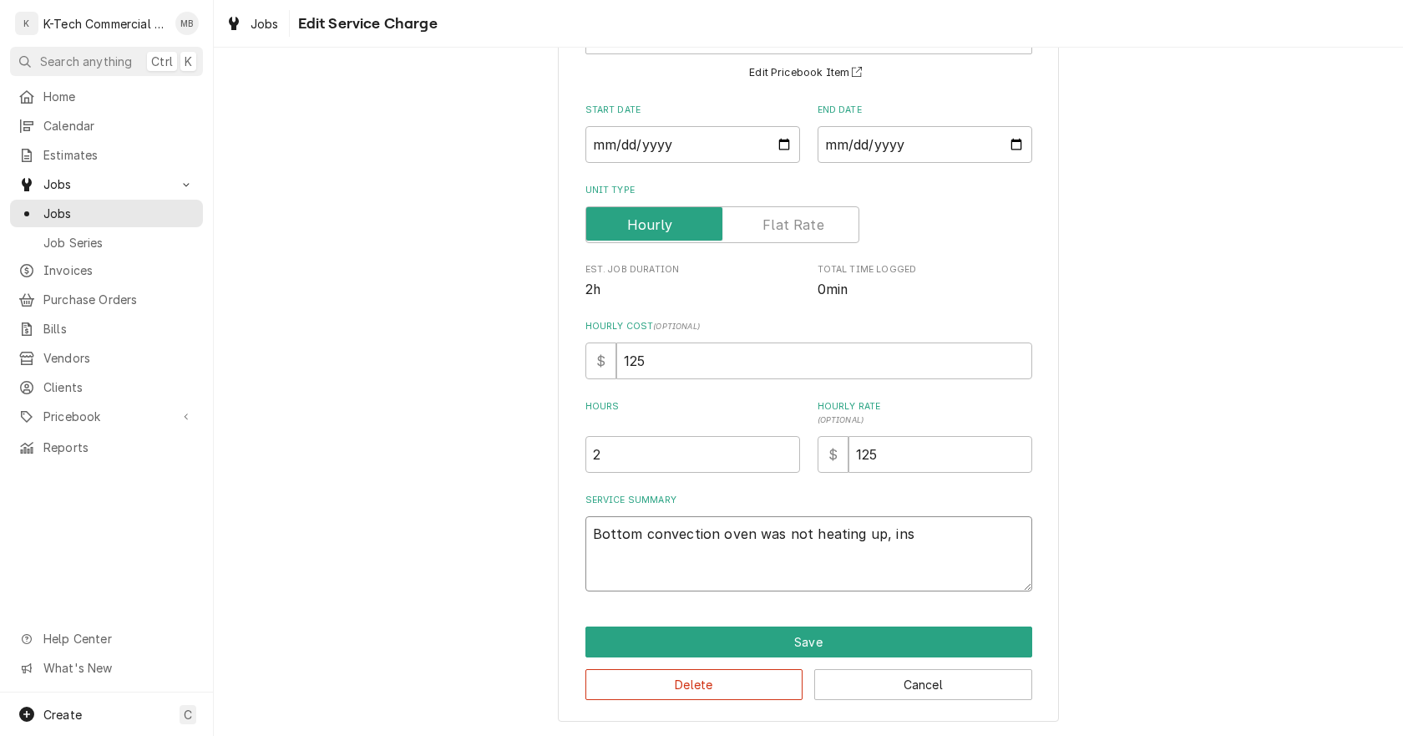
type textarea "x"
type textarea "Bottom convection oven was not heating up, insp"
type textarea "x"
type textarea "Bottom convection oven was not heating up, inspe"
type textarea "x"
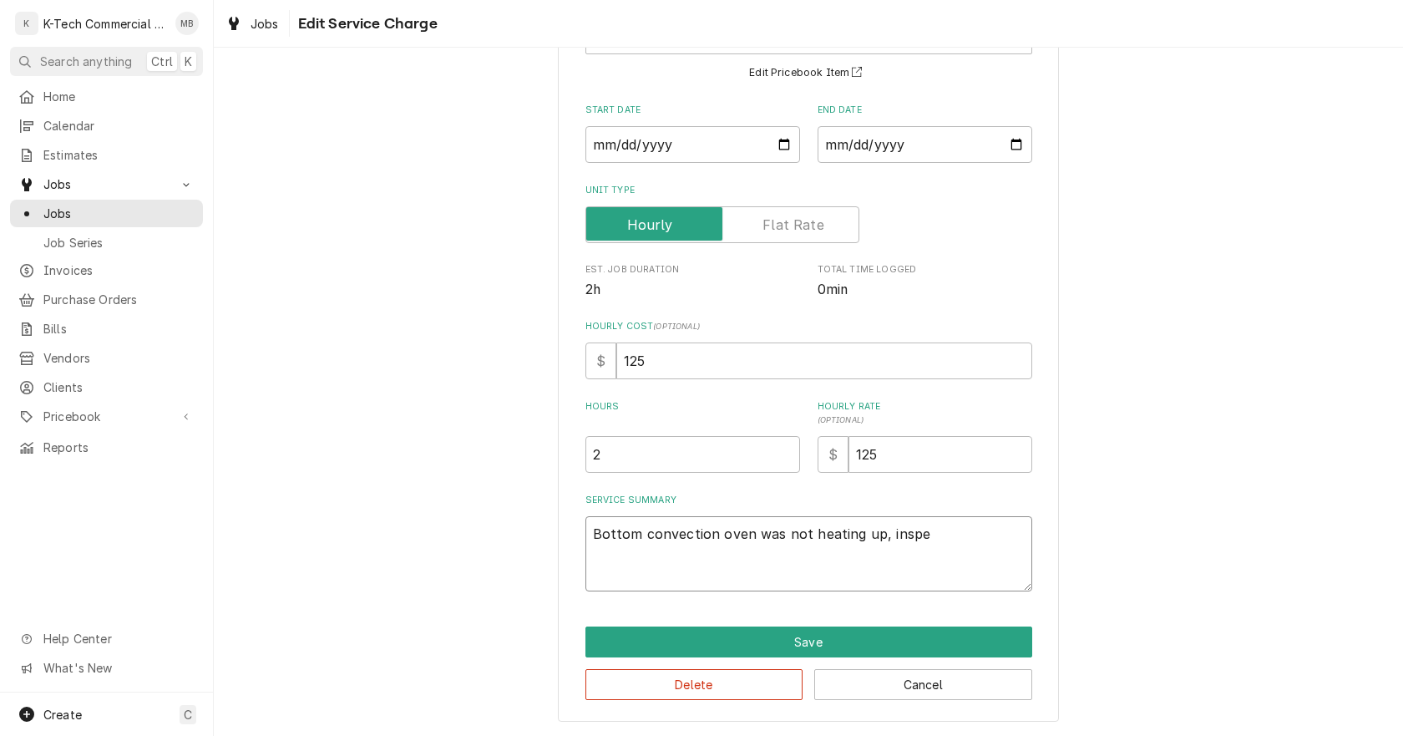
type textarea "Bottom convection oven was not heating up, inspec"
type textarea "x"
type textarea "Bottom convection oven was not heating up, inspect"
type textarea "x"
type textarea "Bottom convection oven was not heating up, inspect"
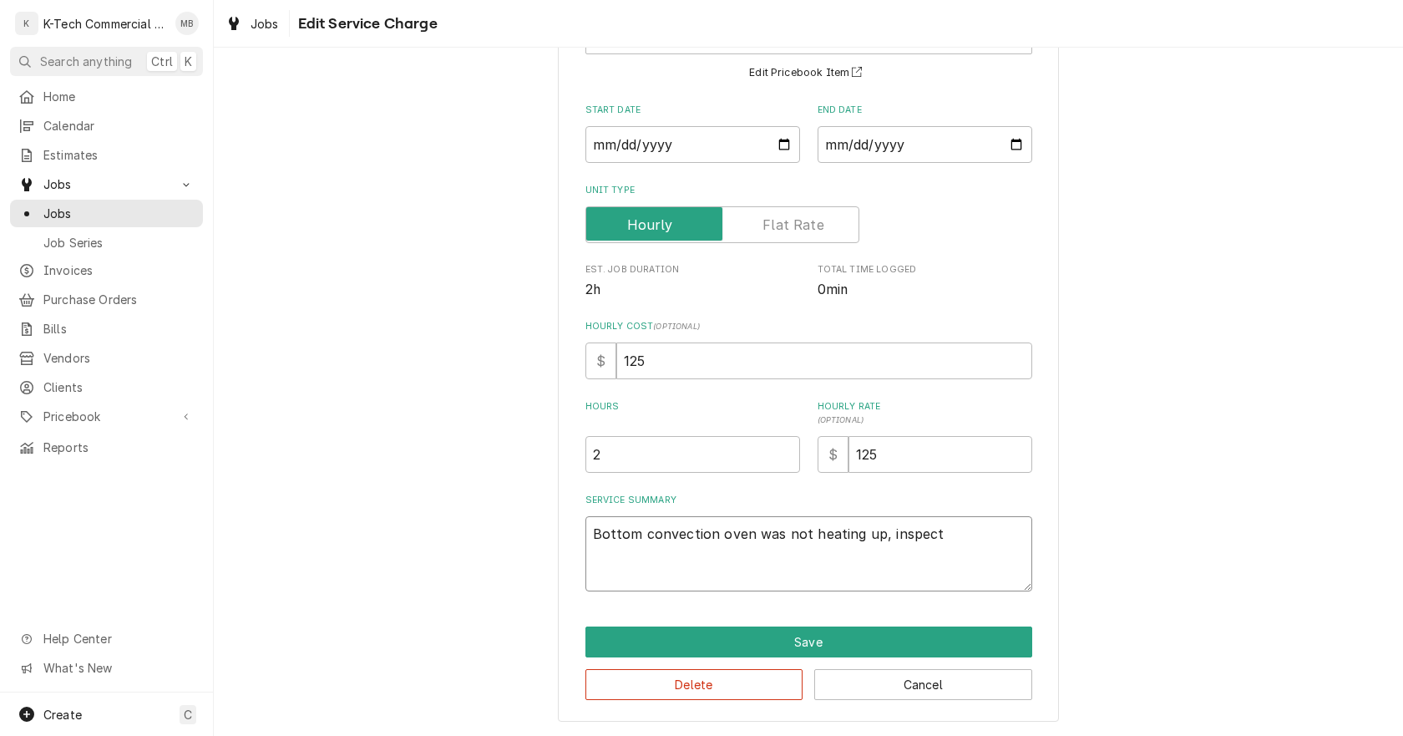
type textarea "x"
type textarea "Bottom convection oven was not heating up, inspect t"
type textarea "x"
type textarea "Bottom convection oven was not heating up, inspect th"
type textarea "x"
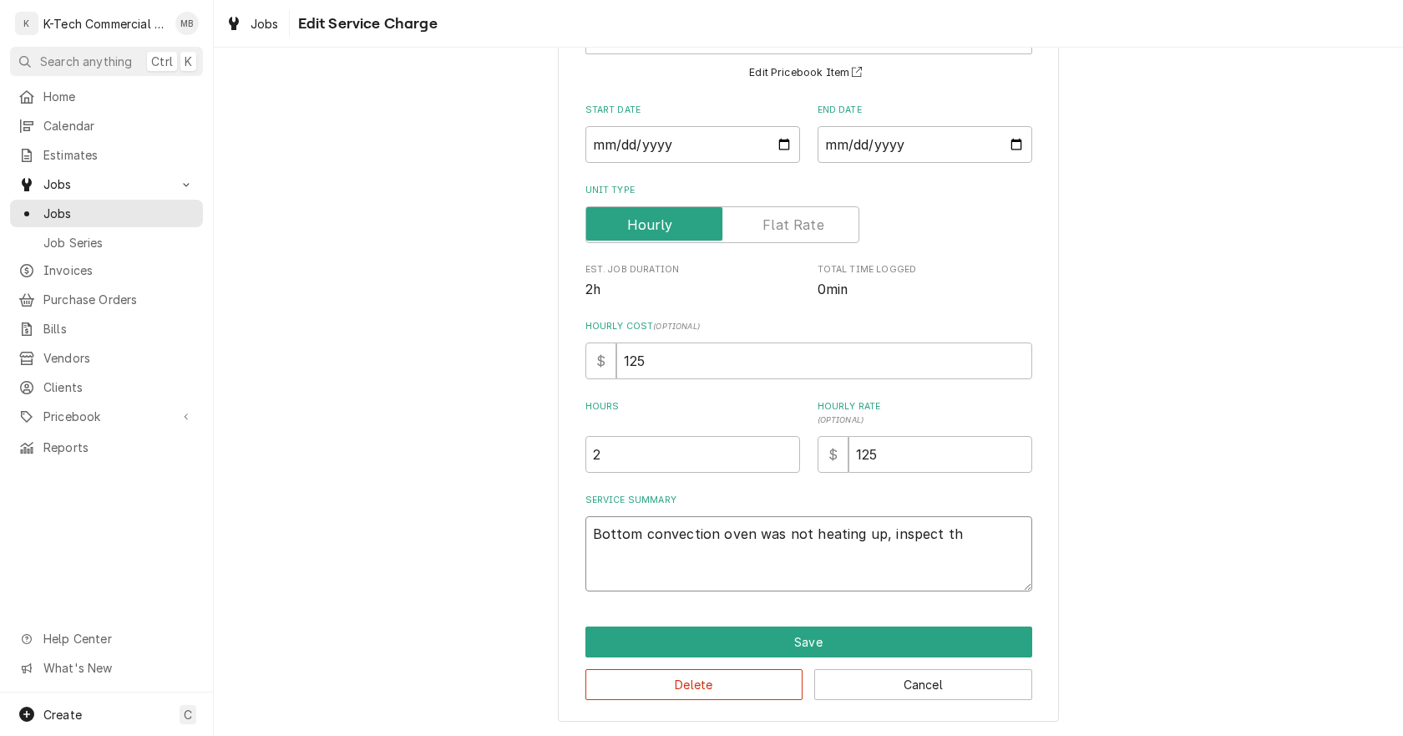
type textarea "Bottom convection oven was not heating up, inspect the"
type textarea "x"
type textarea "Bottom convection oven was not heating up, inspect the"
type textarea "x"
type textarea "Bottom convection oven was not heating up, inspect the u"
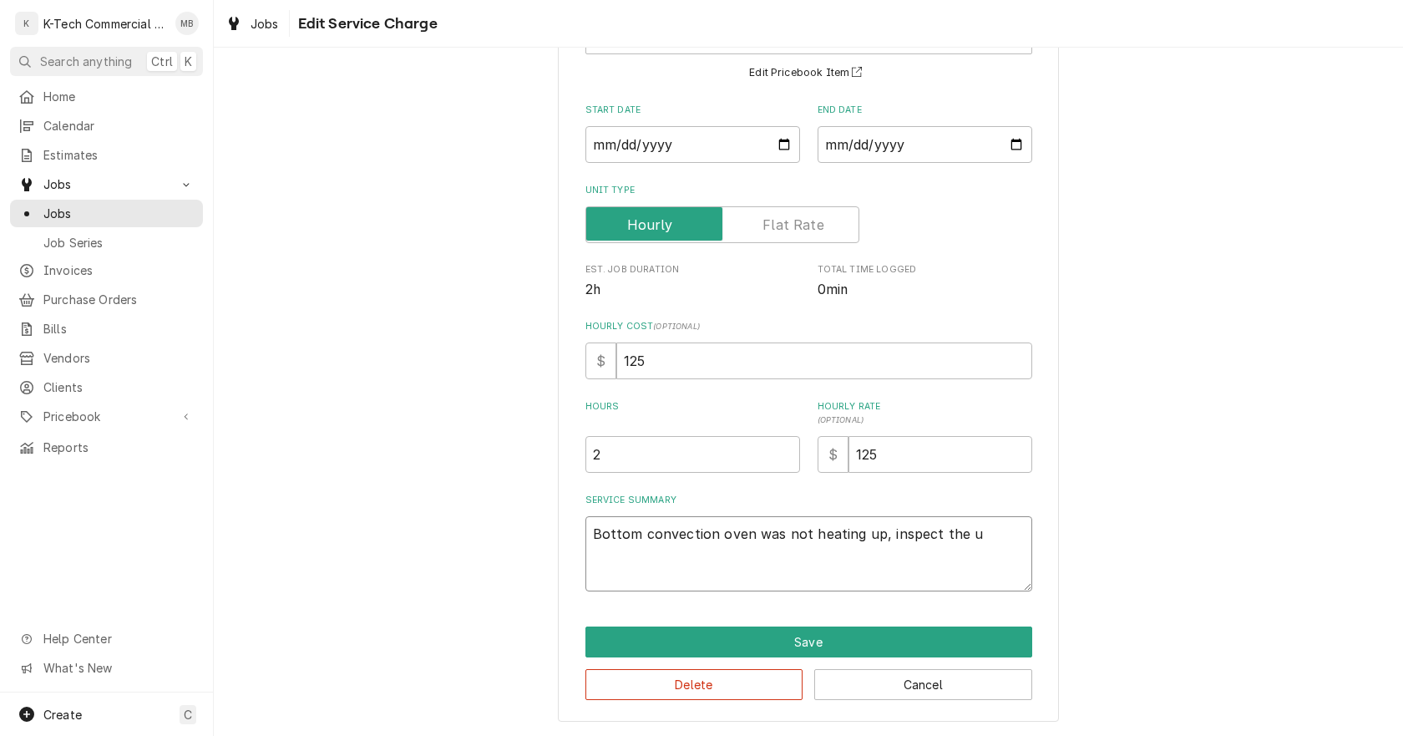
type textarea "x"
type textarea "Bottom convection oven was not heating up, inspect the un"
type textarea "x"
type textarea "Bottom convection oven was not heating up, inspect the uni"
type textarea "x"
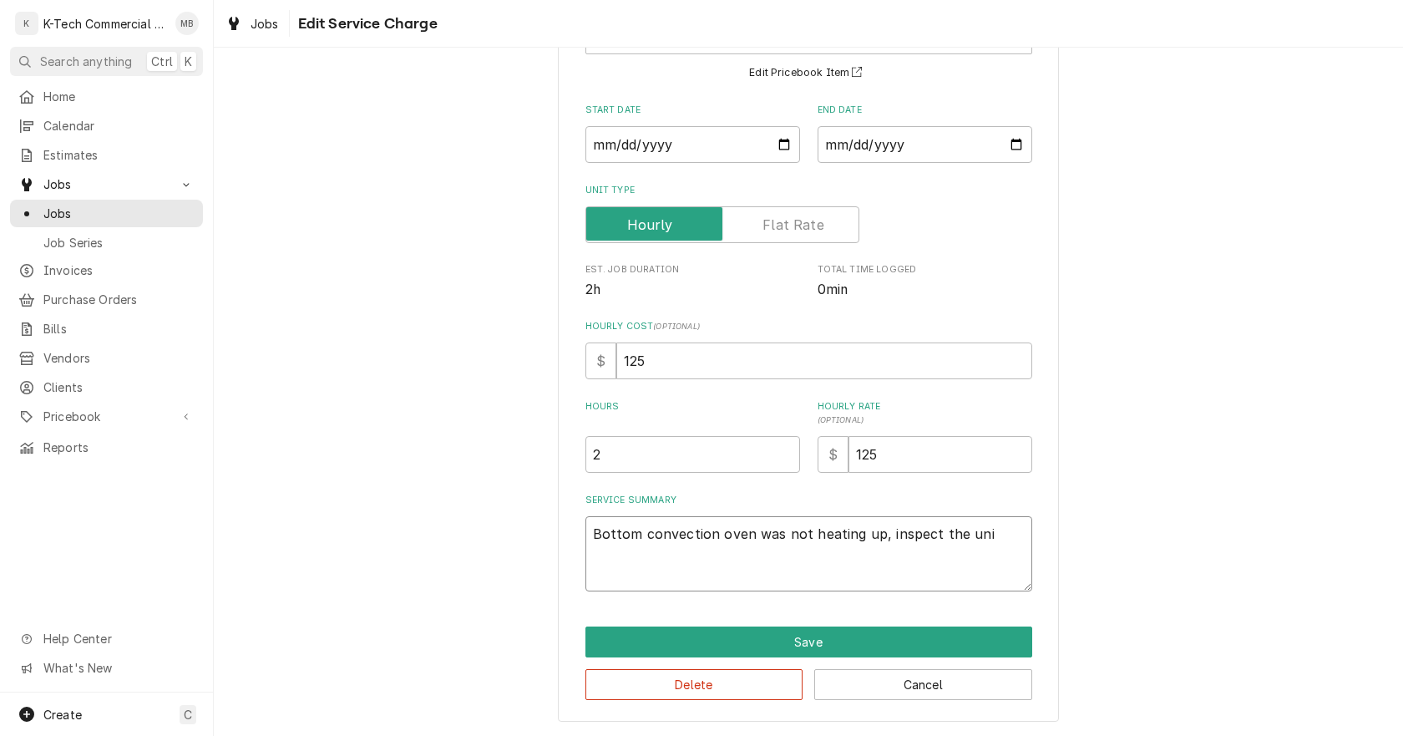
type textarea "Bottom convection oven was not heating up, inspect the unit"
type textarea "x"
type textarea "Bottom convection oven was not heating up, inspect the unit"
type textarea "x"
type textarea "Bottom convection oven was not heating up, inspect the unit a"
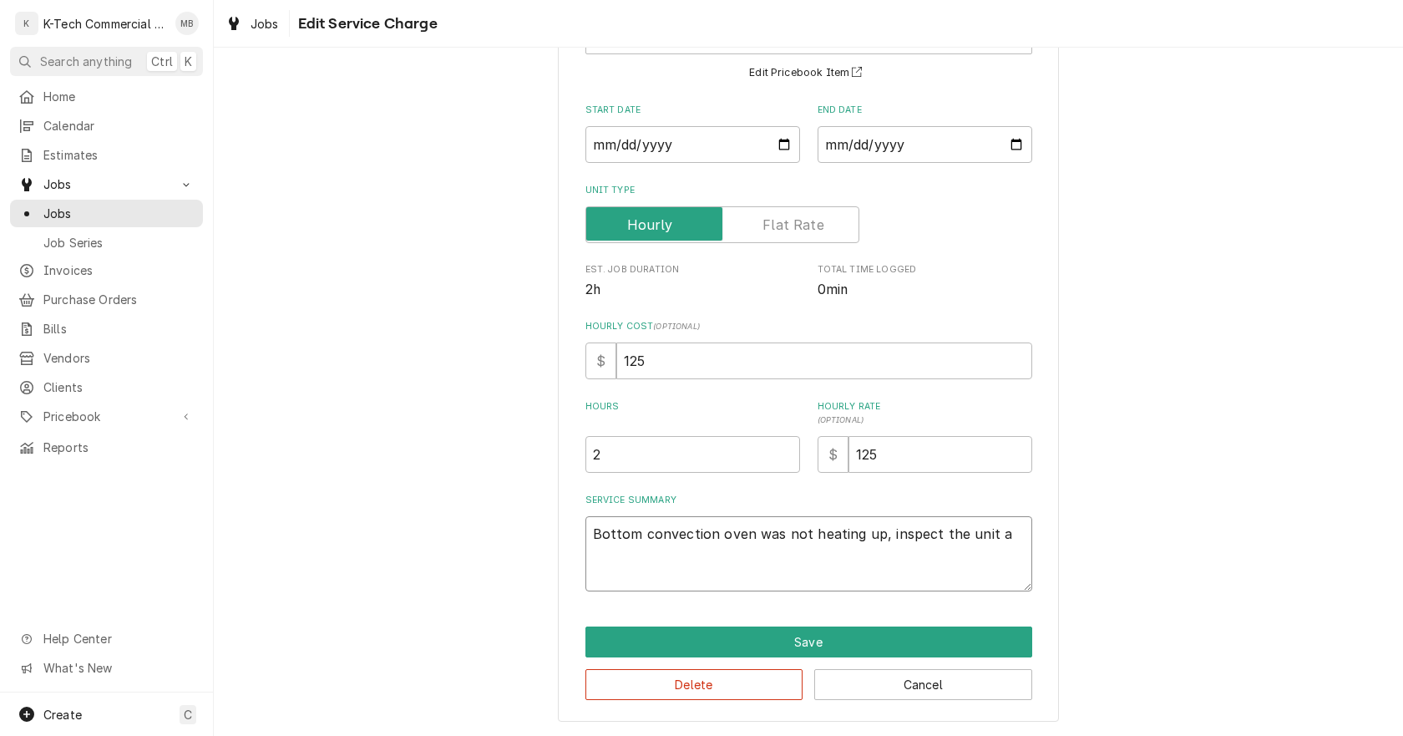
type textarea "x"
type textarea "Bottom convection oven was not heating up, inspect the unit an"
type textarea "x"
type textarea "Bottom convection oven was not heating up, inspect the unit and"
type textarea "x"
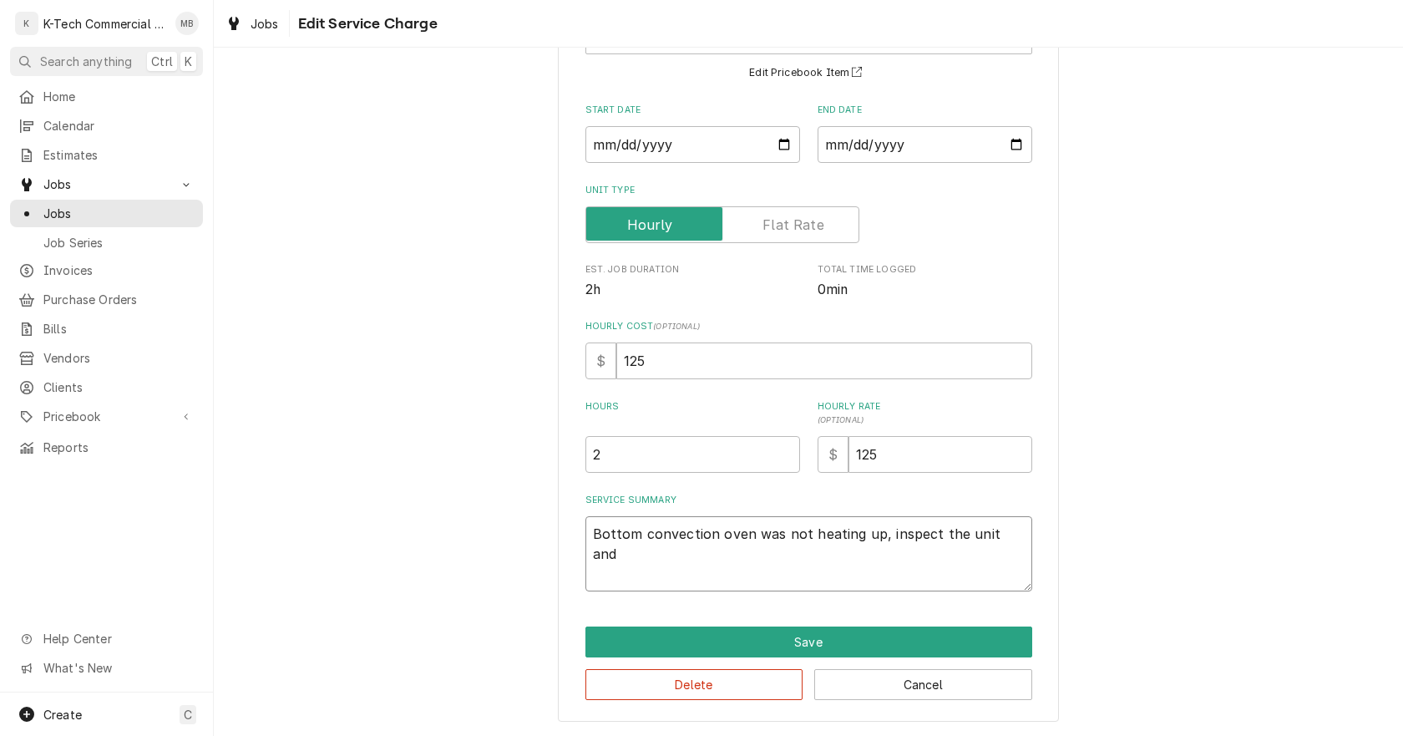
type textarea "Bottom convection oven was not heating up, inspect the unit and"
type textarea "x"
type textarea "Bottom convection oven was not heating up, inspect the unit and f"
type textarea "x"
type textarea "Bottom convection oven was not heating up, inspect the unit and fo"
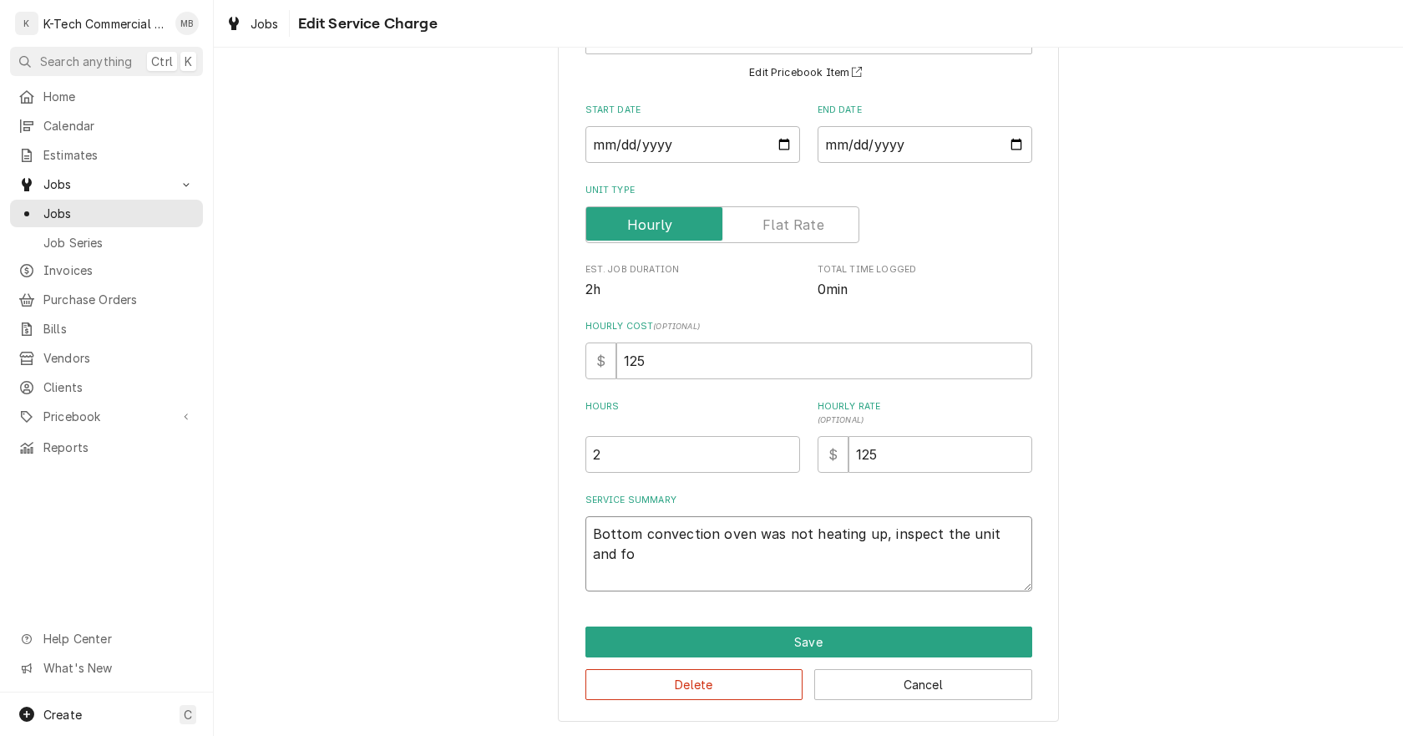
type textarea "x"
type textarea "Bottom convection oven was not heating up, inspect the unit and fou"
type textarea "x"
type textarea "Bottom convection oven was not heating up, inspect the unit and foun"
type textarea "x"
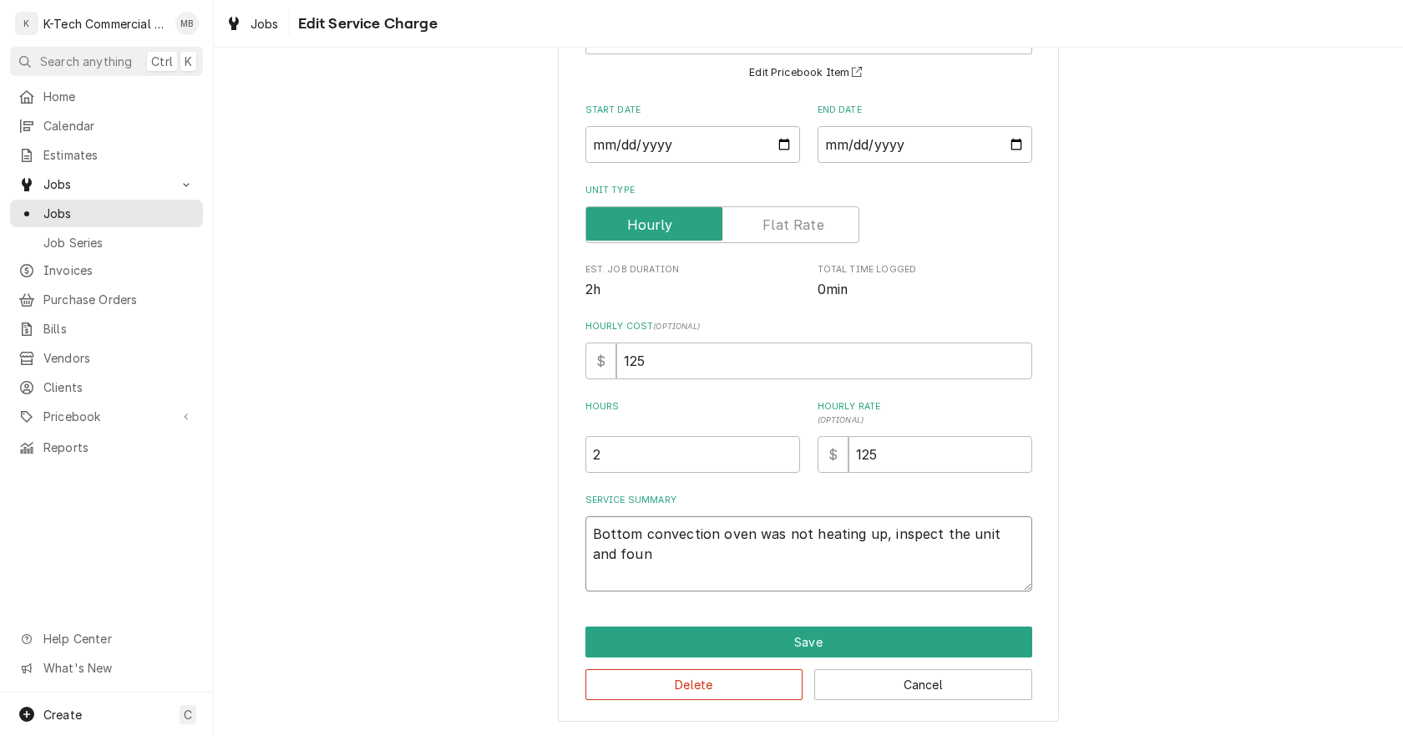
type textarea "Bottom convection oven was not heating up, inspect the unit and found"
type textarea "x"
type textarea "Bottom convection oven was not heating up, inspect the unit and found"
type textarea "x"
type textarea "Bottom convection oven was not heating up, inspect the unit and found m"
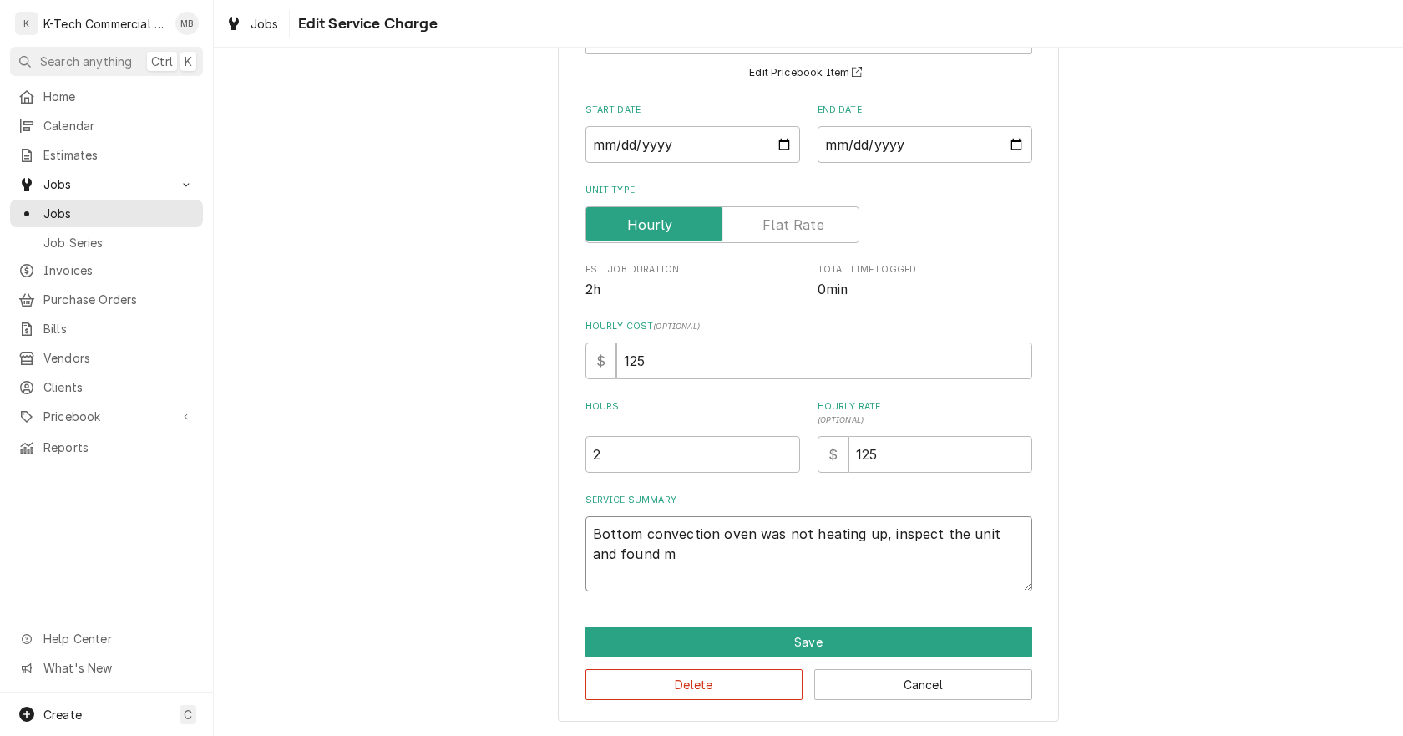
type textarea "x"
type textarea "Bottom convection oven was not heating up, inspect the unit and found mu"
type textarea "x"
type textarea "Bottom convection oven was not heating up, inspect the unit and found mul"
type textarea "x"
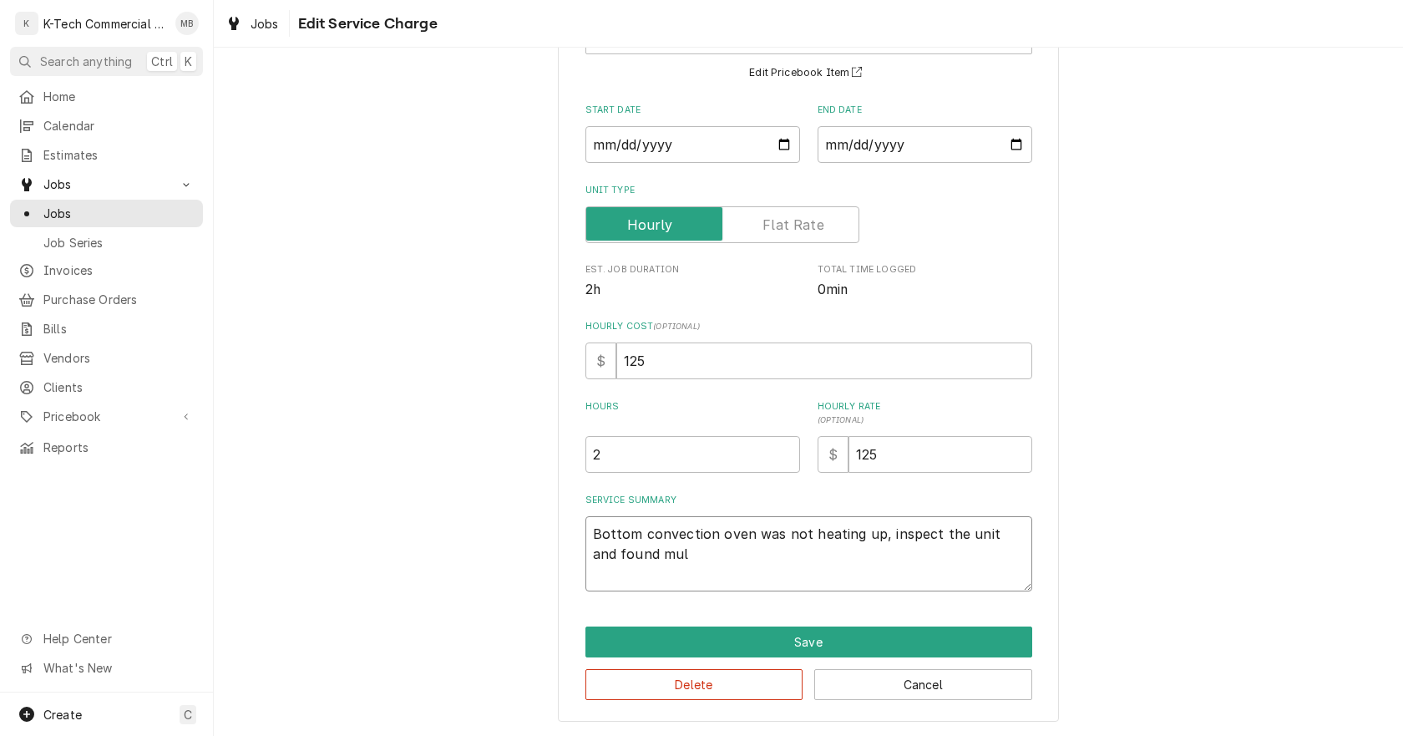
type textarea "Bottom convection oven was not heating up, inspect the unit and found mult"
type textarea "x"
type textarea "Bottom convection oven was not heating up, inspect the unit and found multi"
type textarea "x"
type textarea "Bottom convection oven was not heating up, inspect the unit and found multip"
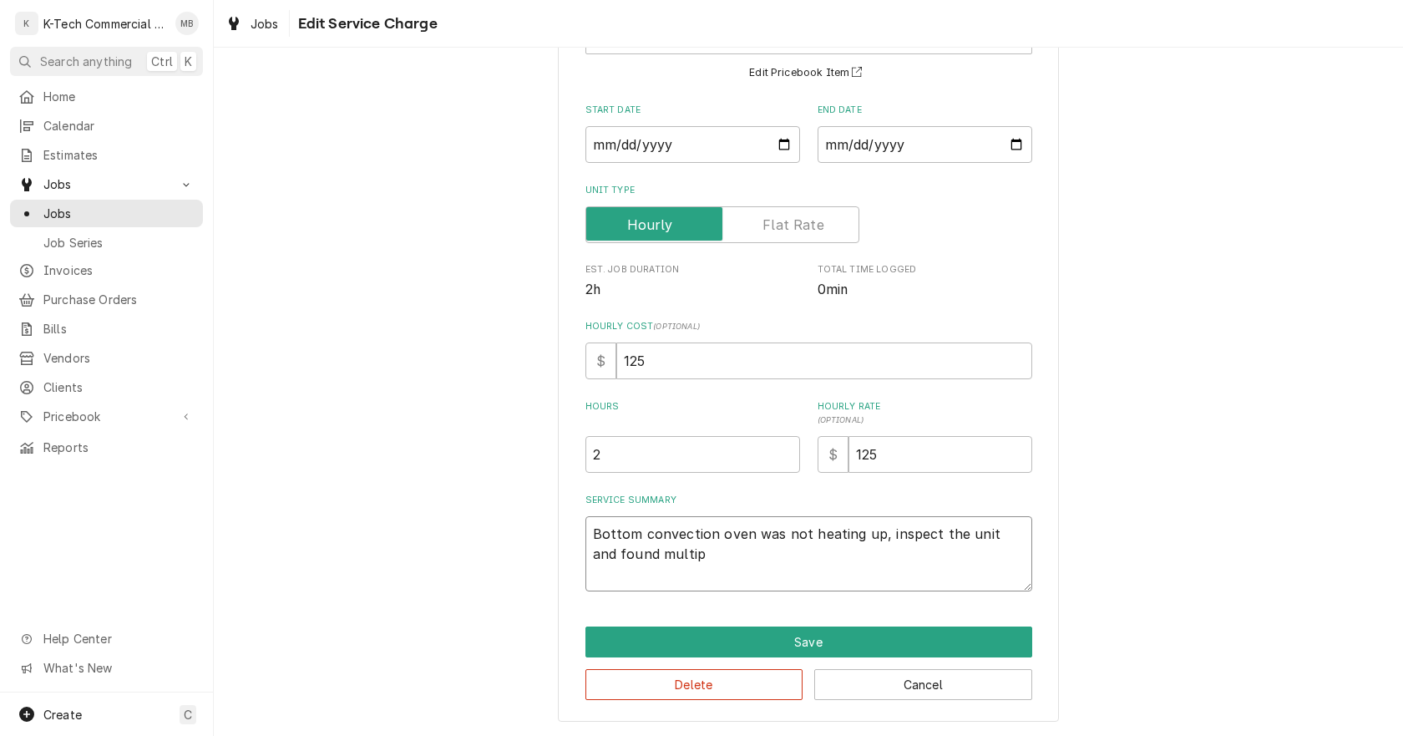
type textarea "x"
type textarea "Bottom convection oven was not heating up, inspect the unit and found multipl"
type textarea "x"
type textarea "Bottom convection oven was not heating up, inspect the unit and found multiple"
type textarea "x"
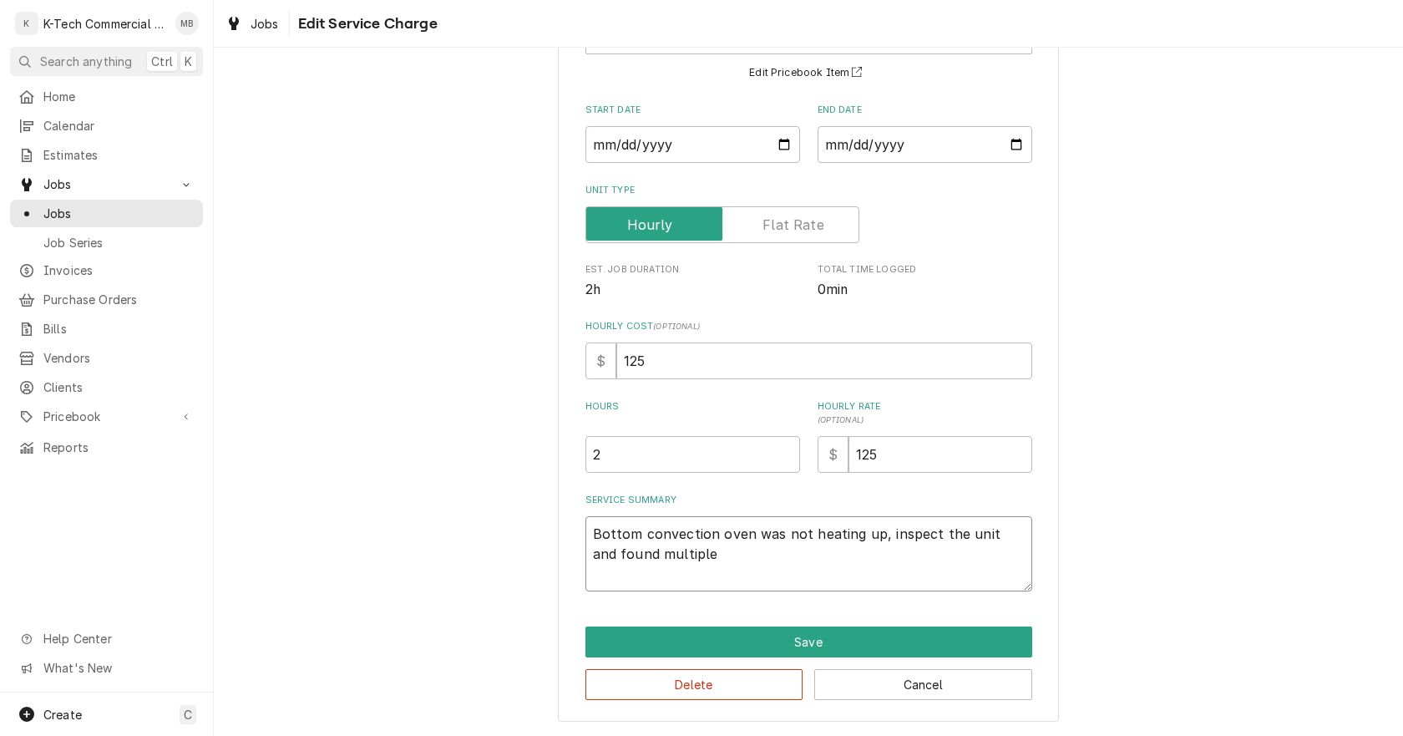
type textarea "Bottom convection oven was not heating up, inspect the unit and found multiple"
type textarea "x"
type textarea "Bottom convection oven was not heating up, inspect the unit and found multiple p"
type textarea "x"
type textarea "Bottom convection oven was not heating up, inspect the unit and found multiple …"
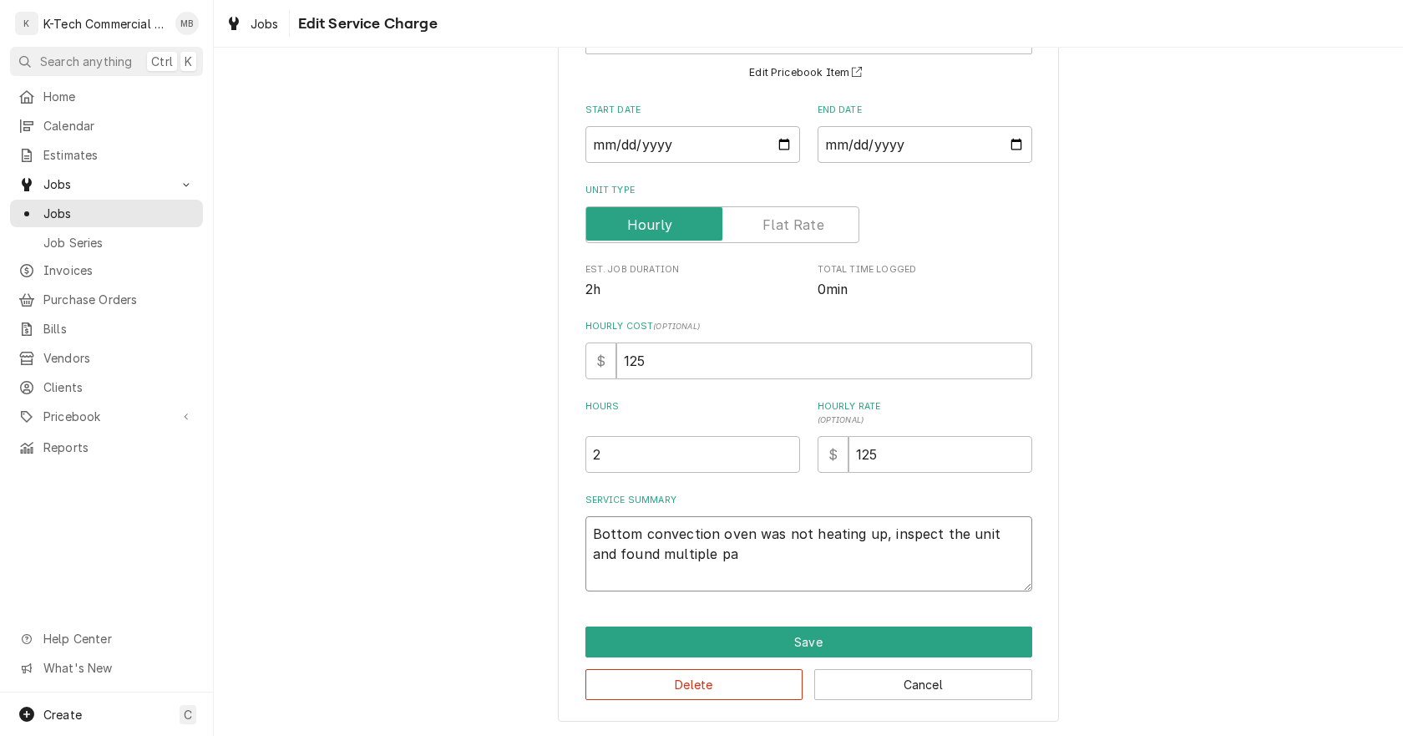
type textarea "x"
type textarea "Bottom convection oven was not heating up, inspect the unit and found multiple …"
type textarea "x"
type textarea "Bottom convection oven was not heating up, inspect the unit and found multiple …"
type textarea "x"
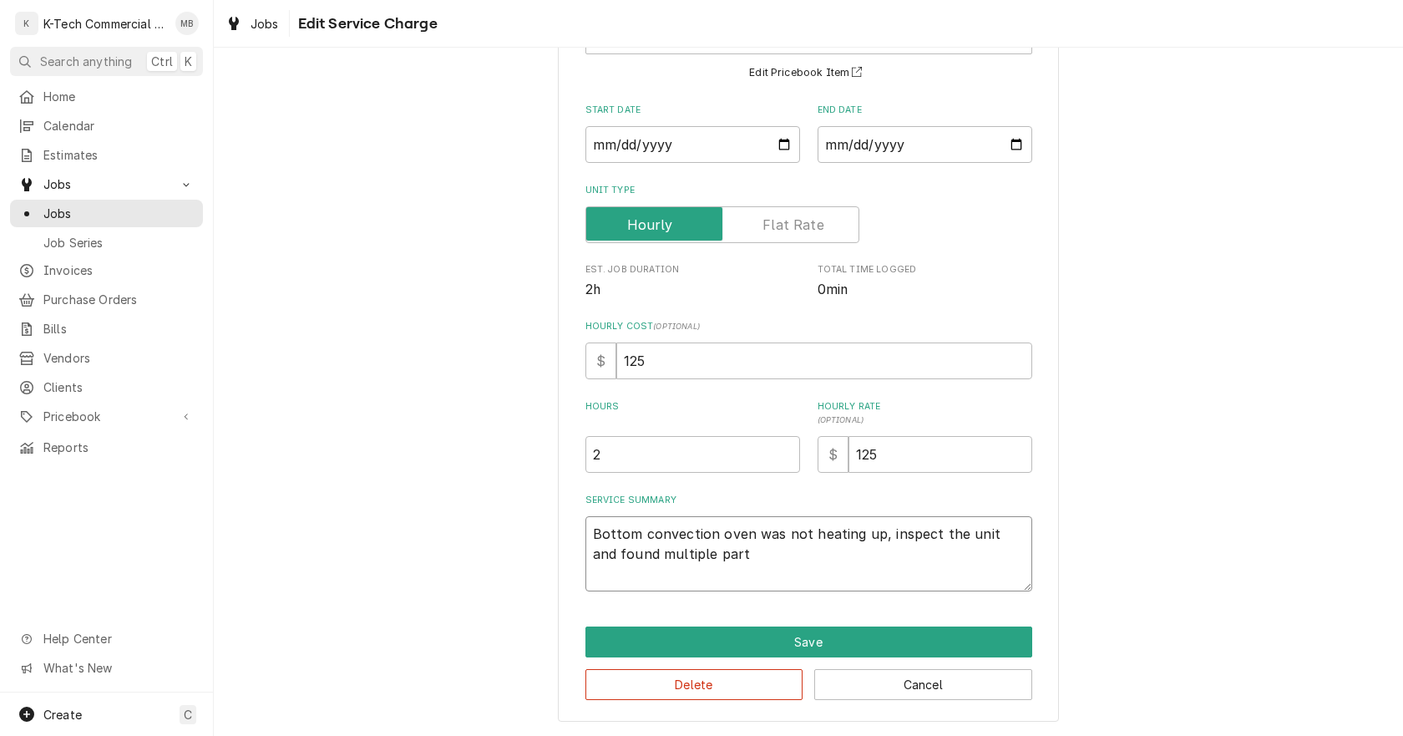
type textarea "Bottom convection oven was not heating up, inspect the unit and found multiple …"
type textarea "x"
type textarea "Bottom convection oven was not heating up, inspect the unit and found multiple …"
type textarea "x"
type textarea "Bottom convection oven was not heating up, inspect the unit and found multiple …"
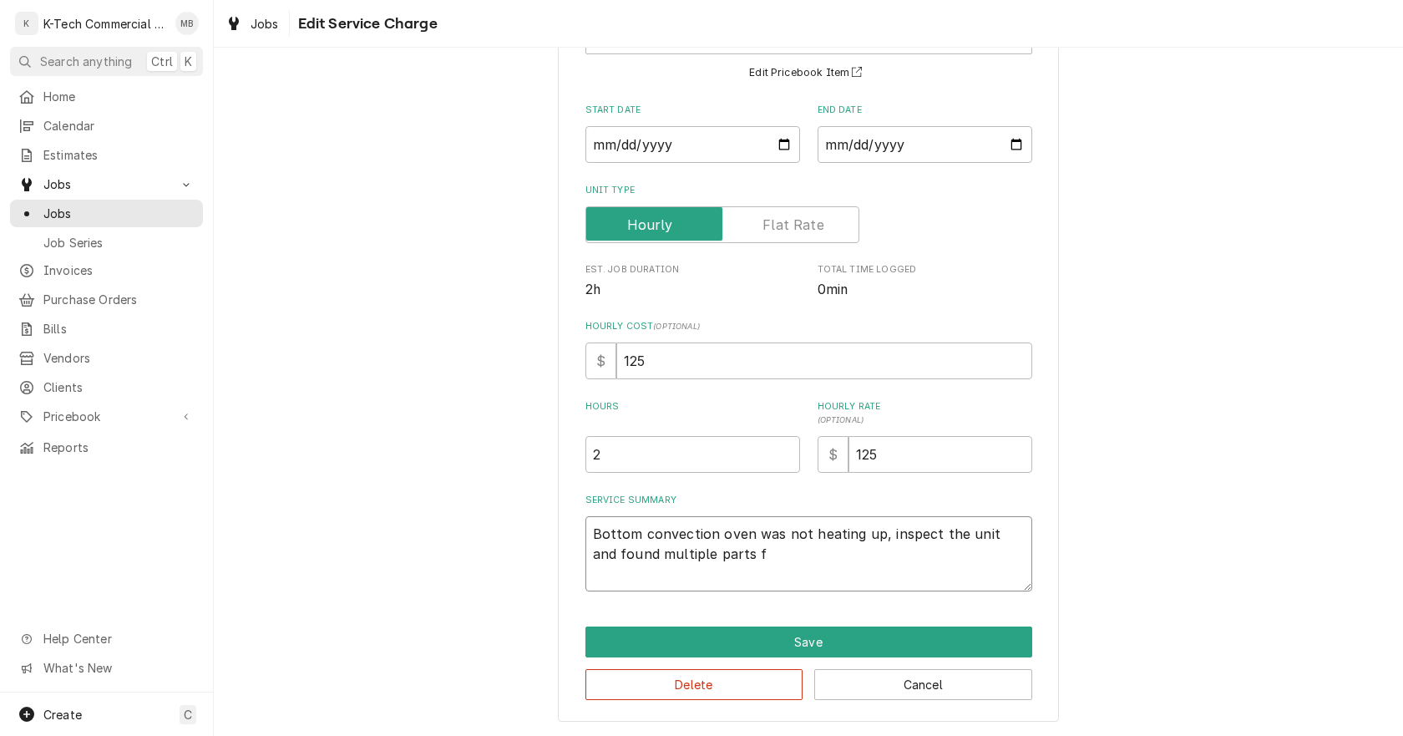
type textarea "x"
type textarea "Bottom convection oven was not heating up, inspect the unit and found multiple …"
type textarea "x"
type textarea "Bottom convection oven was not heating up, inspect the unit and found multiple …"
type textarea "x"
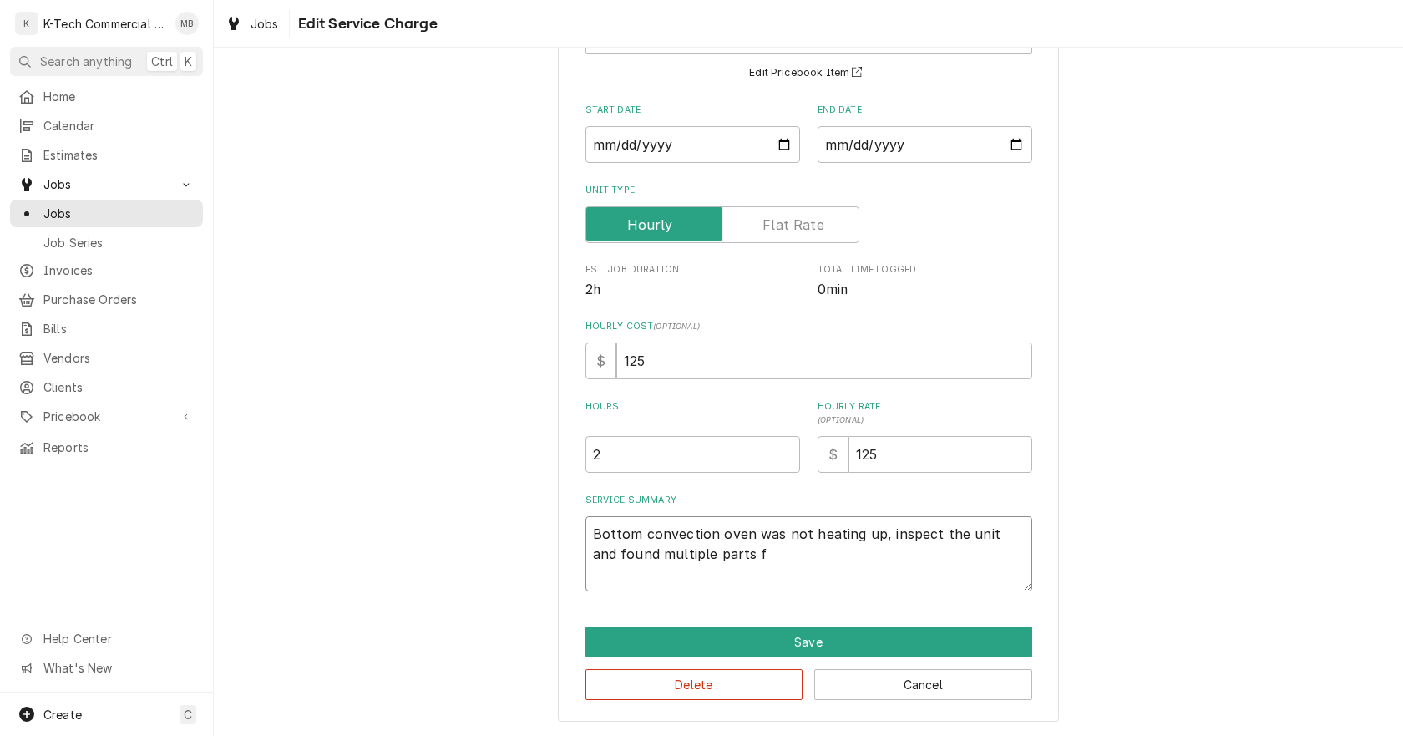
type textarea "Bottom convection oven was not heating up, inspect the unit and found multiple …"
type textarea "x"
type textarea "Bottom convection oven was not heating up, inspect the unit and found multiple …"
type textarea "x"
type textarea "Bottom convection oven was not heating up, inspect the unit and found multiple …"
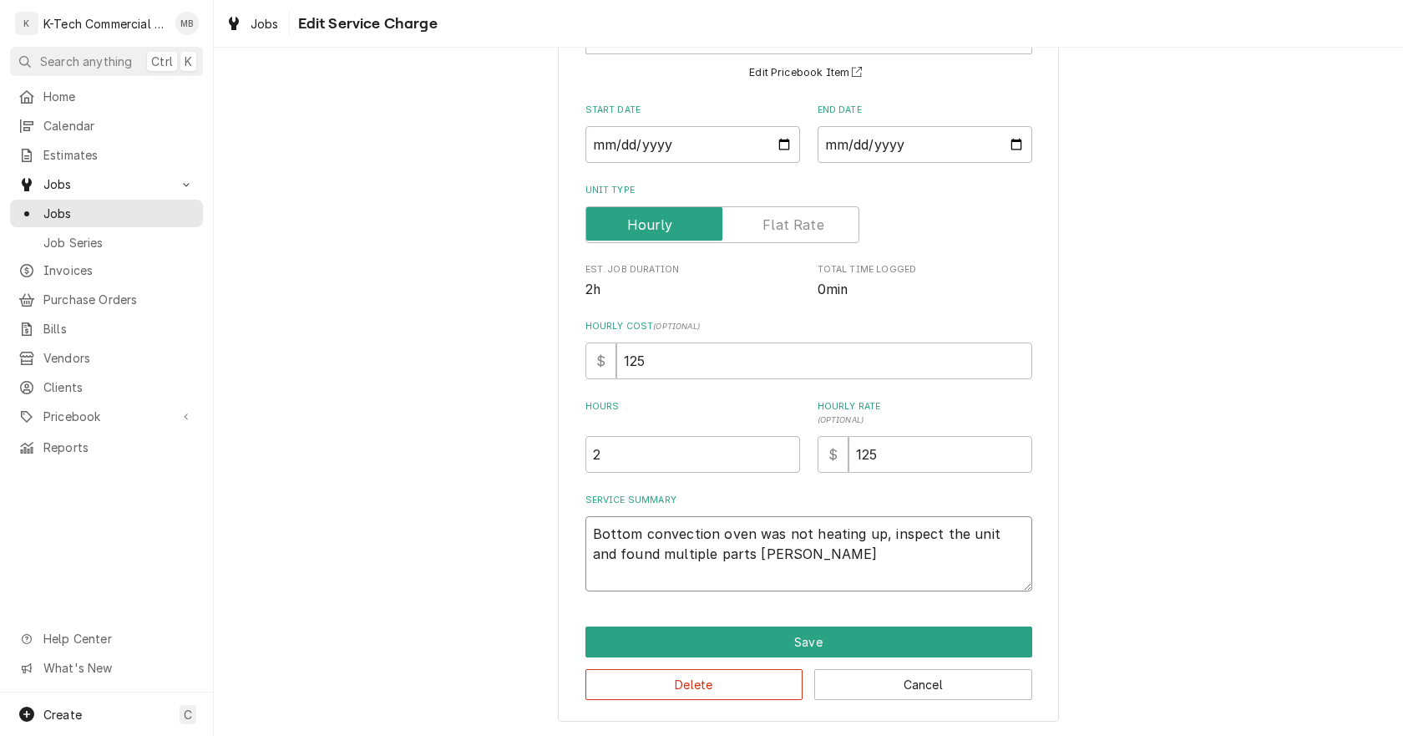
type textarea "x"
type textarea "Bottom convection oven was not heating up, inspect the unit and found multiple …"
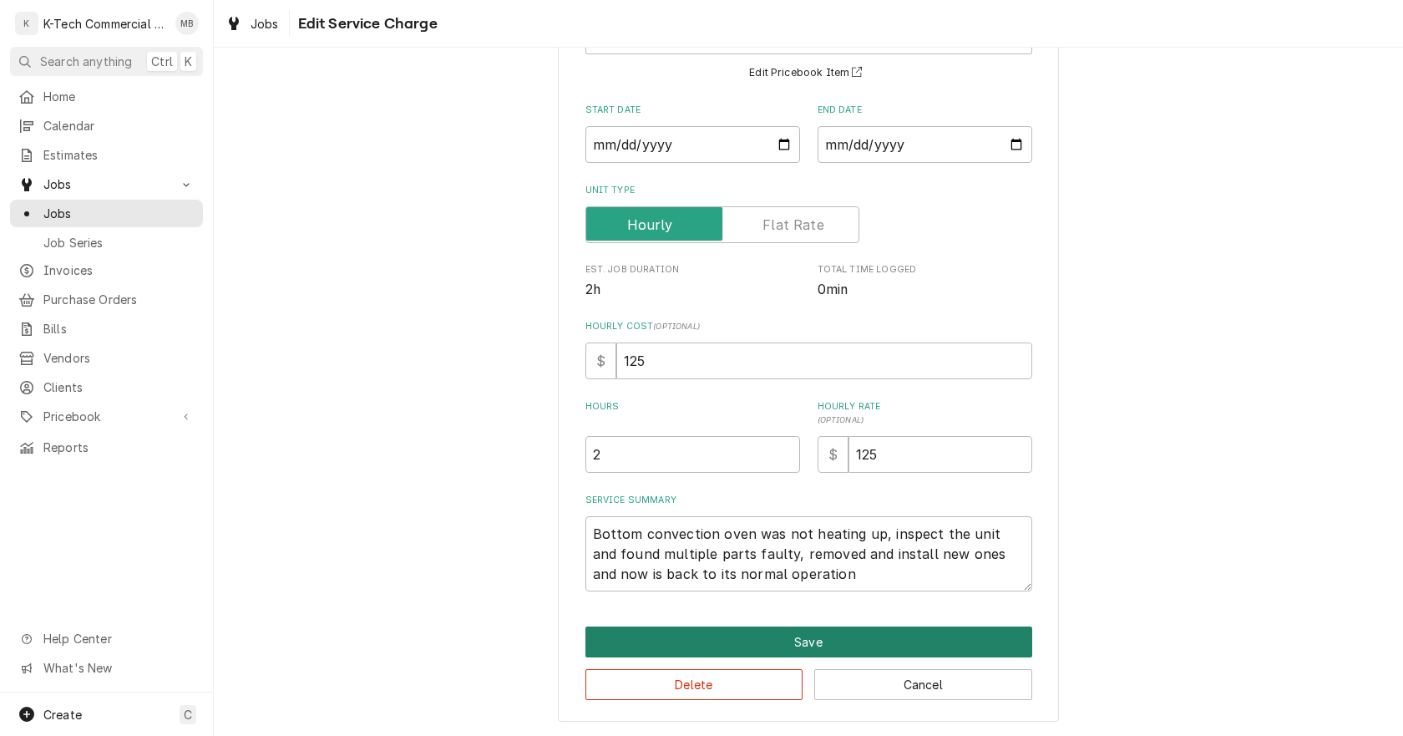
click at [781, 636] on button "Save" at bounding box center [809, 641] width 447 height 31
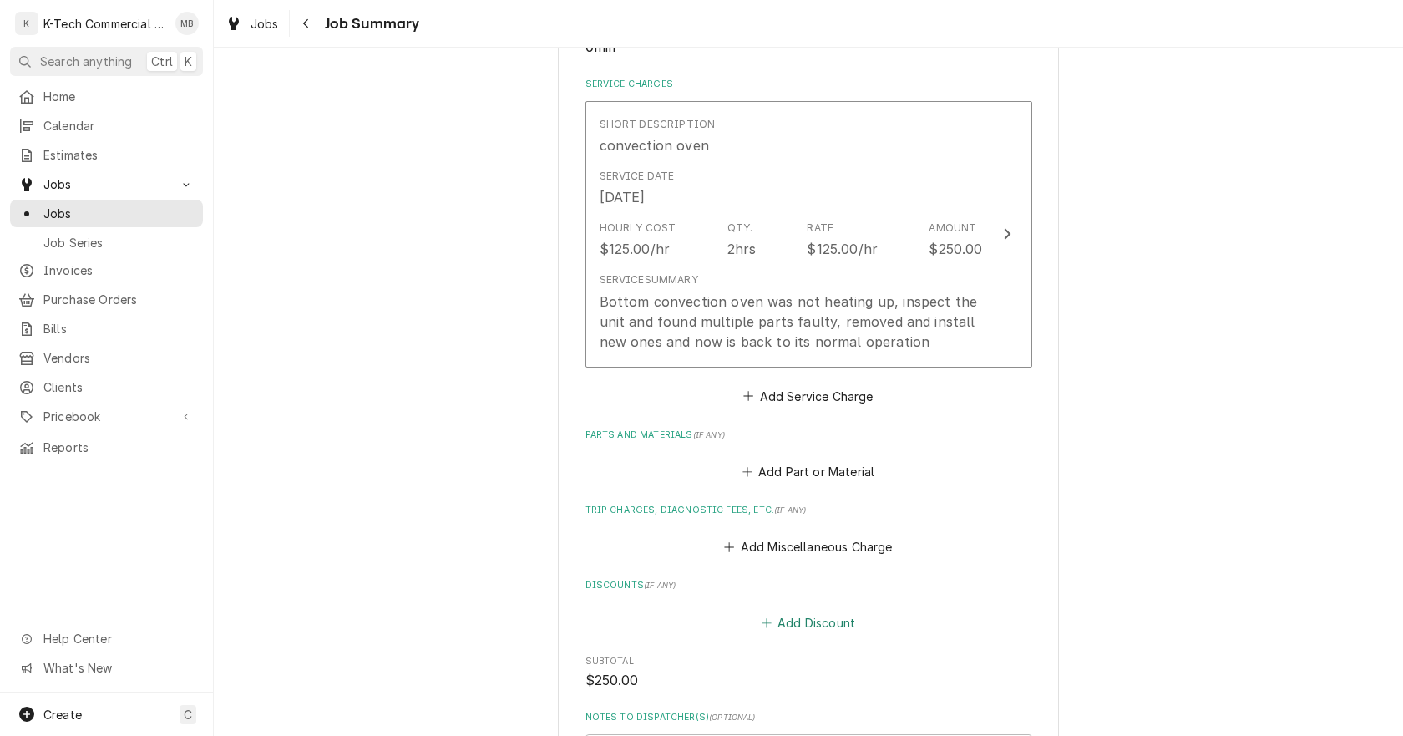
scroll to position [418, 0]
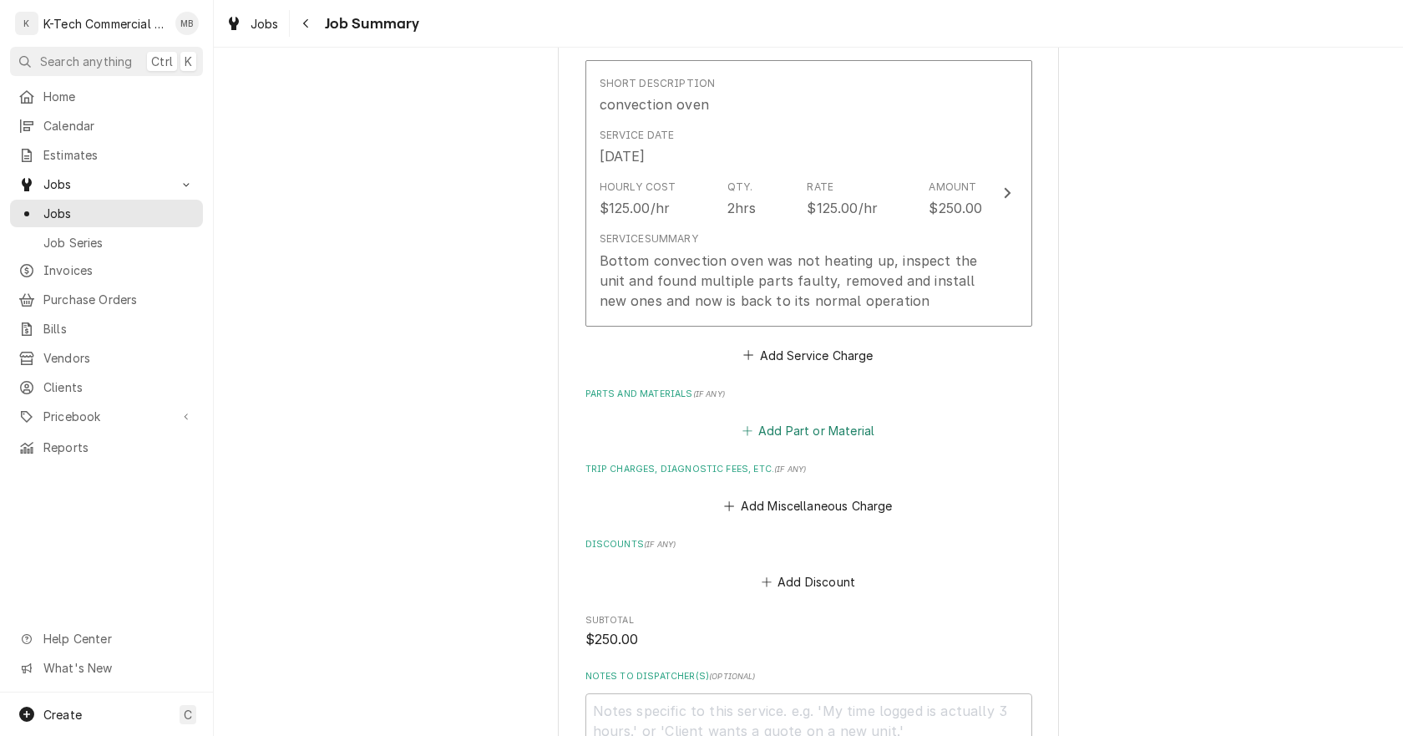
click at [826, 436] on button "Add Part or Material" at bounding box center [808, 430] width 138 height 23
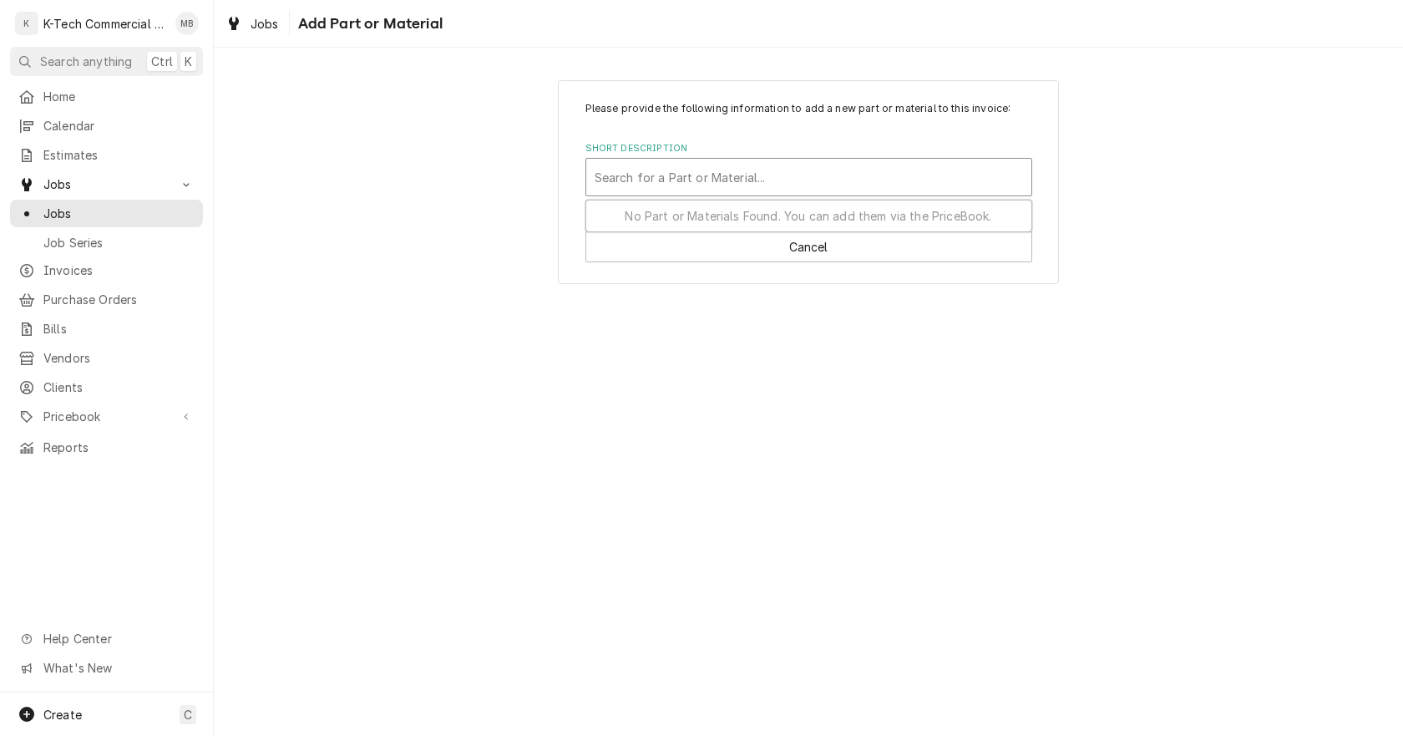
click at [701, 171] on div "Short Description" at bounding box center [809, 177] width 429 height 30
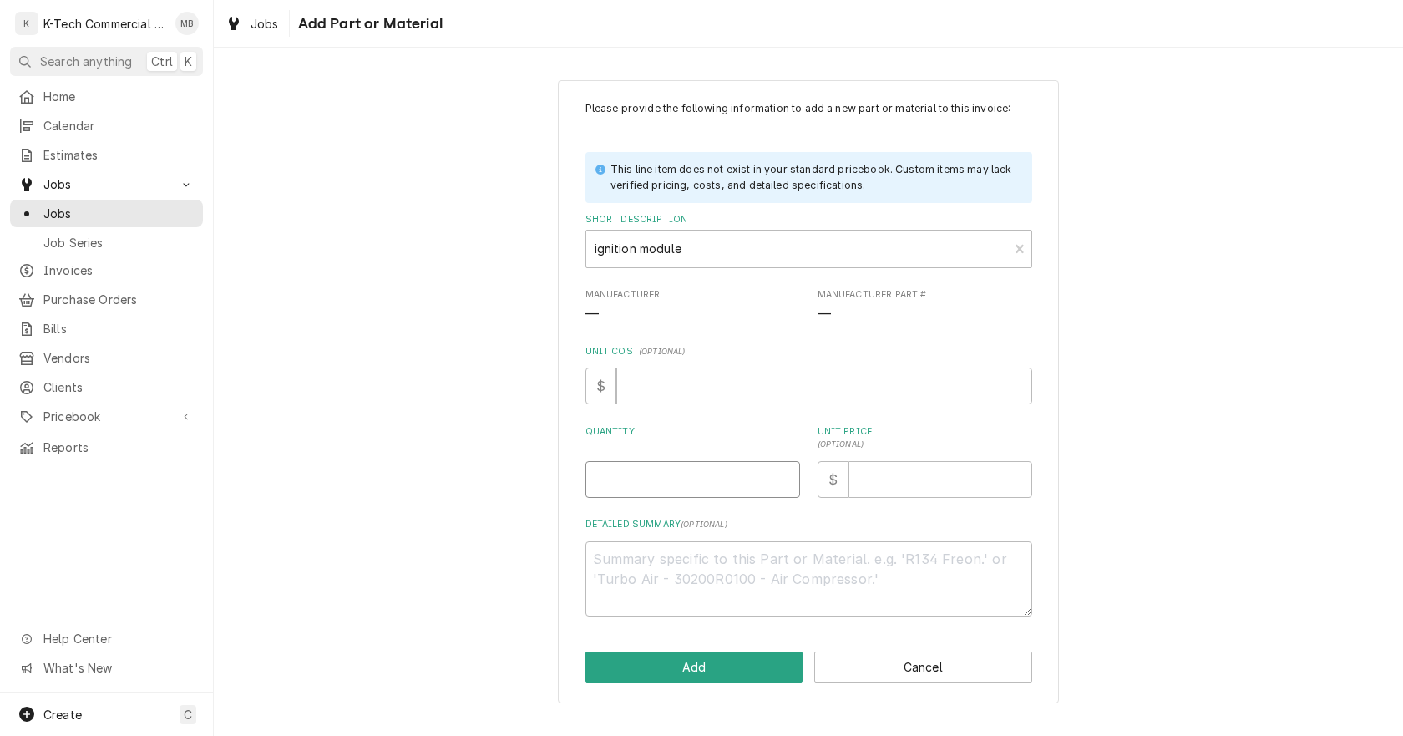
click at [643, 474] on input "Quantity" at bounding box center [693, 479] width 215 height 37
click at [899, 487] on input "Unit Price ( optional )" at bounding box center [941, 479] width 184 height 37
click at [709, 666] on button "Add" at bounding box center [695, 667] width 218 height 31
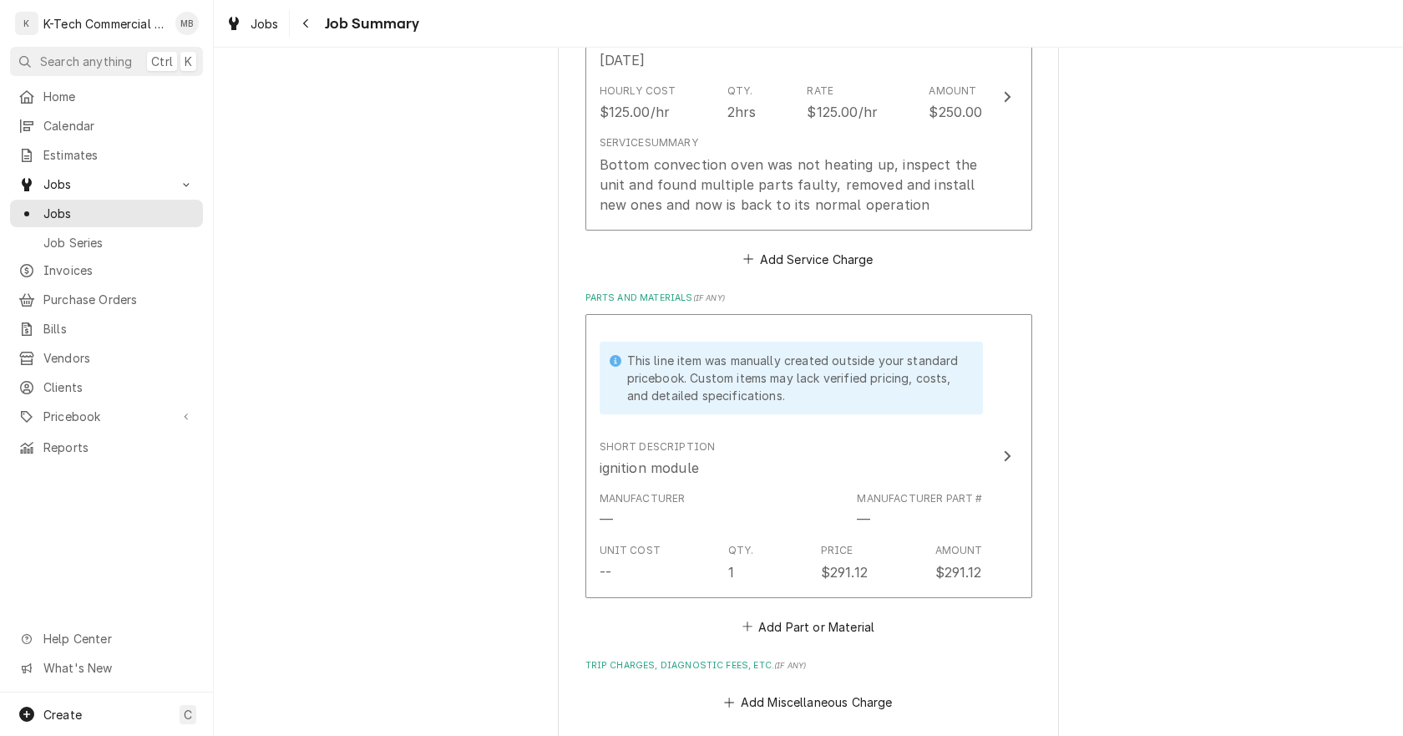
scroll to position [752, 0]
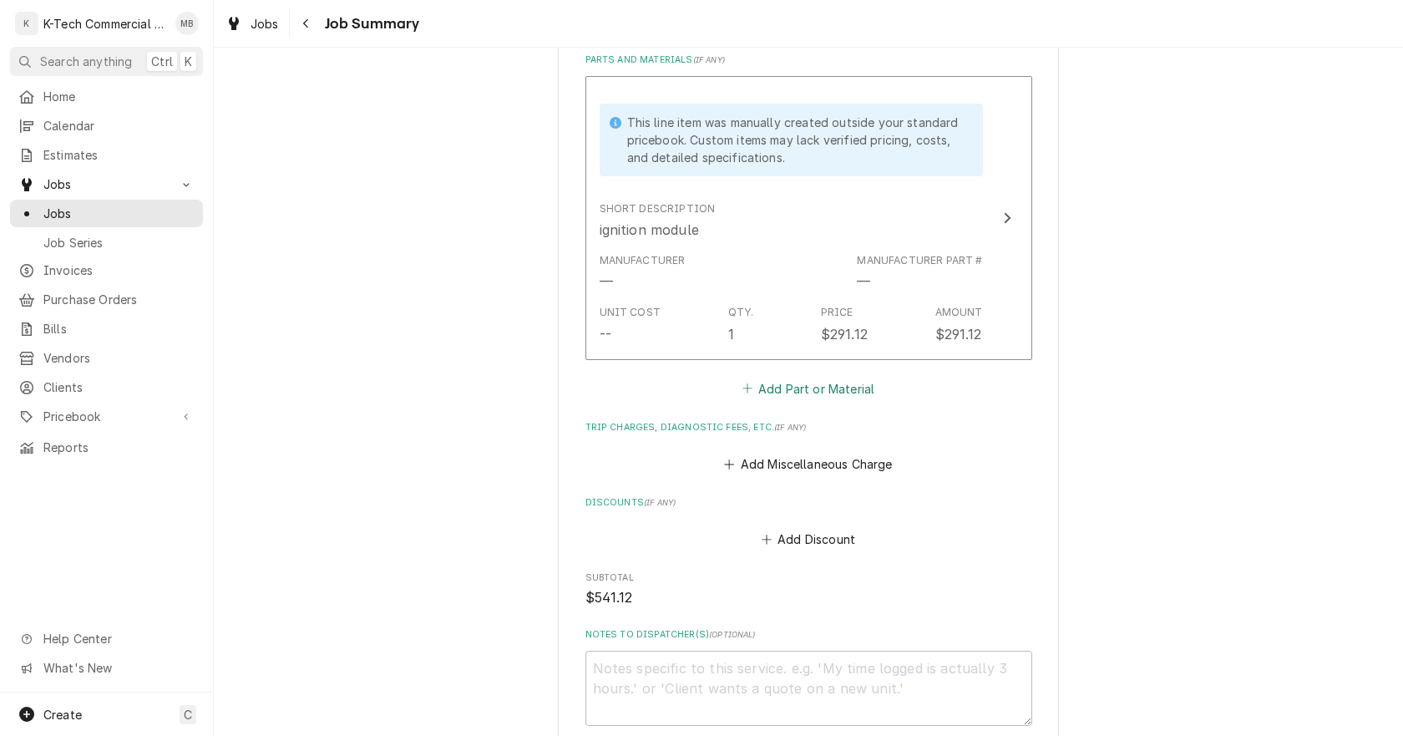
click at [806, 388] on button "Add Part or Material" at bounding box center [808, 388] width 138 height 23
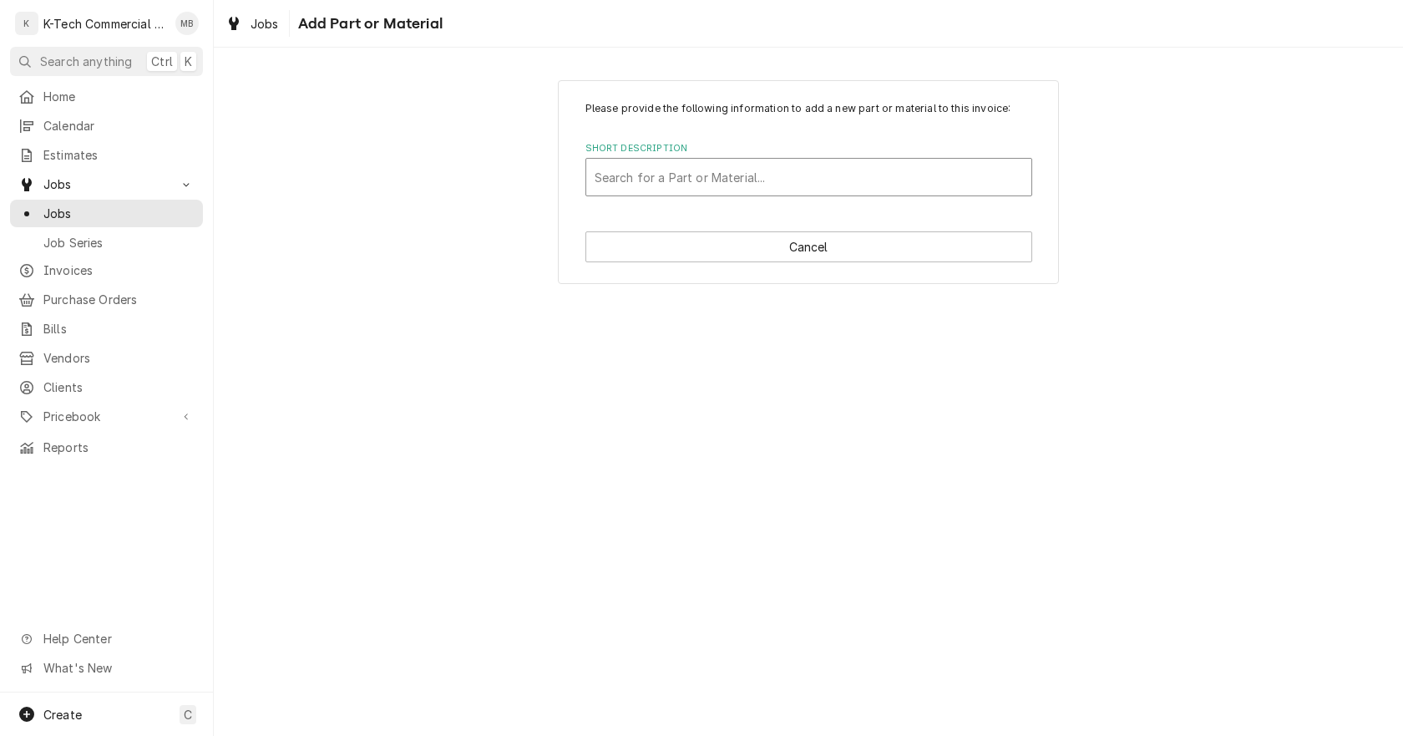
click at [687, 178] on div "Short Description" at bounding box center [809, 177] width 429 height 30
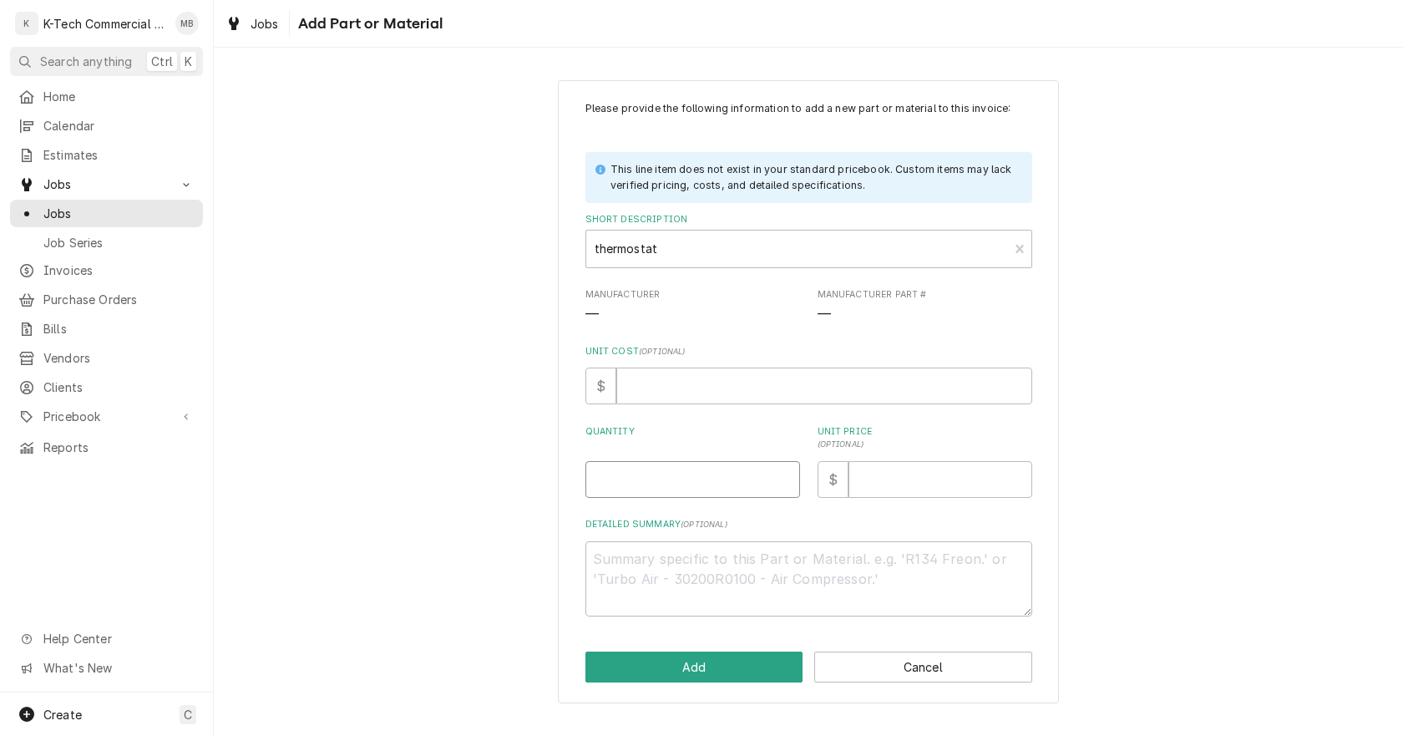
click at [667, 477] on input "Quantity" at bounding box center [693, 479] width 215 height 37
drag, startPoint x: 1175, startPoint y: 314, endPoint x: 1192, endPoint y: 71, distance: 243.6
click at [1189, 290] on div "Please provide the following information to add a new part or material to this …" at bounding box center [808, 391] width 1189 height 653
click at [923, 481] on input "Unit Price ( optional )" at bounding box center [941, 479] width 184 height 37
click at [762, 654] on button "Add" at bounding box center [695, 667] width 218 height 31
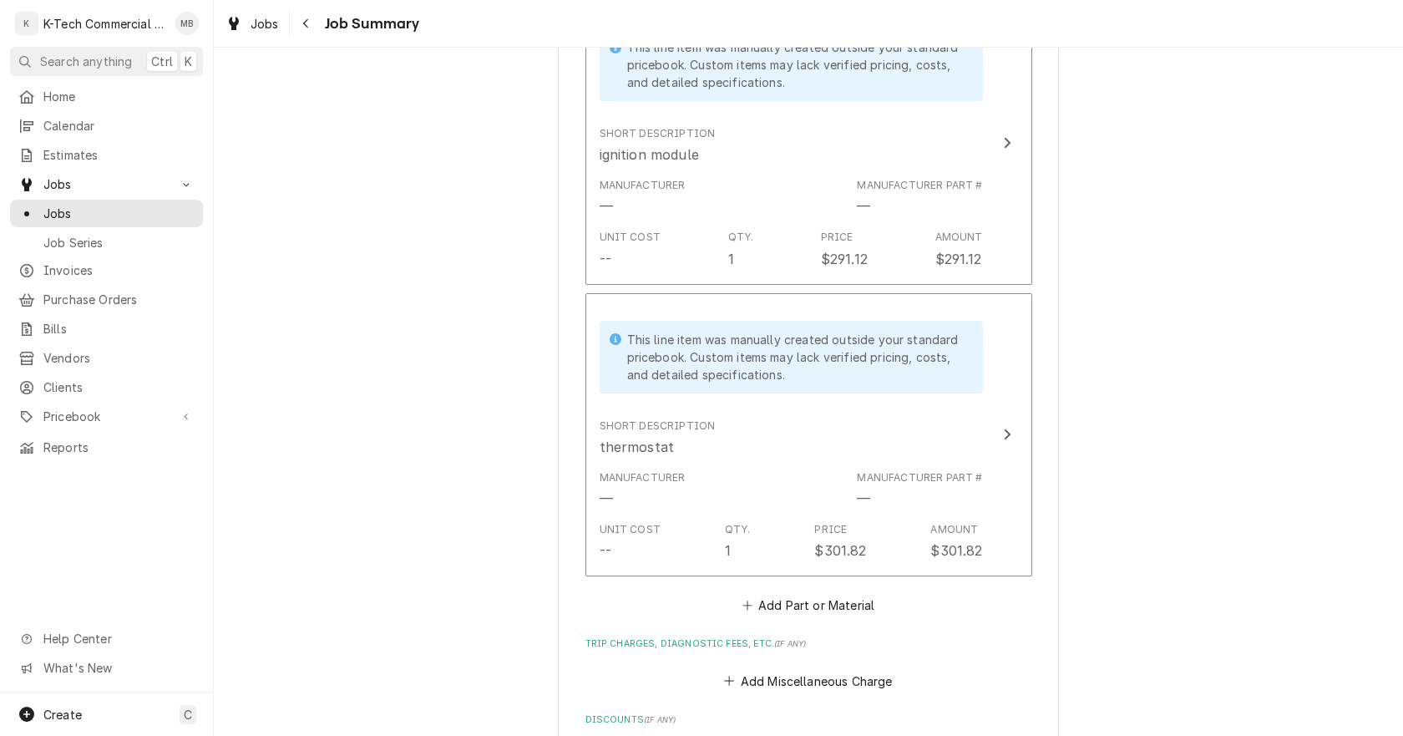
scroll to position [1086, 0]
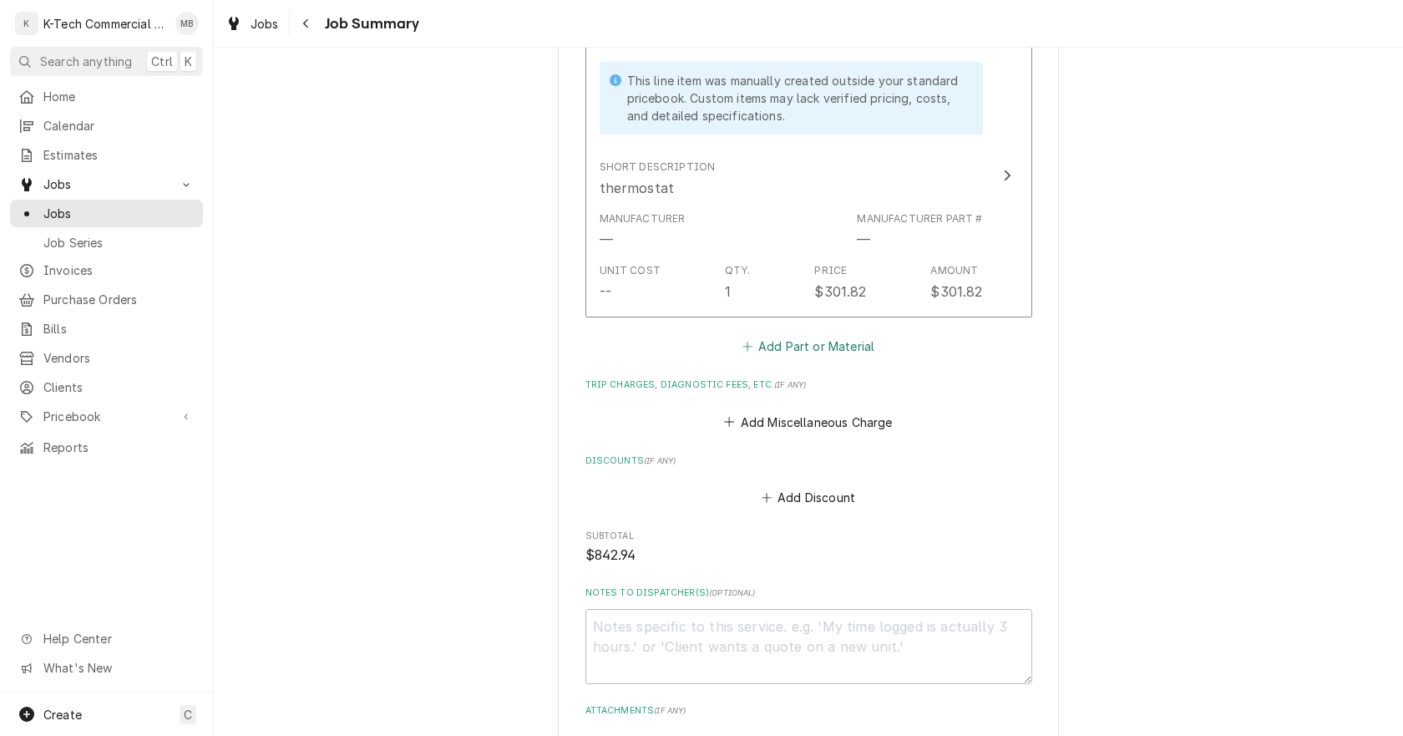
click at [789, 347] on button "Add Part or Material" at bounding box center [808, 346] width 138 height 23
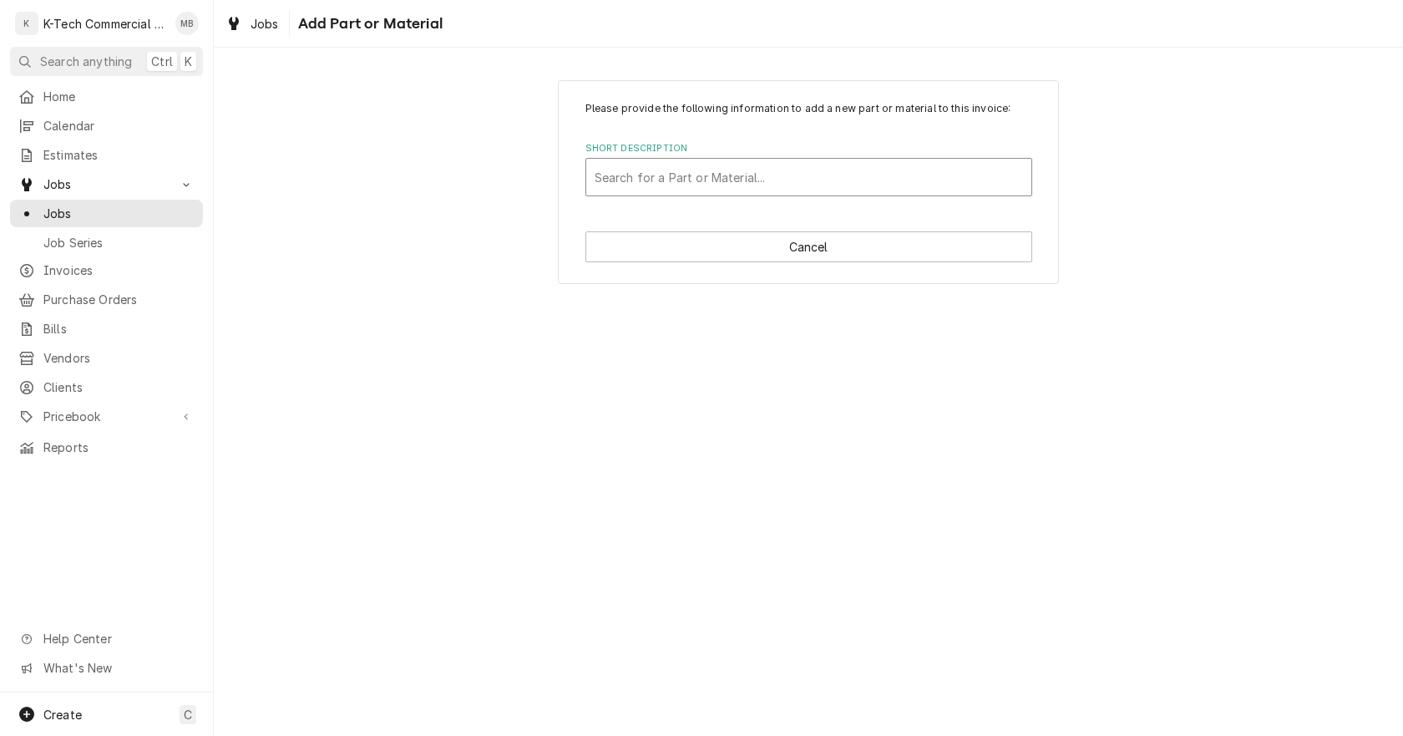
click at [682, 188] on div "Short Description" at bounding box center [809, 177] width 429 height 30
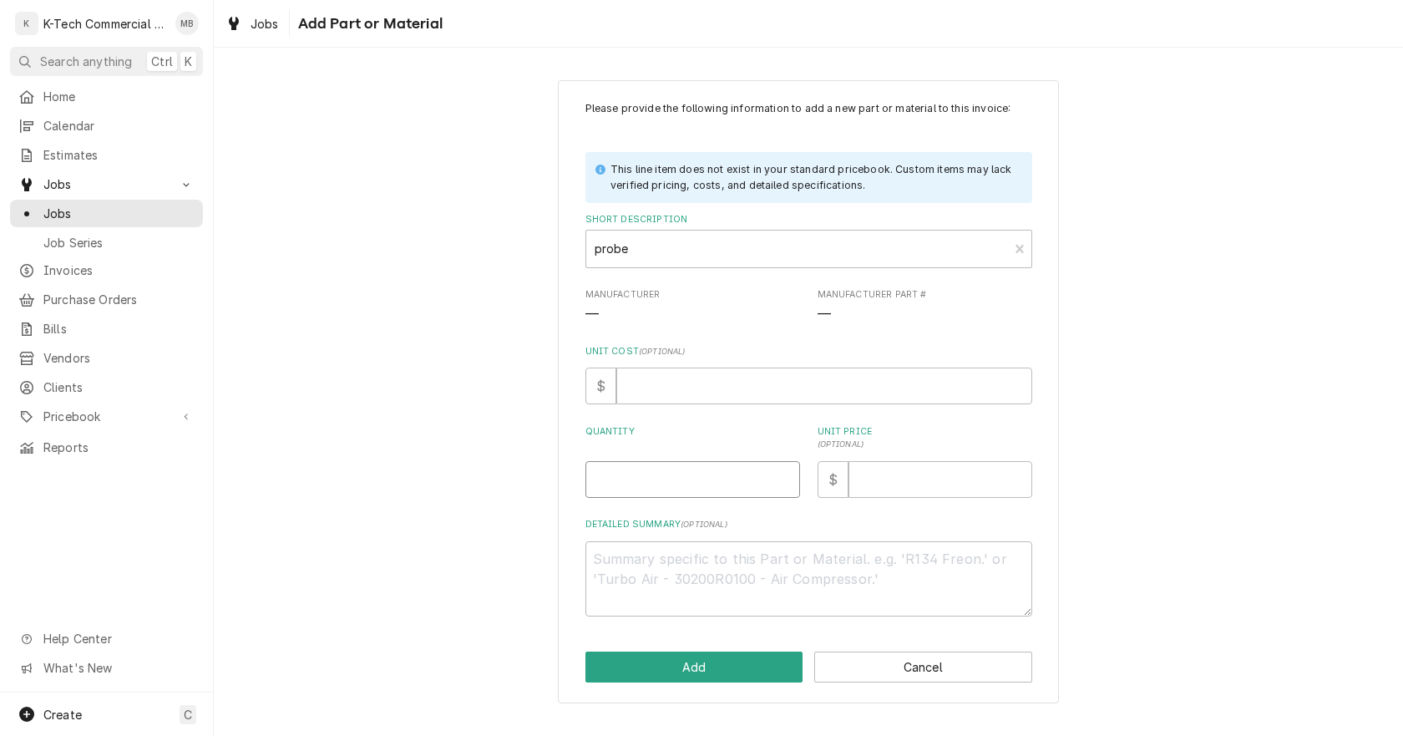
click at [640, 492] on input "Quantity" at bounding box center [693, 479] width 215 height 37
drag, startPoint x: 1147, startPoint y: 408, endPoint x: 1132, endPoint y: 67, distance: 342.0
click at [1163, 378] on div "Please provide the following information to add a new part or material to this …" at bounding box center [808, 391] width 1189 height 653
click at [883, 480] on input "Unit Price ( optional )" at bounding box center [941, 479] width 184 height 37
click at [759, 655] on button "Add" at bounding box center [695, 667] width 218 height 31
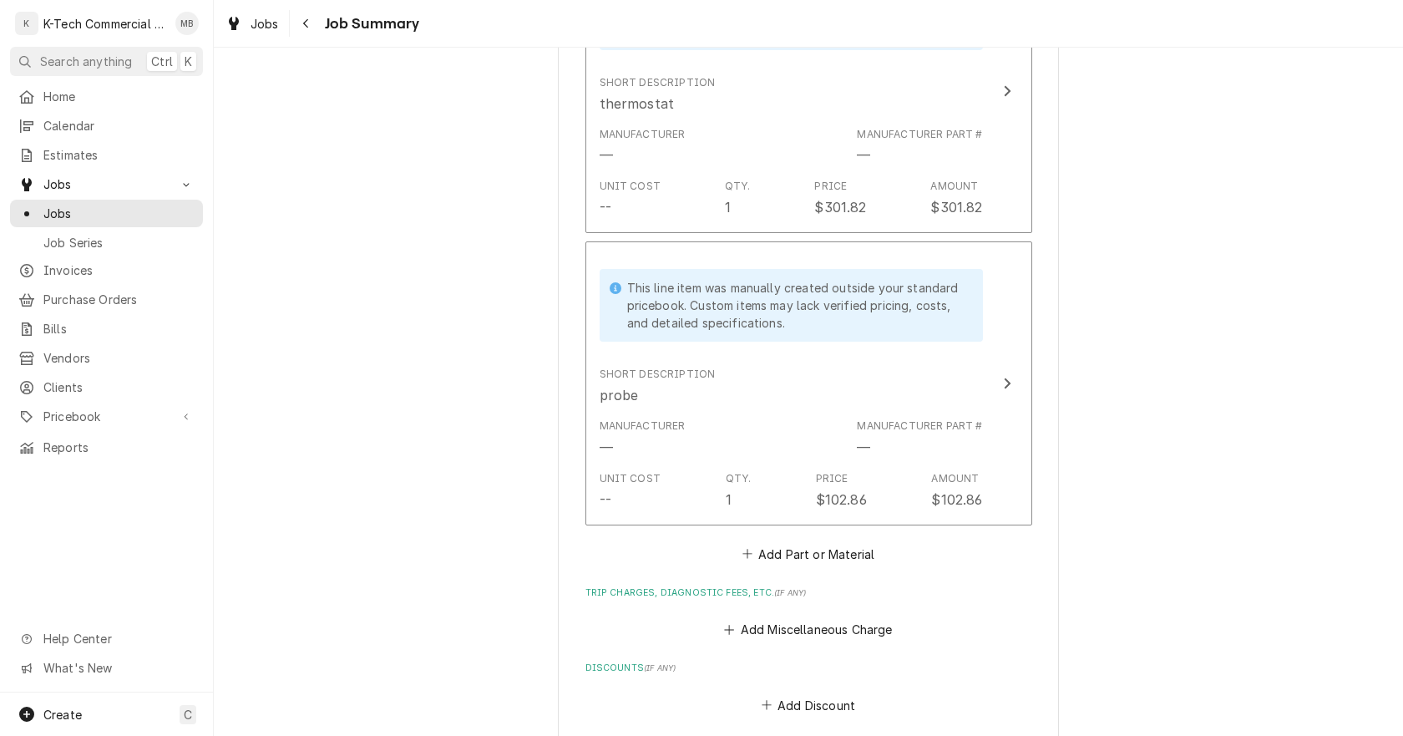
scroll to position [1336, 0]
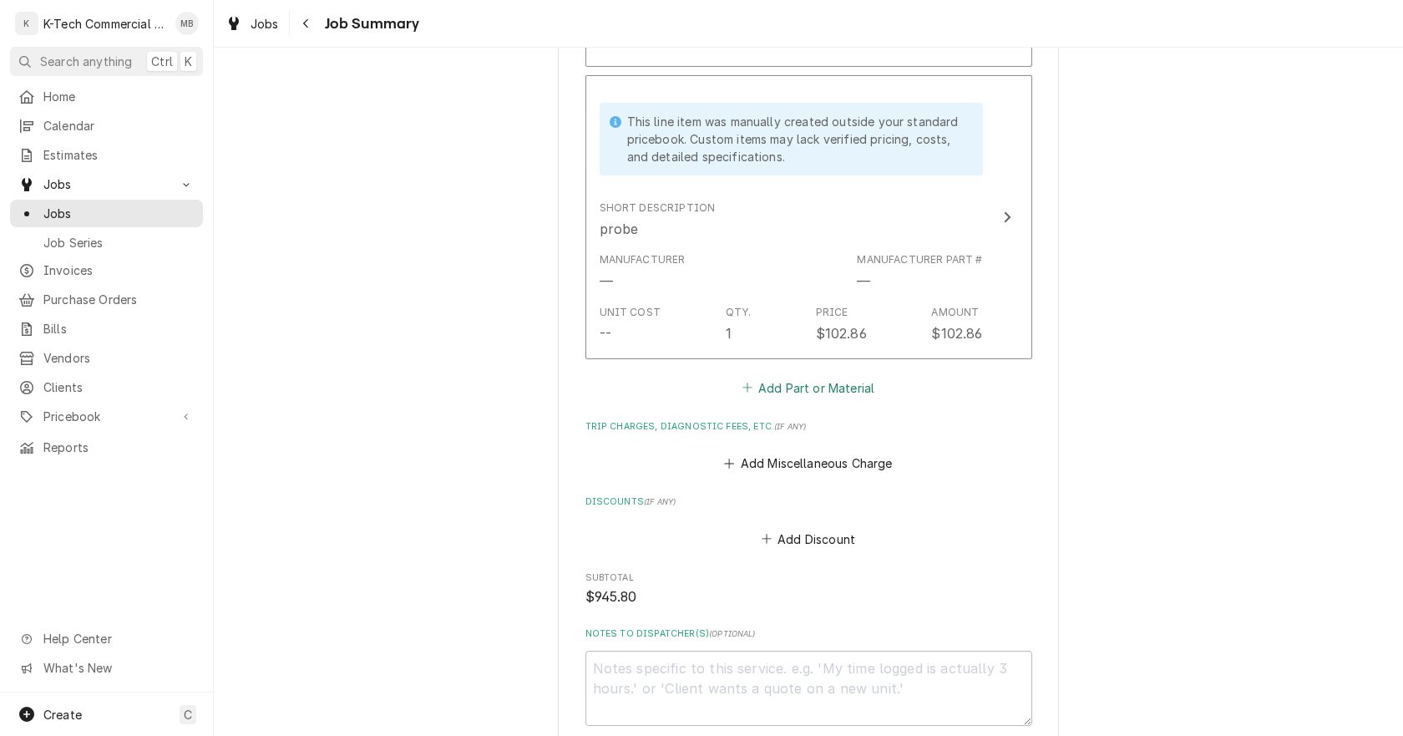
click at [794, 379] on button "Add Part or Material" at bounding box center [808, 387] width 138 height 23
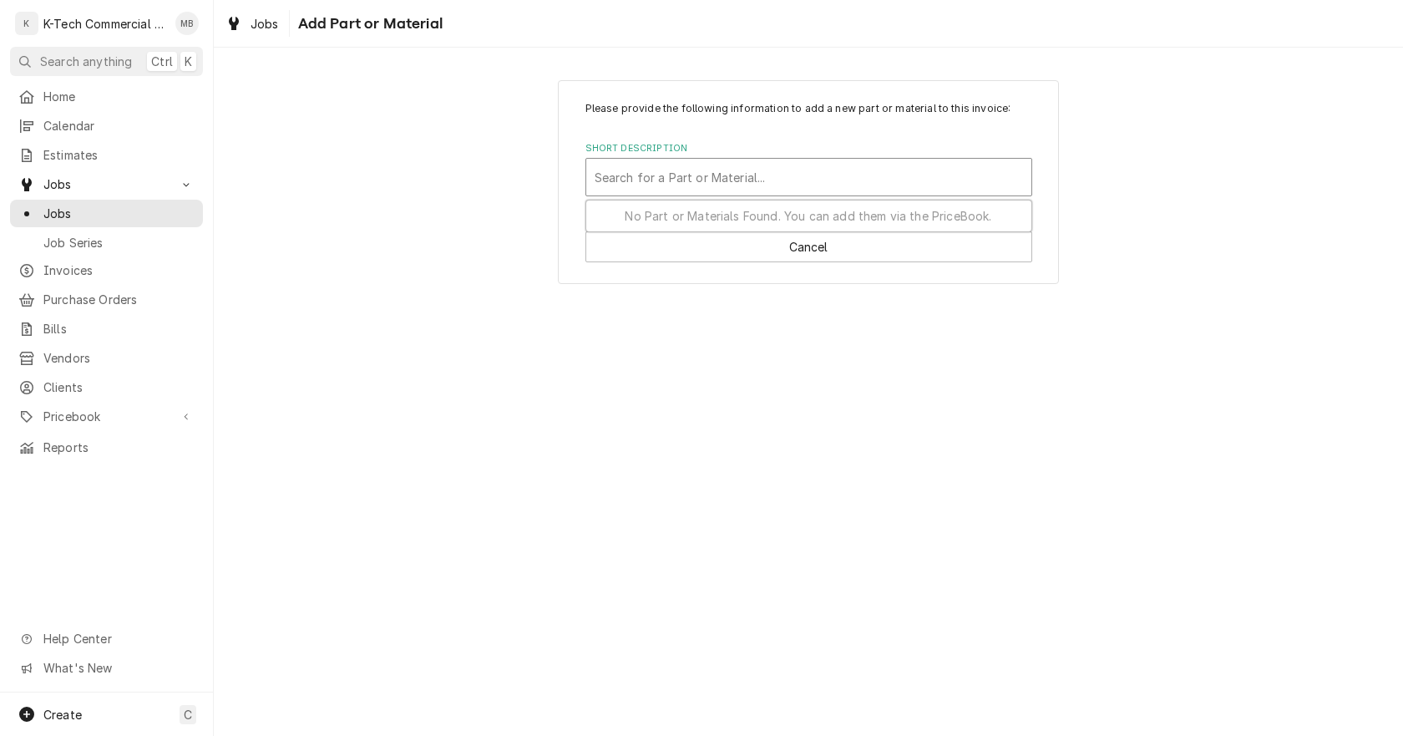
click at [697, 178] on div "Short Description" at bounding box center [809, 177] width 429 height 30
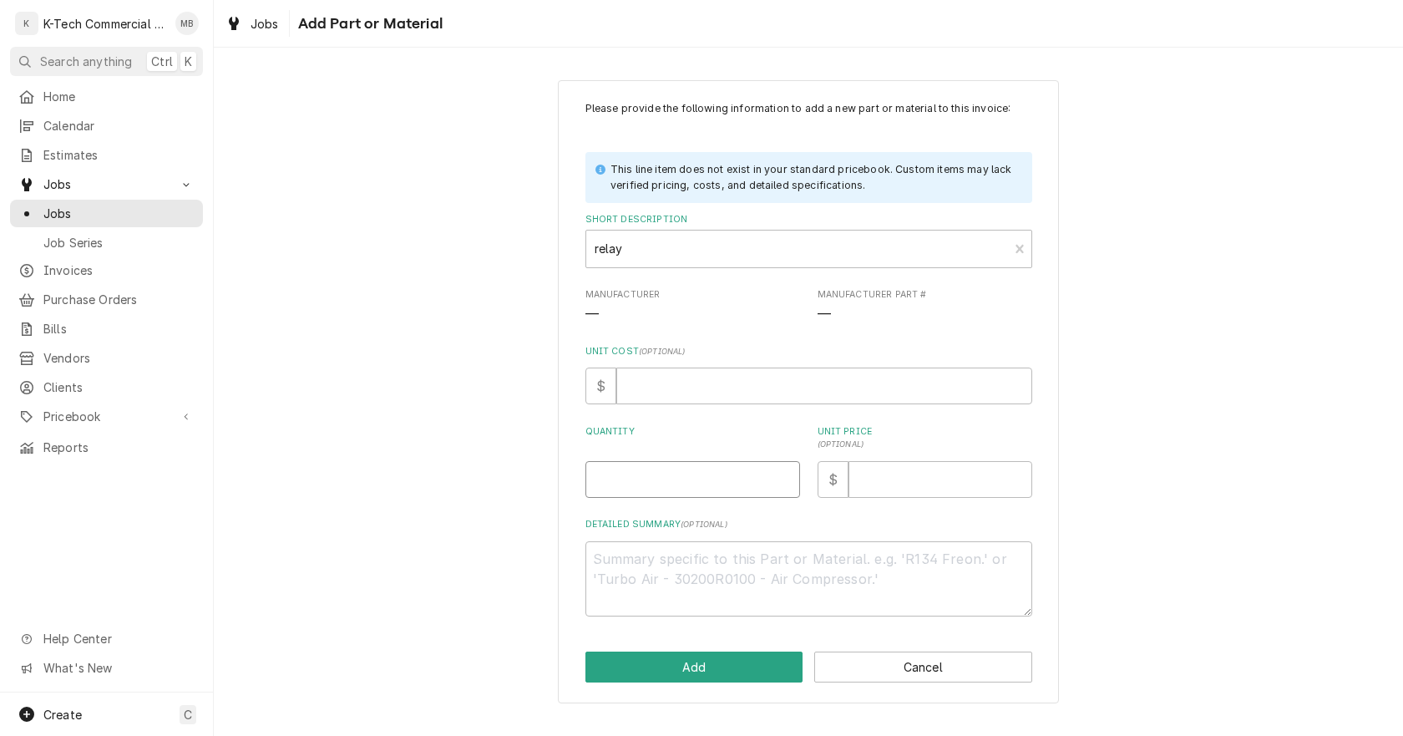
drag, startPoint x: 673, startPoint y: 485, endPoint x: 667, endPoint y: 492, distance: 9.5
click at [667, 491] on input "Quantity" at bounding box center [693, 479] width 215 height 37
click at [900, 477] on input "Unit Price ( optional )" at bounding box center [941, 479] width 184 height 37
click at [738, 662] on button "Add" at bounding box center [695, 667] width 218 height 31
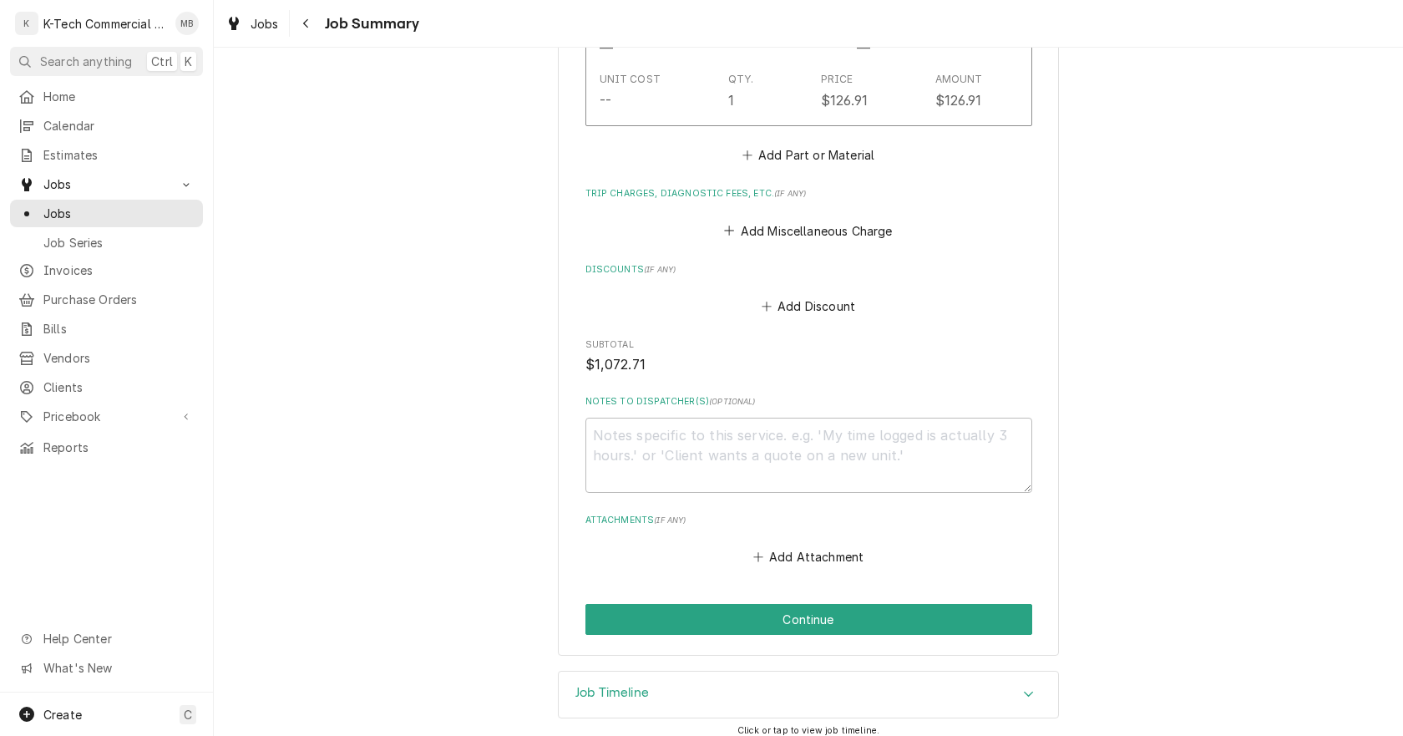
scroll to position [1874, 0]
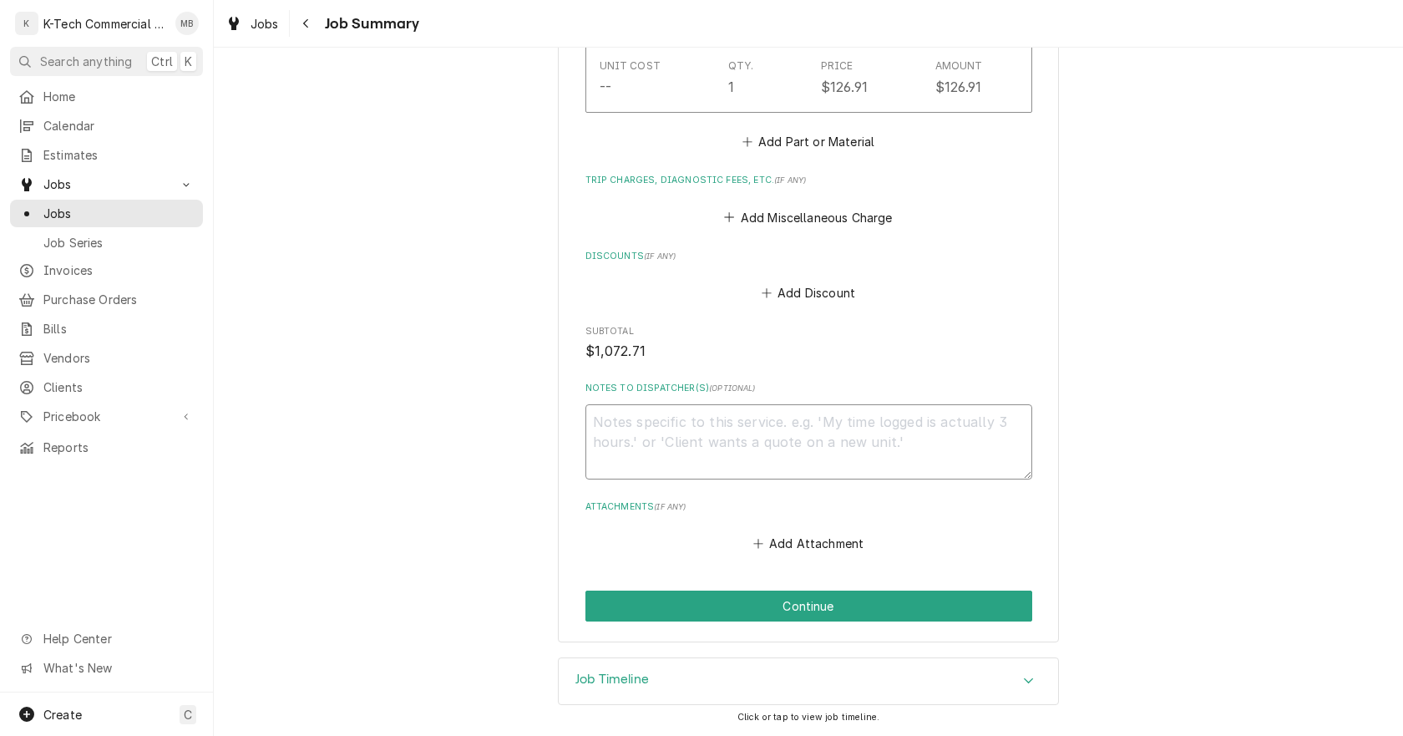
click at [717, 433] on textarea "Notes to Dispatcher(s) ( optional )" at bounding box center [809, 441] width 447 height 75
click at [825, 441] on textarea "WO# 3286" at bounding box center [809, 441] width 447 height 75
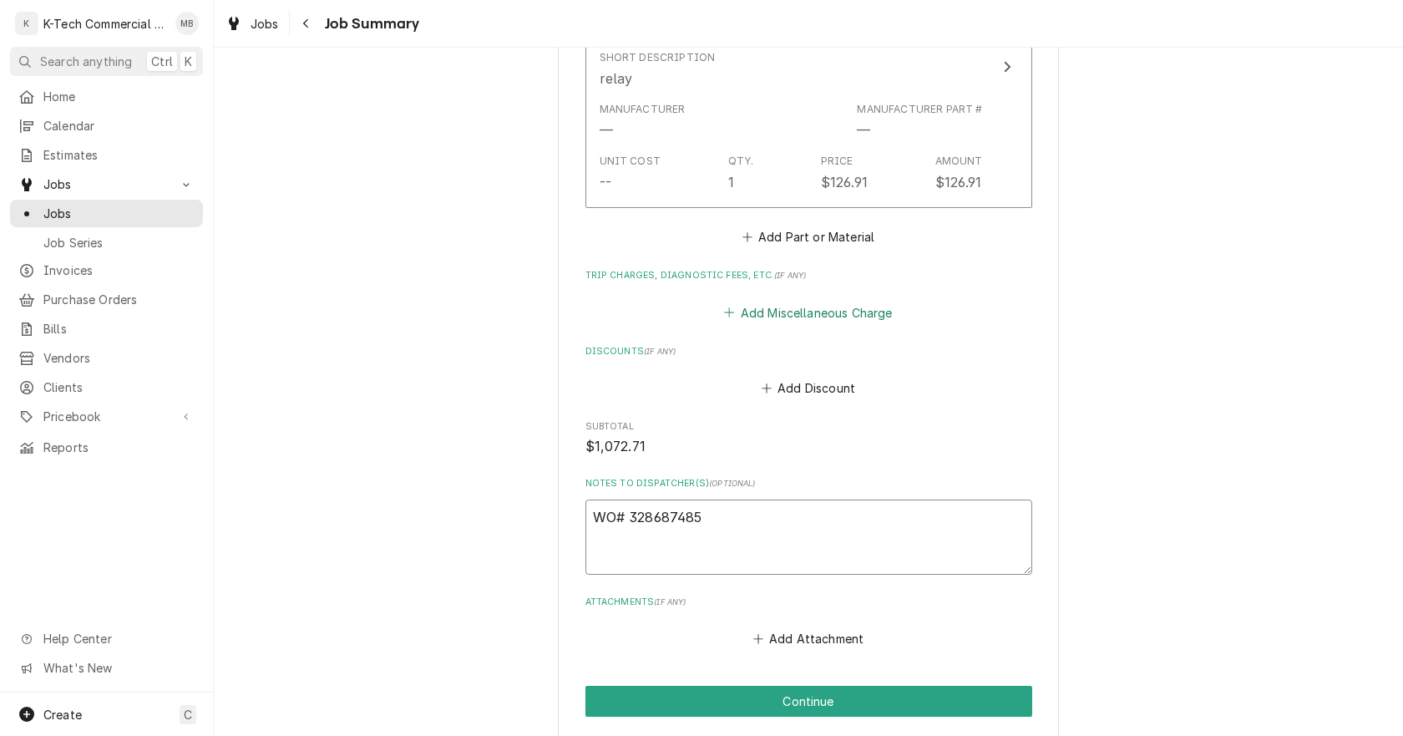
scroll to position [1791, 0]
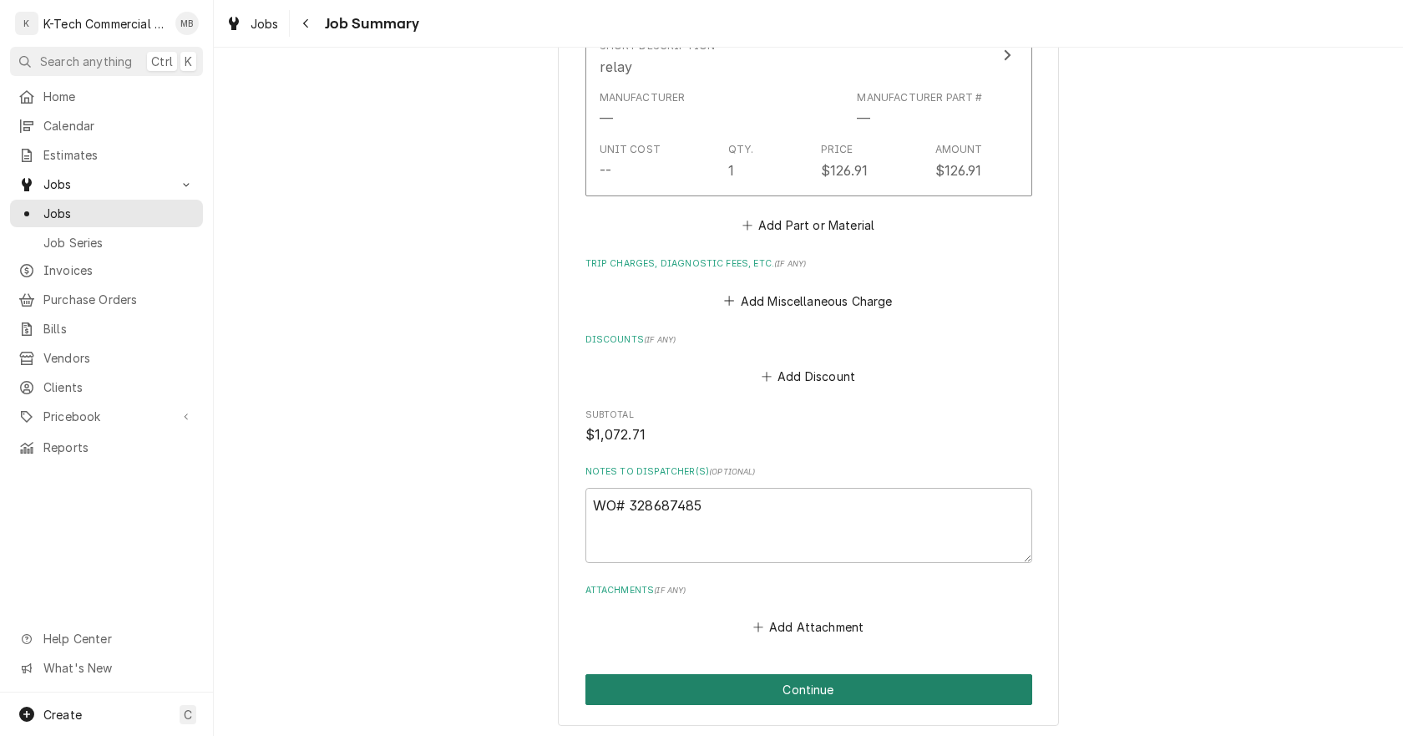
click at [805, 687] on button "Continue" at bounding box center [809, 689] width 447 height 31
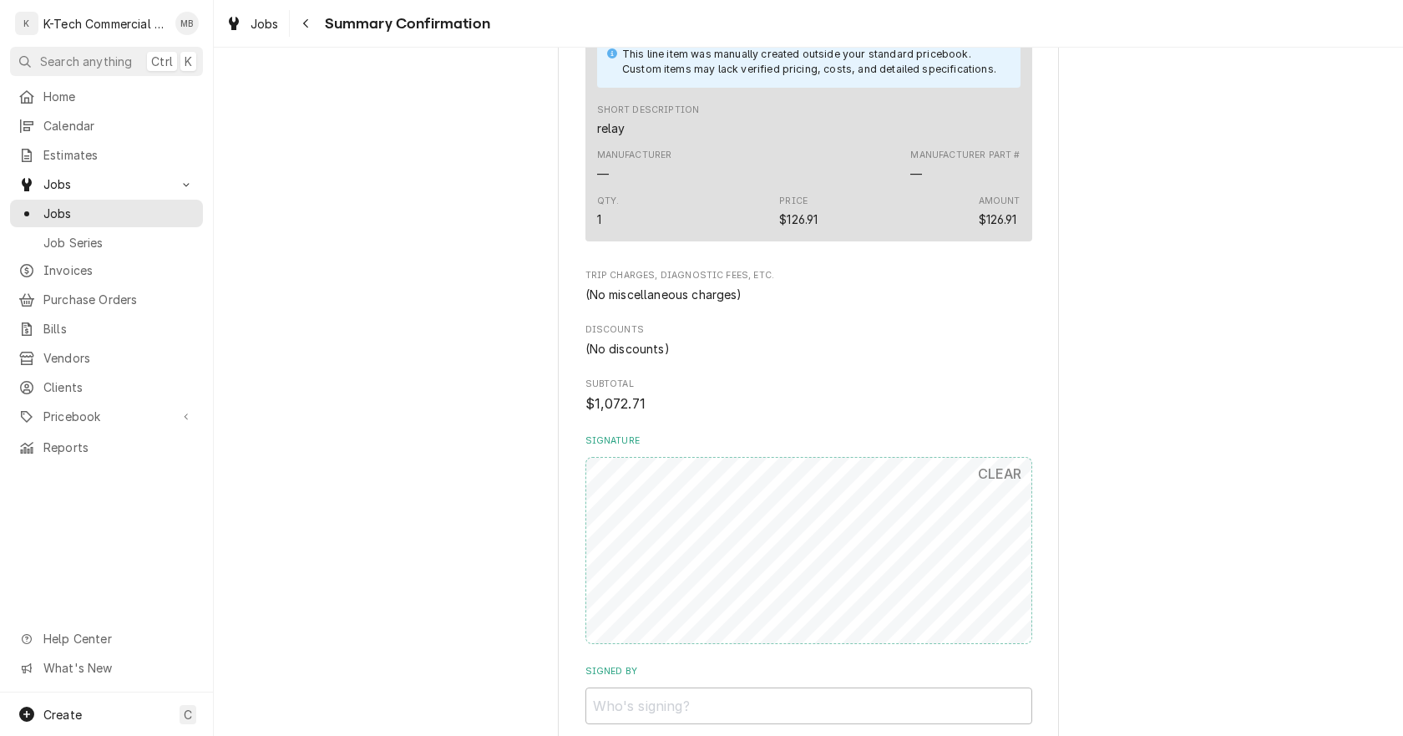
scroll to position [1670, 0]
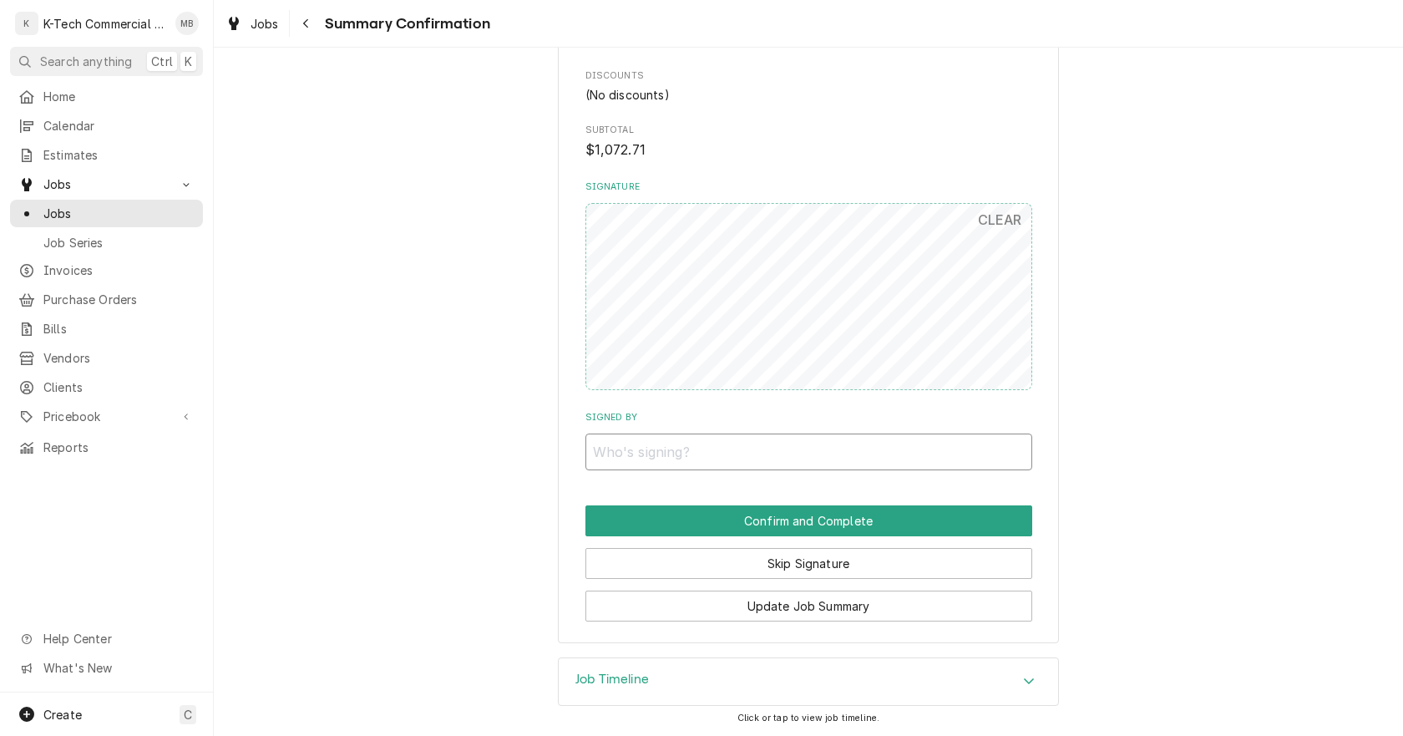
click at [805, 451] on input "Signed By" at bounding box center [809, 452] width 447 height 37
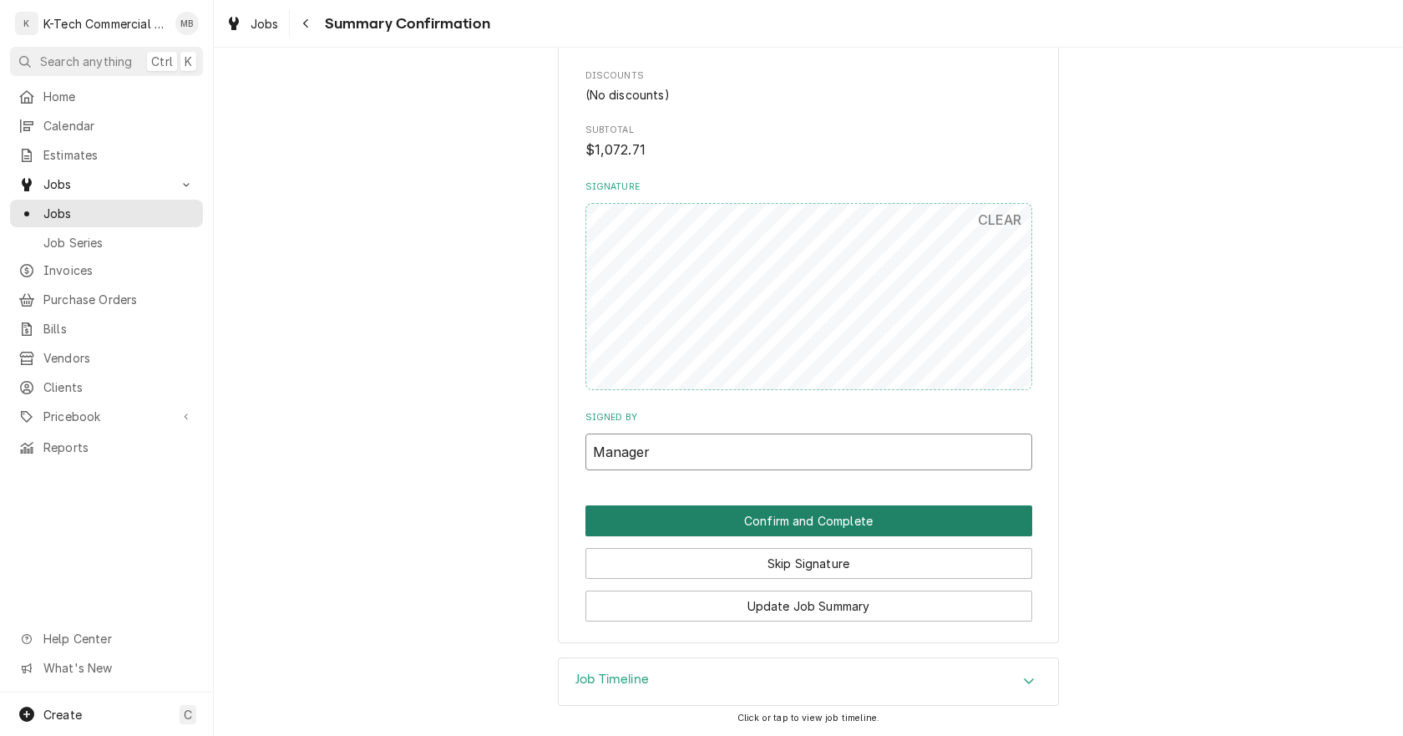
type input "Manager"
click at [802, 517] on button "Confirm and Complete" at bounding box center [809, 520] width 447 height 31
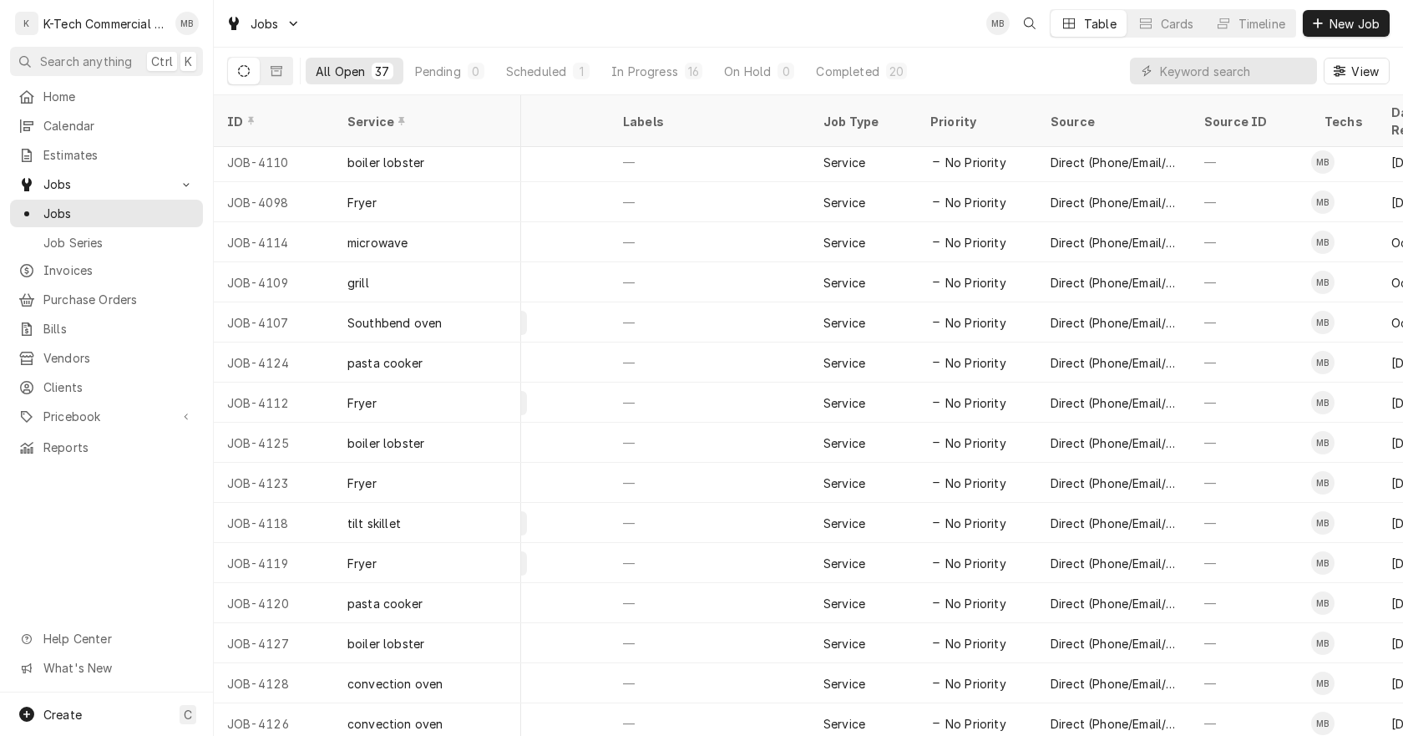
scroll to position [887, 0]
